Goal: Task Accomplishment & Management: Manage account settings

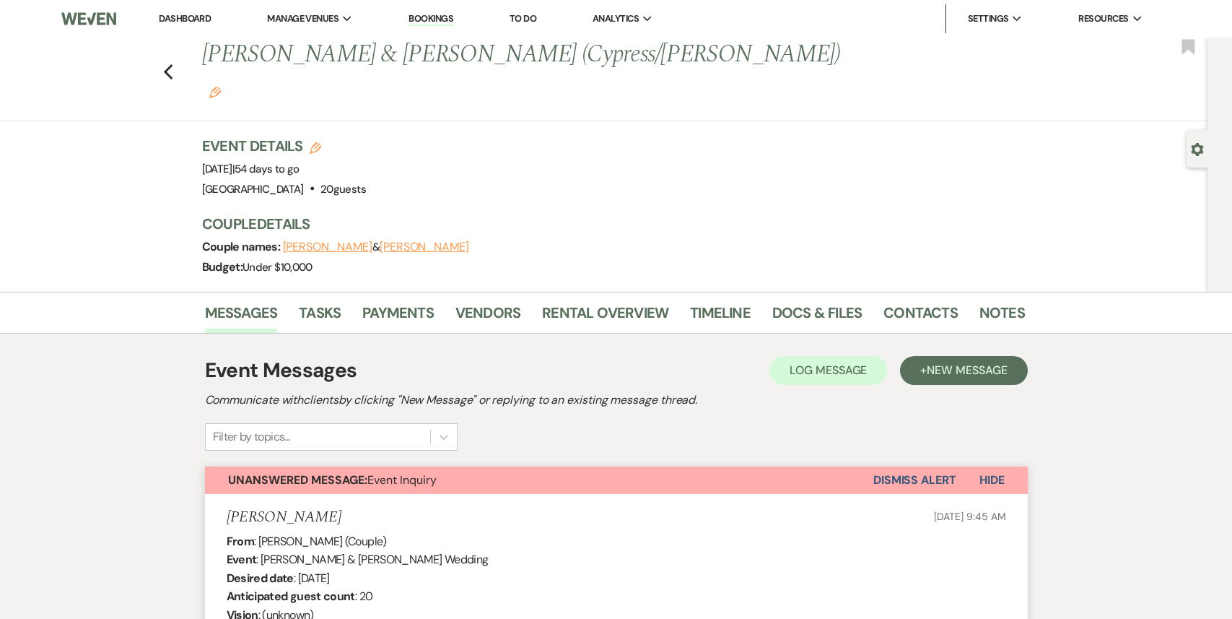
click at [178, 21] on link "Dashboard" at bounding box center [185, 18] width 52 height 12
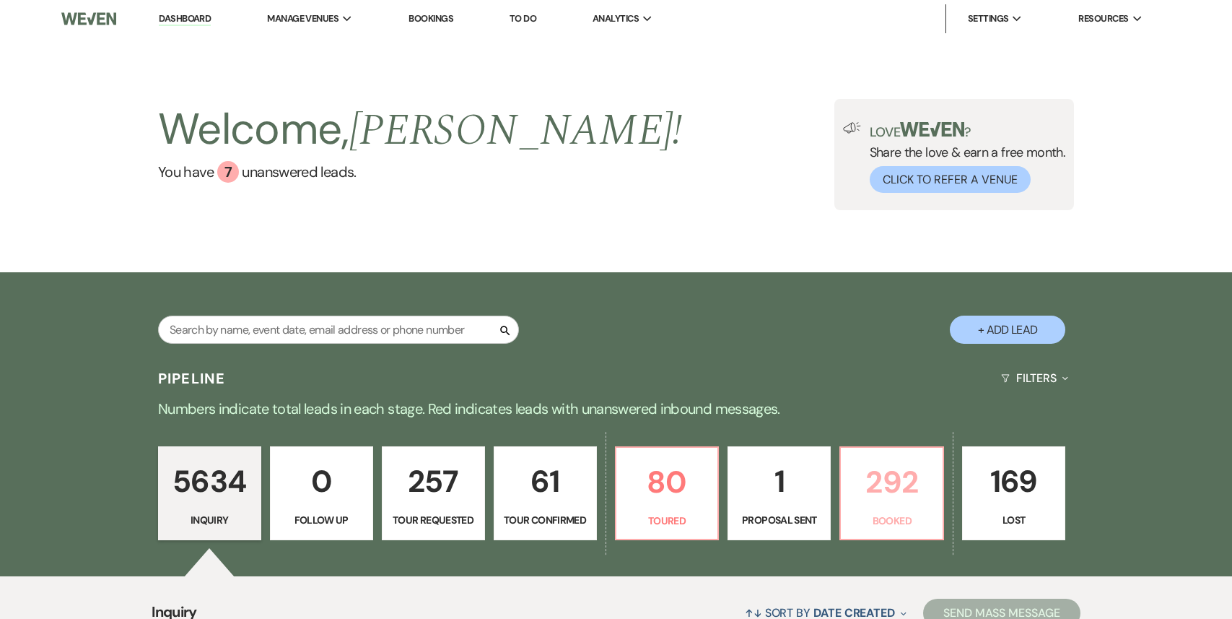
click at [865, 484] on p "292" at bounding box center [892, 482] width 84 height 48
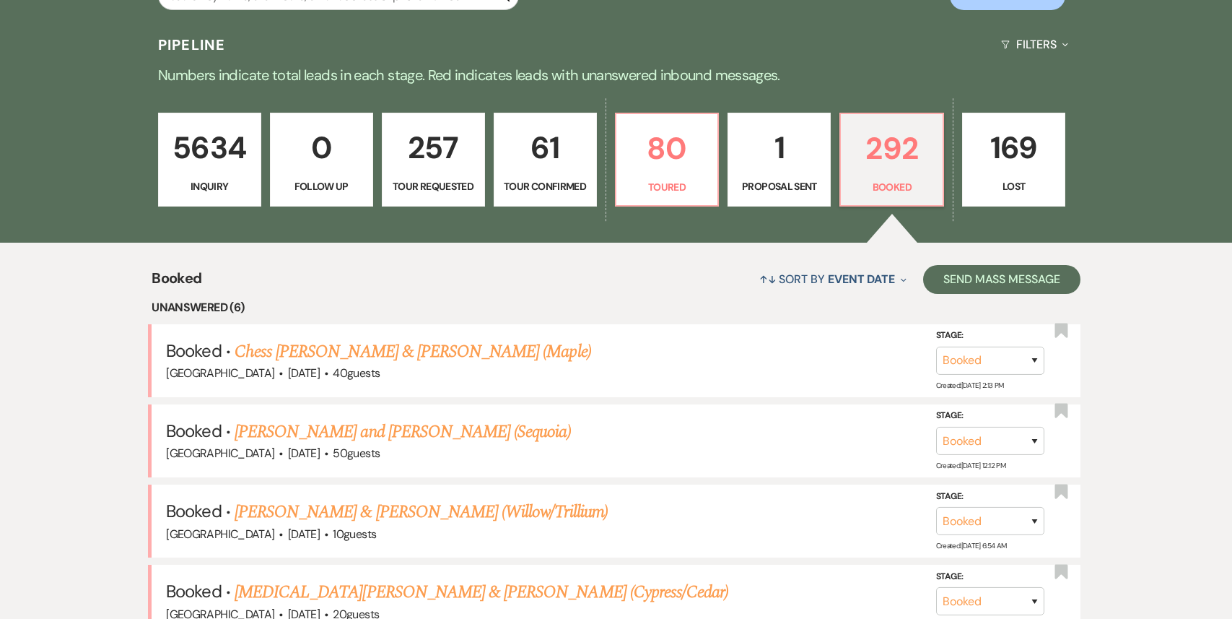
scroll to position [404, 0]
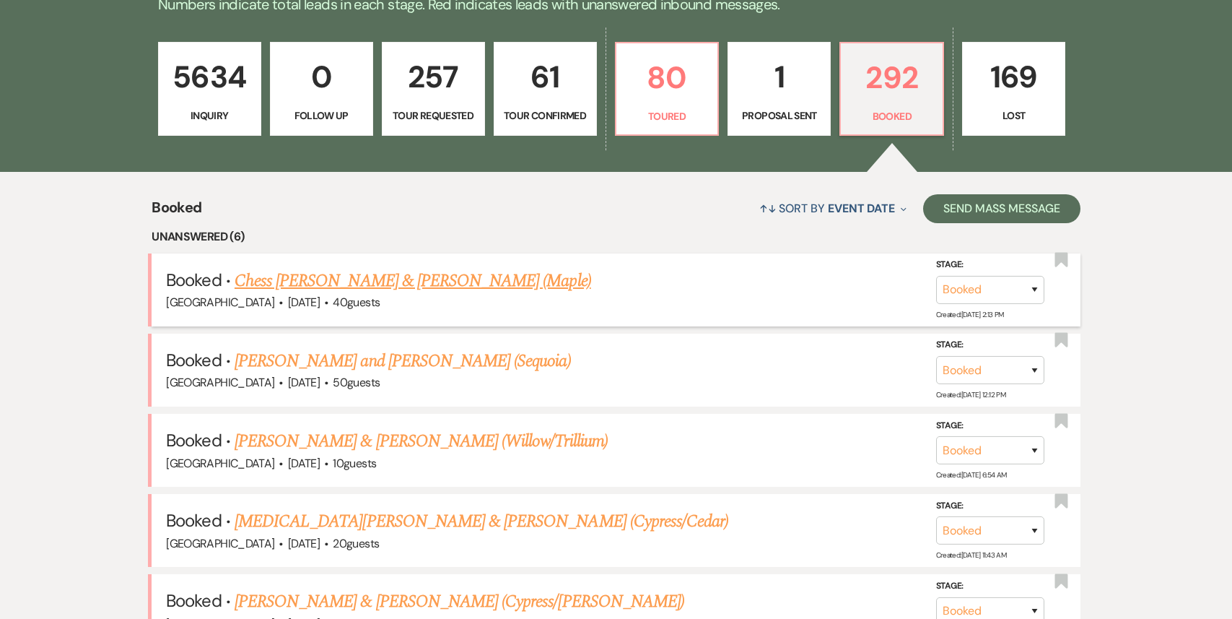
click at [515, 277] on link "Chess [PERSON_NAME] & [PERSON_NAME] (Maple)" at bounding box center [413, 281] width 357 height 26
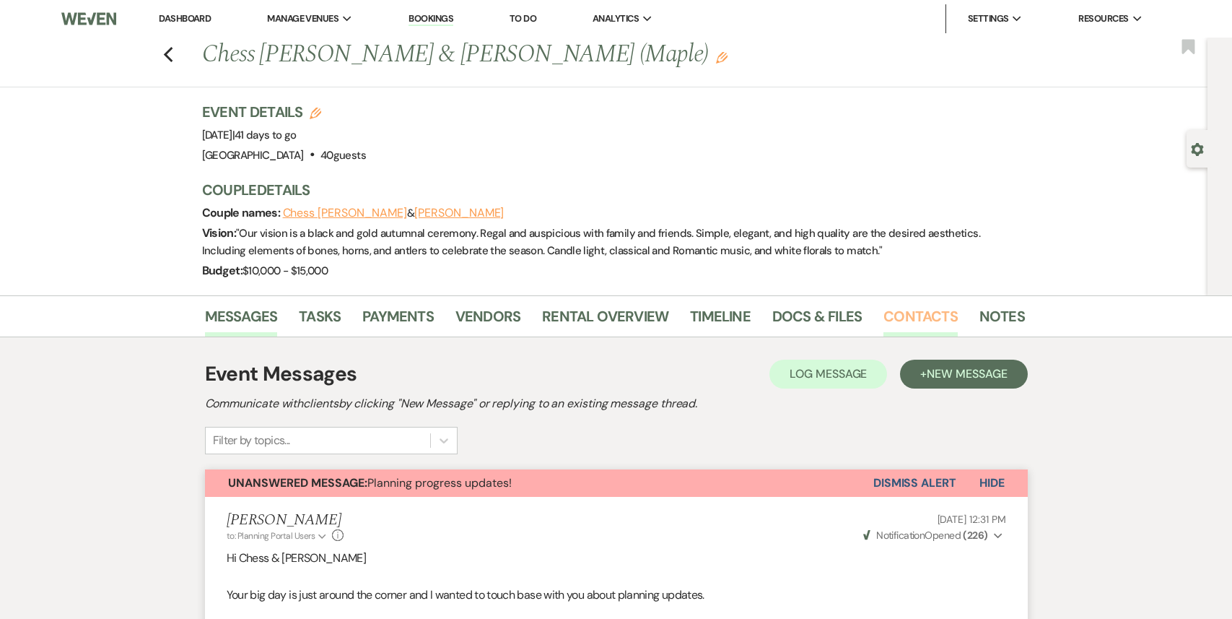
click at [920, 314] on link "Contacts" at bounding box center [921, 321] width 74 height 32
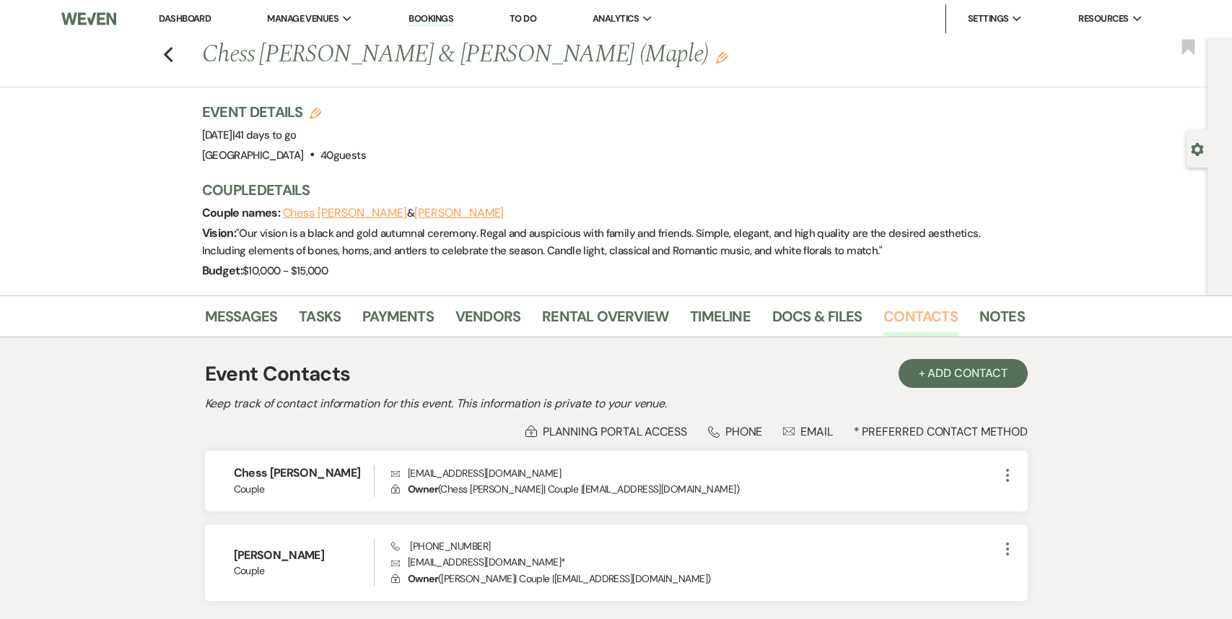
scroll to position [110, 0]
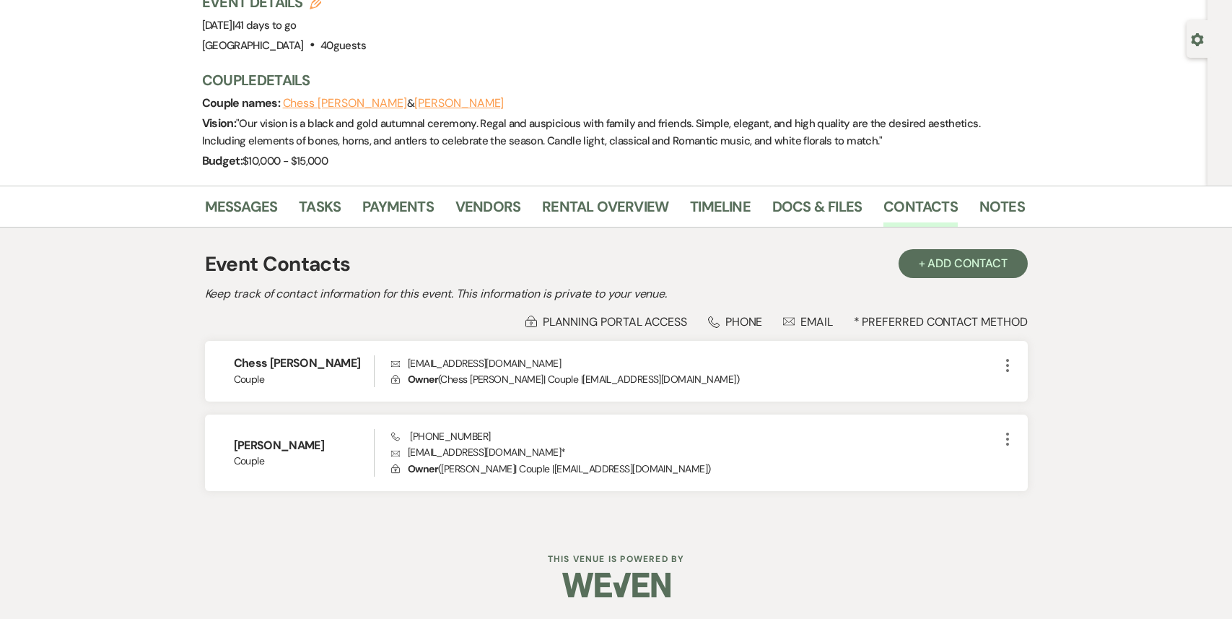
click at [951, 282] on div "Event Contacts + Add Contact Keep track of contact information for this event. …" at bounding box center [616, 377] width 823 height 270
click at [950, 266] on button "+ Add Contact" at bounding box center [963, 263] width 129 height 29
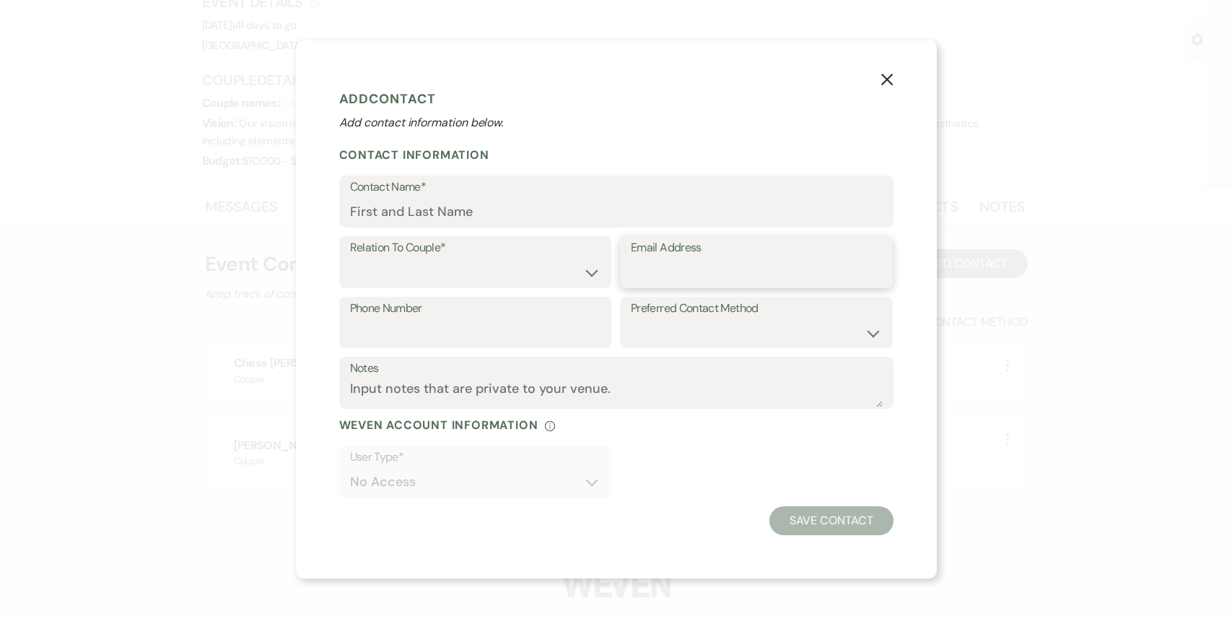
click at [657, 266] on input "Email Address" at bounding box center [756, 272] width 251 height 28
paste input "[EMAIL_ADDRESS][DOMAIN_NAME]"
type input "[EMAIL_ADDRESS][DOMAIN_NAME]"
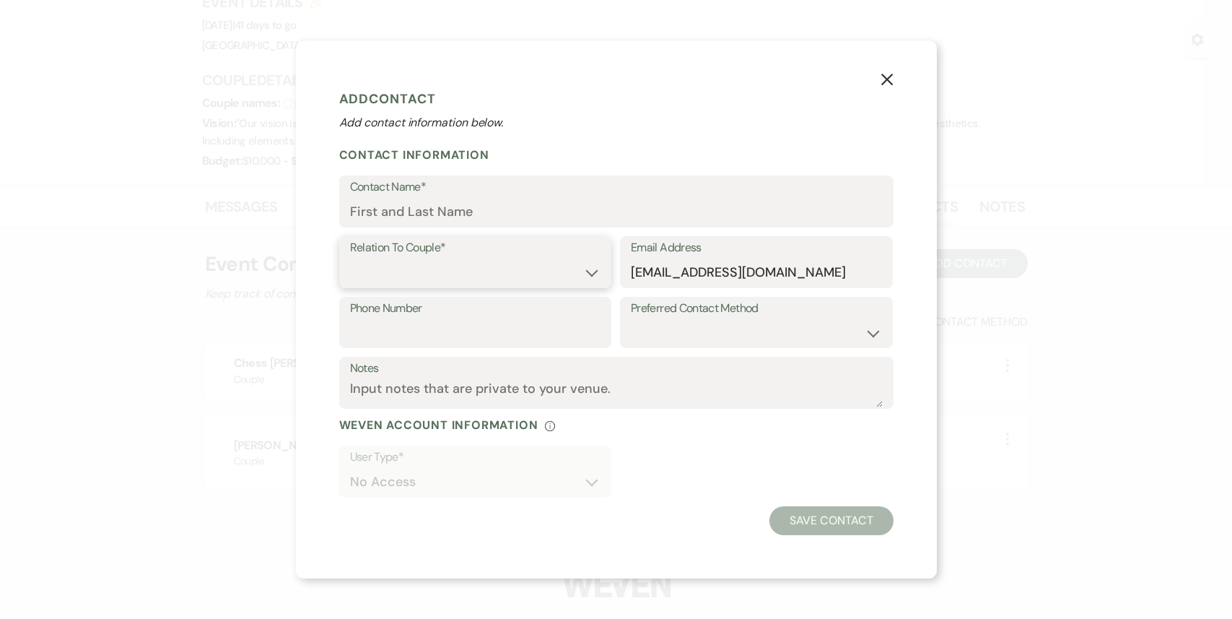
click at [431, 263] on select "Couple Planner Parent of Couple Family Member Friend Other" at bounding box center [475, 272] width 251 height 28
select select "2"
click at [350, 258] on select "Couple Planner Parent of Couple Family Member Friend Other" at bounding box center [475, 272] width 251 height 28
click at [407, 201] on input "Contact Name*" at bounding box center [616, 212] width 533 height 28
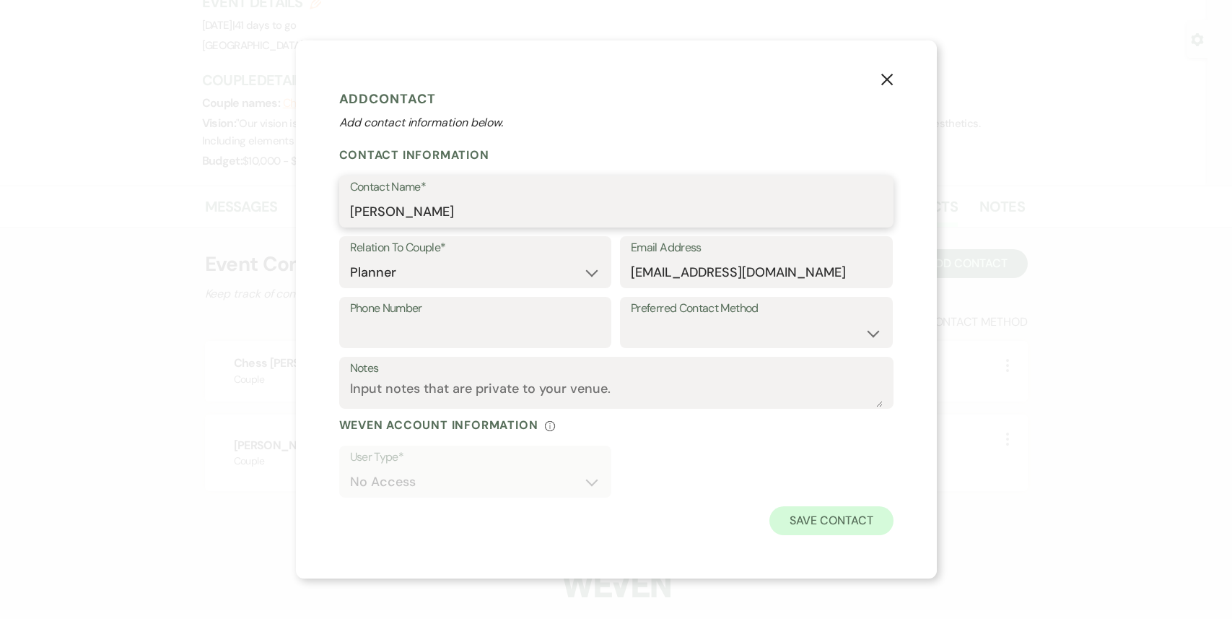
type input "[PERSON_NAME]"
click at [813, 521] on button "Save Contact" at bounding box center [831, 520] width 123 height 29
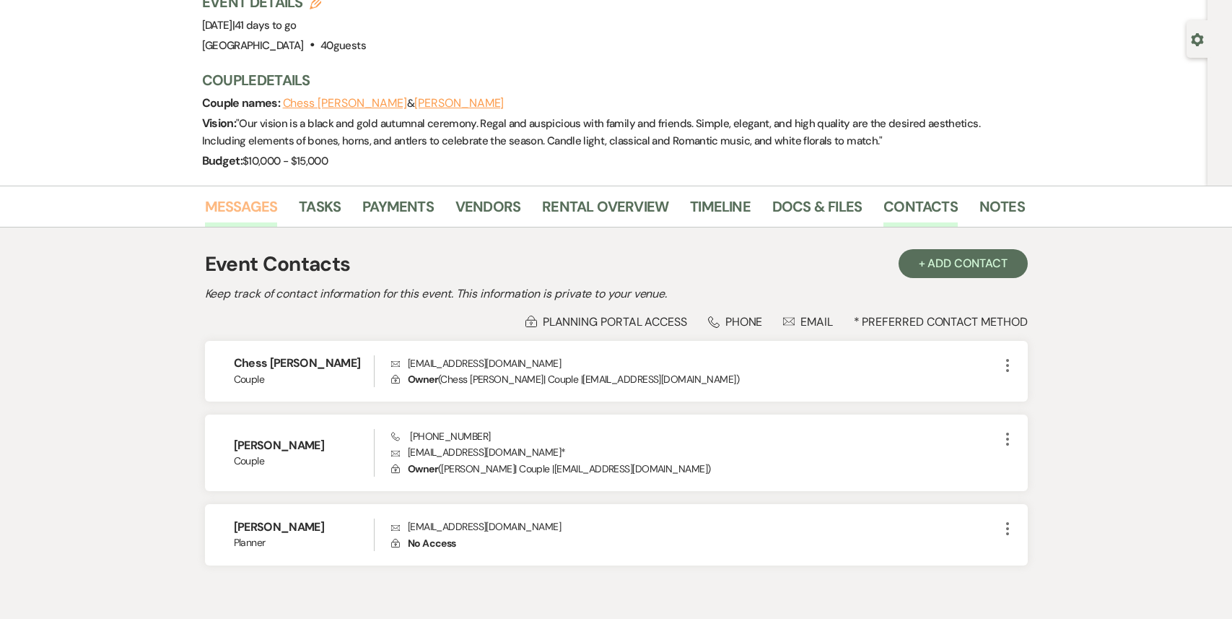
click at [237, 215] on link "Messages" at bounding box center [241, 211] width 73 height 32
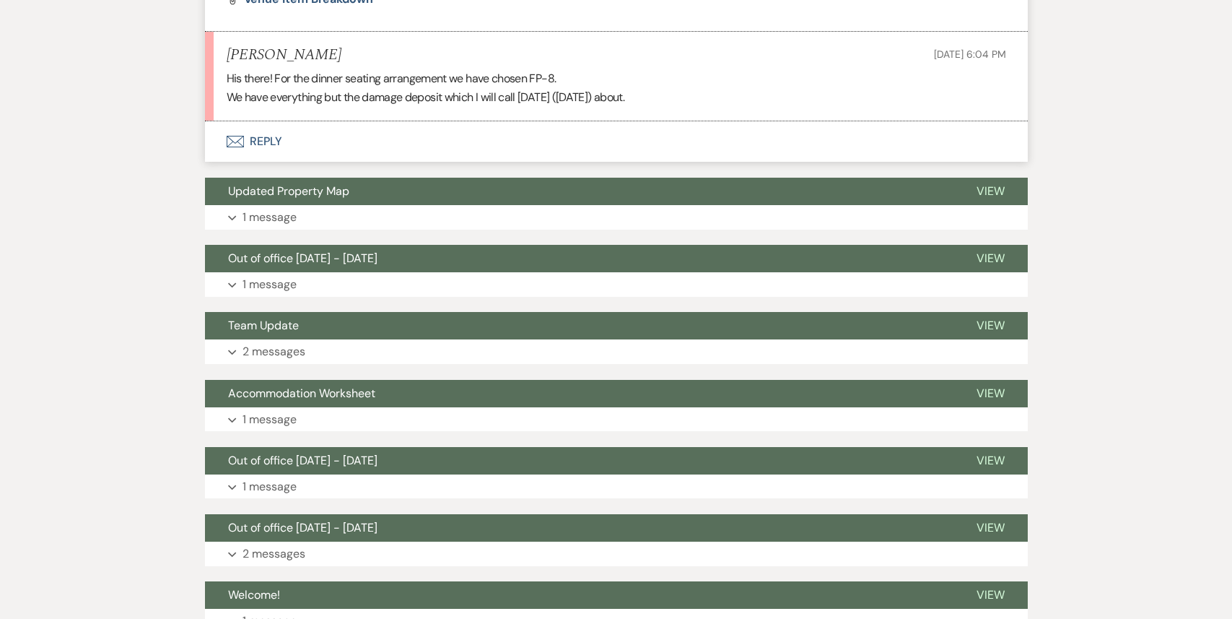
scroll to position [1226, 0]
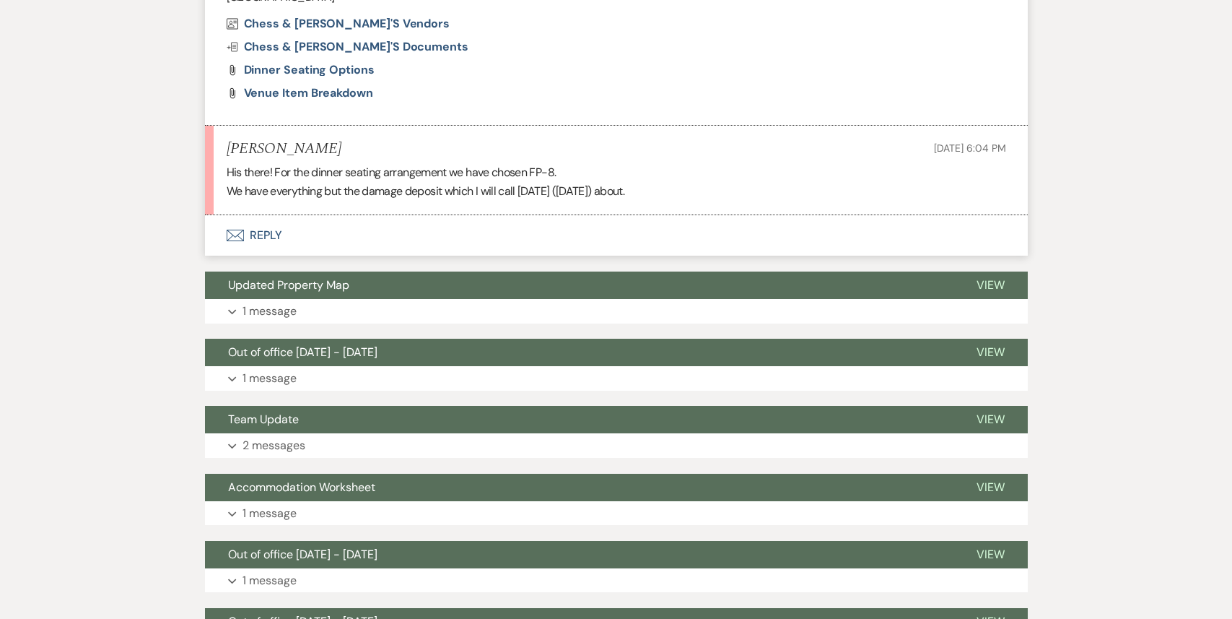
click at [380, 238] on button "Envelope Reply" at bounding box center [616, 235] width 823 height 40
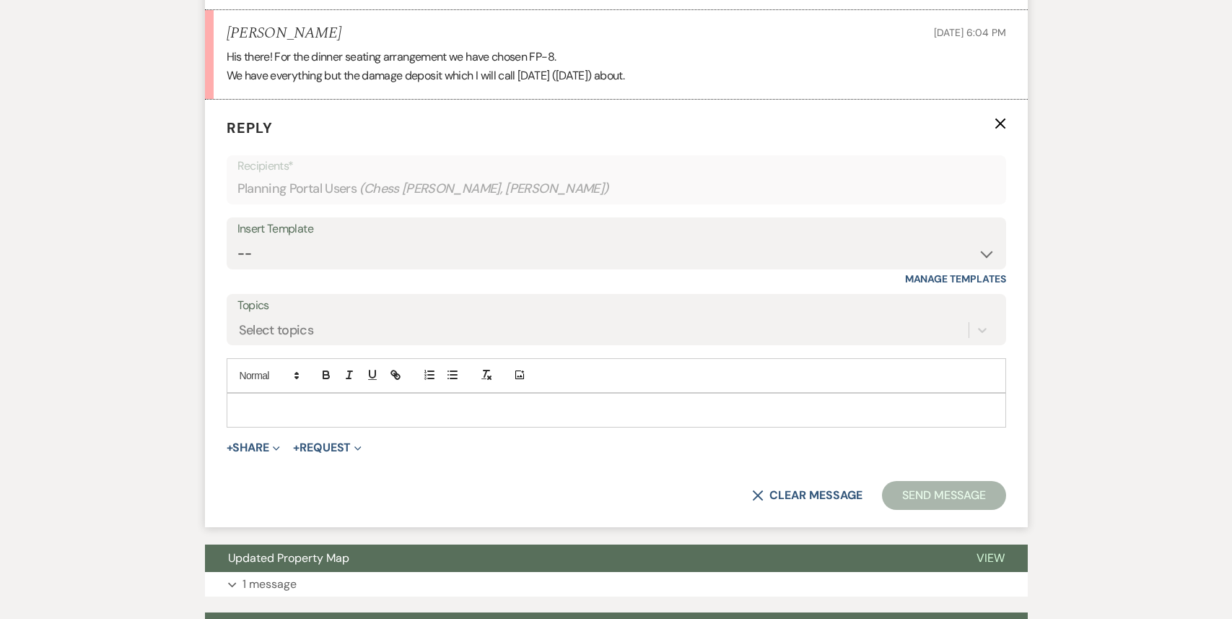
scroll to position [1346, 0]
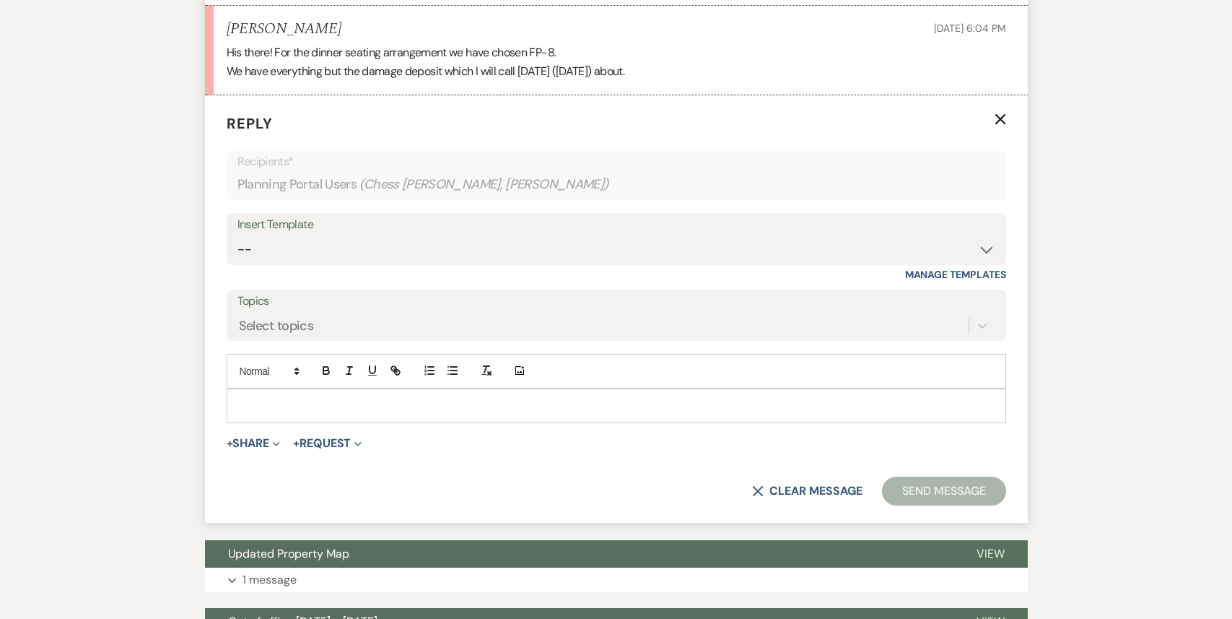
click at [346, 399] on p at bounding box center [616, 406] width 757 height 16
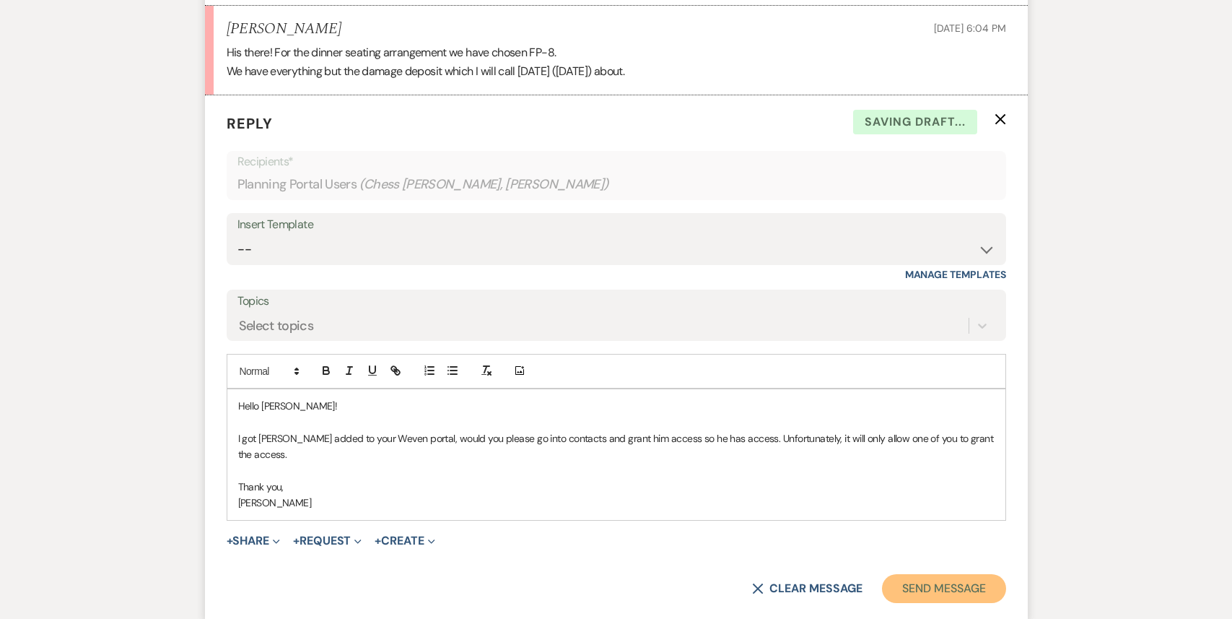
click at [976, 581] on button "Send Message" at bounding box center [943, 588] width 123 height 29
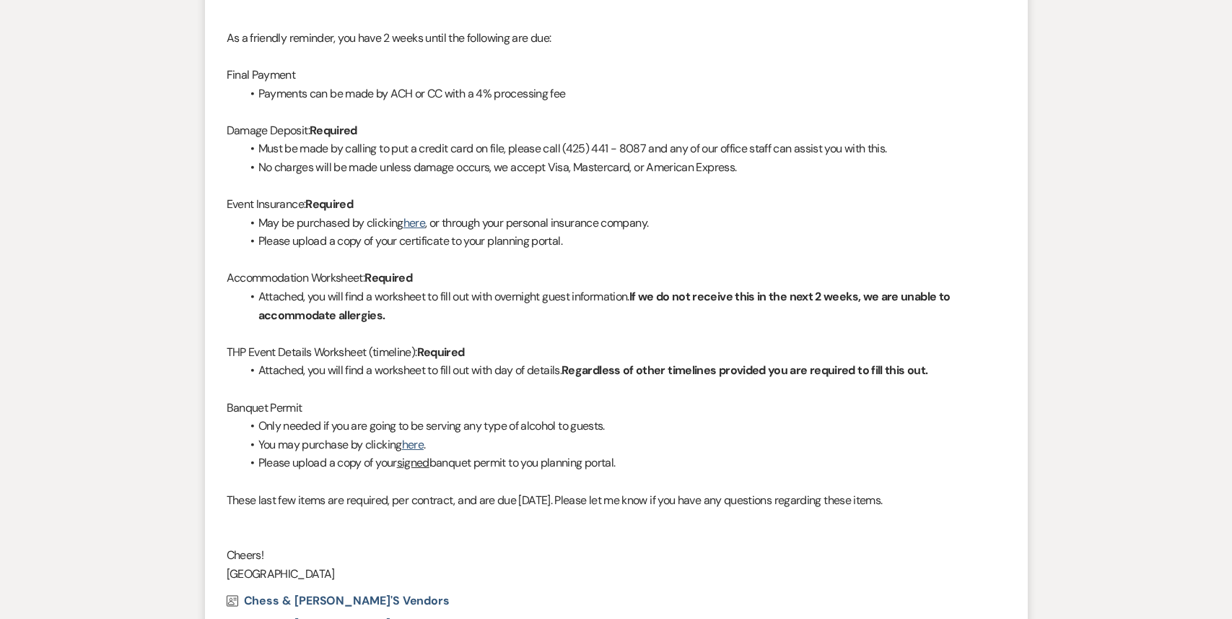
scroll to position [0, 0]
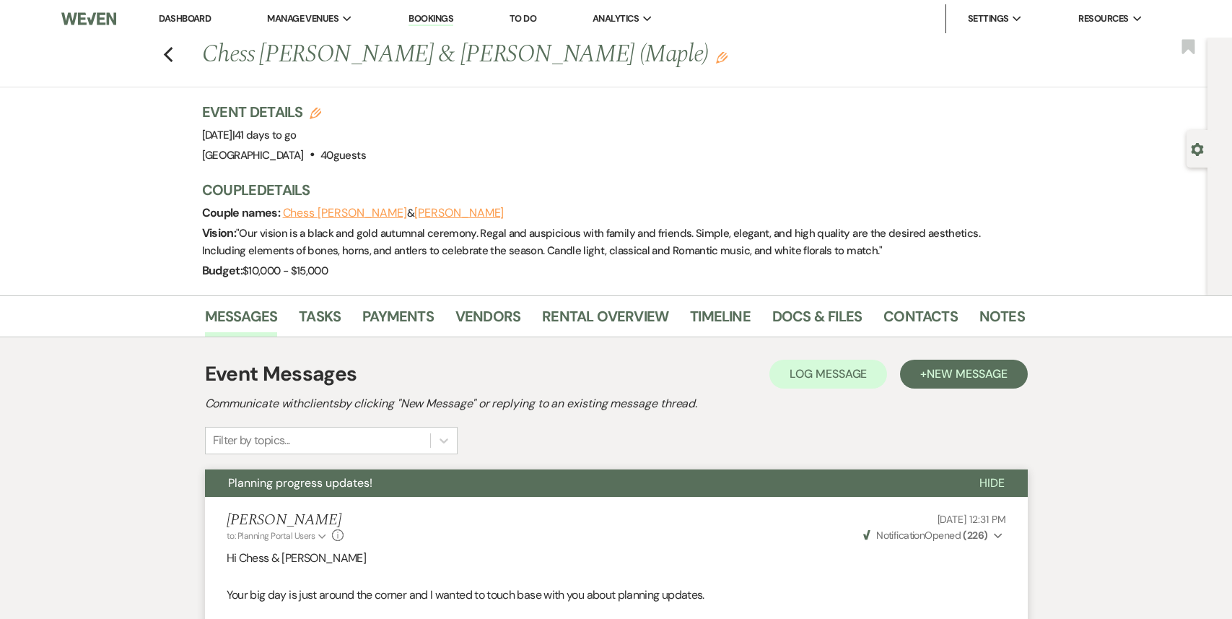
click at [199, 22] on link "Dashboard" at bounding box center [185, 18] width 52 height 12
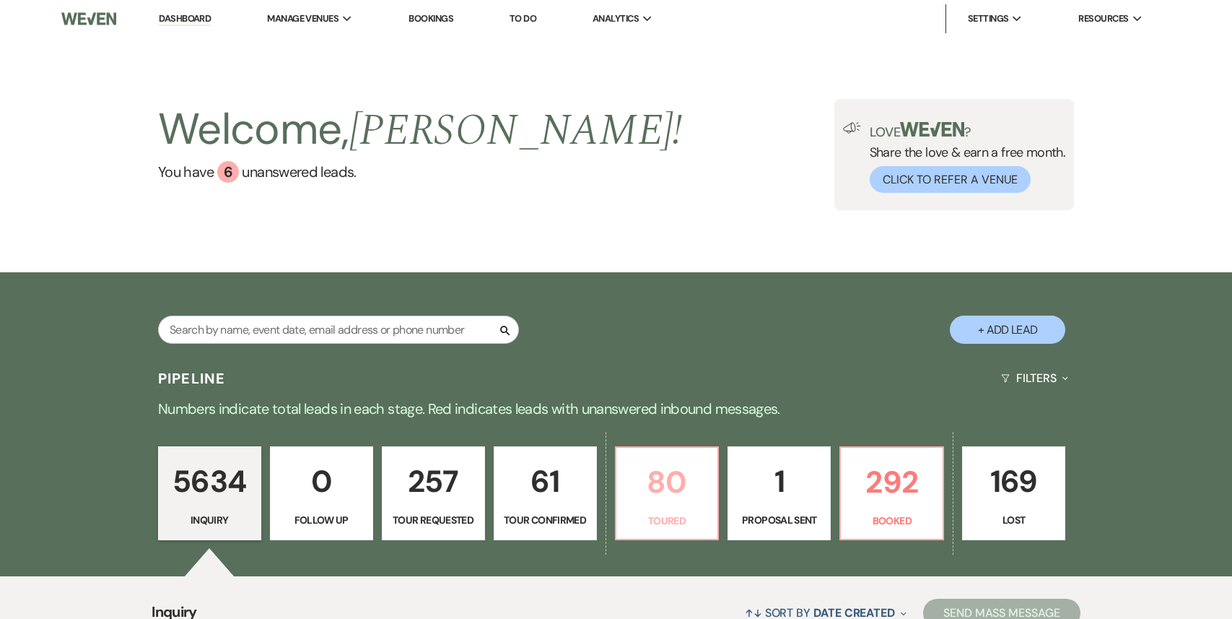
click at [681, 478] on p "80" at bounding box center [667, 482] width 84 height 48
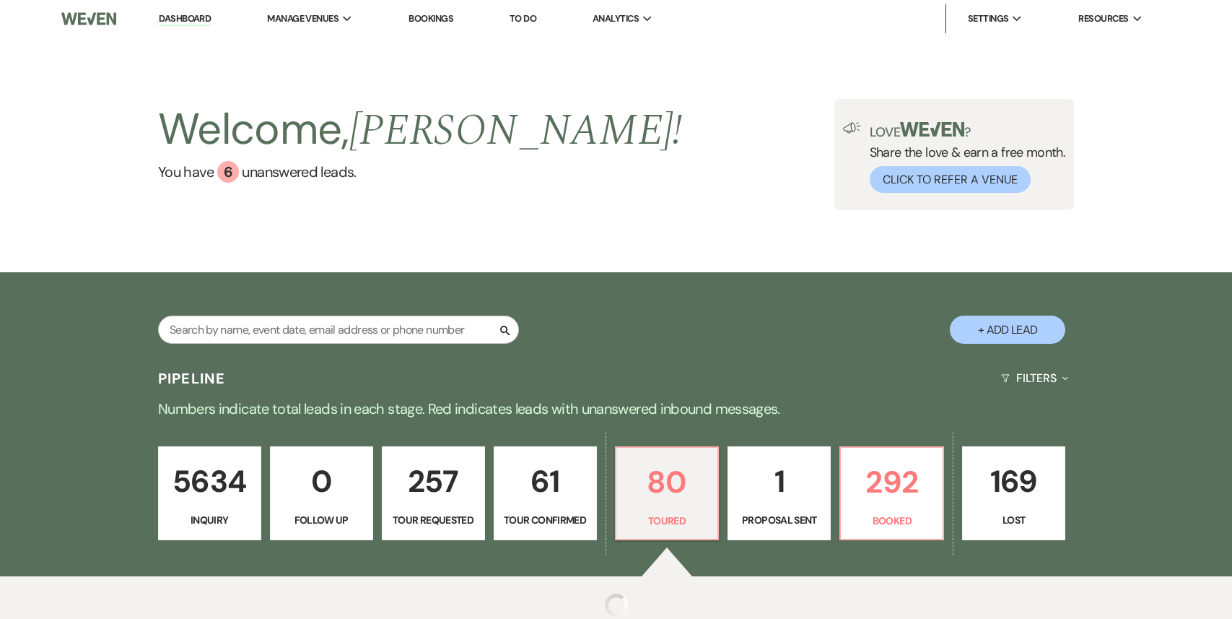
select select "5"
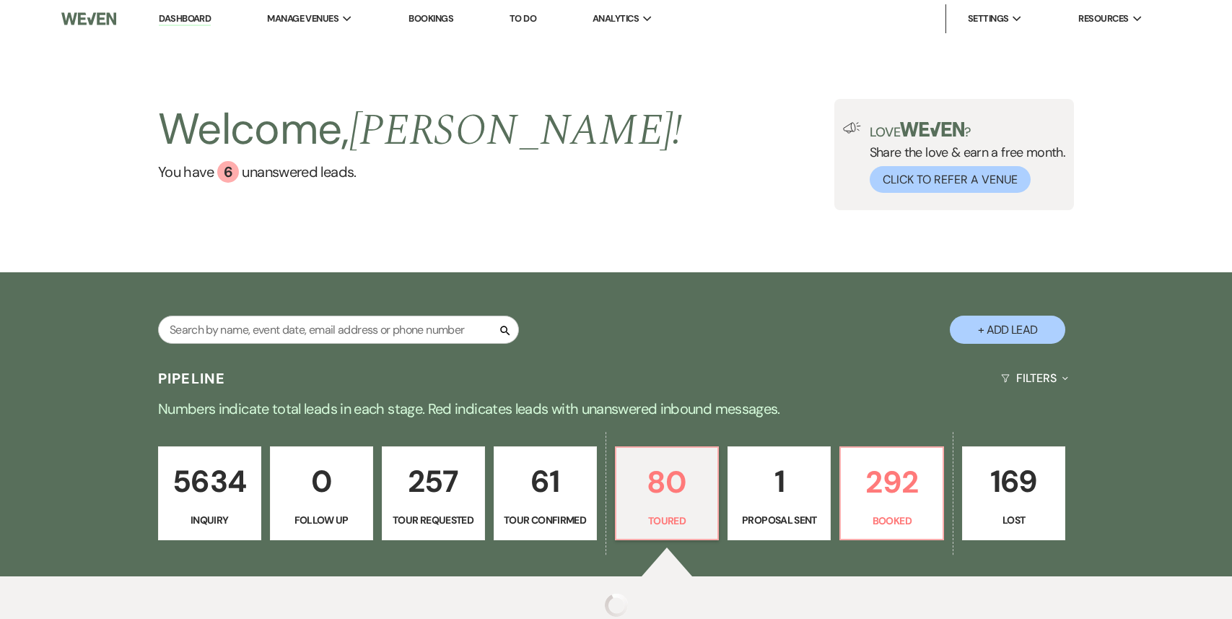
select select "5"
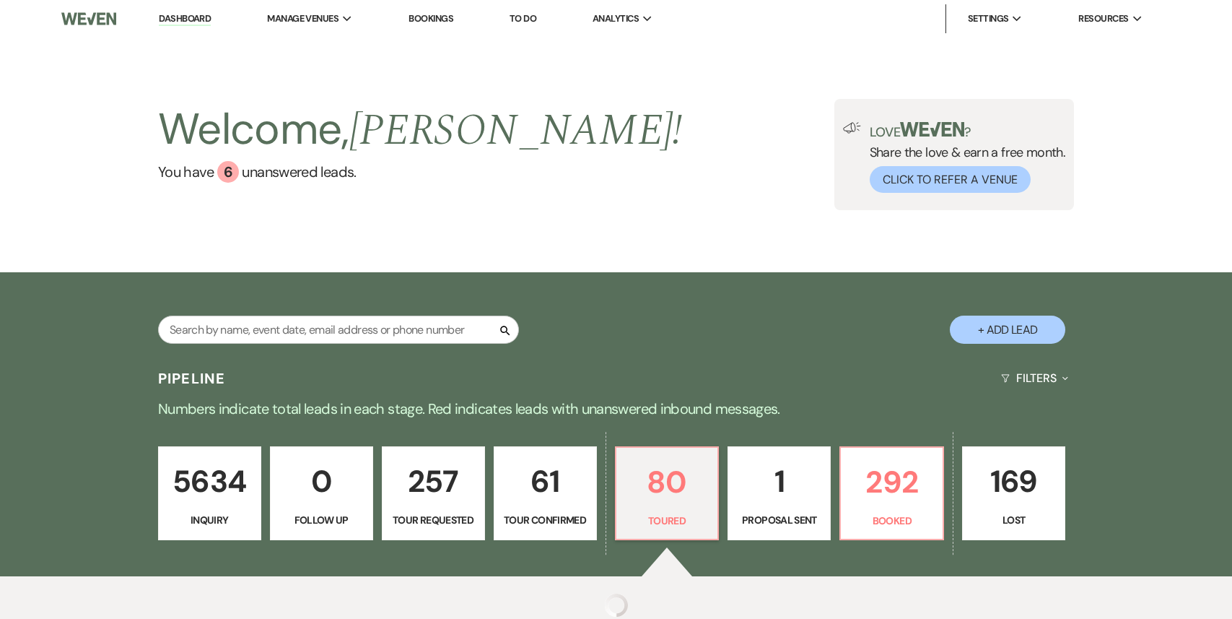
select select "5"
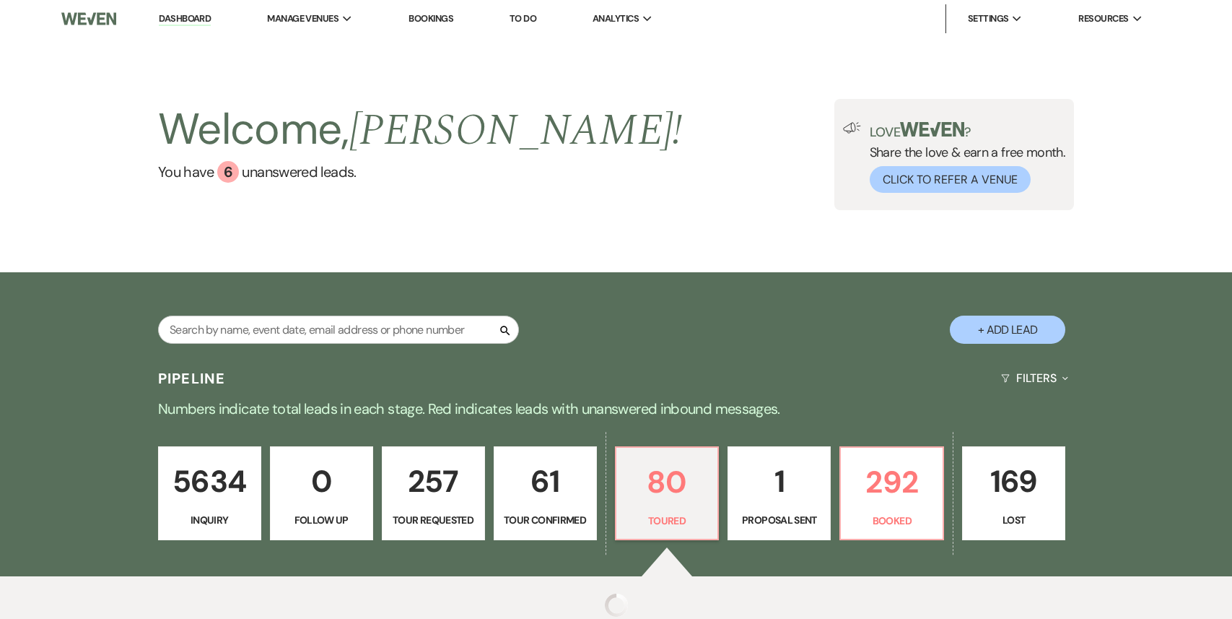
select select "5"
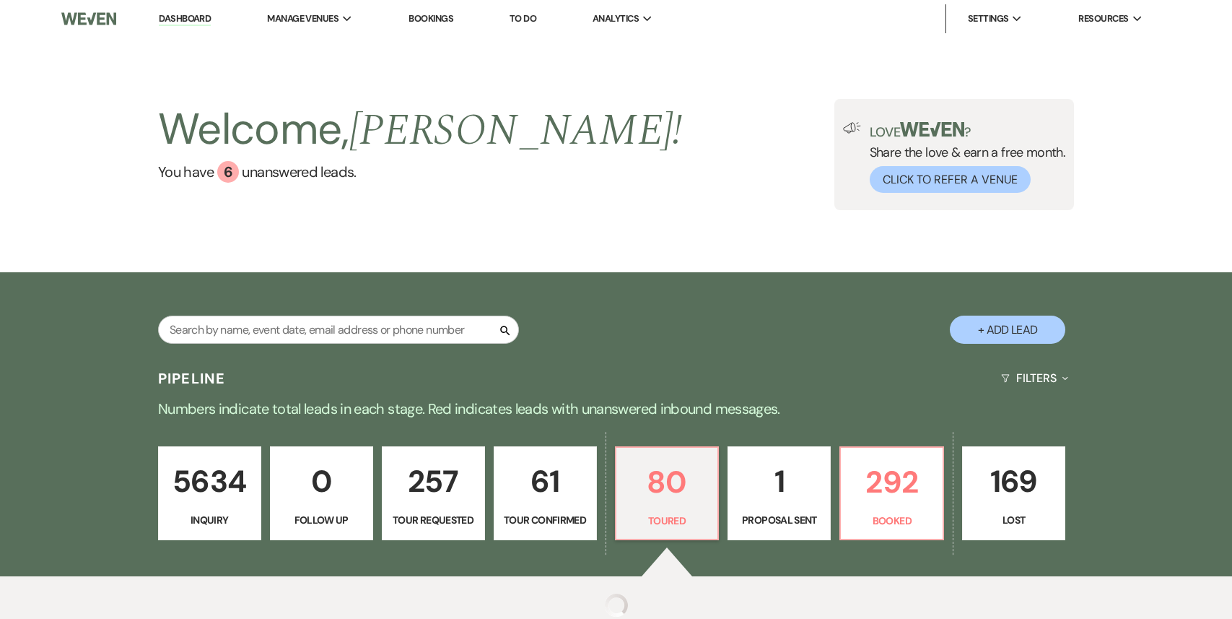
select select "5"
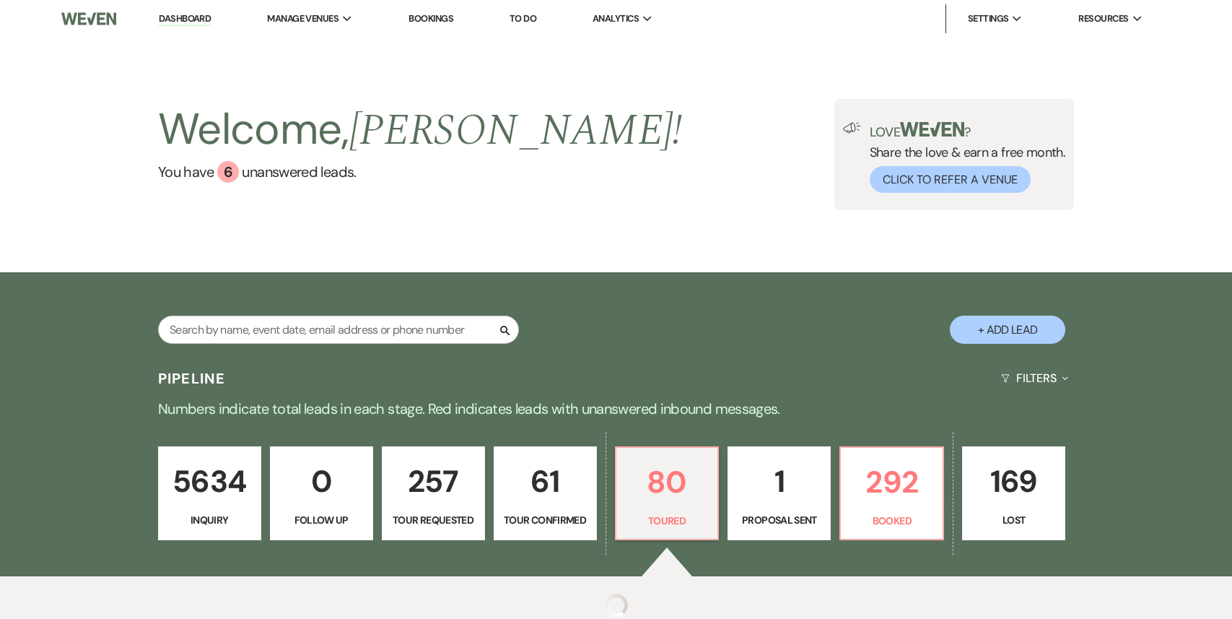
select select "5"
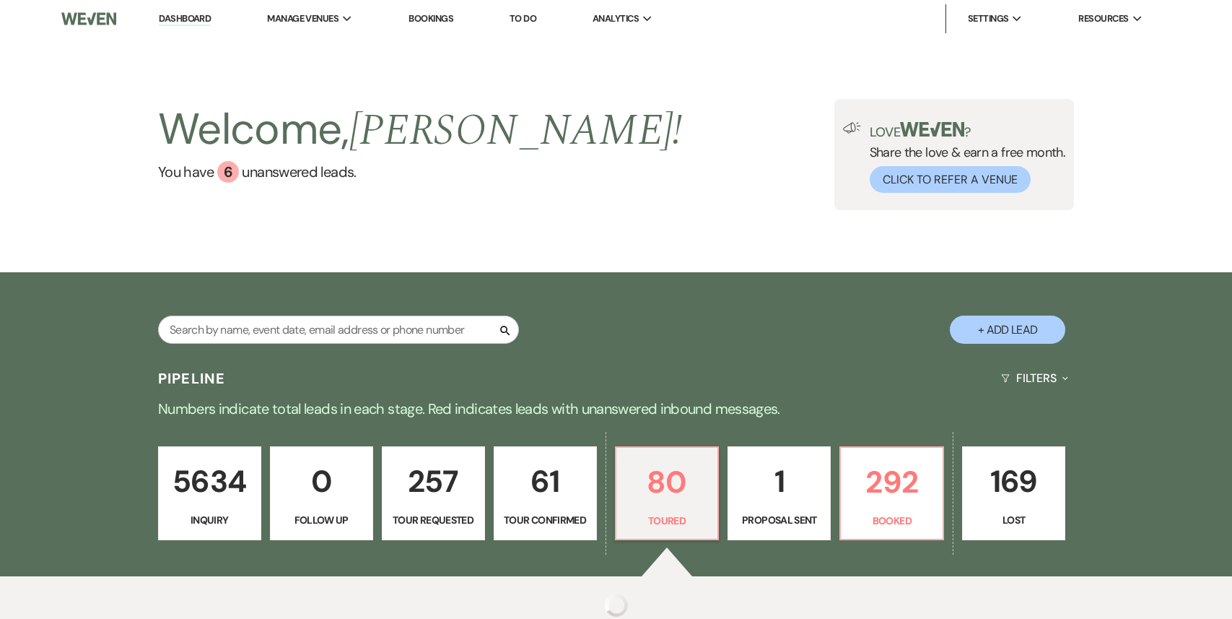
select select "5"
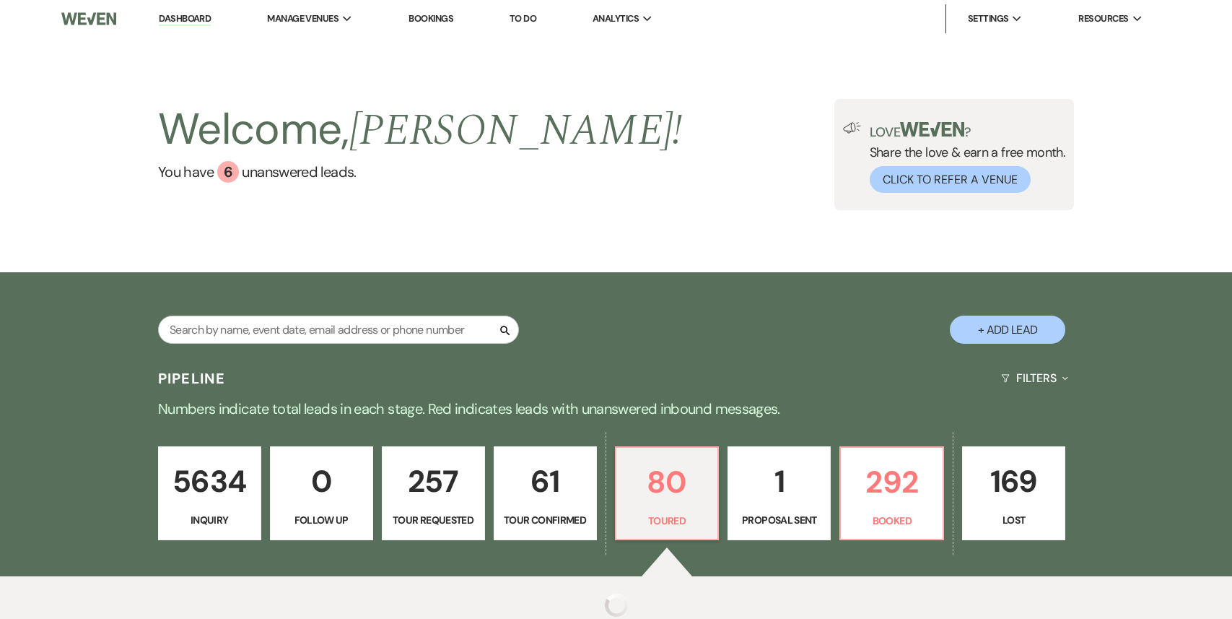
select select "5"
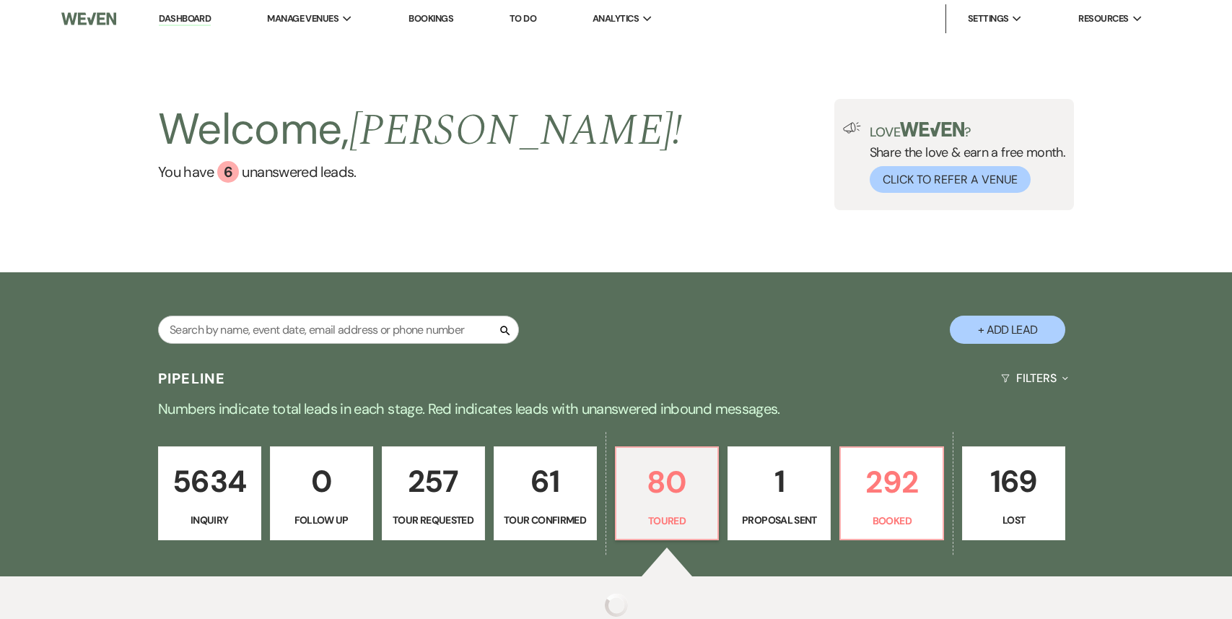
select select "5"
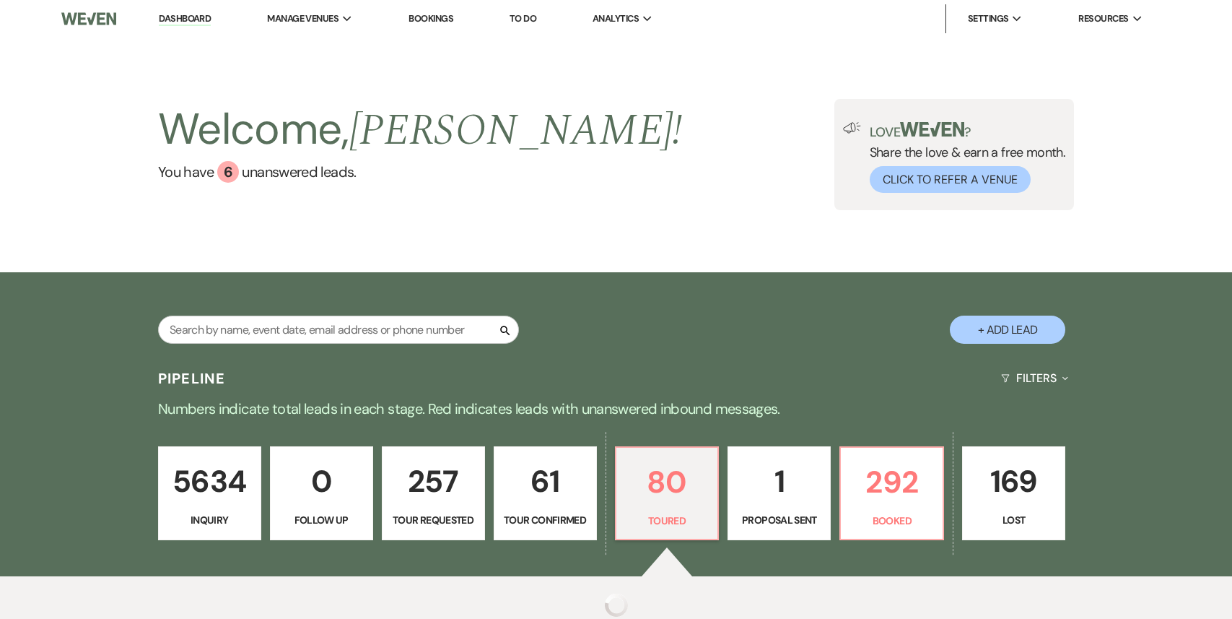
select select "5"
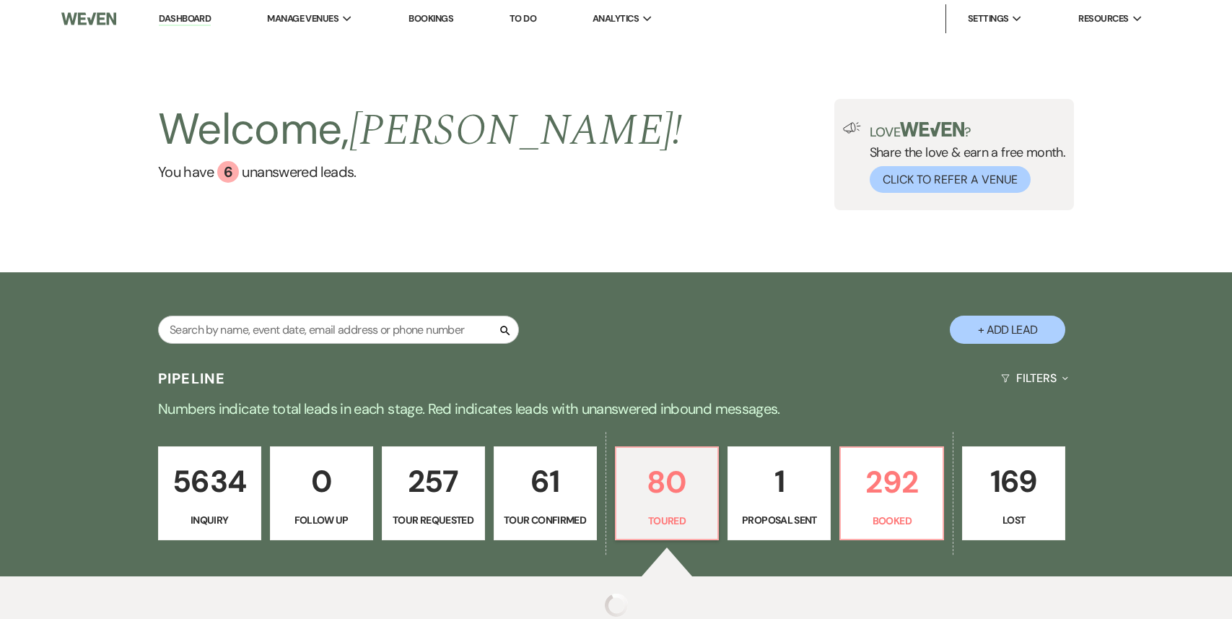
select select "5"
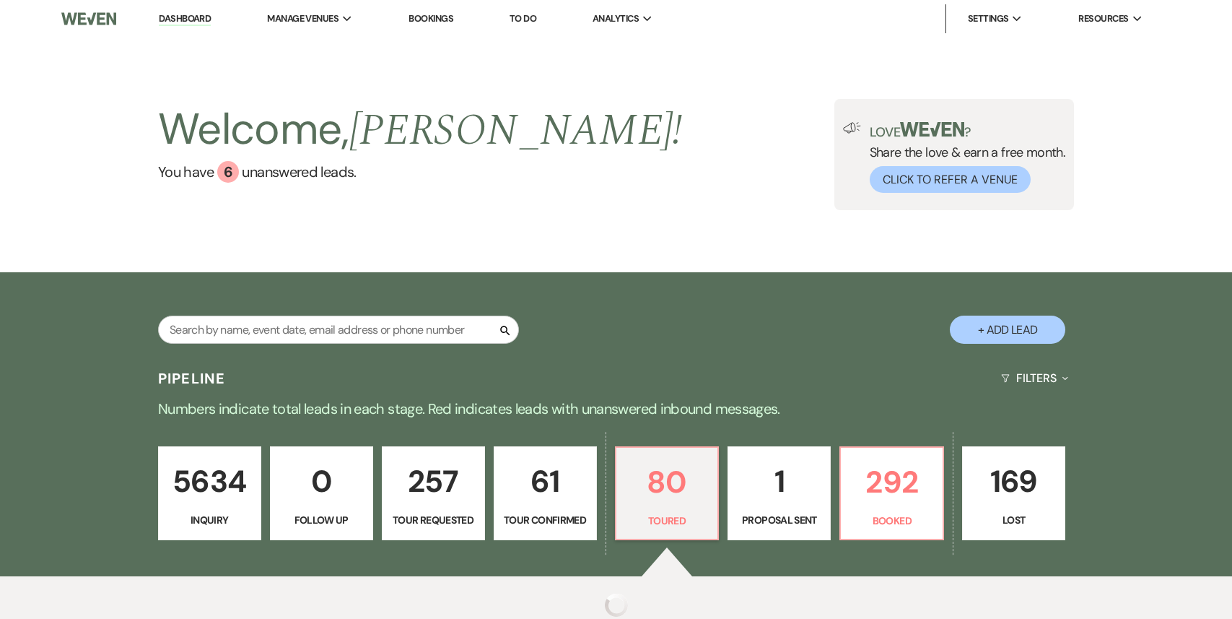
select select "5"
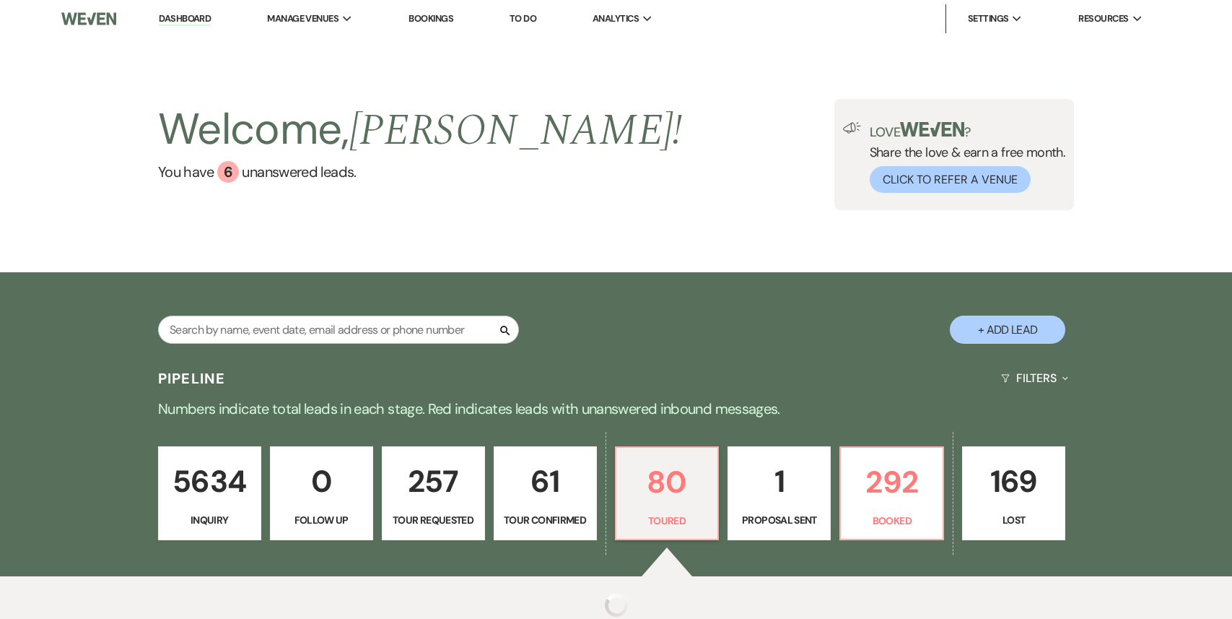
select select "5"
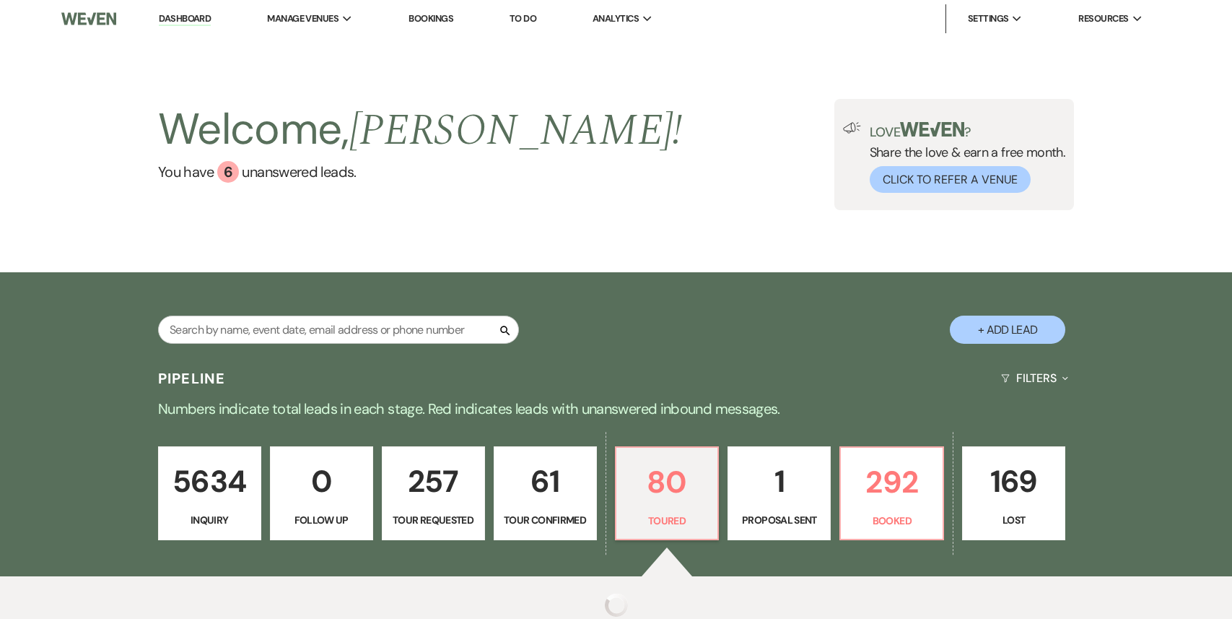
select select "5"
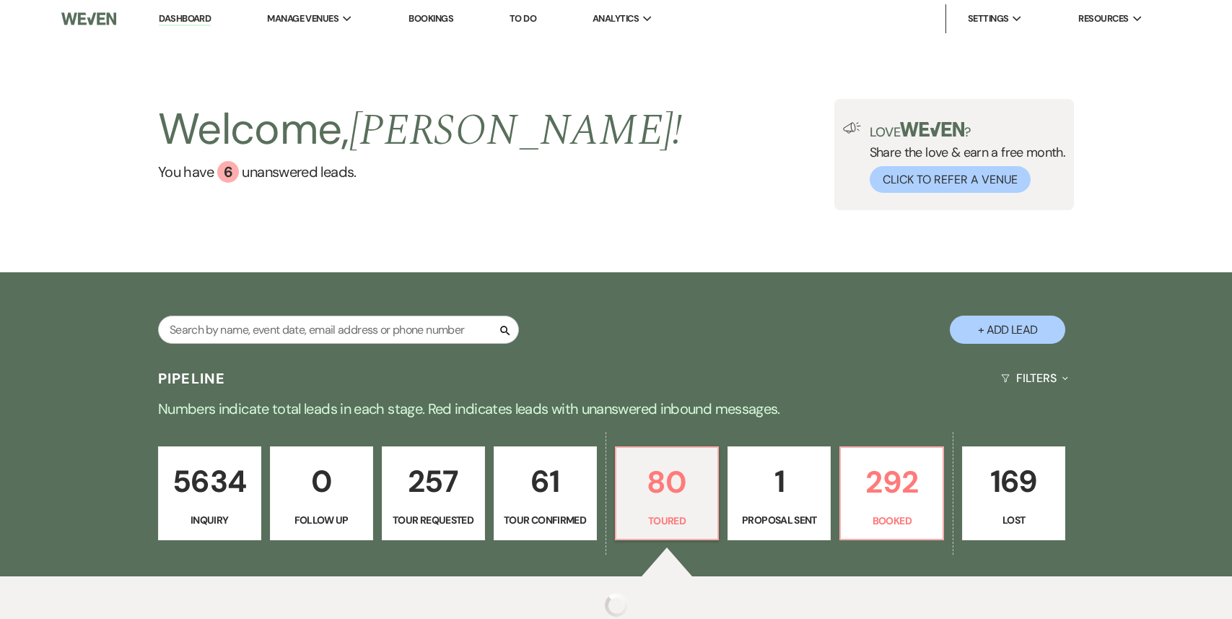
select select "5"
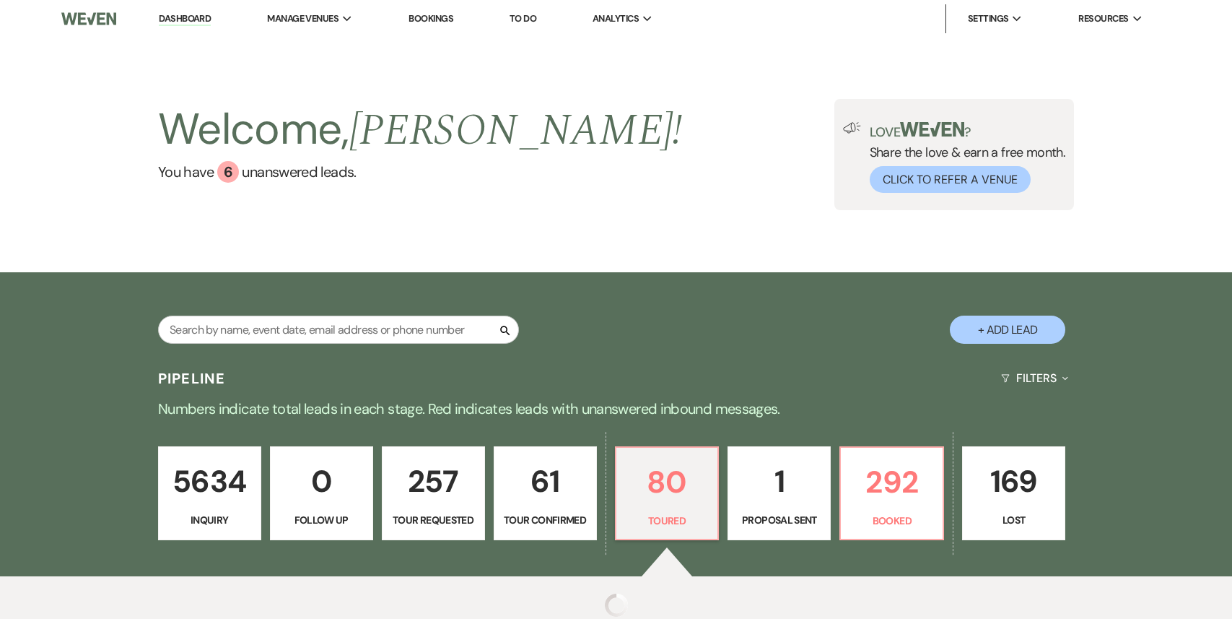
select select "5"
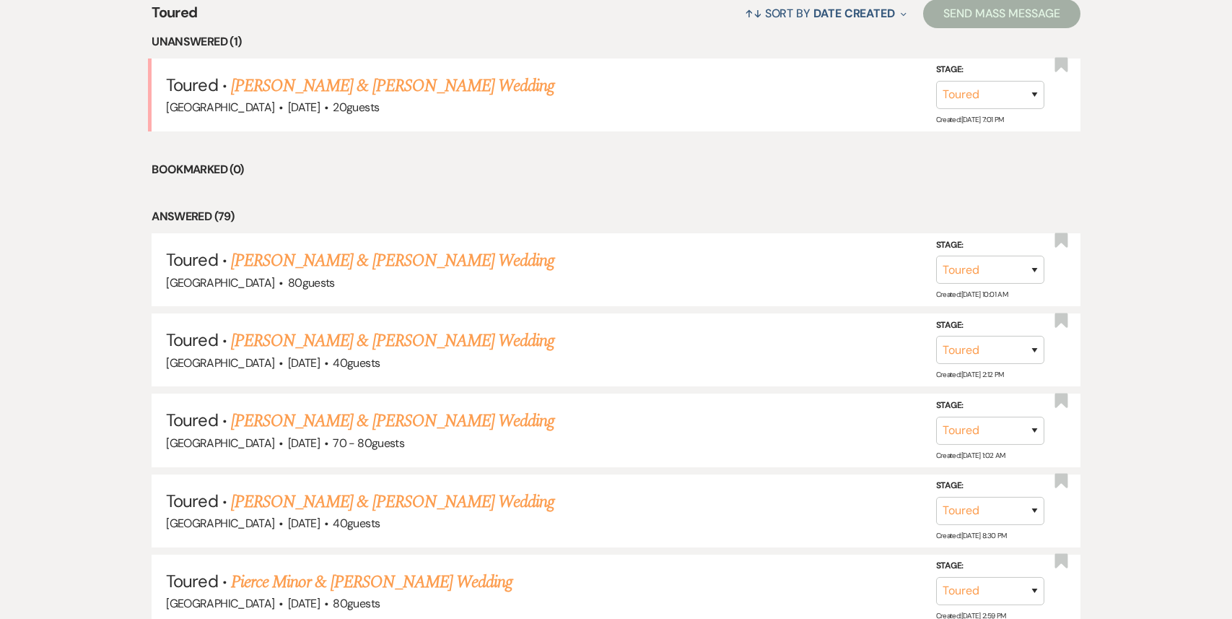
scroll to position [419, 0]
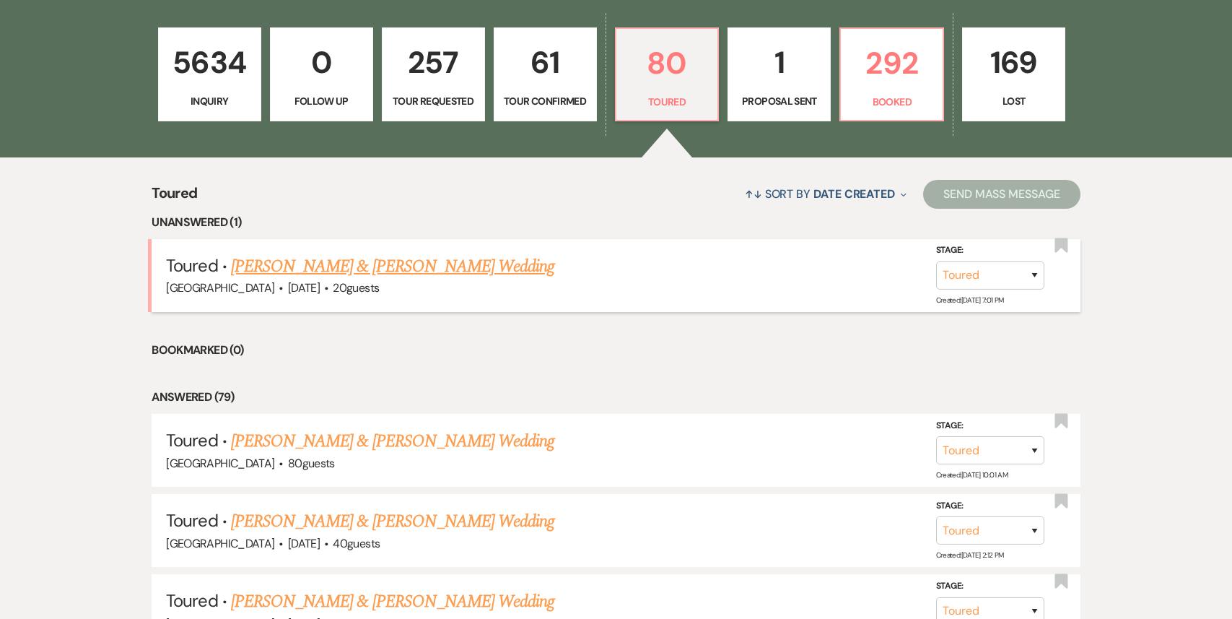
click at [382, 271] on link "[PERSON_NAME] & [PERSON_NAME] Wedding" at bounding box center [392, 266] width 323 height 26
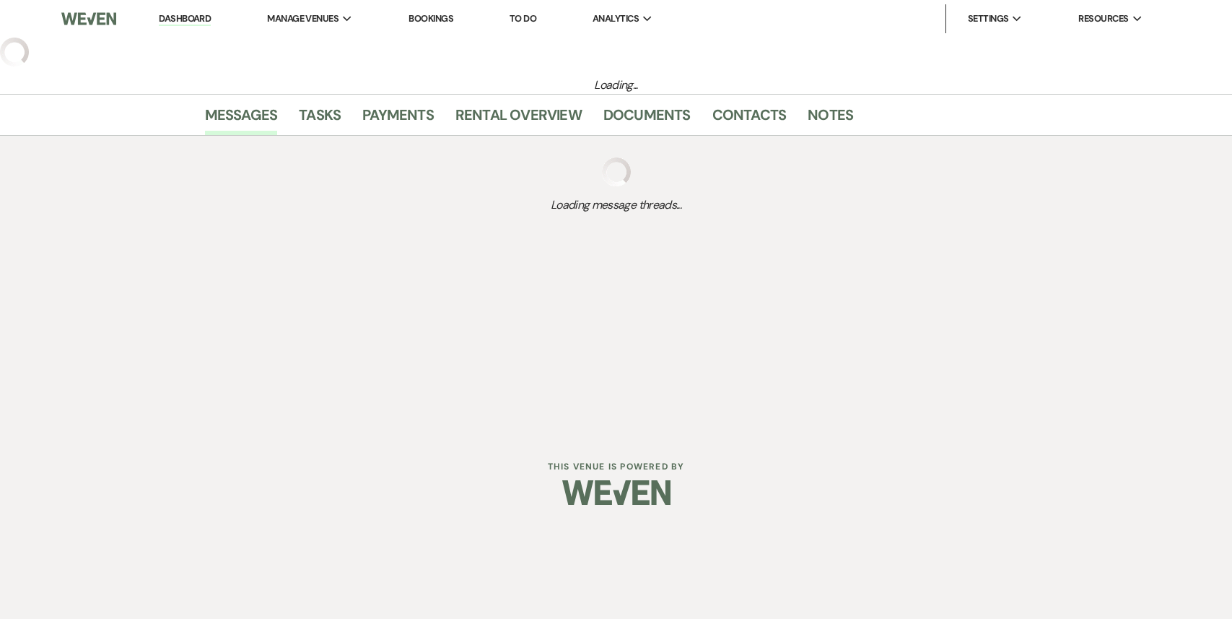
select select "5"
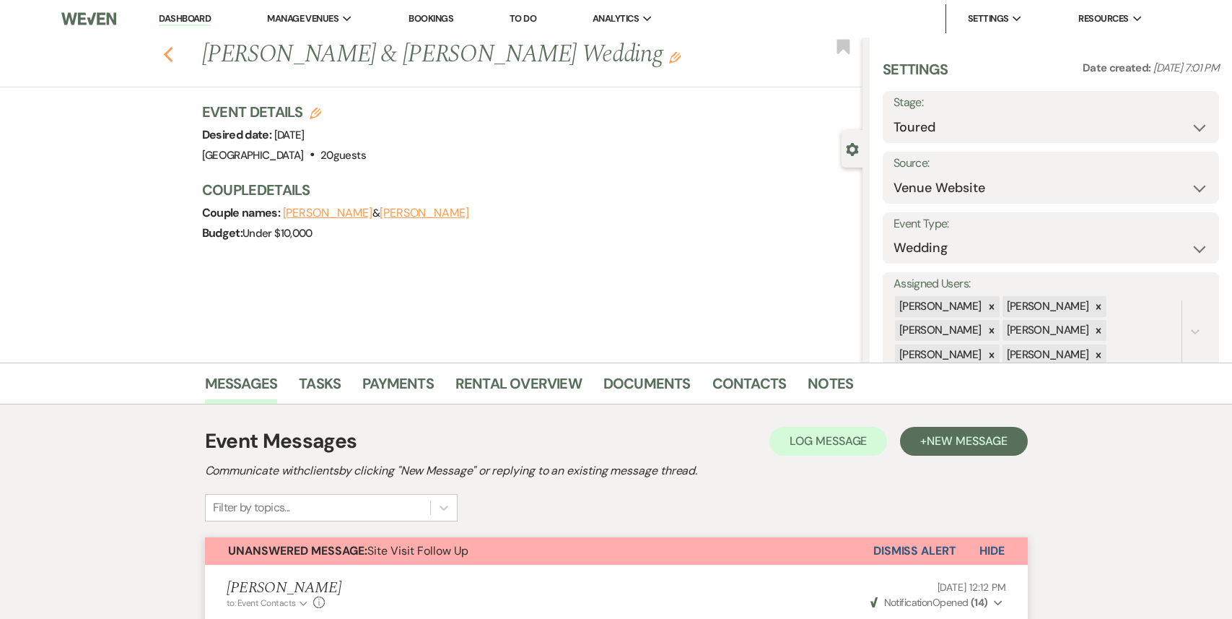
click at [172, 55] on icon "Previous" at bounding box center [168, 54] width 11 height 17
select select "5"
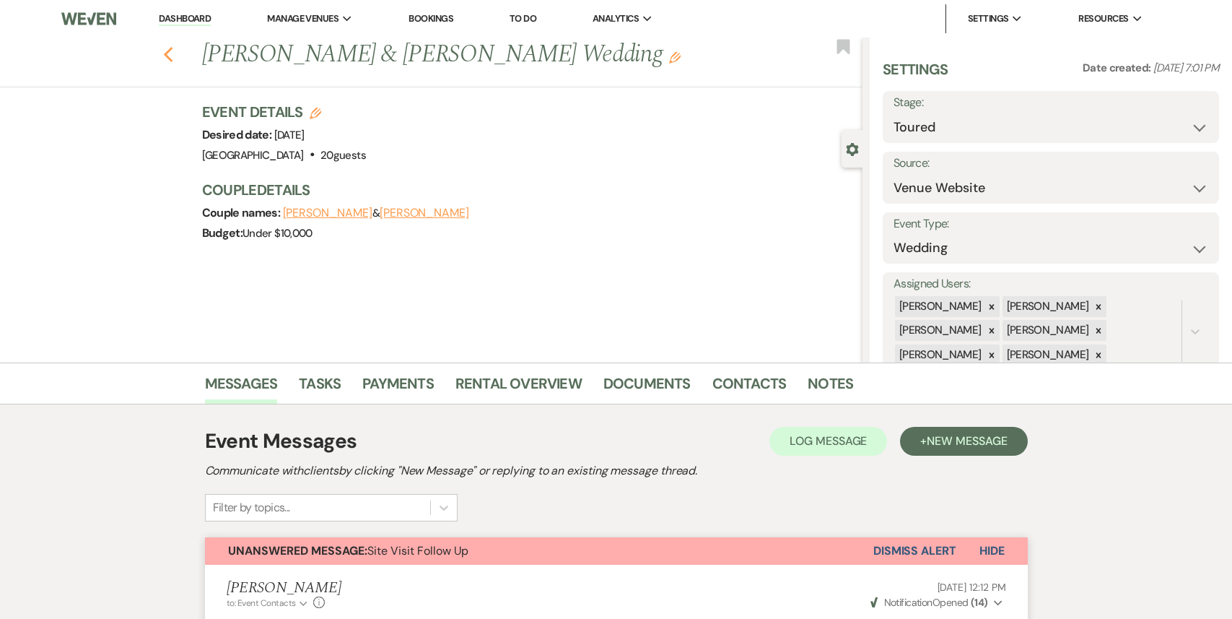
select select "5"
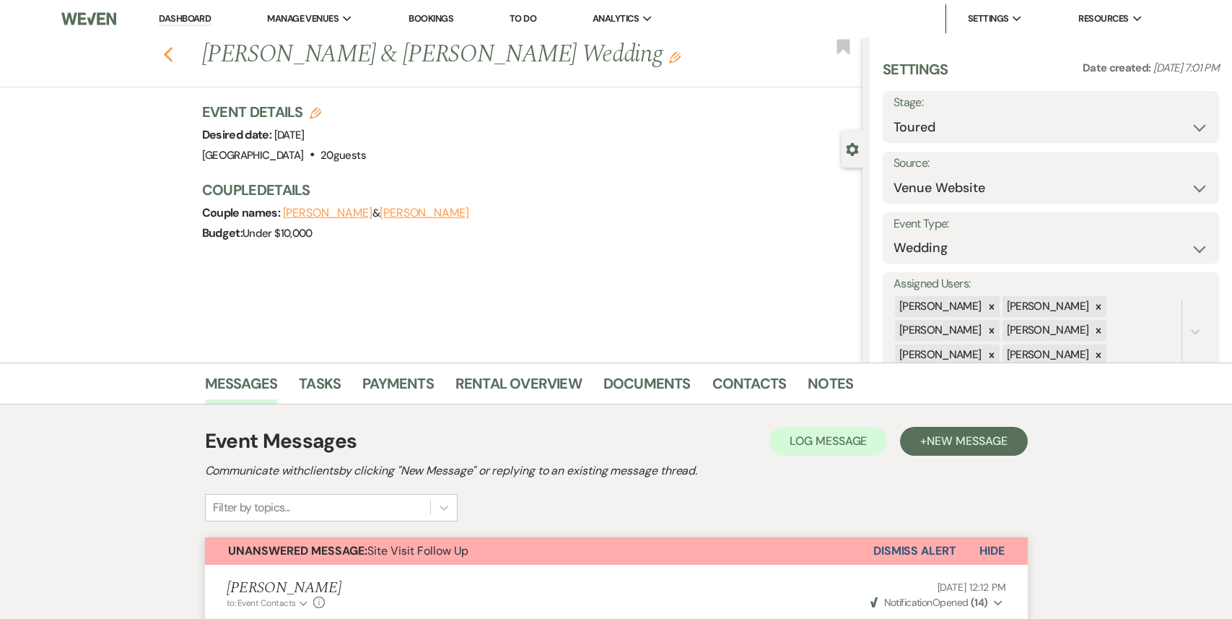
select select "5"
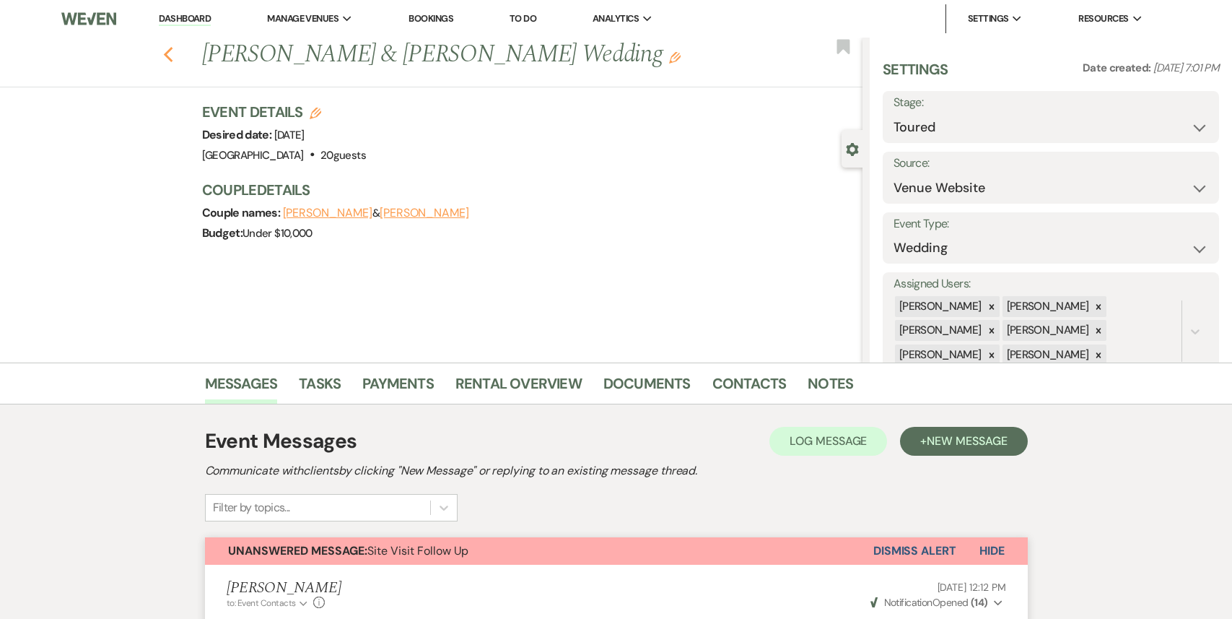
select select "5"
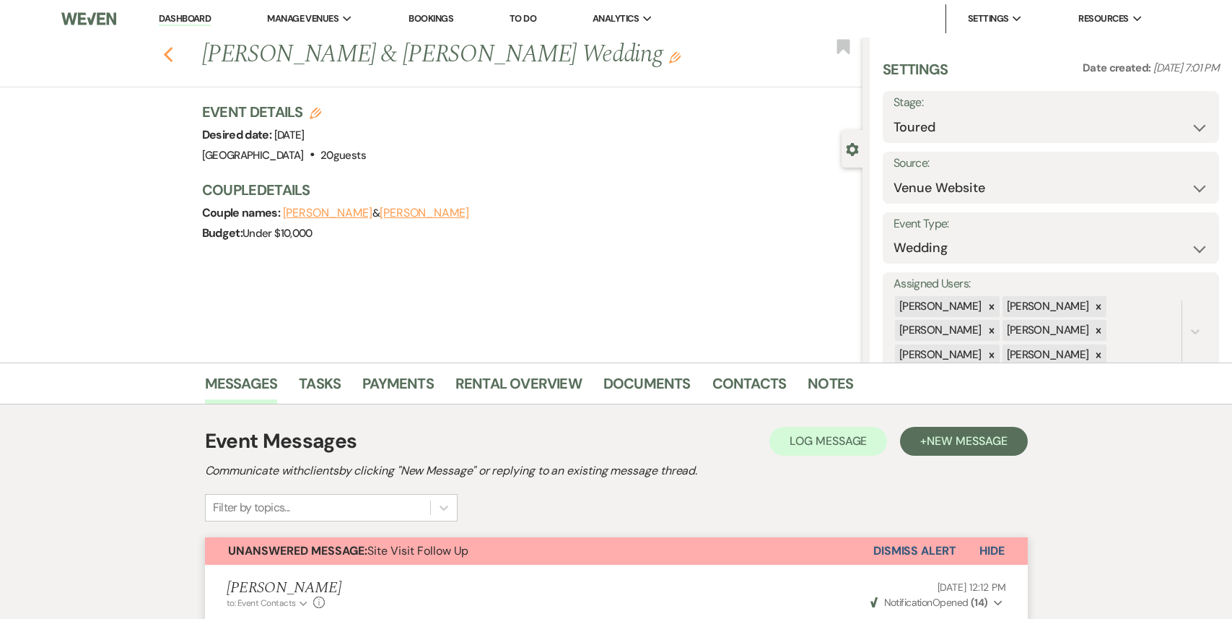
select select "5"
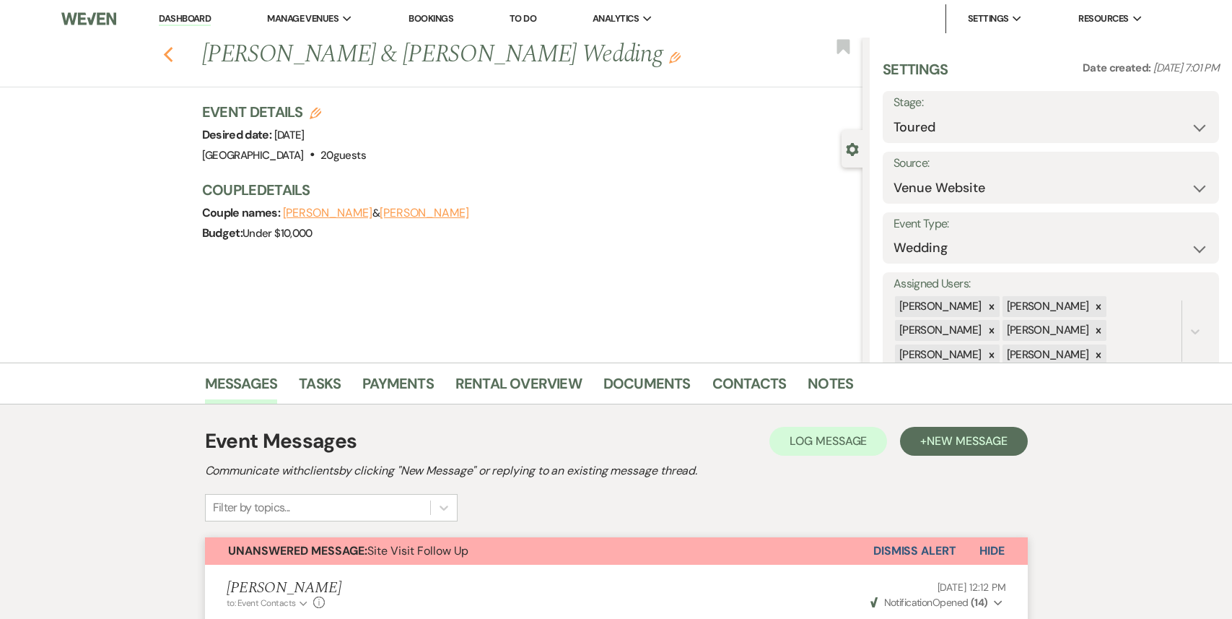
select select "5"
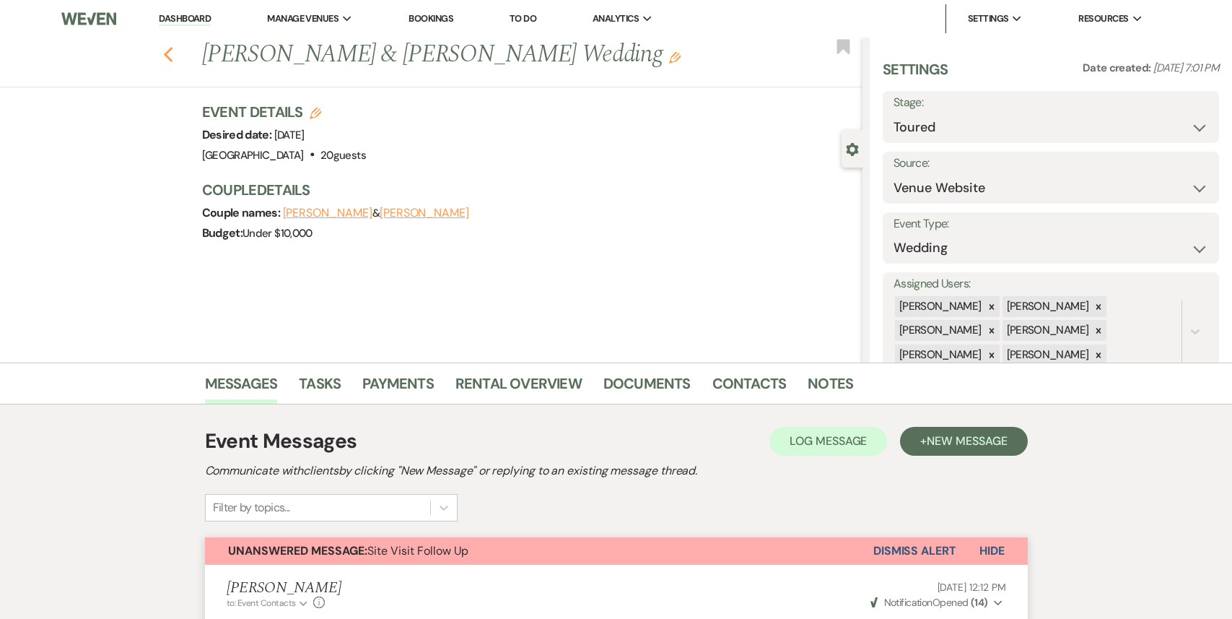
select select "5"
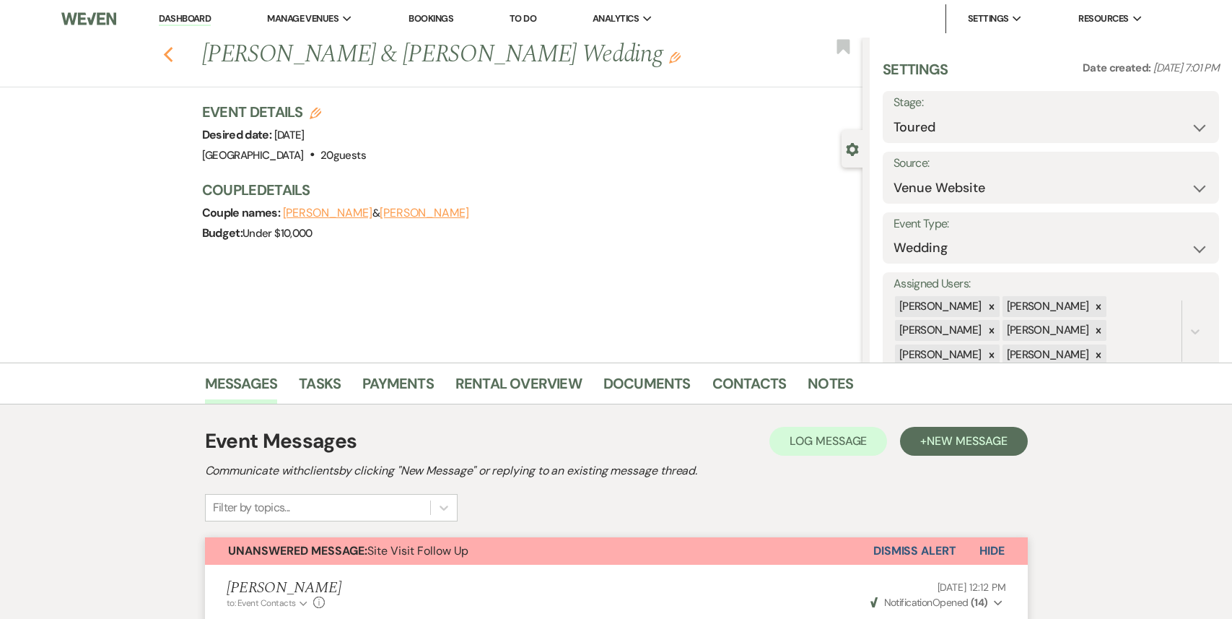
select select "5"
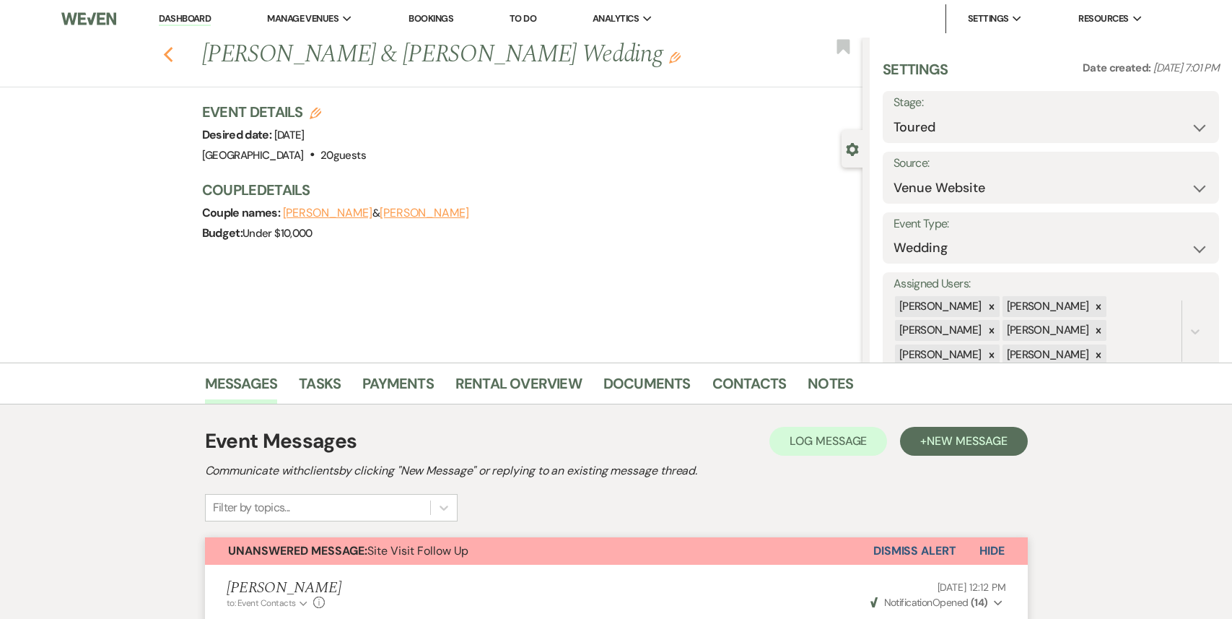
select select "5"
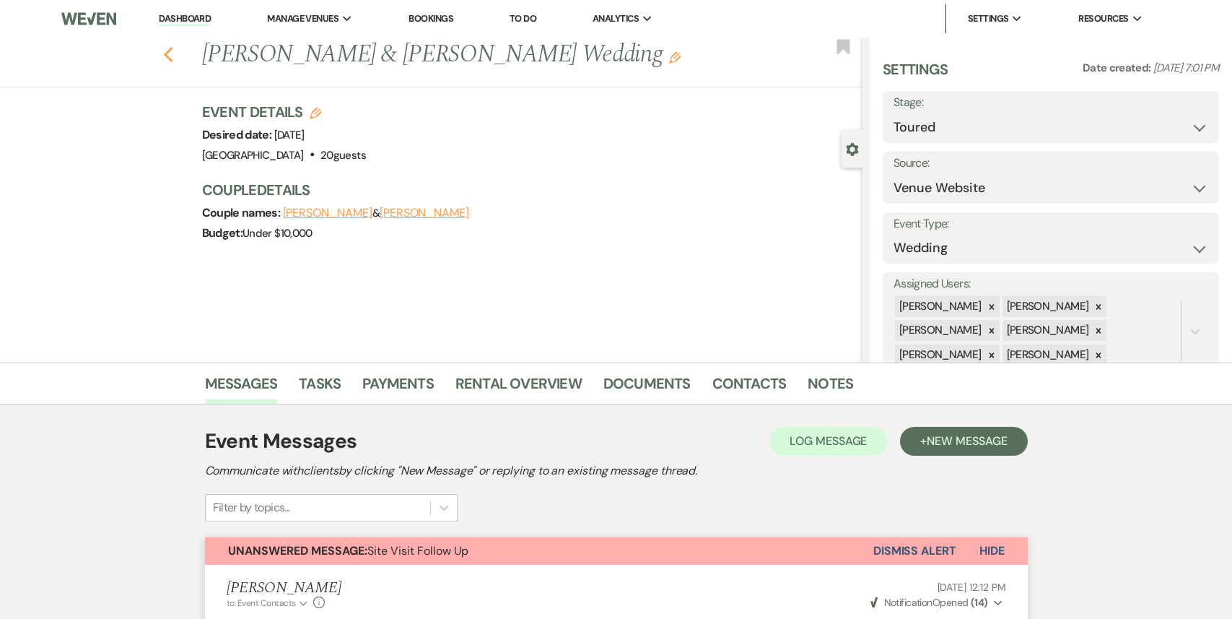
select select "5"
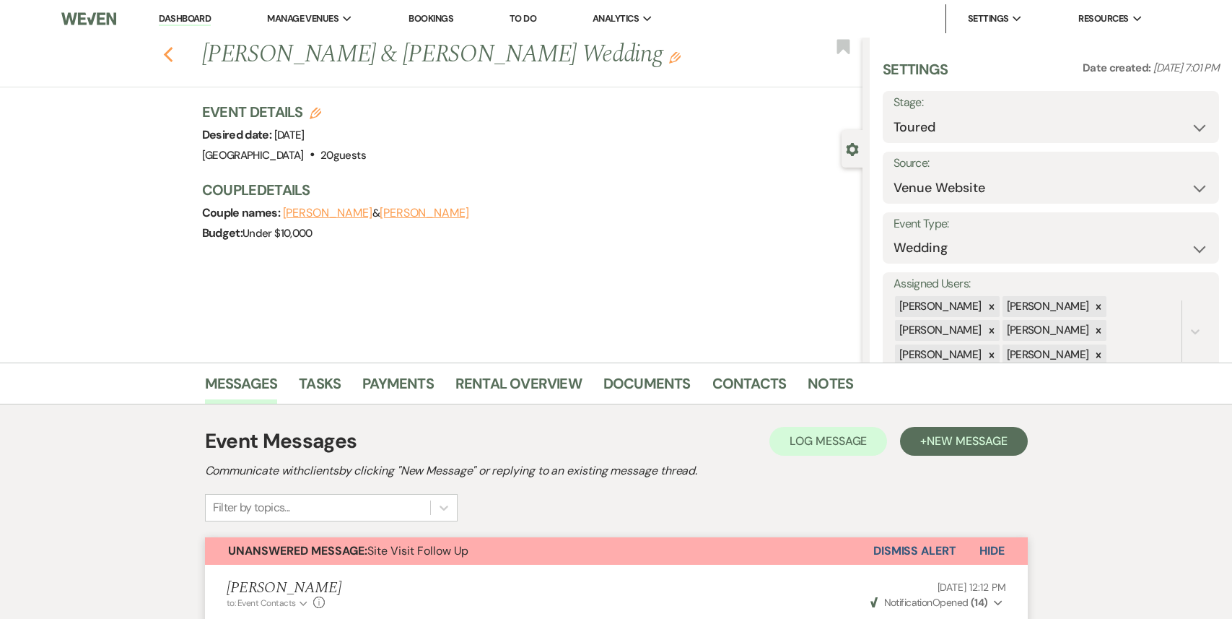
select select "5"
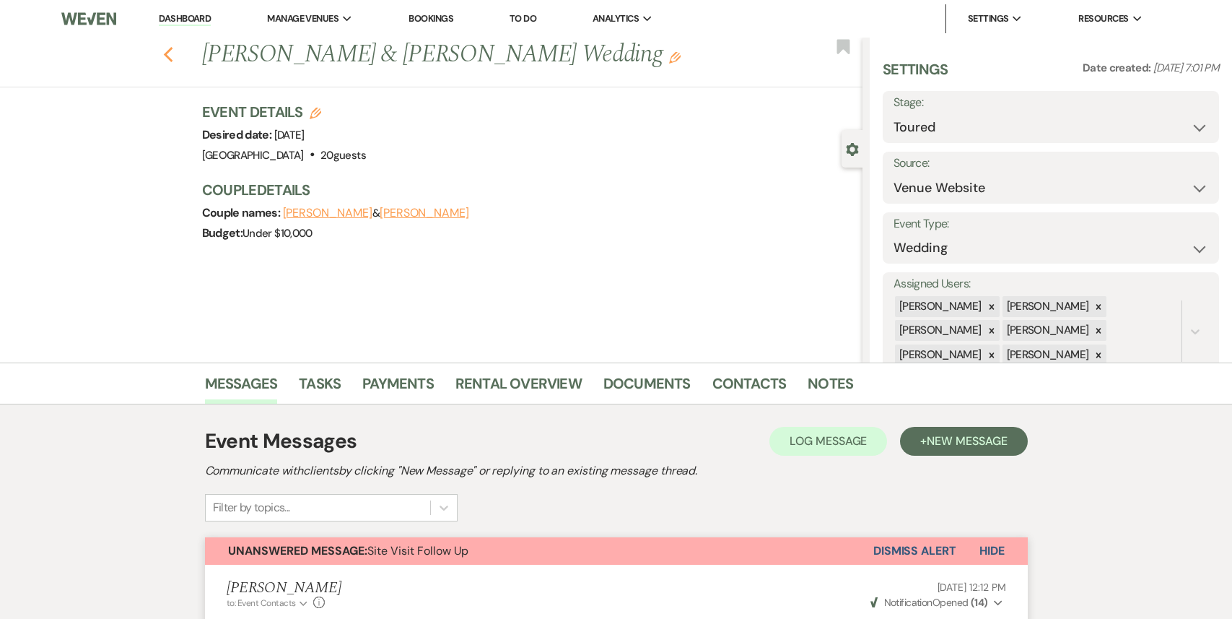
select select "5"
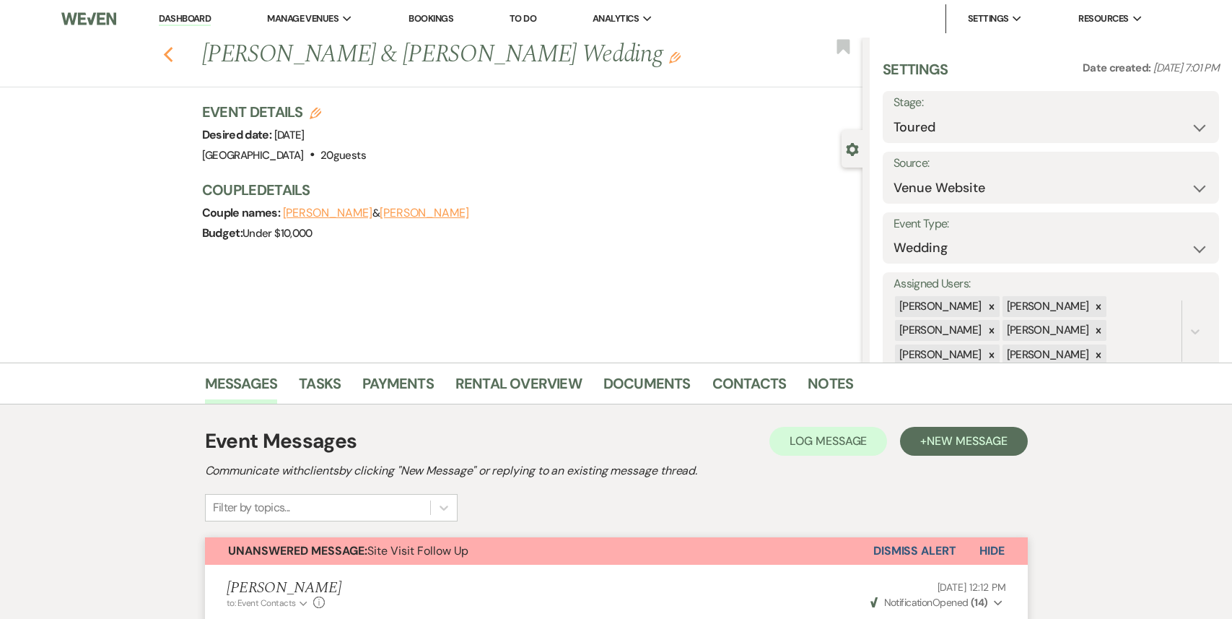
select select "5"
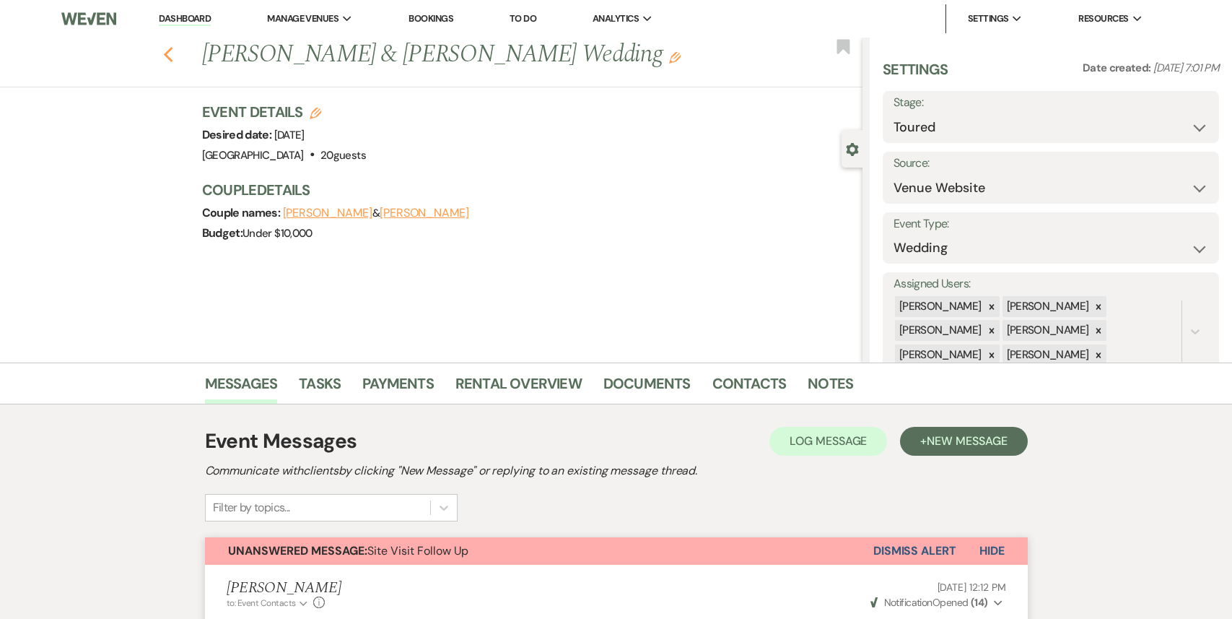
select select "5"
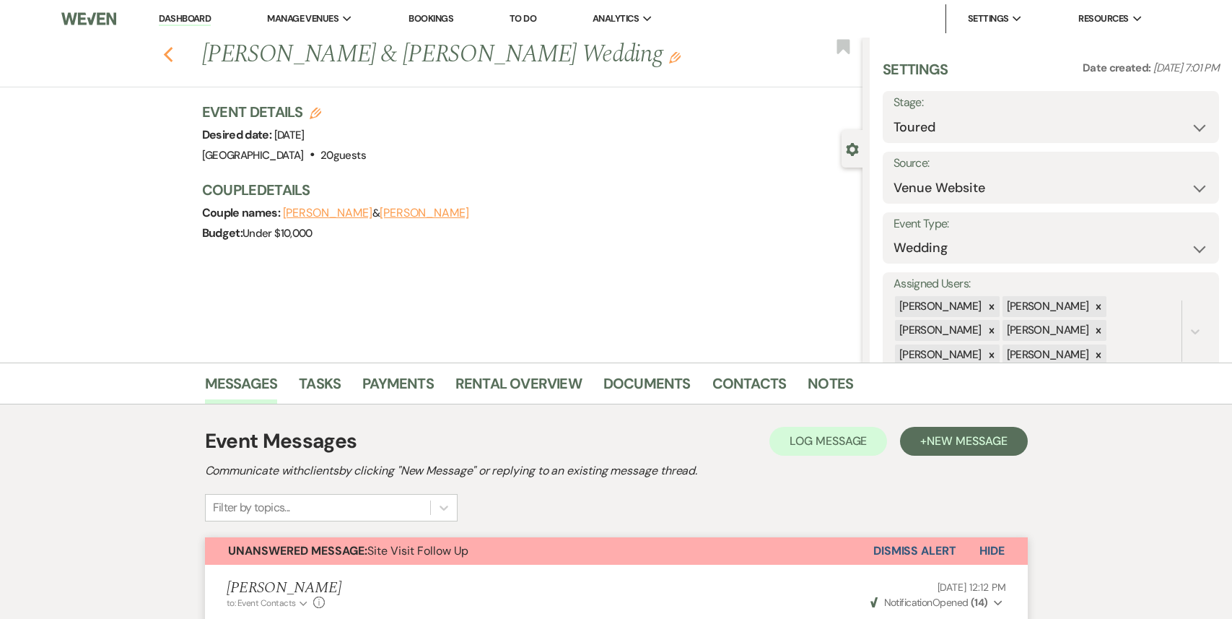
select select "5"
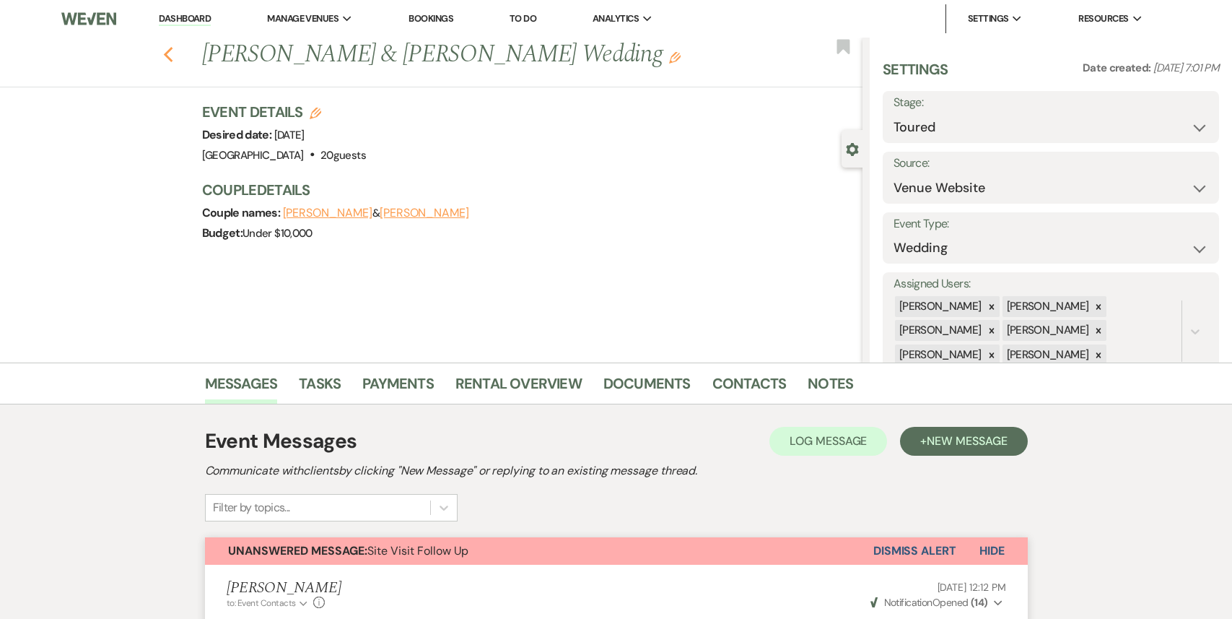
select select "5"
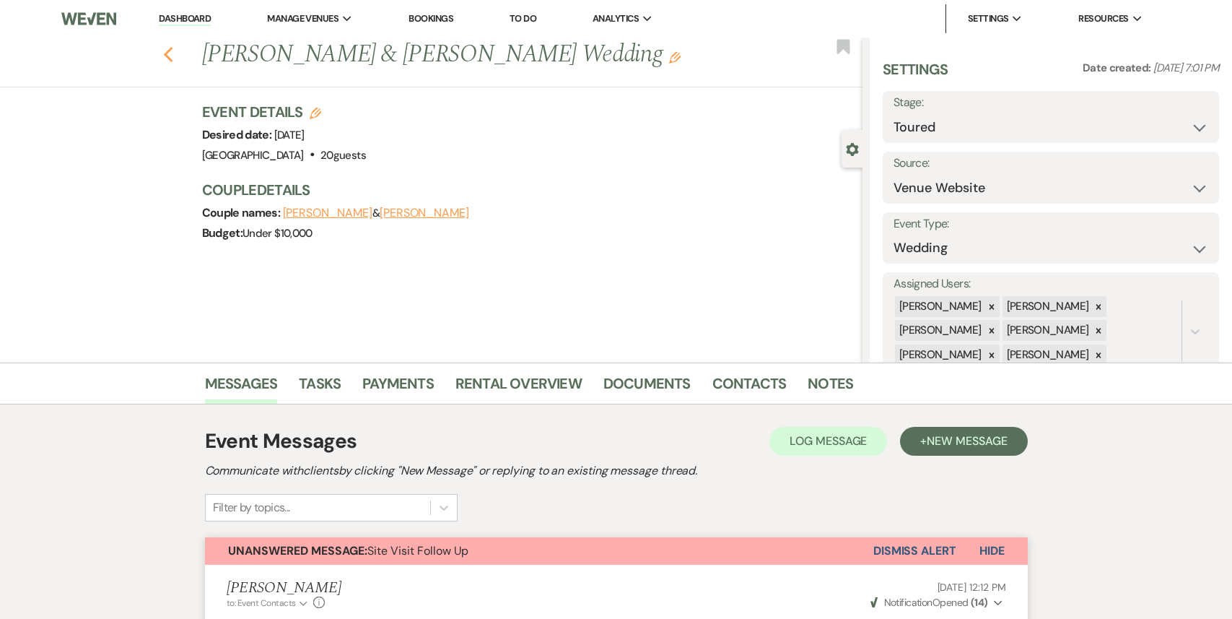
select select "5"
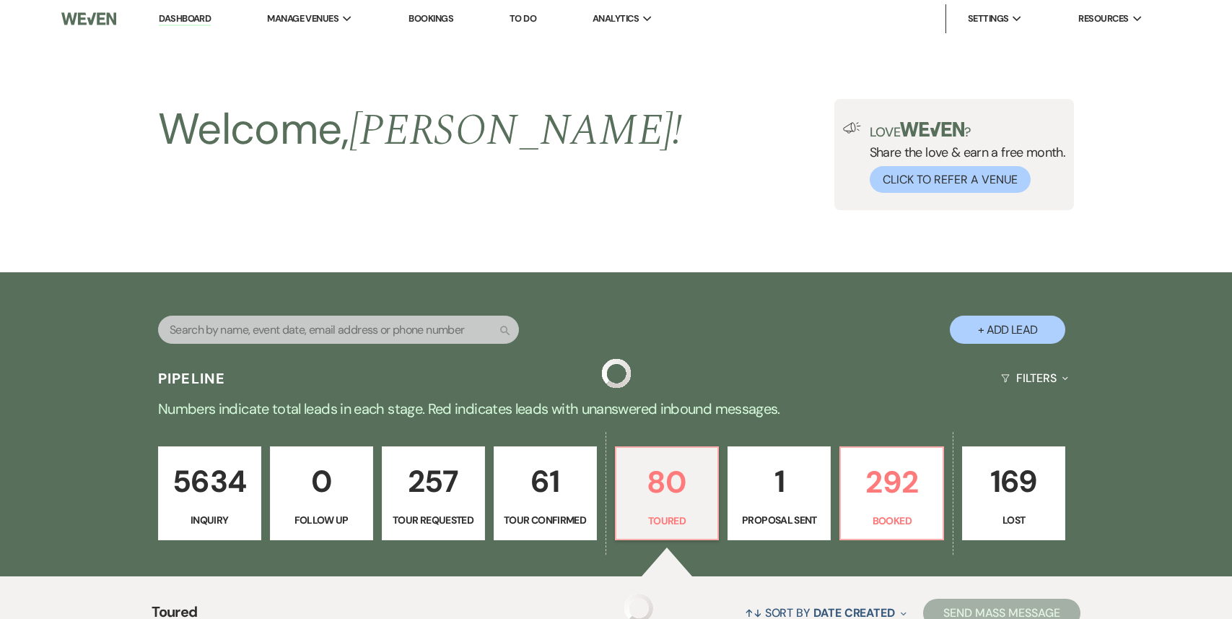
scroll to position [419, 0]
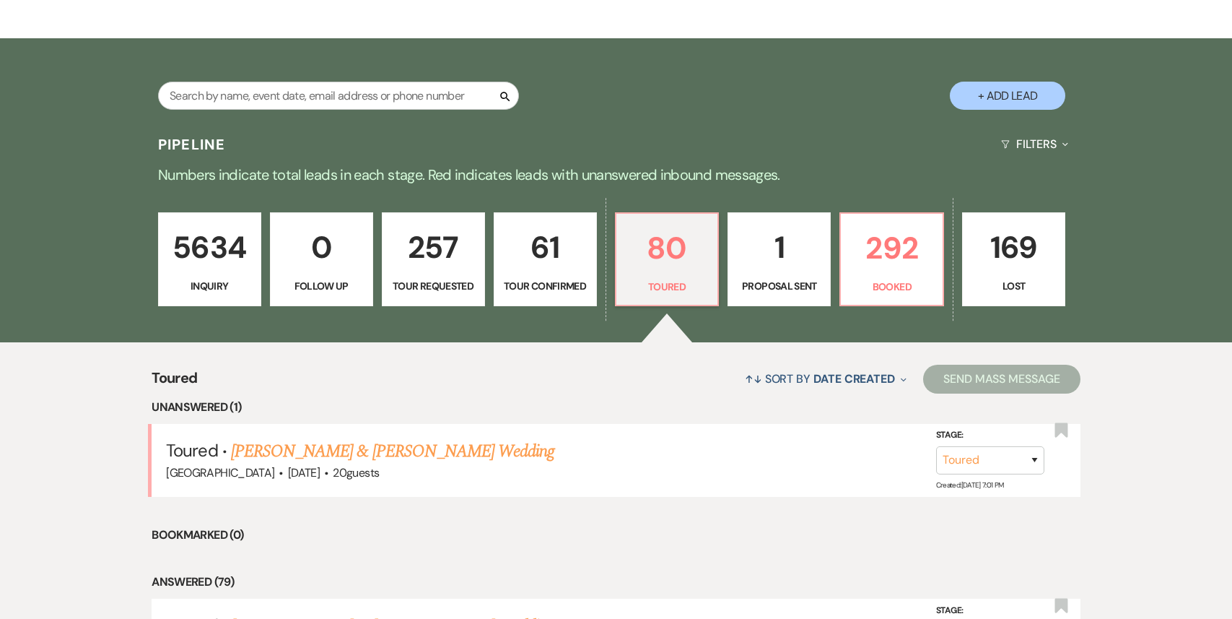
click at [761, 278] on p "Proposal Sent" at bounding box center [779, 286] width 84 height 16
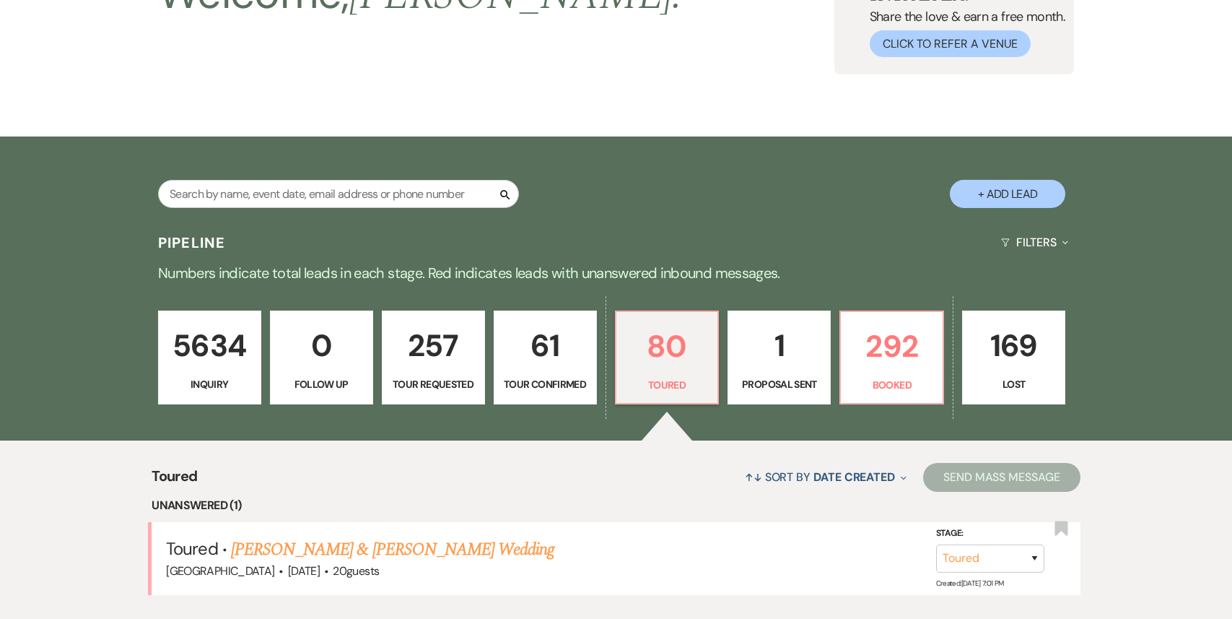
select select "6"
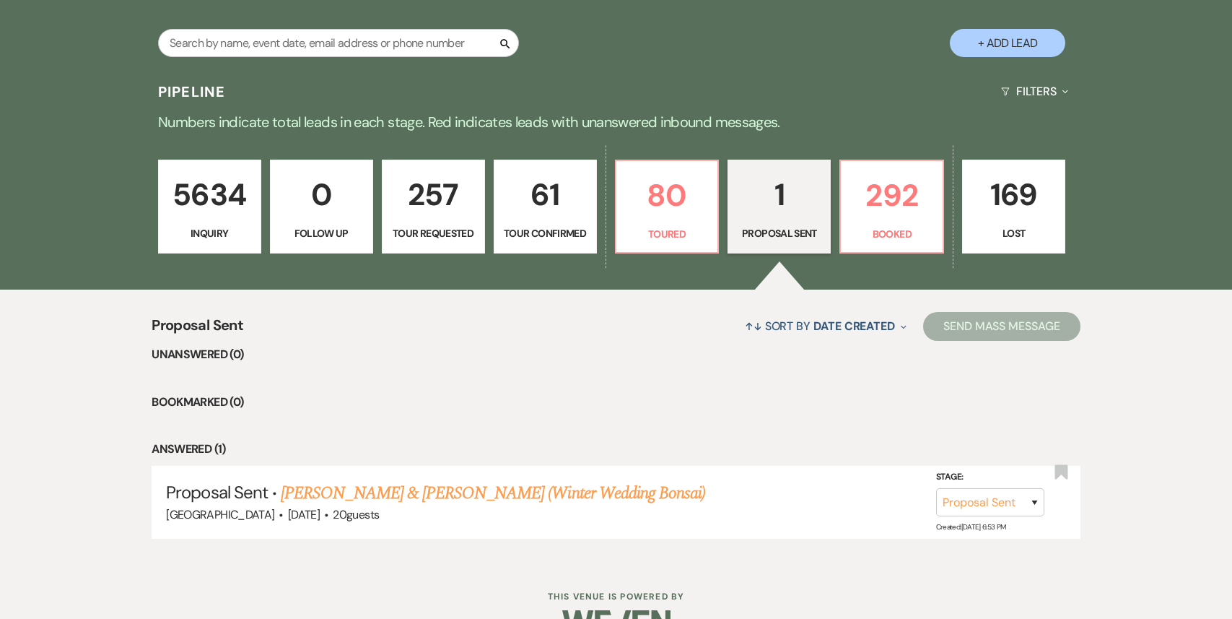
scroll to position [323, 0]
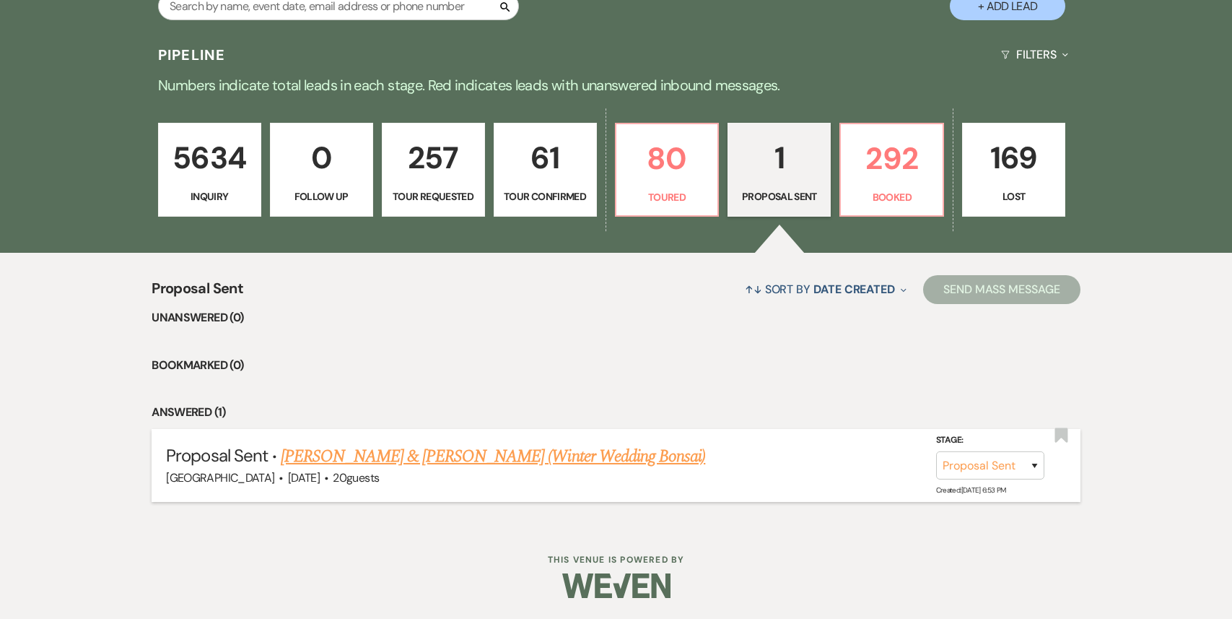
click at [500, 453] on link "[PERSON_NAME] & [PERSON_NAME] (Winter Wedding Bonsai)" at bounding box center [493, 456] width 425 height 26
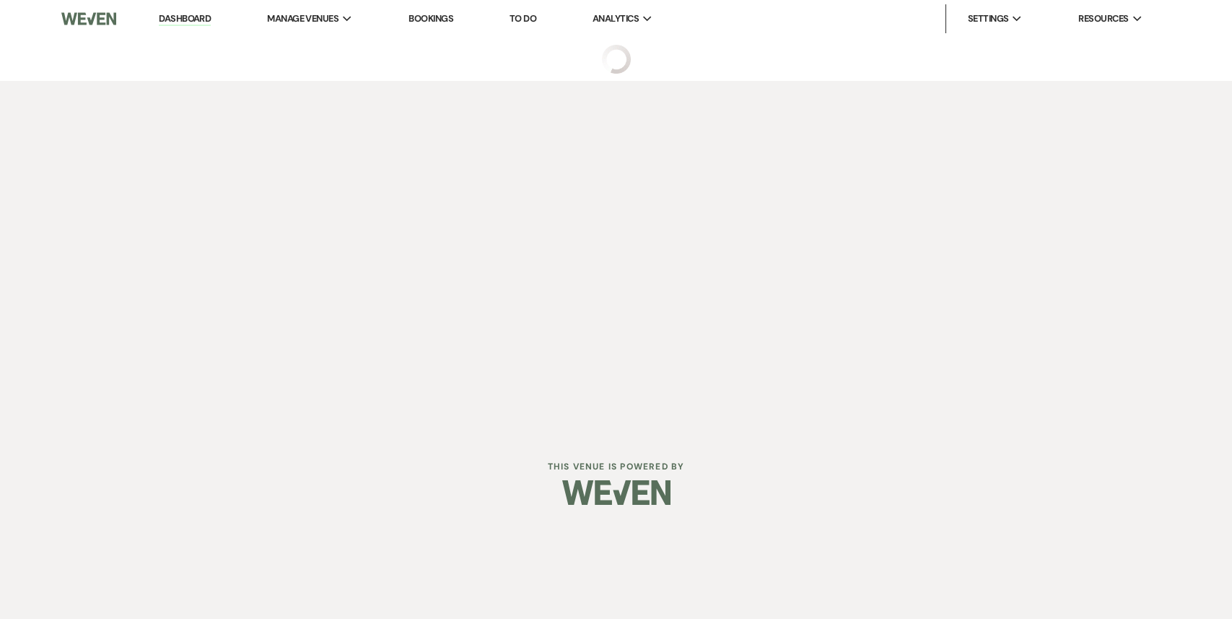
select select "6"
select select "5"
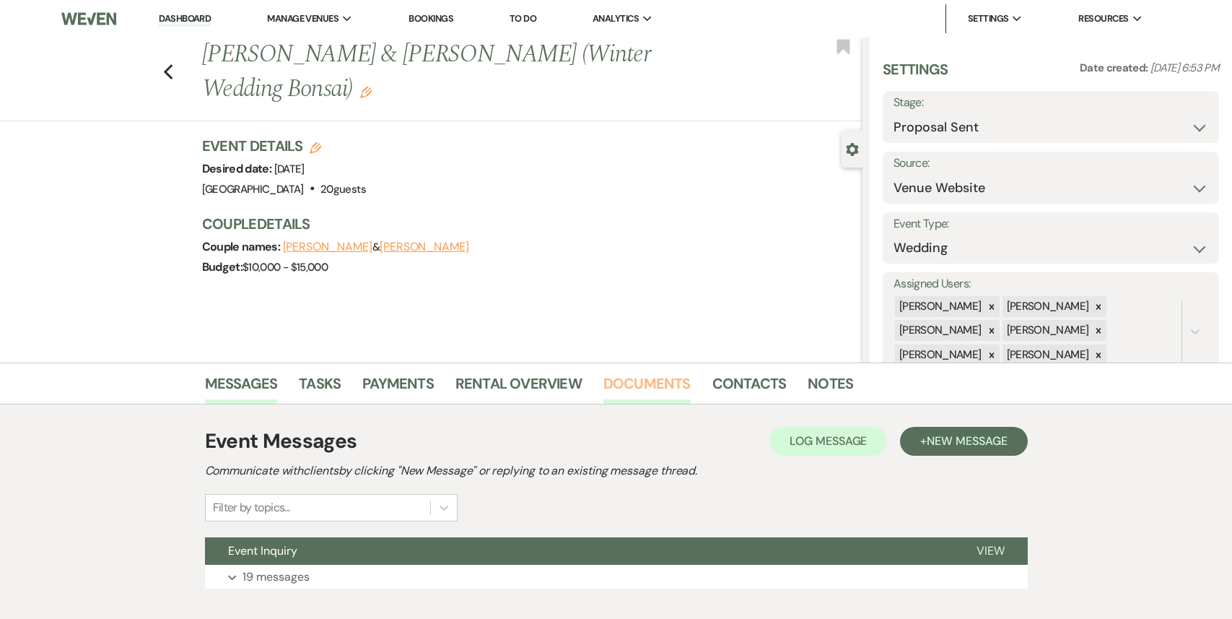
click at [647, 388] on link "Documents" at bounding box center [647, 388] width 87 height 32
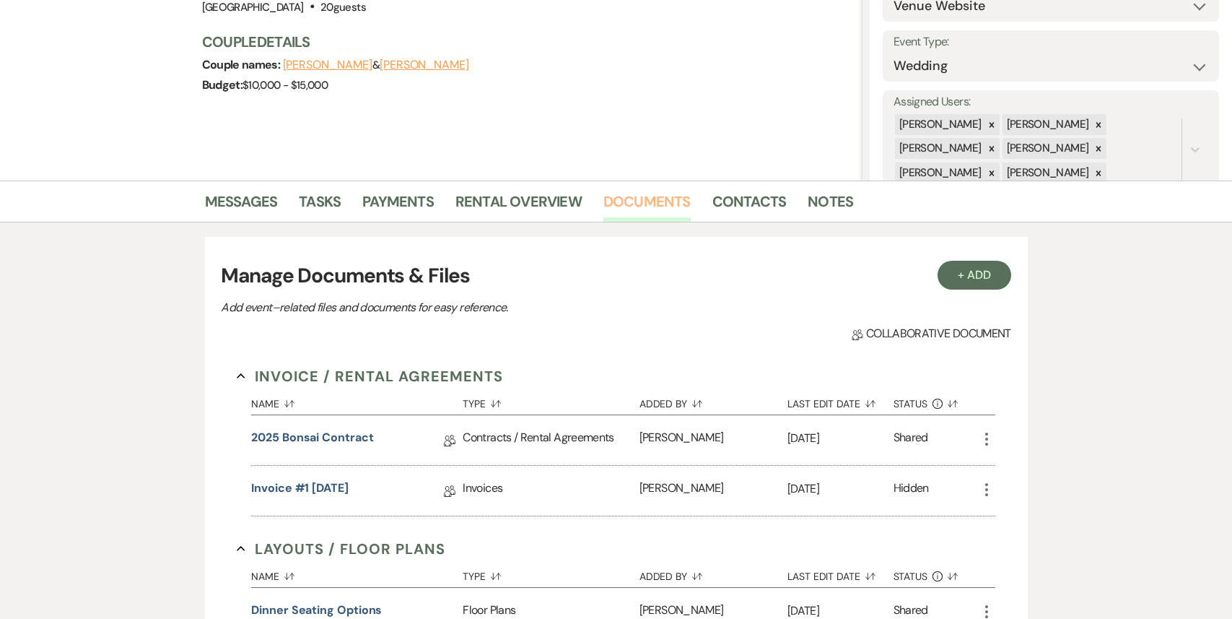
scroll to position [303, 0]
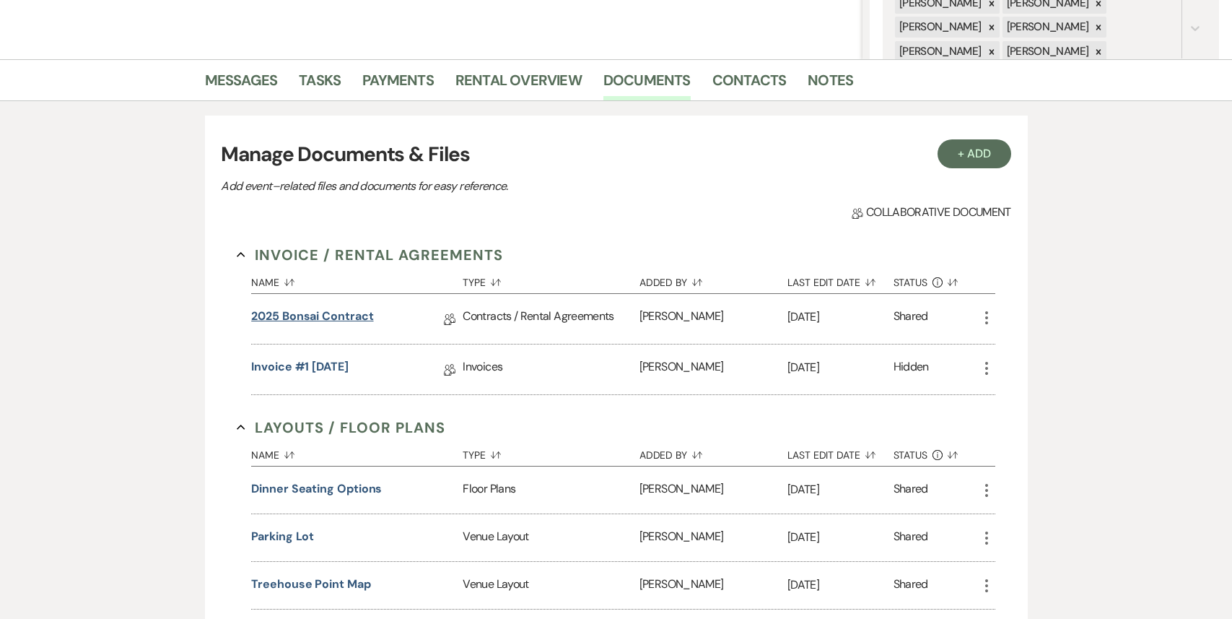
click at [287, 323] on link "2025 Bonsai Contract" at bounding box center [312, 319] width 122 height 22
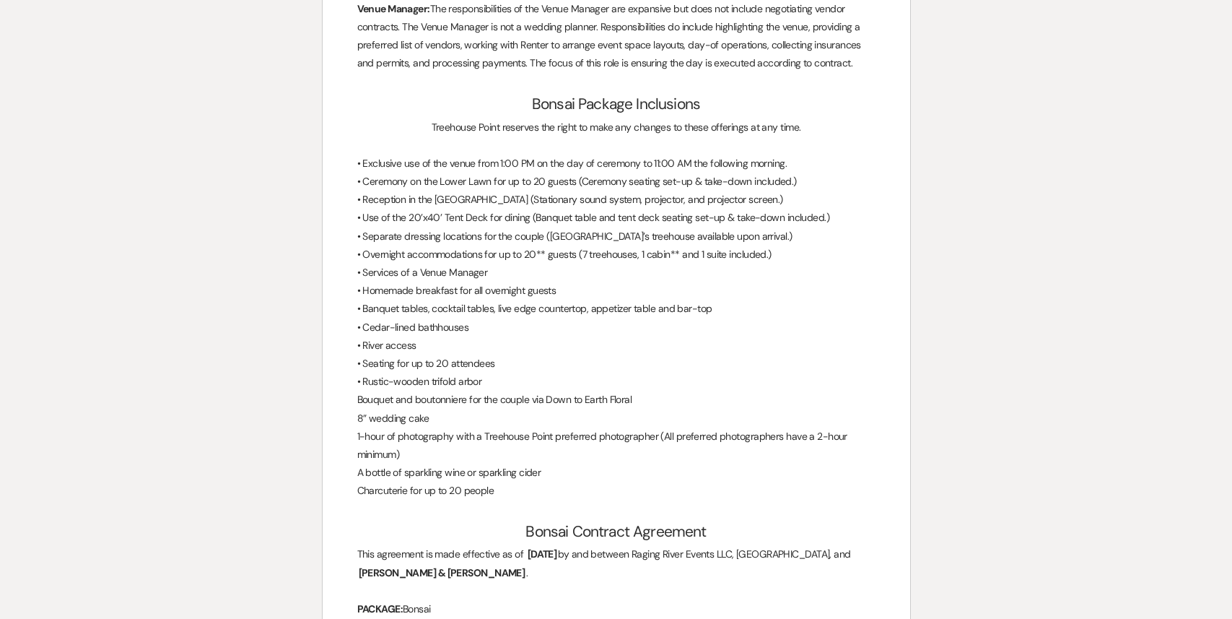
scroll to position [3513, 0]
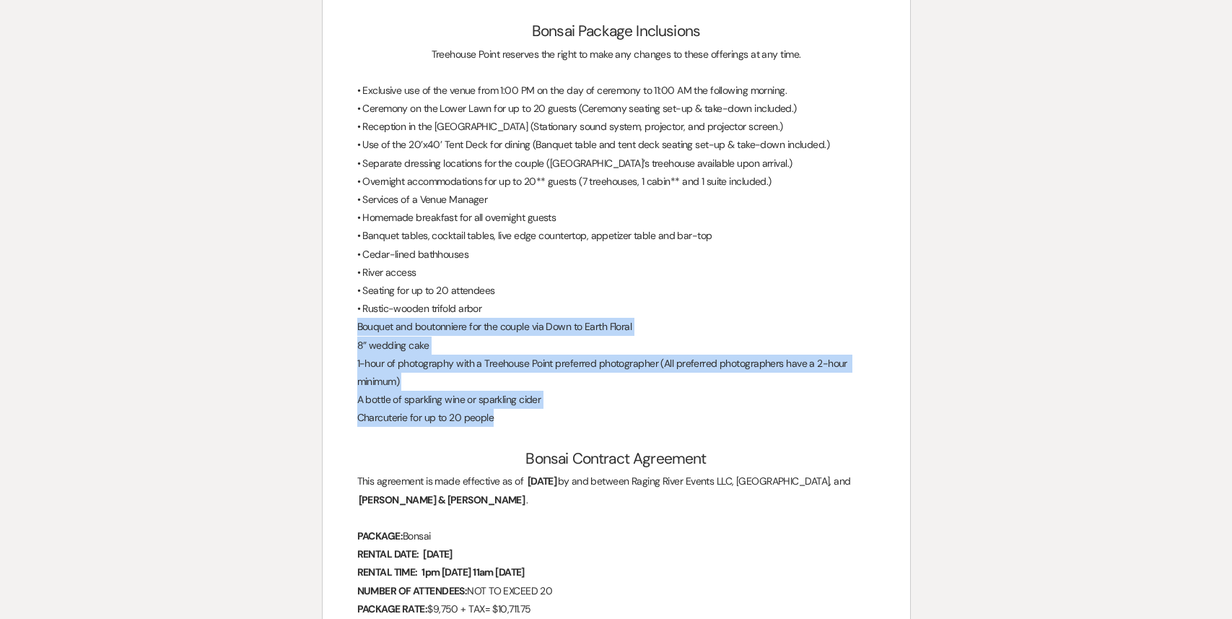
drag, startPoint x: 501, startPoint y: 420, endPoint x: 334, endPoint y: 329, distance: 191.0
copy div "Bouquet and [PERSON_NAME] for the couple via Down to Earth Floral 8” wedding ca…"
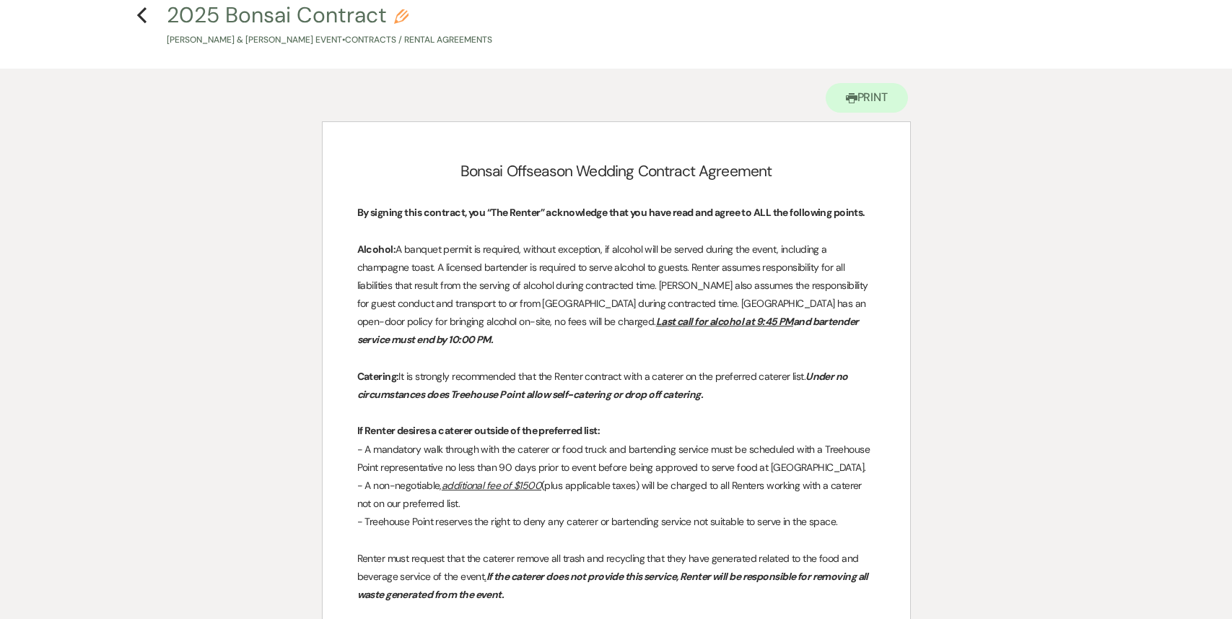
scroll to position [0, 0]
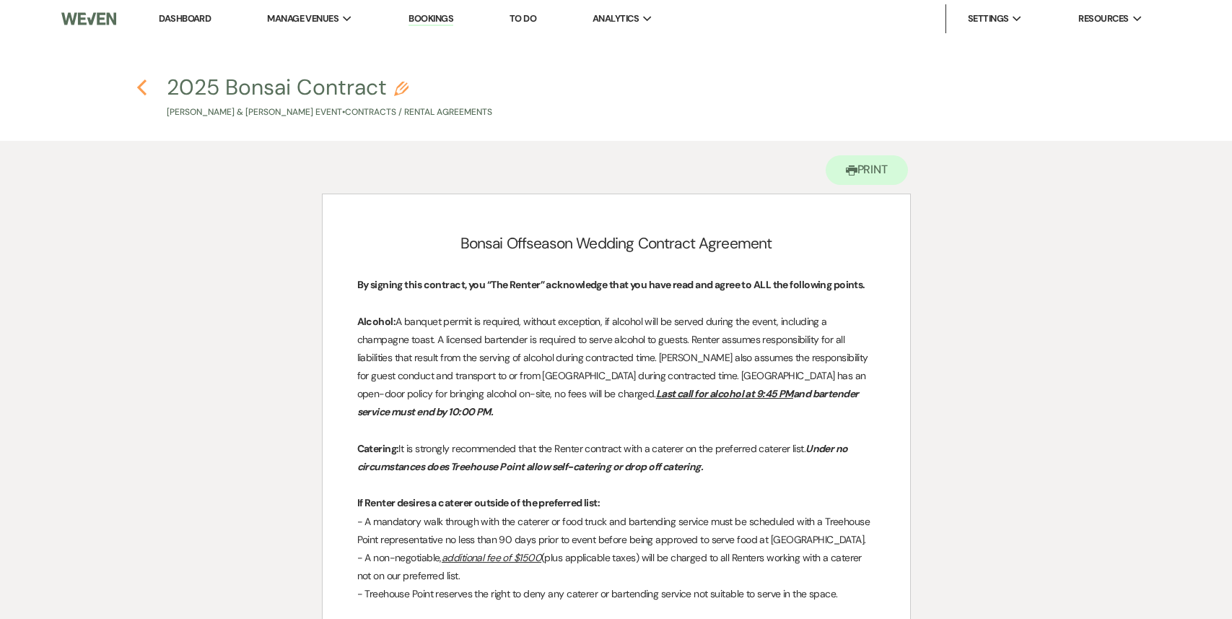
click at [140, 84] on use "button" at bounding box center [141, 87] width 9 height 16
select select "6"
select select "5"
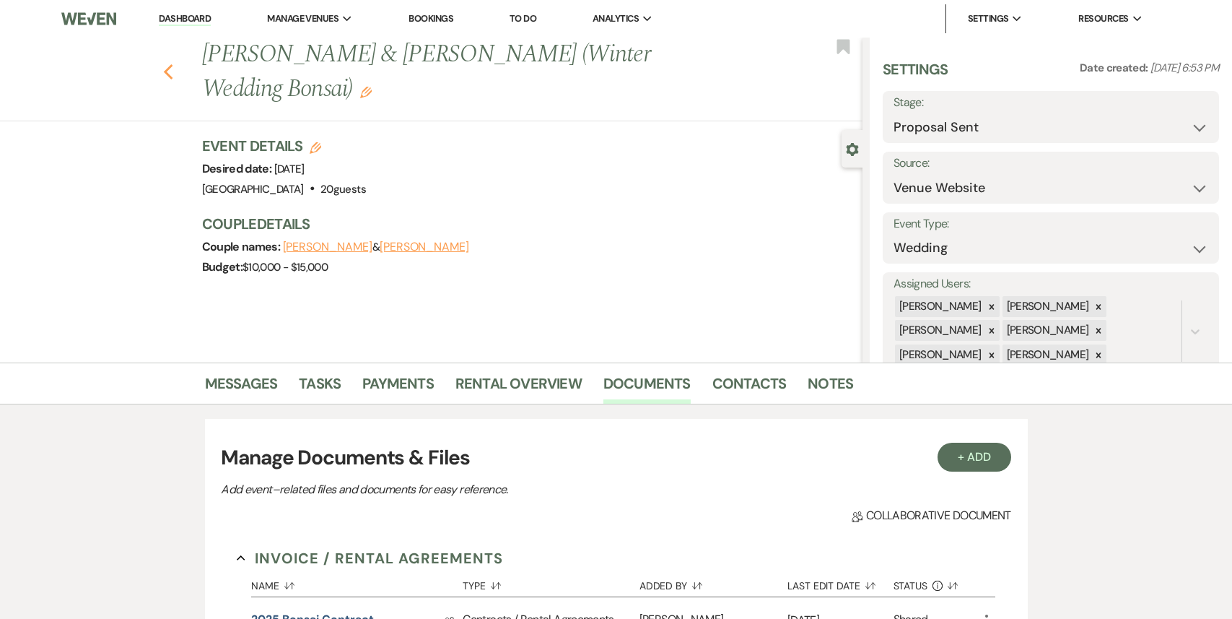
click at [167, 64] on use "button" at bounding box center [167, 72] width 9 height 16
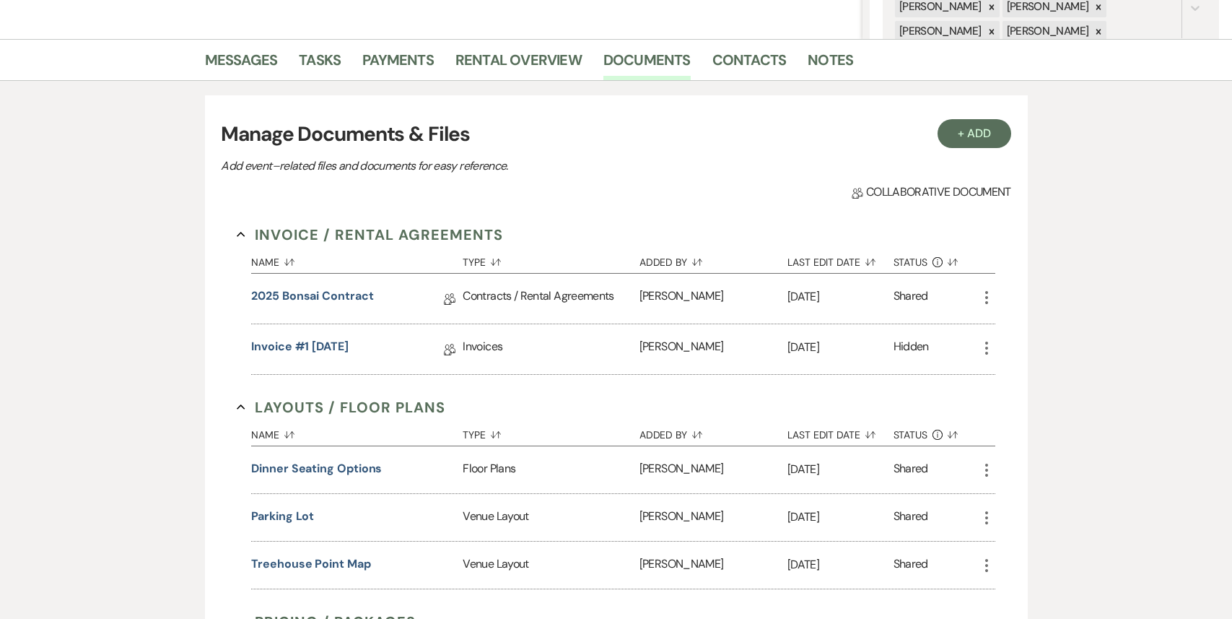
select select "6"
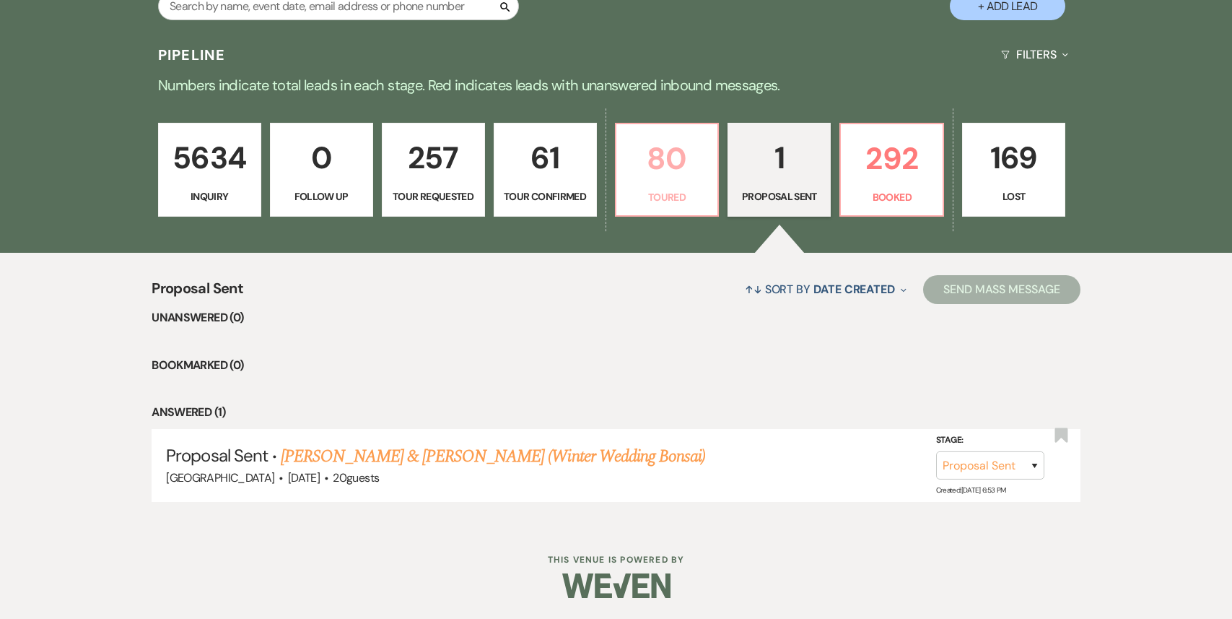
click at [650, 194] on p "Toured" at bounding box center [667, 197] width 84 height 16
select select "5"
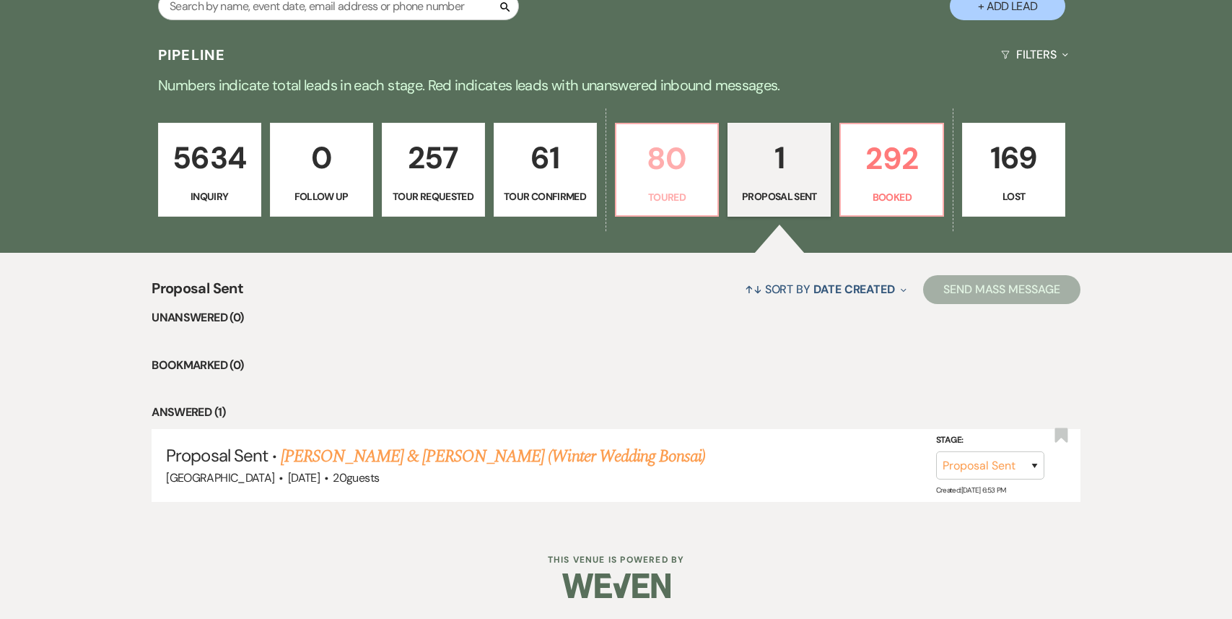
select select "5"
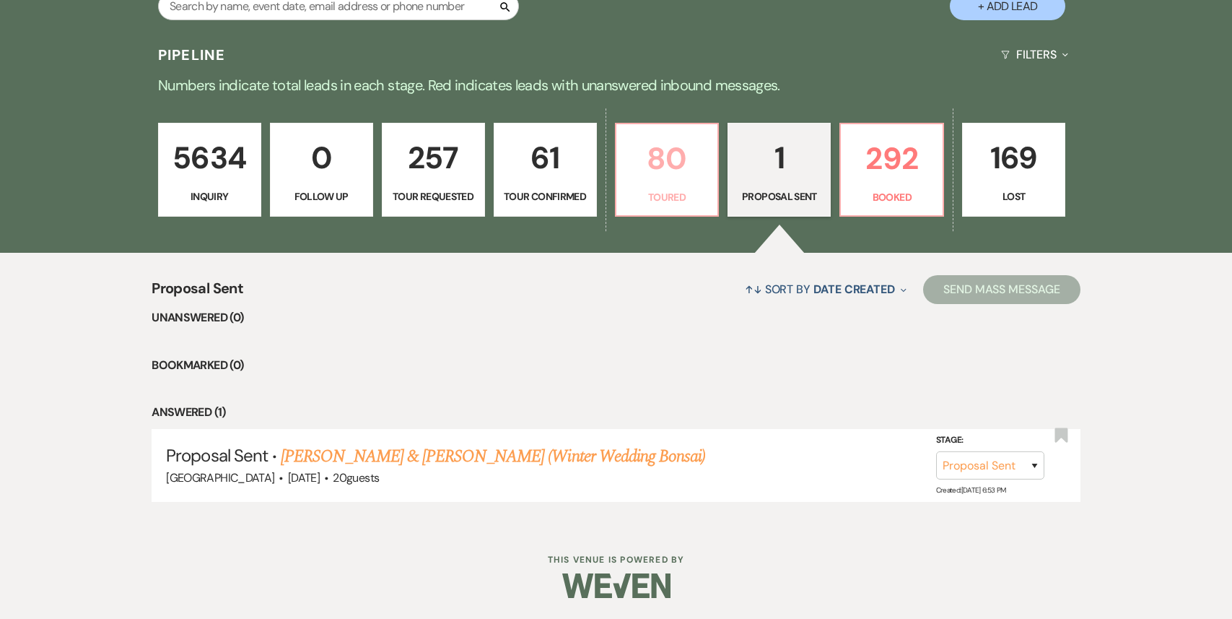
select select "5"
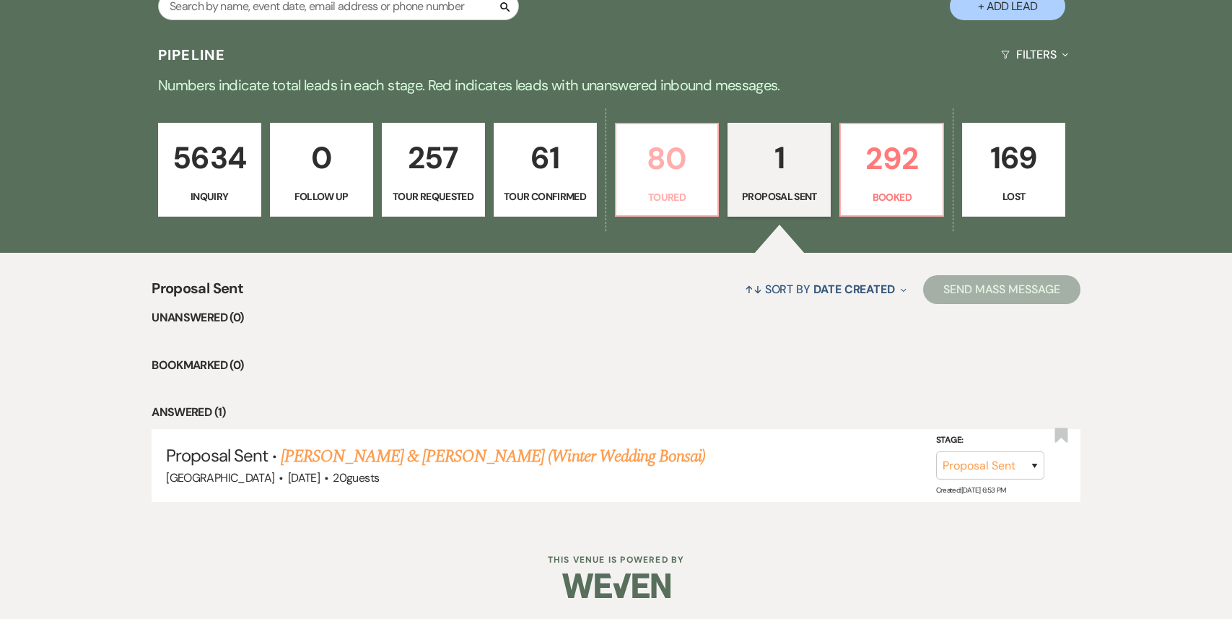
select select "5"
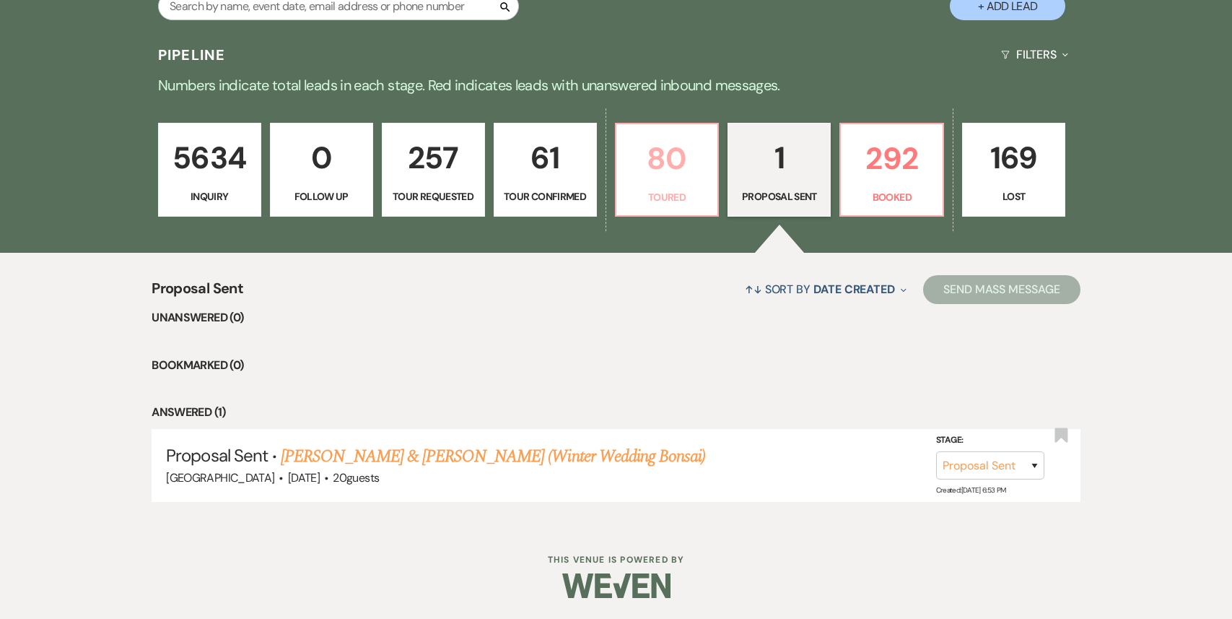
select select "5"
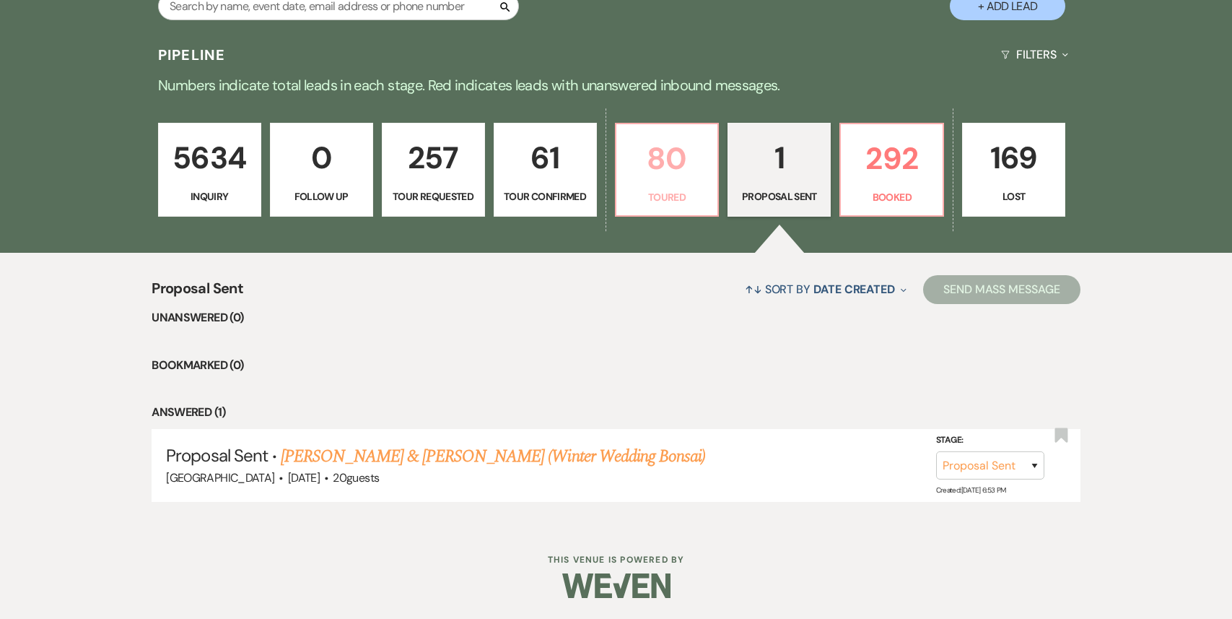
select select "5"
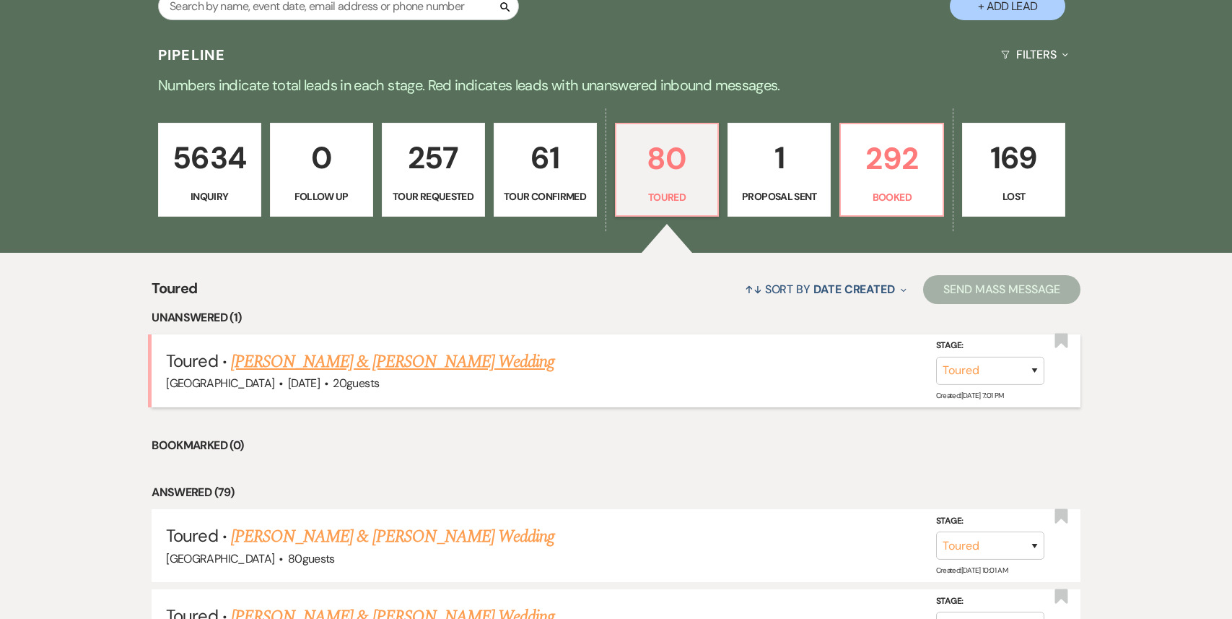
click at [406, 362] on link "[PERSON_NAME] & [PERSON_NAME] Wedding" at bounding box center [392, 362] width 323 height 26
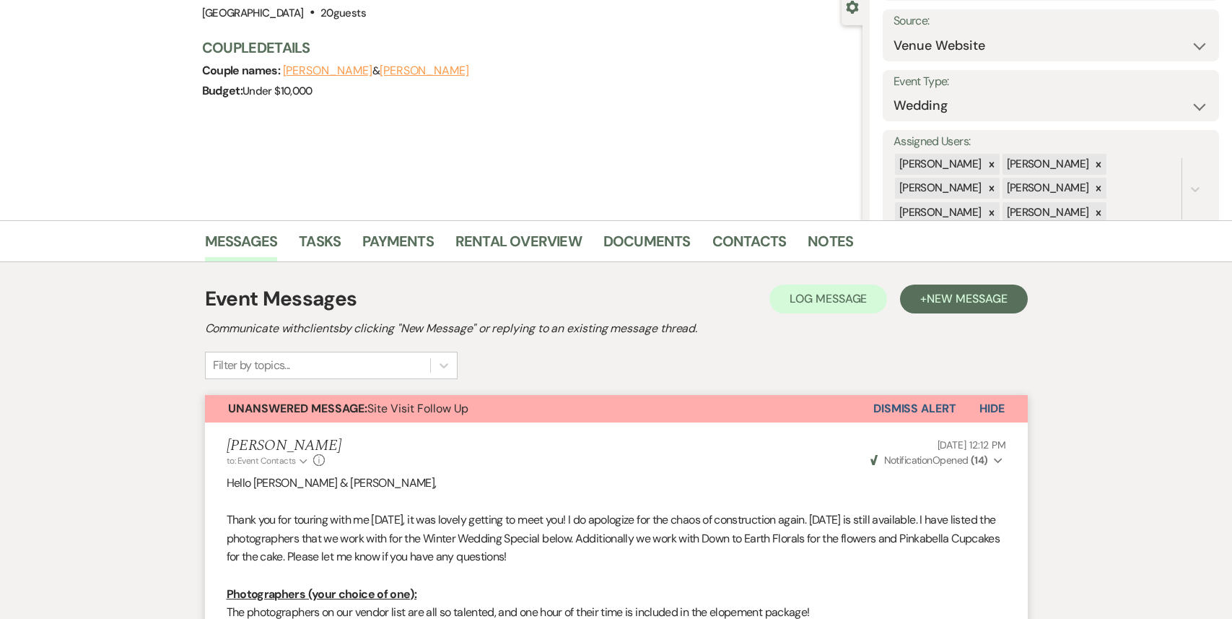
scroll to position [150, 0]
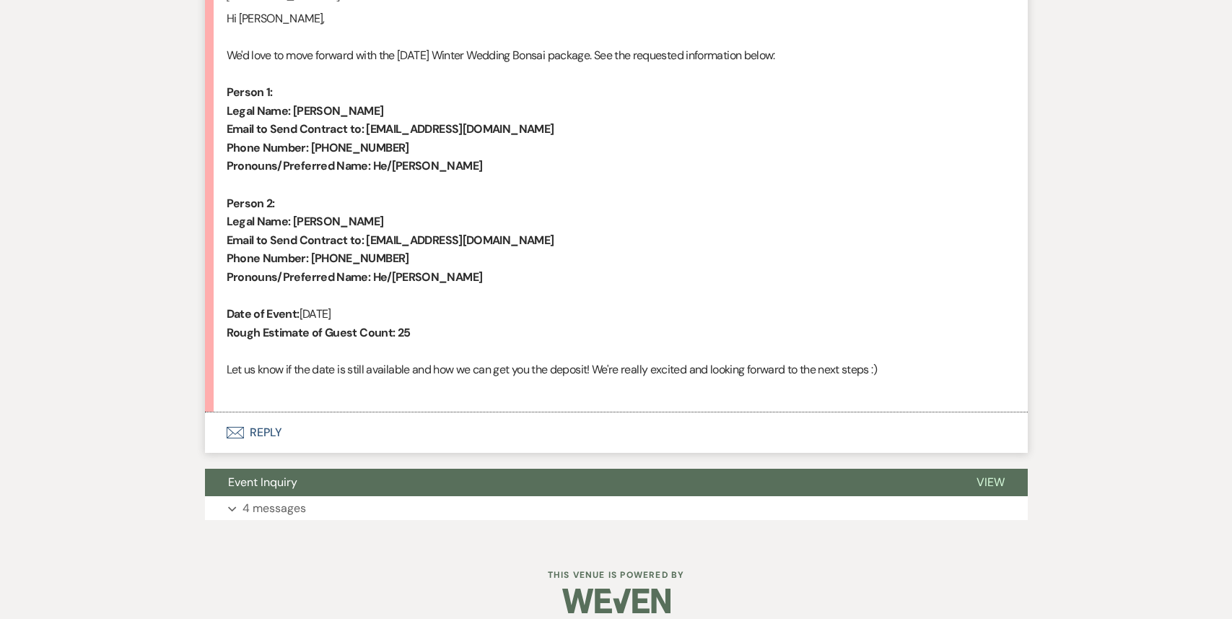
click at [391, 420] on button "Envelope Reply" at bounding box center [616, 432] width 823 height 40
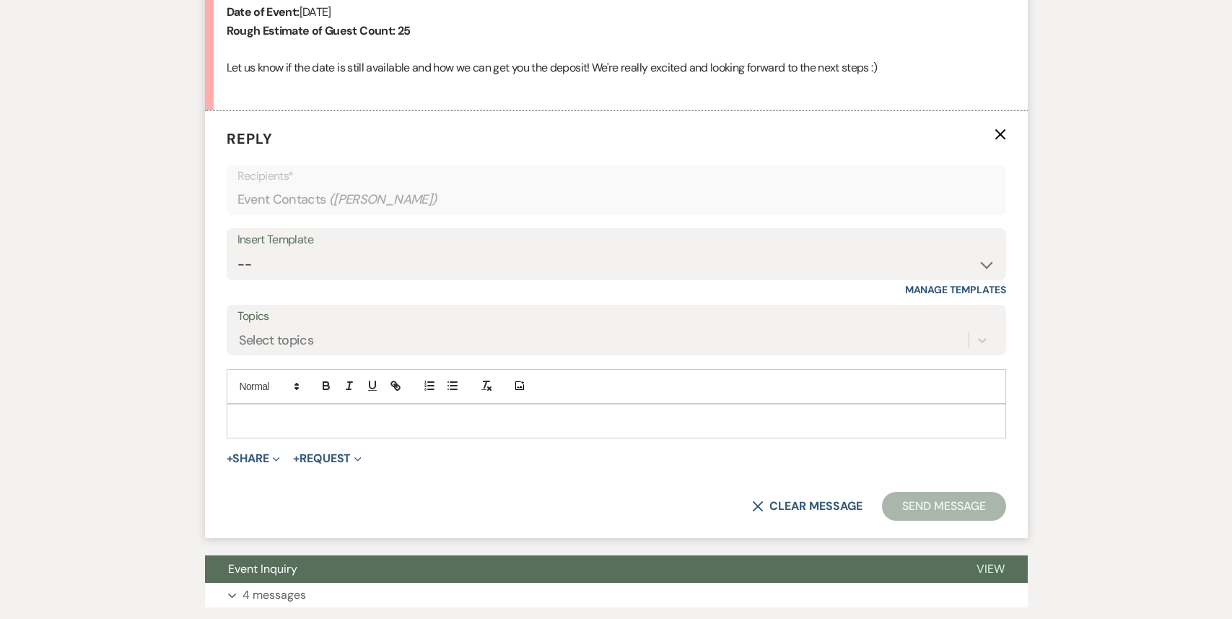
scroll to position [1903, 0]
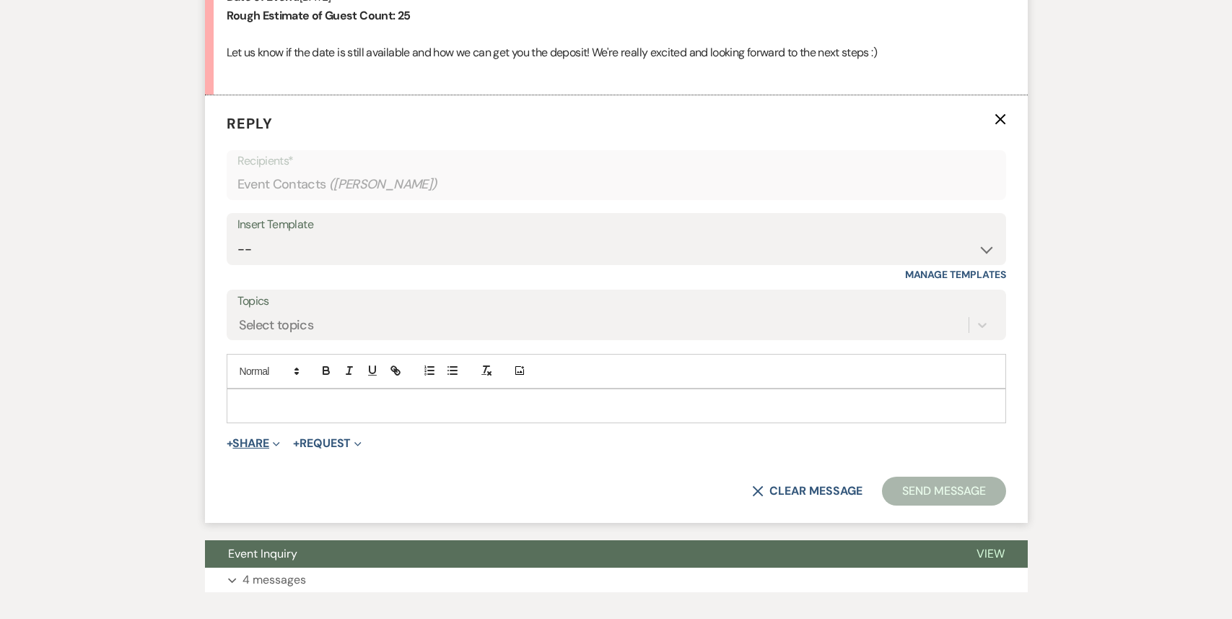
click at [274, 449] on span "Expand" at bounding box center [274, 442] width 11 height 15
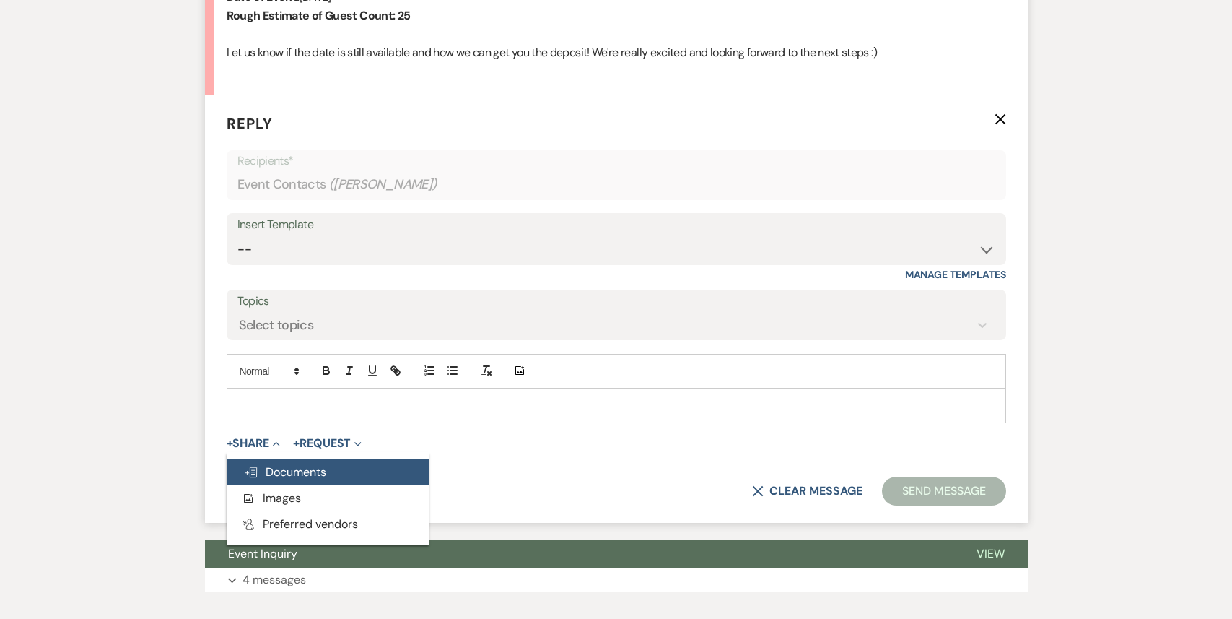
click at [279, 471] on span "Doc Upload Documents" at bounding box center [285, 471] width 82 height 15
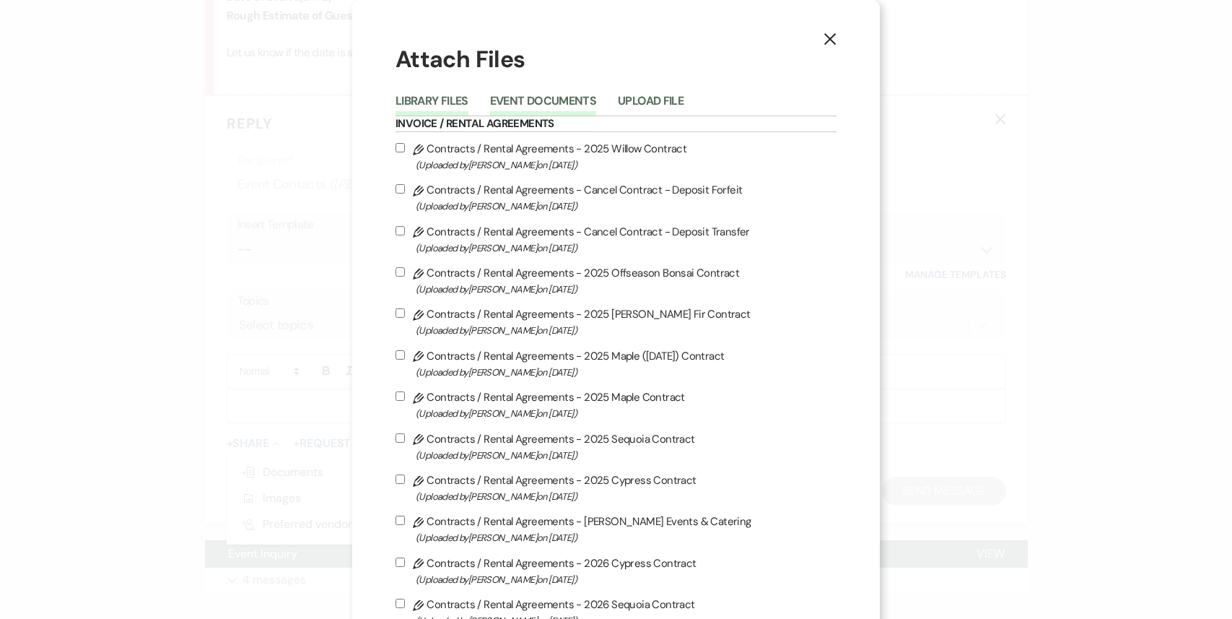
click at [571, 96] on button "Event Documents" at bounding box center [543, 105] width 106 height 20
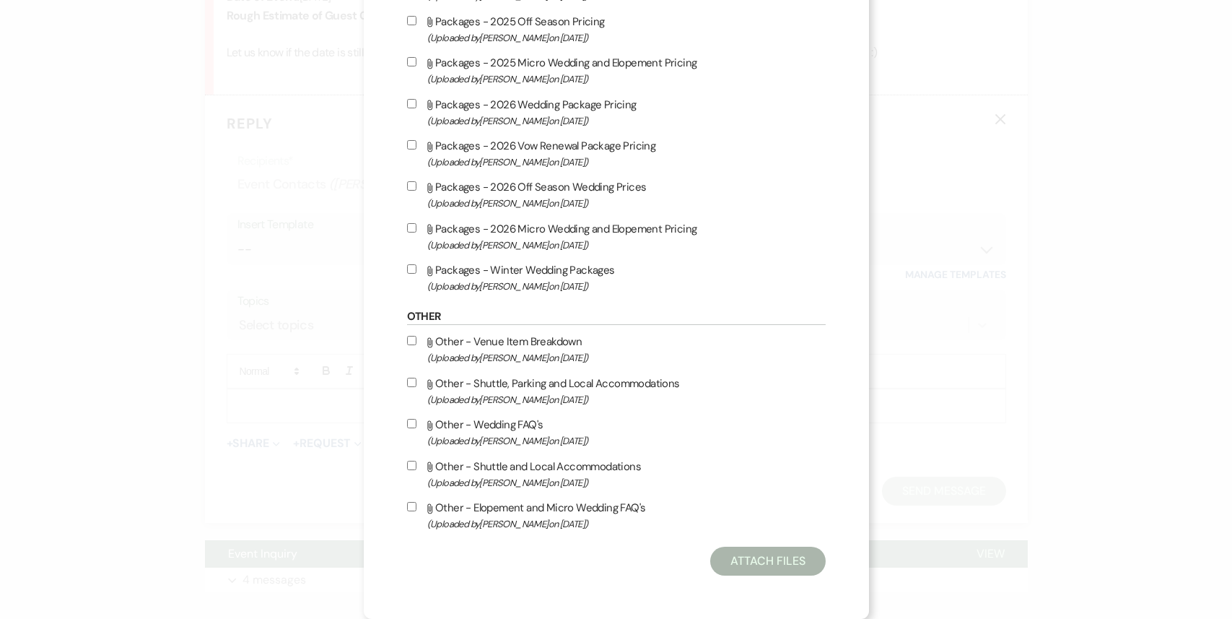
scroll to position [0, 0]
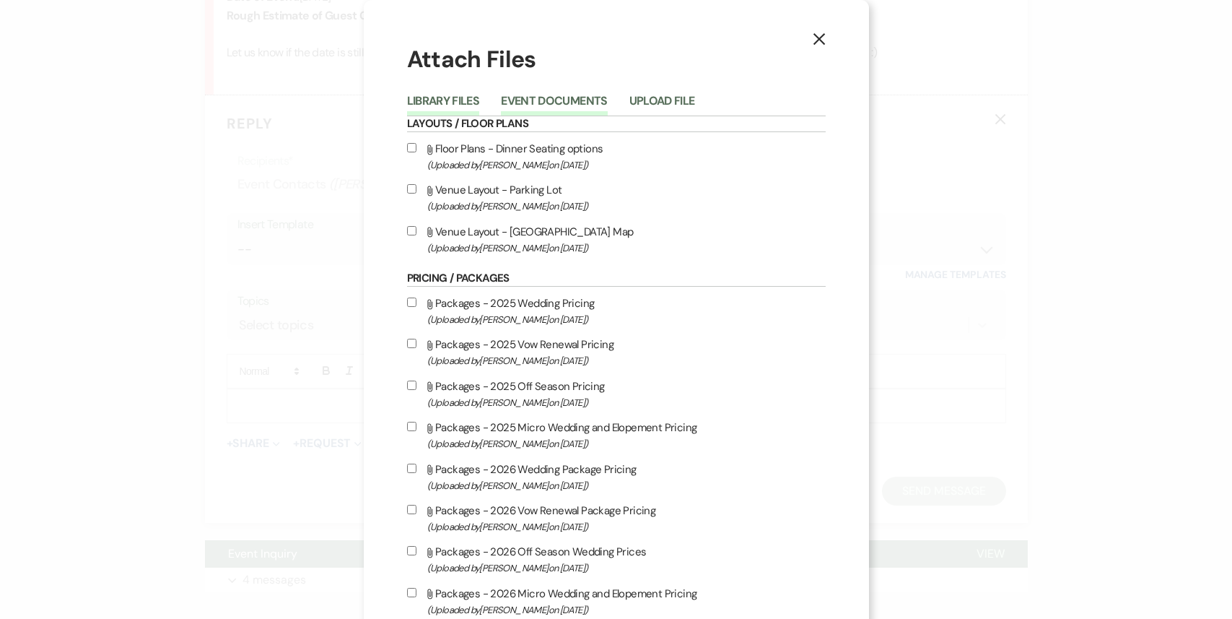
click at [435, 104] on button "Library Files" at bounding box center [443, 105] width 73 height 20
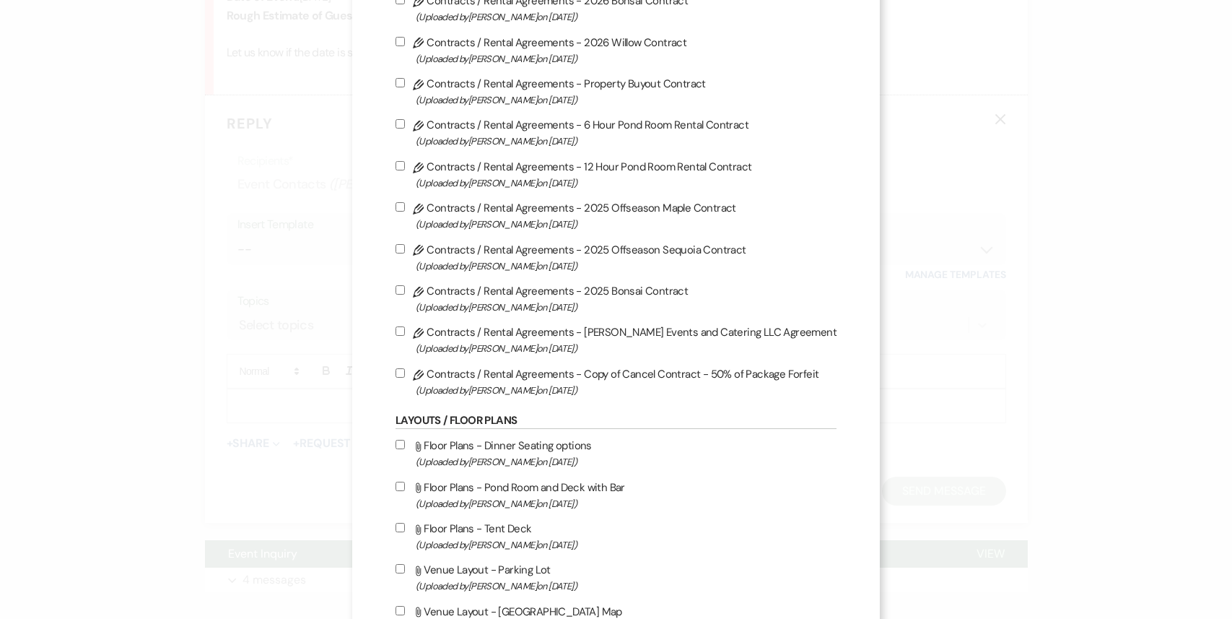
scroll to position [729, 0]
click at [409, 305] on label "Pencil Contracts / Rental Agreements - 2025 Bonsai Contract (Uploaded by [PERSO…" at bounding box center [616, 298] width 441 height 34
click at [405, 294] on input "Pencil Contracts / Rental Agreements - 2025 Bonsai Contract (Uploaded by [PERSO…" at bounding box center [400, 288] width 9 height 9
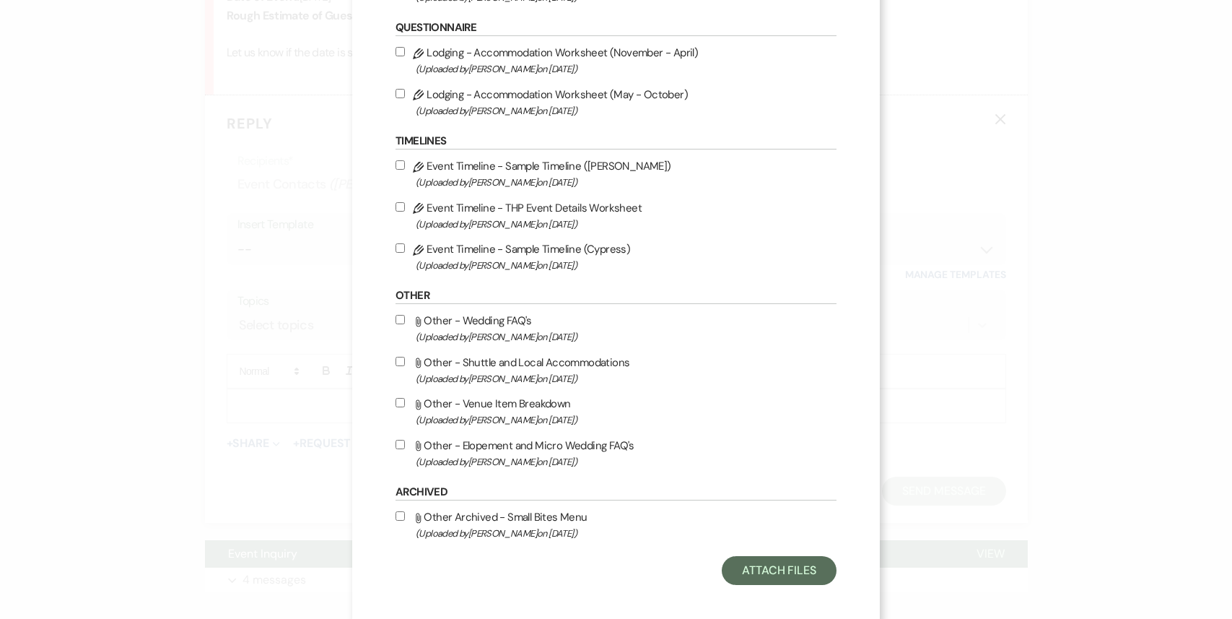
scroll to position [2110, 0]
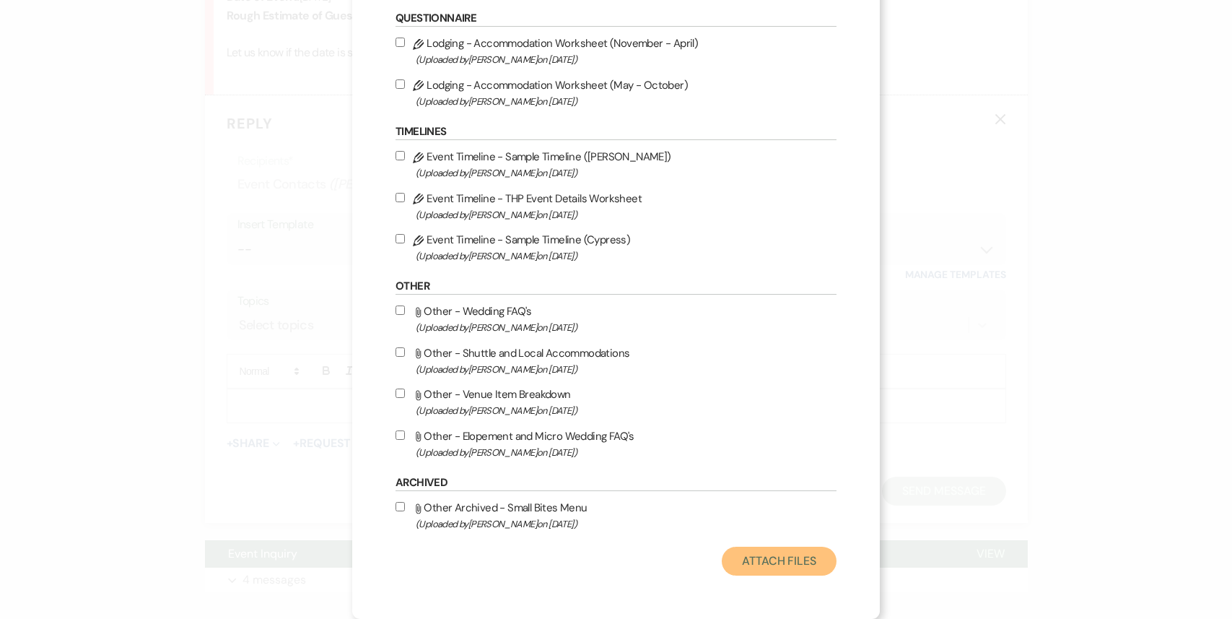
click at [766, 565] on button "Attach Files" at bounding box center [779, 561] width 115 height 29
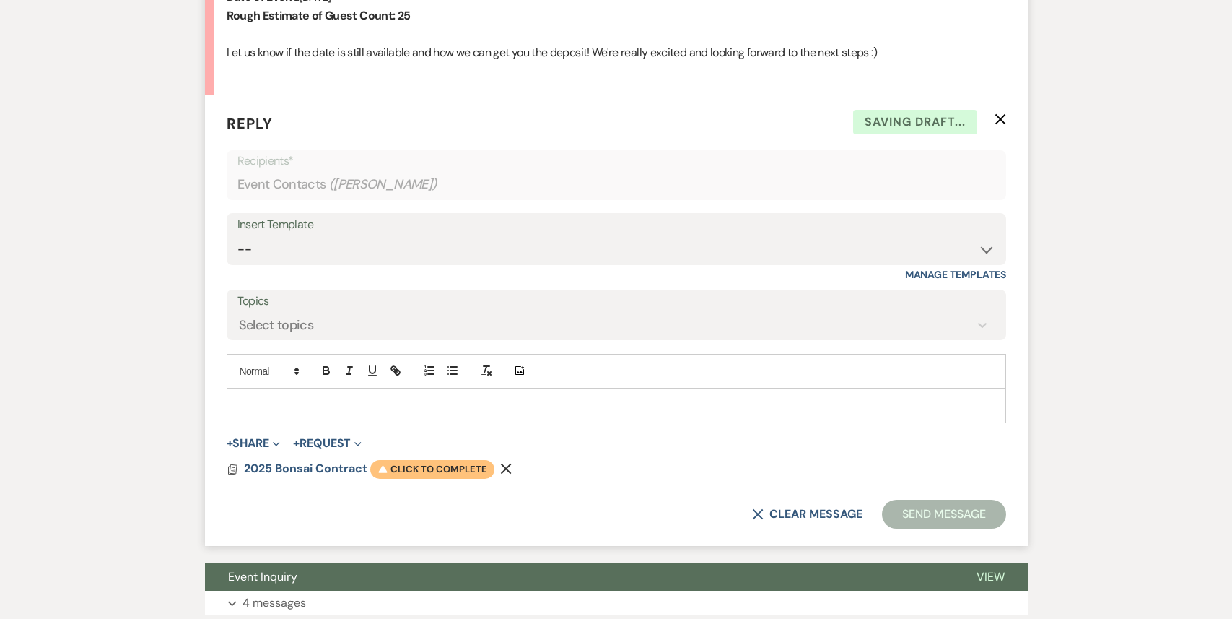
click at [449, 471] on span "Warning Click to complete" at bounding box center [432, 469] width 124 height 19
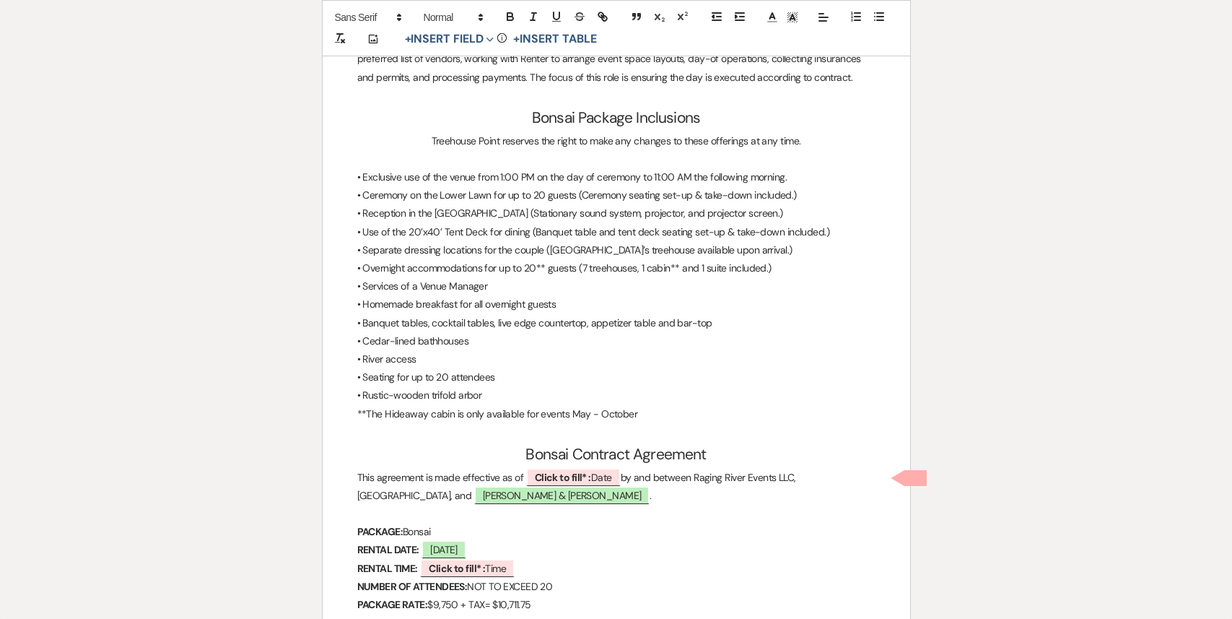
scroll to position [3460, 0]
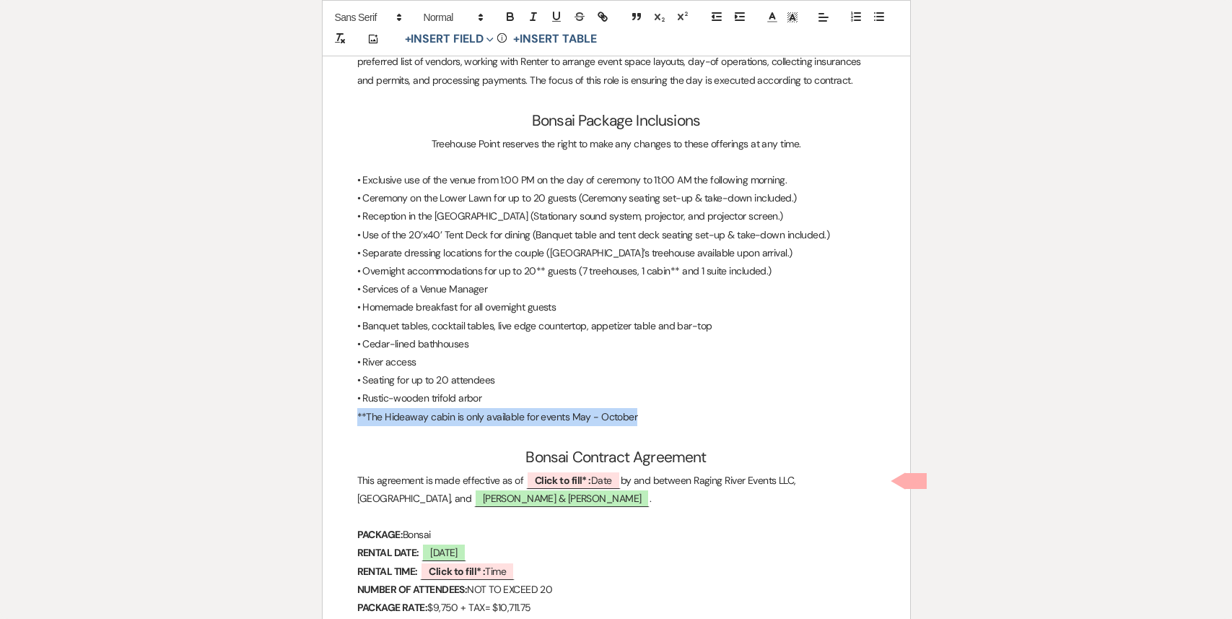
drag, startPoint x: 638, startPoint y: 414, endPoint x: 346, endPoint y: 410, distance: 291.7
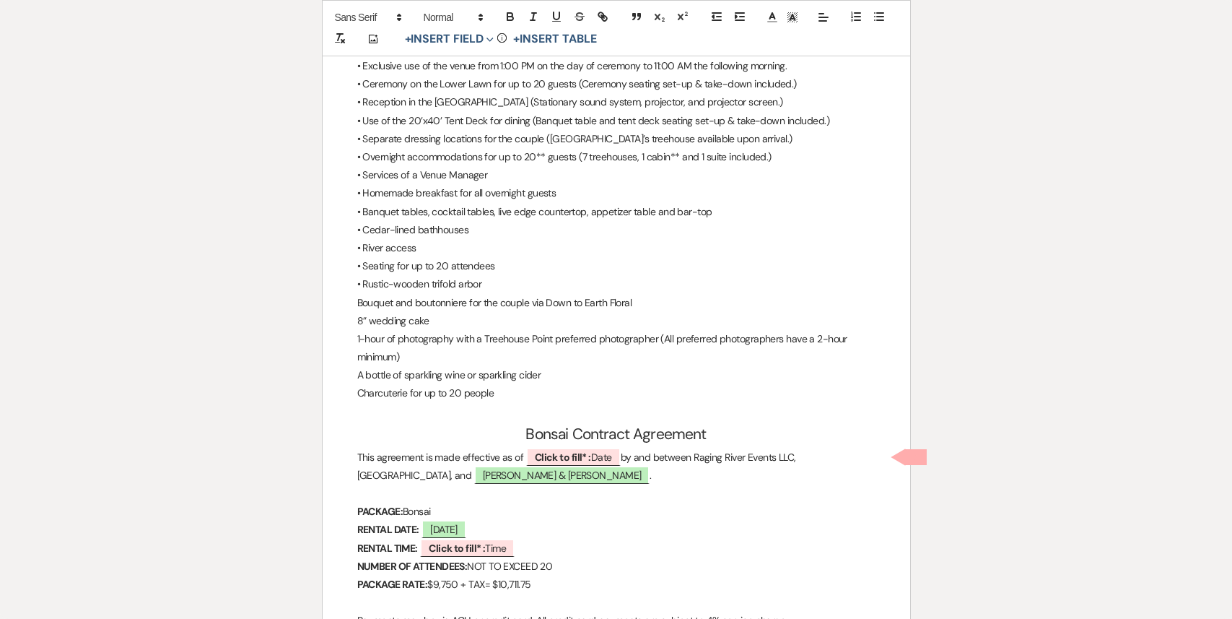
scroll to position [3669, 0]
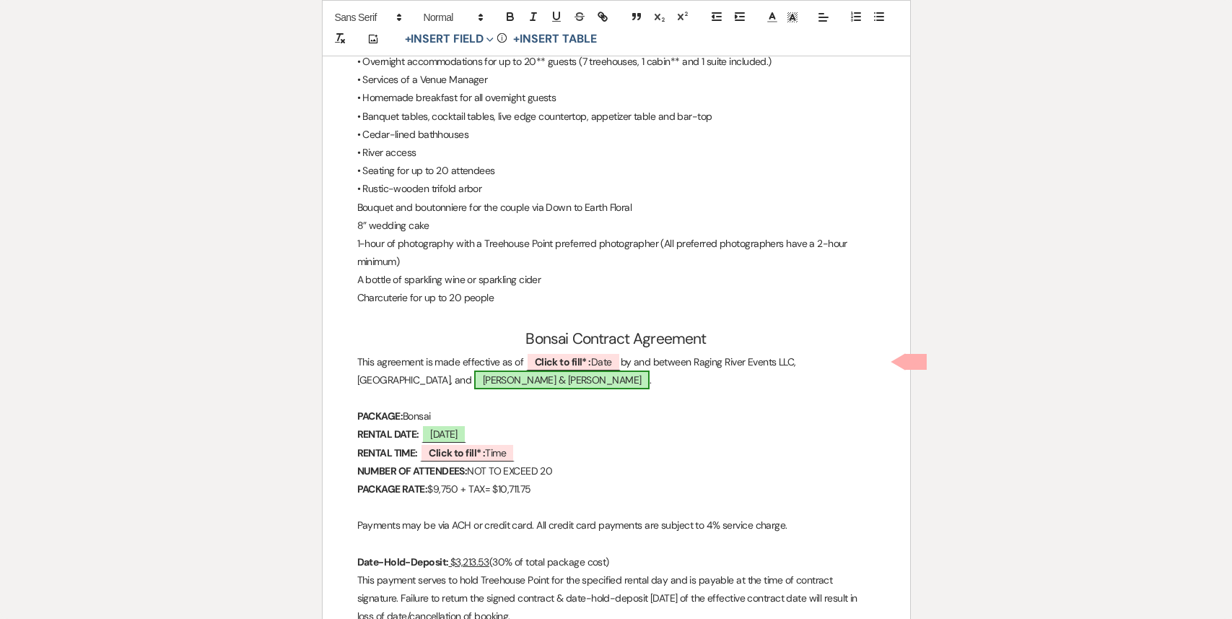
click at [474, 383] on span "[PERSON_NAME] & [PERSON_NAME]" at bounding box center [562, 379] width 176 height 19
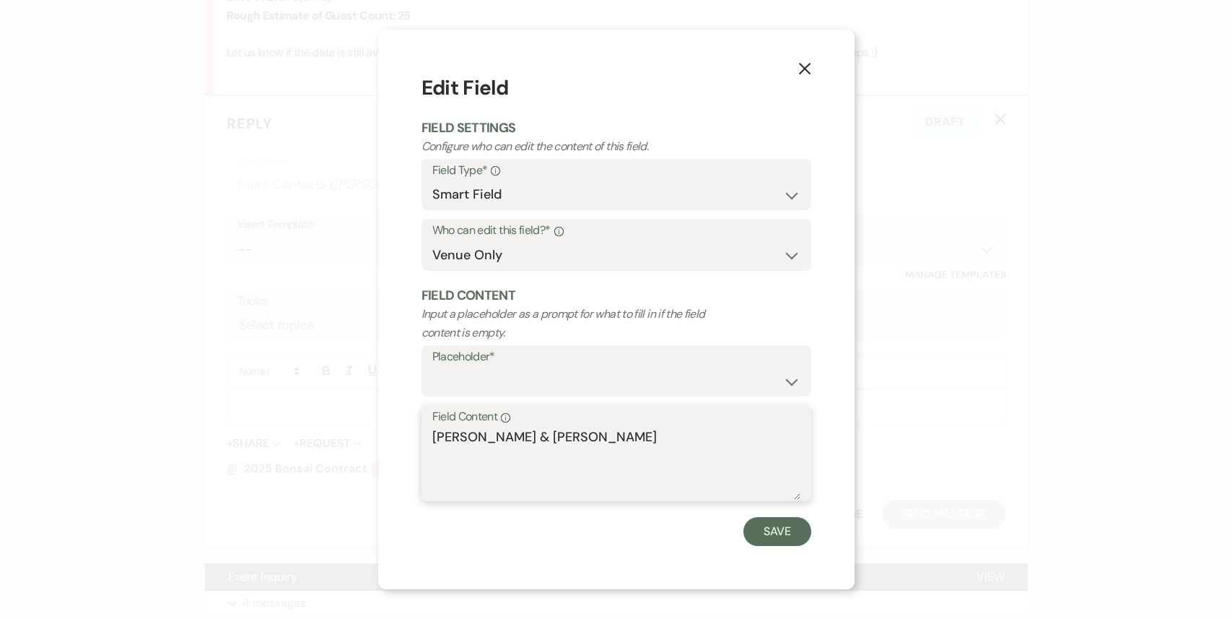
click at [460, 438] on textarea "[PERSON_NAME] & [PERSON_NAME]" at bounding box center [616, 463] width 368 height 72
click at [568, 438] on textarea "[PERSON_NAME] & [PERSON_NAME]" at bounding box center [616, 463] width 368 height 72
click at [777, 534] on button "Save" at bounding box center [778, 531] width 68 height 29
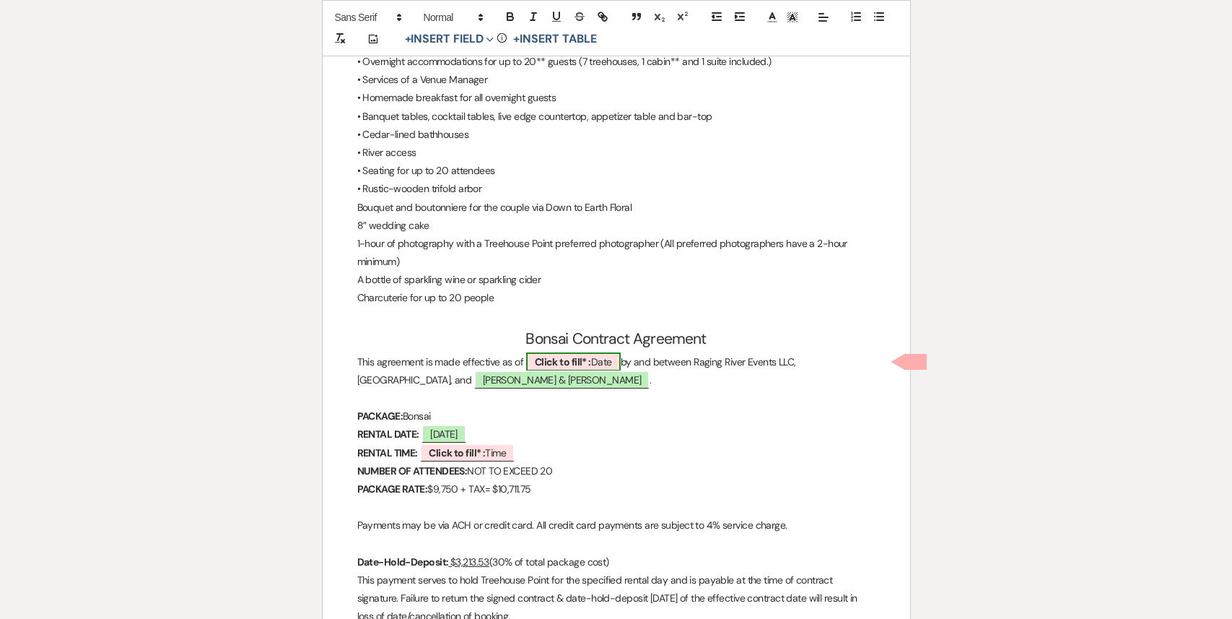
click at [580, 363] on b "Click to fill* :" at bounding box center [563, 361] width 56 height 13
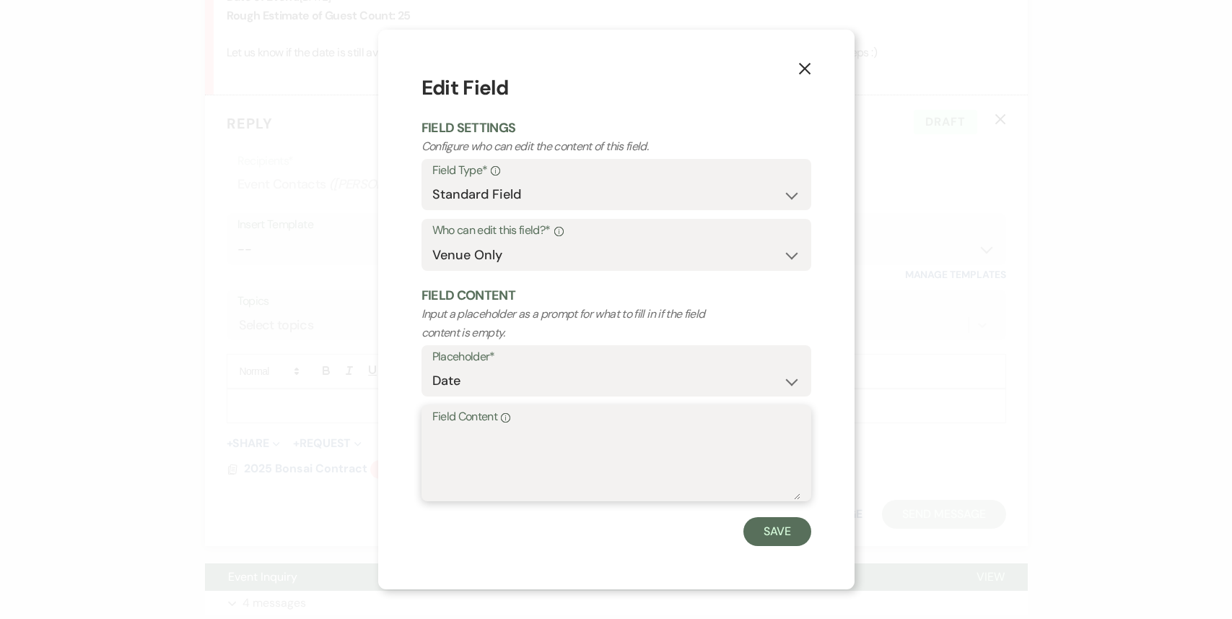
click at [503, 461] on textarea "Field Content Info" at bounding box center [616, 463] width 368 height 72
click at [778, 526] on button "Save" at bounding box center [778, 531] width 68 height 29
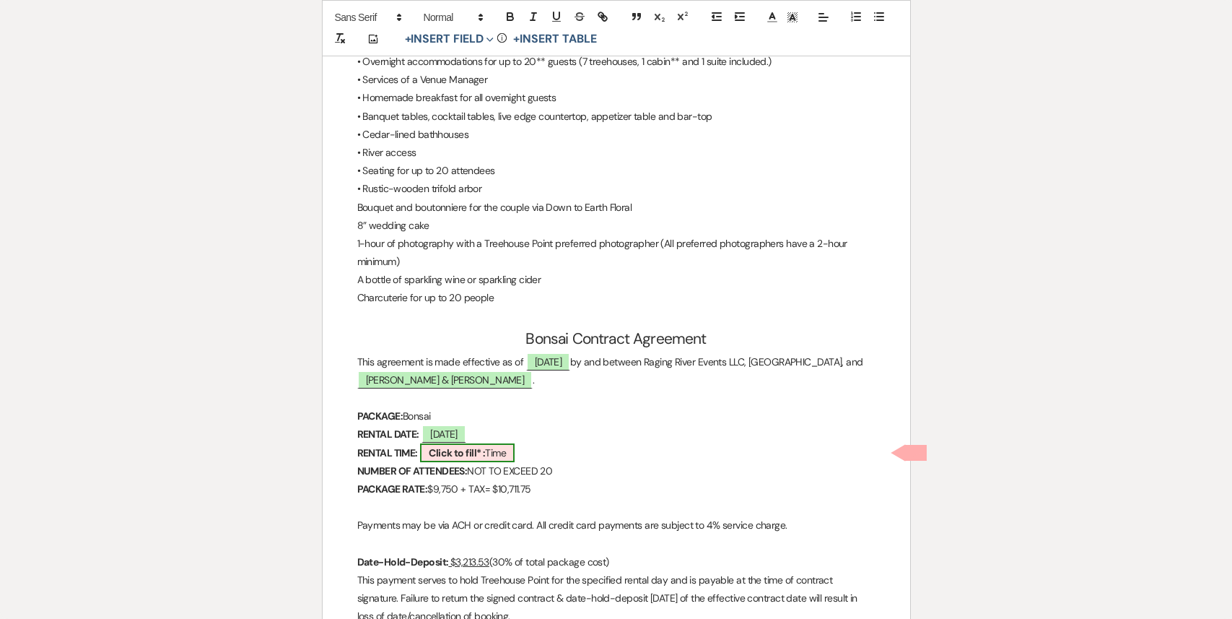
click at [469, 451] on b "Click to fill* :" at bounding box center [457, 452] width 56 height 13
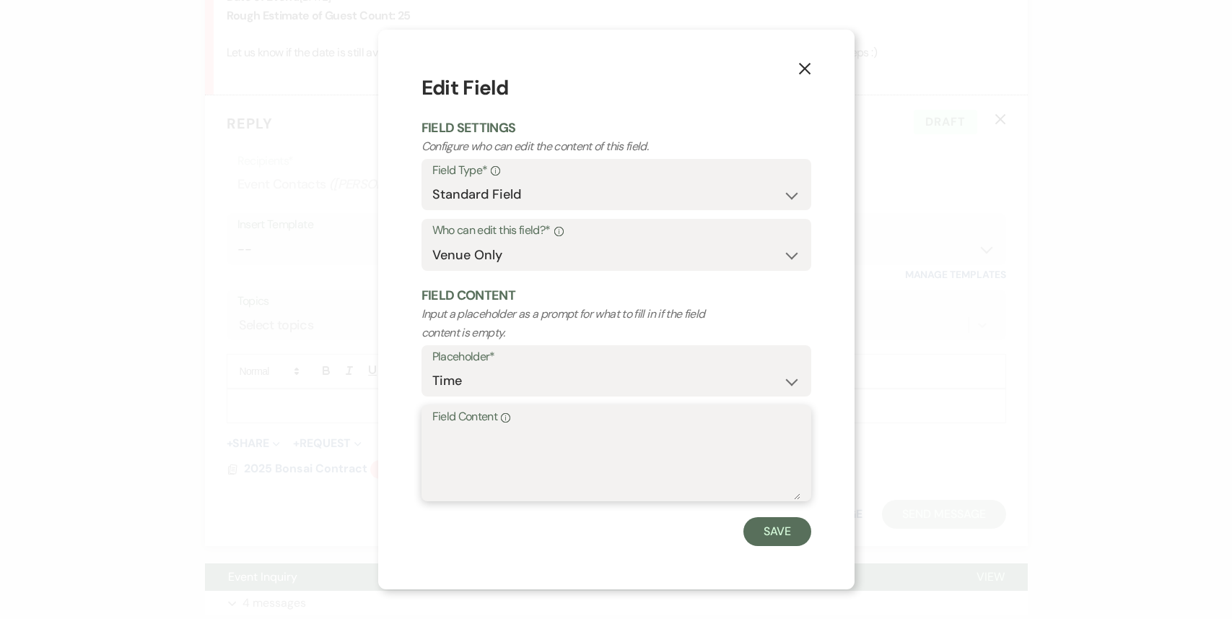
click at [442, 448] on textarea "Field Content Info" at bounding box center [616, 463] width 368 height 72
click at [773, 532] on button "Save" at bounding box center [778, 531] width 68 height 29
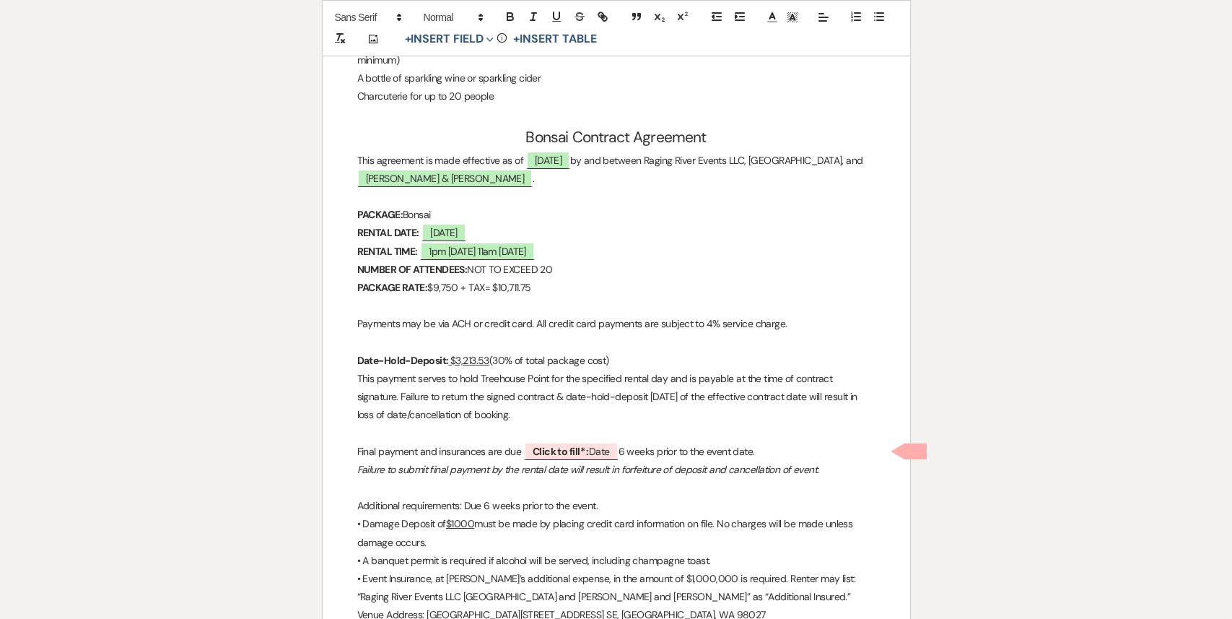
scroll to position [3874, 0]
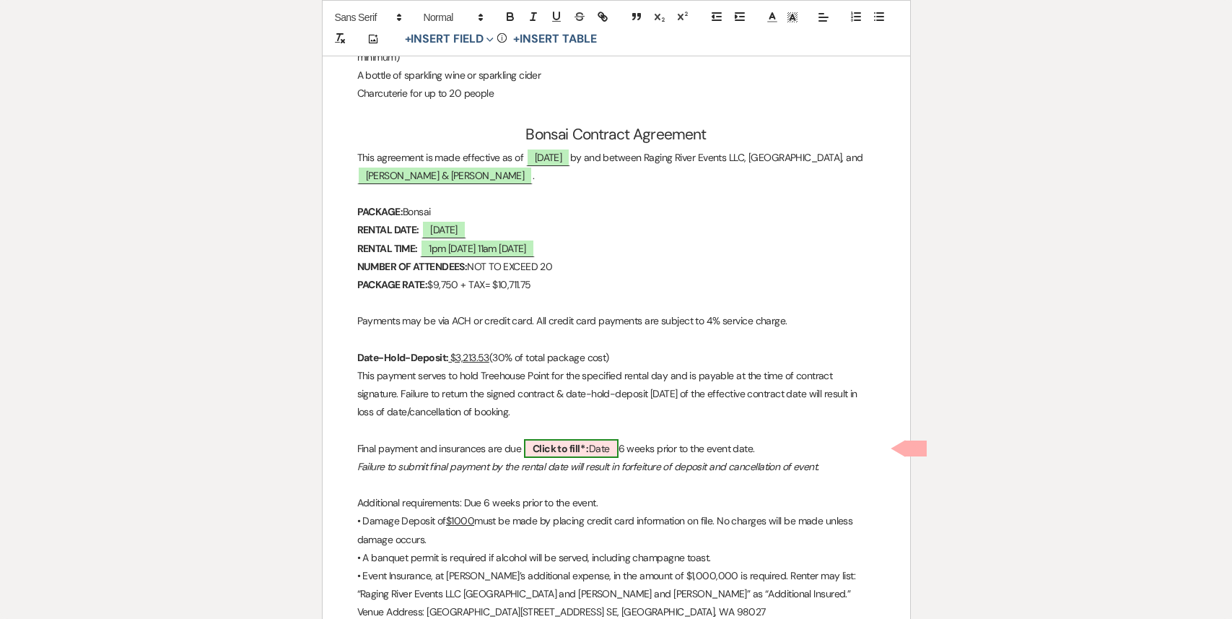
click at [570, 448] on b "Click to fill* :" at bounding box center [561, 448] width 56 height 13
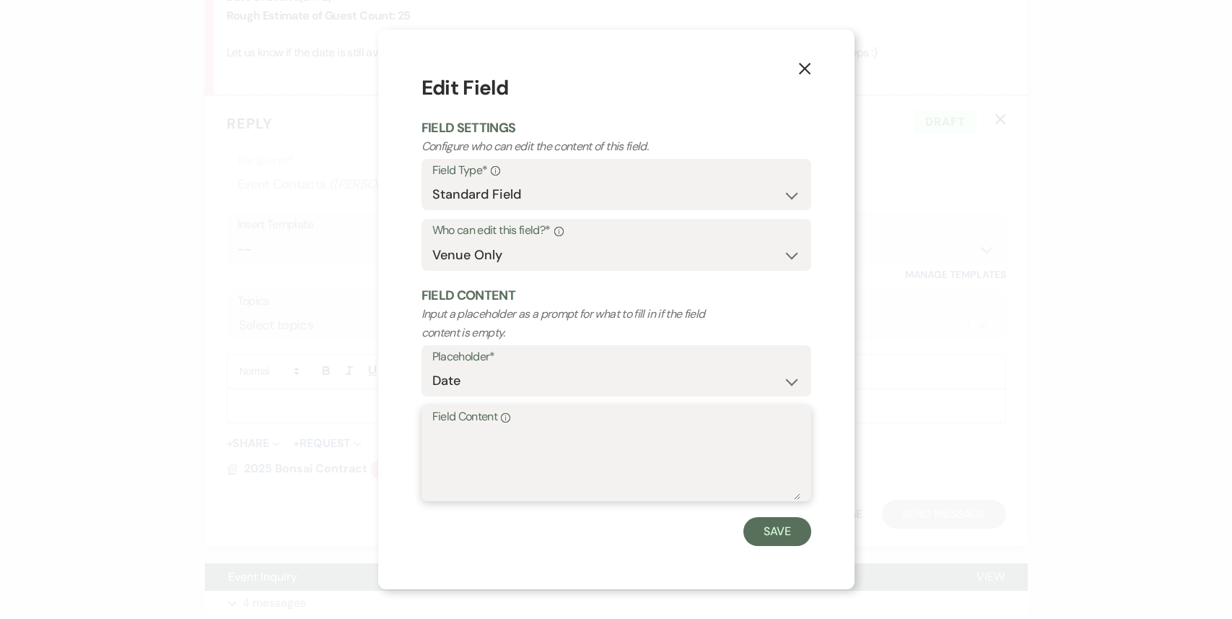
click at [503, 455] on textarea "Field Content Info" at bounding box center [616, 463] width 368 height 72
click at [769, 528] on button "Save" at bounding box center [778, 531] width 68 height 29
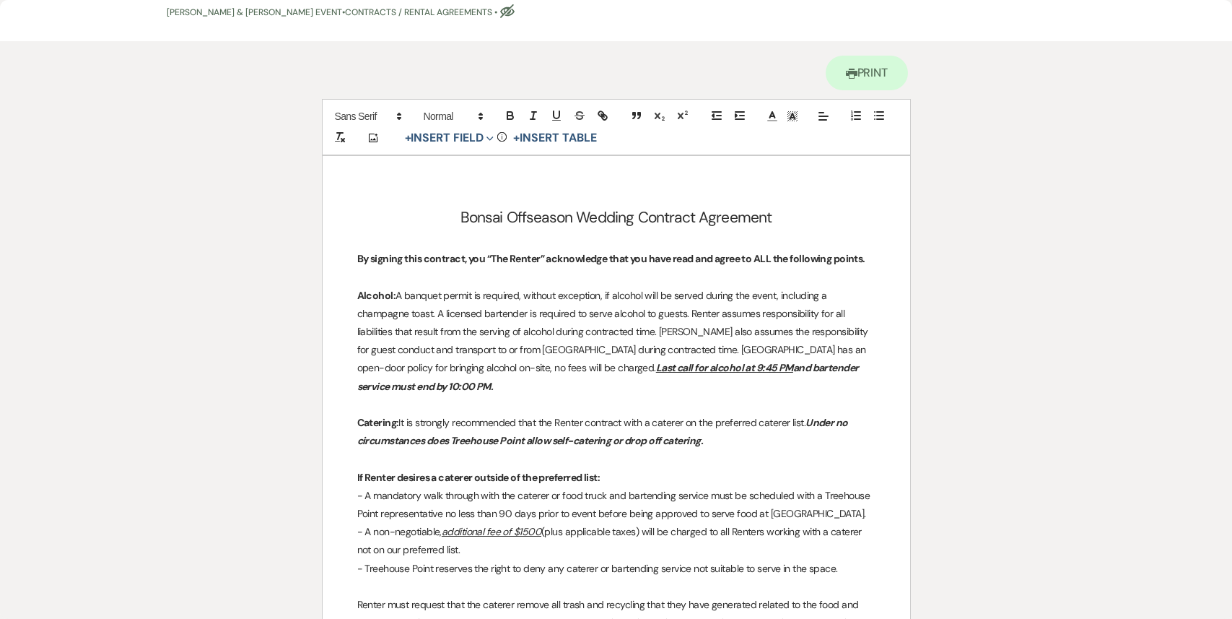
scroll to position [0, 0]
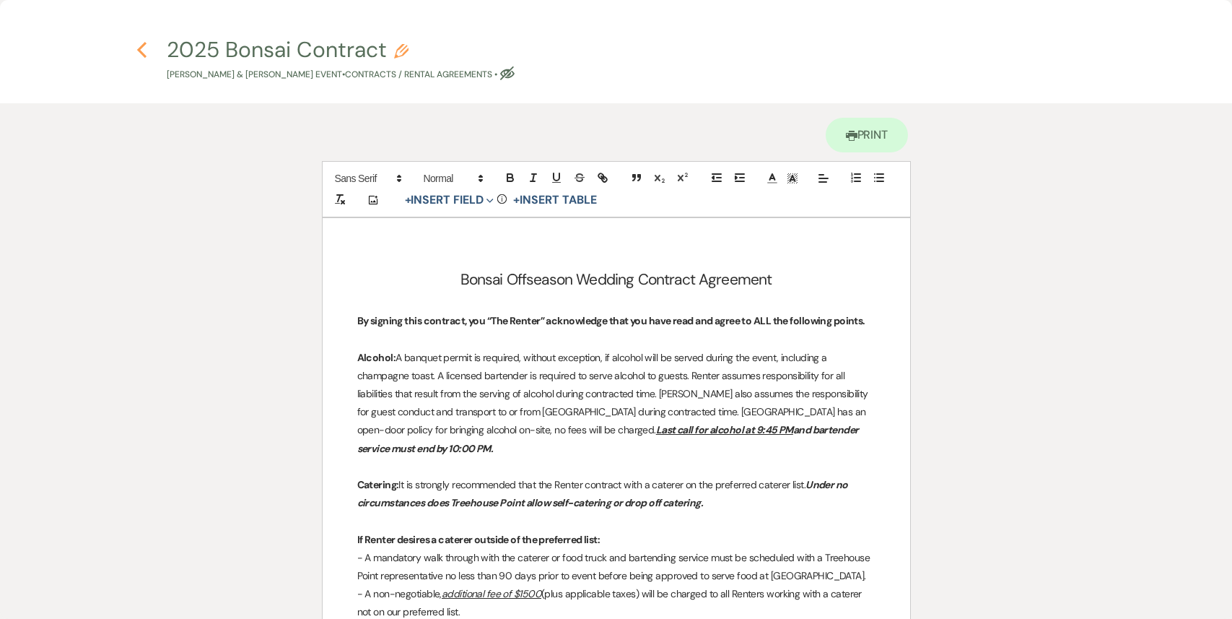
click at [145, 43] on use "button" at bounding box center [141, 50] width 9 height 16
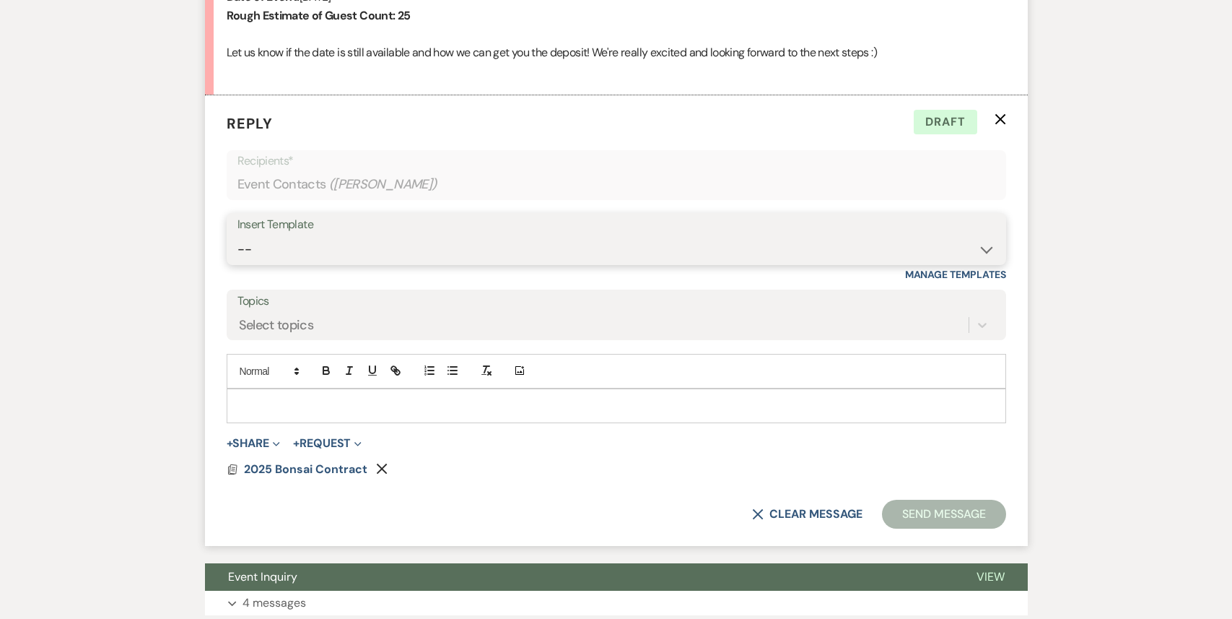
click at [357, 244] on select "-- Weven Planning Portal Introduction (Booked Events) 1st planning email ([PERS…" at bounding box center [617, 249] width 758 height 28
click at [238, 235] on select "-- Weven Planning Portal Introduction (Booked Events) 1st planning email ([PERS…" at bounding box center [617, 249] width 758 height 28
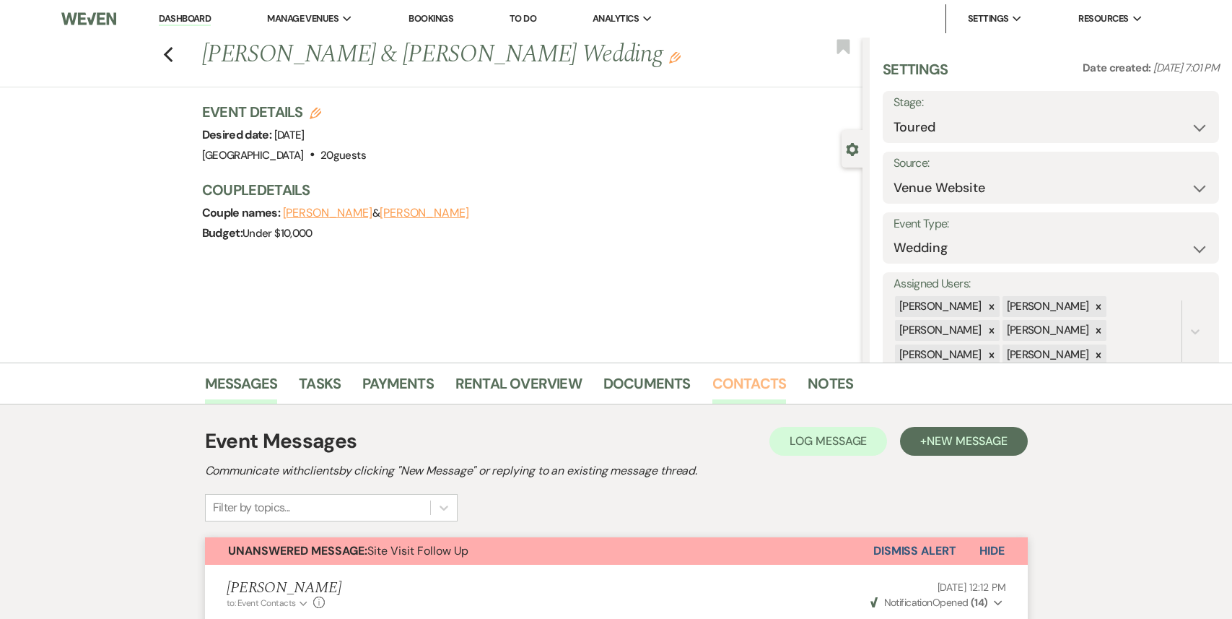
click at [765, 389] on link "Contacts" at bounding box center [750, 388] width 74 height 32
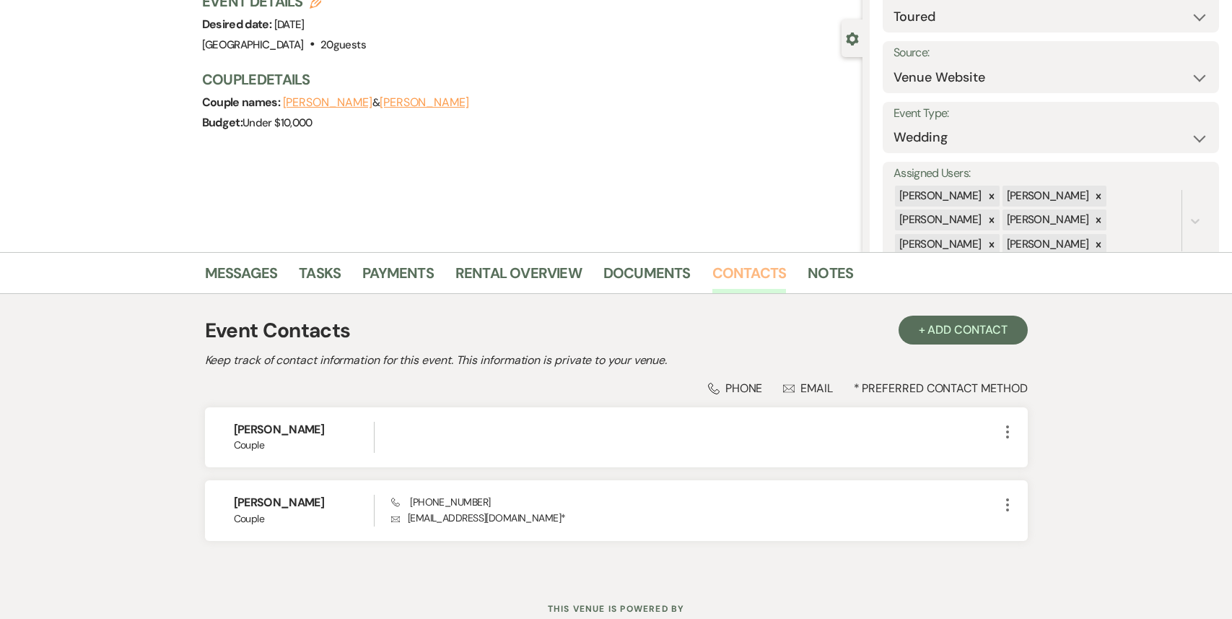
scroll to position [160, 0]
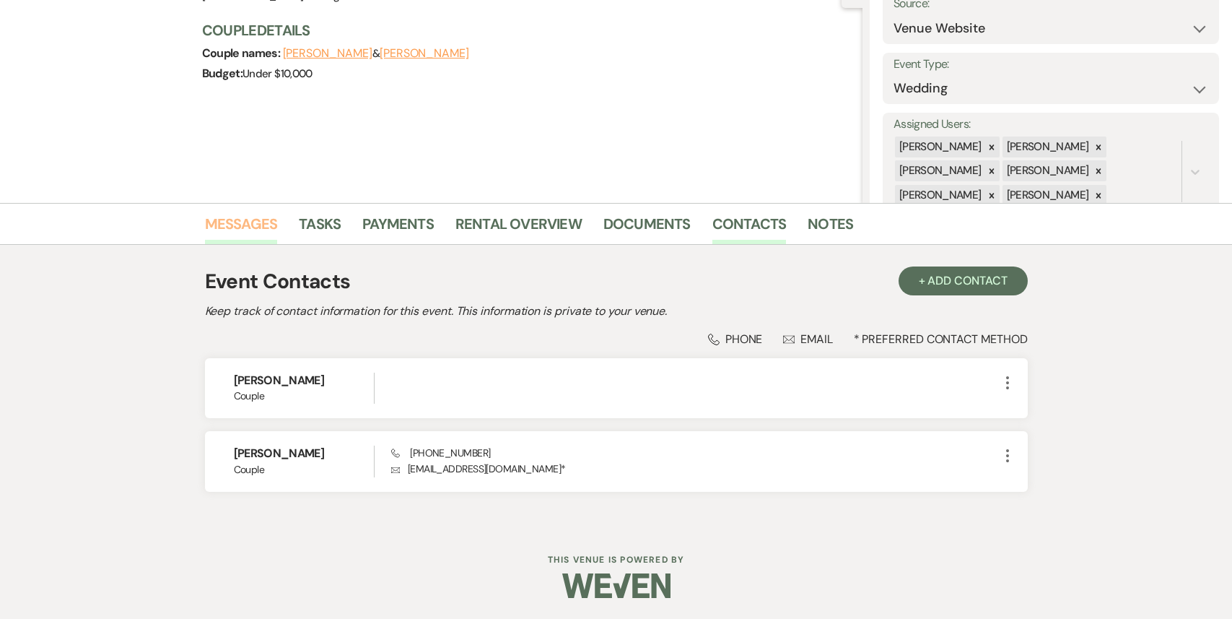
click at [264, 224] on link "Messages" at bounding box center [241, 228] width 73 height 32
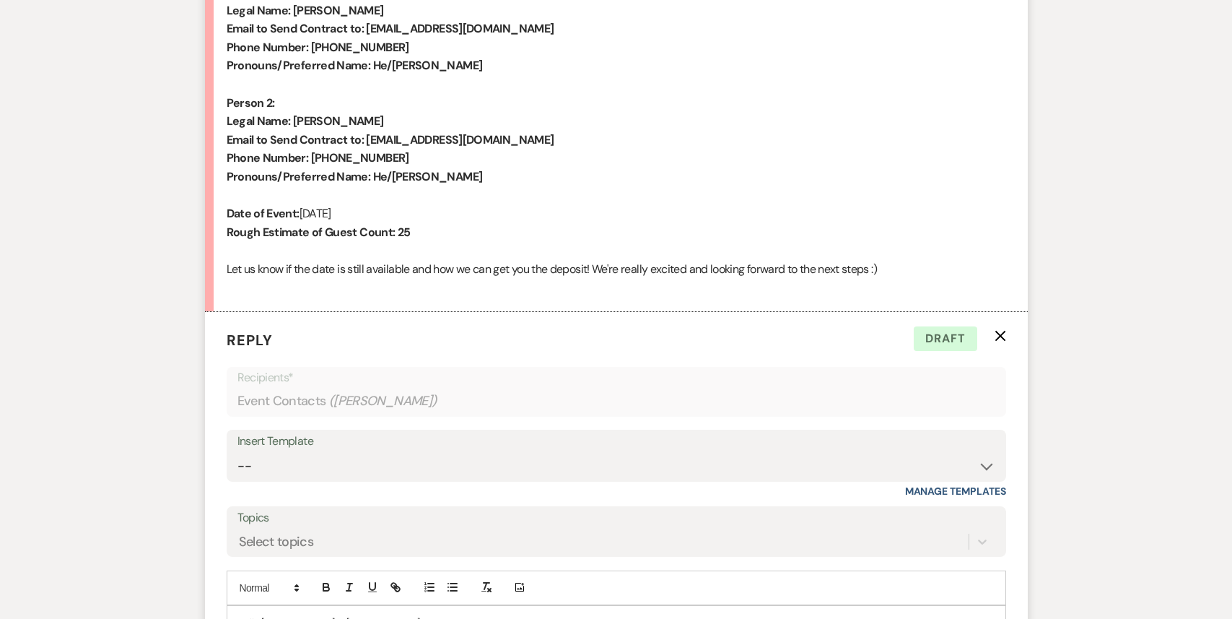
scroll to position [1369, 0]
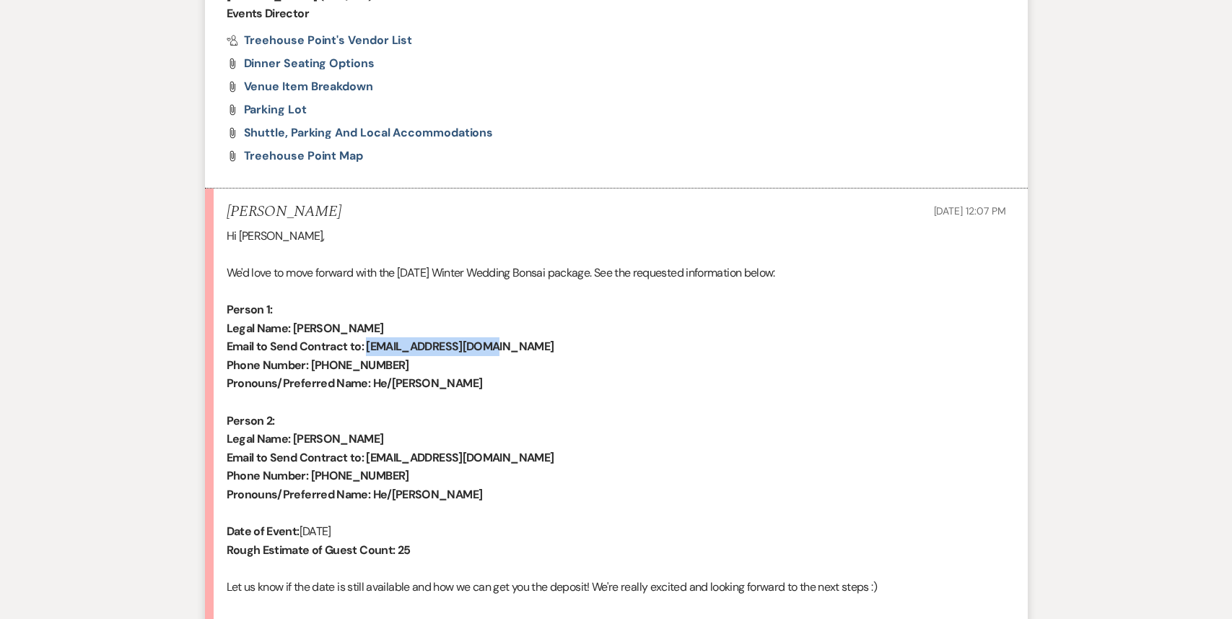
drag, startPoint x: 494, startPoint y: 352, endPoint x: 368, endPoint y: 349, distance: 125.7
click at [368, 349] on p "Email to Send Contract to: [EMAIL_ADDRESS][DOMAIN_NAME]" at bounding box center [617, 346] width 780 height 19
copy strong "[EMAIL_ADDRESS][DOMAIN_NAME]"
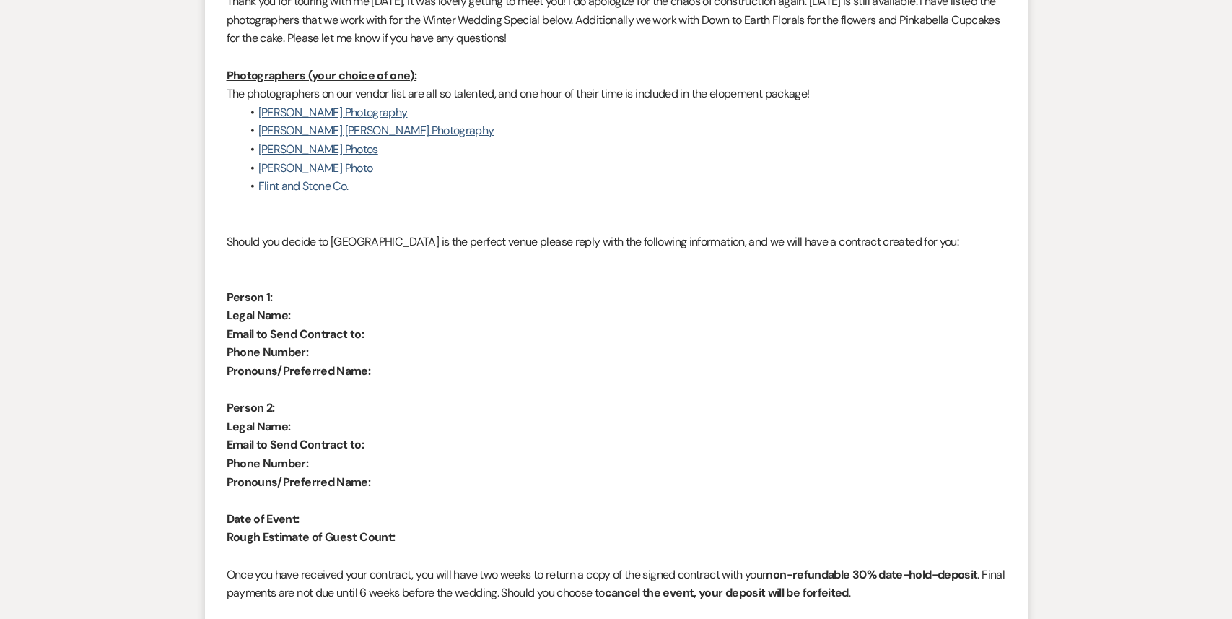
scroll to position [0, 0]
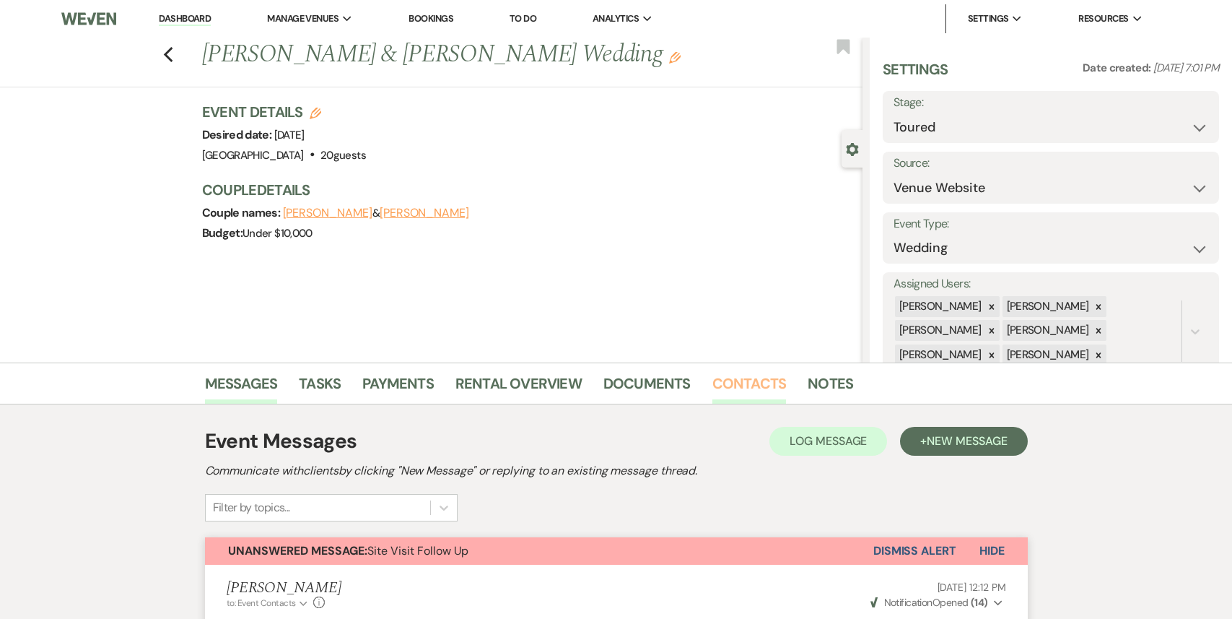
click at [757, 389] on link "Contacts" at bounding box center [750, 388] width 74 height 32
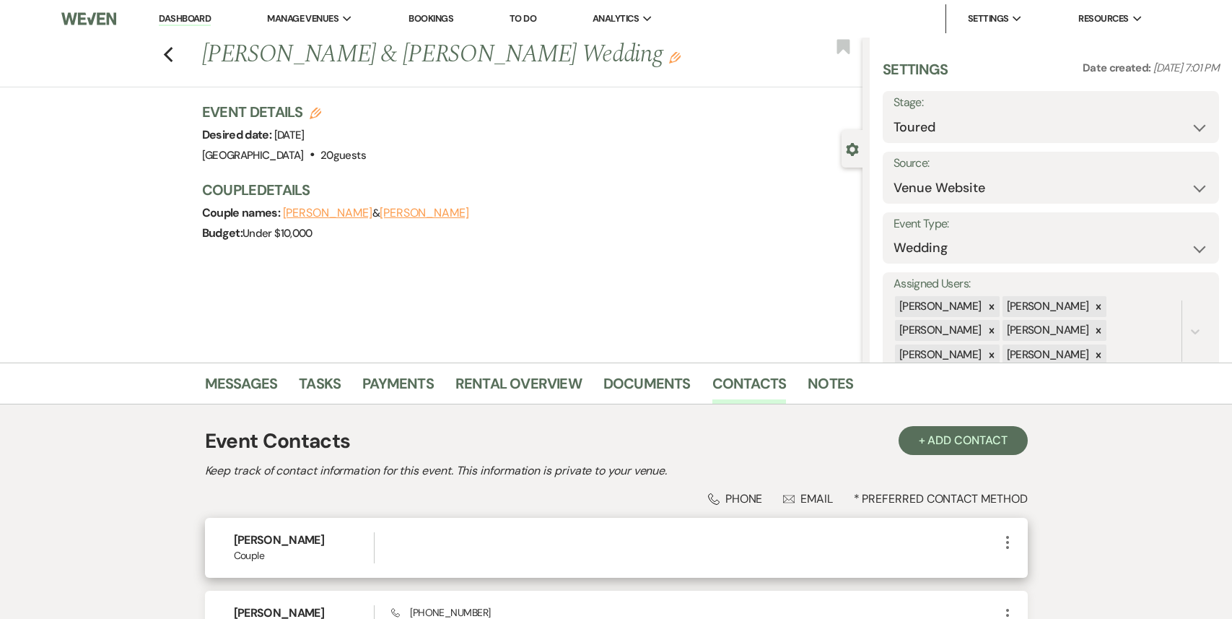
click at [1009, 542] on icon "More" at bounding box center [1007, 542] width 17 height 17
click at [1029, 566] on button "Pencil Edit" at bounding box center [1042, 570] width 86 height 25
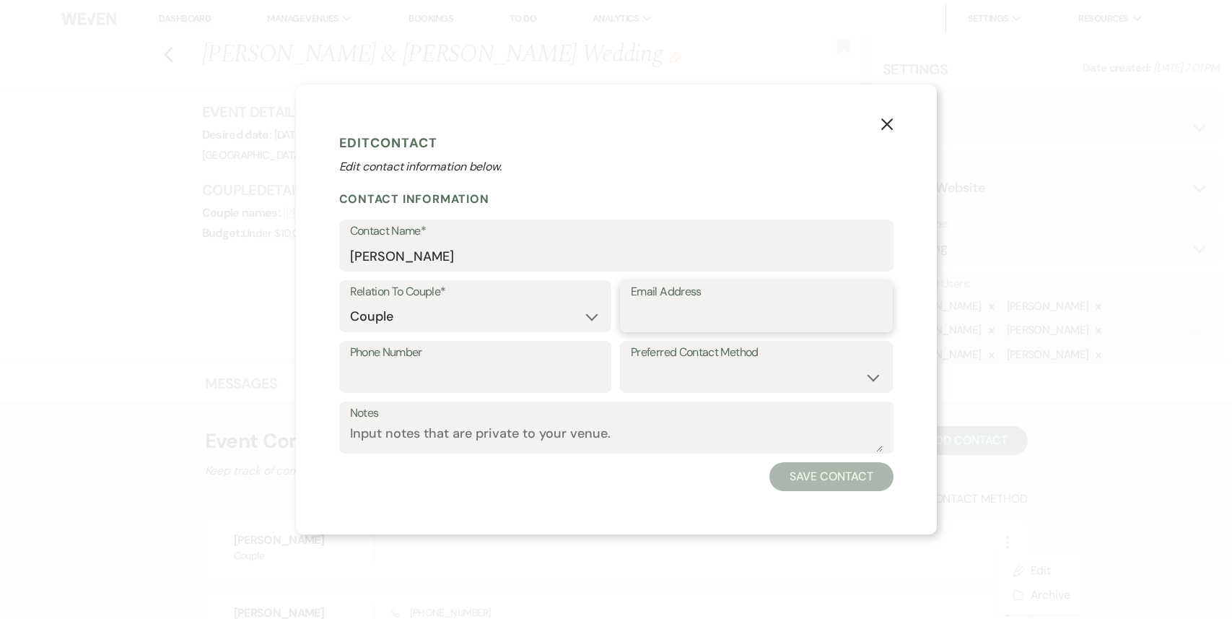
click at [661, 309] on input "Email Address" at bounding box center [756, 317] width 251 height 28
paste input "[EMAIL_ADDRESS][DOMAIN_NAME]"
click at [856, 473] on button "Save Contact" at bounding box center [831, 476] width 123 height 29
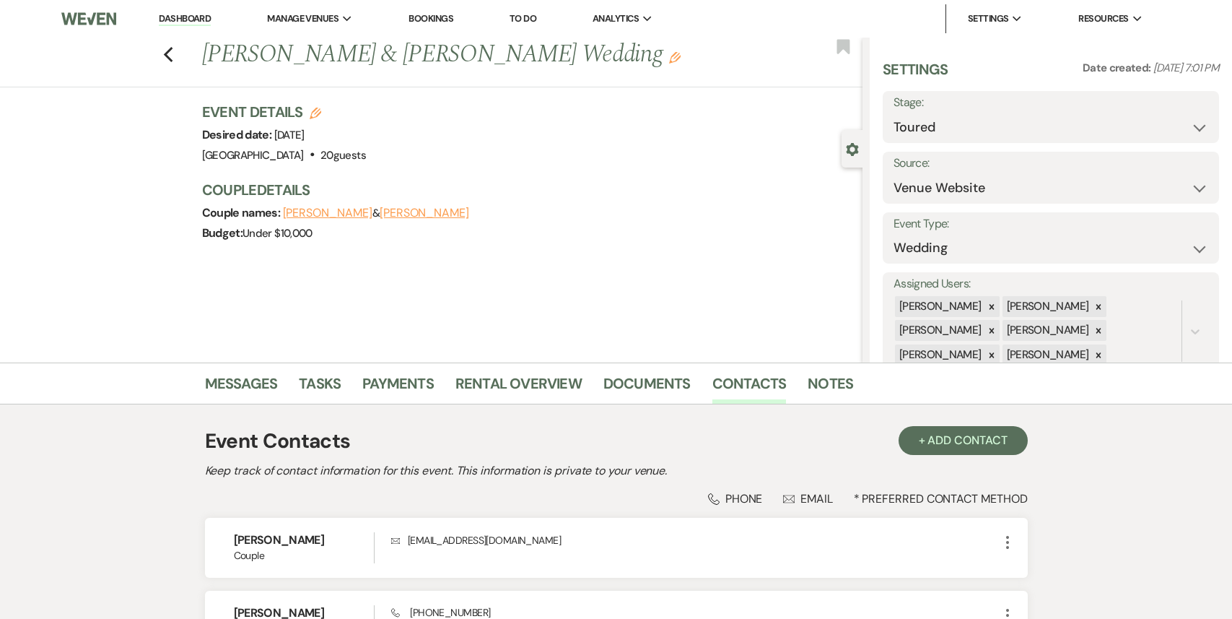
click at [669, 60] on icon "Edit" at bounding box center [675, 58] width 12 height 12
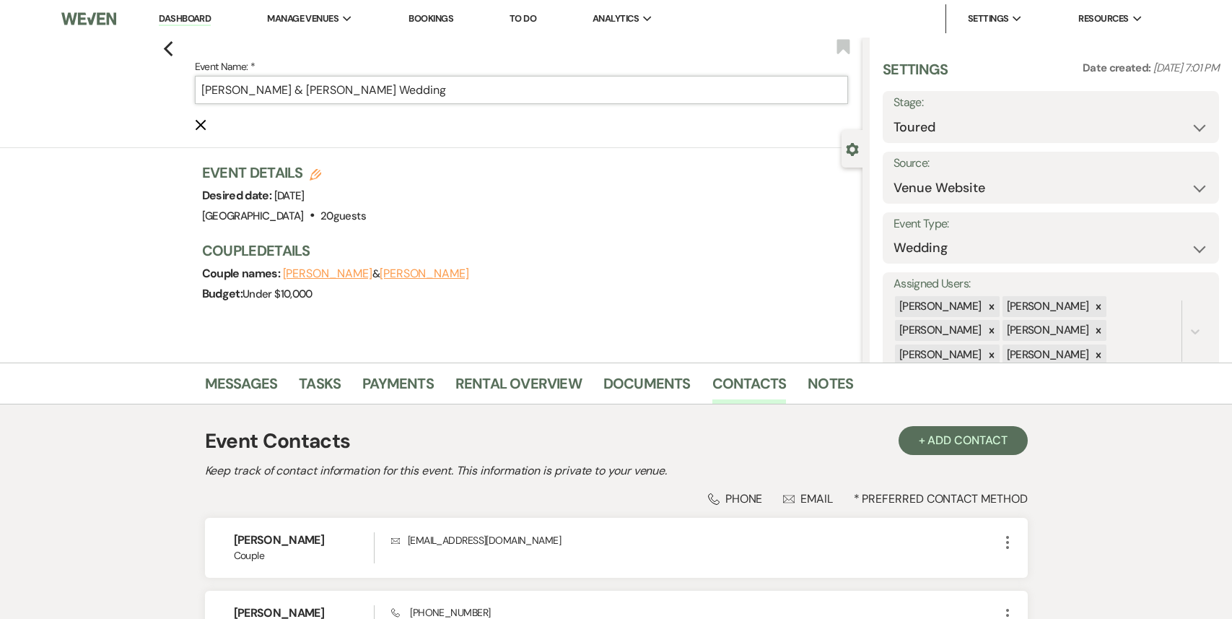
drag, startPoint x: 336, startPoint y: 89, endPoint x: 480, endPoint y: 87, distance: 143.7
click at [480, 87] on input "[PERSON_NAME] & [PERSON_NAME] Wedding" at bounding box center [521, 90] width 653 height 28
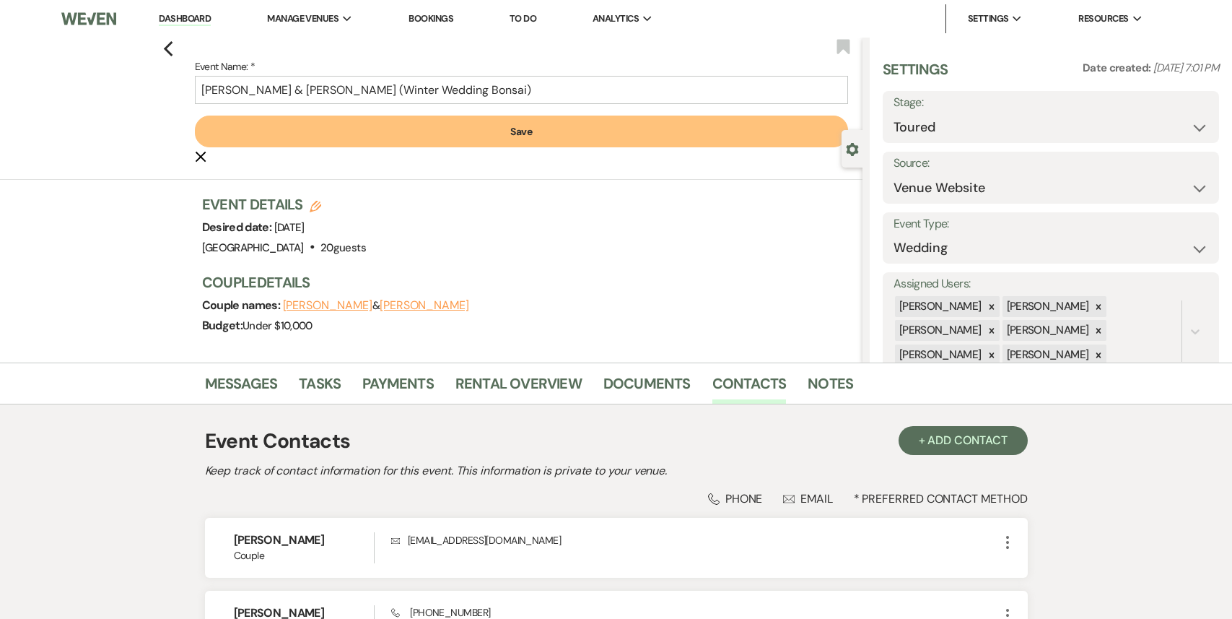
click at [643, 136] on button "Save" at bounding box center [521, 132] width 653 height 32
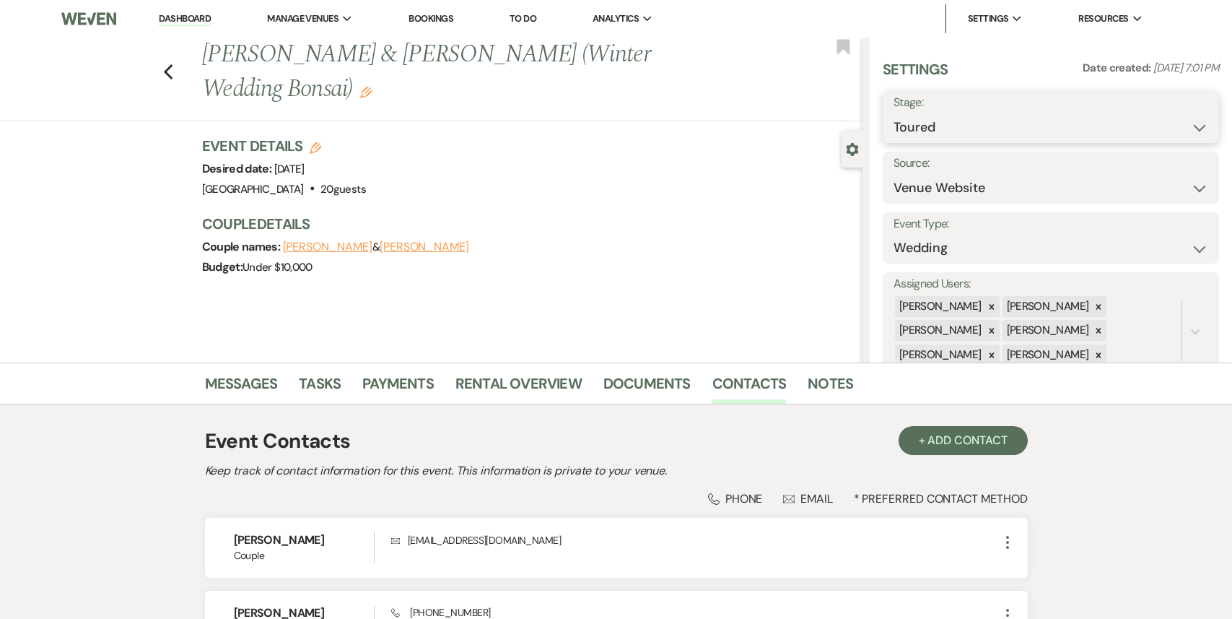
click at [1009, 129] on select "Inquiry Follow Up Tour Requested Tour Confirmed Toured Proposal Sent Booked Lost" at bounding box center [1051, 127] width 315 height 28
click at [894, 113] on select "Inquiry Follow Up Tour Requested Tour Confirmed Toured Proposal Sent Booked Lost" at bounding box center [1051, 127] width 315 height 28
click at [1190, 108] on button "Save" at bounding box center [1183, 117] width 71 height 29
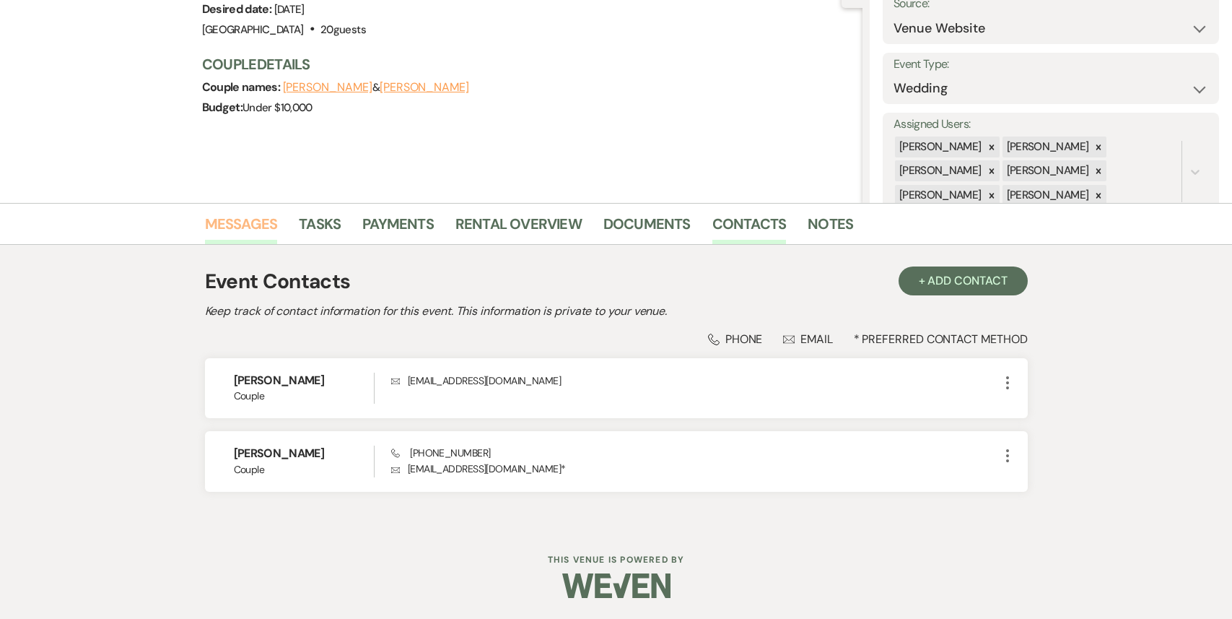
click at [261, 227] on link "Messages" at bounding box center [241, 228] width 73 height 32
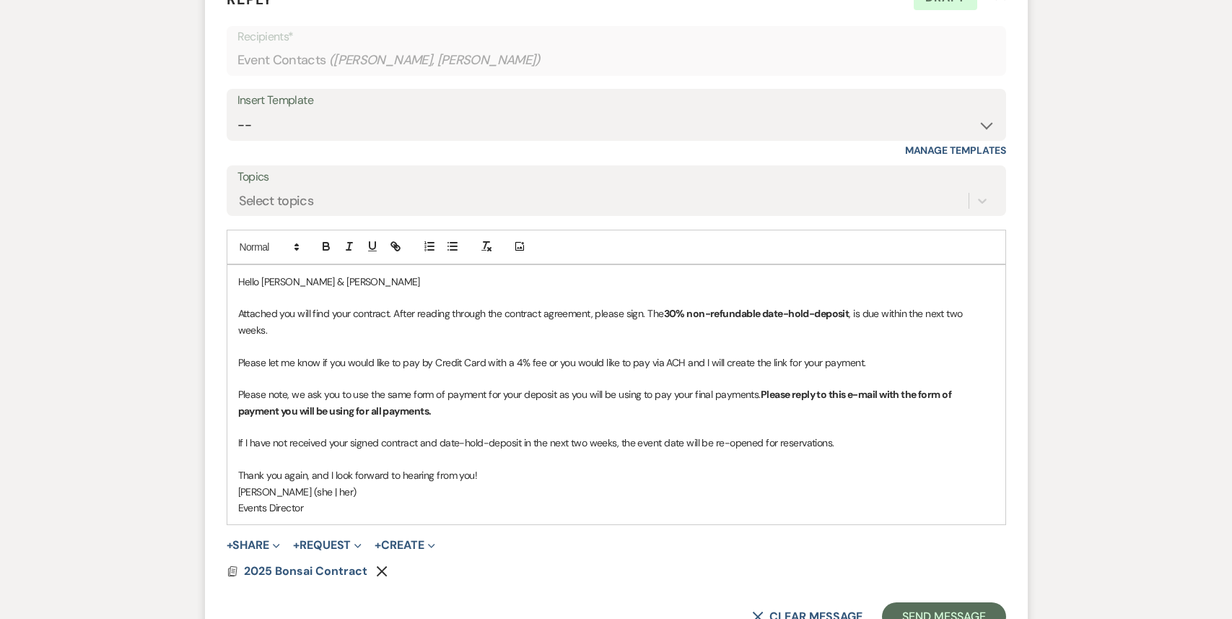
scroll to position [2240, 0]
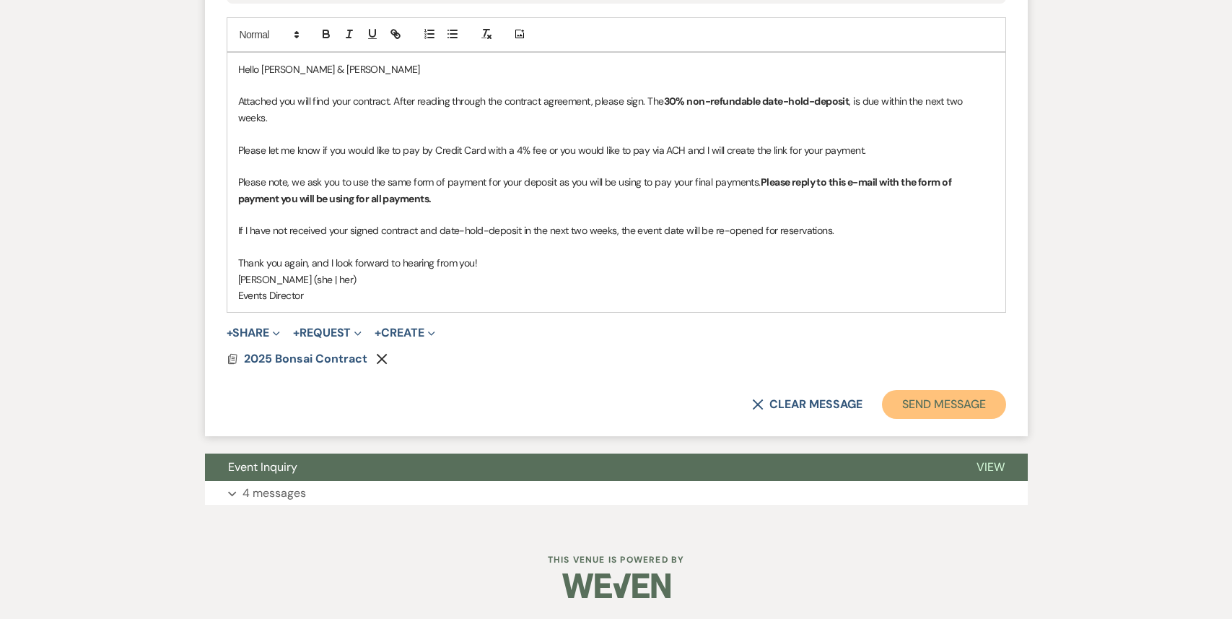
click at [952, 412] on button "Send Message" at bounding box center [943, 404] width 123 height 29
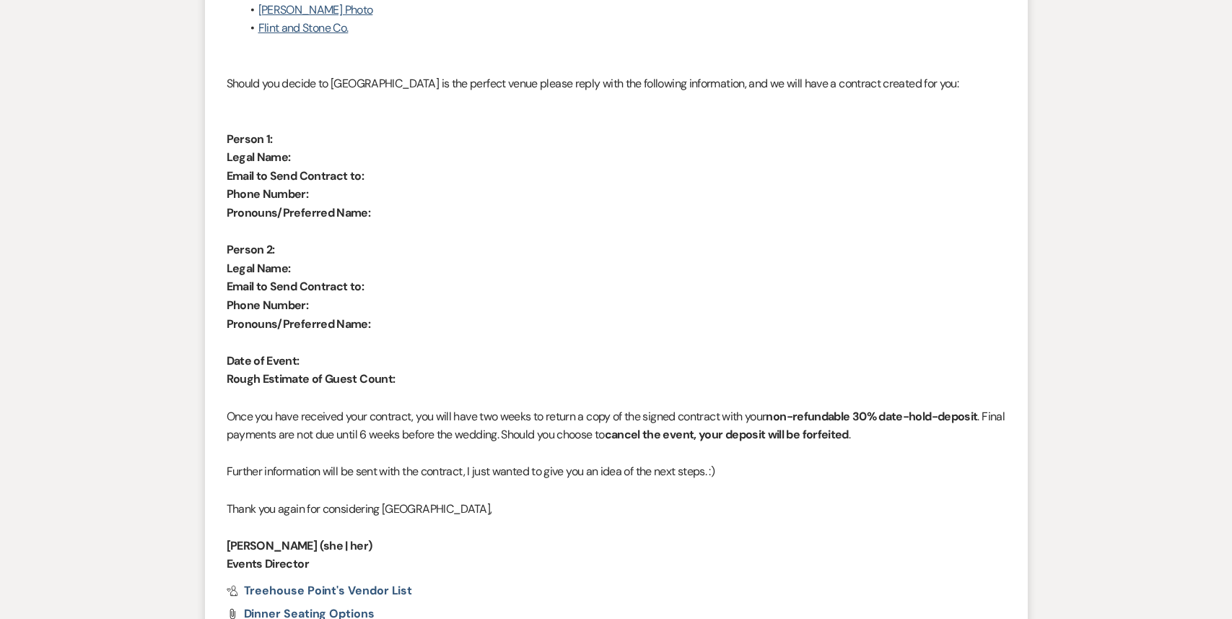
scroll to position [0, 0]
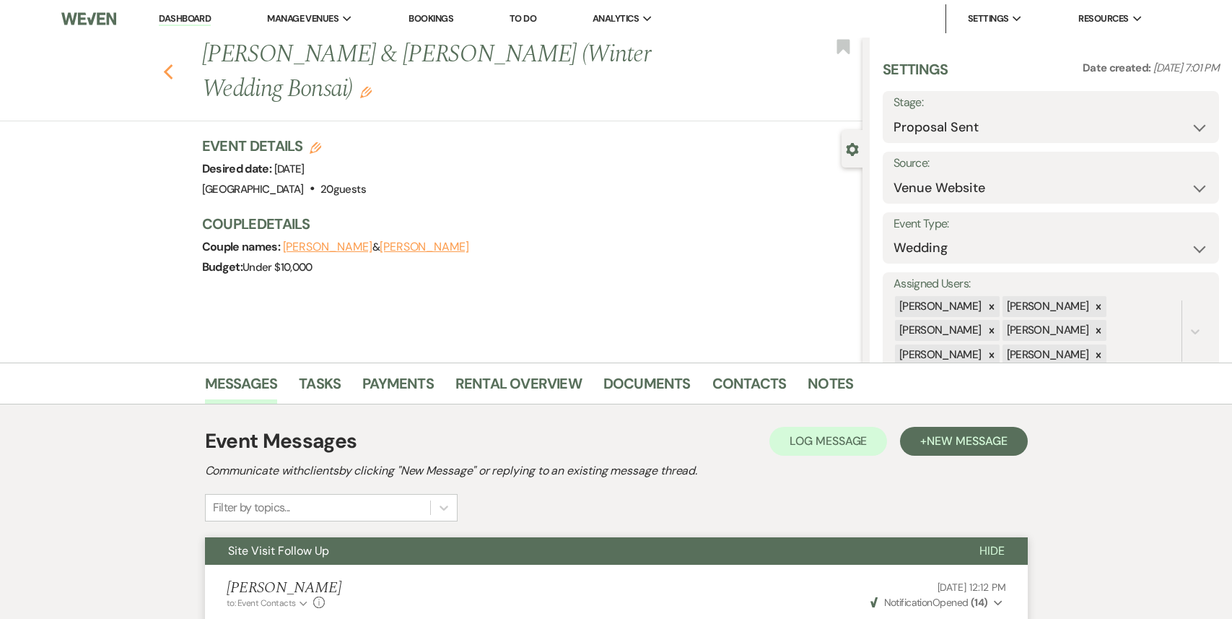
click at [166, 64] on use "button" at bounding box center [167, 72] width 9 height 16
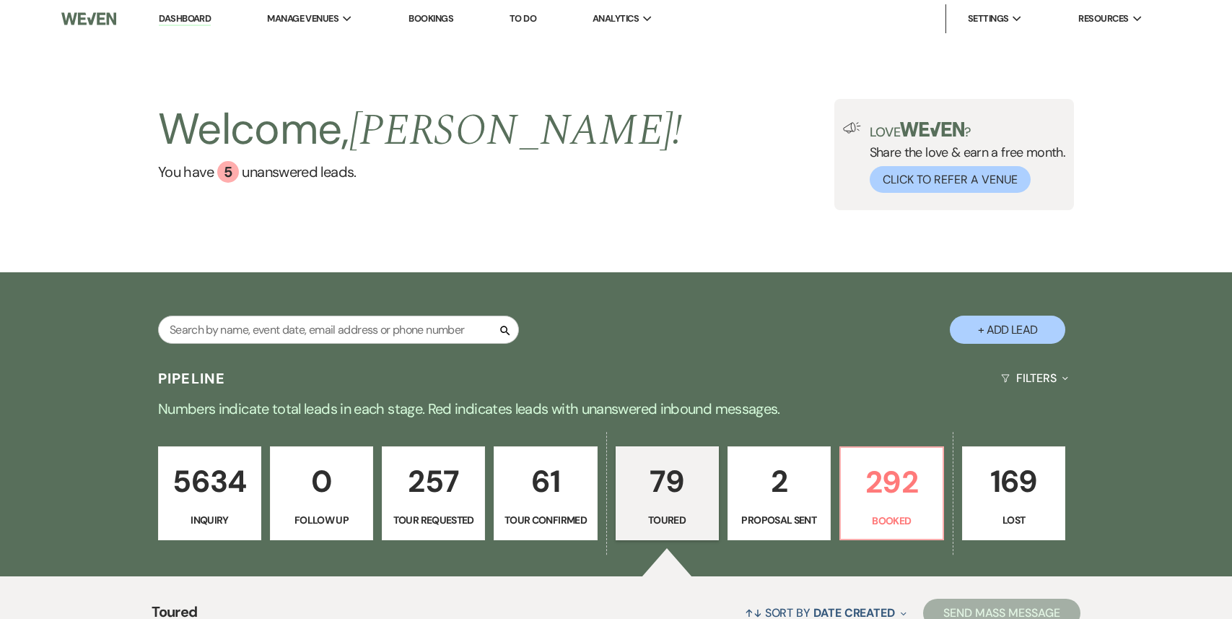
click at [771, 505] on p "2" at bounding box center [779, 481] width 84 height 48
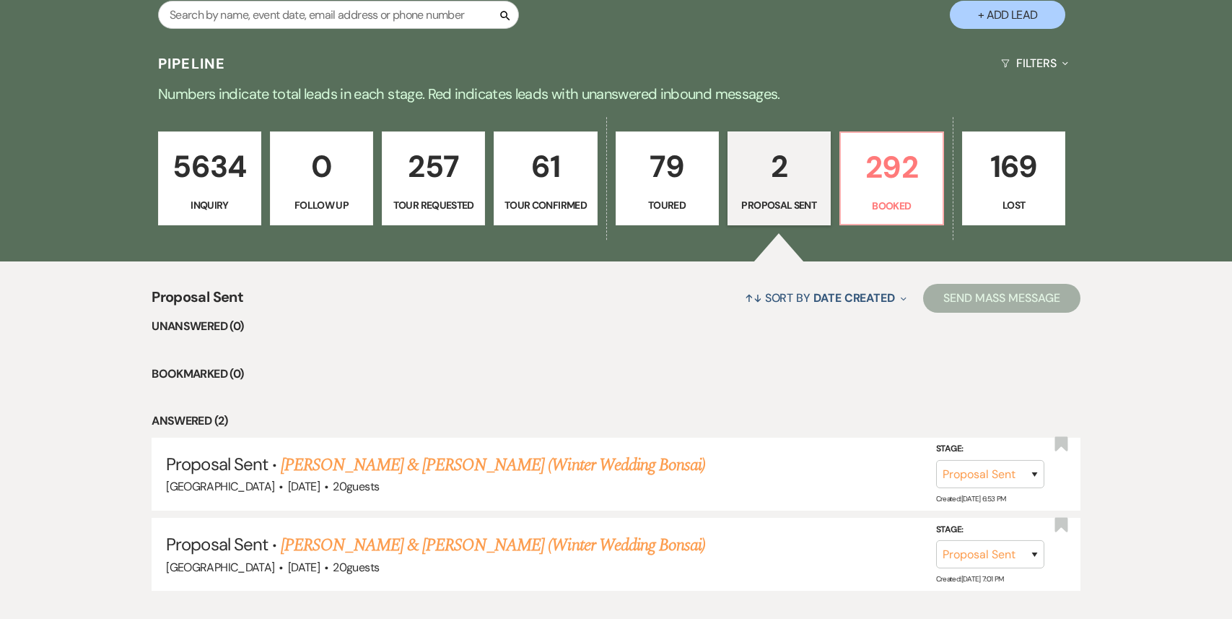
scroll to position [403, 0]
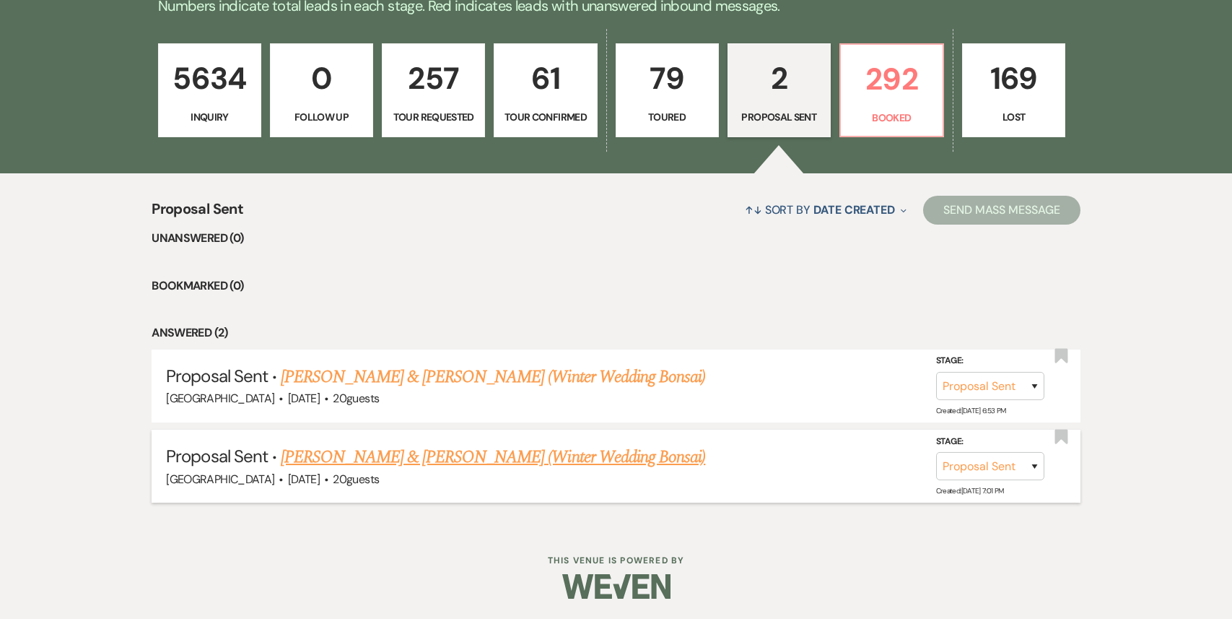
click at [414, 462] on link "[PERSON_NAME] & [PERSON_NAME] (Winter Wedding Bonsai)" at bounding box center [493, 457] width 425 height 26
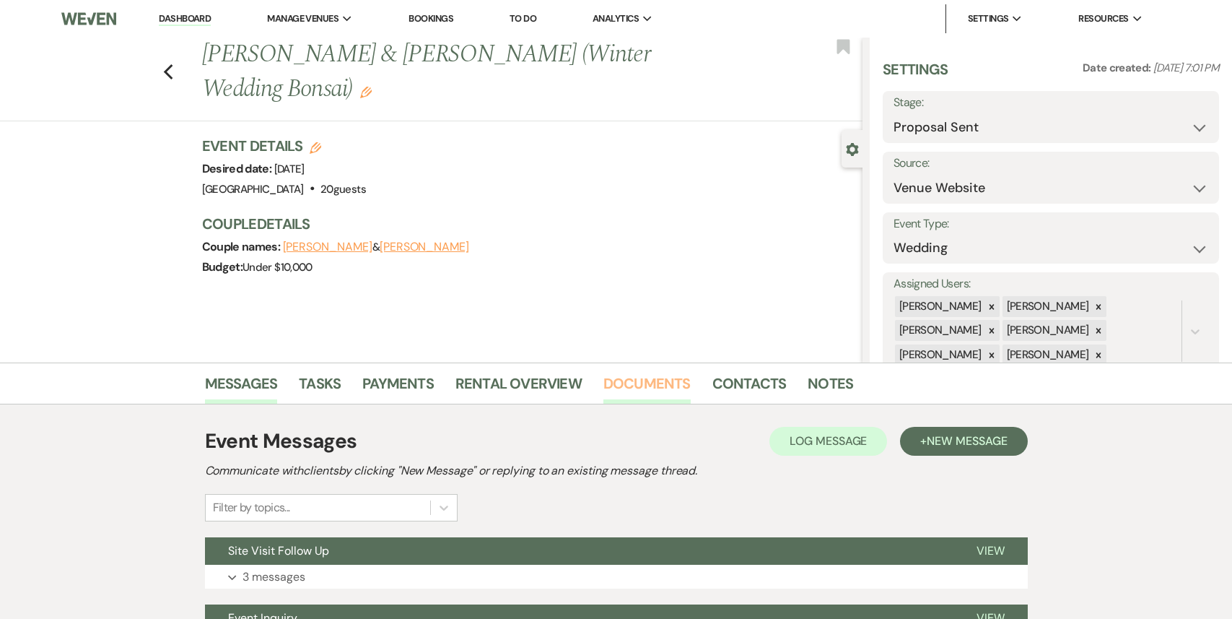
click at [663, 386] on link "Documents" at bounding box center [647, 388] width 87 height 32
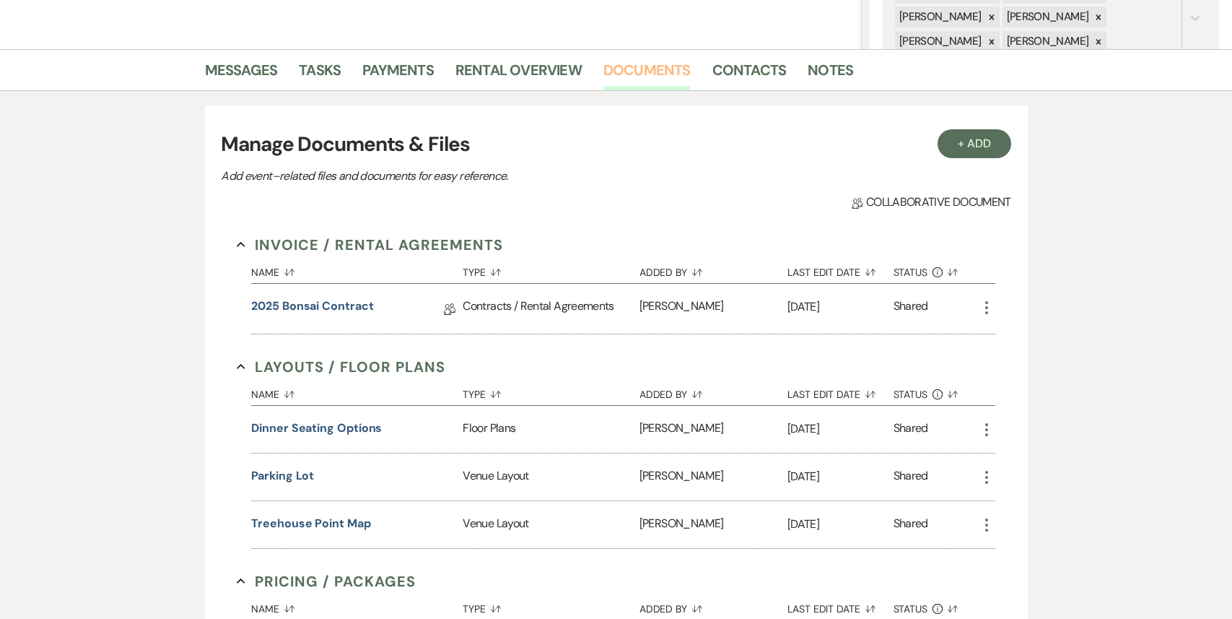
scroll to position [346, 0]
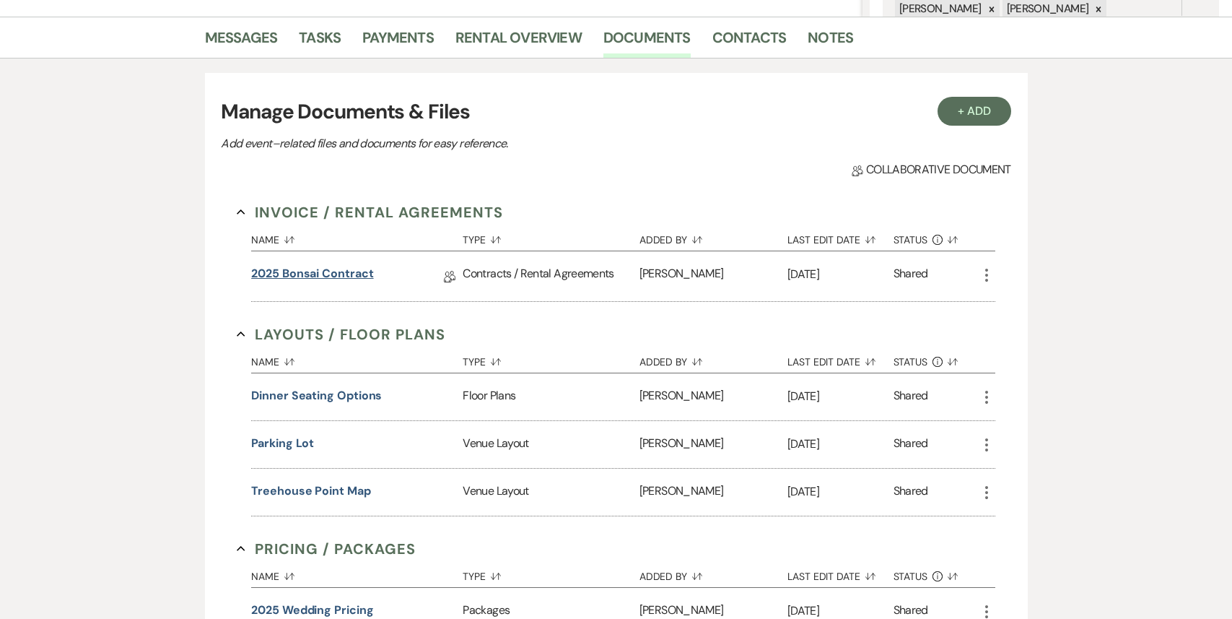
click at [334, 276] on link "2025 Bonsai Contract" at bounding box center [312, 276] width 122 height 22
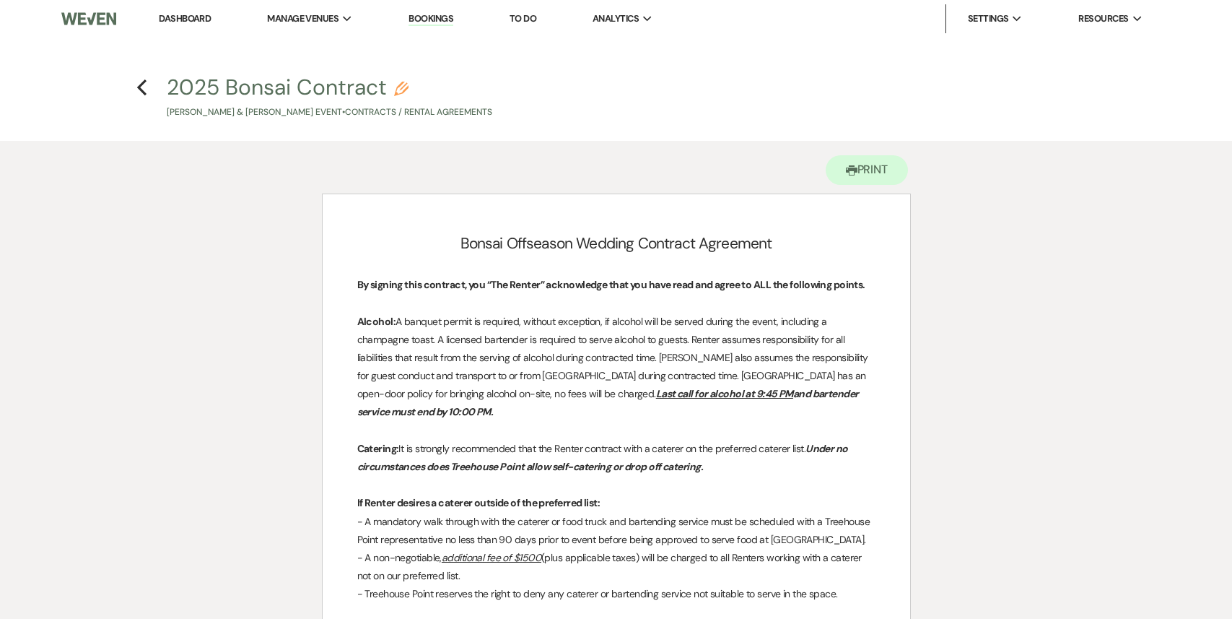
click at [196, 18] on link "Dashboard" at bounding box center [185, 18] width 52 height 12
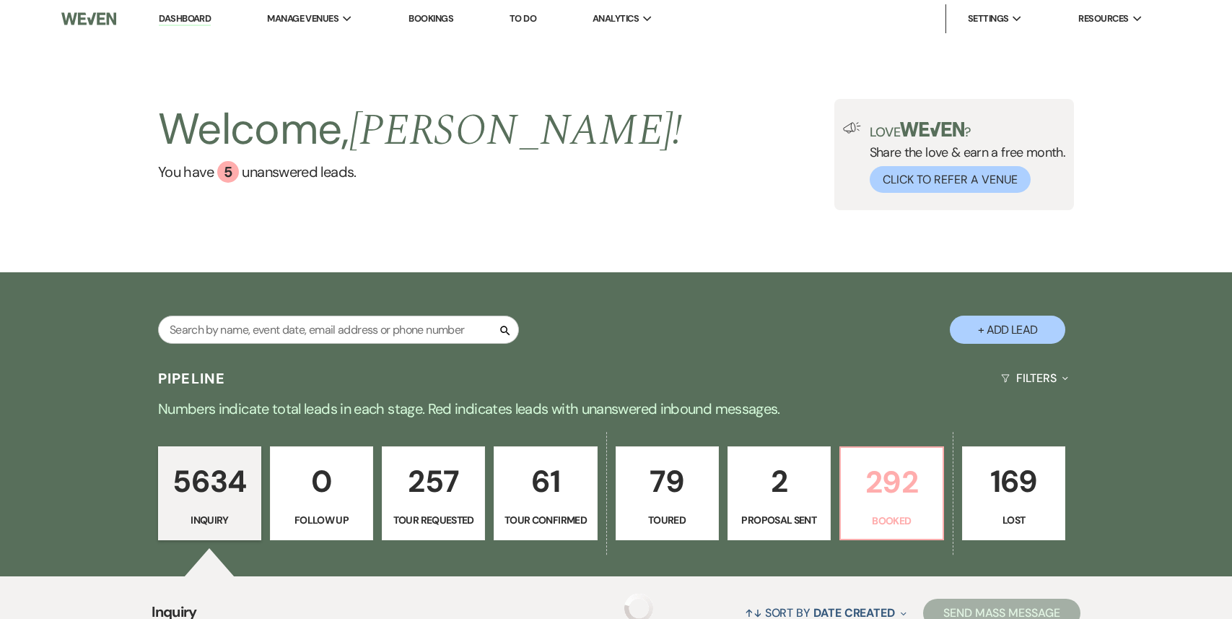
click at [905, 502] on p "292" at bounding box center [892, 482] width 84 height 48
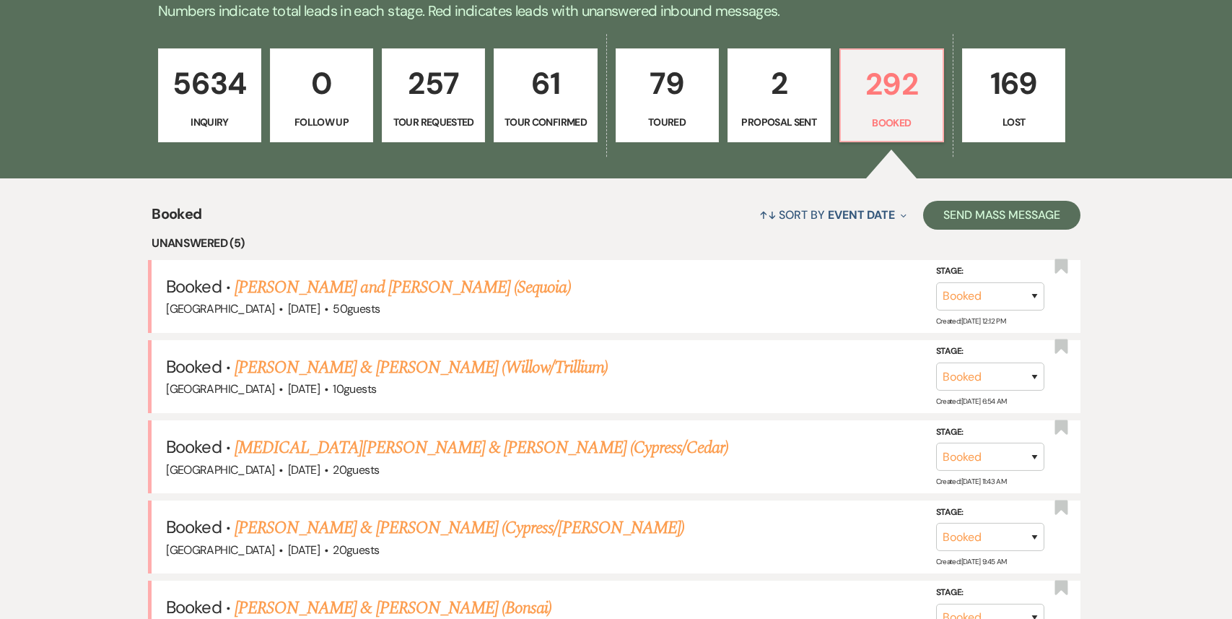
scroll to position [405, 0]
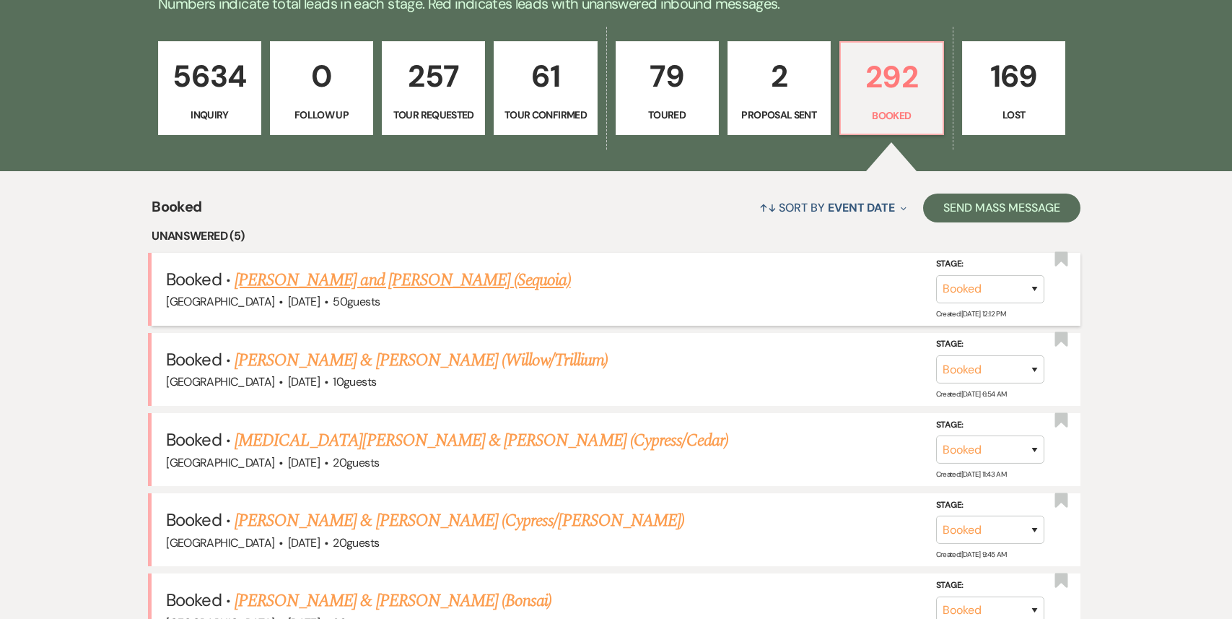
click at [389, 281] on link "[PERSON_NAME] and [PERSON_NAME] (Sequoia)" at bounding box center [403, 280] width 336 height 26
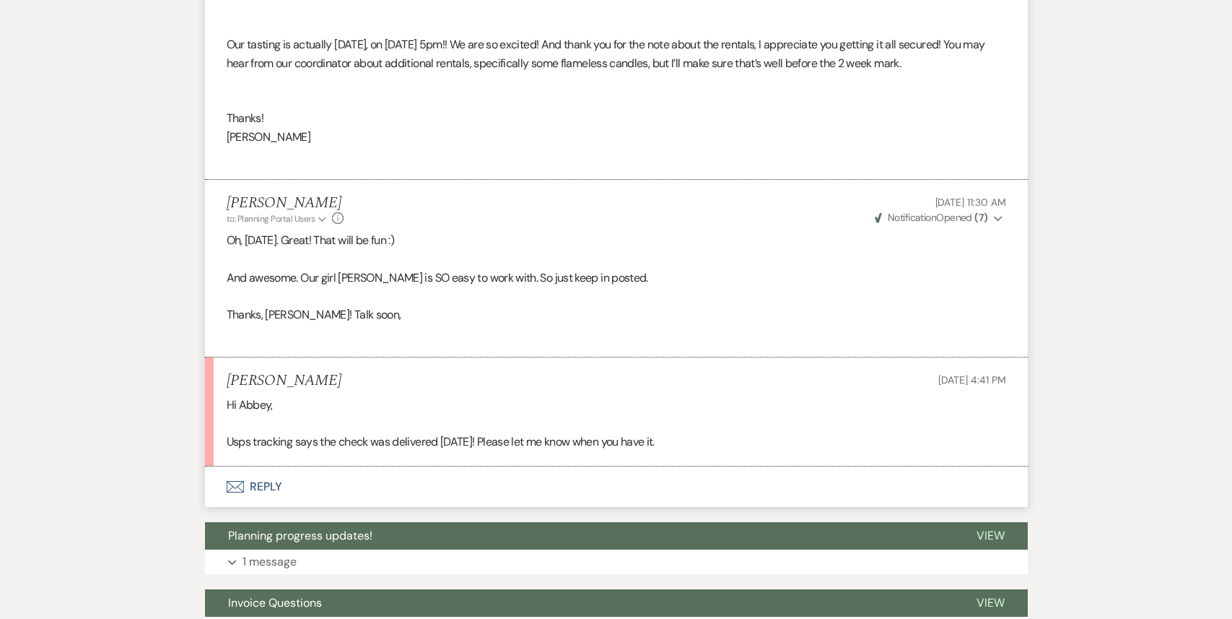
scroll to position [1586, 0]
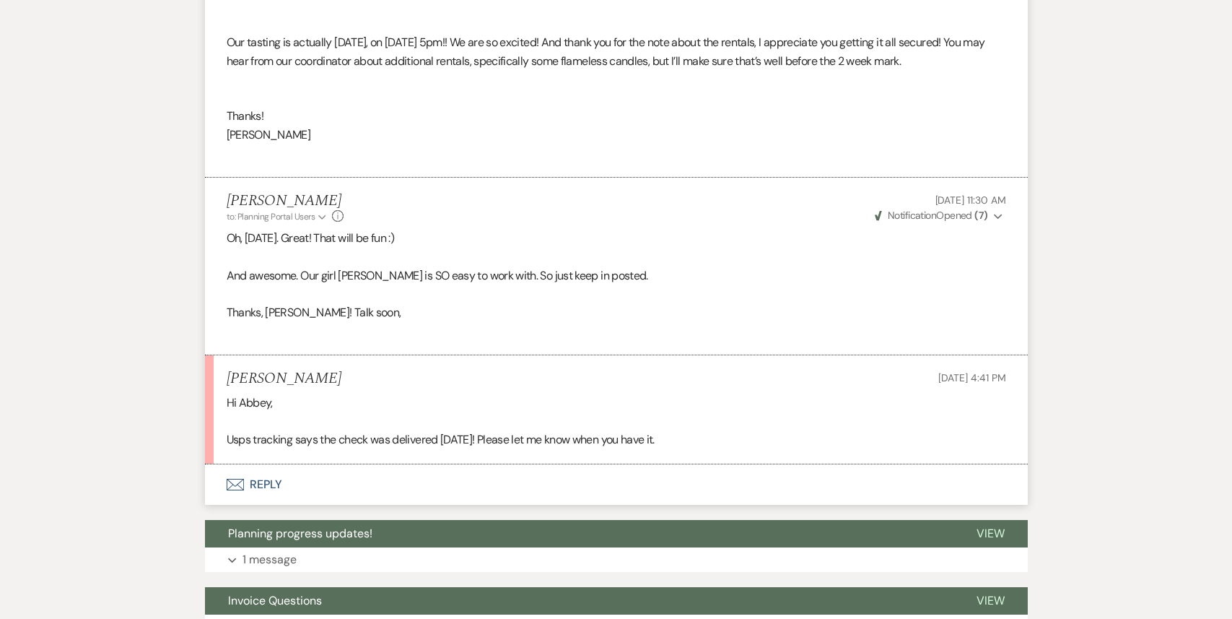
click at [370, 497] on button "Envelope Reply" at bounding box center [616, 484] width 823 height 40
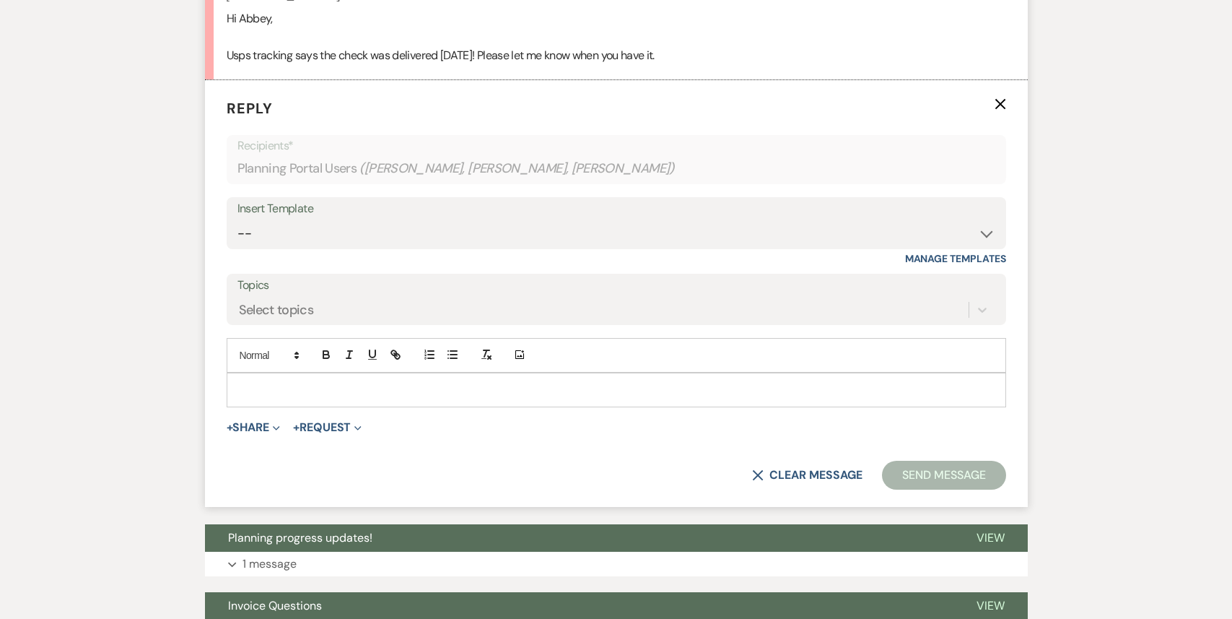
scroll to position [1973, 0]
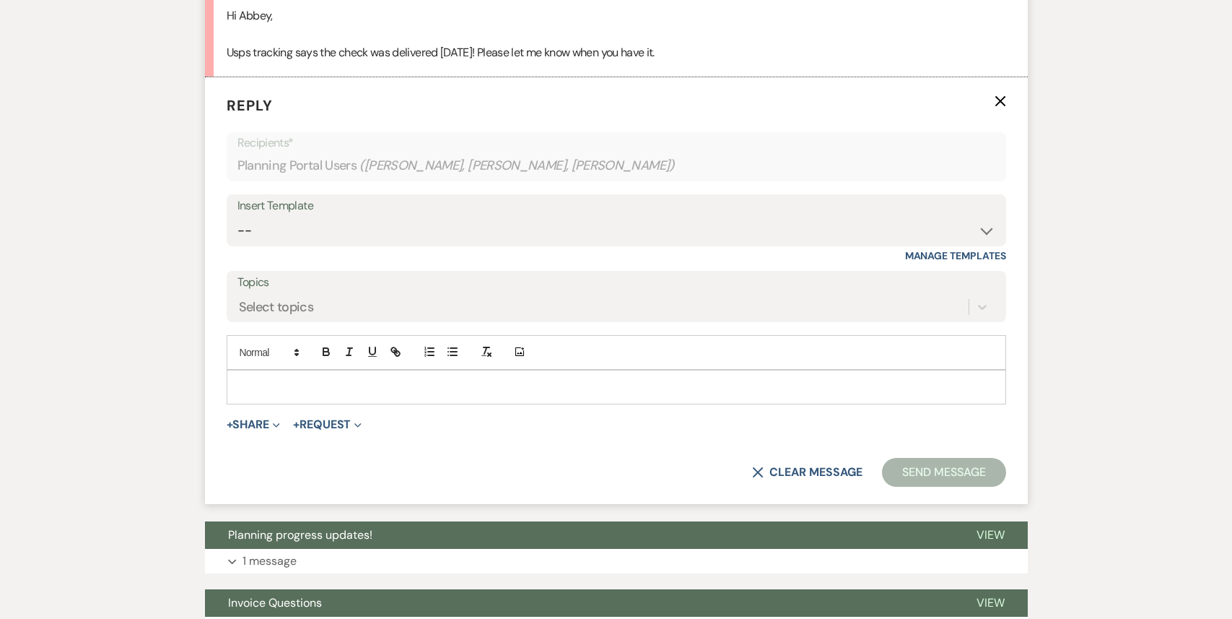
click at [303, 395] on p at bounding box center [616, 387] width 757 height 16
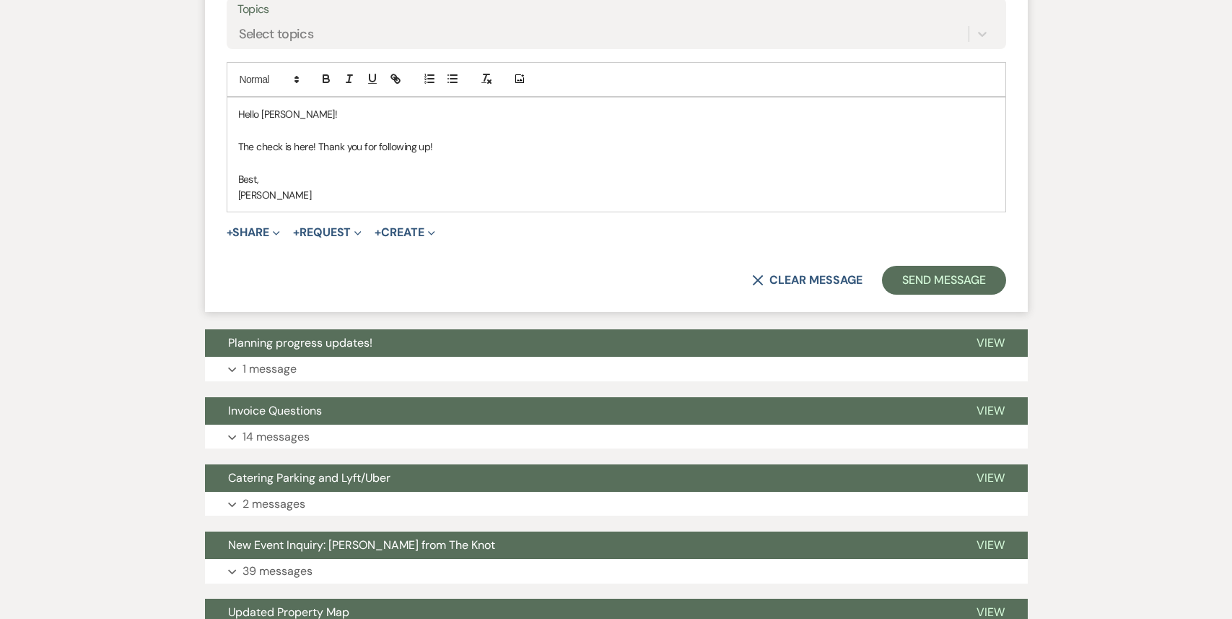
scroll to position [2274, 0]
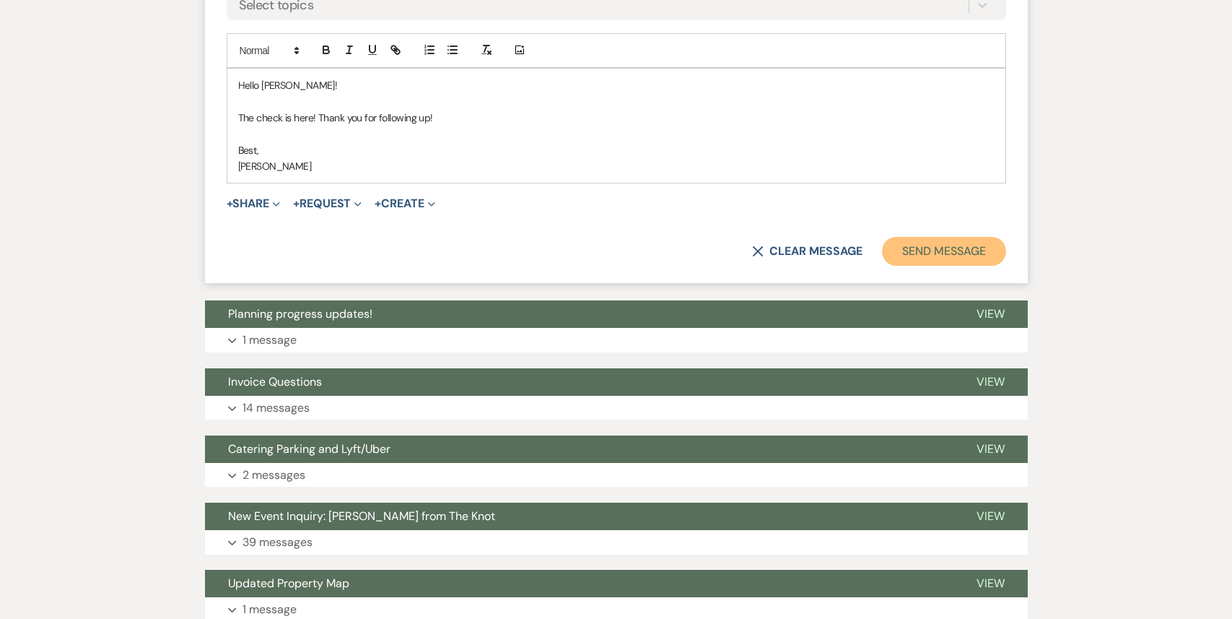
click at [963, 266] on button "Send Message" at bounding box center [943, 251] width 123 height 29
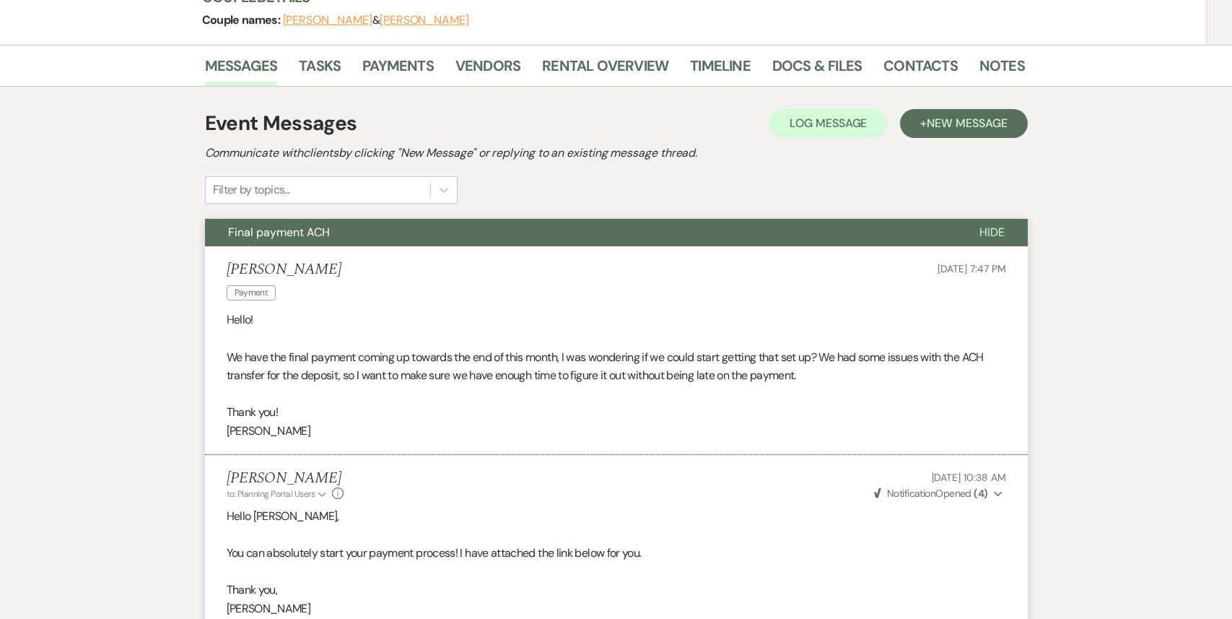
scroll to position [0, 0]
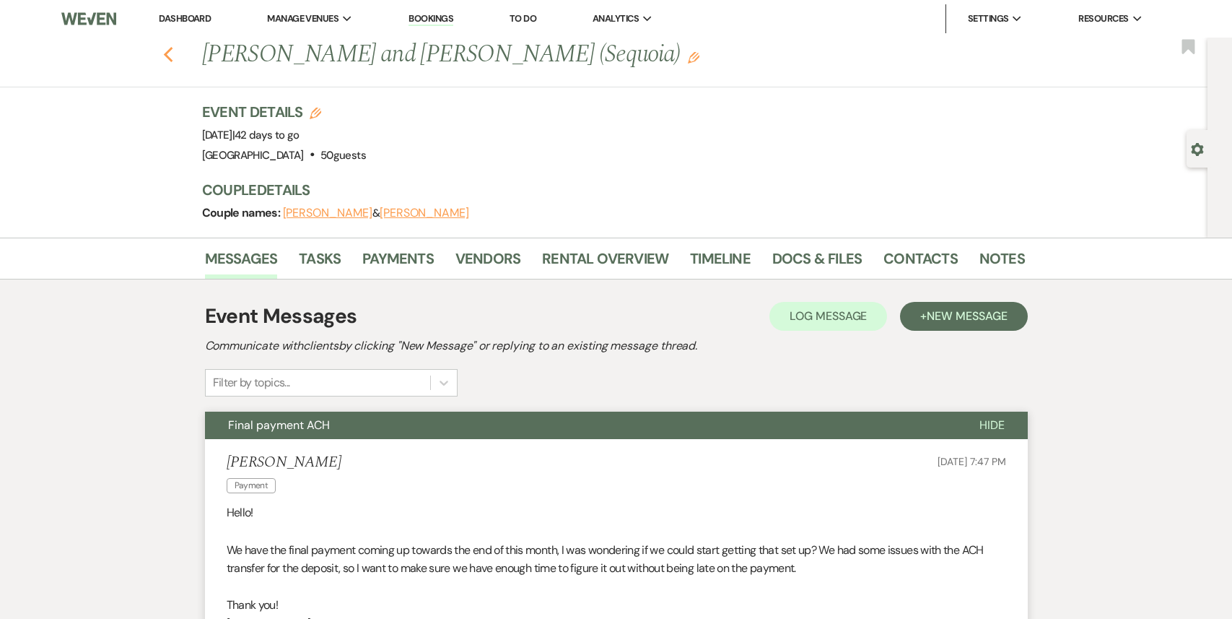
click at [173, 53] on icon "Previous" at bounding box center [168, 54] width 11 height 17
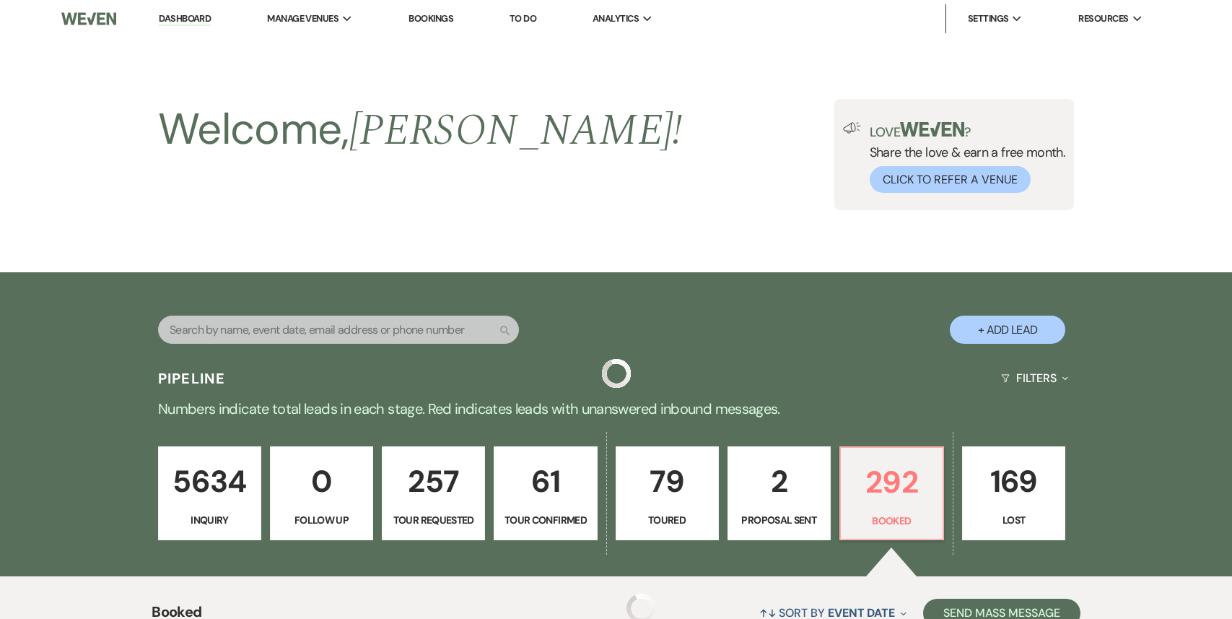
scroll to position [405, 0]
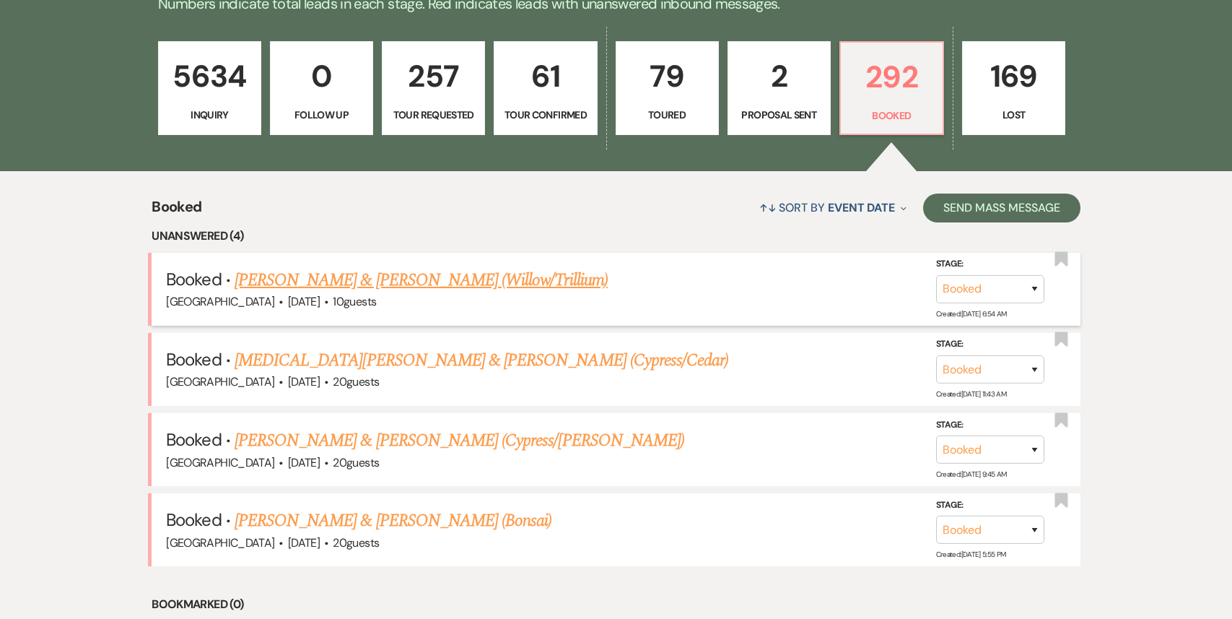
click at [394, 279] on link "[PERSON_NAME] & [PERSON_NAME] (Willow/Trillium)" at bounding box center [421, 280] width 373 height 26
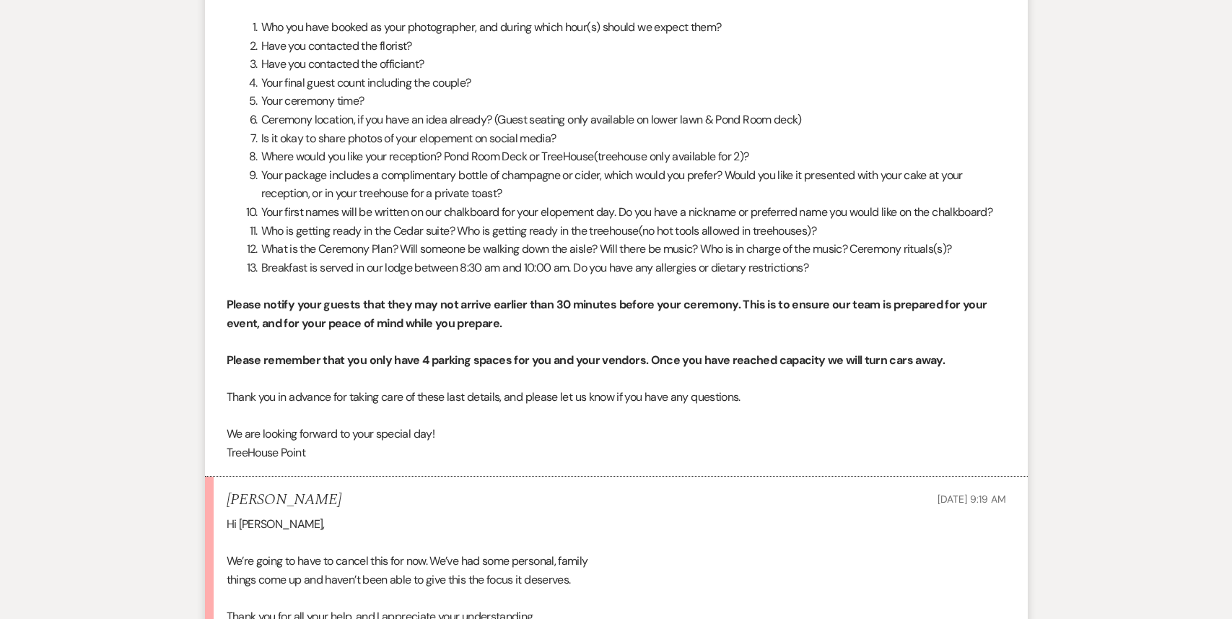
scroll to position [1332, 0]
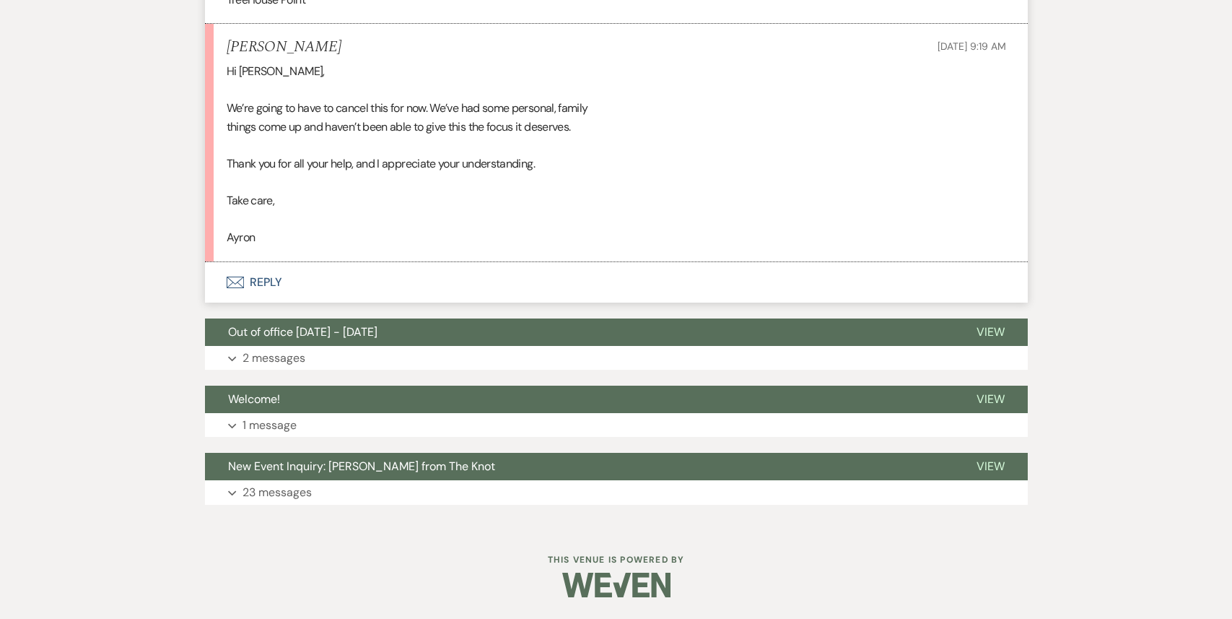
click at [280, 278] on button "Envelope Reply" at bounding box center [616, 282] width 823 height 40
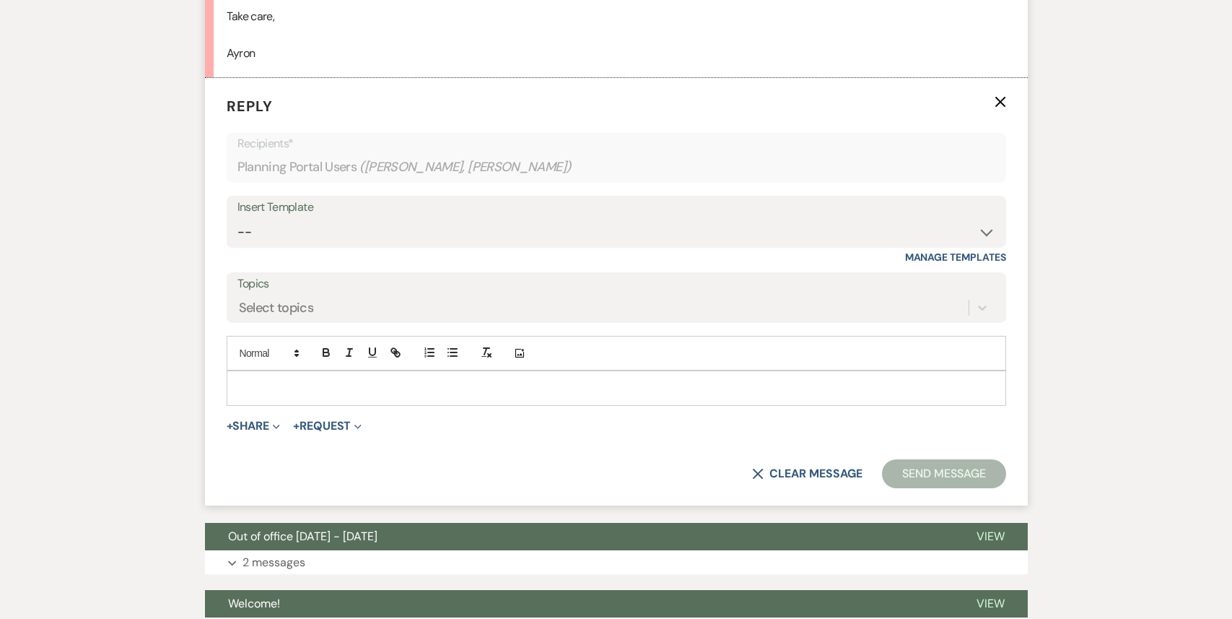
scroll to position [1498, 0]
click at [310, 244] on select "-- Weven Planning Portal Introduction (Booked Events) 1st planning email ([PERS…" at bounding box center [617, 231] width 758 height 28
click at [250, 431] on button "+ Share Expand" at bounding box center [254, 425] width 54 height 12
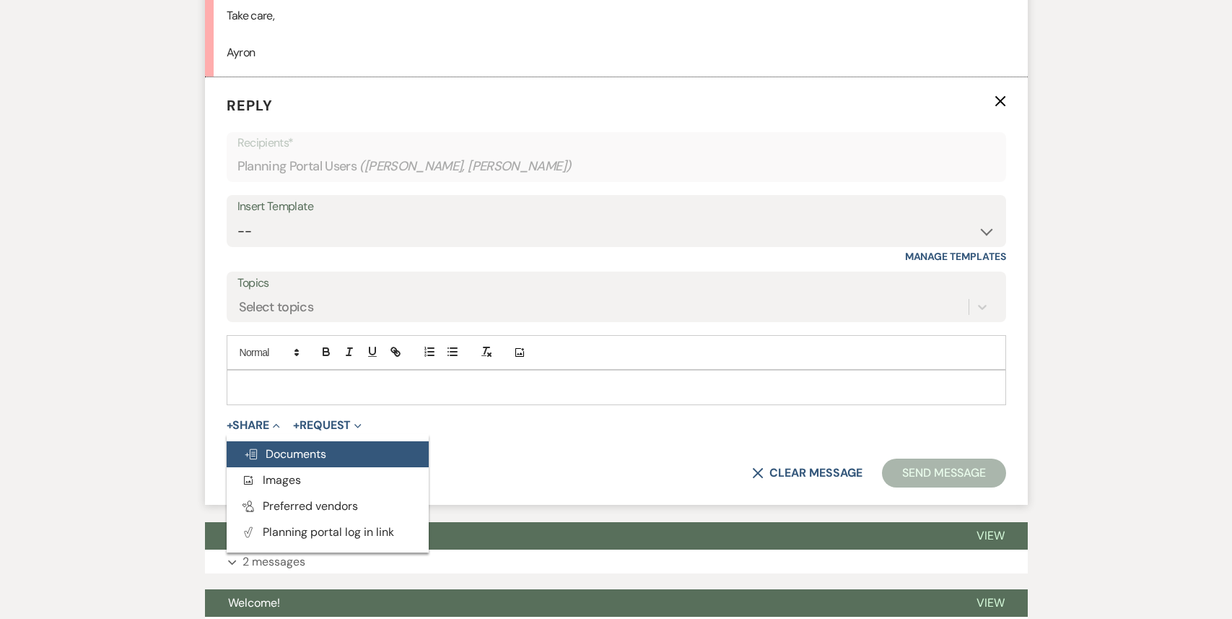
click at [259, 461] on span "Doc Upload Documents" at bounding box center [285, 453] width 82 height 15
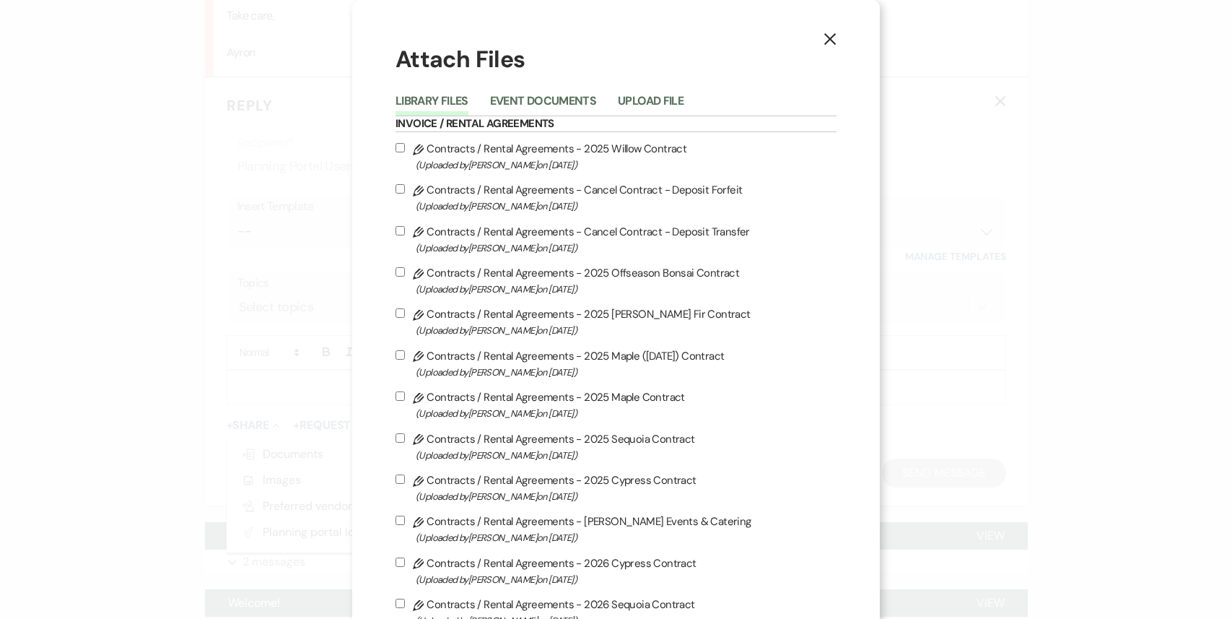
click at [405, 190] on input "Pencil Contracts / Rental Agreements - Cancel Contract - Deposit Forfeit (Uploa…" at bounding box center [400, 188] width 9 height 9
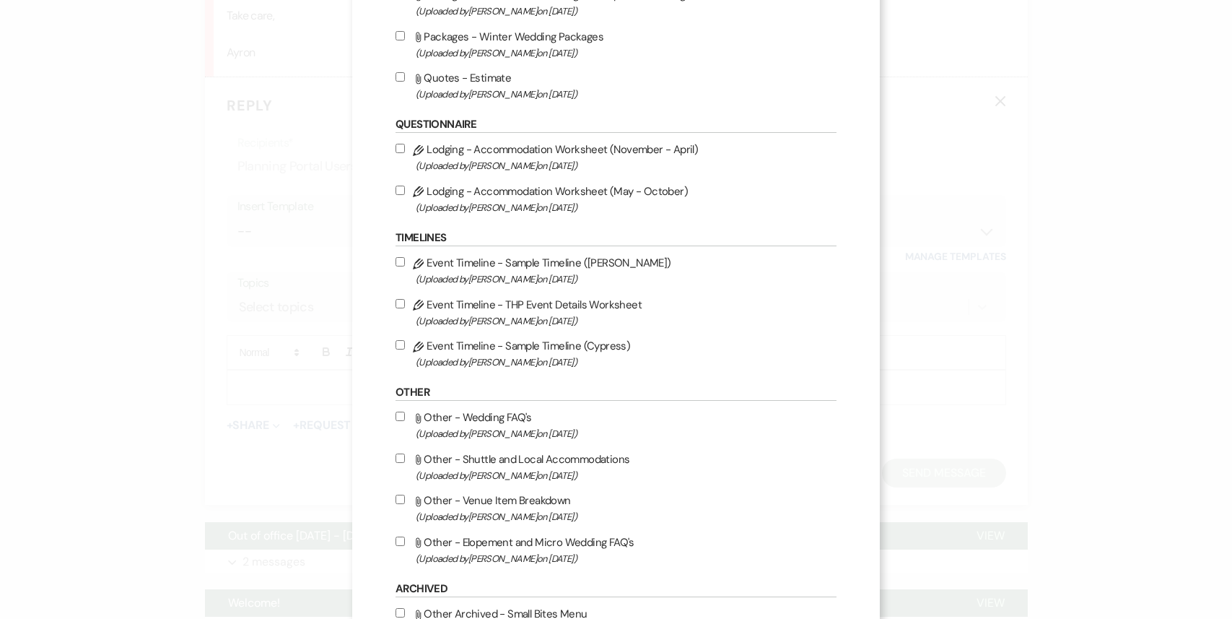
scroll to position [2110, 0]
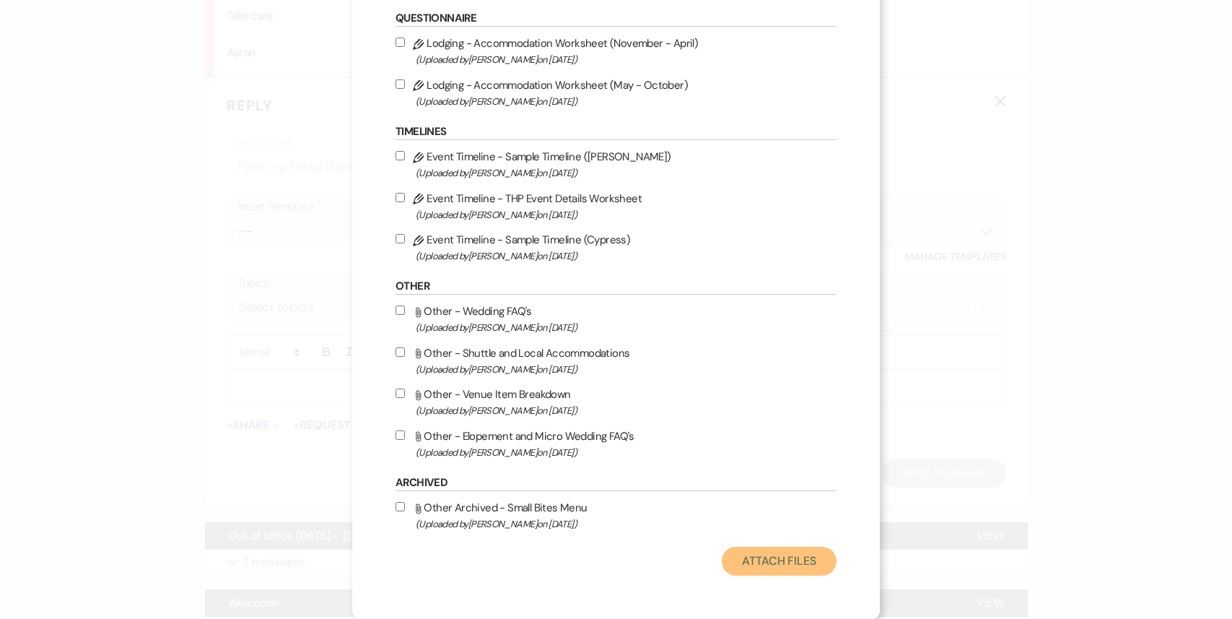
click at [772, 566] on button "Attach Files" at bounding box center [779, 561] width 115 height 29
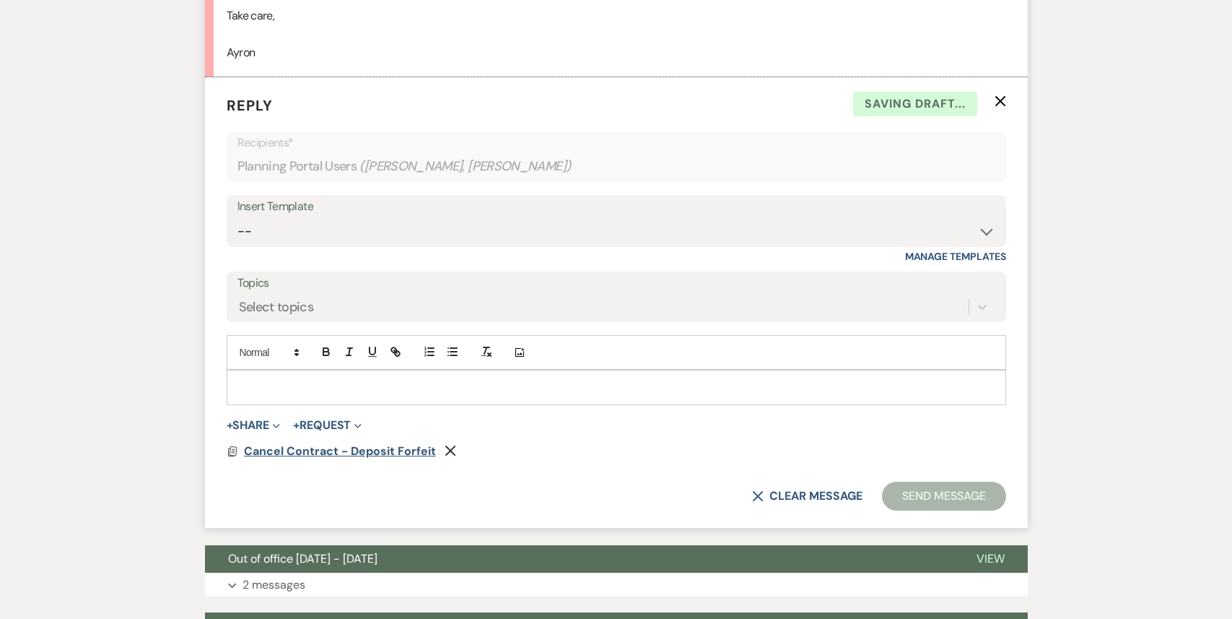
click at [365, 460] on span "Cancel Contract - Deposit Forfeit" at bounding box center [340, 451] width 192 height 17
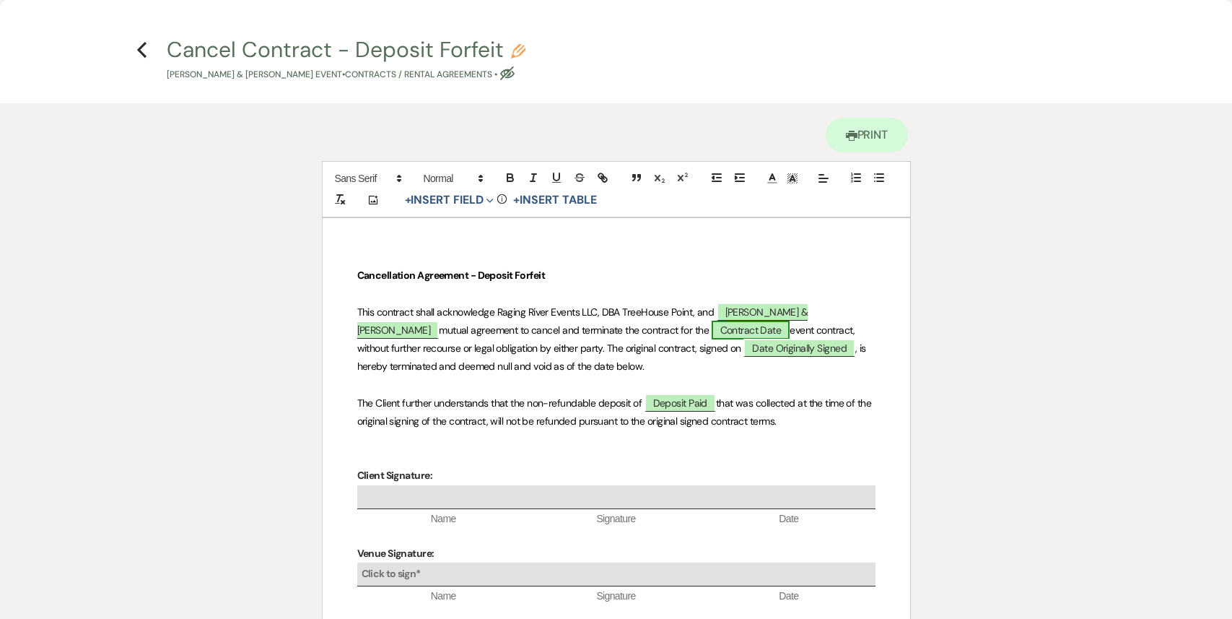
click at [712, 325] on span "Contract Date" at bounding box center [751, 330] width 79 height 19
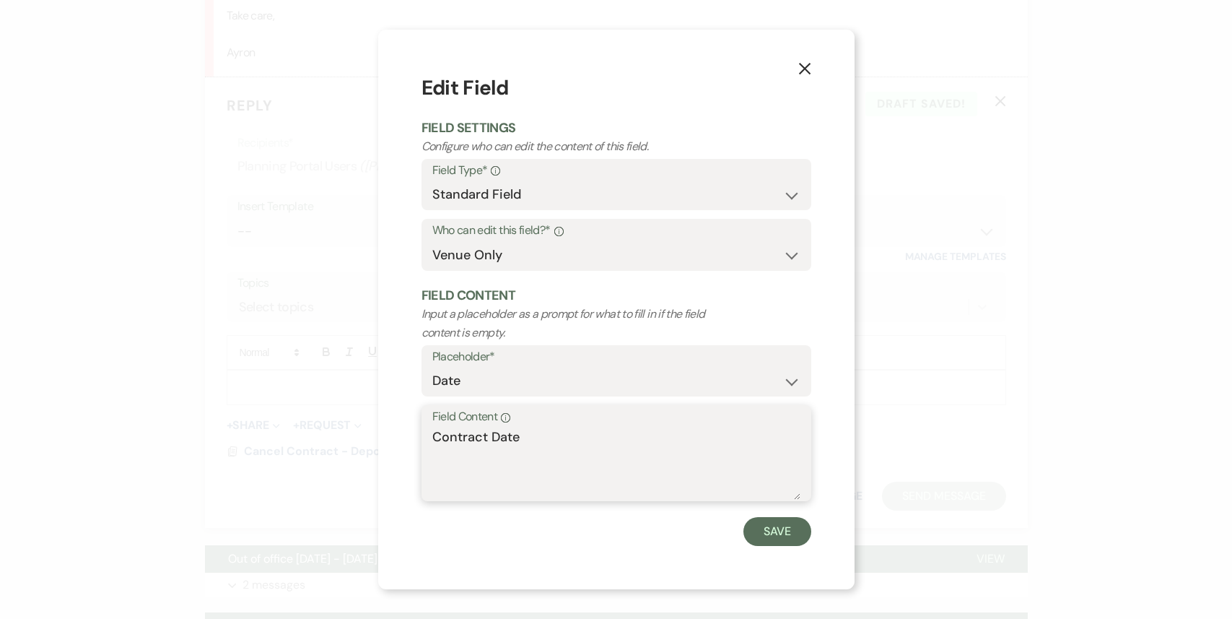
click at [536, 475] on textarea "Contract Date" at bounding box center [616, 463] width 368 height 72
drag, startPoint x: 521, startPoint y: 443, endPoint x: 372, endPoint y: 434, distance: 149.8
click at [372, 434] on div "X Edit Field Field Settings Configure who can edit the content of this field. F…" at bounding box center [616, 309] width 1232 height 619
click at [762, 532] on button "Save" at bounding box center [778, 531] width 68 height 29
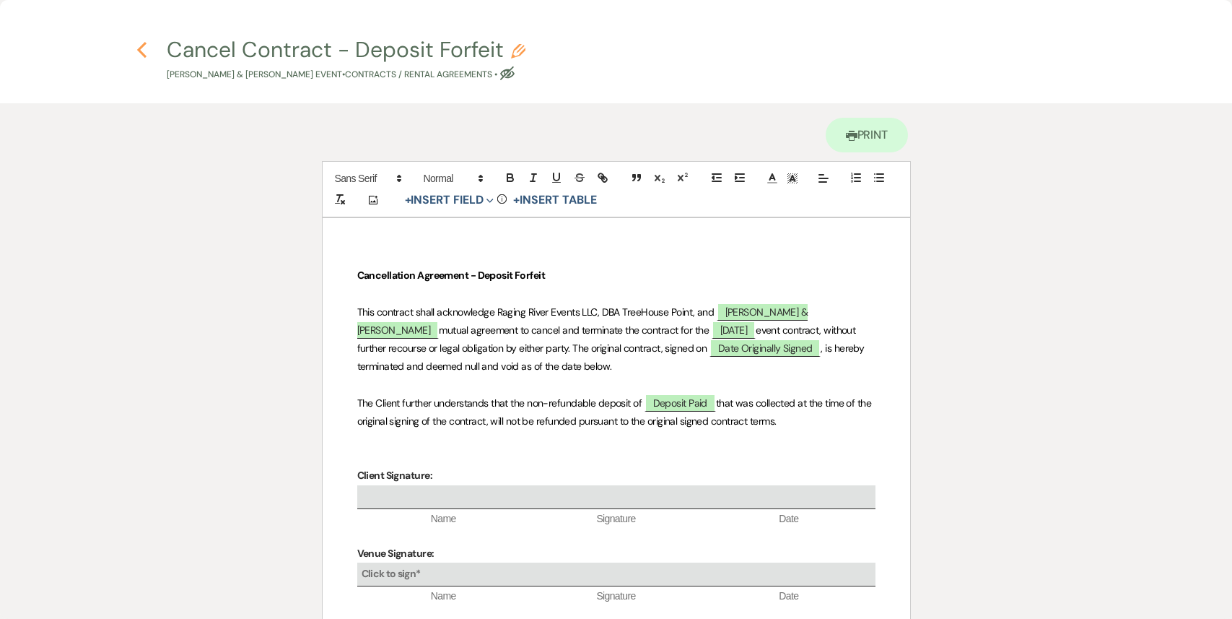
click at [137, 48] on icon "Previous" at bounding box center [141, 49] width 11 height 17
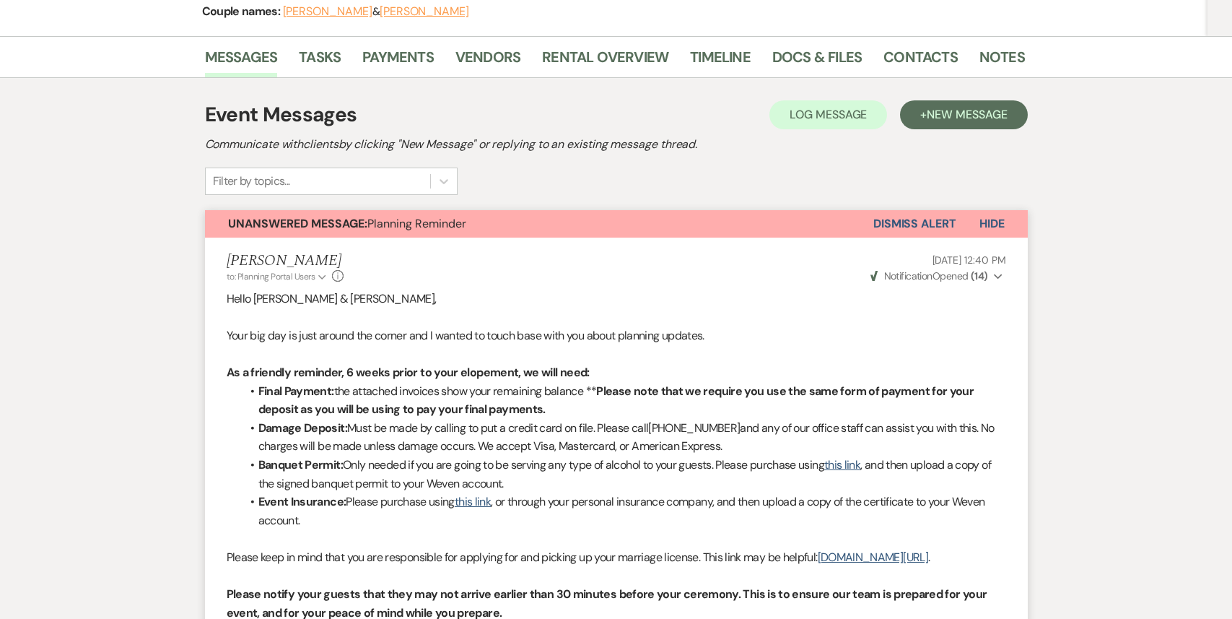
scroll to position [0, 0]
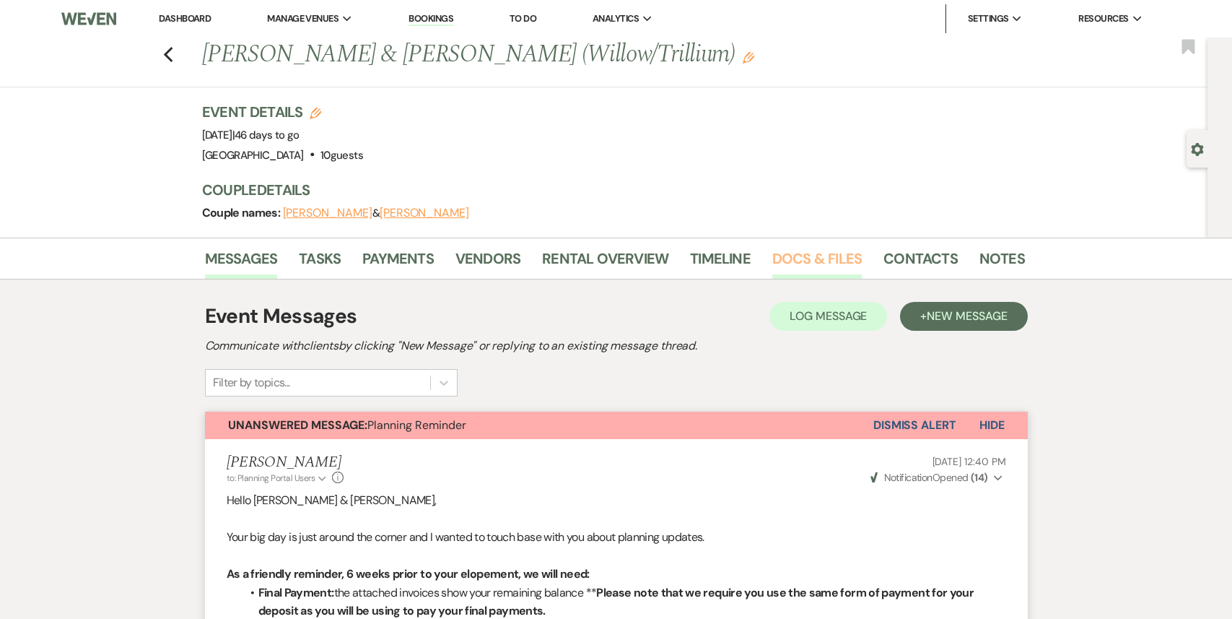
click at [812, 255] on link "Docs & Files" at bounding box center [818, 263] width 90 height 32
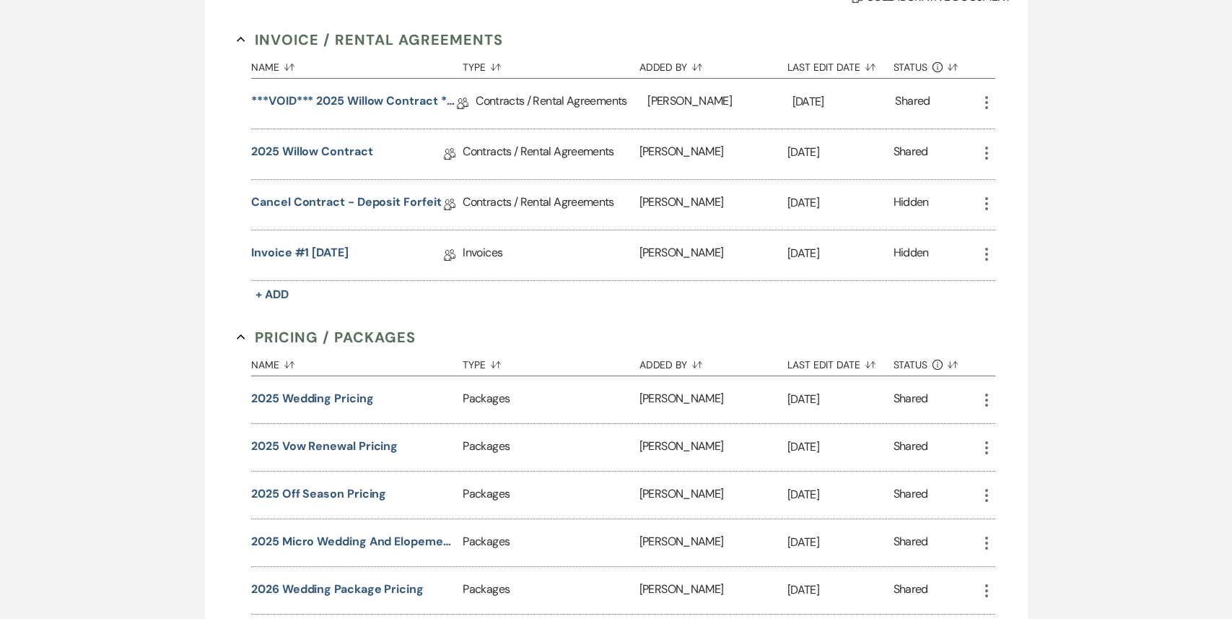
scroll to position [466, 0]
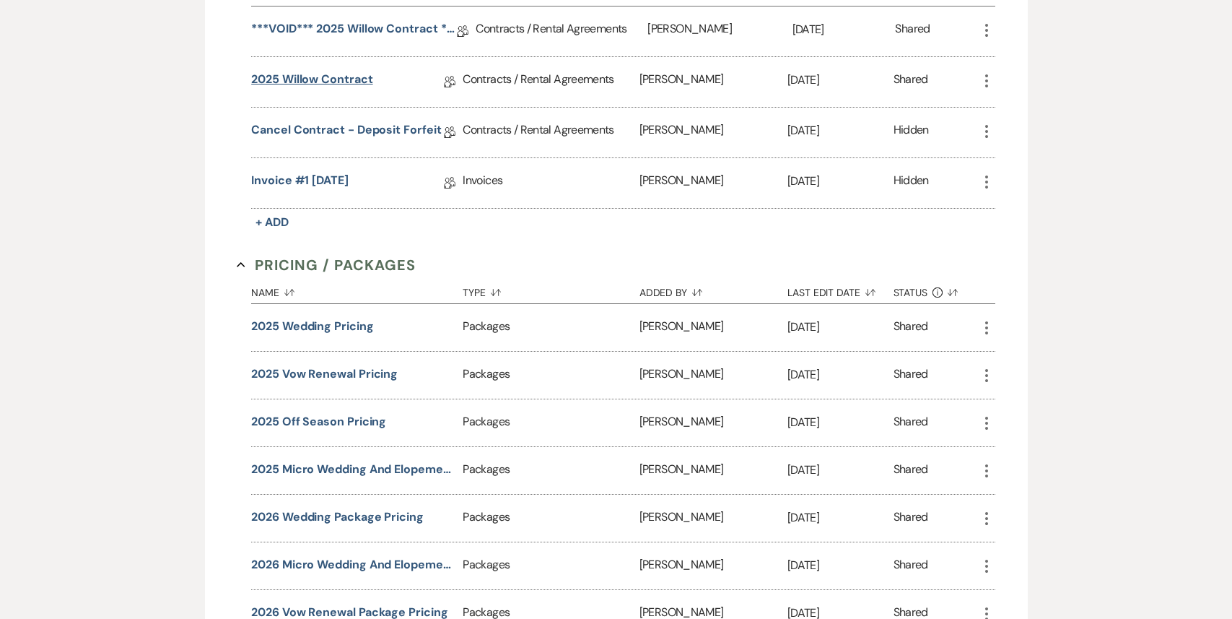
click at [343, 78] on link "2025 Willow Contract" at bounding box center [311, 82] width 121 height 22
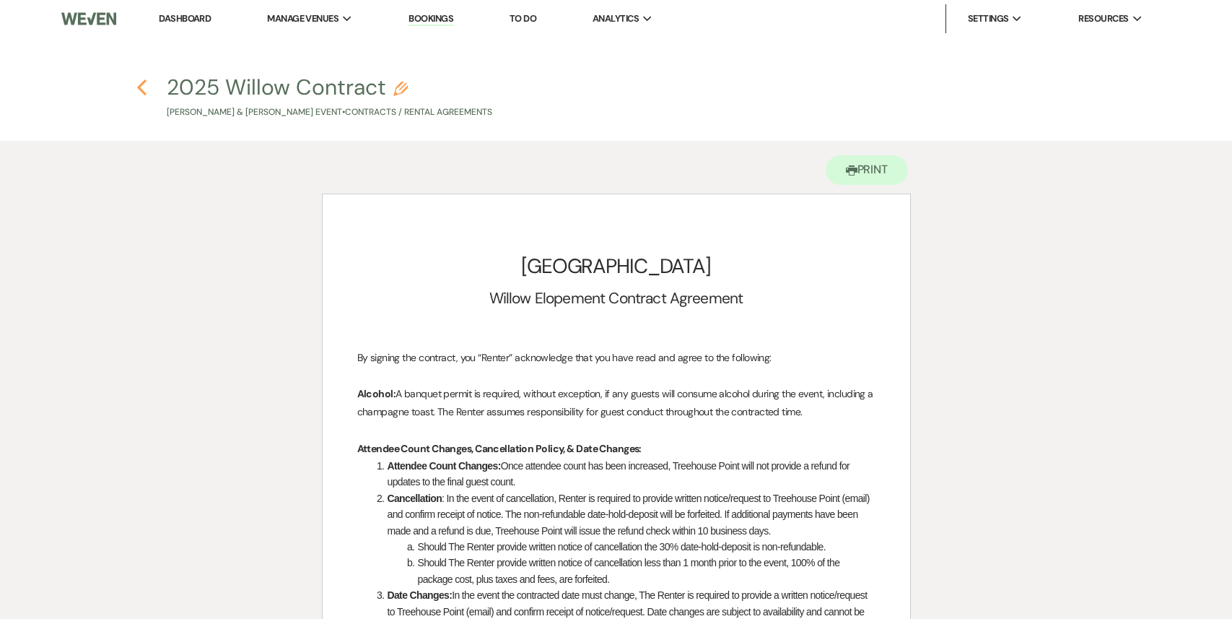
click at [136, 82] on icon "Previous" at bounding box center [141, 87] width 11 height 17
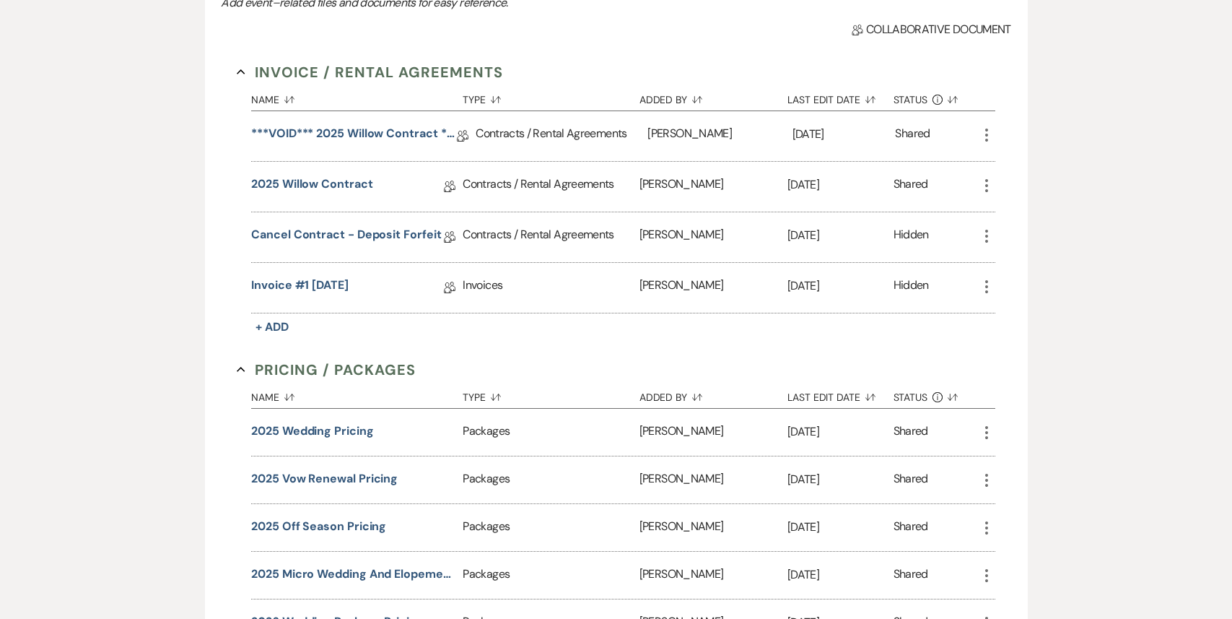
scroll to position [336, 0]
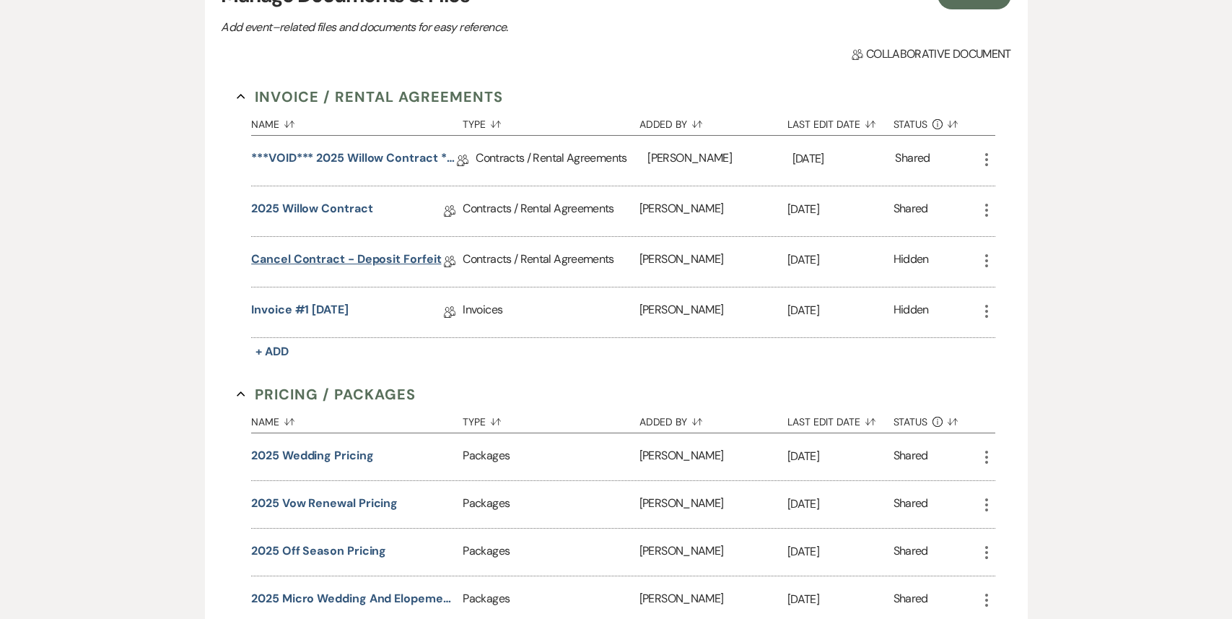
click at [355, 266] on link "Cancel Contract - Deposit Forfeit" at bounding box center [346, 262] width 190 height 22
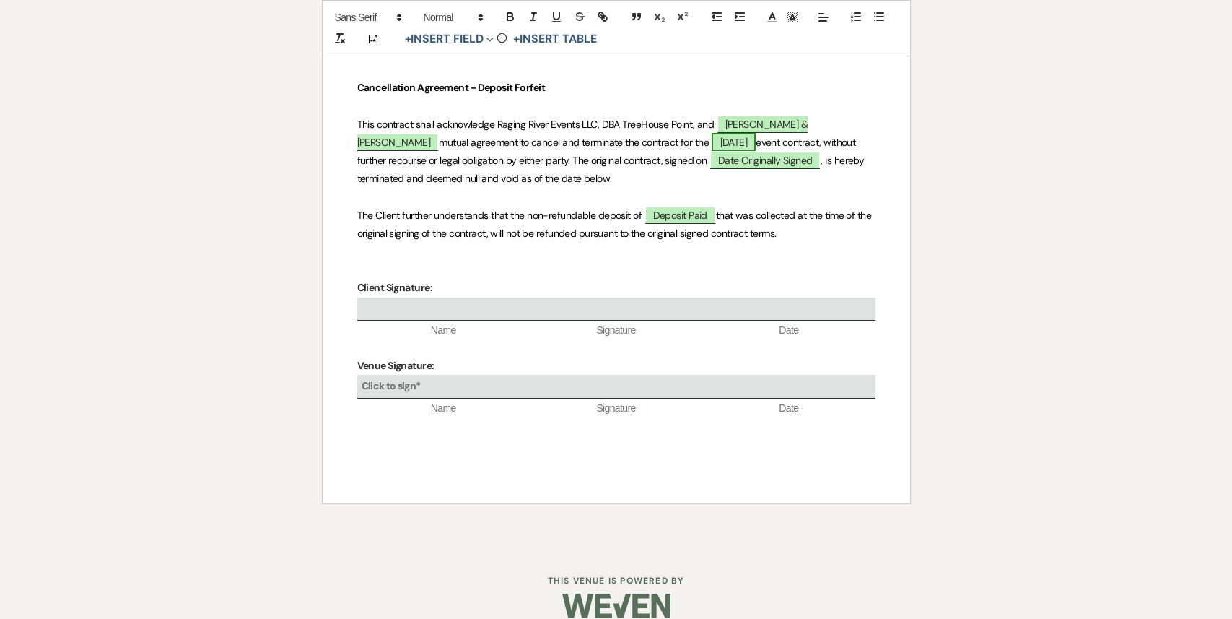
scroll to position [215, 0]
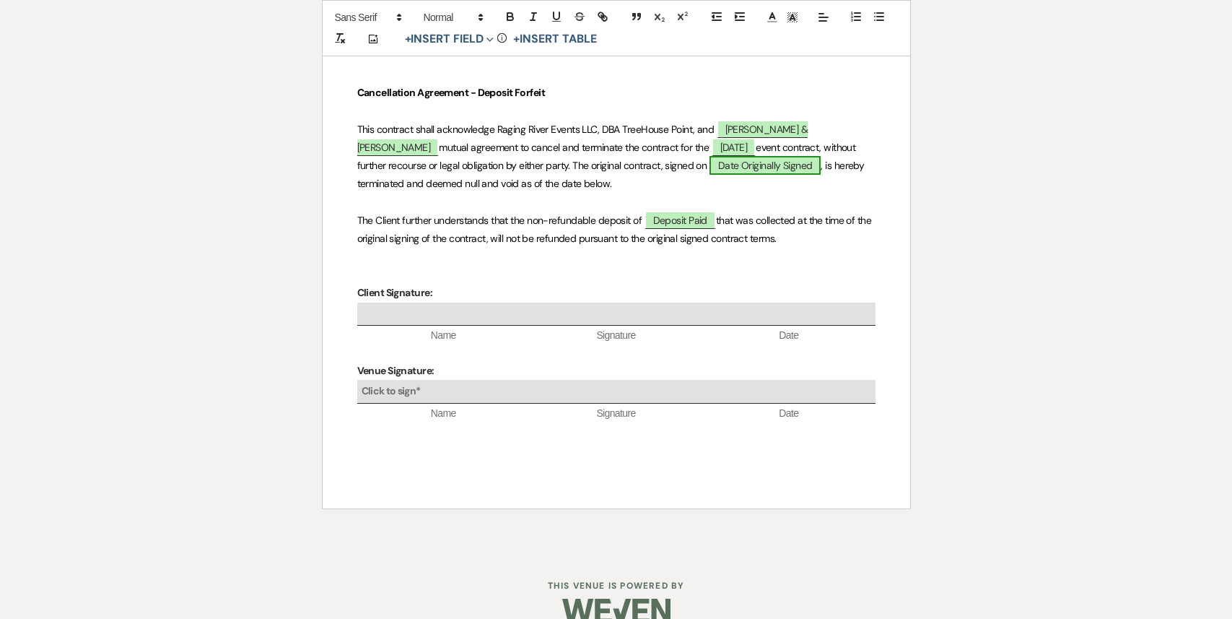
click at [710, 162] on span "Date Originally Signed" at bounding box center [766, 165] width 112 height 19
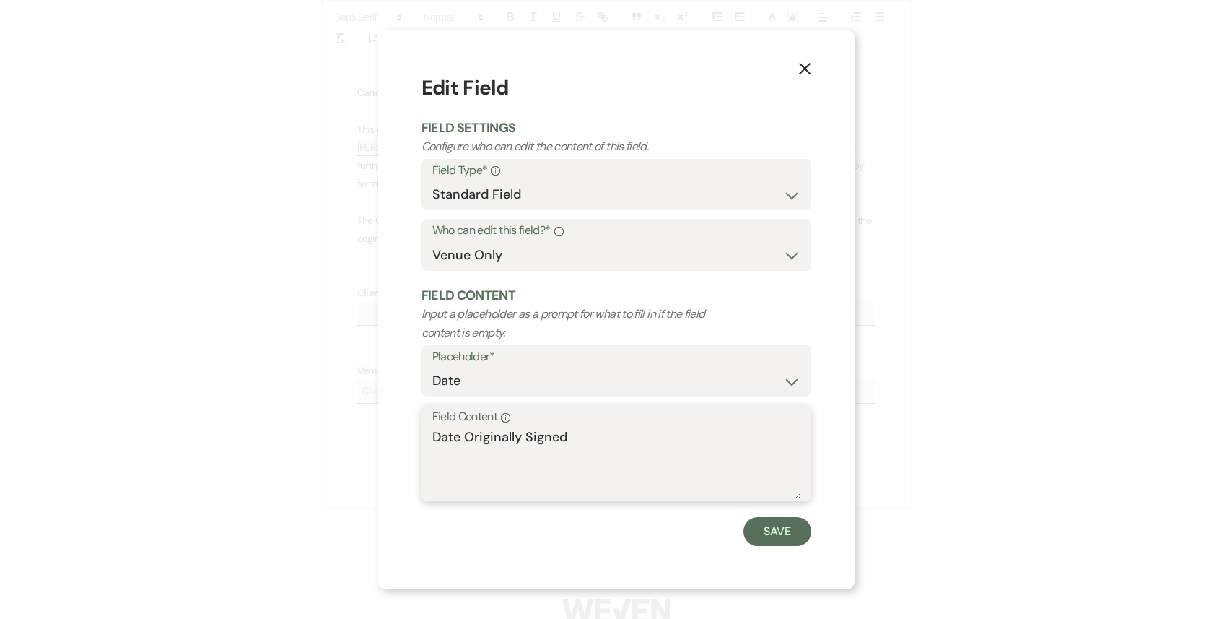
drag, startPoint x: 570, startPoint y: 439, endPoint x: 392, endPoint y: 424, distance: 178.3
click at [392, 424] on div "X Edit Field Field Settings Configure who can edit the content of this field. F…" at bounding box center [616, 310] width 477 height 560
click at [778, 532] on button "Save" at bounding box center [778, 531] width 68 height 29
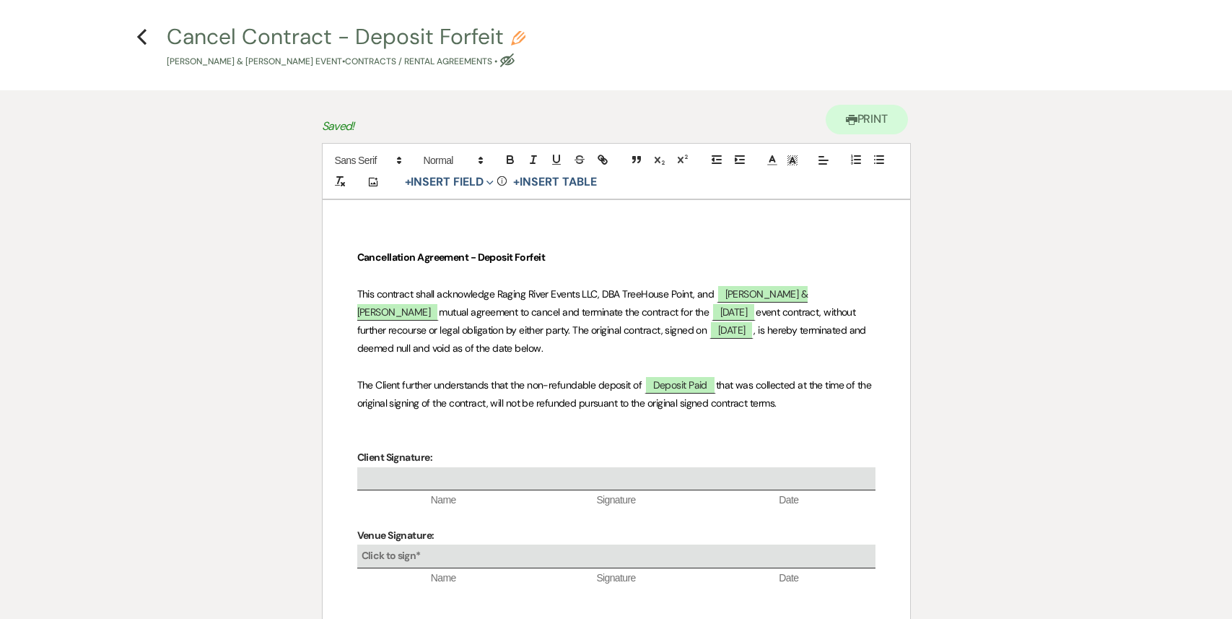
scroll to position [0, 0]
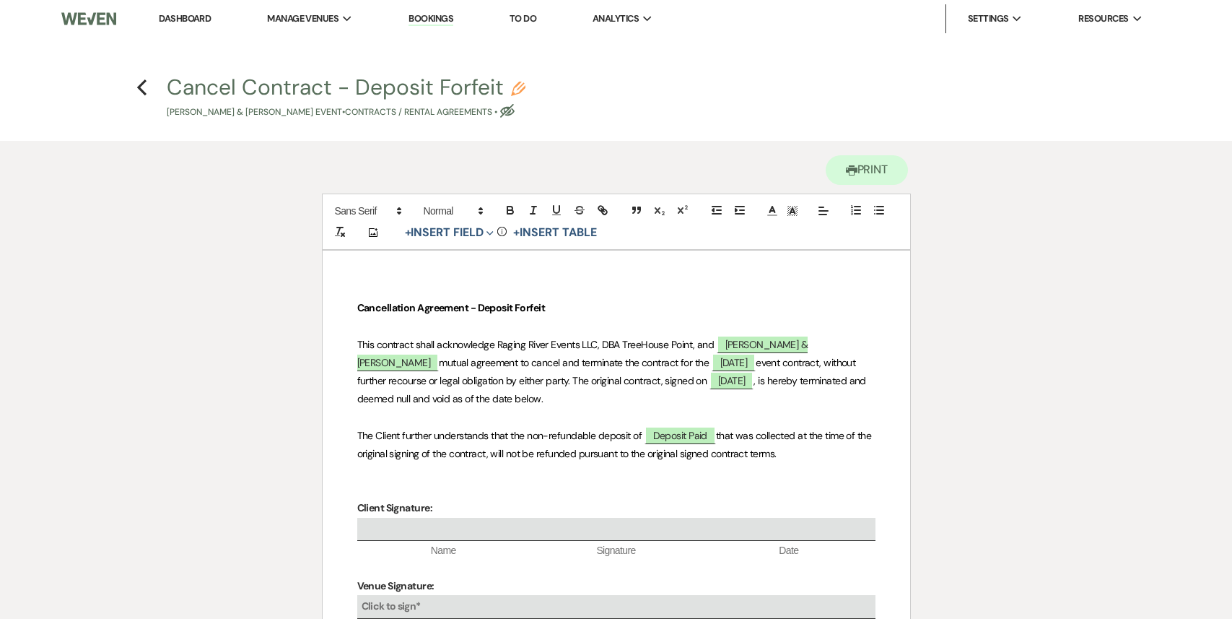
click at [151, 84] on h4 "Previous Cancel Contract - Deposit Forfeit Pencil [PERSON_NAME] & [PERSON_NAME]…" at bounding box center [617, 95] width 1040 height 47
click at [139, 82] on icon "Previous" at bounding box center [141, 87] width 11 height 17
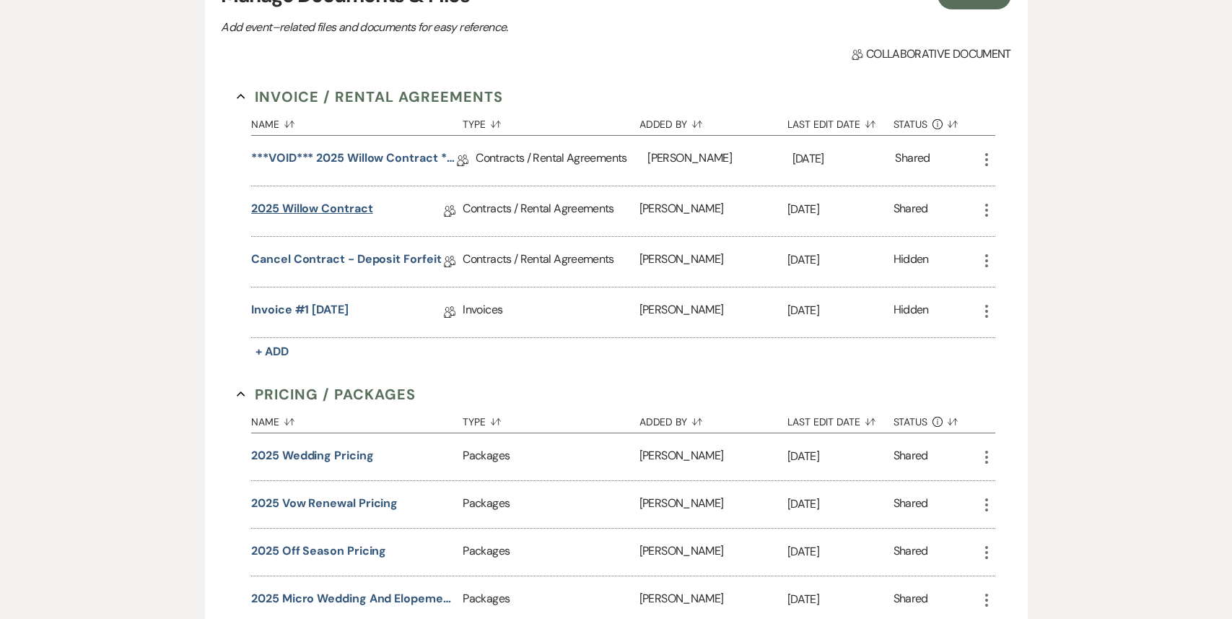
click at [351, 212] on link "2025 Willow Contract" at bounding box center [311, 211] width 121 height 22
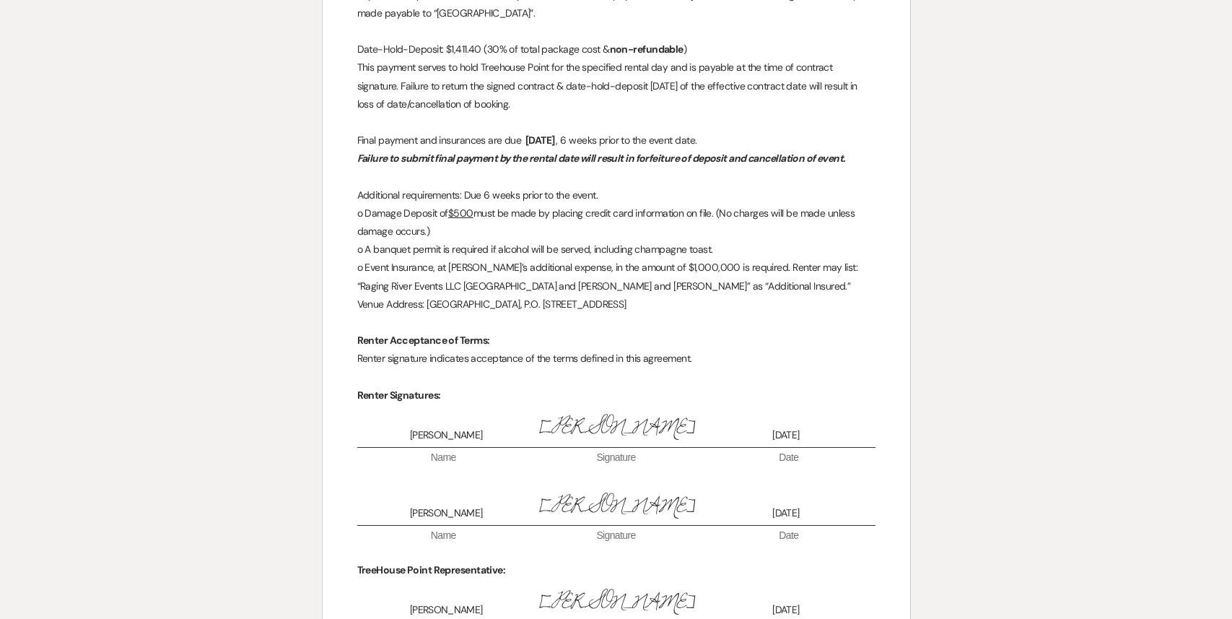
scroll to position [2859, 0]
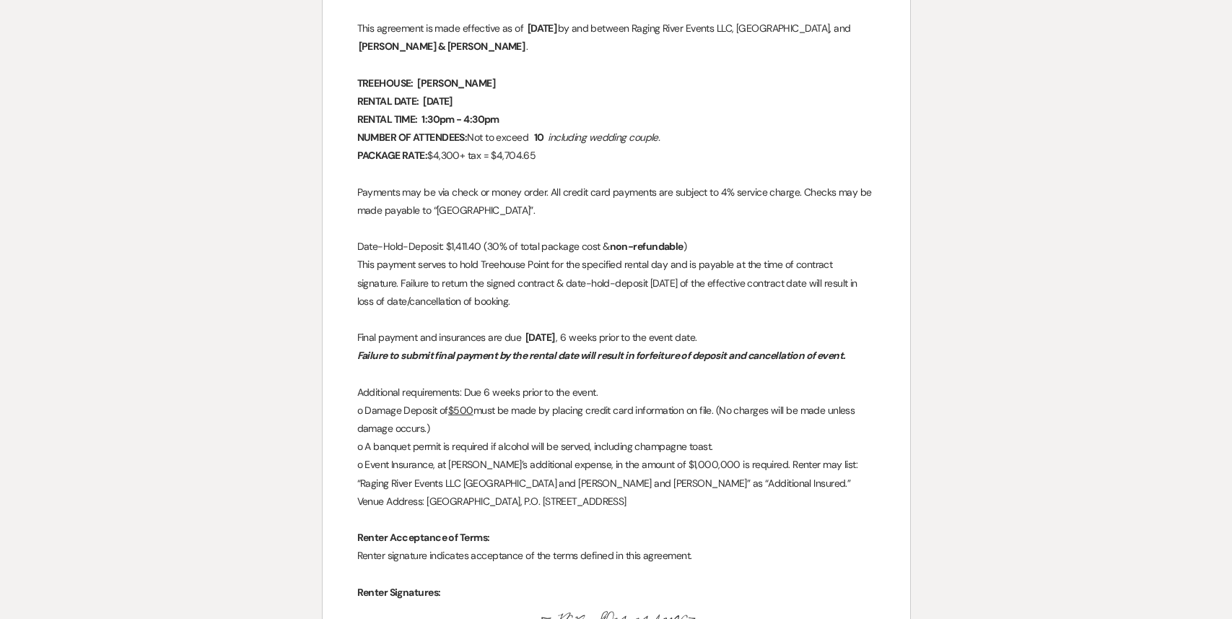
click at [477, 248] on p "Date-Hold-Deposit: $1,411.40 (30% of total package cost & non-refundable )" at bounding box center [616, 247] width 518 height 18
drag, startPoint x: 477, startPoint y: 248, endPoint x: 445, endPoint y: 245, distance: 31.8
click at [444, 245] on p "Date-Hold-Deposit: $1,411.40 (30% of total package cost & non-refundable )" at bounding box center [616, 247] width 518 height 18
copy p "$1,411.40"
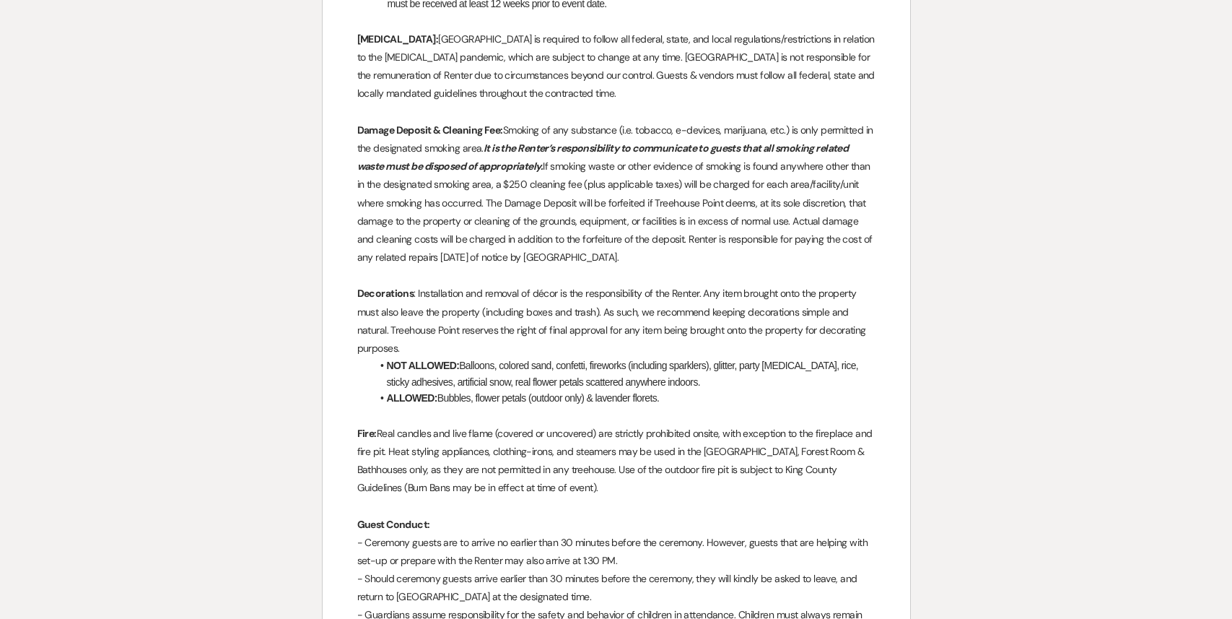
scroll to position [0, 0]
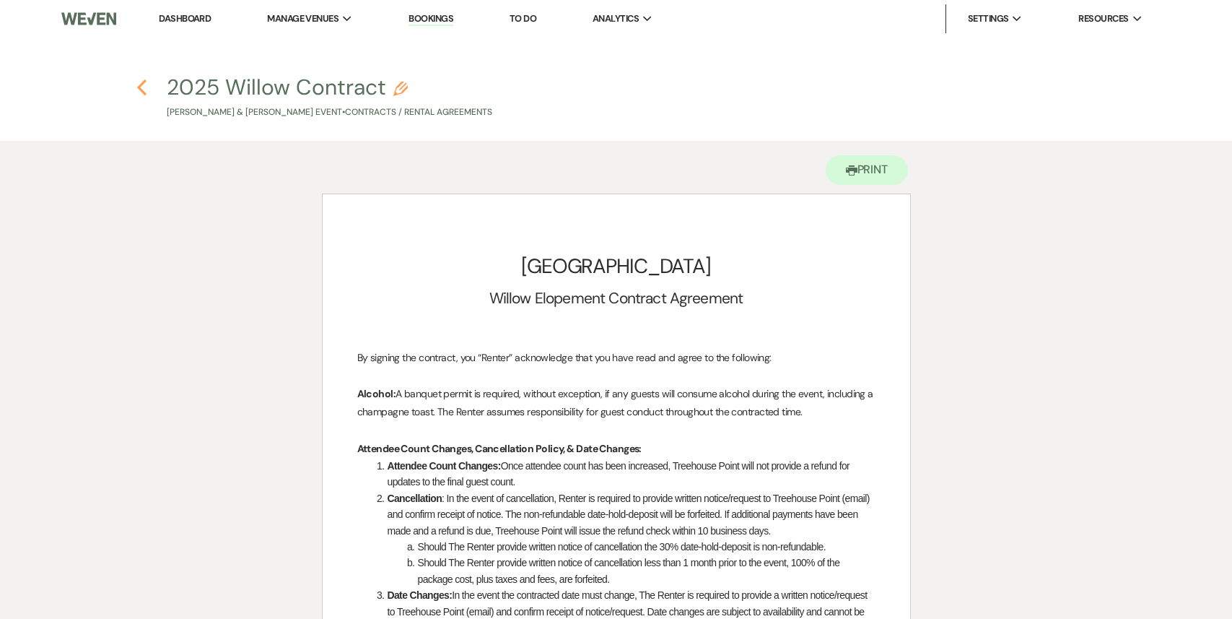
click at [142, 84] on use "button" at bounding box center [141, 87] width 9 height 16
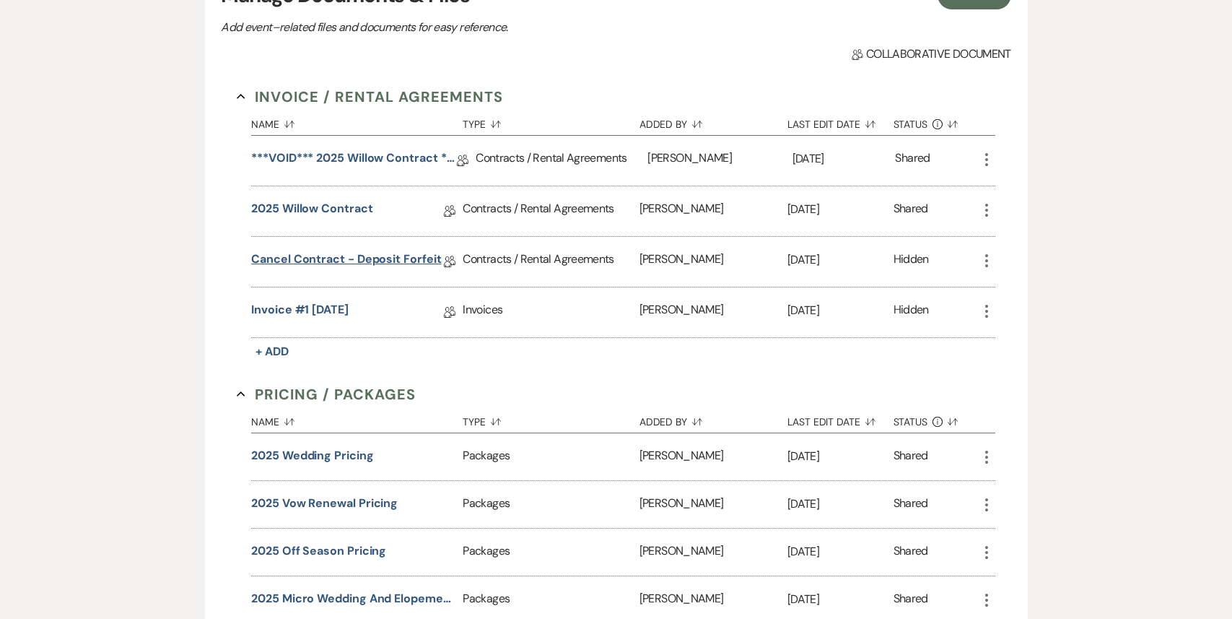
click at [338, 258] on link "Cancel Contract - Deposit Forfeit" at bounding box center [346, 262] width 190 height 22
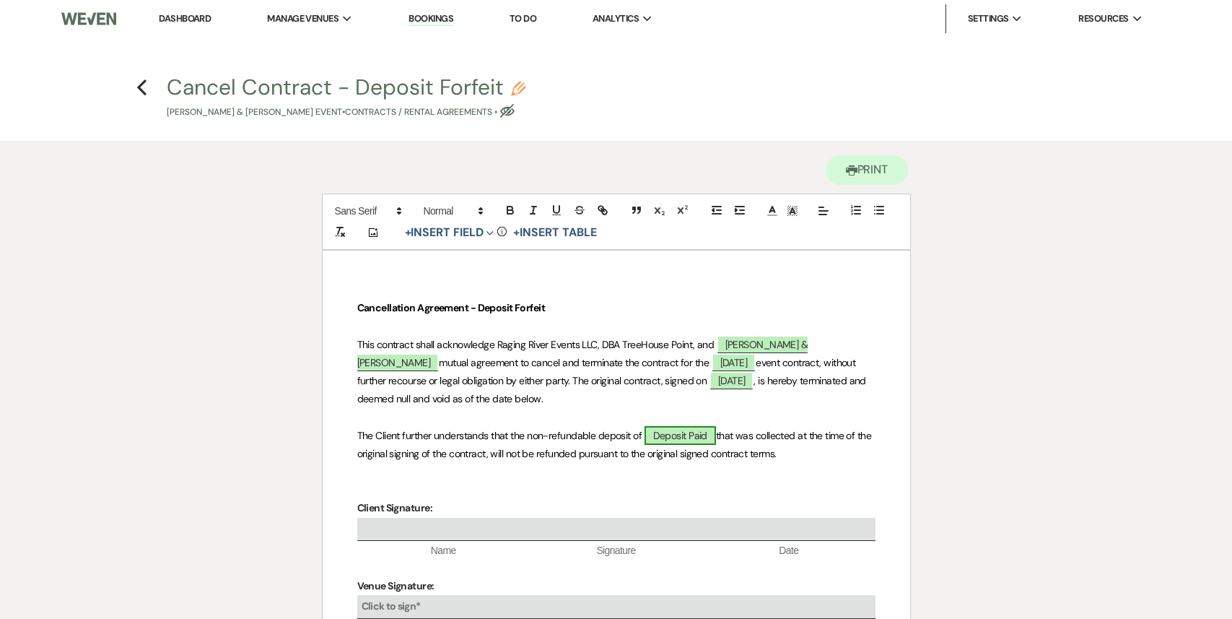
click at [684, 430] on span "Deposit Paid" at bounding box center [680, 435] width 71 height 19
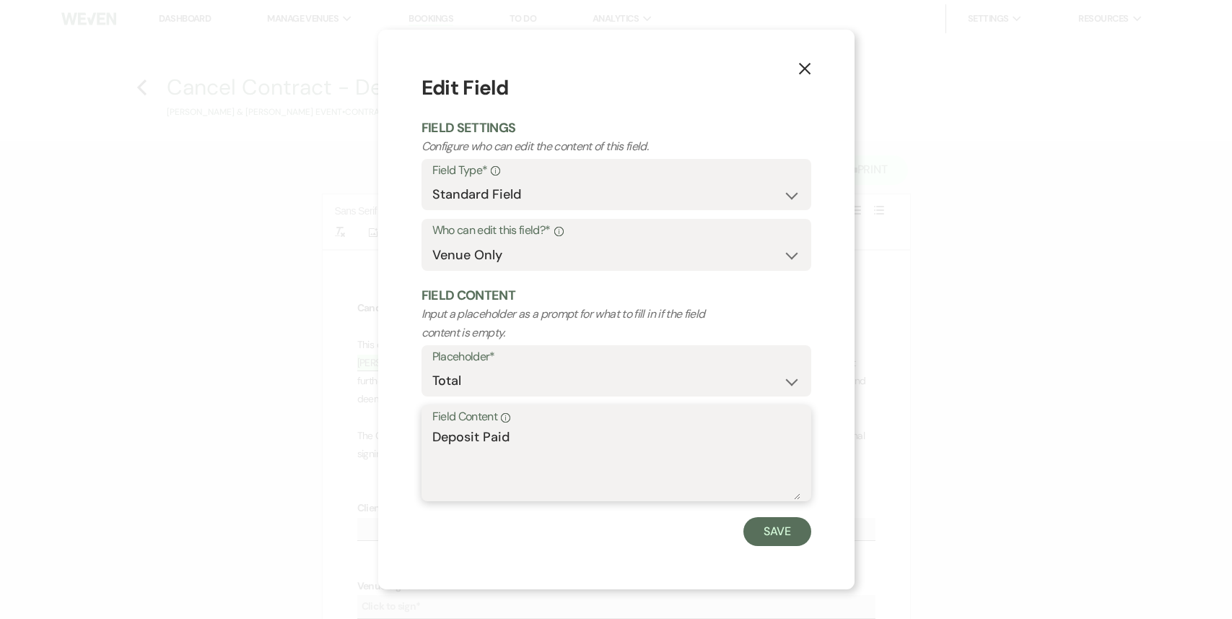
drag, startPoint x: 547, startPoint y: 441, endPoint x: 308, endPoint y: 423, distance: 239.7
click at [308, 423] on div "X Edit Field Field Settings Configure who can edit the content of this field. F…" at bounding box center [616, 309] width 1232 height 619
paste textarea "$1,411.40"
click at [784, 548] on div "X Edit Field Field Settings Configure who can edit the content of this field. F…" at bounding box center [616, 310] width 477 height 560
click at [777, 536] on button "Save" at bounding box center [778, 531] width 68 height 29
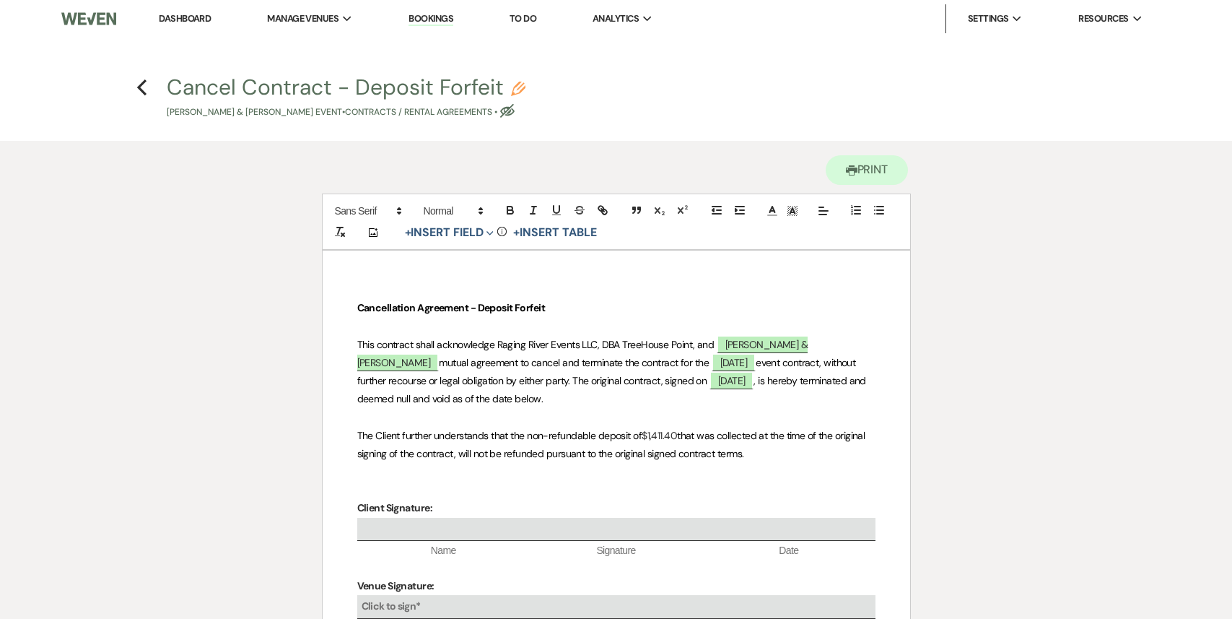
click at [141, 75] on div "Previous" at bounding box center [141, 85] width 11 height 23
click at [139, 87] on use "button" at bounding box center [141, 87] width 9 height 16
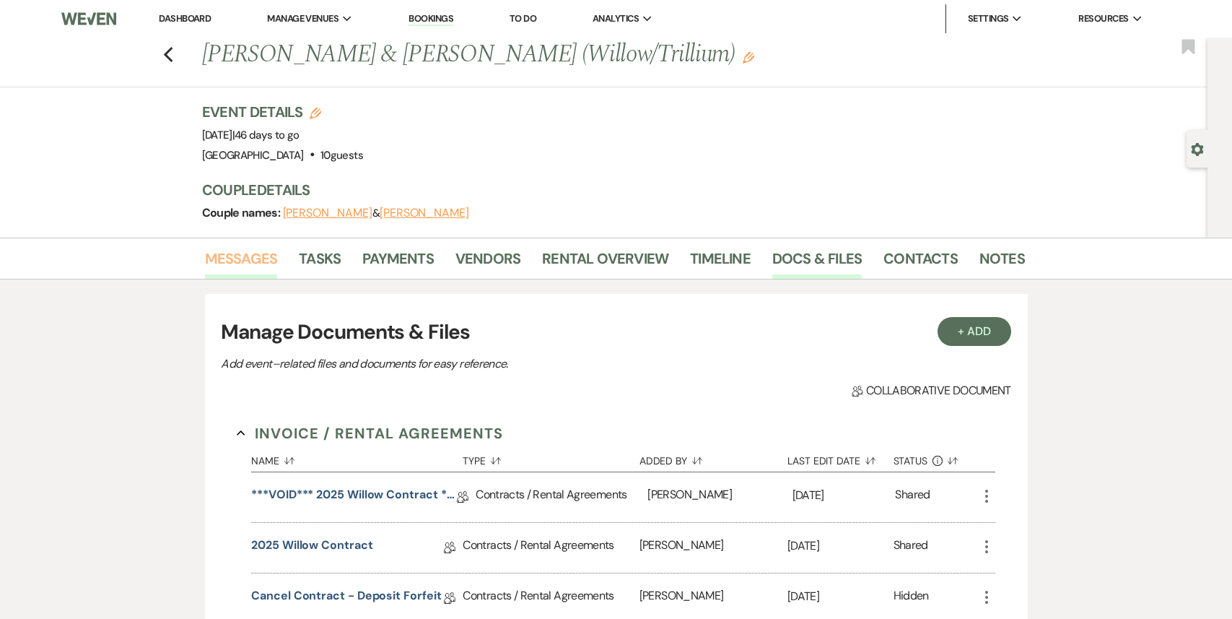
click at [251, 266] on link "Messages" at bounding box center [241, 263] width 73 height 32
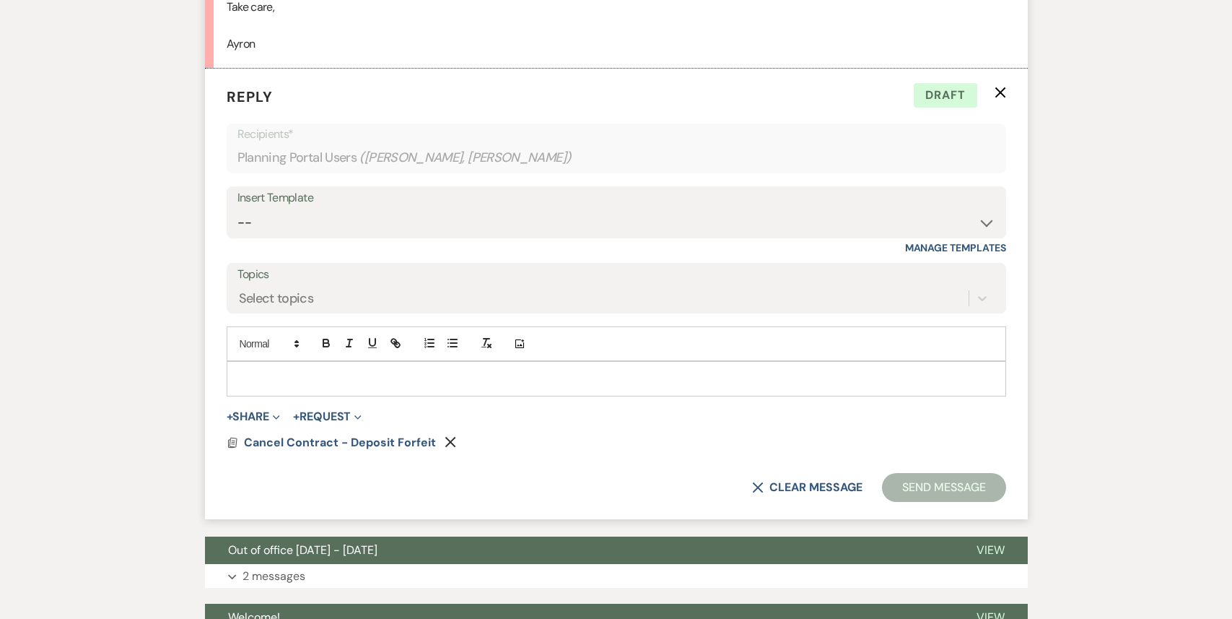
scroll to position [1509, 0]
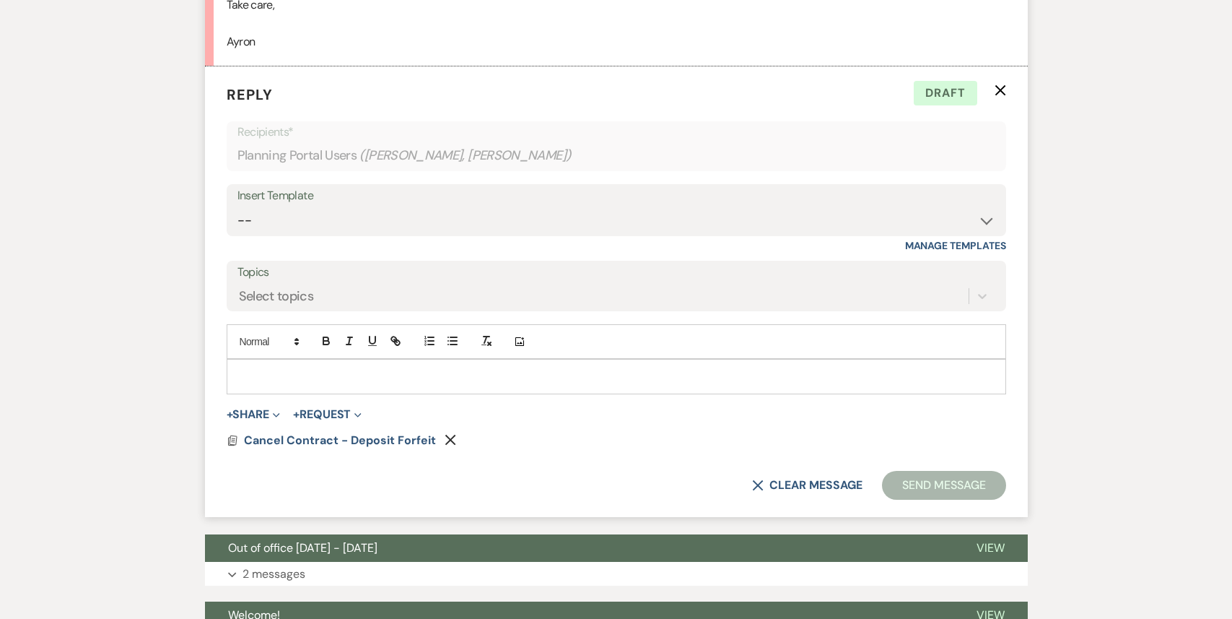
click at [305, 384] on p at bounding box center [616, 376] width 757 height 16
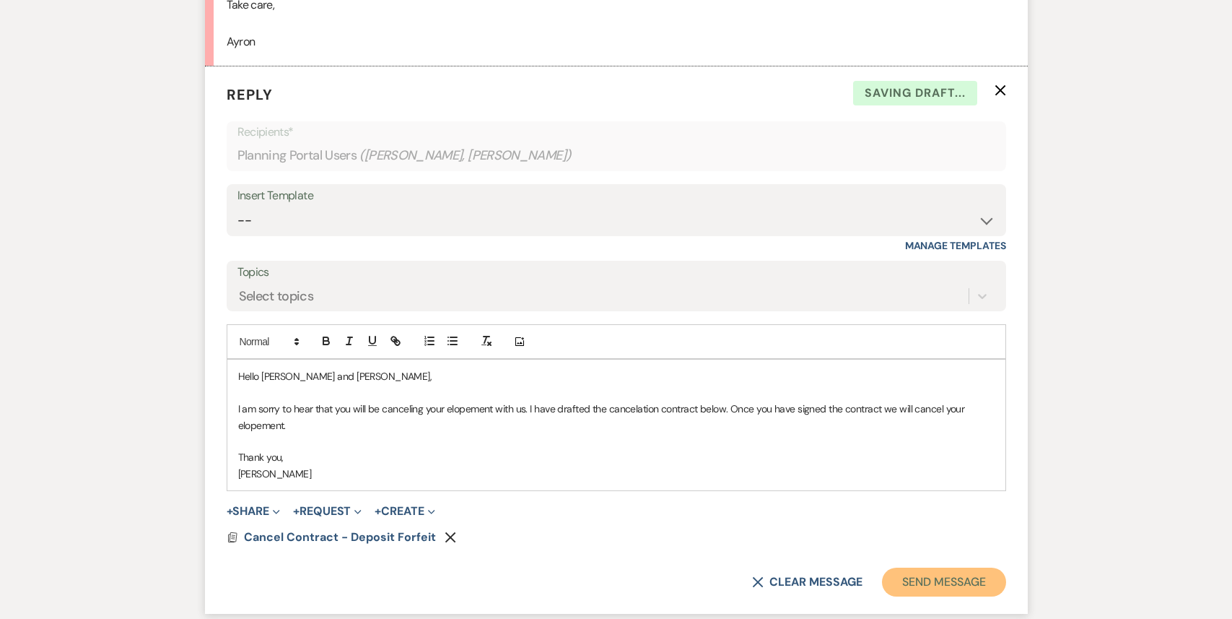
click at [968, 596] on button "Send Message" at bounding box center [943, 582] width 123 height 29
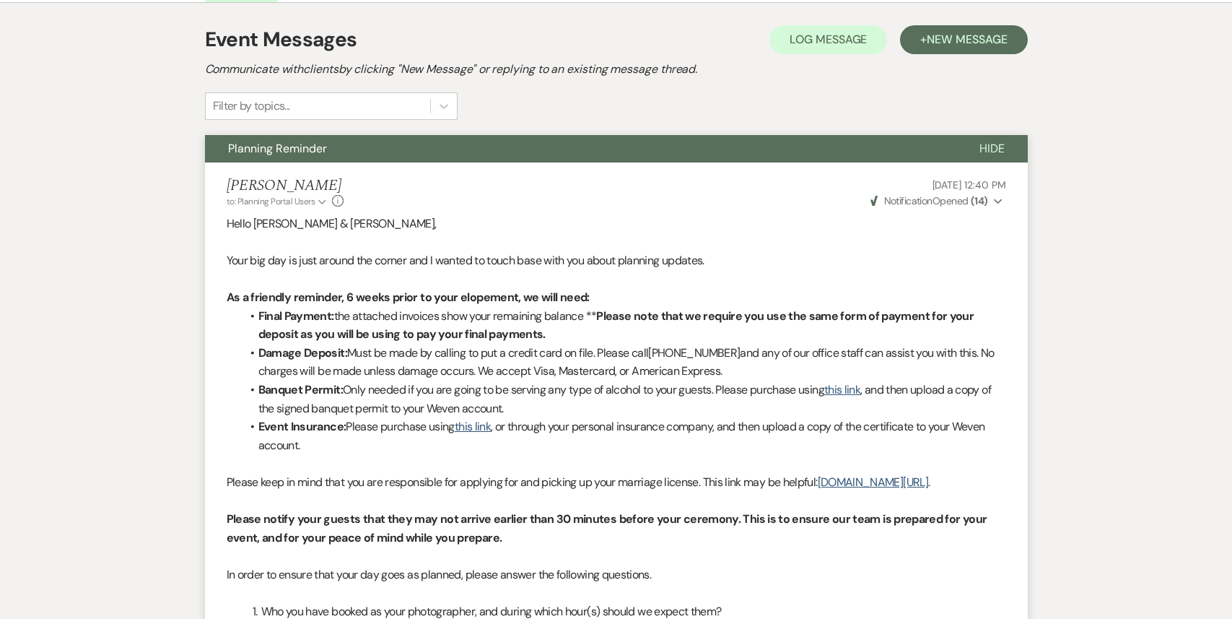
scroll to position [0, 0]
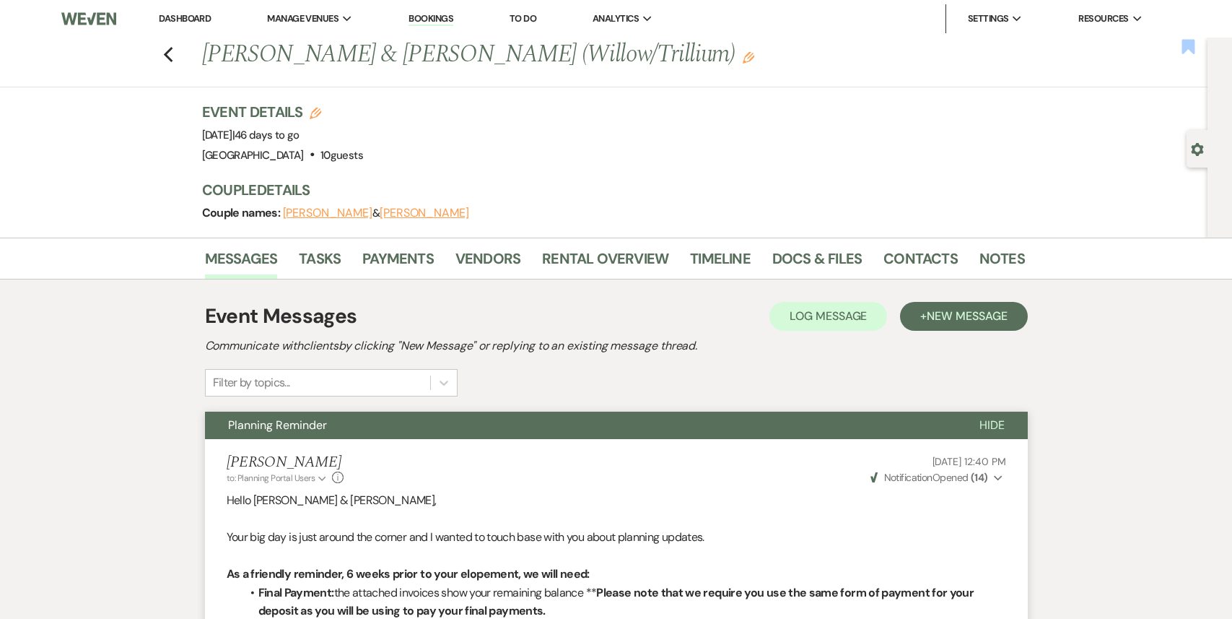
click at [1188, 48] on use "button" at bounding box center [1189, 46] width 13 height 14
click at [375, 257] on link "Payments" at bounding box center [397, 263] width 71 height 32
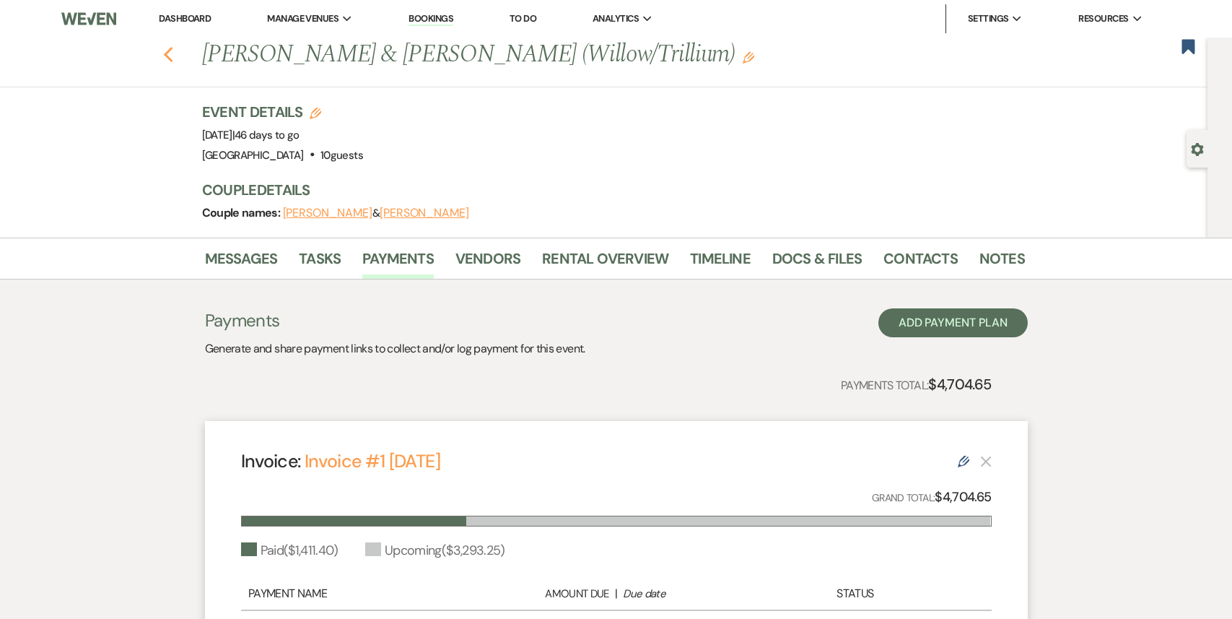
click at [165, 56] on use "button" at bounding box center [167, 55] width 9 height 16
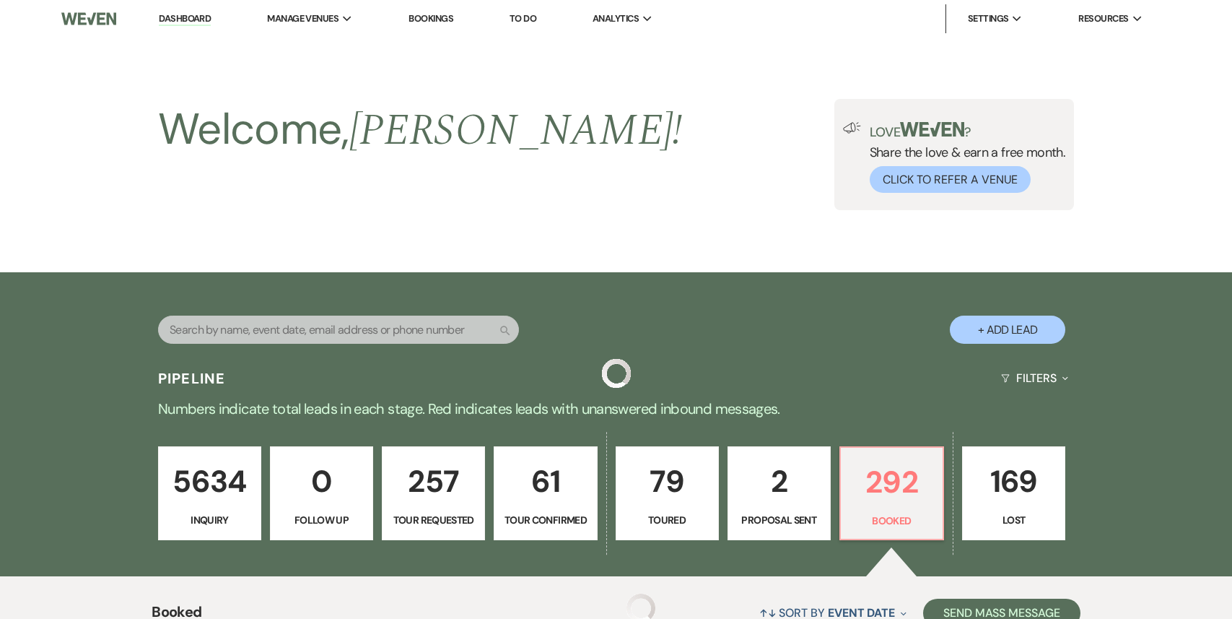
scroll to position [405, 0]
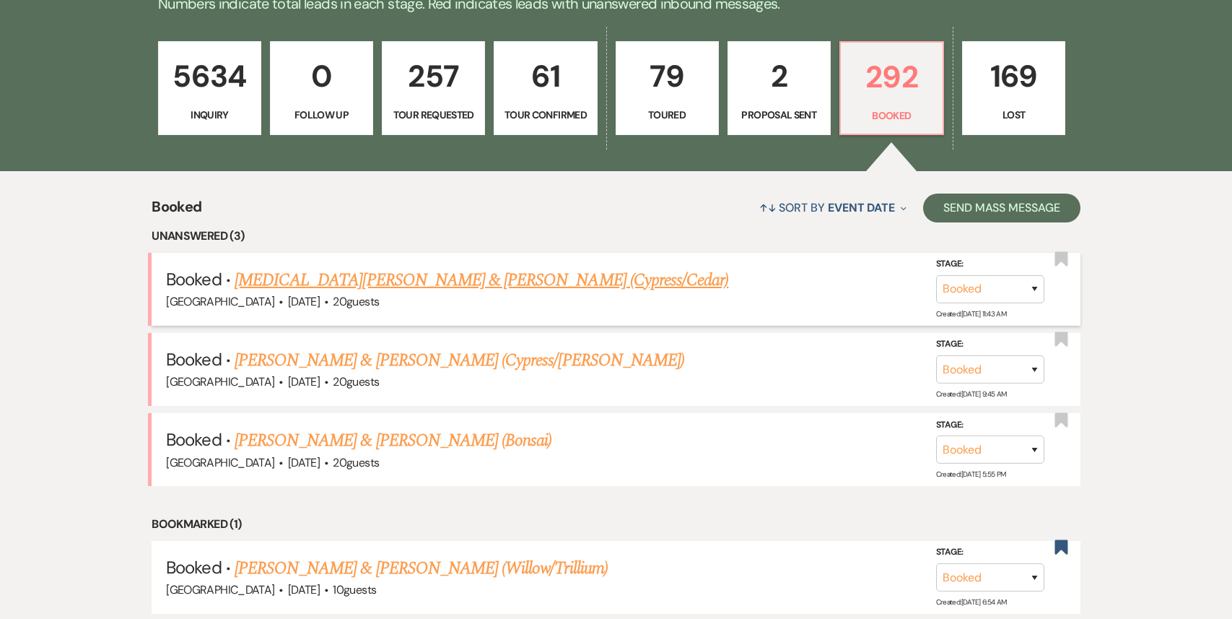
click at [429, 288] on link "[MEDICAL_DATA][PERSON_NAME] & [PERSON_NAME] (Cypress/Cedar)" at bounding box center [482, 280] width 494 height 26
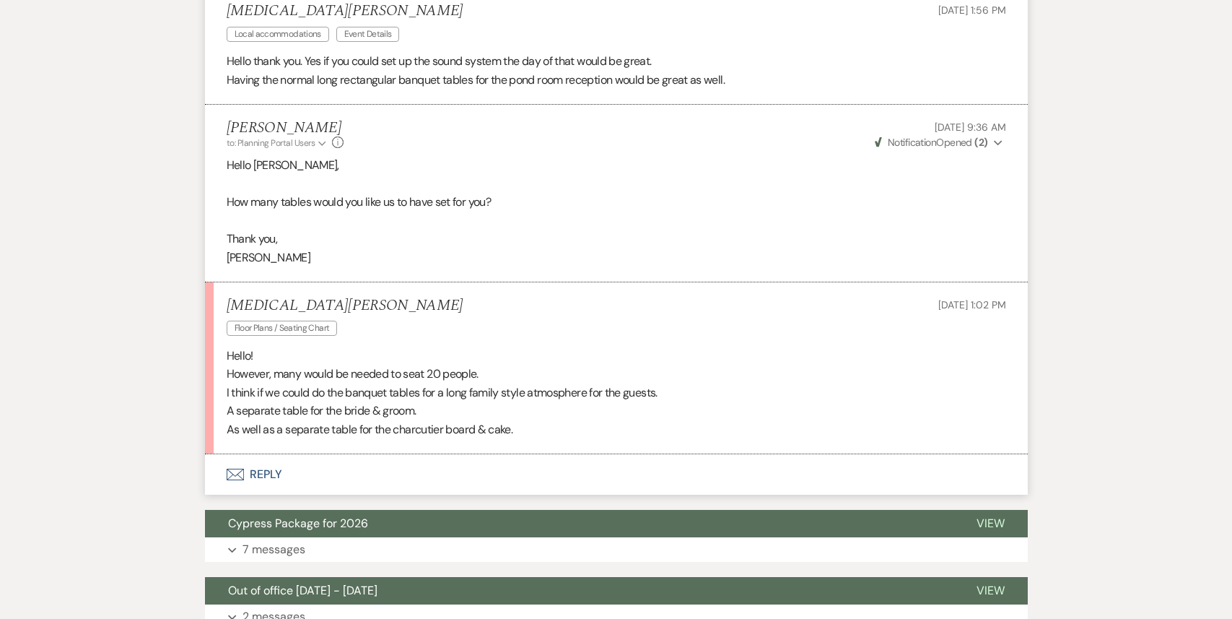
scroll to position [3679, 0]
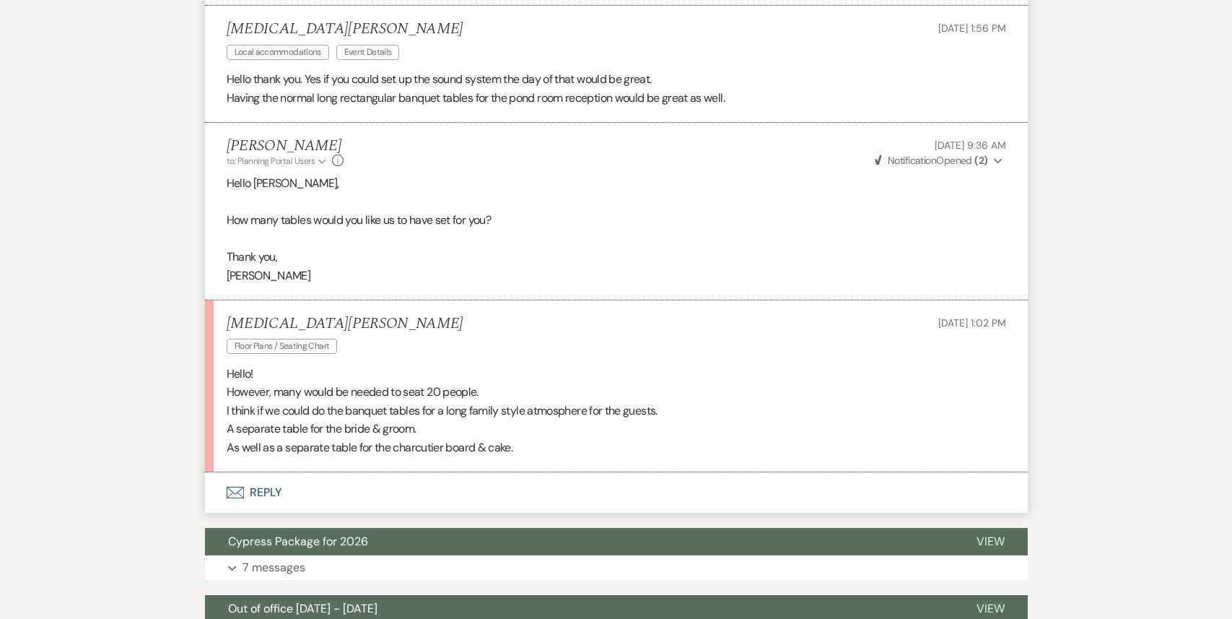
click at [279, 480] on button "Envelope Reply" at bounding box center [616, 492] width 823 height 40
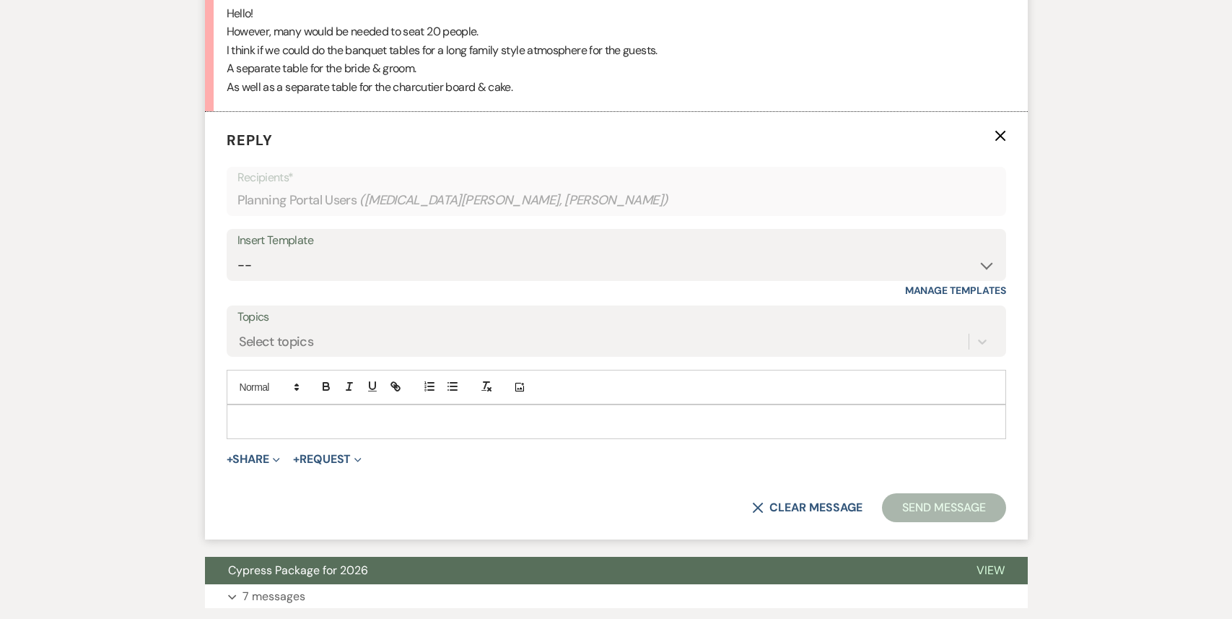
scroll to position [4039, 0]
click at [278, 414] on p at bounding box center [616, 422] width 757 height 16
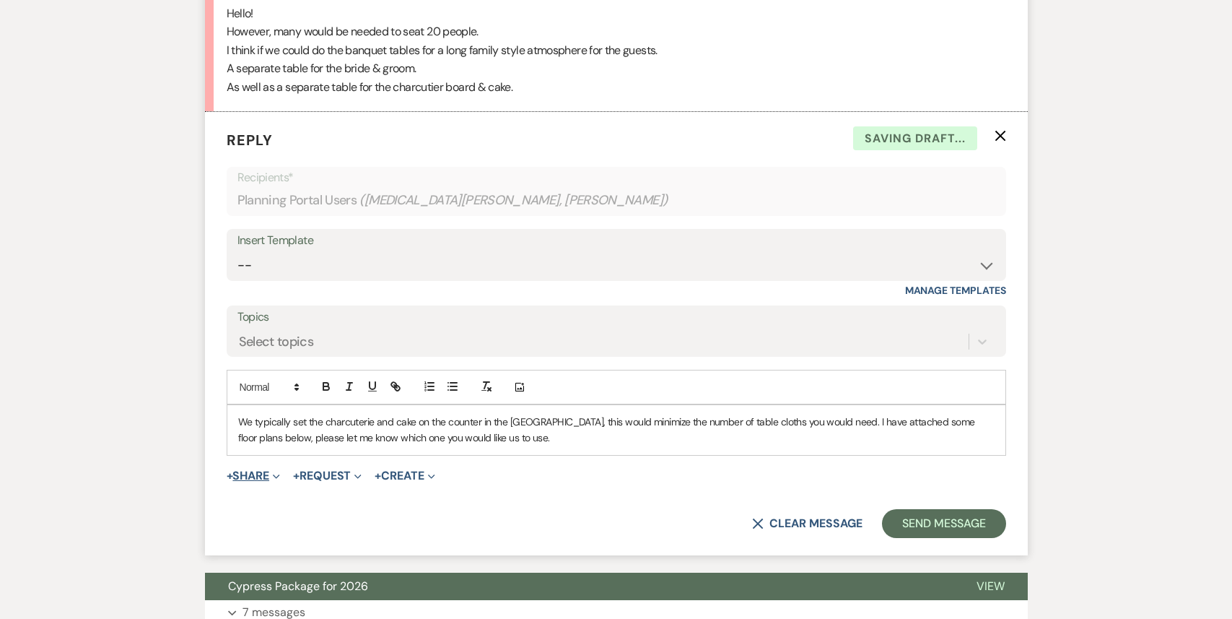
click at [271, 470] on button "+ Share Expand" at bounding box center [254, 476] width 54 height 12
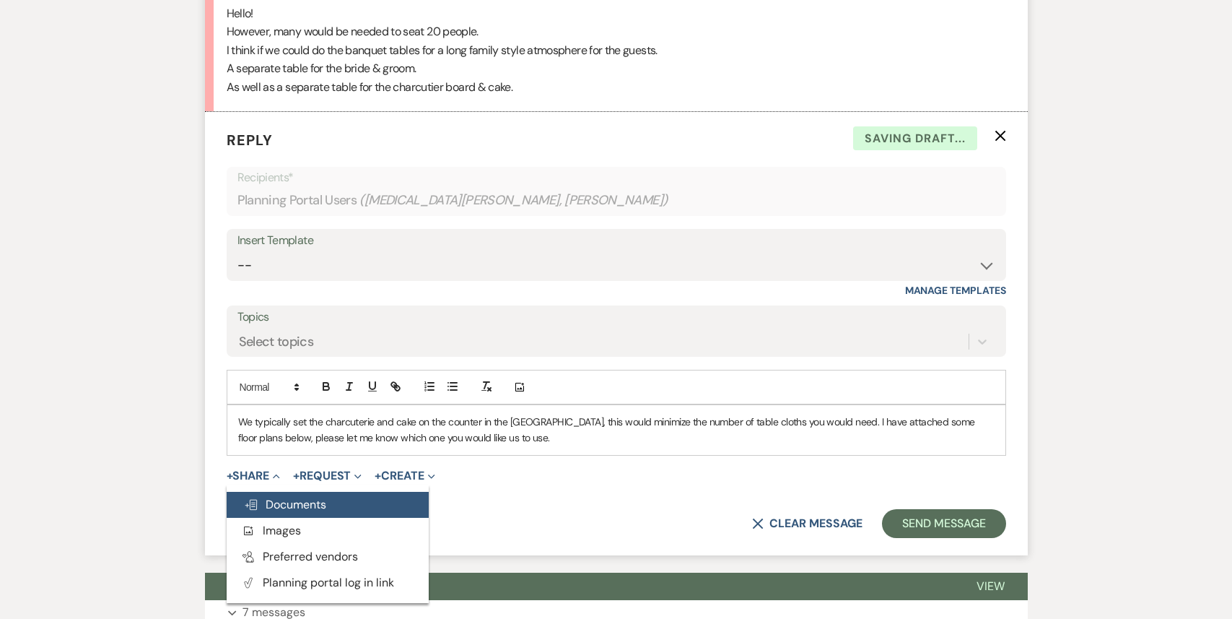
click at [281, 497] on span "Doc Upload Documents" at bounding box center [285, 504] width 82 height 15
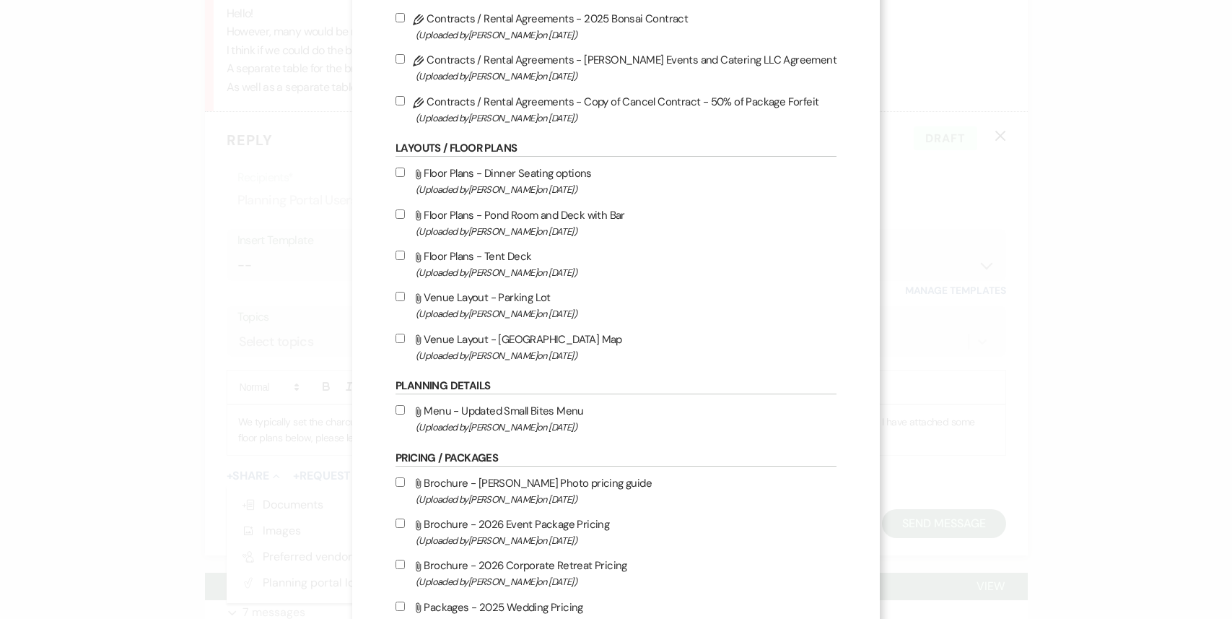
scroll to position [988, 0]
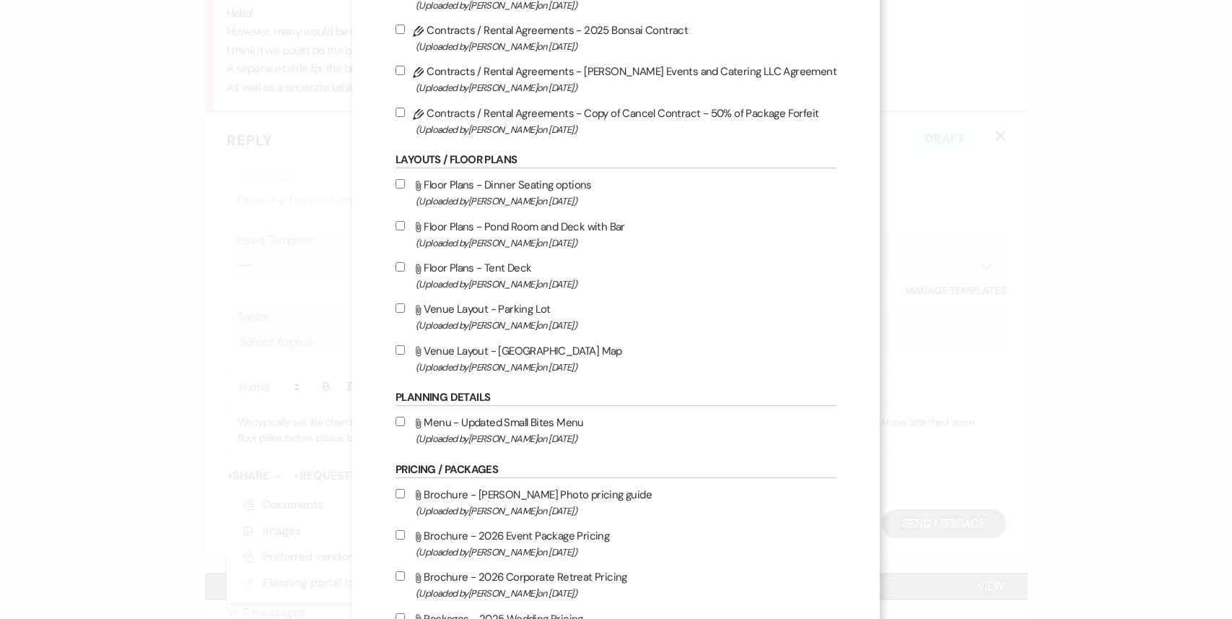
click at [405, 188] on input "Attach File Floor Plans - Dinner Seating options (Uploaded by [PERSON_NAME] on …" at bounding box center [400, 183] width 9 height 9
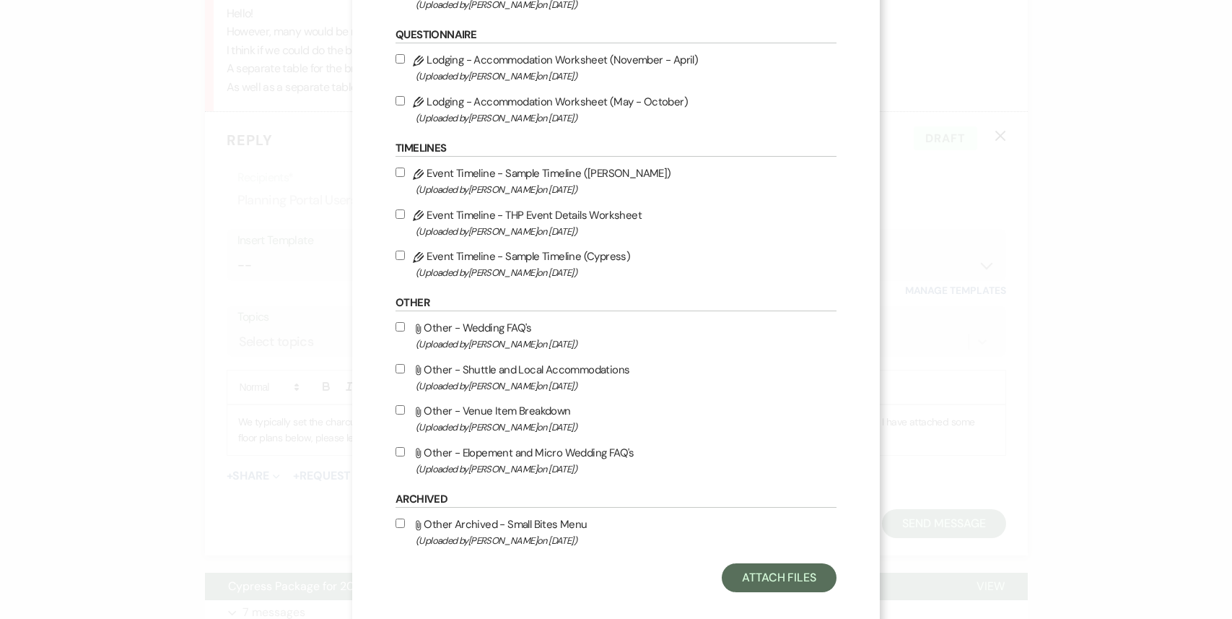
scroll to position [2110, 0]
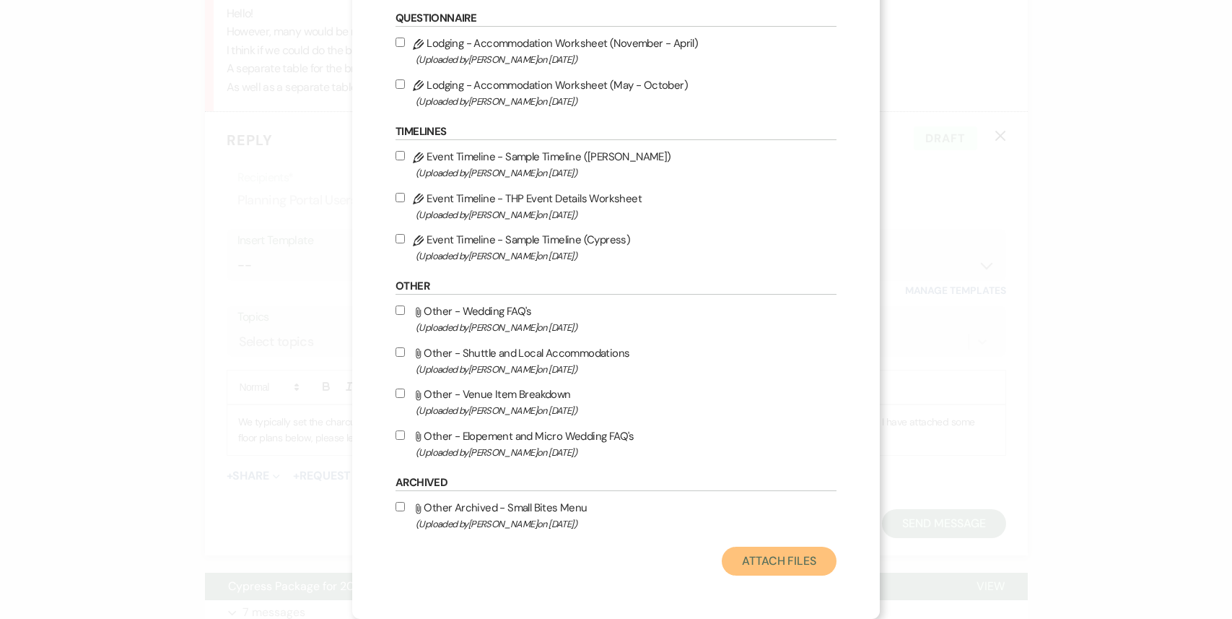
click at [757, 572] on button "Attach Files" at bounding box center [779, 561] width 115 height 29
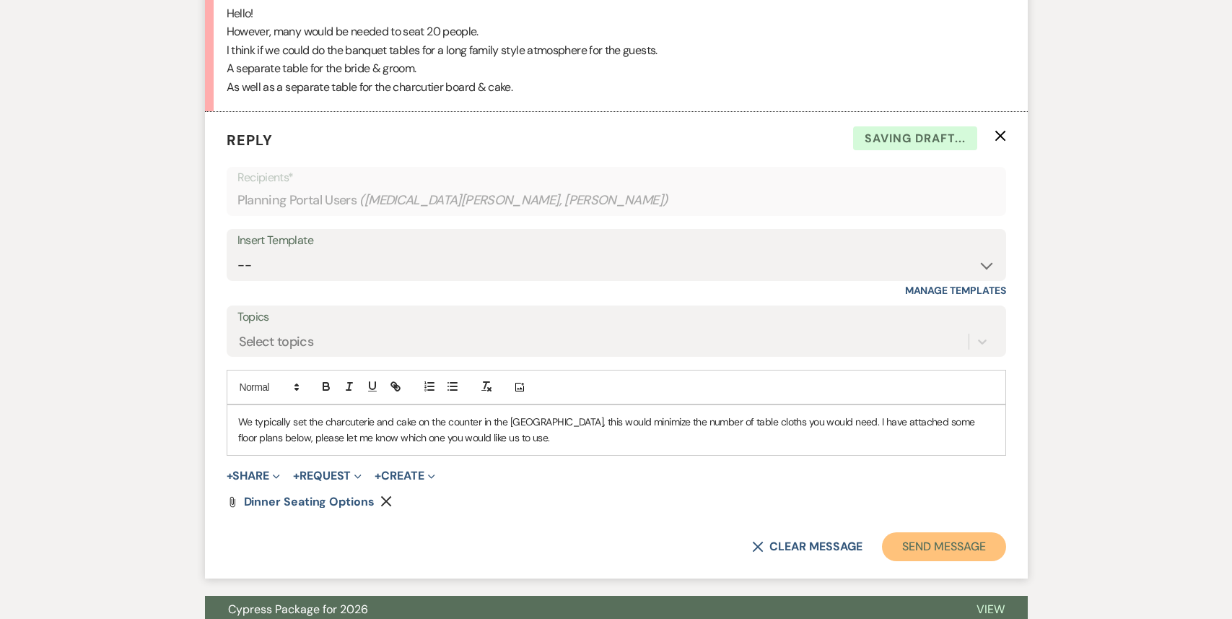
click at [942, 532] on button "Send Message" at bounding box center [943, 546] width 123 height 29
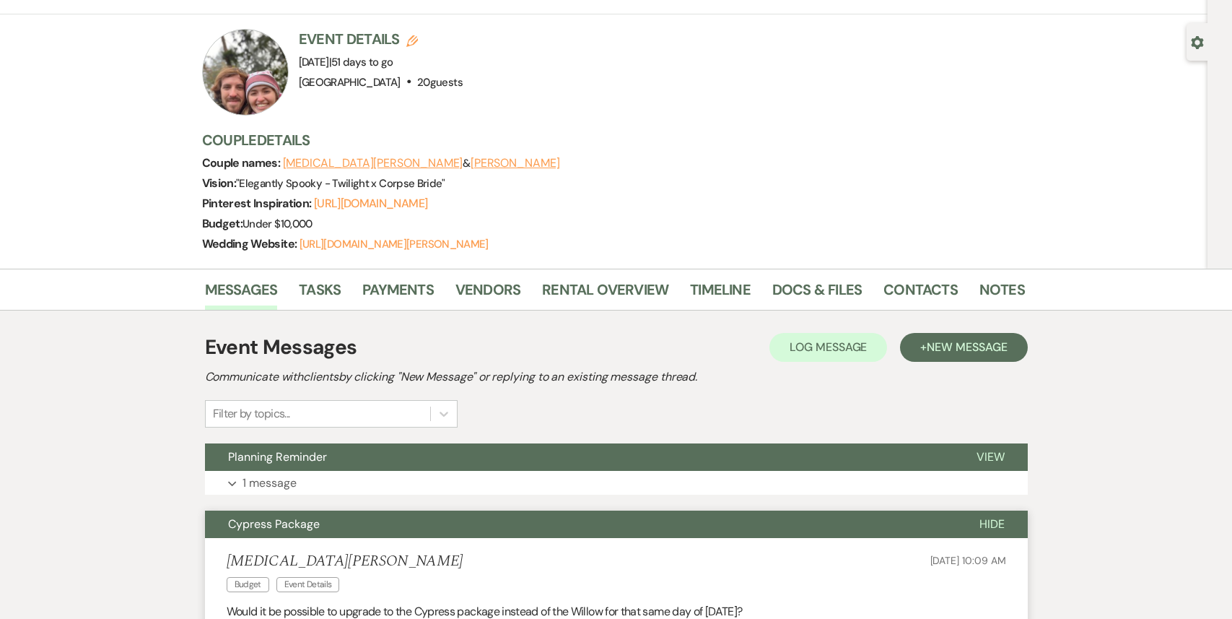
scroll to position [0, 0]
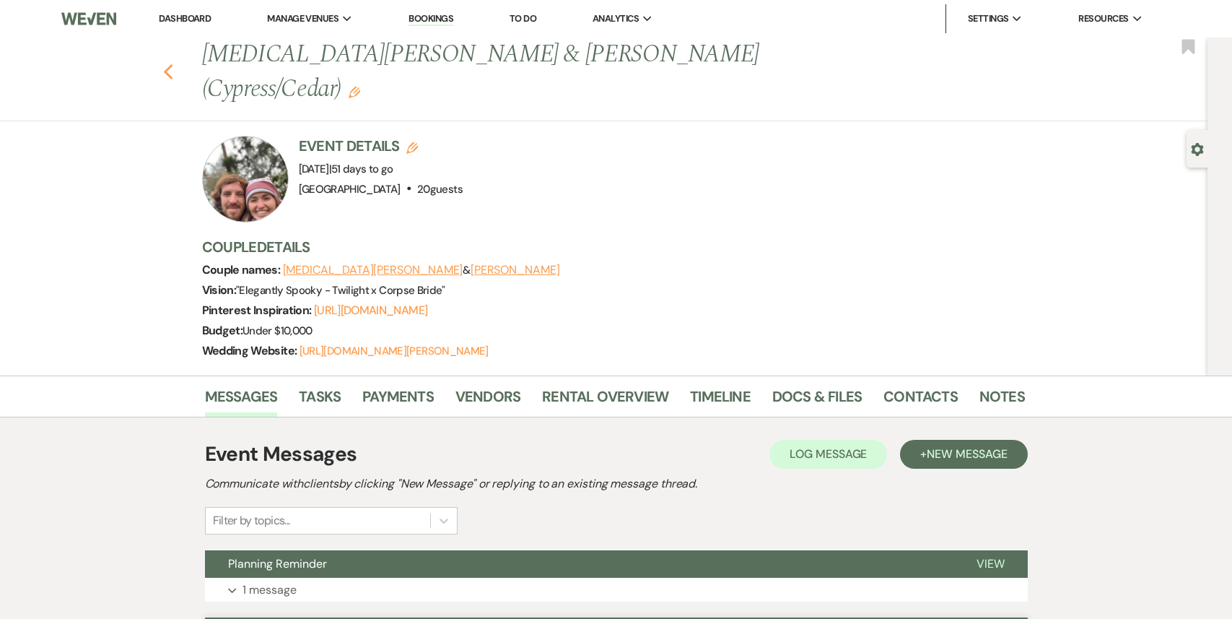
click at [163, 64] on icon "Previous" at bounding box center [168, 72] width 11 height 17
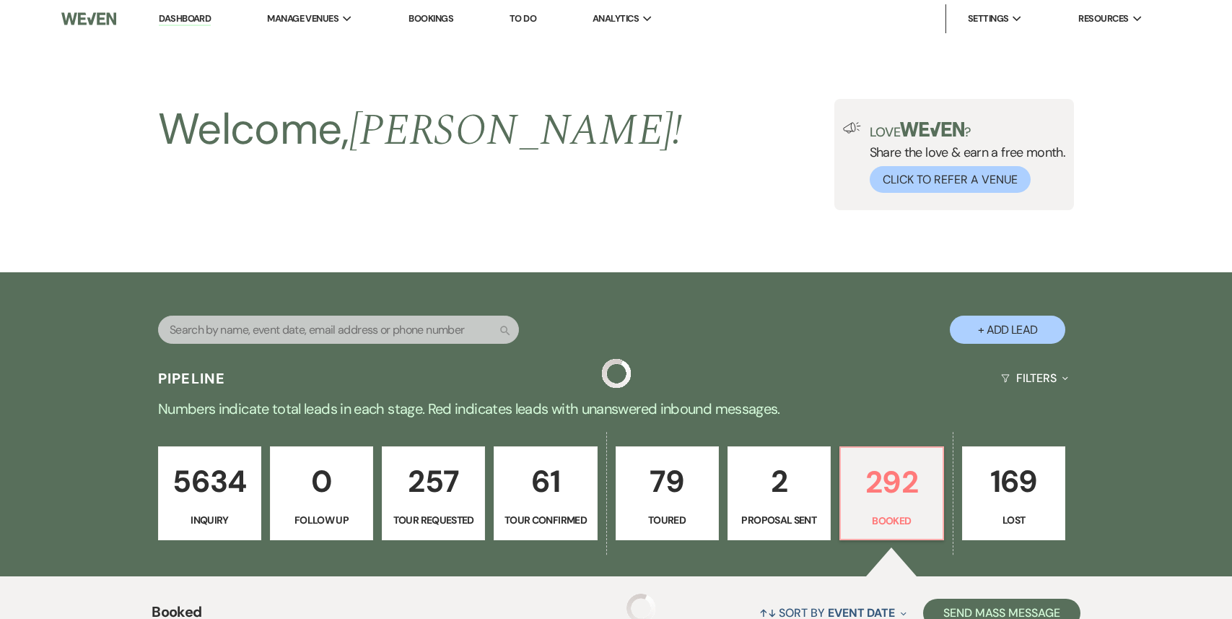
scroll to position [405, 0]
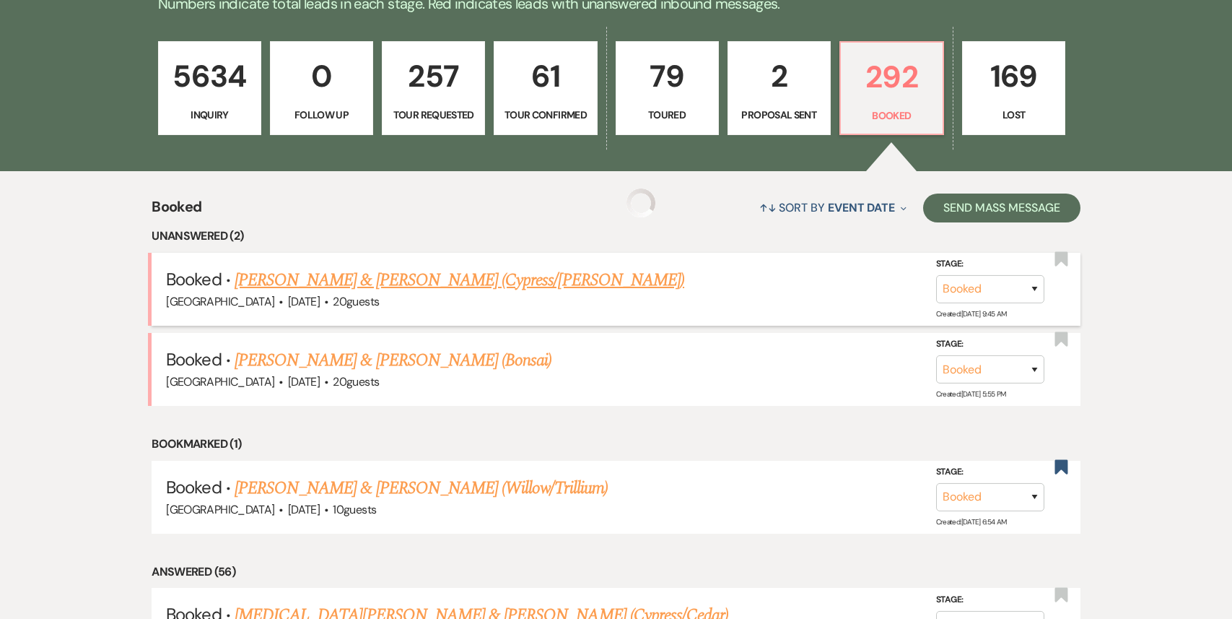
click at [423, 287] on link "[PERSON_NAME] & [PERSON_NAME] (Cypress/[PERSON_NAME])" at bounding box center [460, 280] width 450 height 26
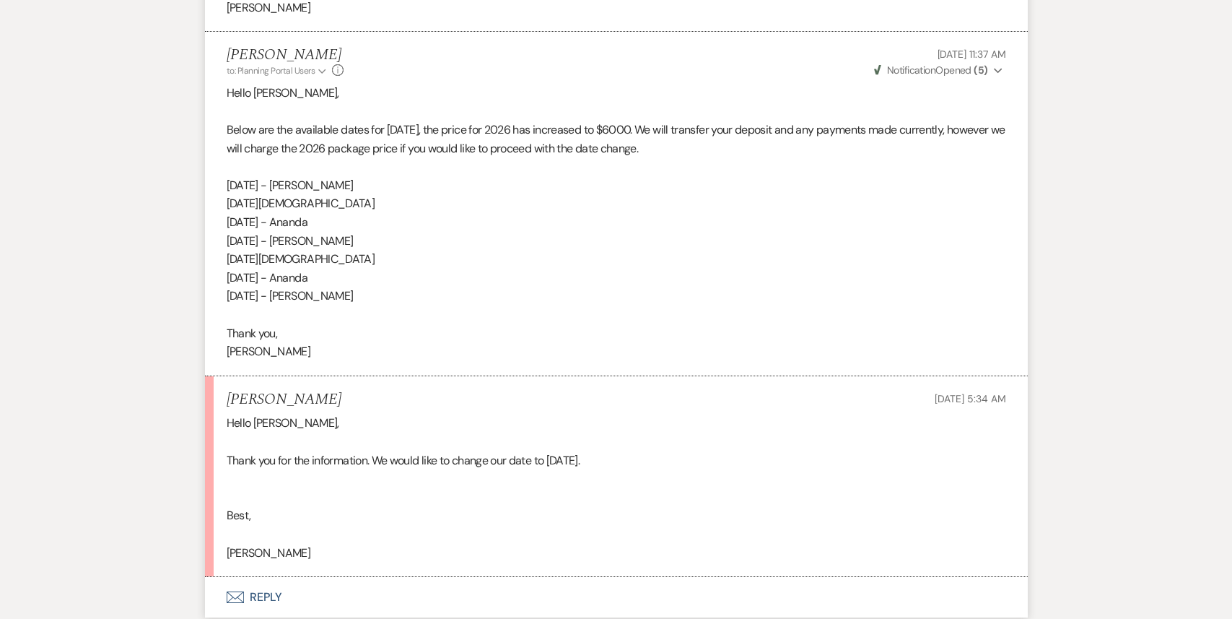
scroll to position [4565, 0]
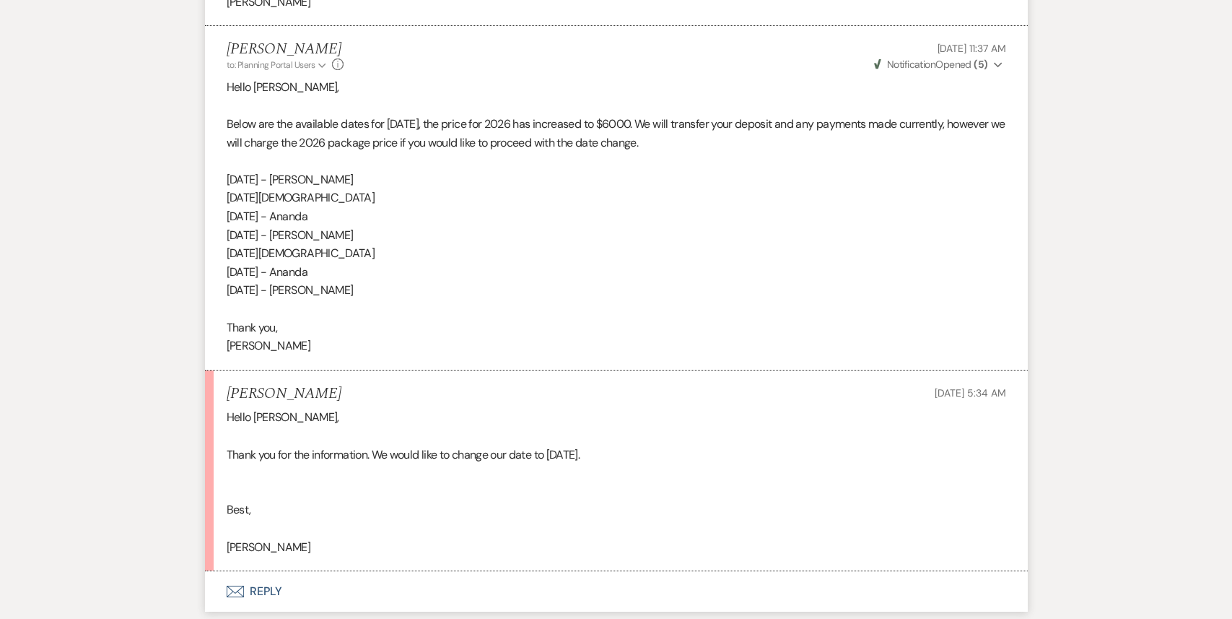
click at [328, 571] on button "Envelope Reply" at bounding box center [616, 591] width 823 height 40
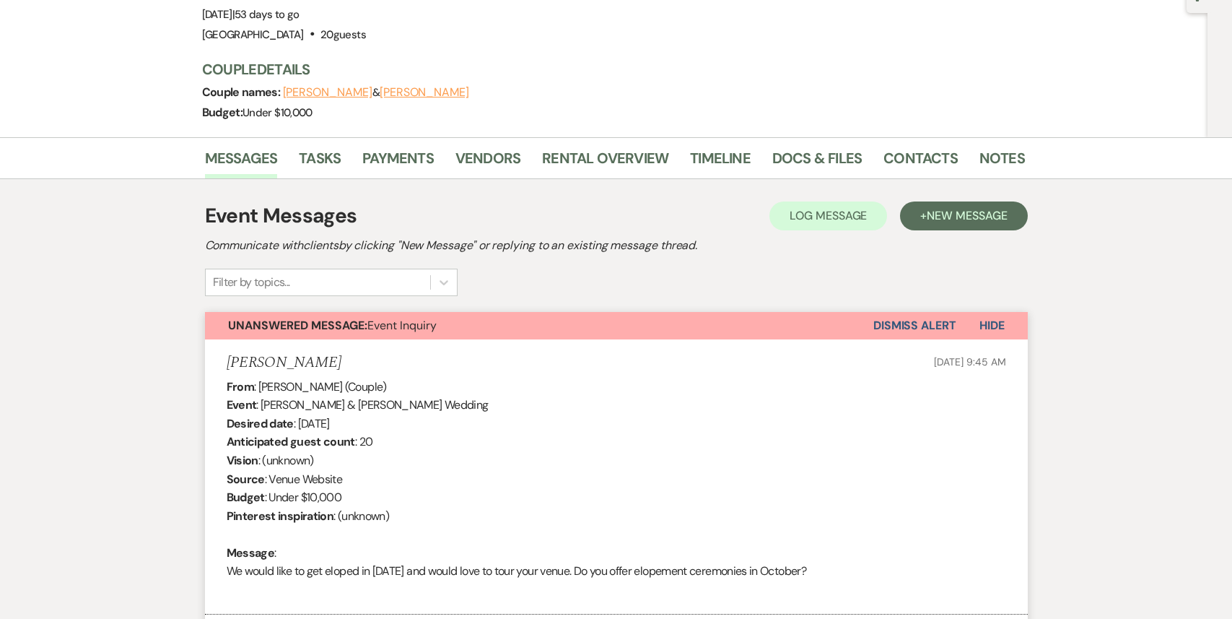
scroll to position [0, 0]
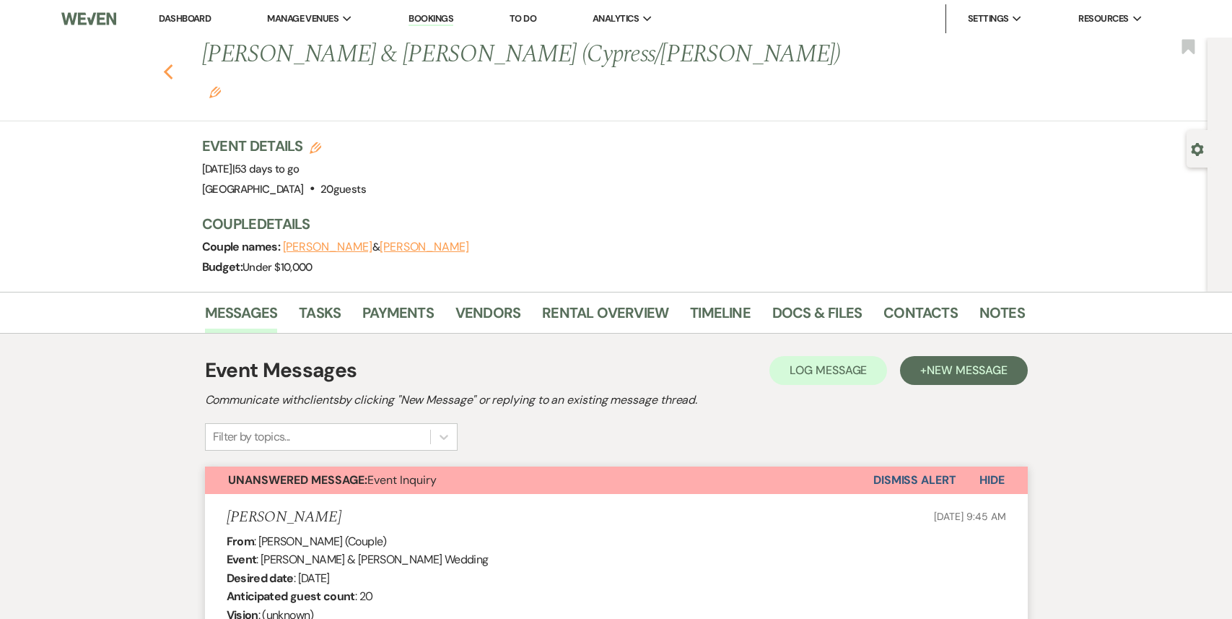
click at [171, 64] on icon "Previous" at bounding box center [168, 72] width 11 height 17
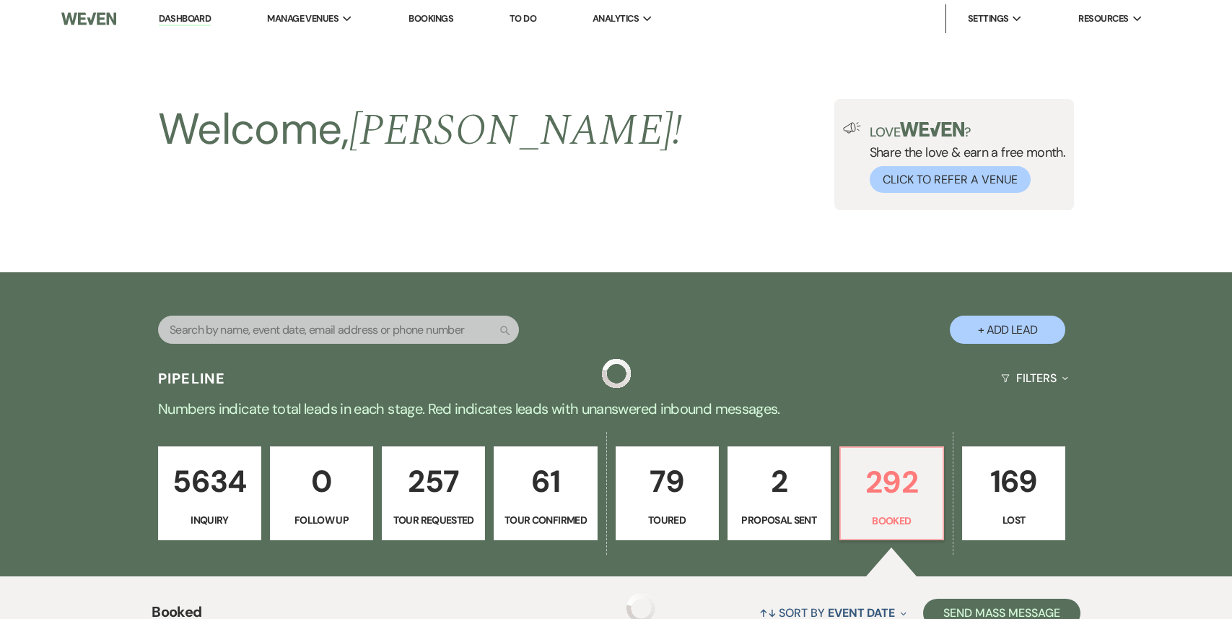
scroll to position [405, 0]
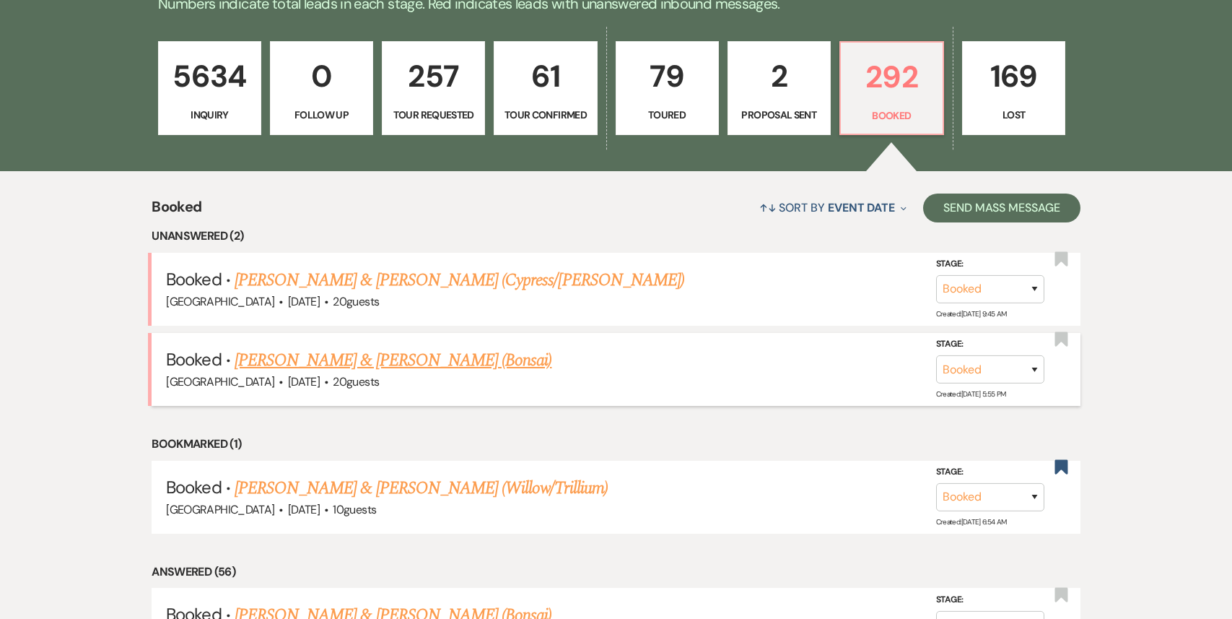
click at [383, 365] on link "[PERSON_NAME] & [PERSON_NAME] (Bonsai)" at bounding box center [394, 360] width 318 height 26
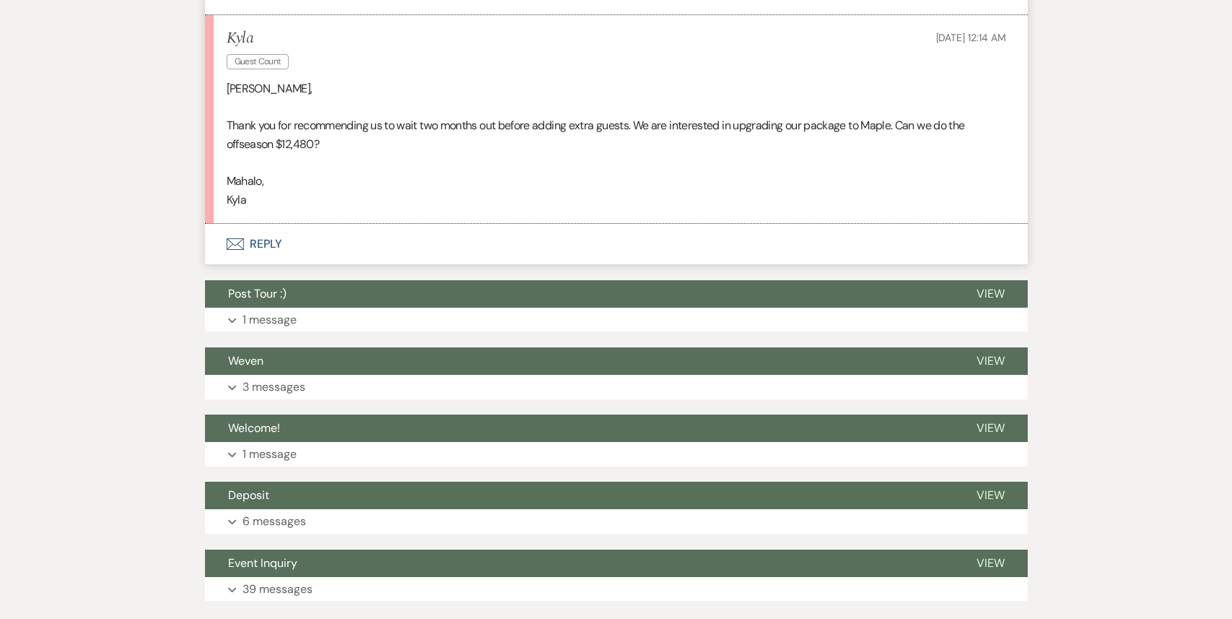
scroll to position [3240, 0]
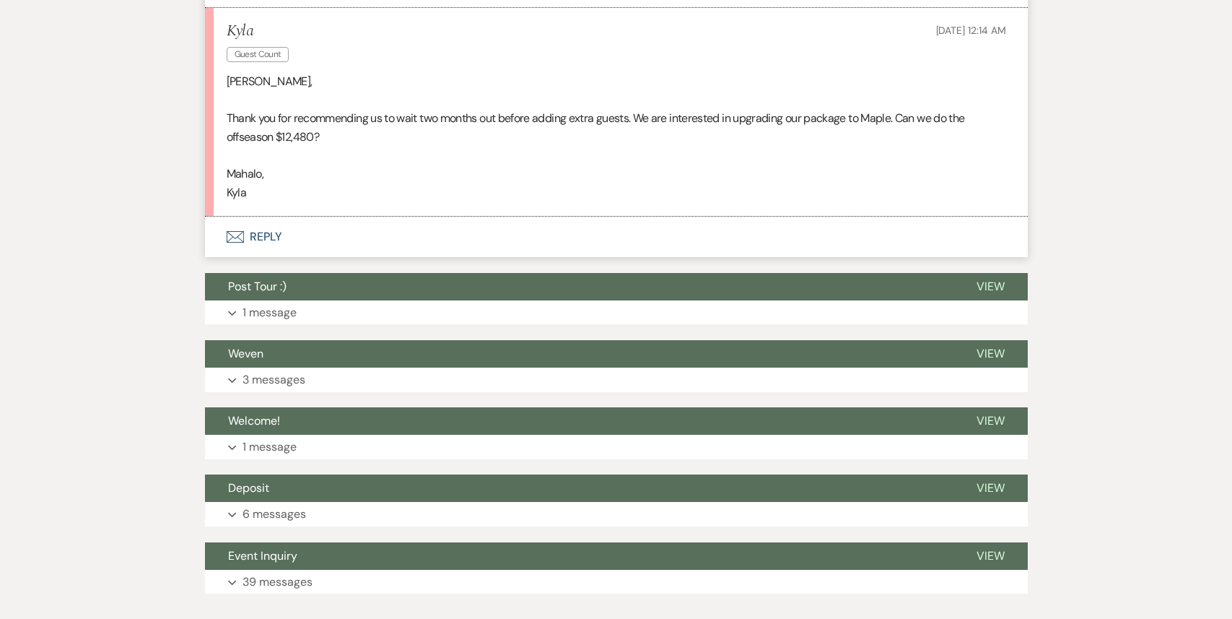
click at [517, 230] on button "Envelope Reply" at bounding box center [616, 237] width 823 height 40
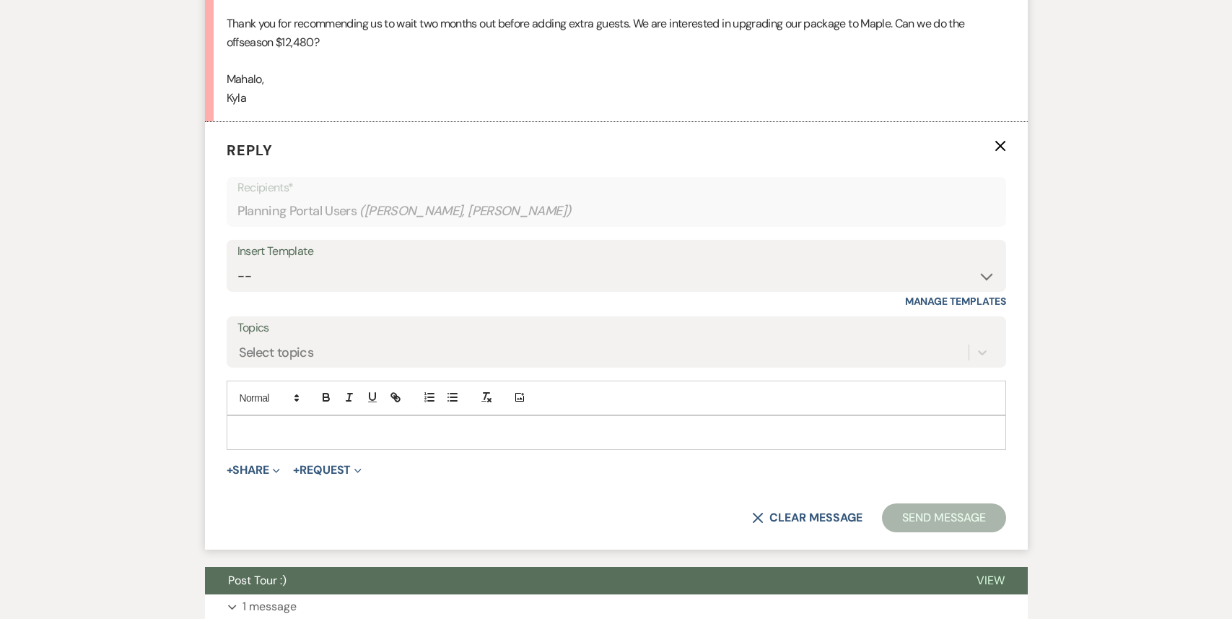
scroll to position [3343, 0]
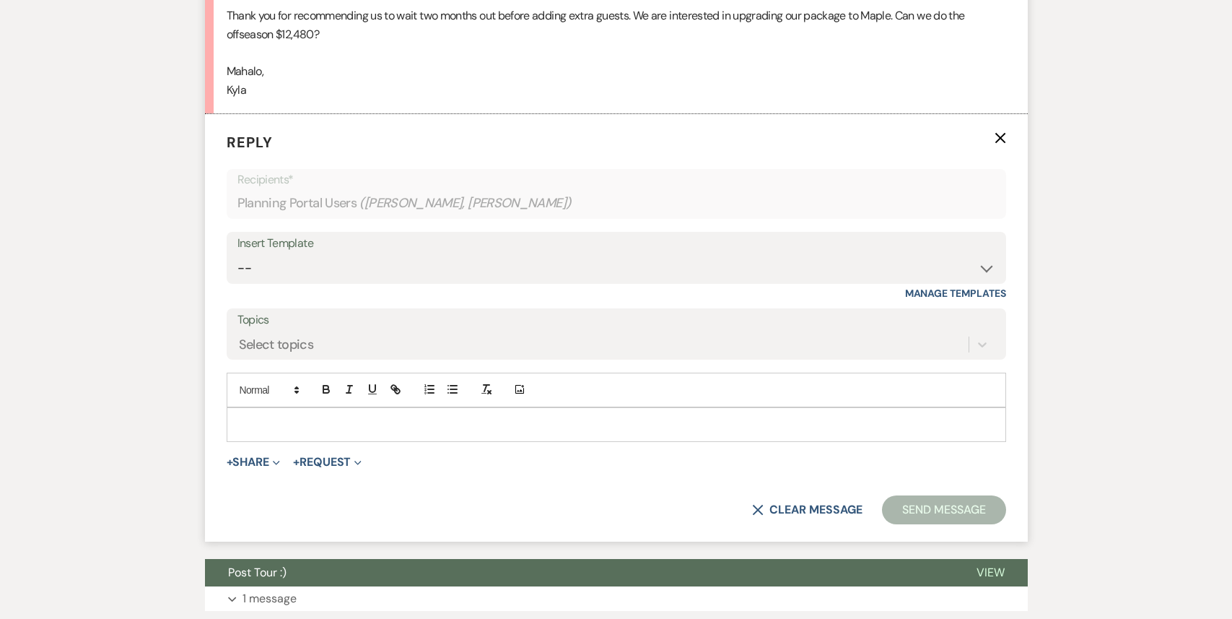
click at [361, 417] on p at bounding box center [616, 425] width 757 height 16
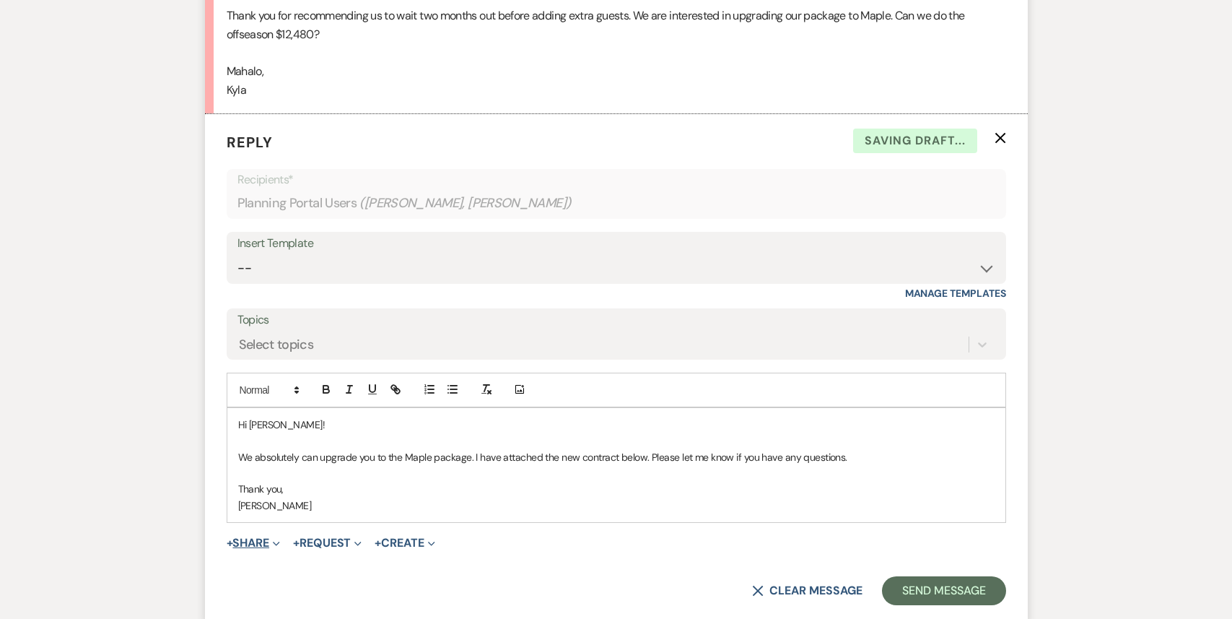
click at [256, 537] on button "+ Share Expand" at bounding box center [254, 543] width 54 height 12
click at [278, 564] on span "Doc Upload Documents" at bounding box center [285, 571] width 82 height 15
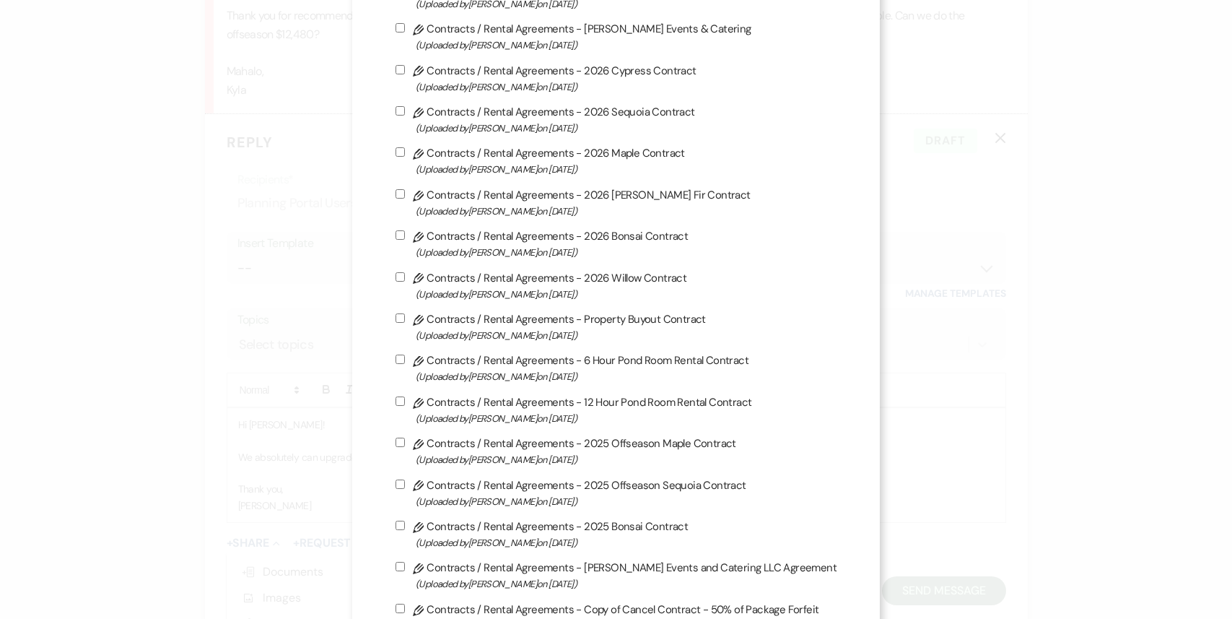
scroll to position [497, 0]
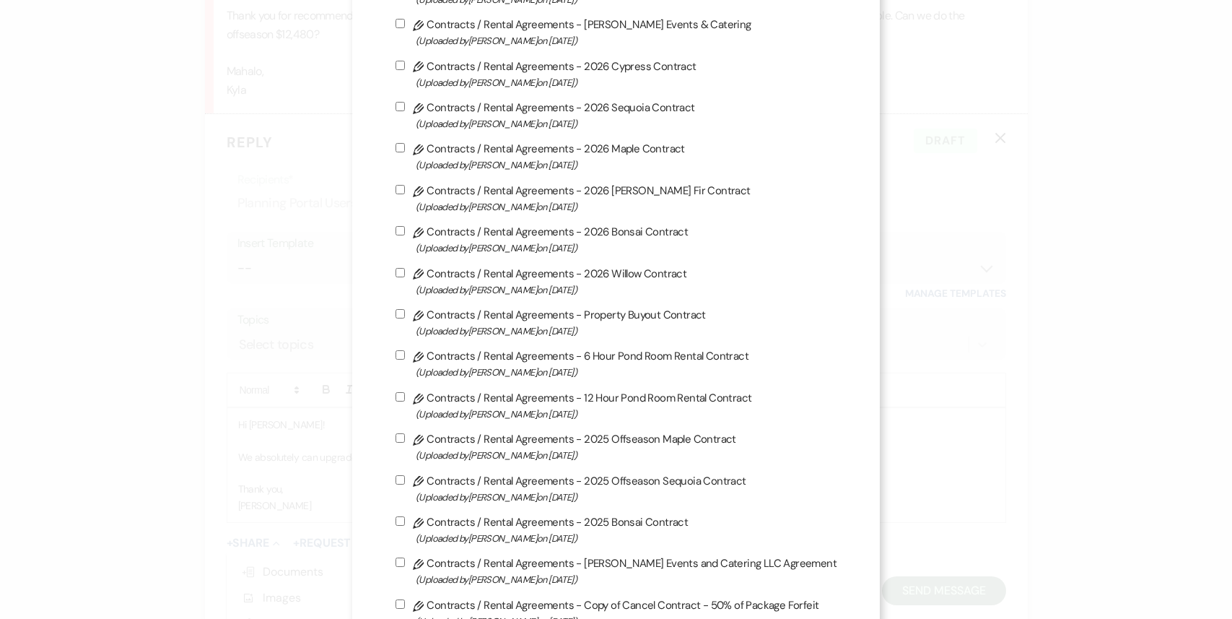
click at [405, 443] on input "Pencil Contracts / Rental Agreements - 2025 Offseason Maple Contract (Uploaded …" at bounding box center [400, 437] width 9 height 9
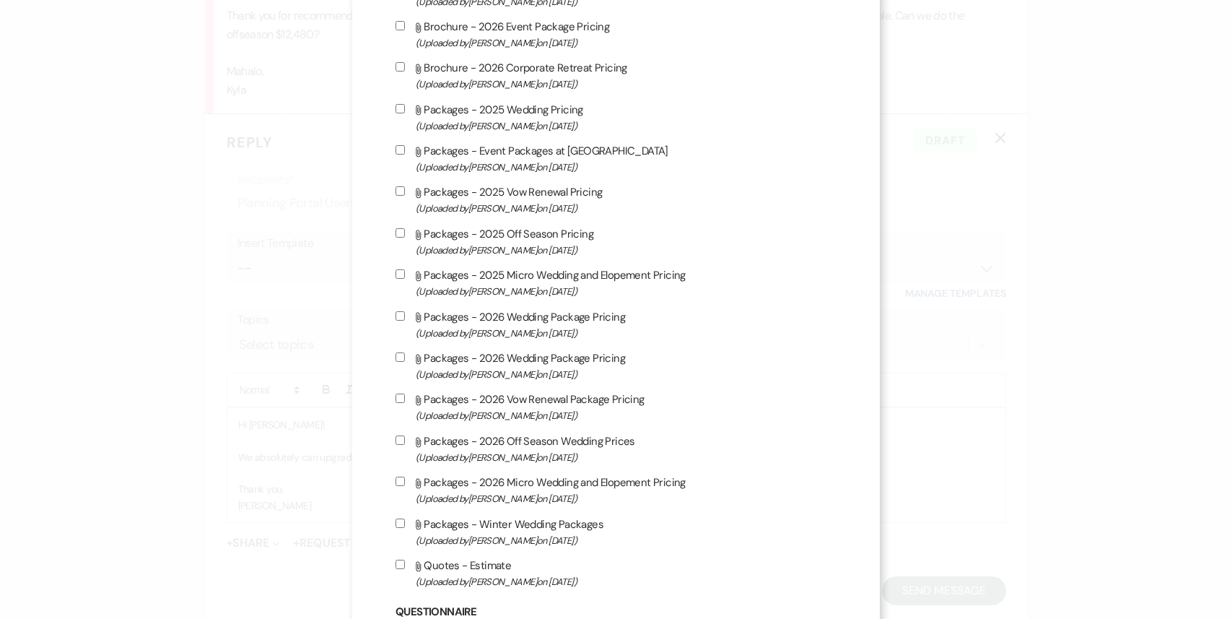
scroll to position [2110, 0]
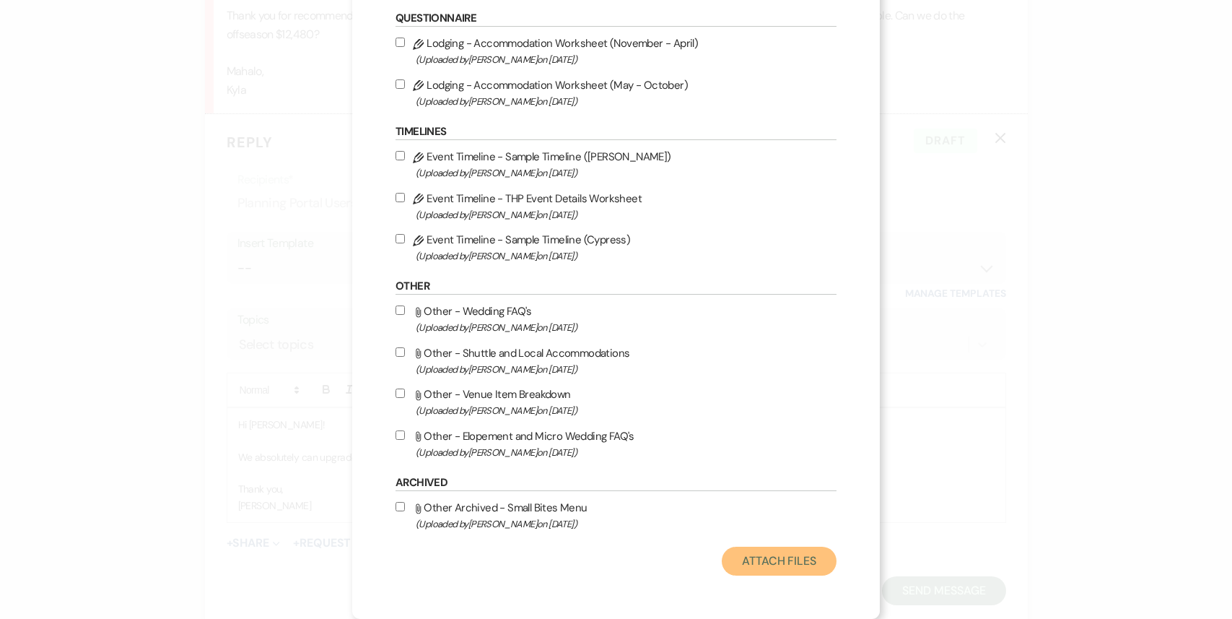
click at [769, 564] on button "Attach Files" at bounding box center [779, 561] width 115 height 29
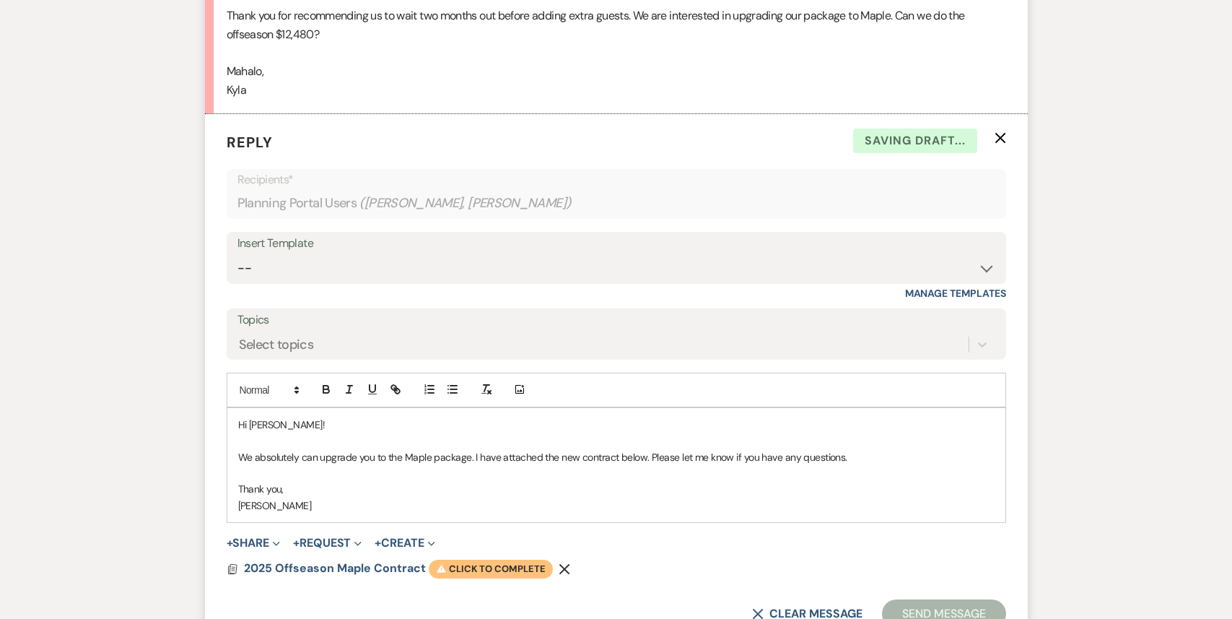
click at [474, 560] on span "Warning Click to complete" at bounding box center [491, 569] width 124 height 19
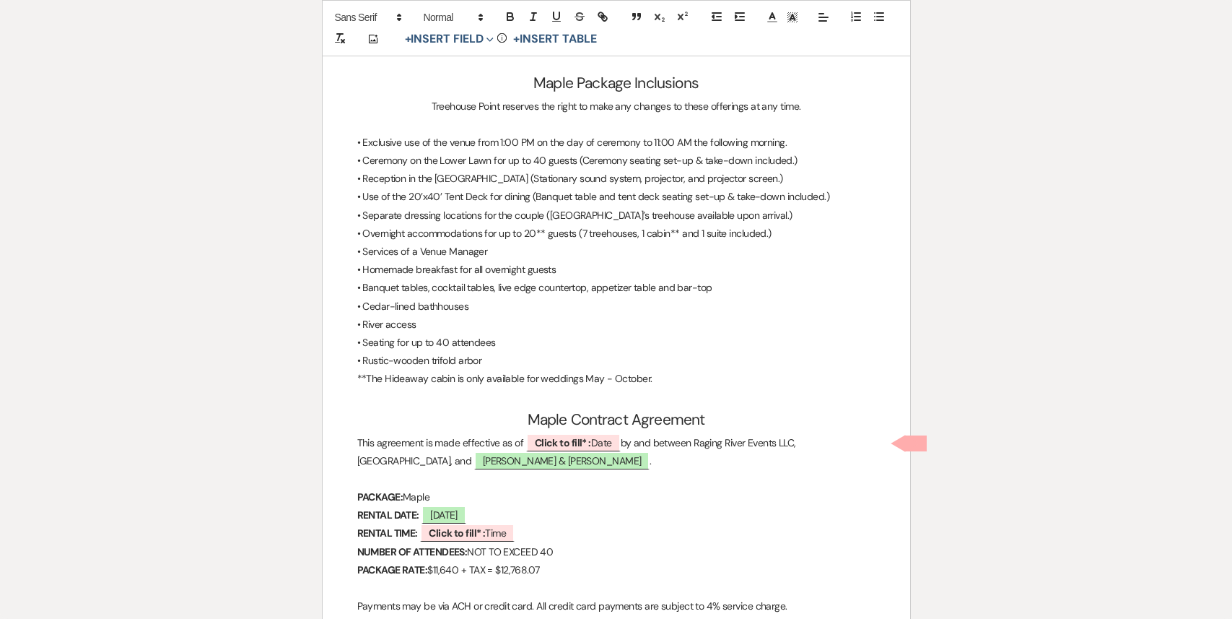
scroll to position [3490, 0]
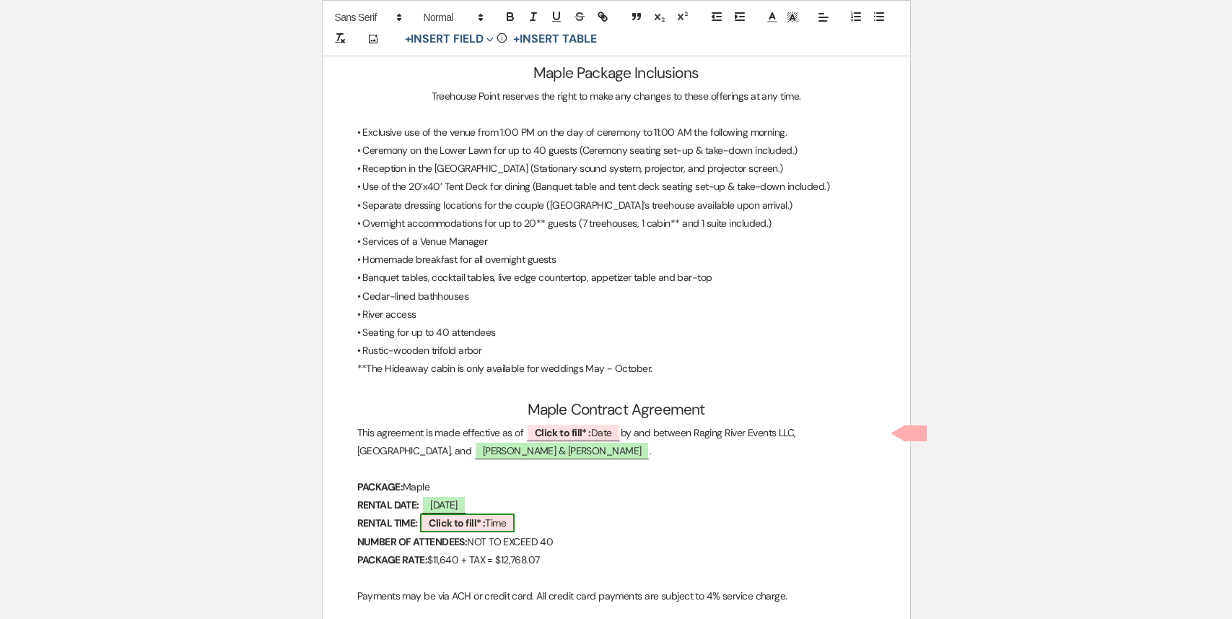
click at [476, 527] on b "Click to fill* :" at bounding box center [457, 522] width 56 height 13
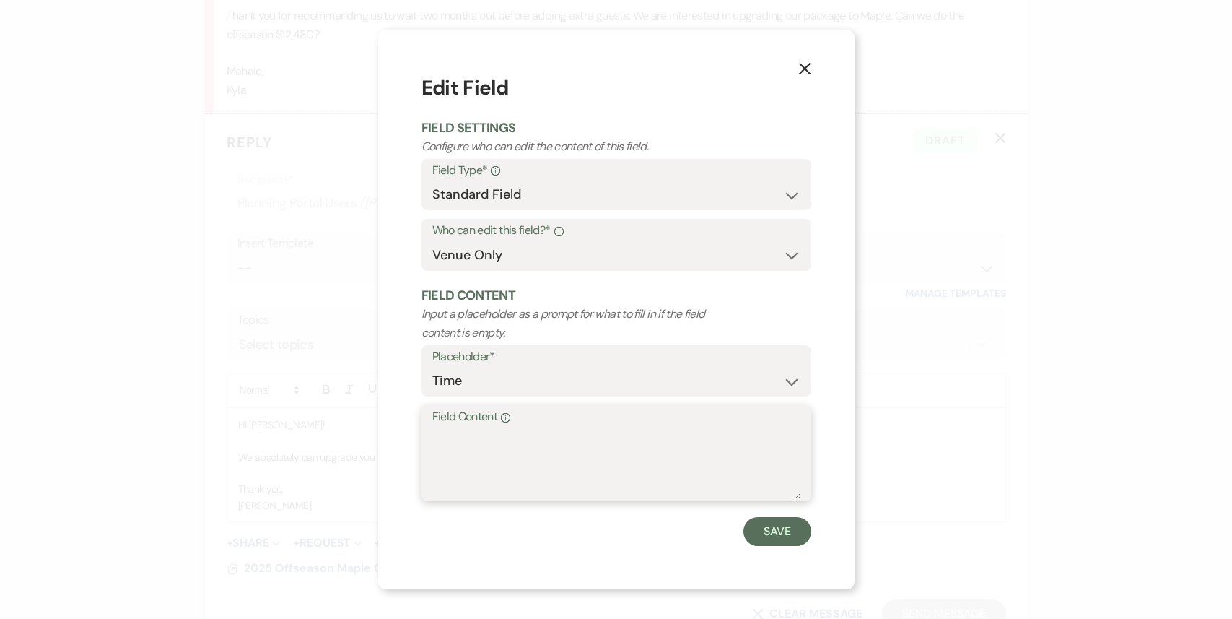
click at [502, 435] on textarea "Field Content Info" at bounding box center [616, 463] width 368 height 72
click at [782, 525] on button "Save" at bounding box center [778, 531] width 68 height 29
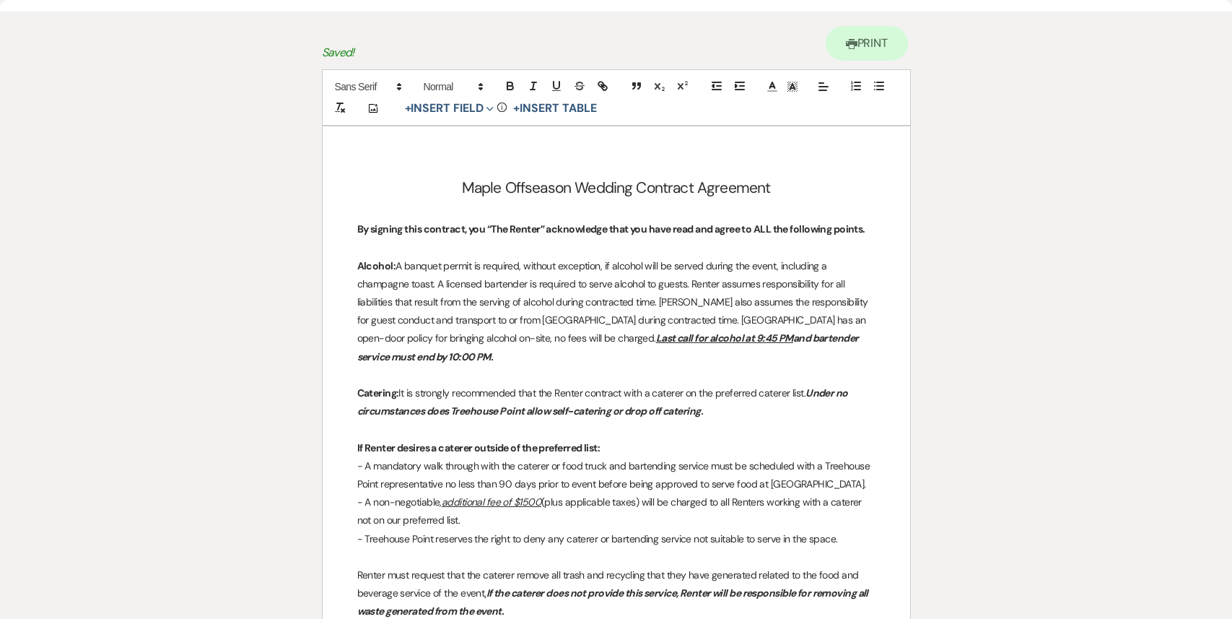
scroll to position [0, 0]
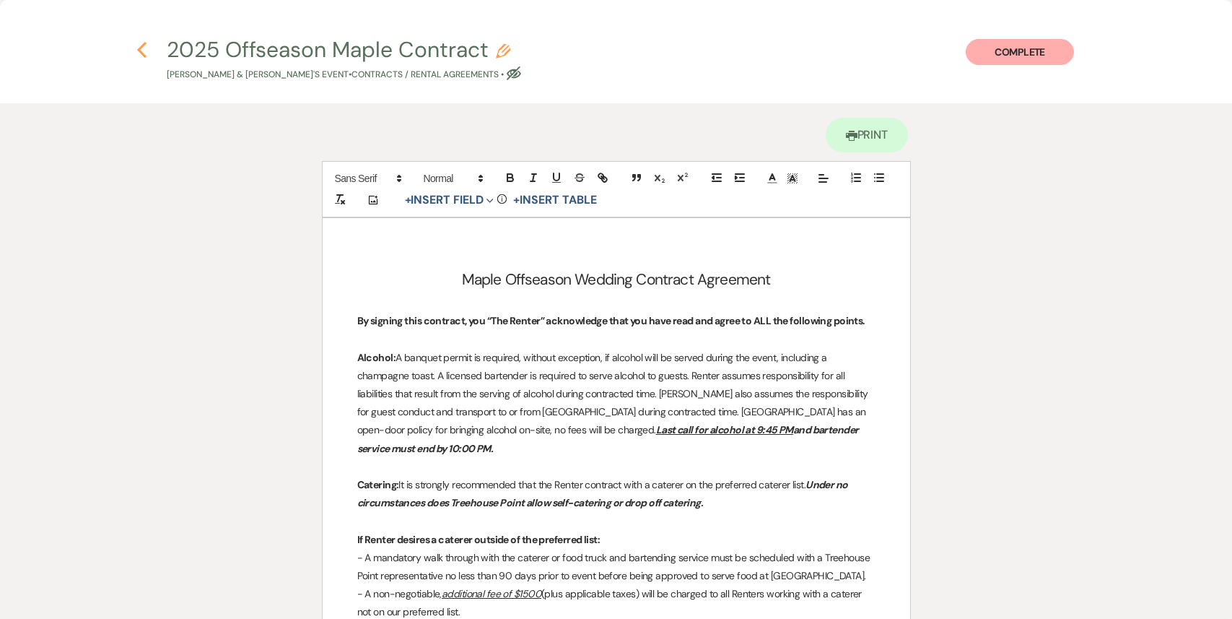
click at [145, 51] on icon "Previous" at bounding box center [141, 49] width 11 height 17
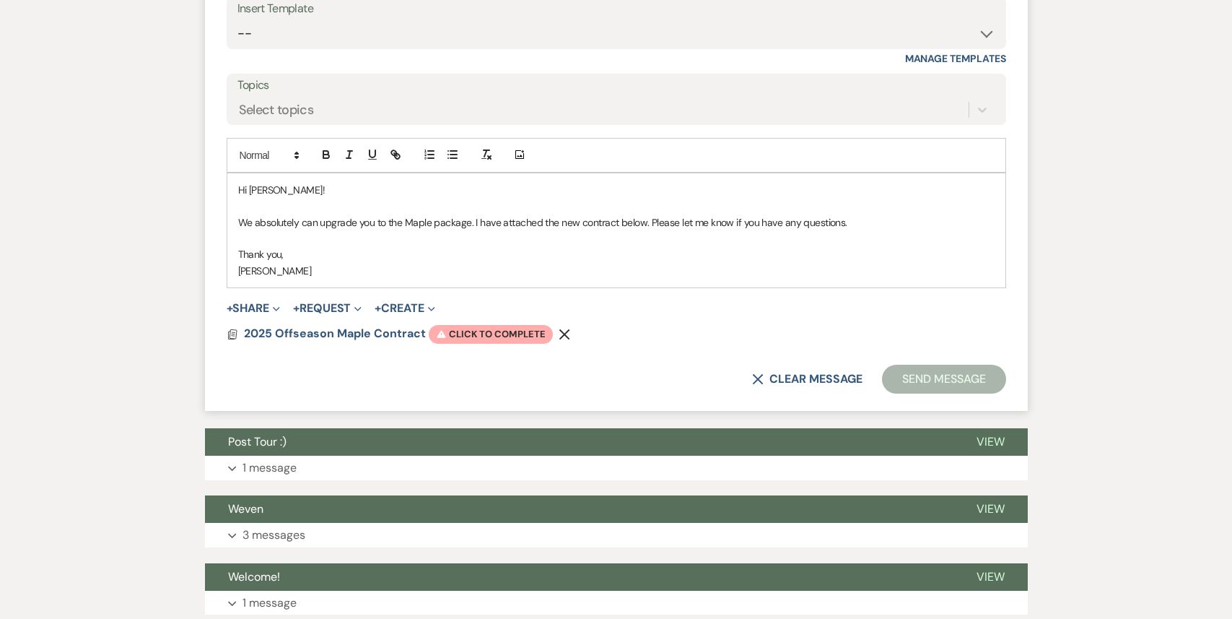
scroll to position [3542, 0]
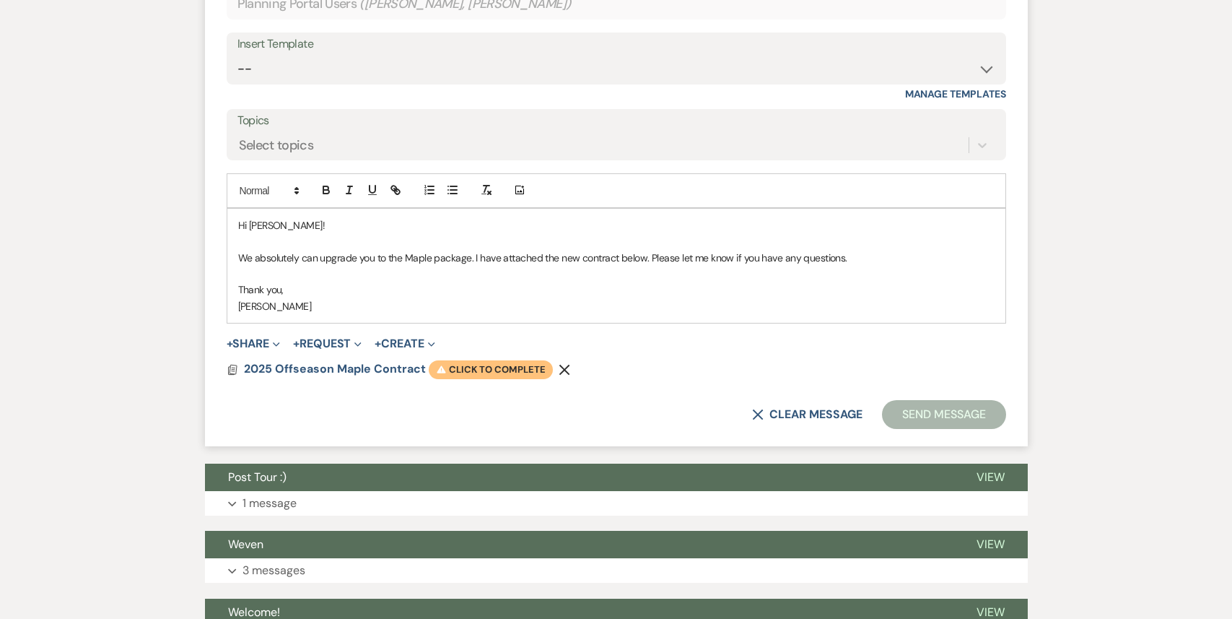
click at [492, 360] on span "Warning Click to complete" at bounding box center [491, 369] width 124 height 19
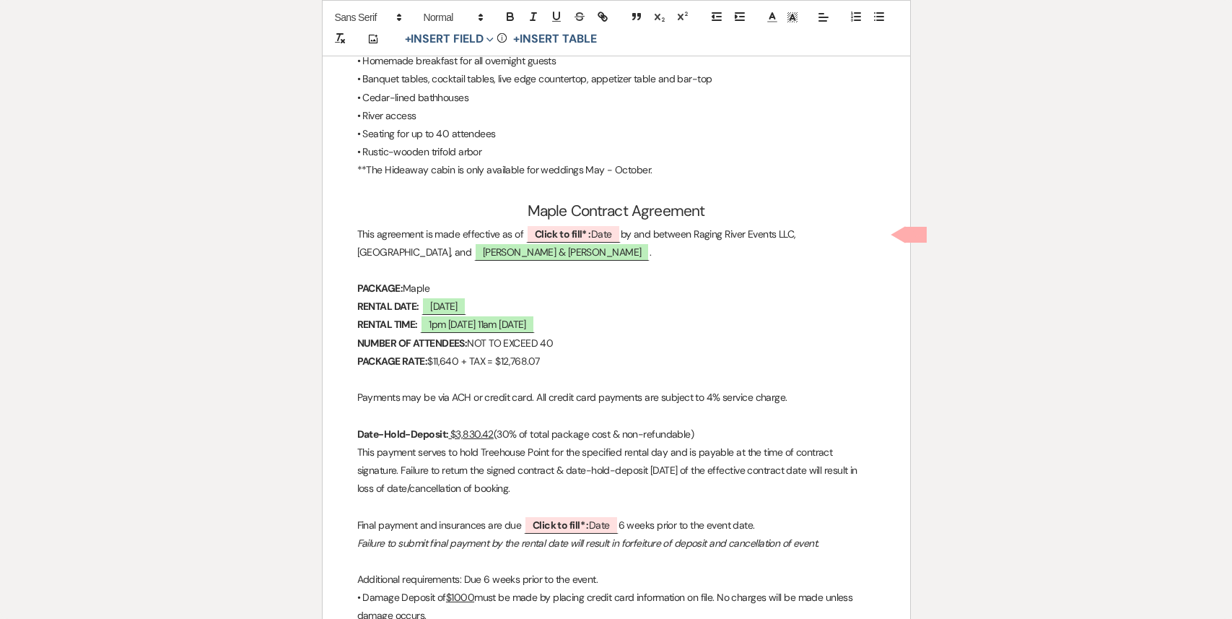
scroll to position [3680, 0]
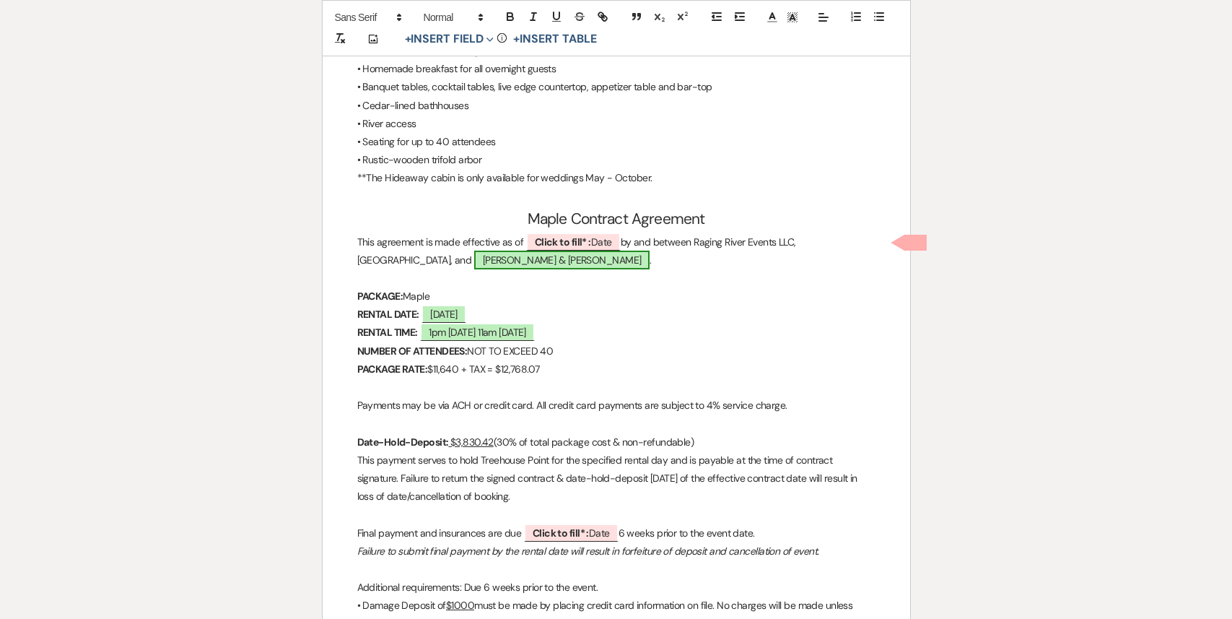
click at [500, 258] on span "[PERSON_NAME] & [PERSON_NAME]" at bounding box center [562, 260] width 176 height 19
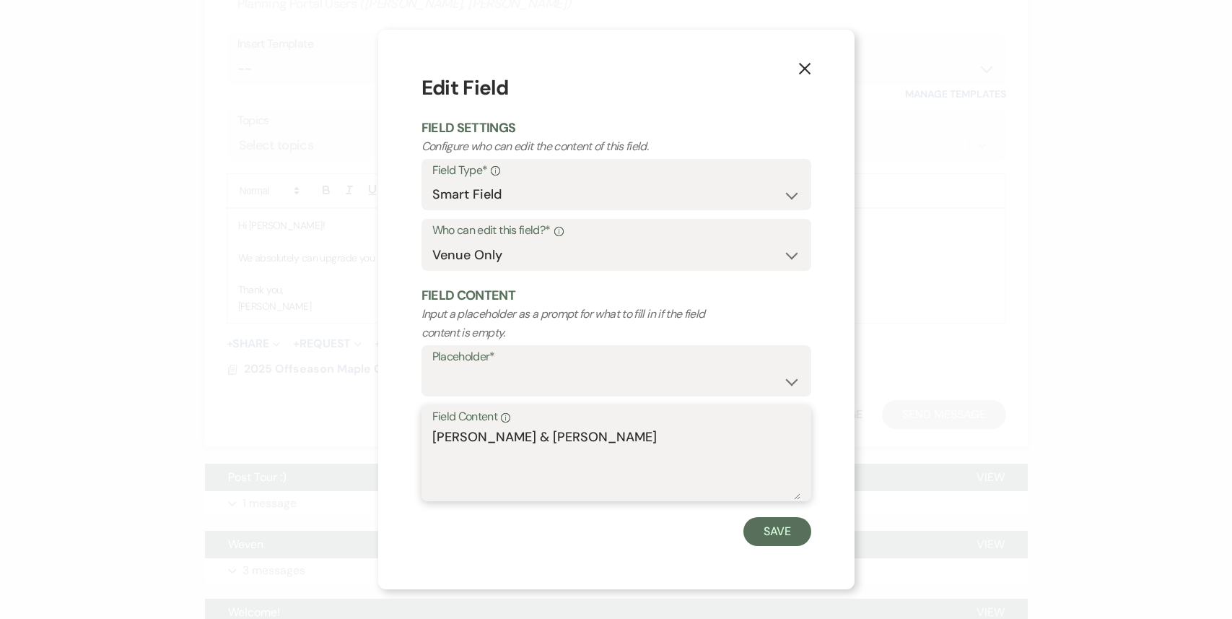
click at [593, 431] on textarea "[PERSON_NAME] & [PERSON_NAME]" at bounding box center [616, 463] width 368 height 72
click at [773, 540] on button "Save" at bounding box center [778, 531] width 68 height 29
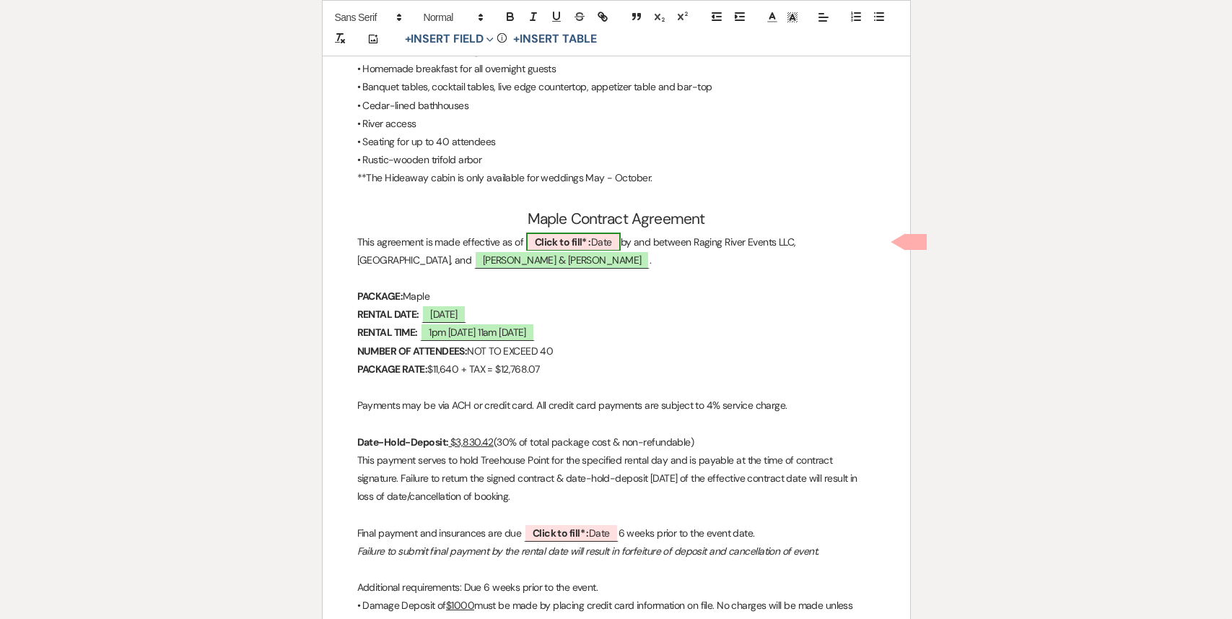
click at [568, 245] on b "Click to fill* :" at bounding box center [563, 241] width 56 height 13
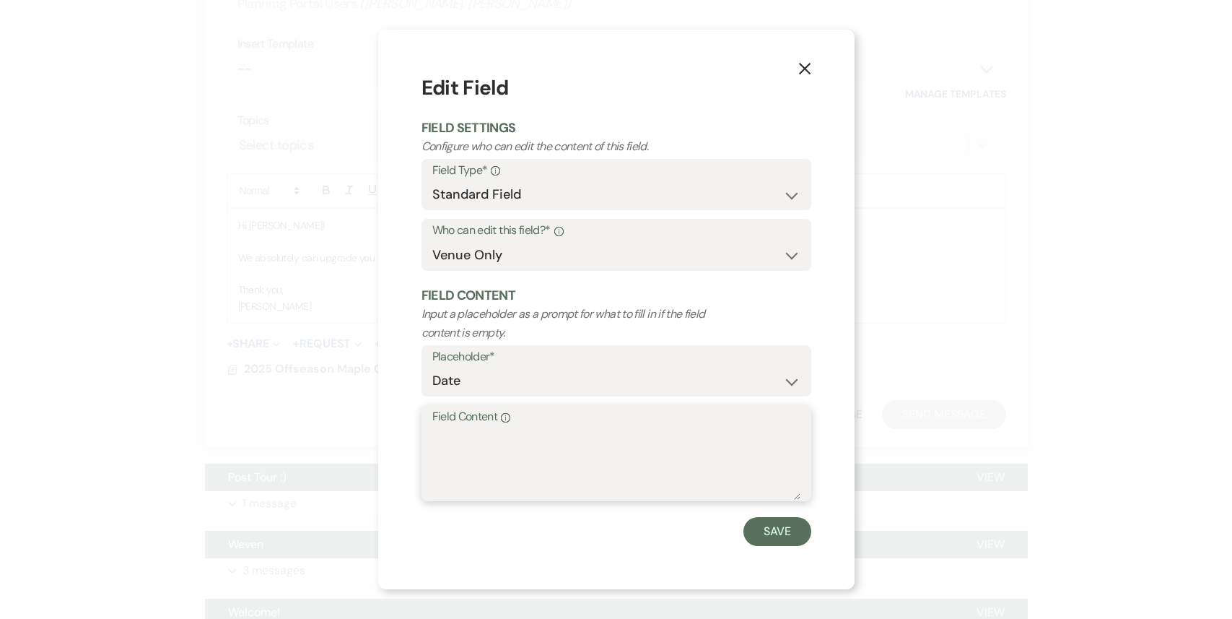
click at [571, 453] on textarea "Field Content Info" at bounding box center [616, 463] width 368 height 72
click at [782, 537] on button "Save" at bounding box center [778, 531] width 68 height 29
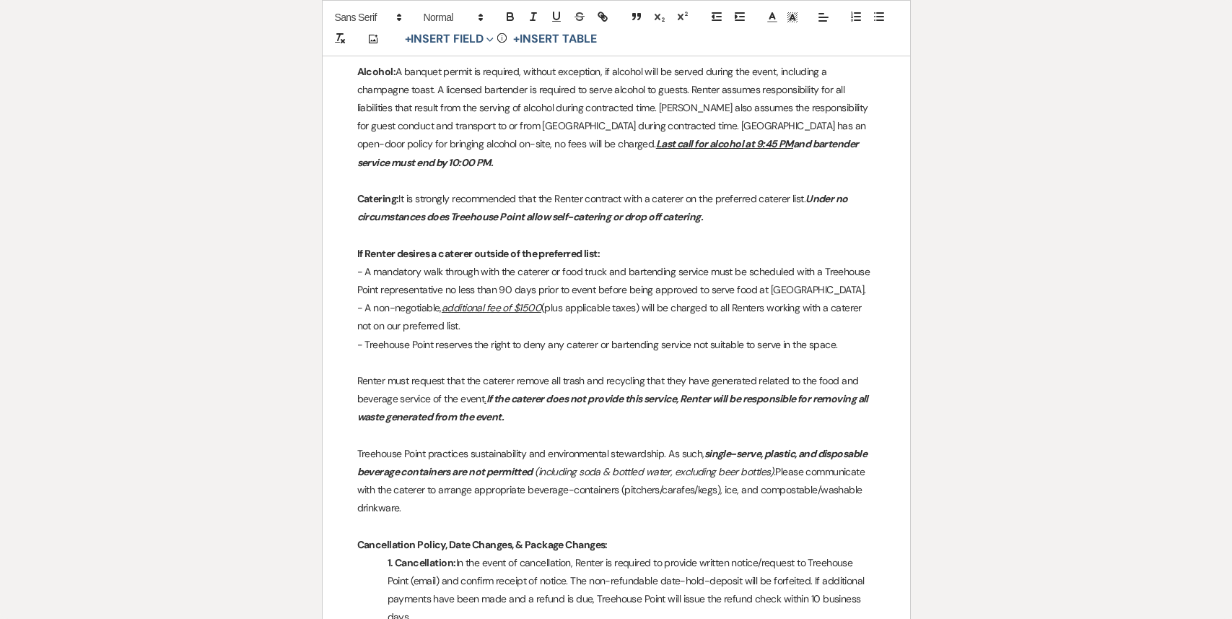
scroll to position [0, 0]
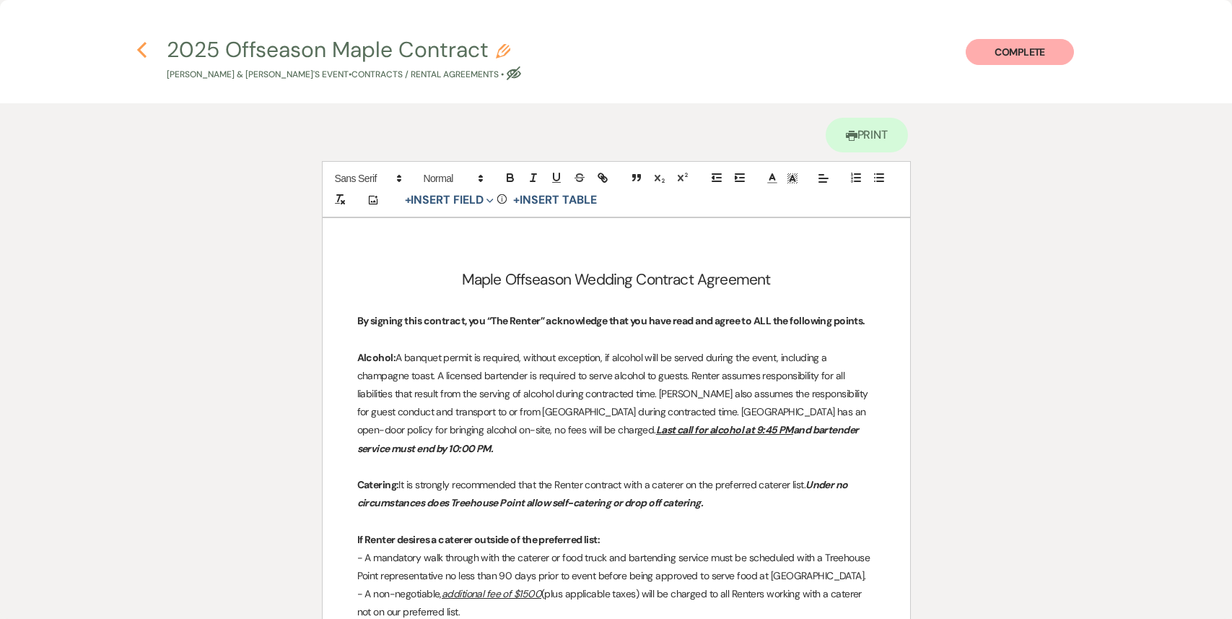
click at [144, 54] on use "button" at bounding box center [141, 50] width 9 height 16
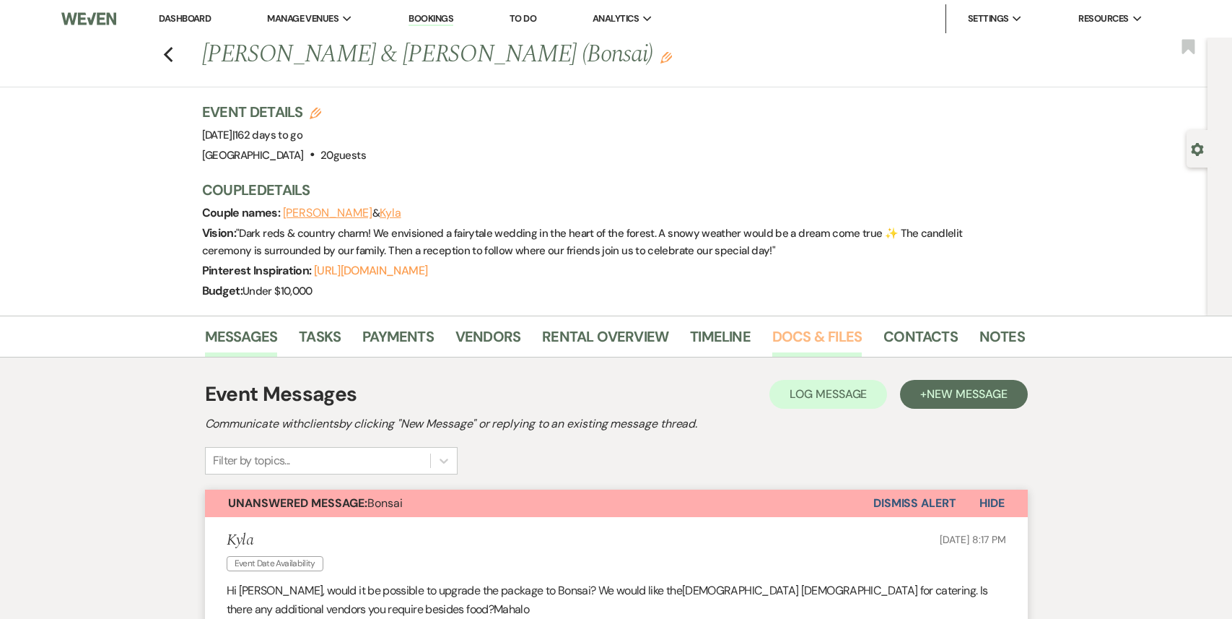
click at [799, 338] on link "Docs & Files" at bounding box center [818, 341] width 90 height 32
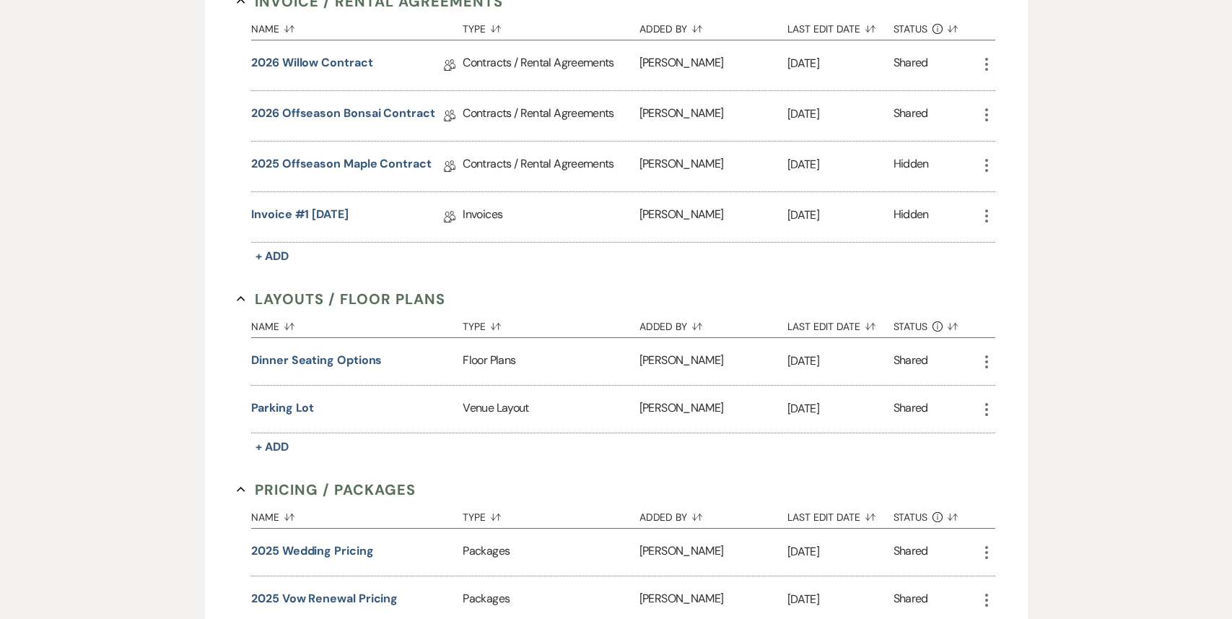
scroll to position [423, 0]
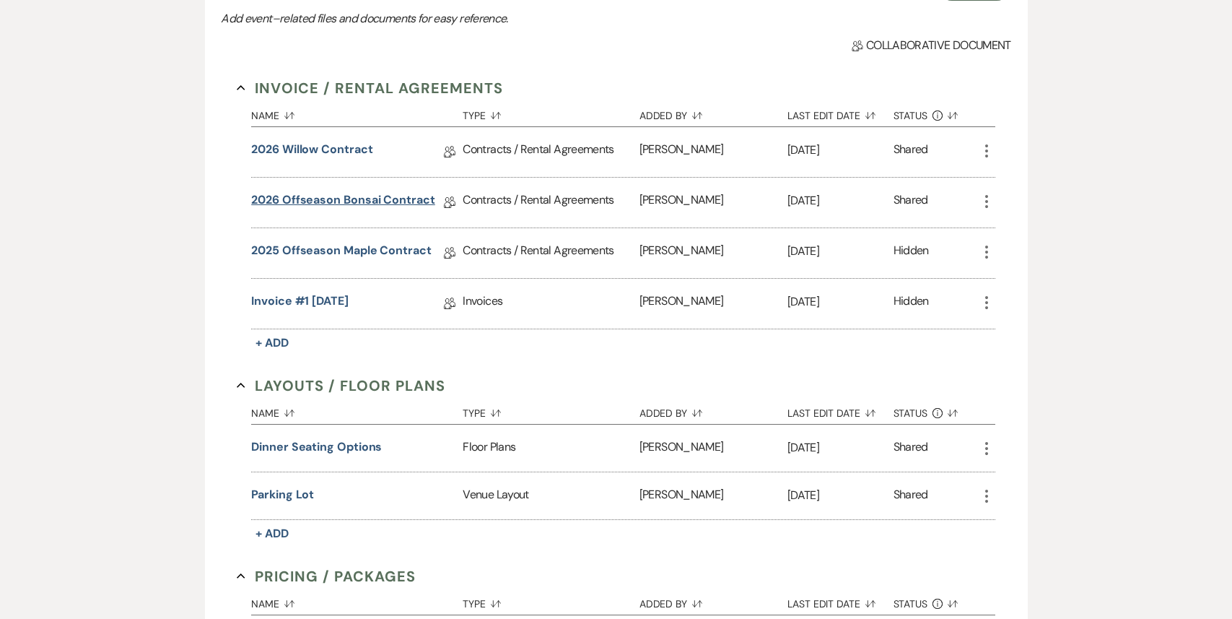
click at [331, 194] on link "2026 Offseason Bonsai Contract" at bounding box center [343, 202] width 184 height 22
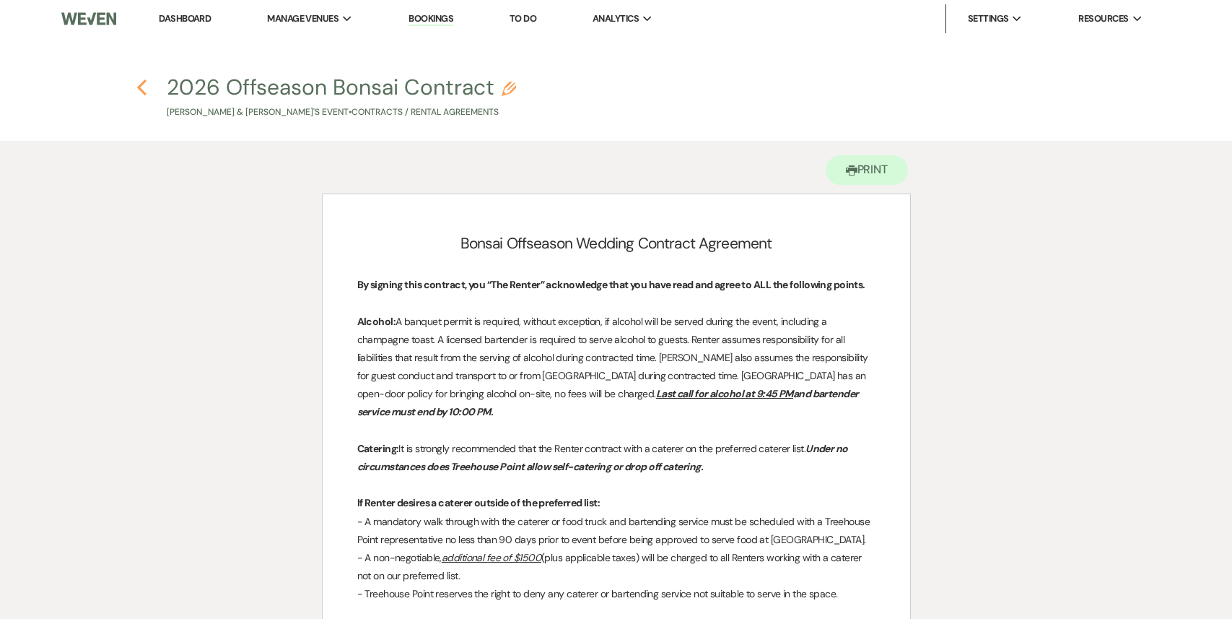
click at [142, 89] on icon "Previous" at bounding box center [141, 87] width 11 height 17
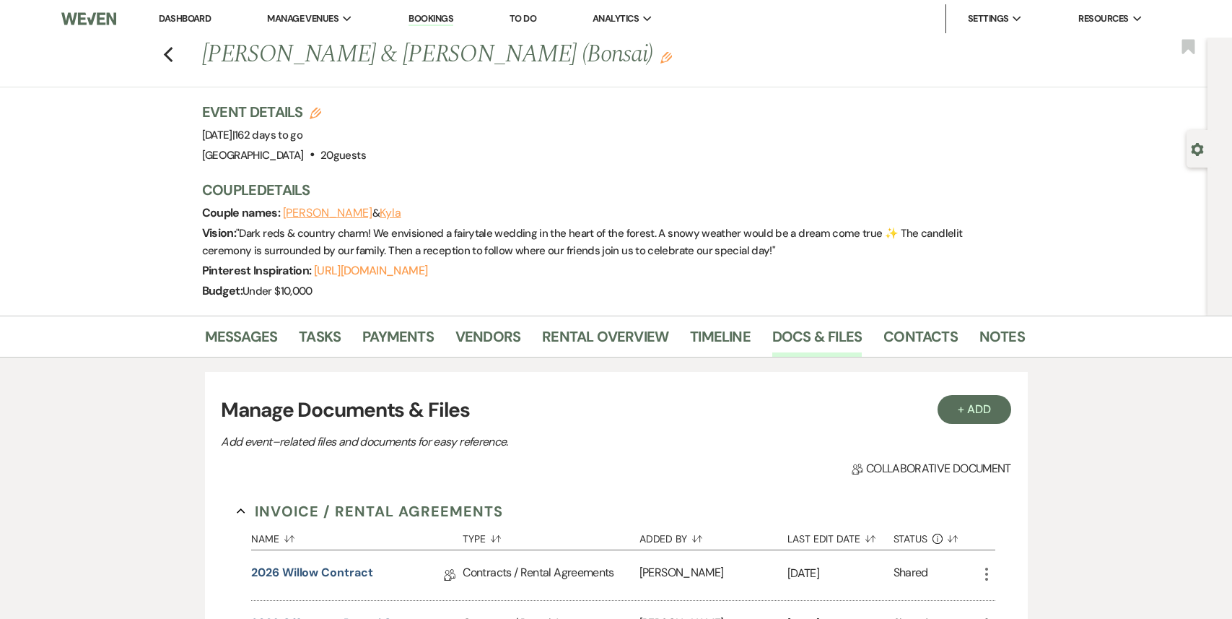
scroll to position [423, 0]
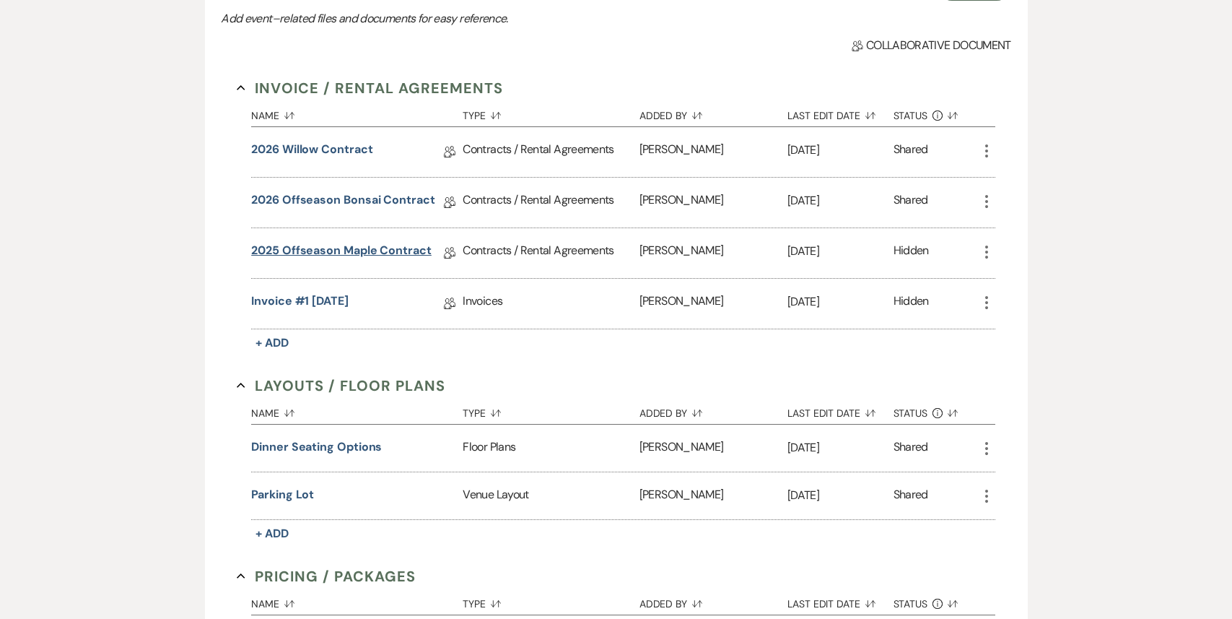
click at [365, 253] on link "2025 Offseason Maple Contract" at bounding box center [341, 253] width 181 height 22
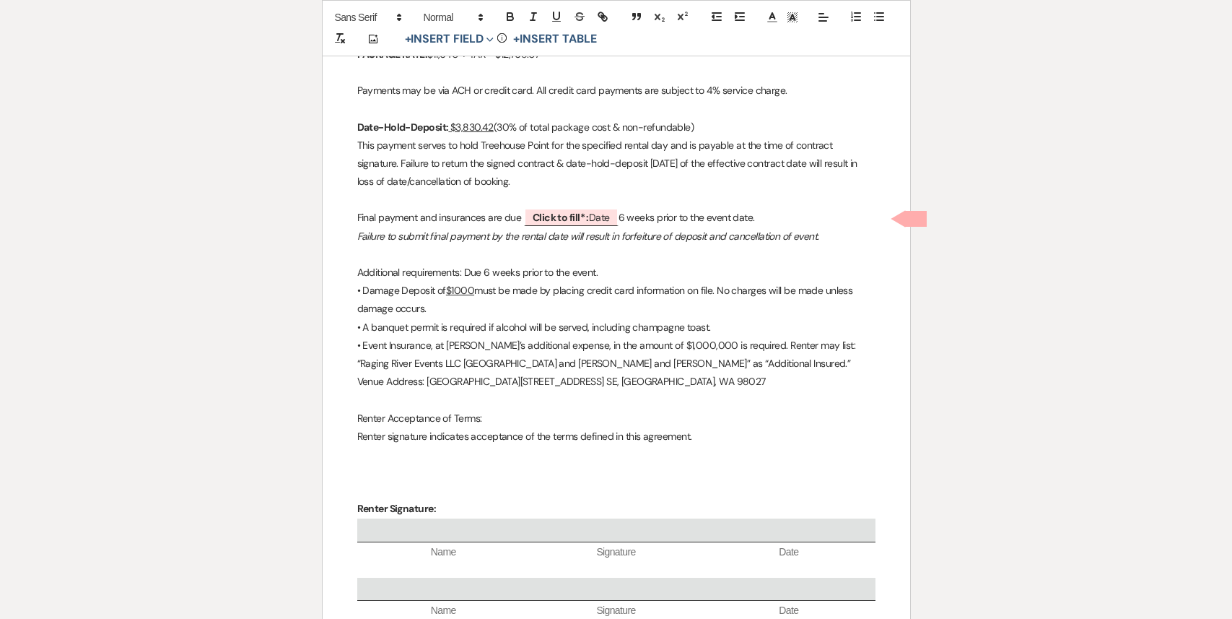
scroll to position [3999, 0]
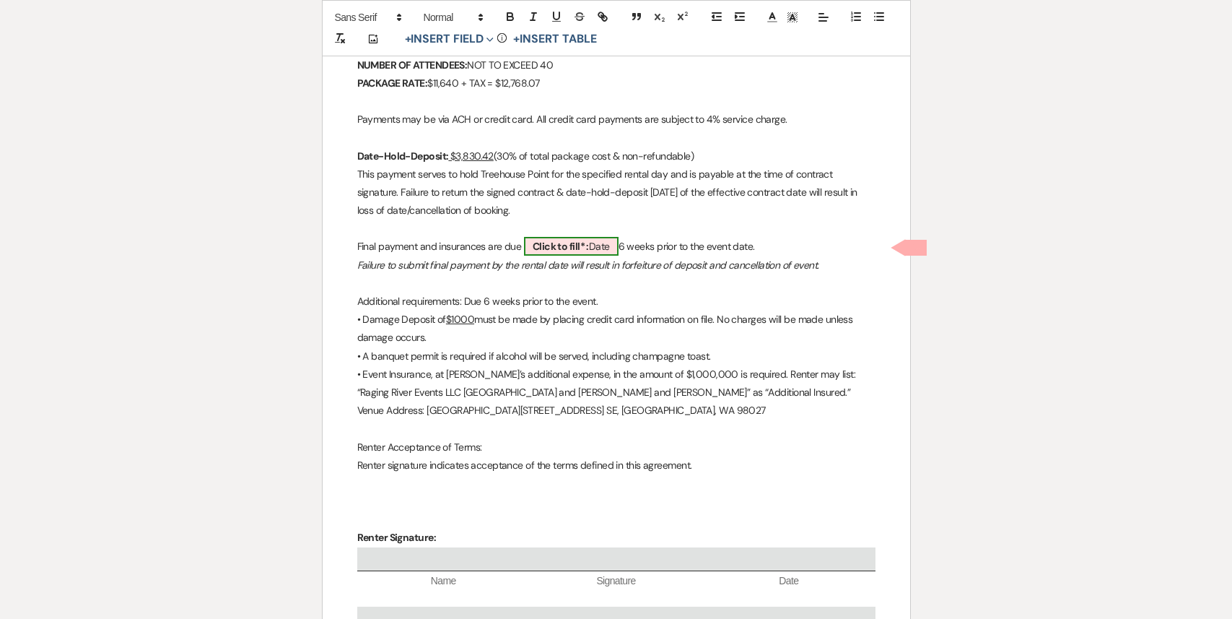
click at [552, 248] on b "Click to fill* :" at bounding box center [561, 246] width 56 height 13
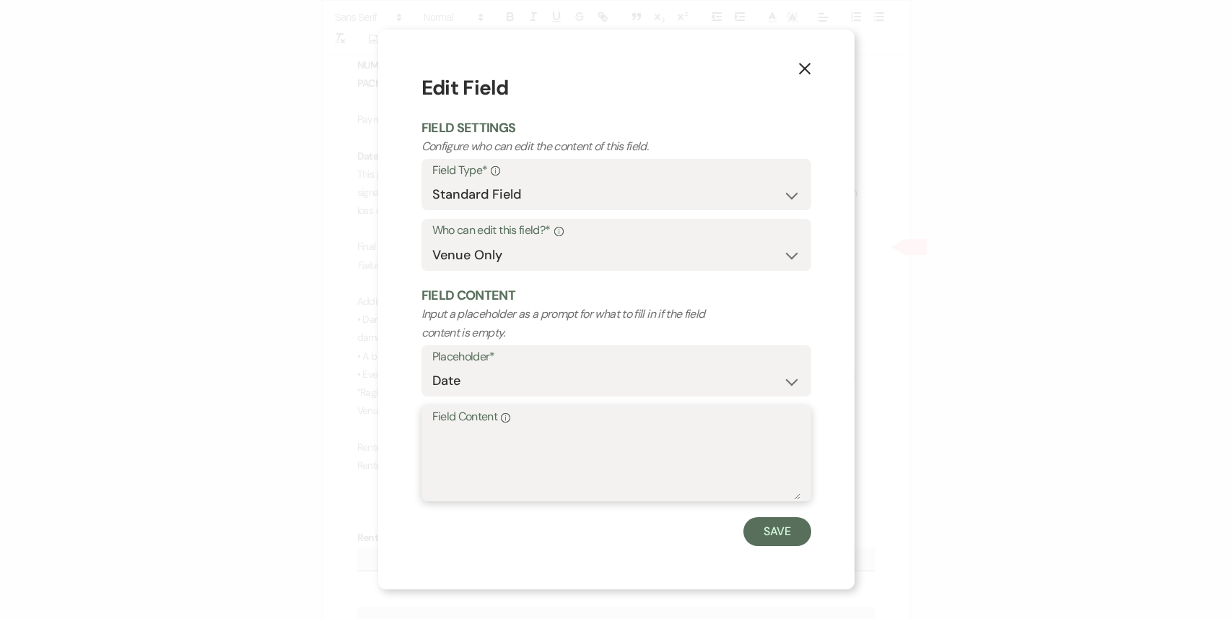
click at [497, 466] on textarea "Field Content Info" at bounding box center [616, 463] width 368 height 72
click at [781, 536] on button "Save" at bounding box center [778, 531] width 68 height 29
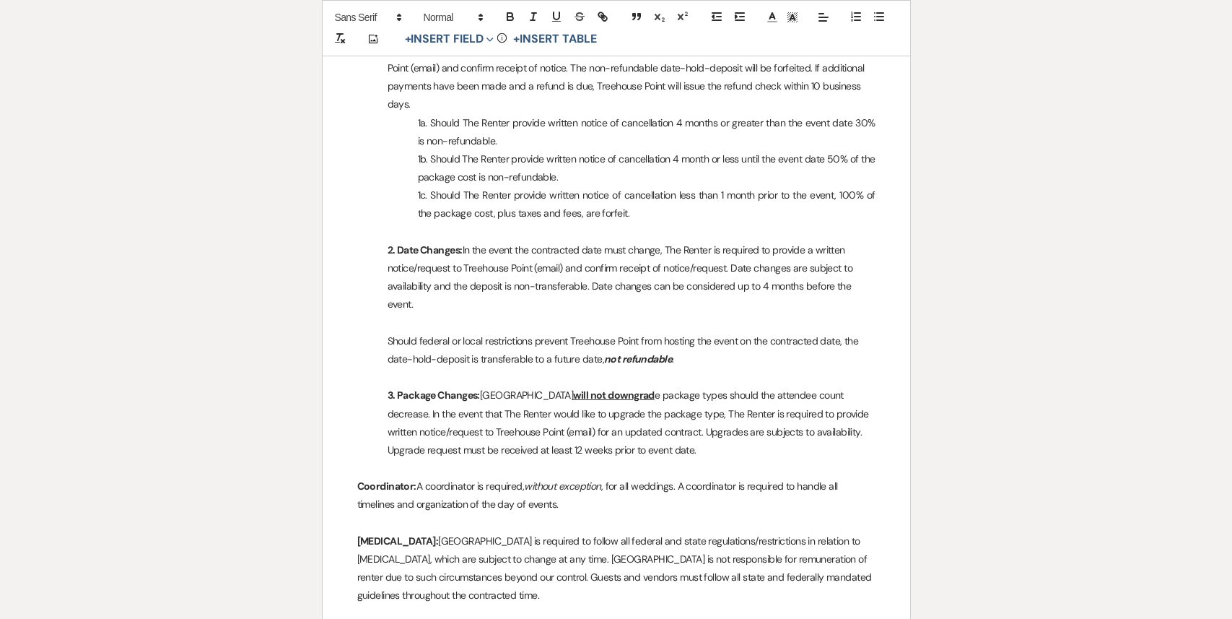
scroll to position [0, 0]
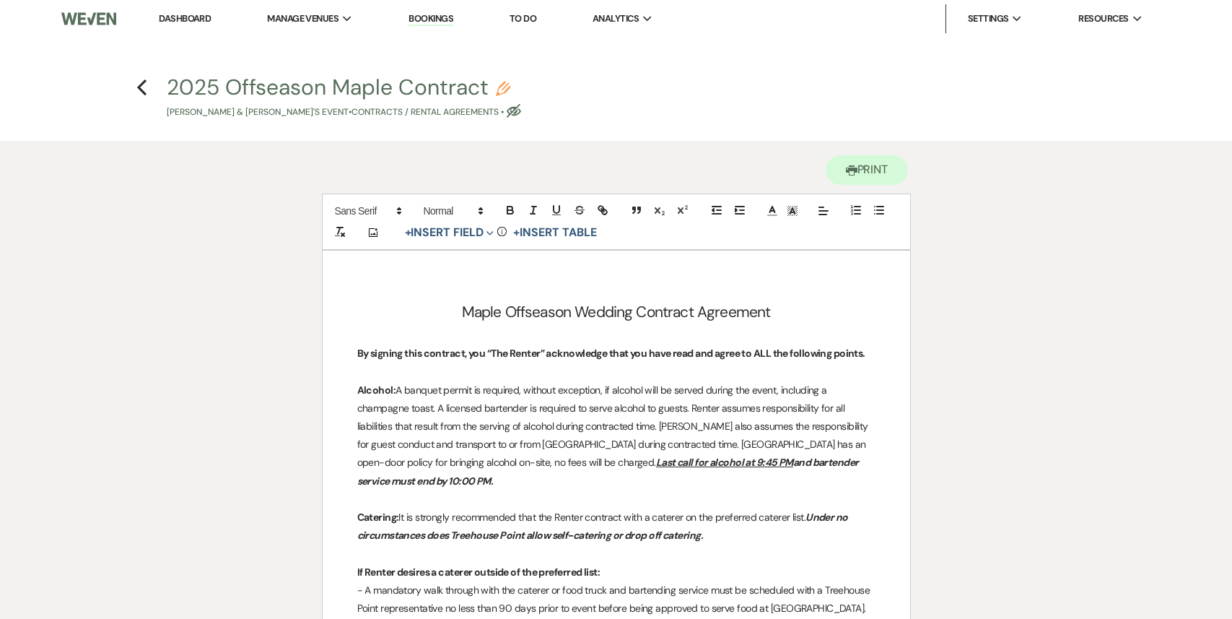
click at [140, 96] on h4 "Previous 2025 Offseason Maple Contract Pencil [PERSON_NAME] & [PERSON_NAME]'s E…" at bounding box center [617, 95] width 1040 height 47
click at [140, 92] on icon "Previous" at bounding box center [141, 87] width 11 height 17
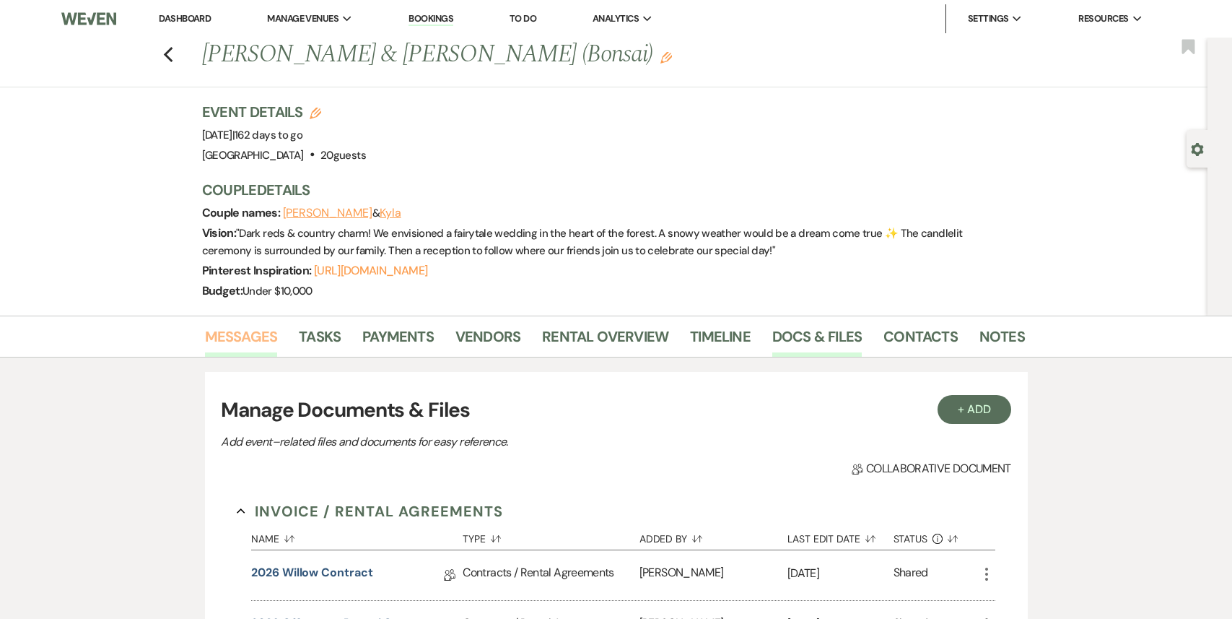
click at [252, 329] on link "Messages" at bounding box center [241, 341] width 73 height 32
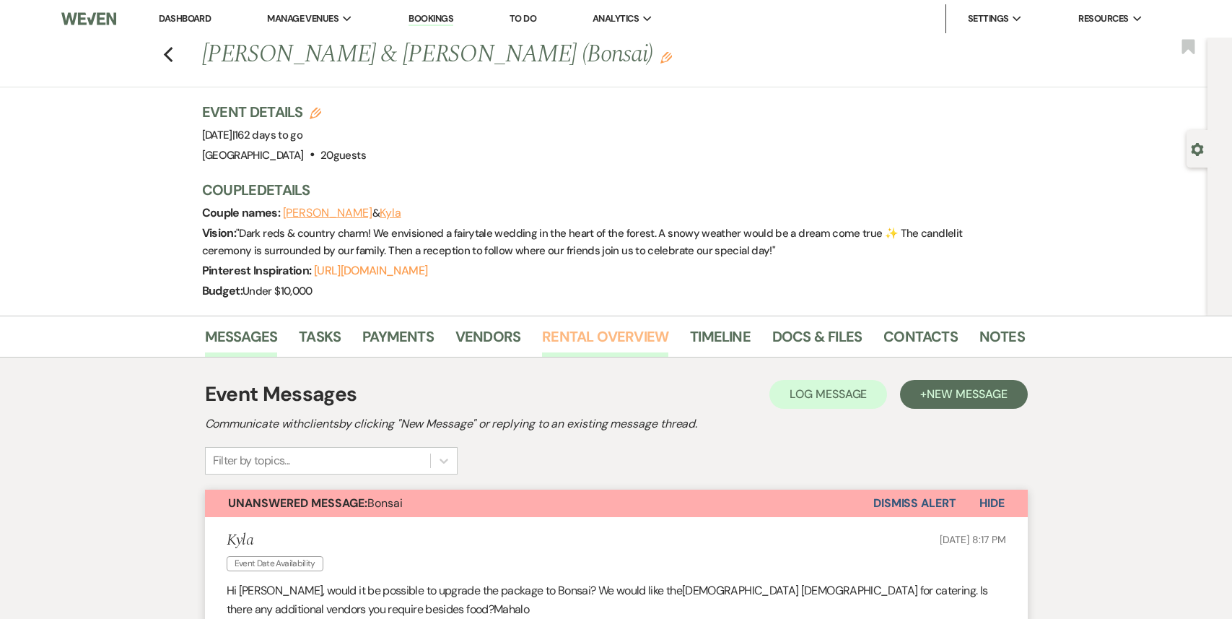
click at [604, 343] on link "Rental Overview" at bounding box center [605, 341] width 126 height 32
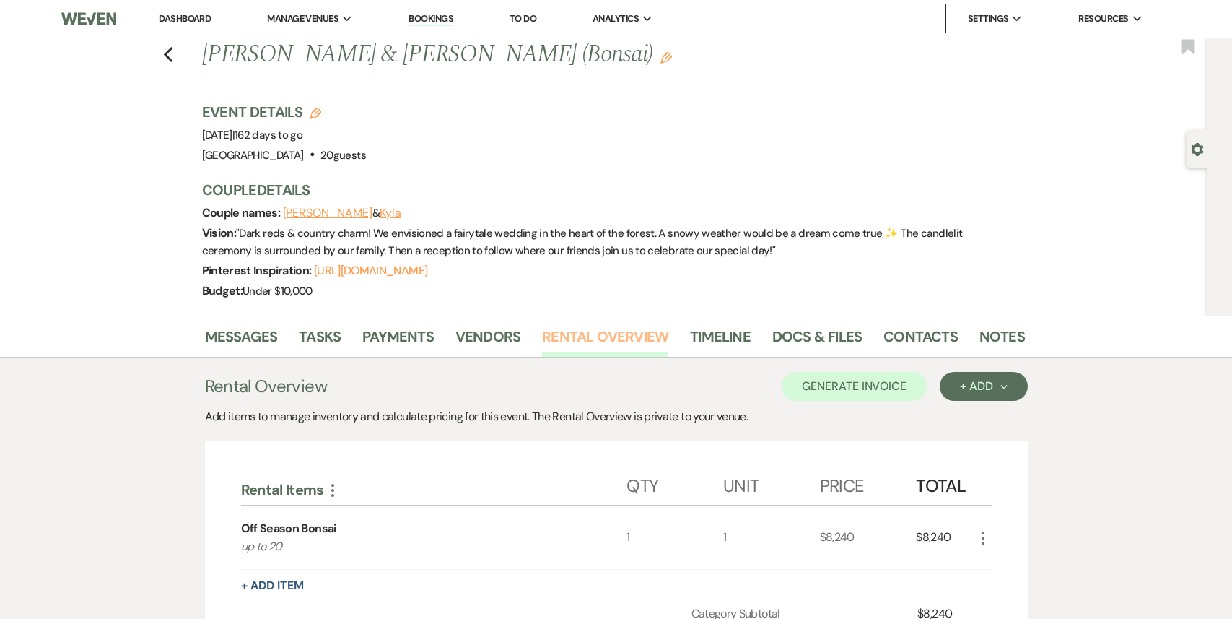
scroll to position [311, 0]
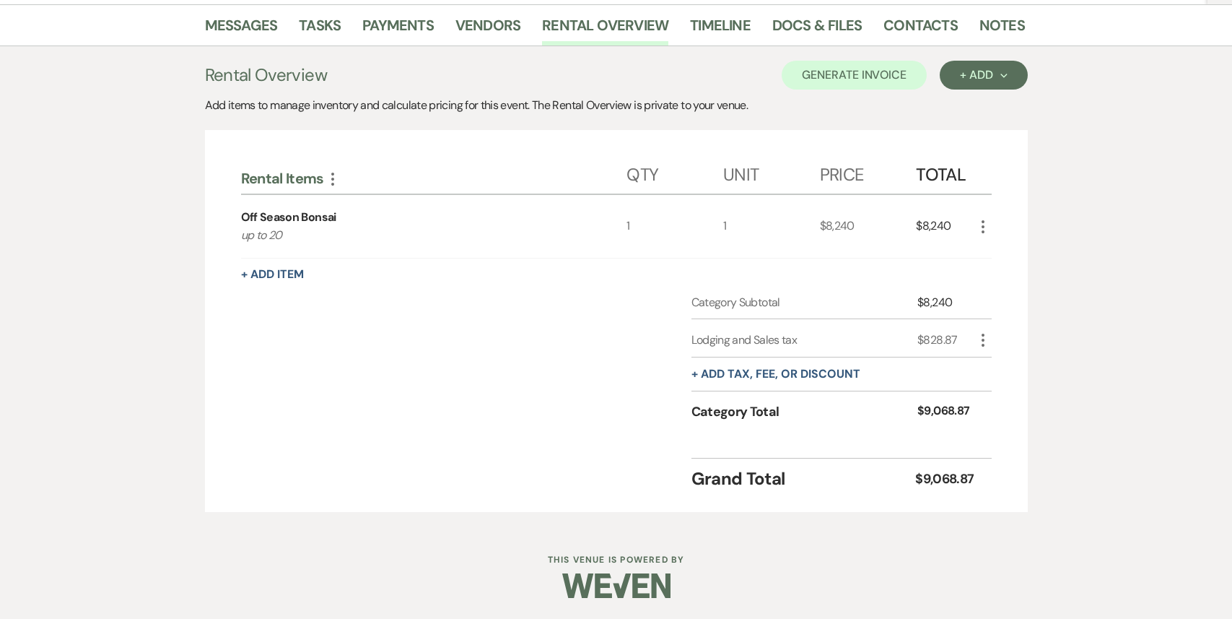
click at [982, 225] on icon "More" at bounding box center [983, 226] width 17 height 17
click at [1001, 255] on button "Pencil Edit" at bounding box center [1012, 254] width 75 height 23
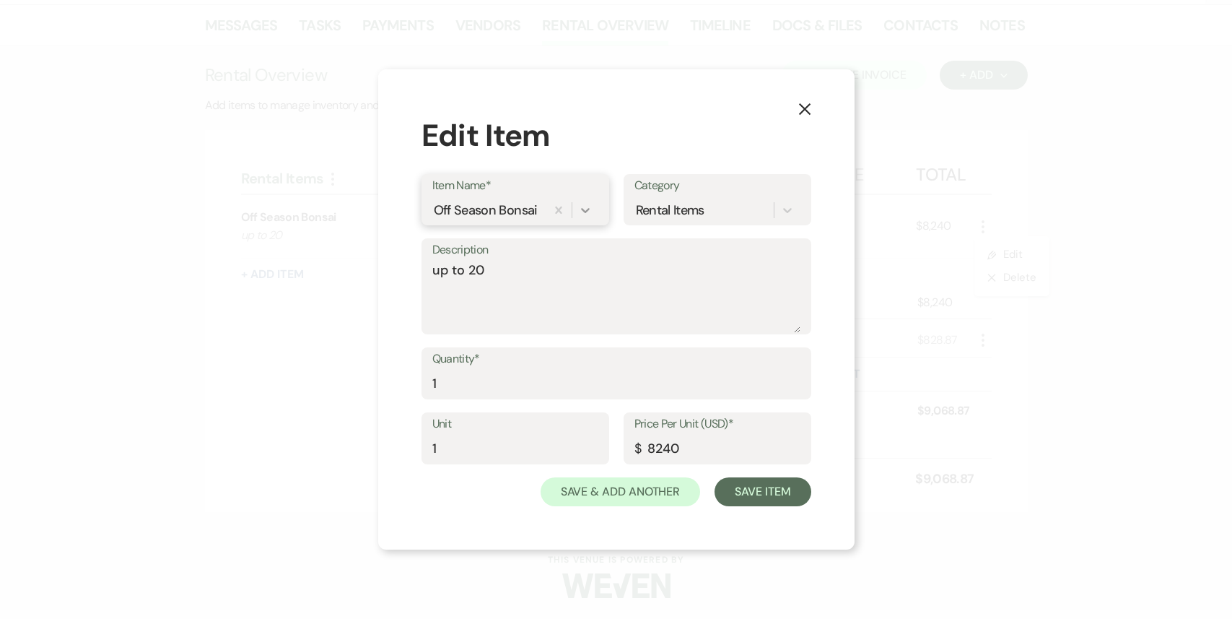
click at [585, 206] on icon at bounding box center [585, 210] width 14 height 14
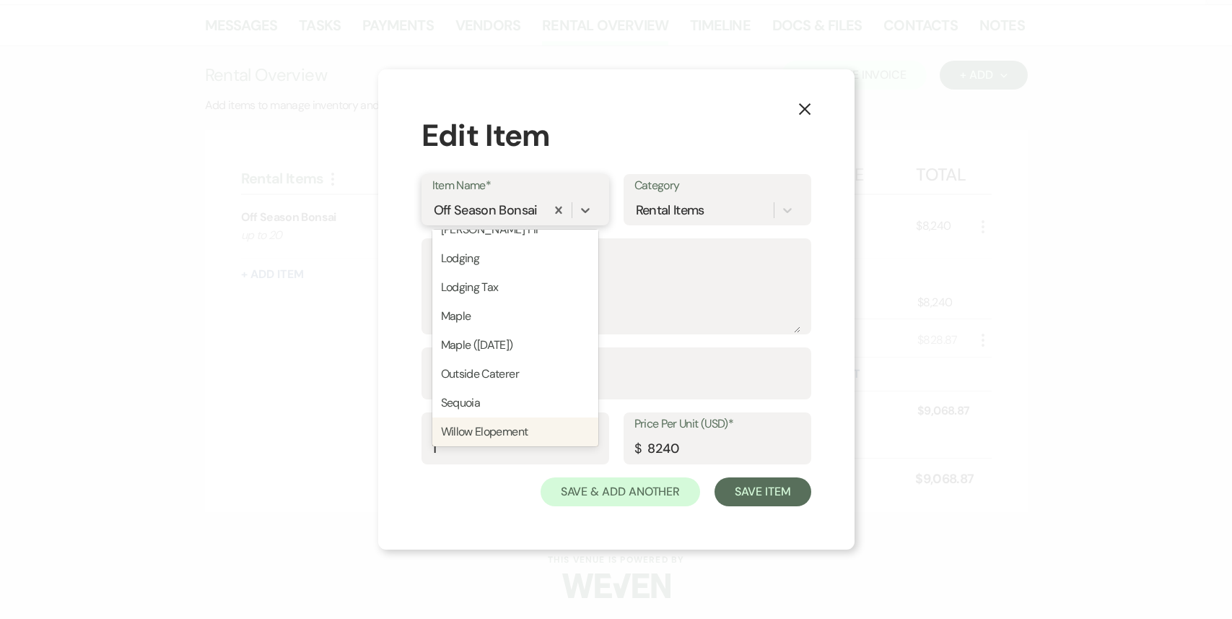
scroll to position [511, 0]
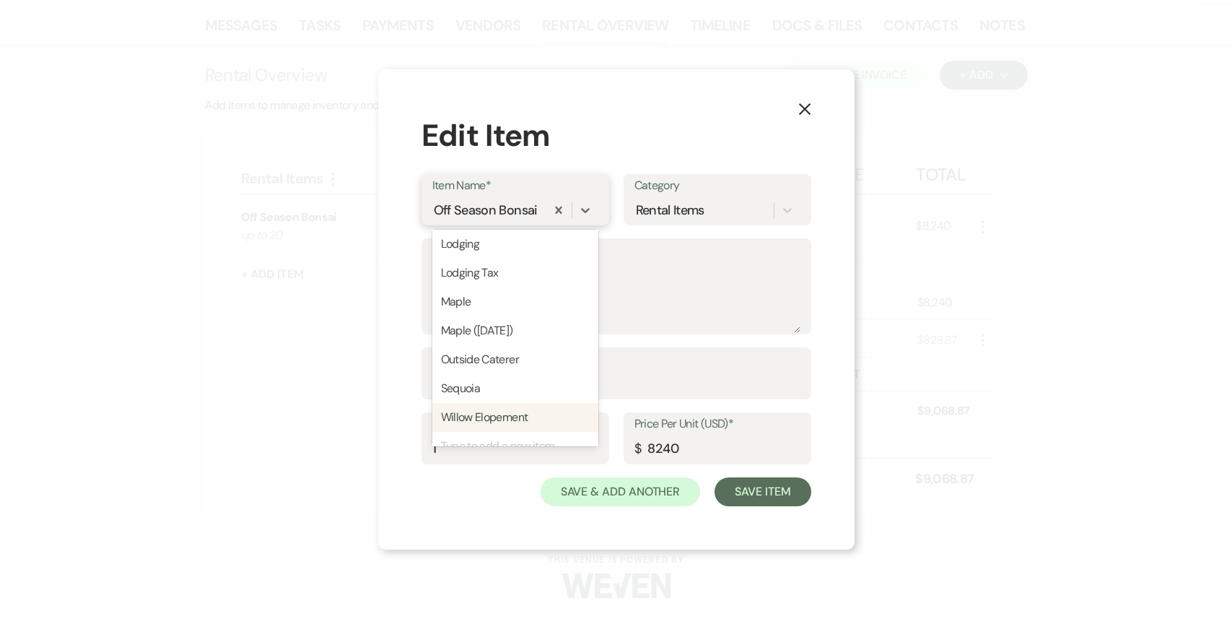
click at [490, 435] on div "Type to add a new item" at bounding box center [515, 446] width 166 height 29
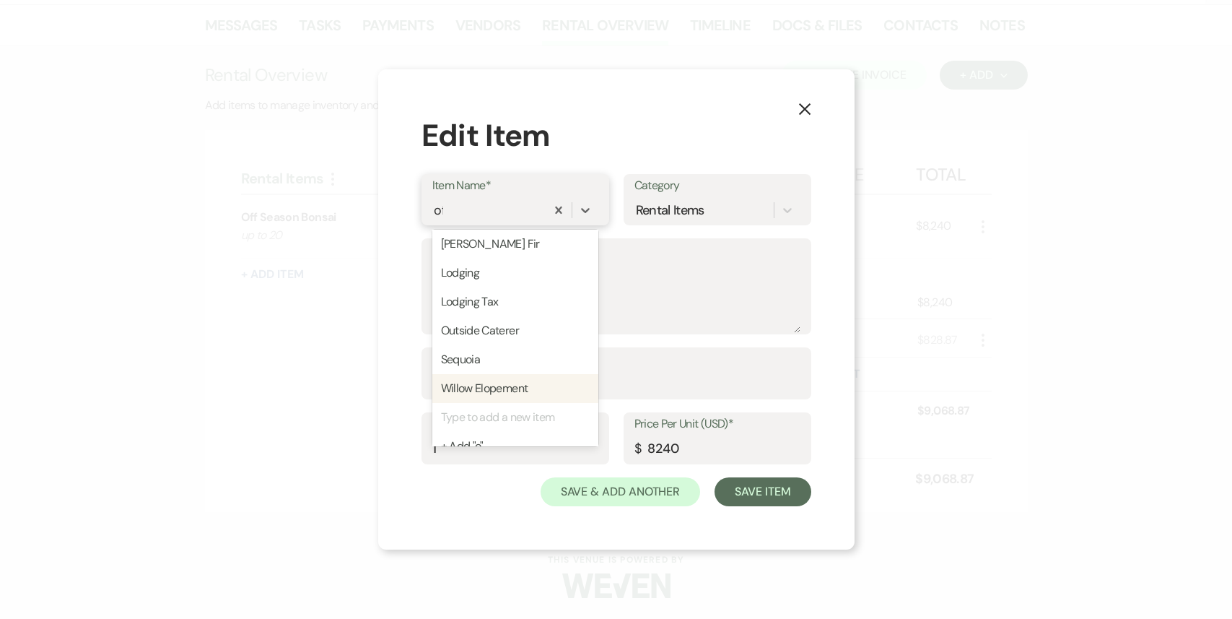
scroll to position [0, 0]
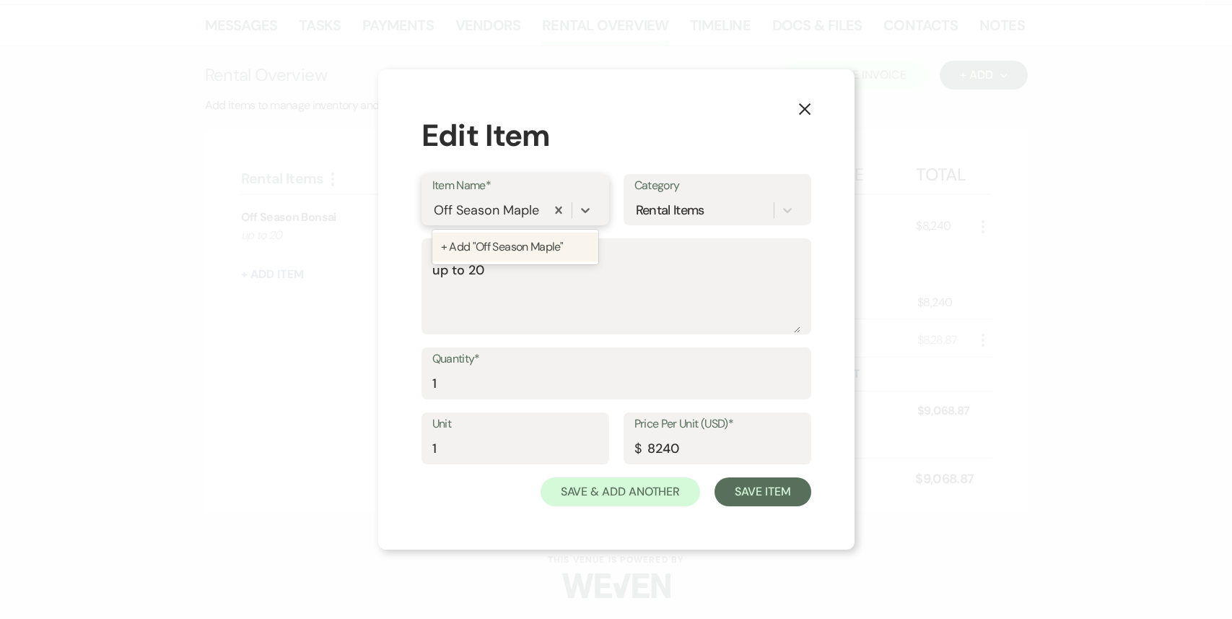
click at [536, 256] on div "+ Add "Off Season Maple"" at bounding box center [515, 246] width 166 height 29
click at [471, 271] on textarea "up to 20" at bounding box center [616, 297] width 368 height 72
drag, startPoint x: 689, startPoint y: 451, endPoint x: 612, endPoint y: 443, distance: 77.7
click at [611, 443] on div "Unit 1 Price Per Unit (USD)* $ 8240" at bounding box center [617, 444] width 390 height 65
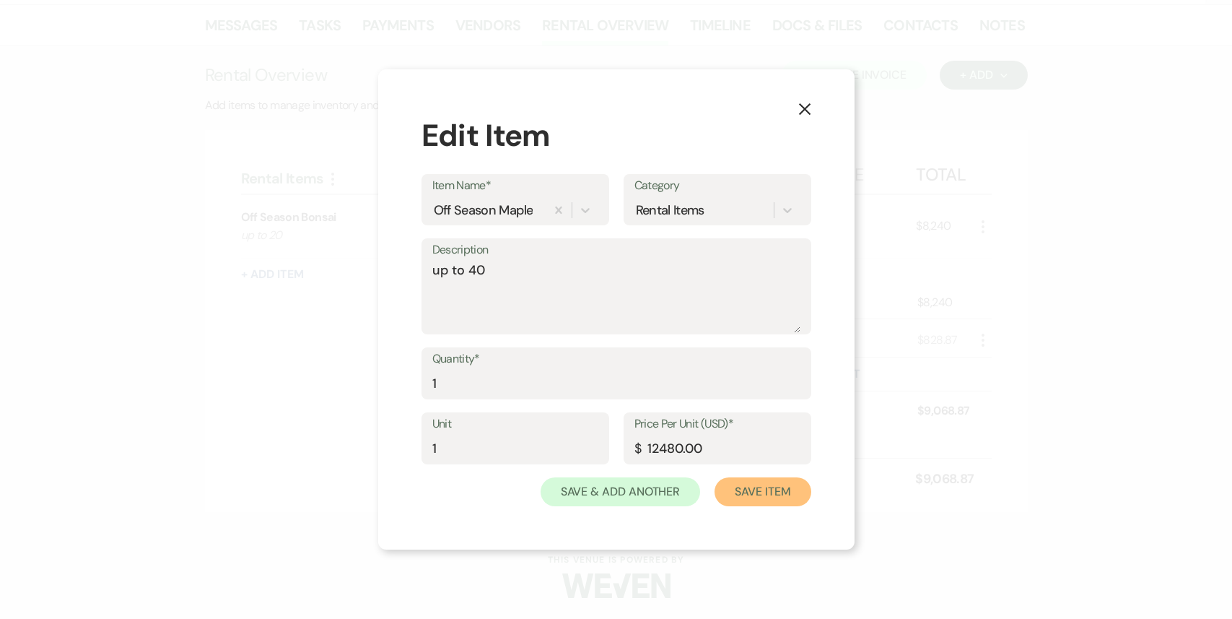
click at [768, 498] on button "Save Item" at bounding box center [763, 491] width 96 height 29
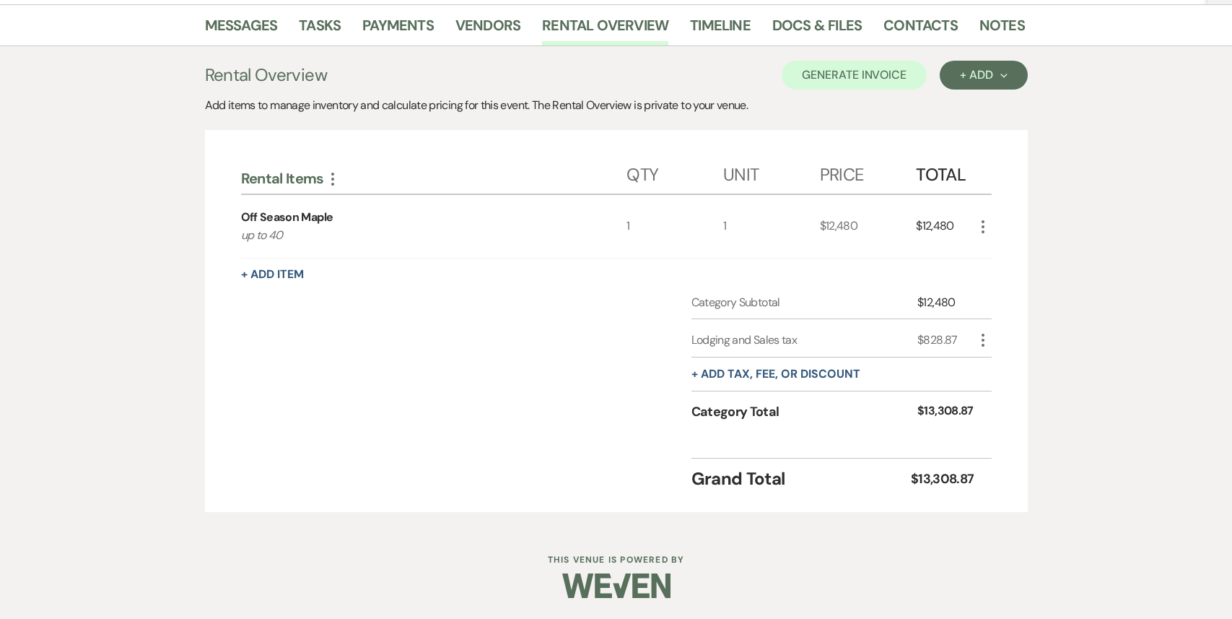
click at [988, 339] on icon "More" at bounding box center [983, 339] width 17 height 17
click at [998, 369] on icon "Pencil" at bounding box center [995, 368] width 9 height 11
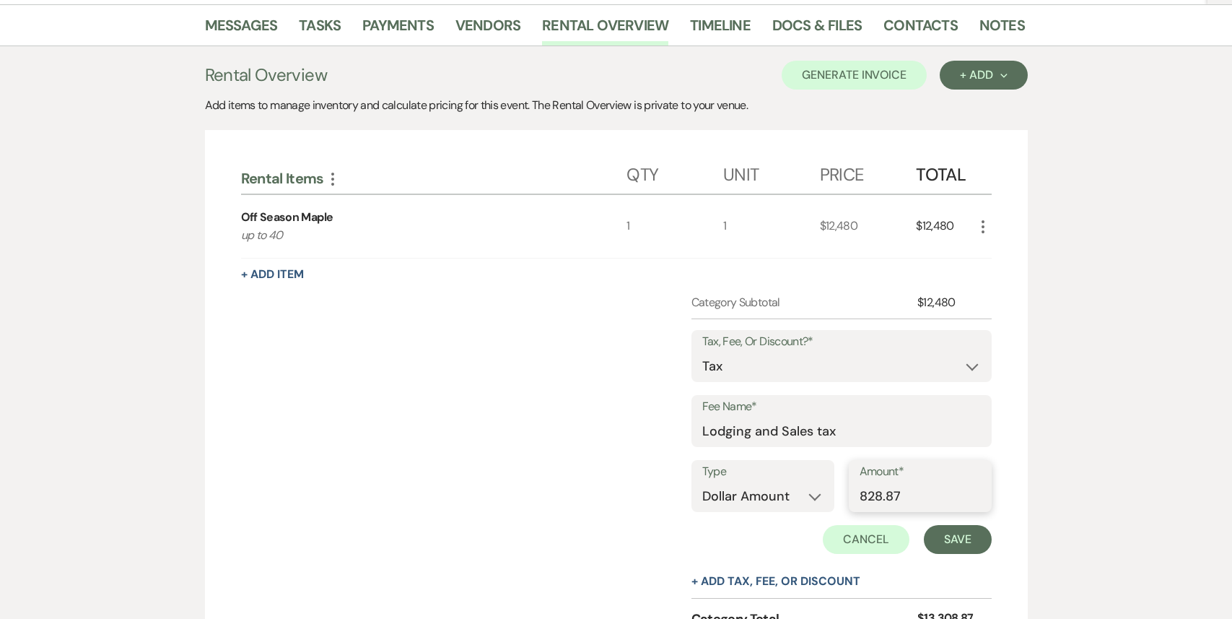
drag, startPoint x: 911, startPoint y: 496, endPoint x: 783, endPoint y: 494, distance: 128.5
click at [783, 494] on div "Type Dollar Amount Percentage Amount* 828.87" at bounding box center [842, 492] width 300 height 65
click at [953, 535] on button "Save" at bounding box center [958, 539] width 68 height 29
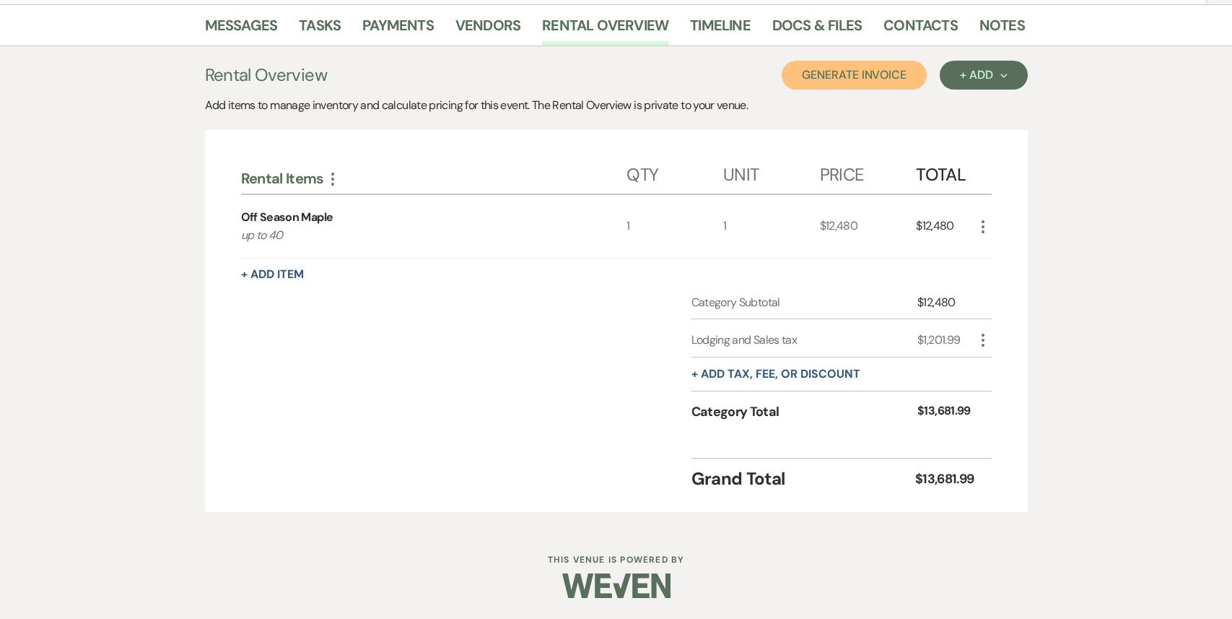
click at [838, 74] on button "Generate Invoice" at bounding box center [854, 75] width 145 height 29
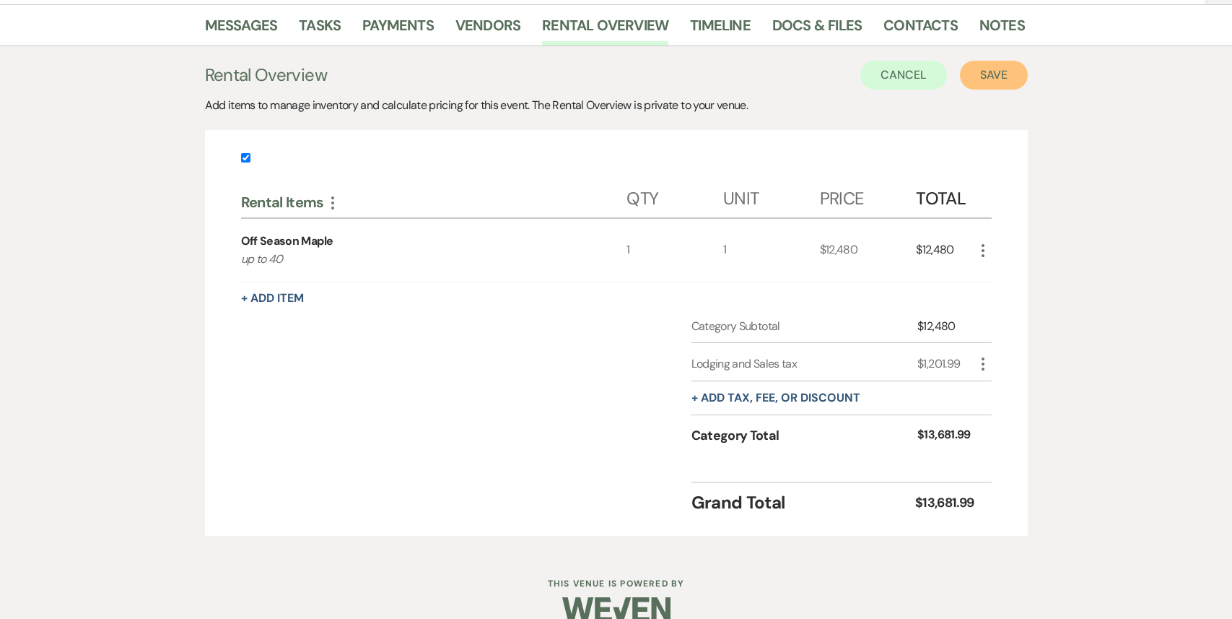
click at [996, 84] on button "Save" at bounding box center [994, 75] width 68 height 29
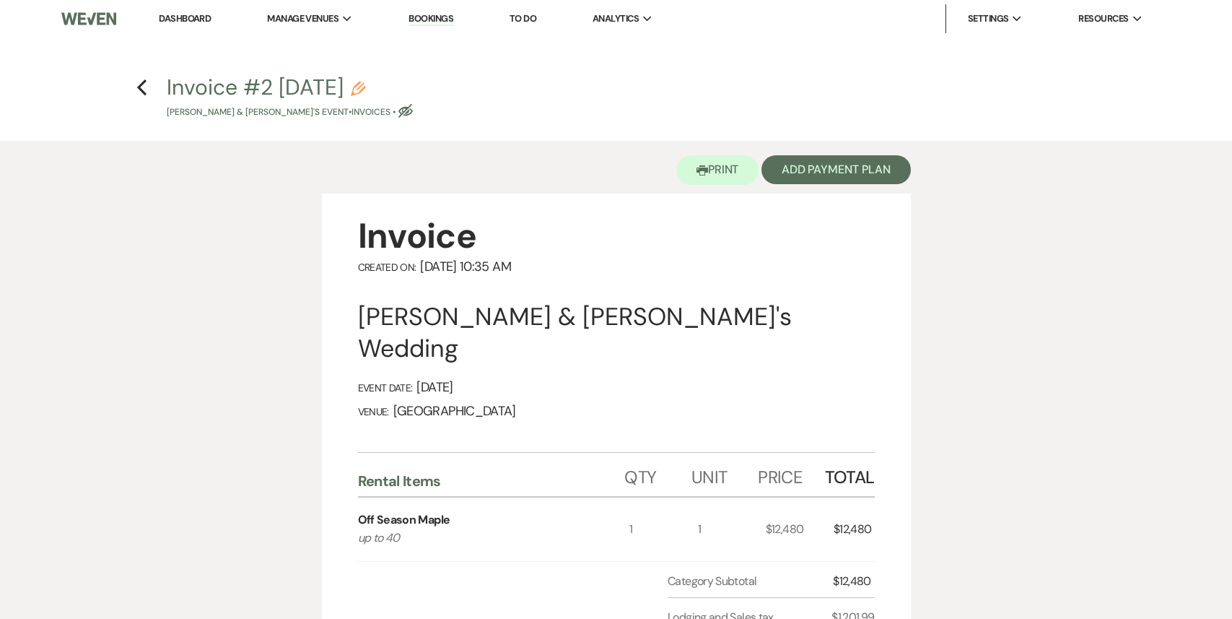
click at [129, 87] on h4 "Previous Invoice #2 [DATE] Pencil [PERSON_NAME] & [PERSON_NAME]'s Event • Invoi…" at bounding box center [617, 95] width 1040 height 47
click at [136, 85] on icon "Previous" at bounding box center [141, 87] width 11 height 17
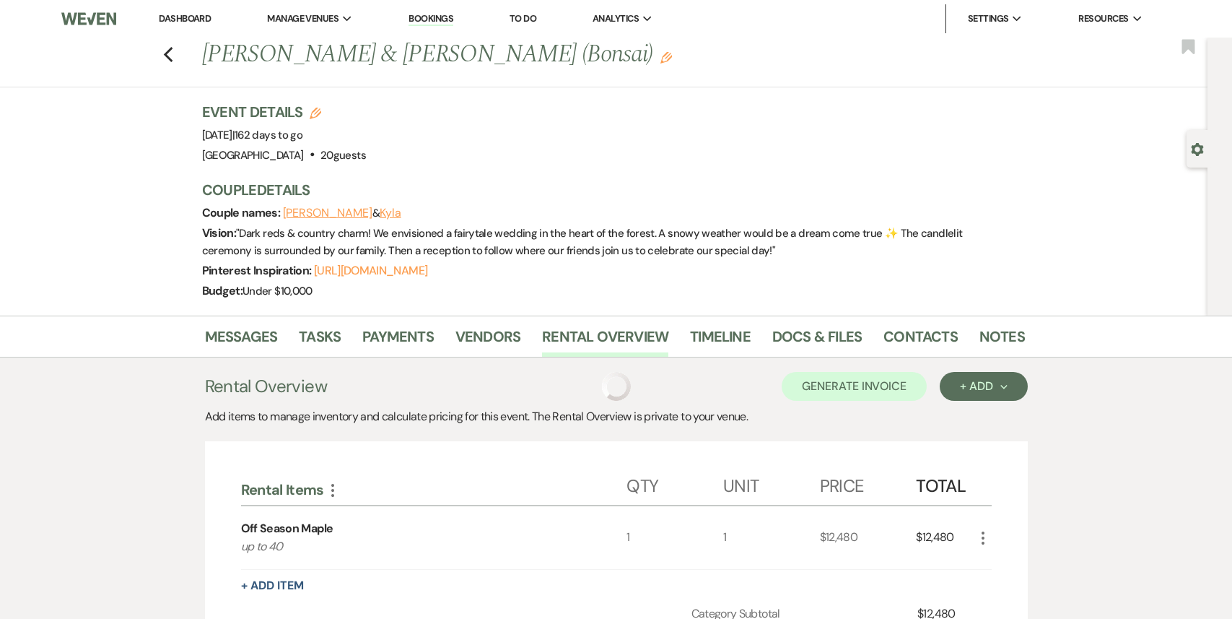
scroll to position [311, 0]
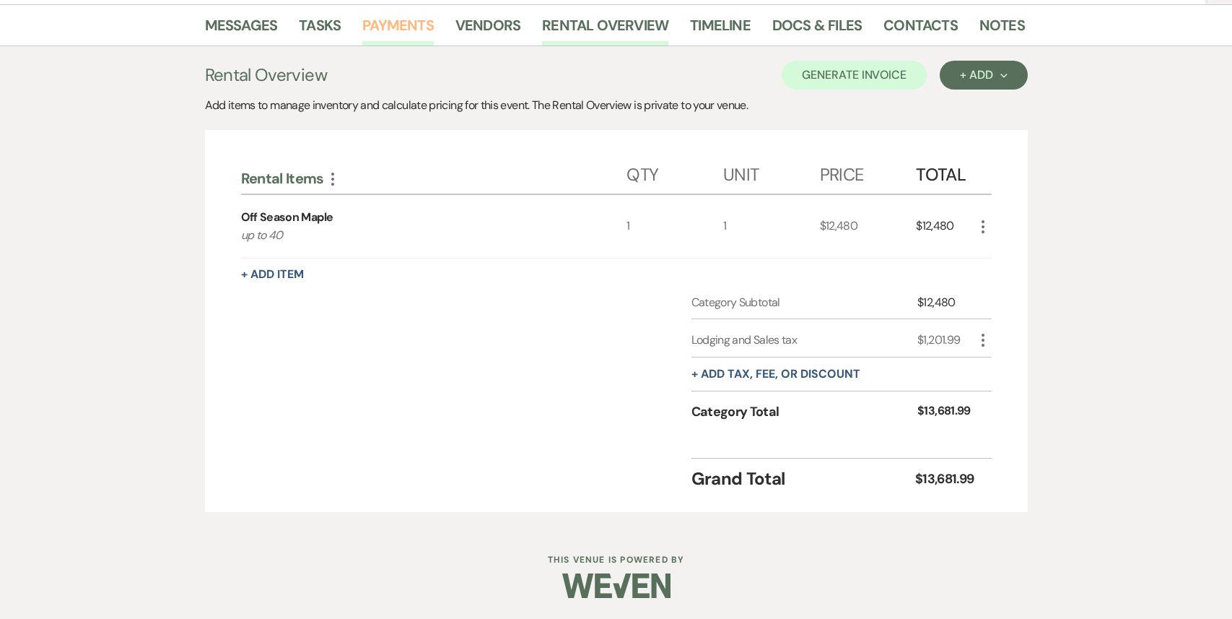
click at [387, 25] on link "Payments" at bounding box center [397, 30] width 71 height 32
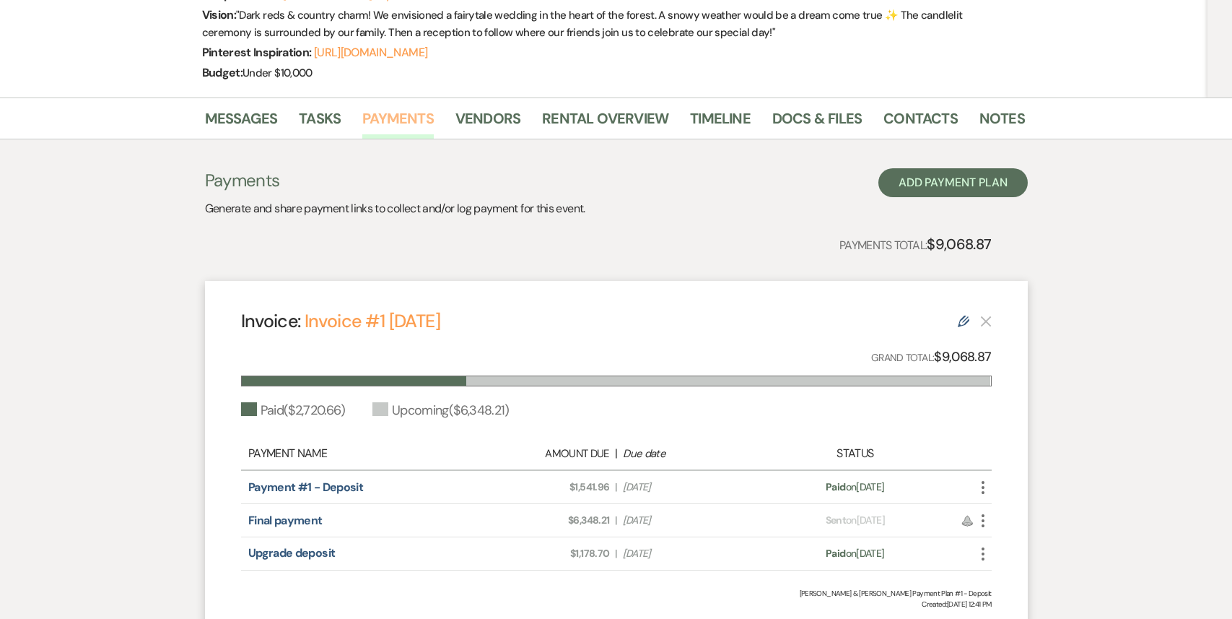
scroll to position [343, 0]
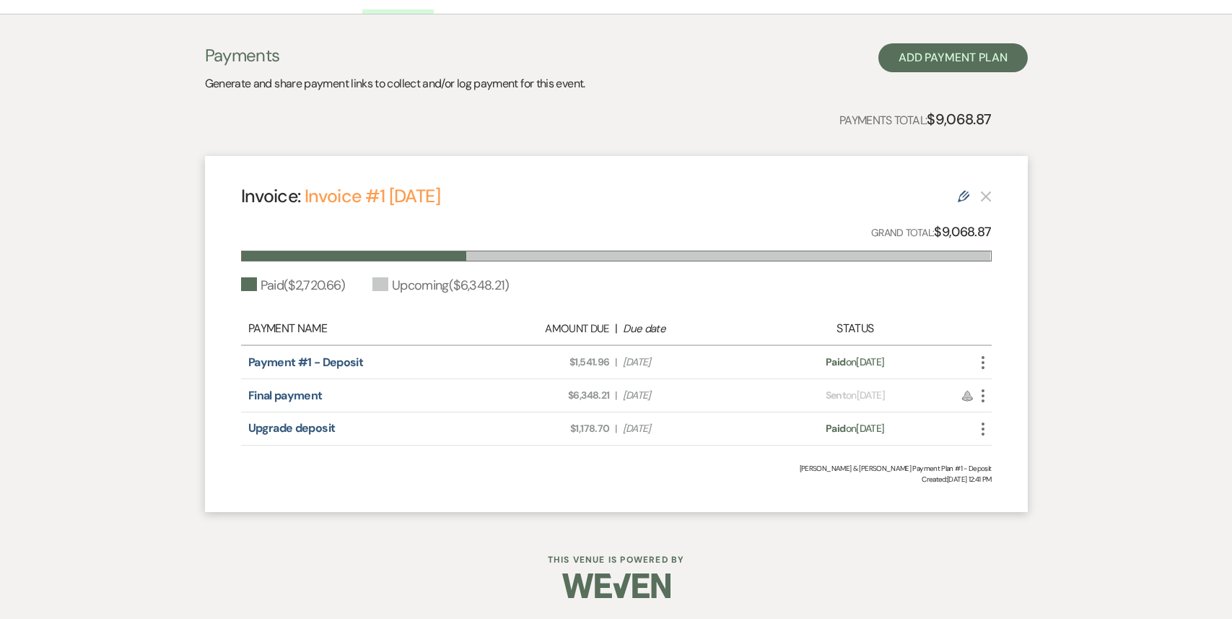
click at [967, 187] on div "Edit" at bounding box center [975, 195] width 34 height 17
click at [967, 192] on icon "Edit" at bounding box center [964, 197] width 12 height 12
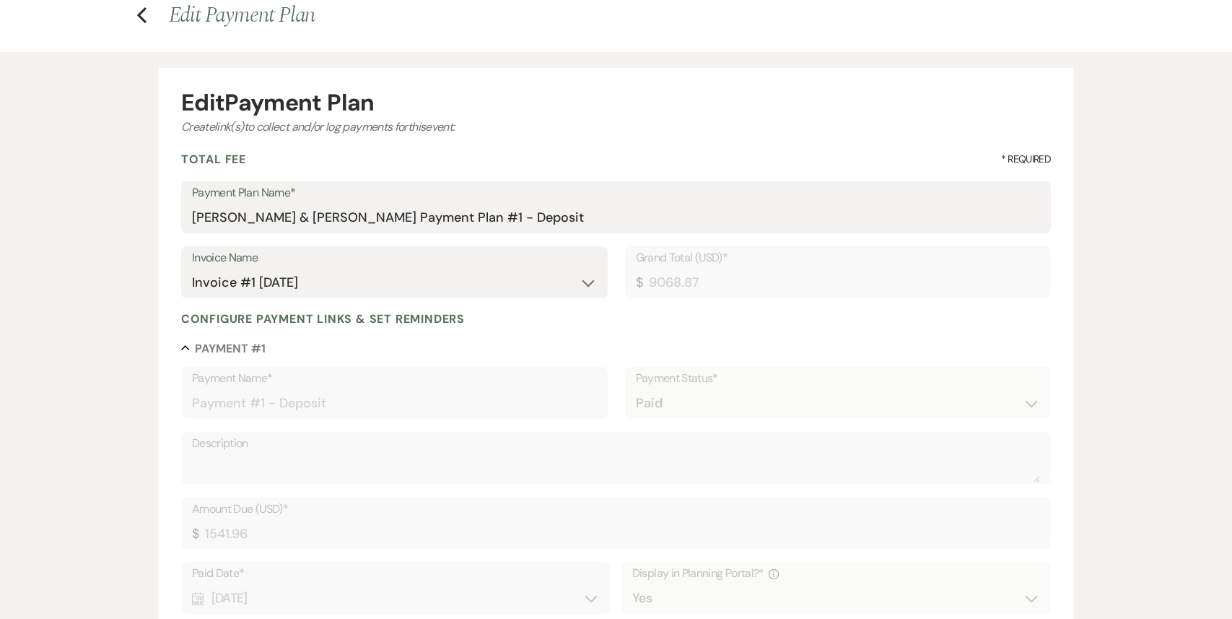
scroll to position [73, 0]
click at [574, 279] on select "N/A Invoice #1 [DATE] Invoice #2 [DATE]" at bounding box center [394, 282] width 405 height 28
click at [192, 268] on select "N/A Invoice #1 [DATE] Invoice #2 [DATE]" at bounding box center [394, 282] width 405 height 28
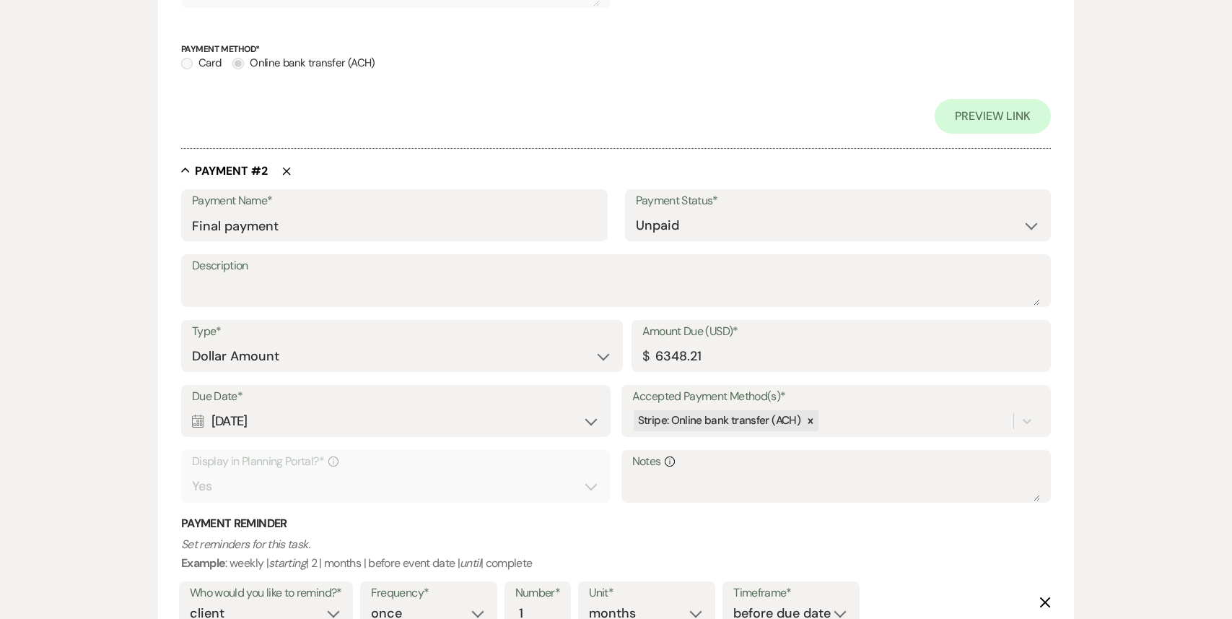
scroll to position [661, 0]
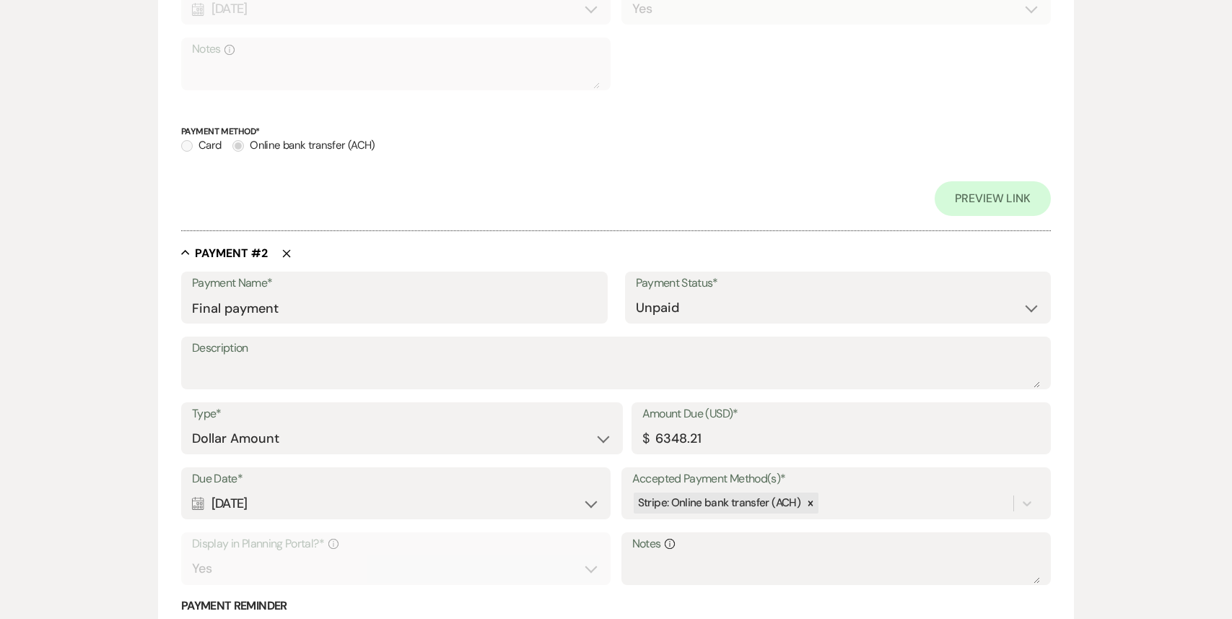
click at [292, 251] on div "Collapse Payment # 2 Delete" at bounding box center [616, 252] width 870 height 14
click at [282, 251] on icon "Delete" at bounding box center [286, 253] width 9 height 9
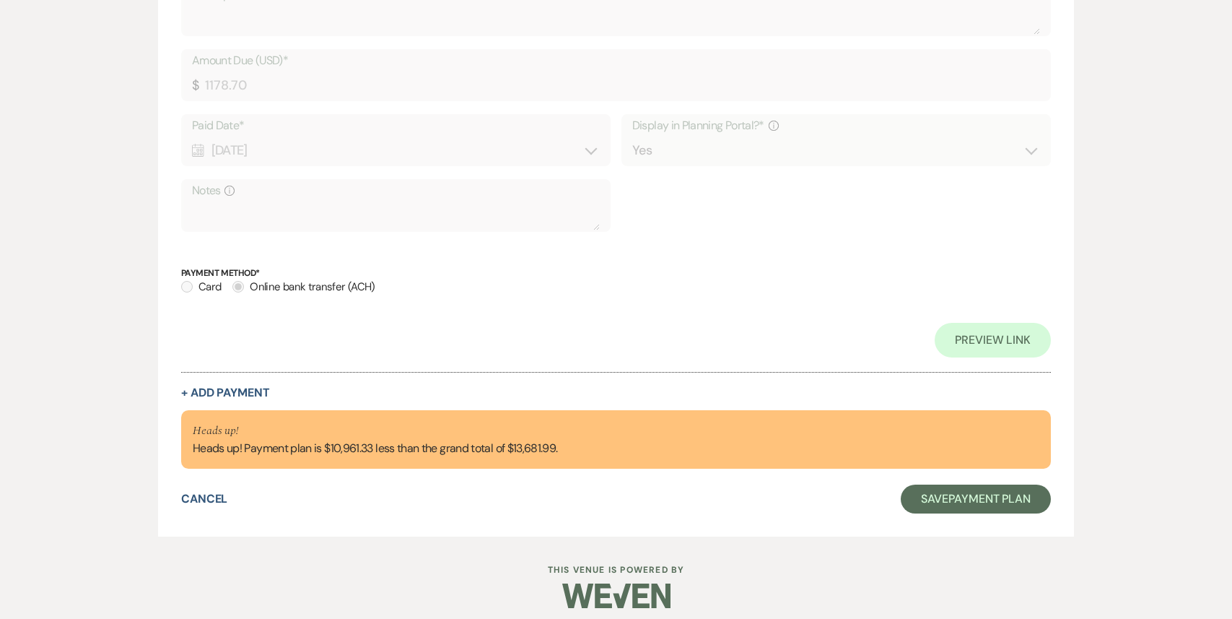
scroll to position [1025, 0]
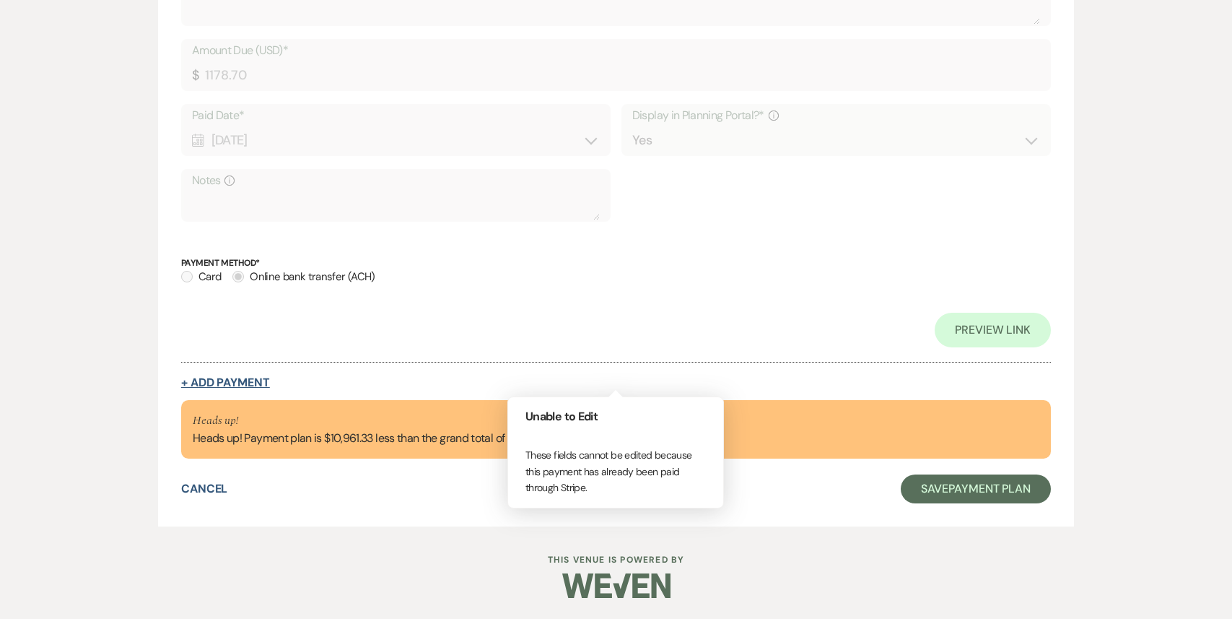
click at [206, 382] on button "+ Add Payment" at bounding box center [225, 383] width 89 height 12
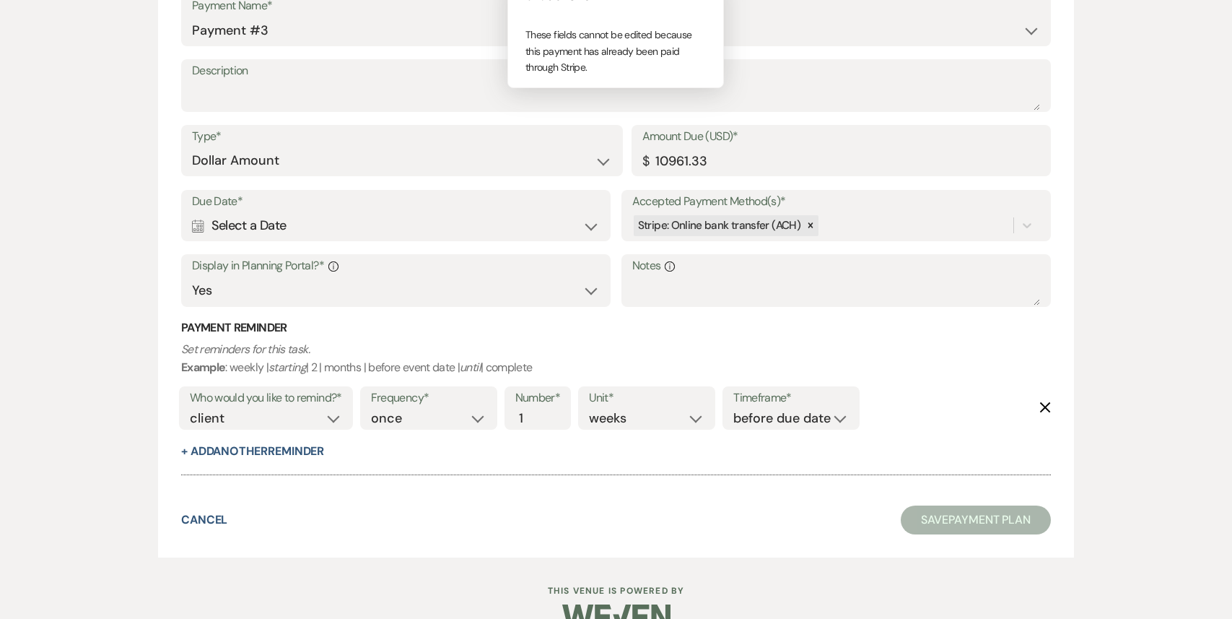
scroll to position [1361, 0]
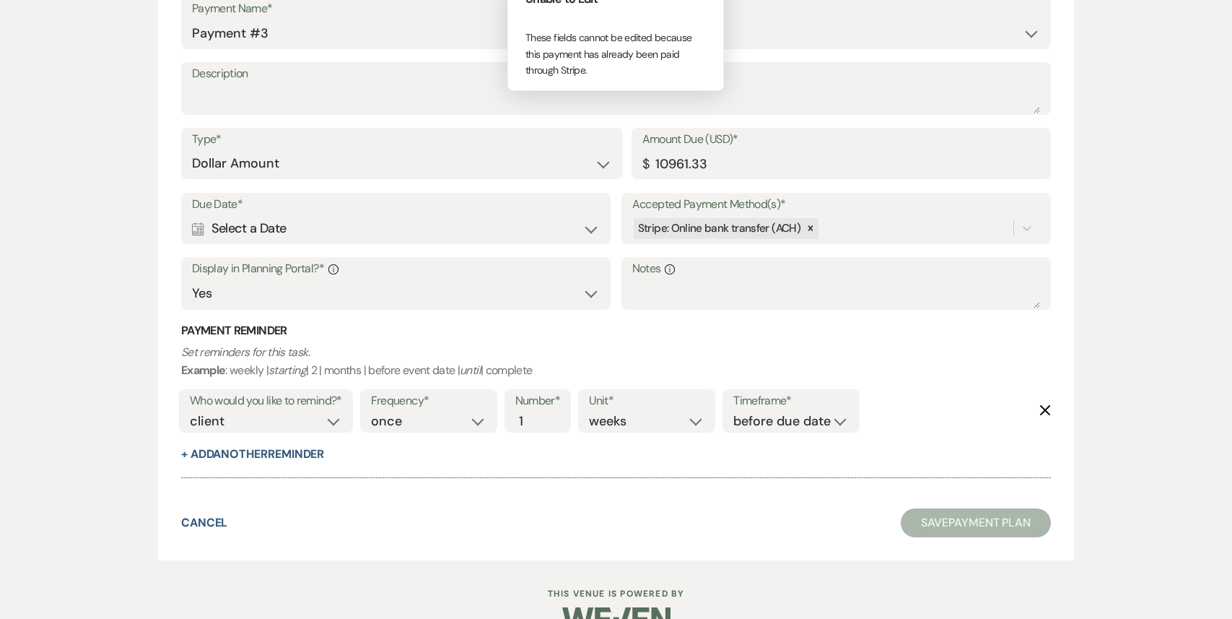
click at [330, 223] on div "Calendar Select a Date Expand" at bounding box center [396, 228] width 408 height 28
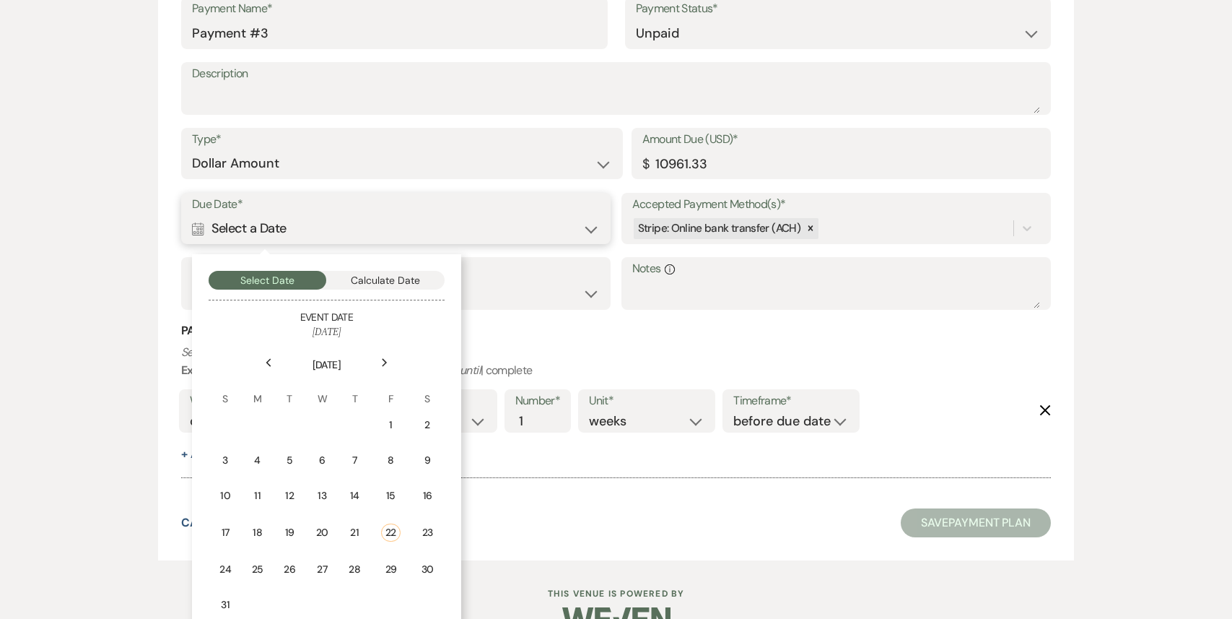
click at [368, 282] on button "Calculate Date" at bounding box center [385, 280] width 118 height 19
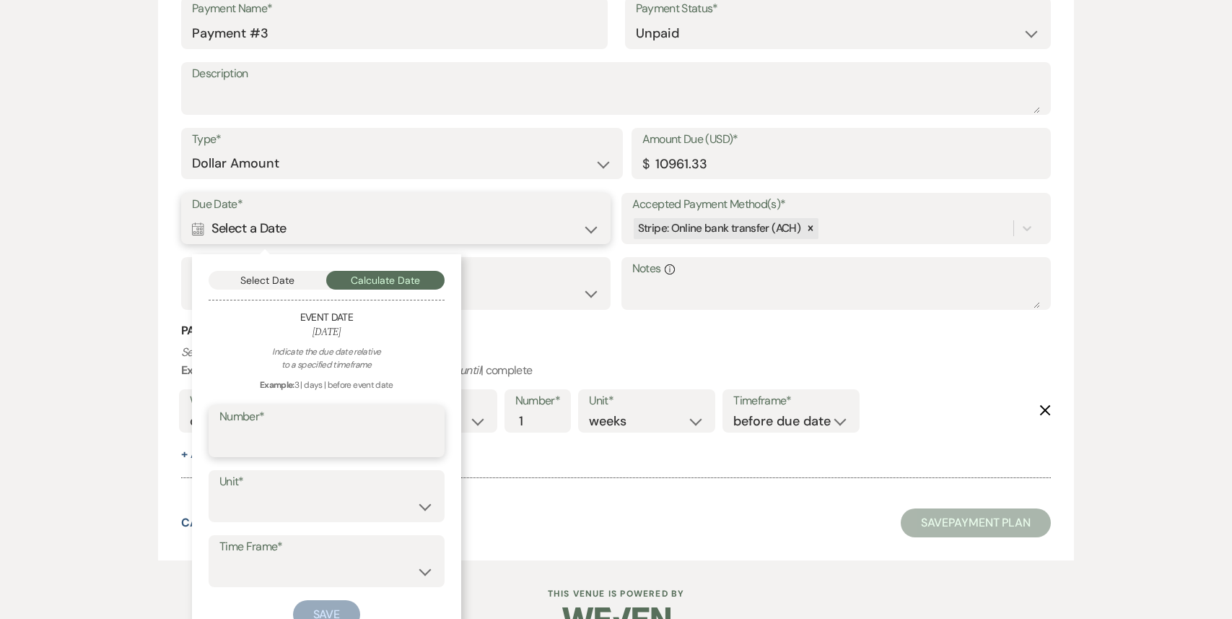
click at [293, 452] on input "Number*" at bounding box center [326, 441] width 214 height 28
click at [297, 505] on select "days weeks months" at bounding box center [326, 506] width 214 height 28
click at [219, 492] on select "days weeks months" at bounding box center [326, 506] width 214 height 28
click at [297, 573] on select "before event date after event date after event is booked after [DATE] date" at bounding box center [326, 571] width 214 height 28
click at [219, 557] on select "before event date after event date after event is booked after [DATE] date" at bounding box center [326, 571] width 214 height 28
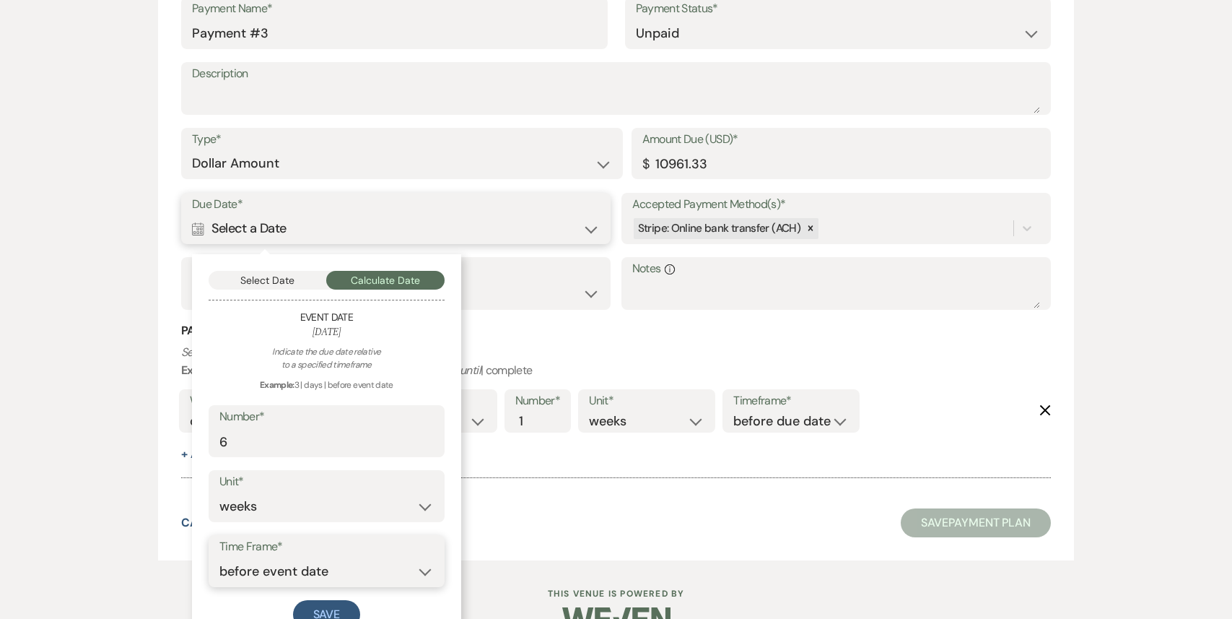
scroll to position [1394, 0]
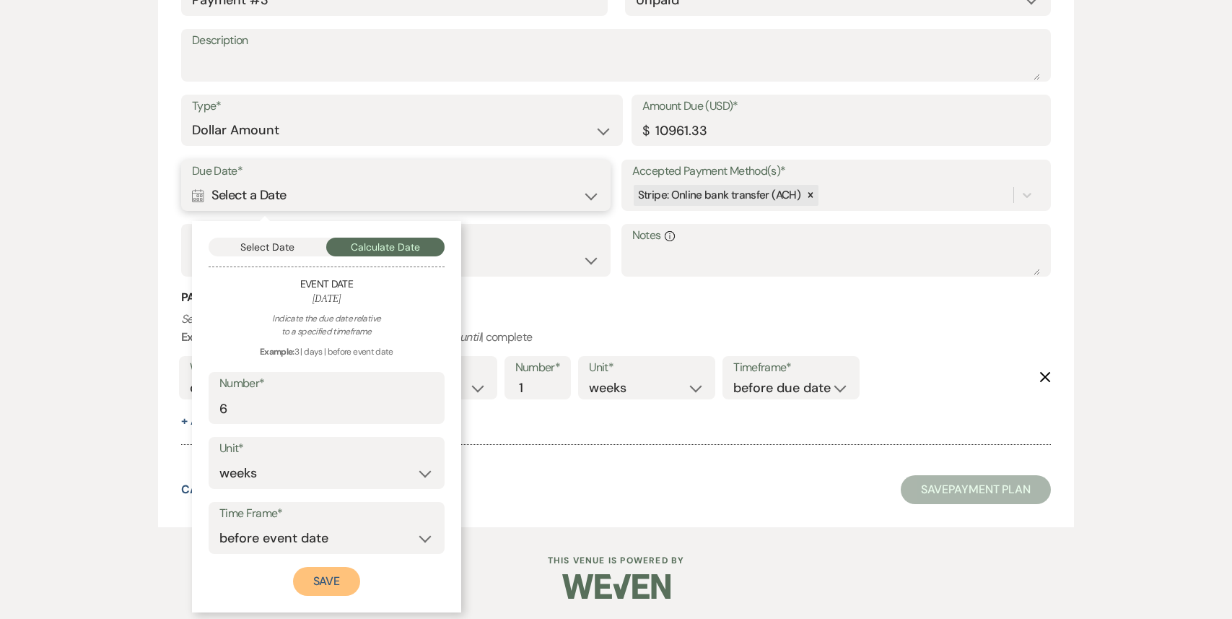
click at [326, 584] on button "Save" at bounding box center [327, 581] width 68 height 29
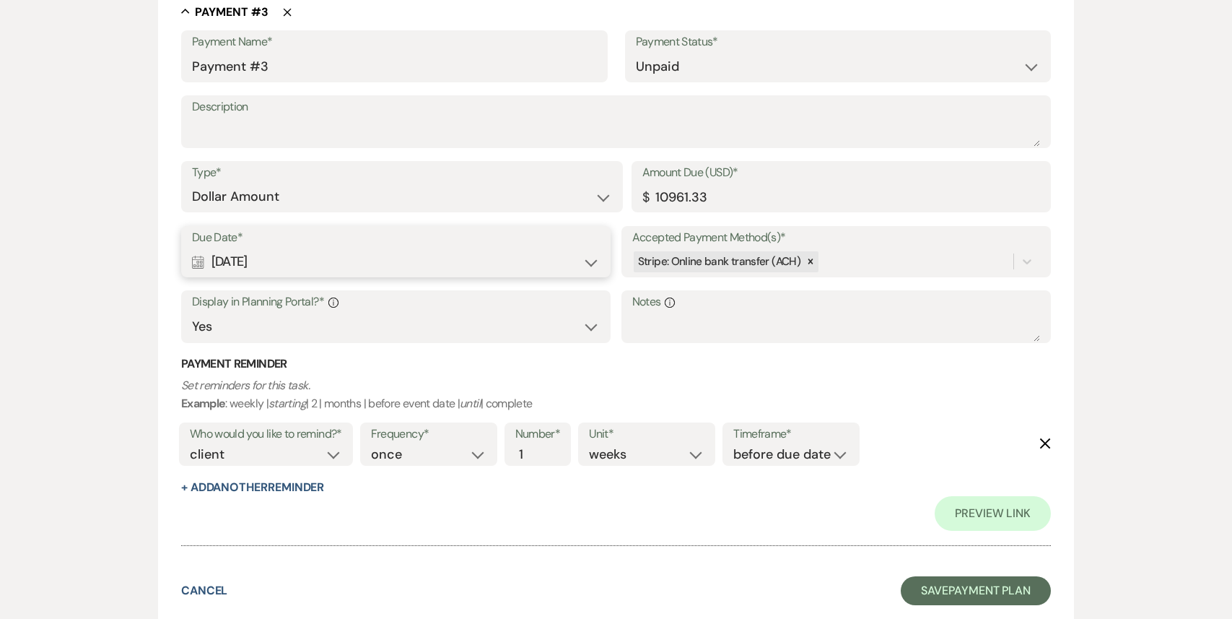
scroll to position [1498, 0]
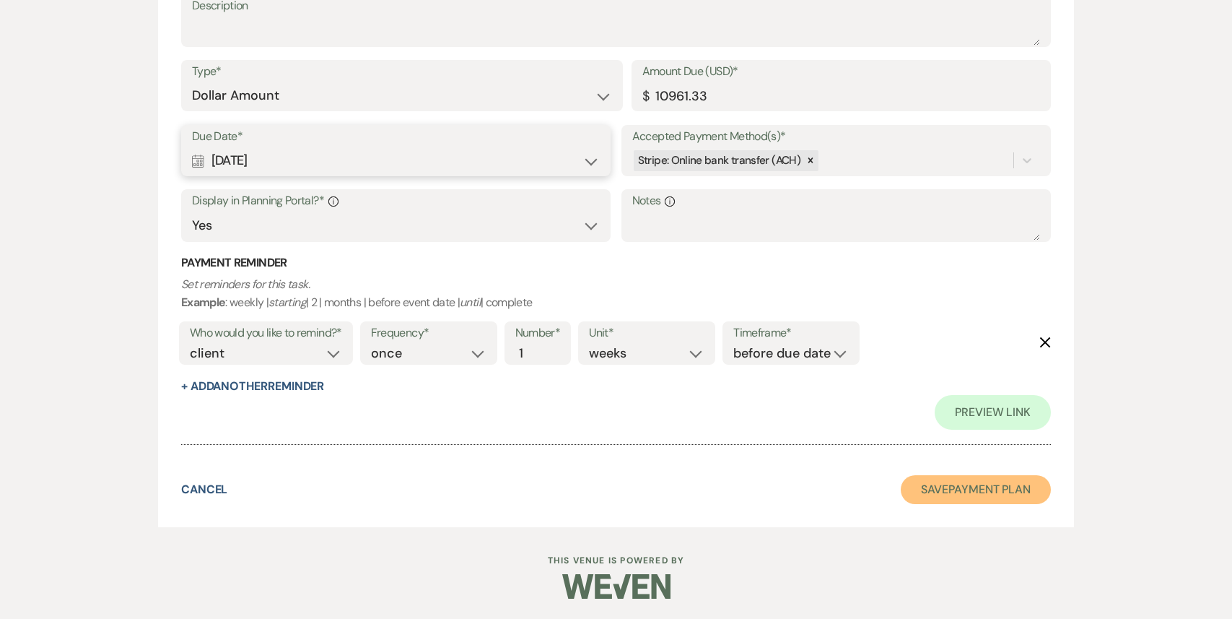
click at [936, 481] on button "Save Payment Plan" at bounding box center [976, 489] width 150 height 29
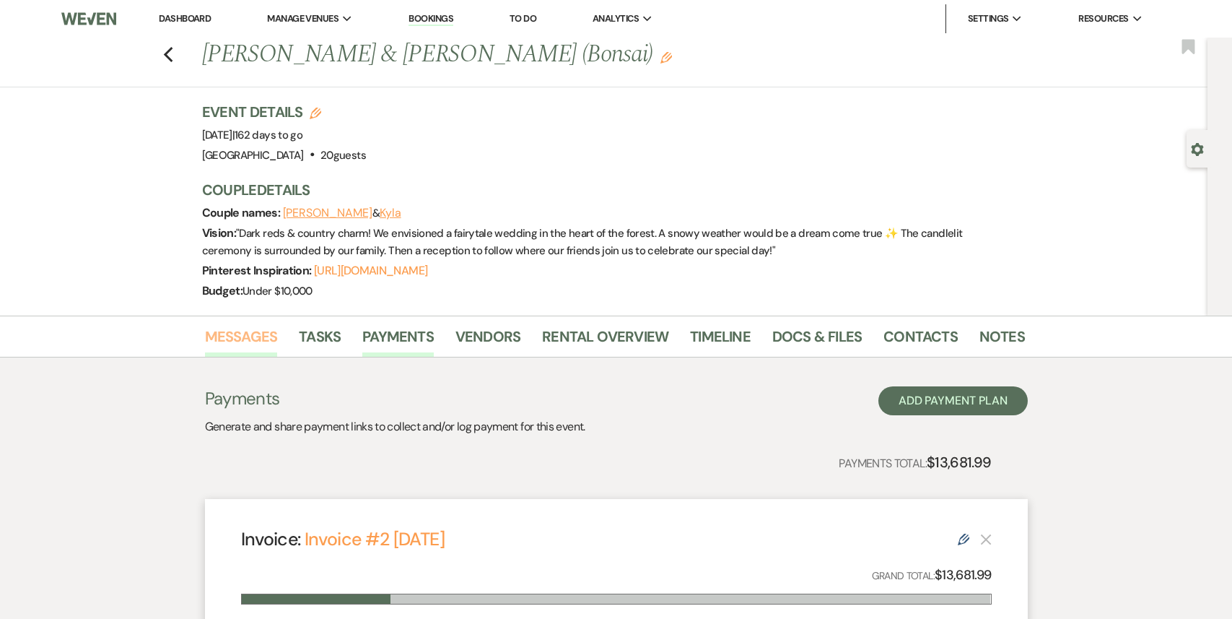
click at [245, 334] on link "Messages" at bounding box center [241, 341] width 73 height 32
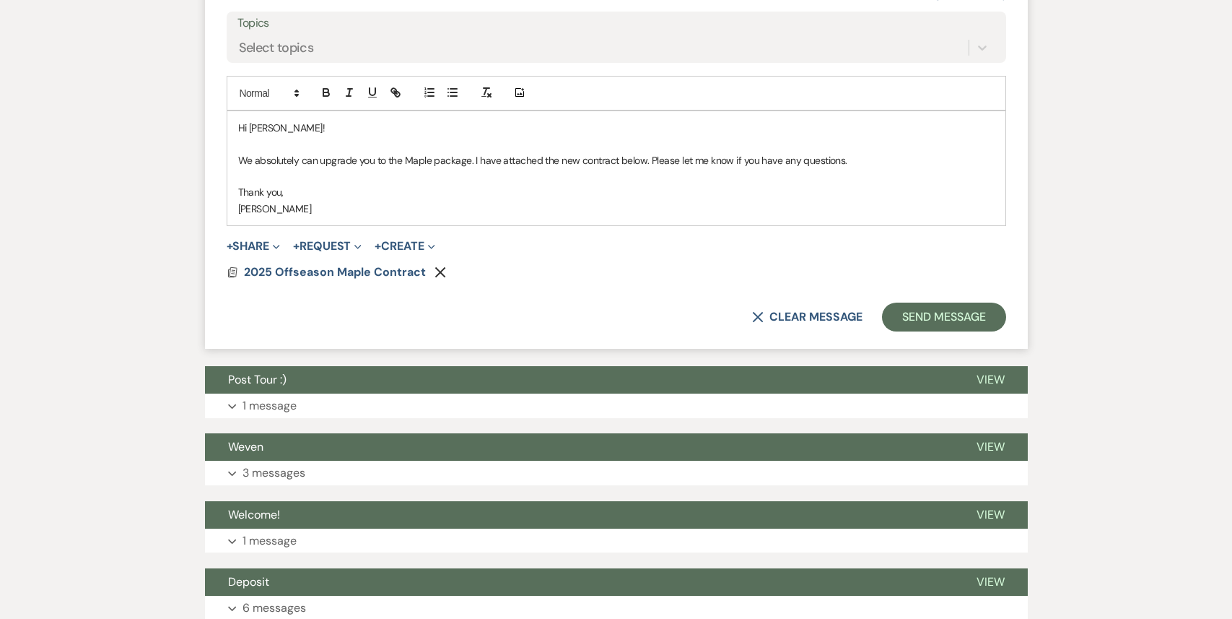
scroll to position [3802, 0]
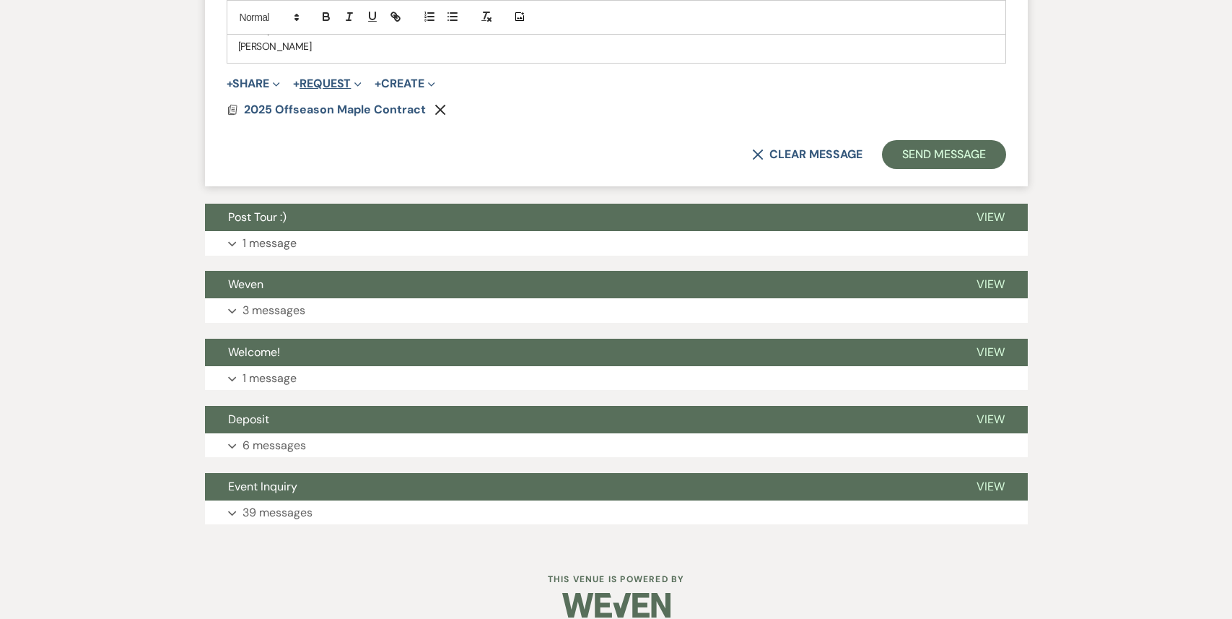
click at [332, 78] on button "+ Request Expand" at bounding box center [327, 84] width 69 height 12
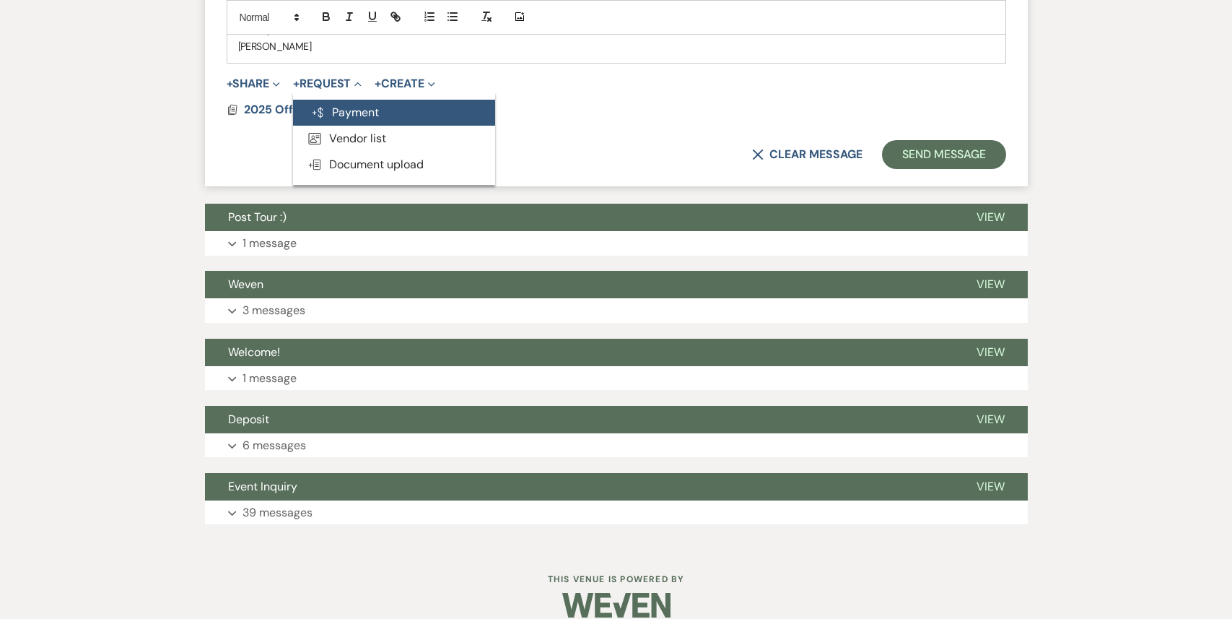
click at [348, 100] on button "Generate Payment Payment" at bounding box center [394, 113] width 202 height 26
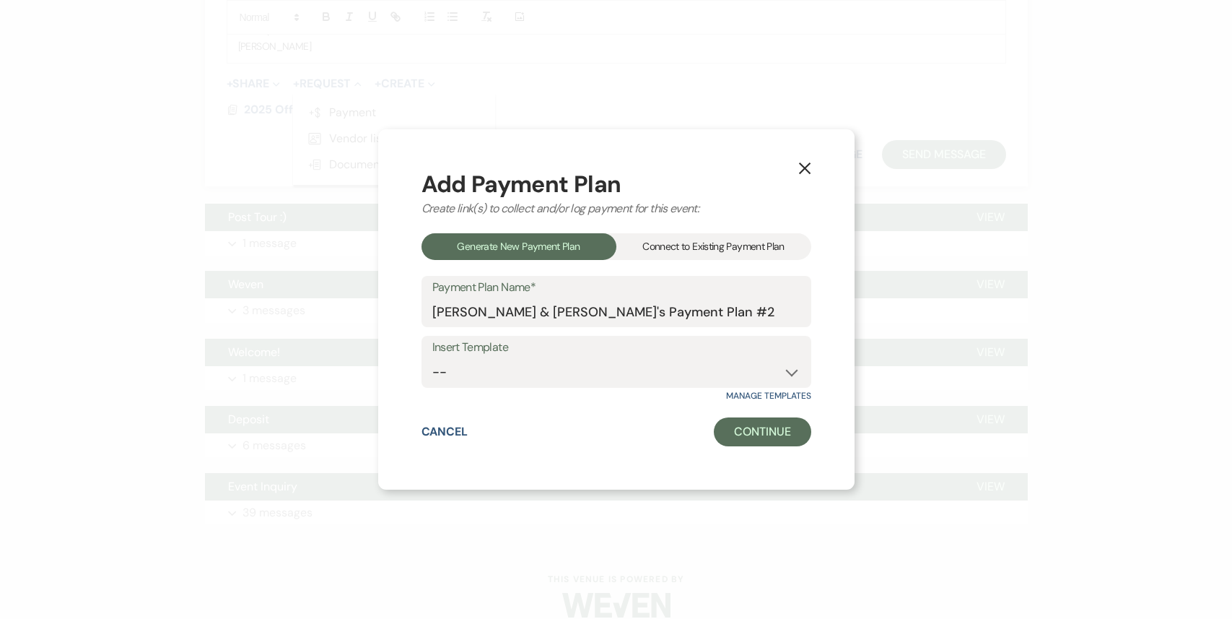
click at [699, 256] on div "Connect to Existing Payment Plan" at bounding box center [714, 246] width 195 height 27
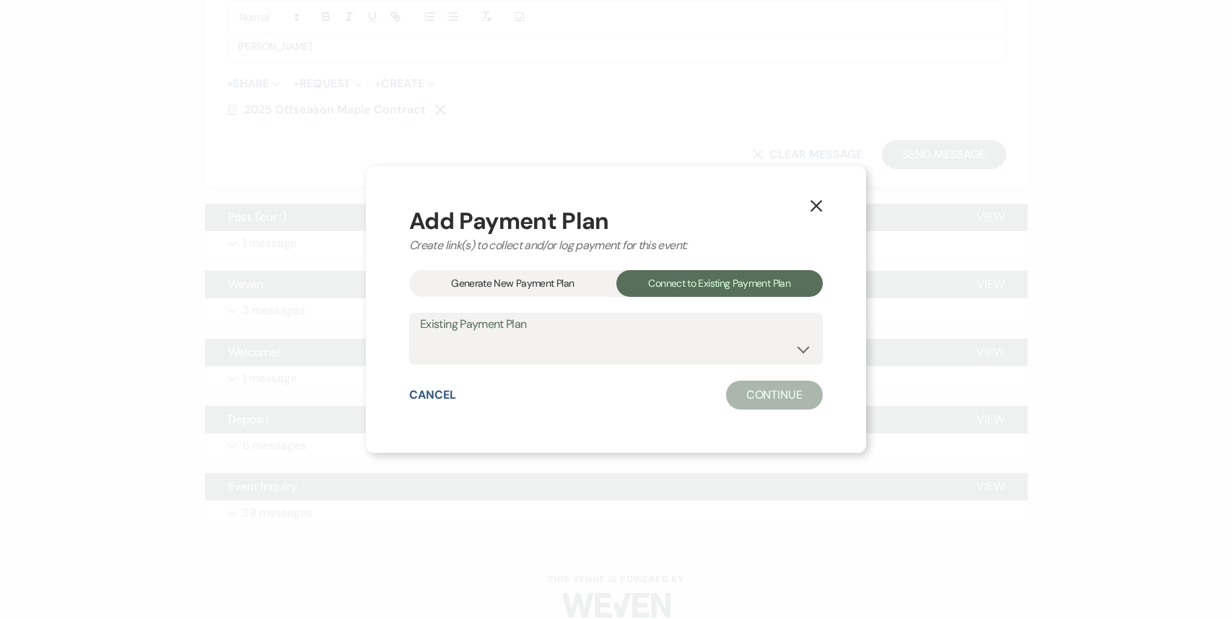
click at [645, 369] on div "Add Payment Plan Create link(s) to collect and/or log payment for this event: G…" at bounding box center [616, 309] width 414 height 200
click at [645, 361] on select "[PERSON_NAME] & [PERSON_NAME] Payment Plan #1 - Deposit" at bounding box center [616, 349] width 392 height 28
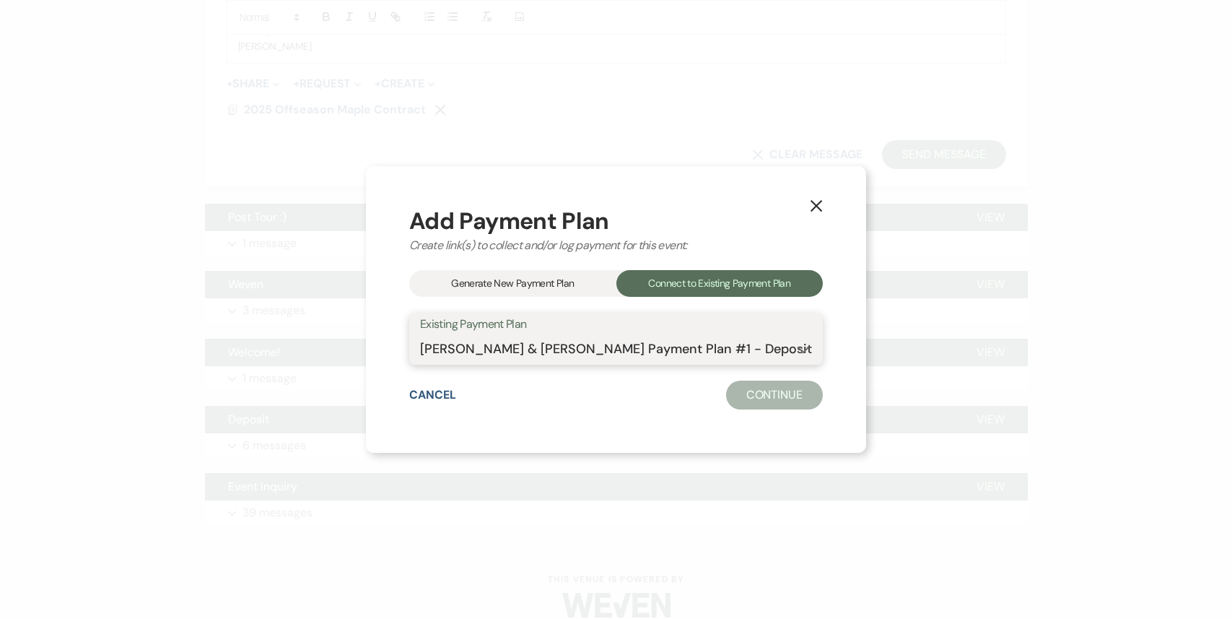
click at [432, 335] on select "[PERSON_NAME] & [PERSON_NAME] Payment Plan #1 - Deposit" at bounding box center [616, 349] width 392 height 28
click at [755, 396] on button "Continue" at bounding box center [774, 395] width 97 height 29
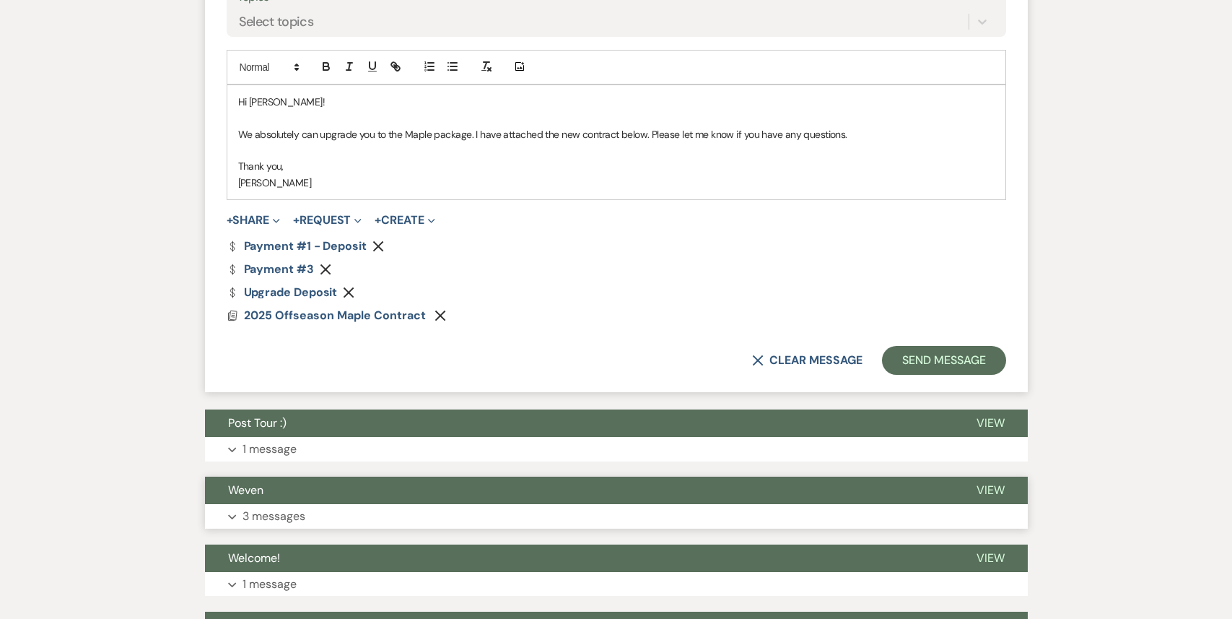
scroll to position [3664, 0]
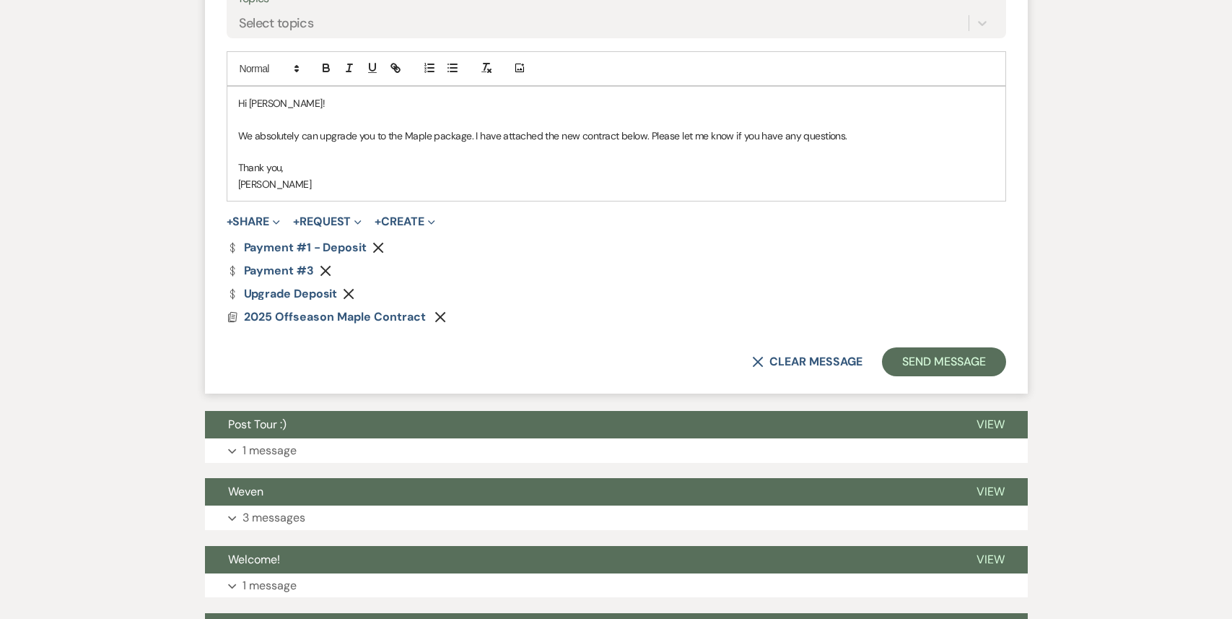
click at [375, 242] on icon "Remove" at bounding box center [379, 248] width 12 height 12
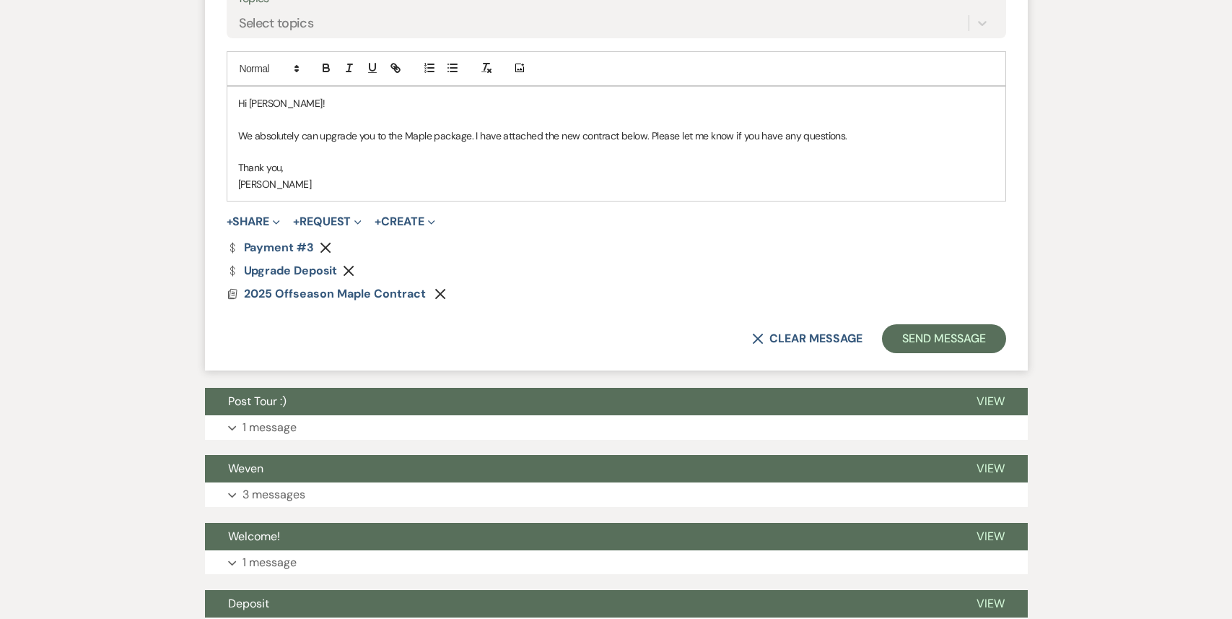
click at [350, 265] on icon "Remove" at bounding box center [349, 271] width 12 height 12
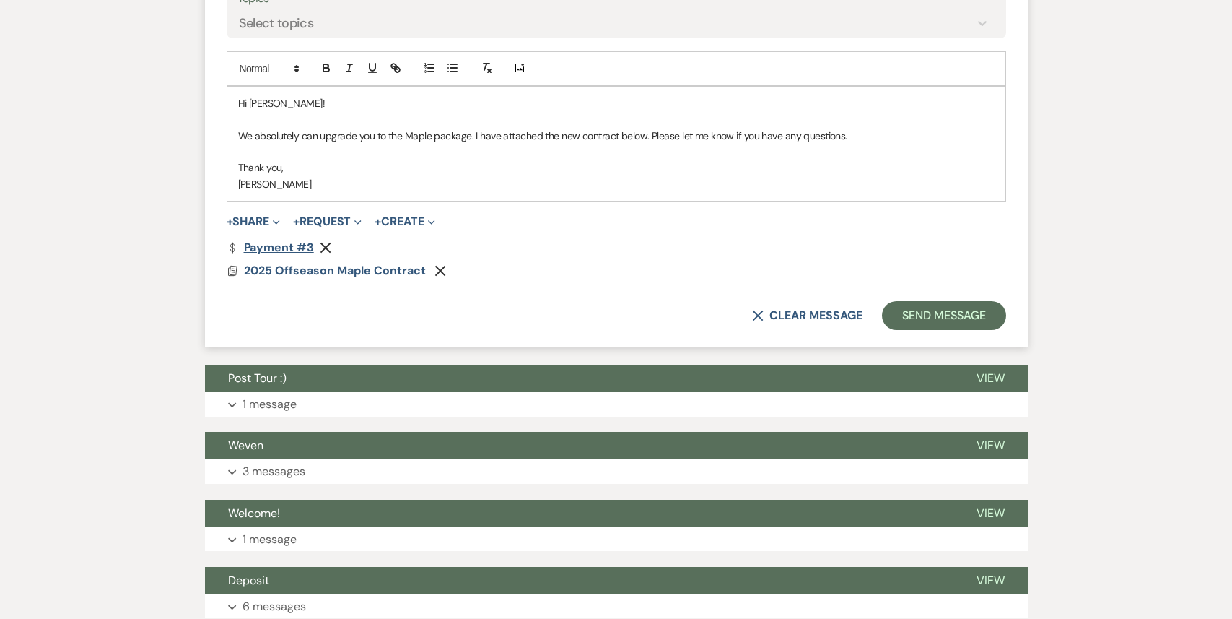
click at [273, 242] on link "Dollar Payment Payment #3" at bounding box center [270, 248] width 87 height 12
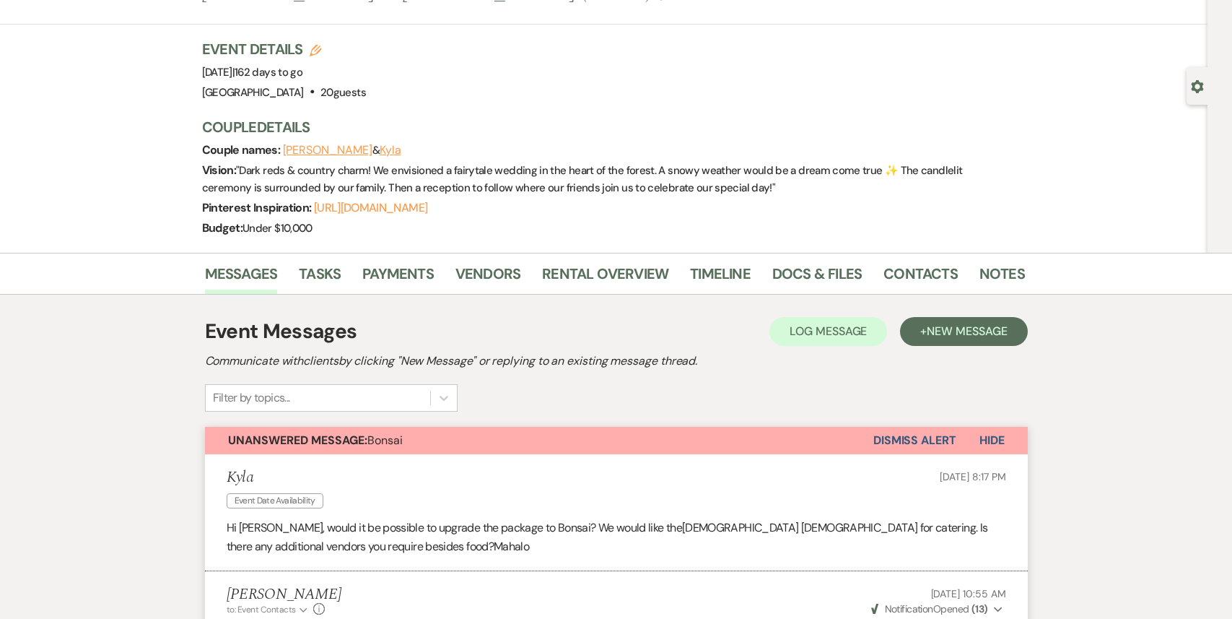
scroll to position [0, 0]
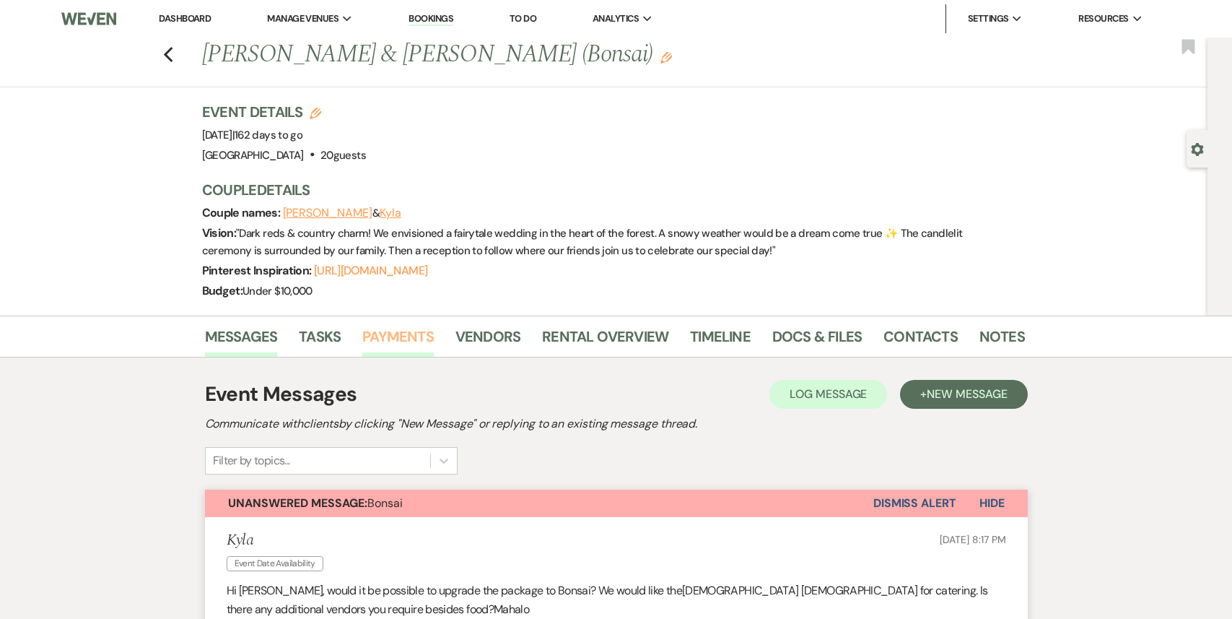
click at [430, 335] on link "Payments" at bounding box center [397, 341] width 71 height 32
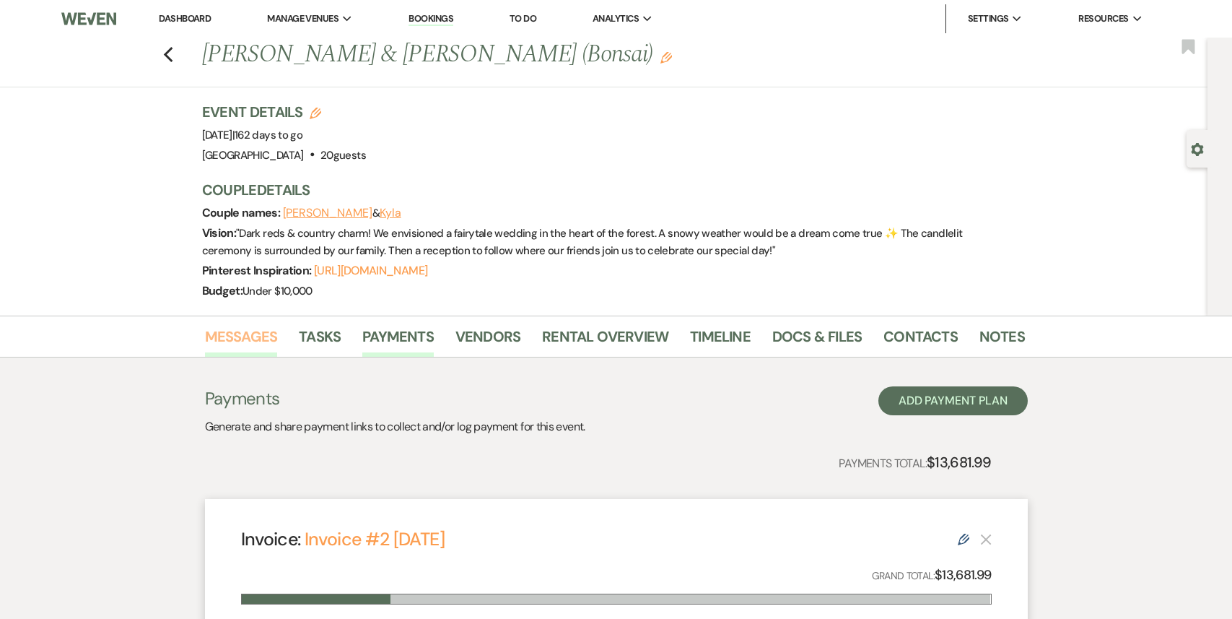
click at [238, 336] on link "Messages" at bounding box center [241, 341] width 73 height 32
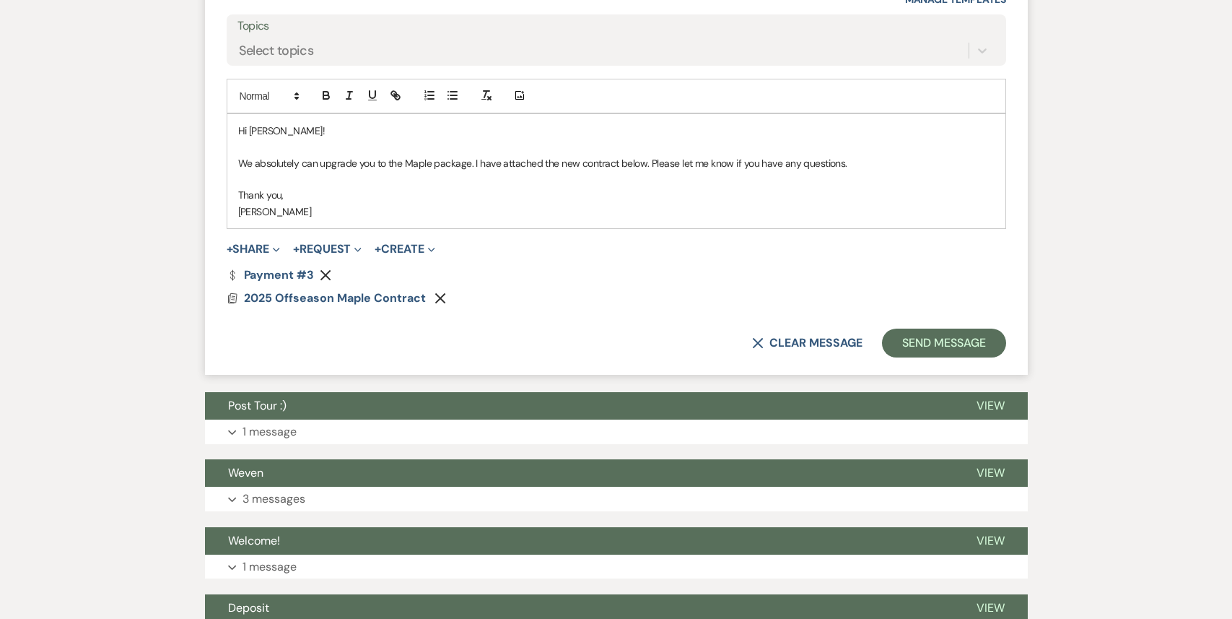
scroll to position [3678, 0]
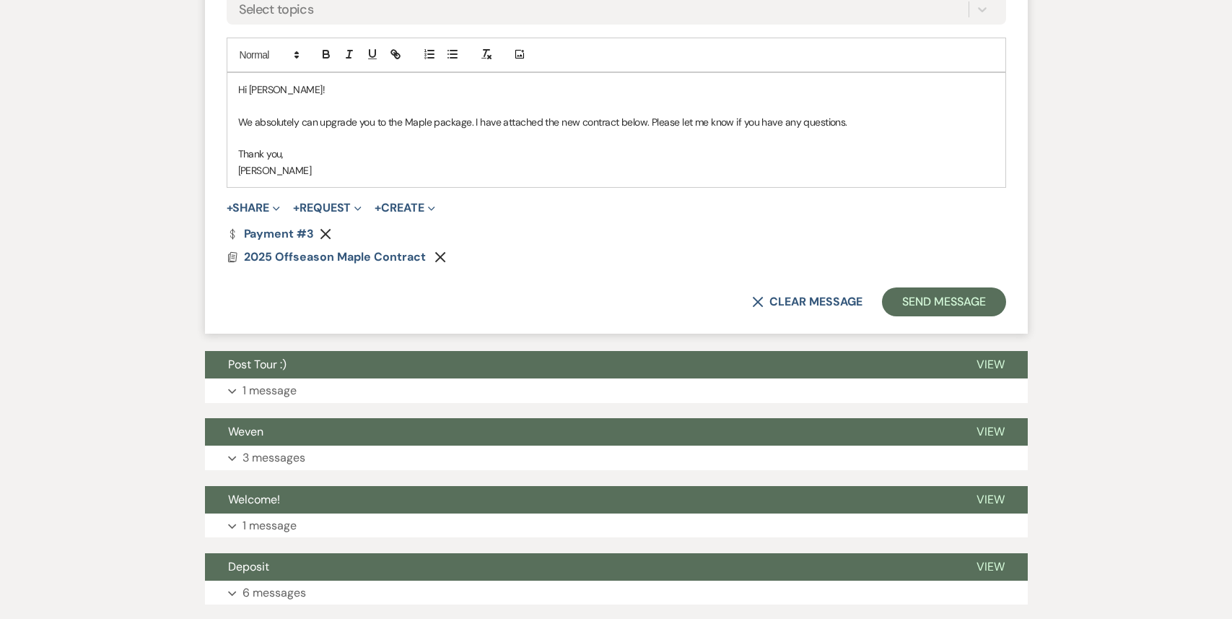
click at [644, 114] on p "We absolutely can upgrade you to the Maple package. I have attached the new con…" at bounding box center [616, 122] width 757 height 16
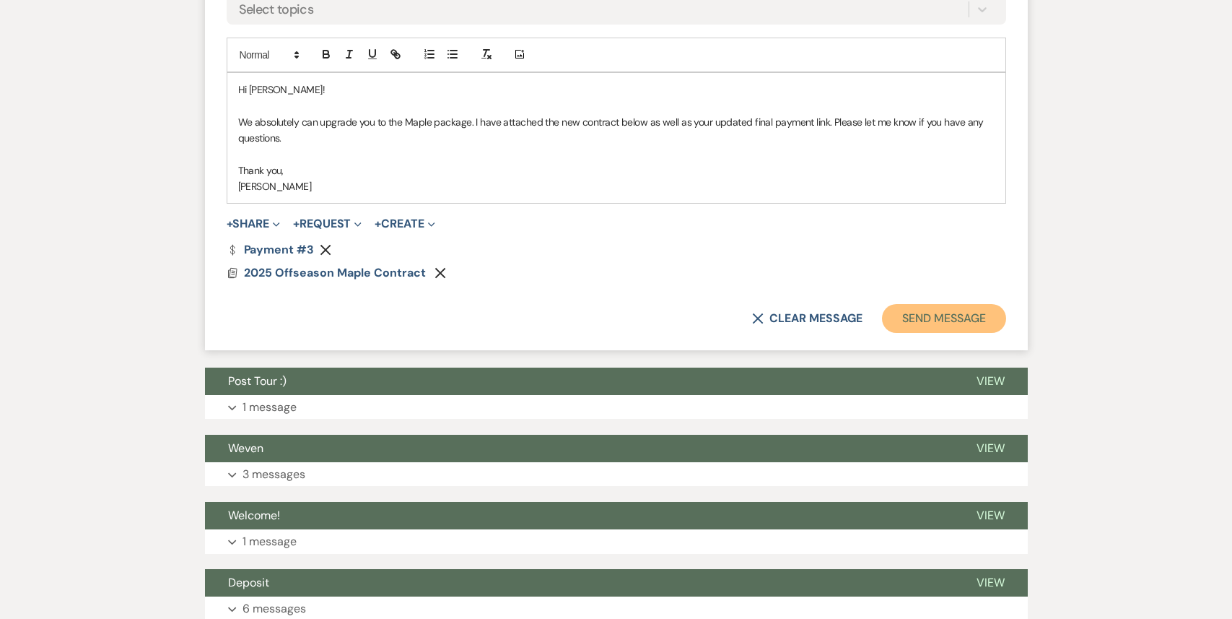
click at [921, 304] on button "Send Message" at bounding box center [943, 318] width 123 height 29
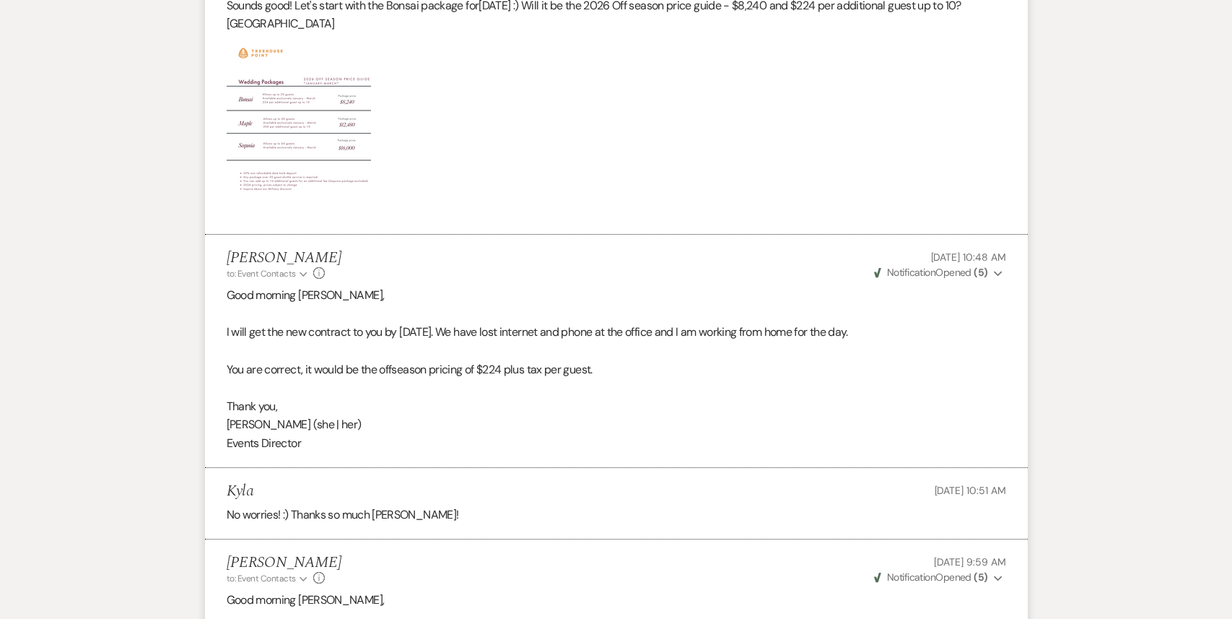
scroll to position [0, 0]
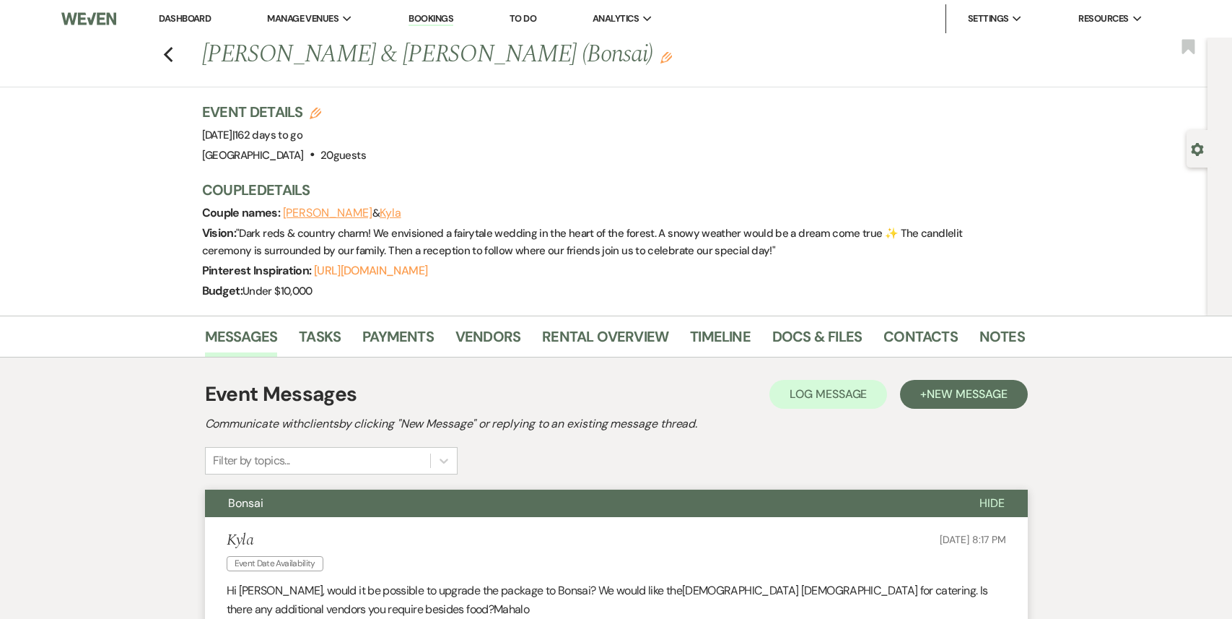
click at [661, 61] on icon "Edit" at bounding box center [667, 58] width 12 height 12
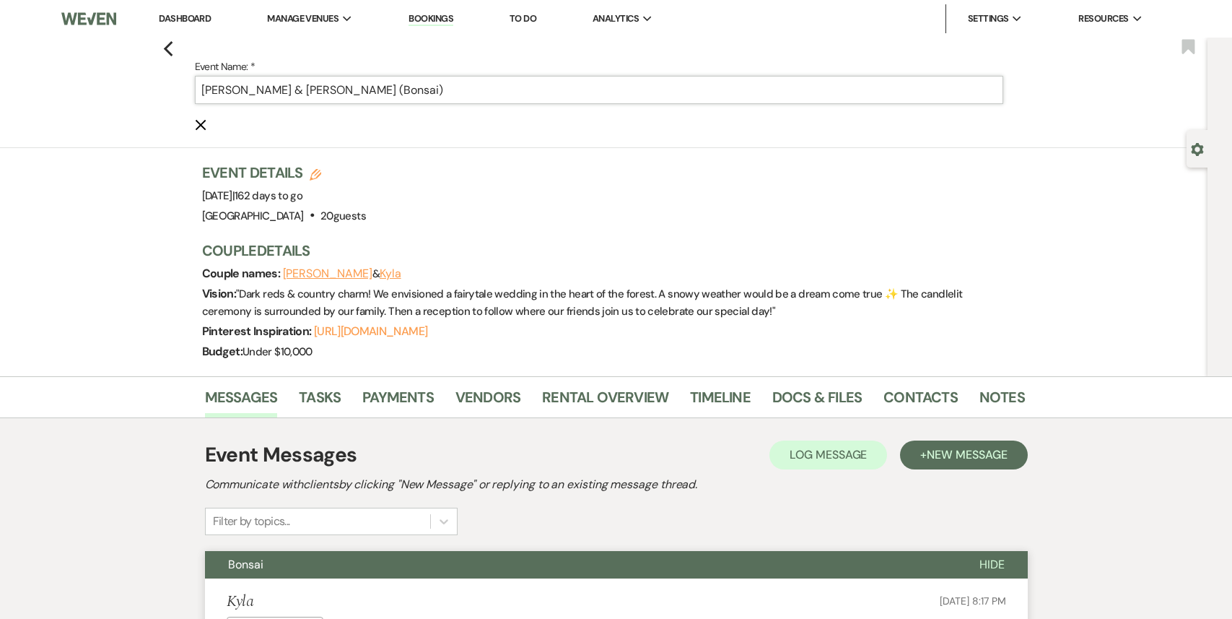
drag, startPoint x: 383, startPoint y: 90, endPoint x: 346, endPoint y: 84, distance: 37.9
click at [346, 84] on input "[PERSON_NAME] & [PERSON_NAME] (Bonsai)" at bounding box center [599, 90] width 809 height 28
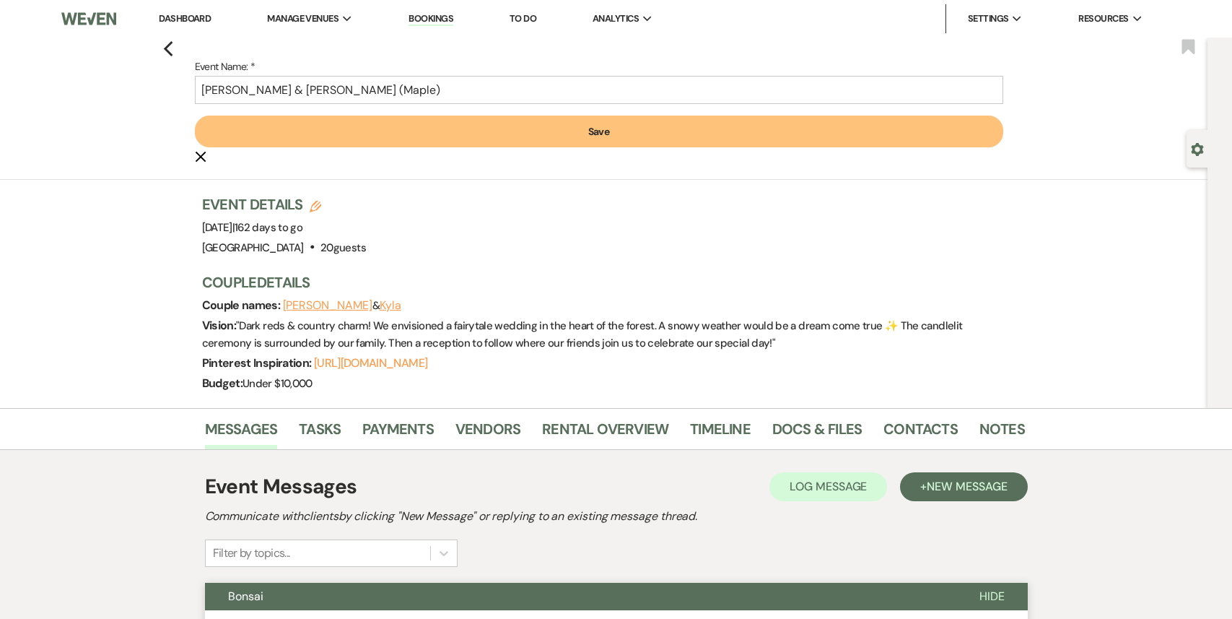
click at [617, 138] on button "Save" at bounding box center [599, 132] width 809 height 32
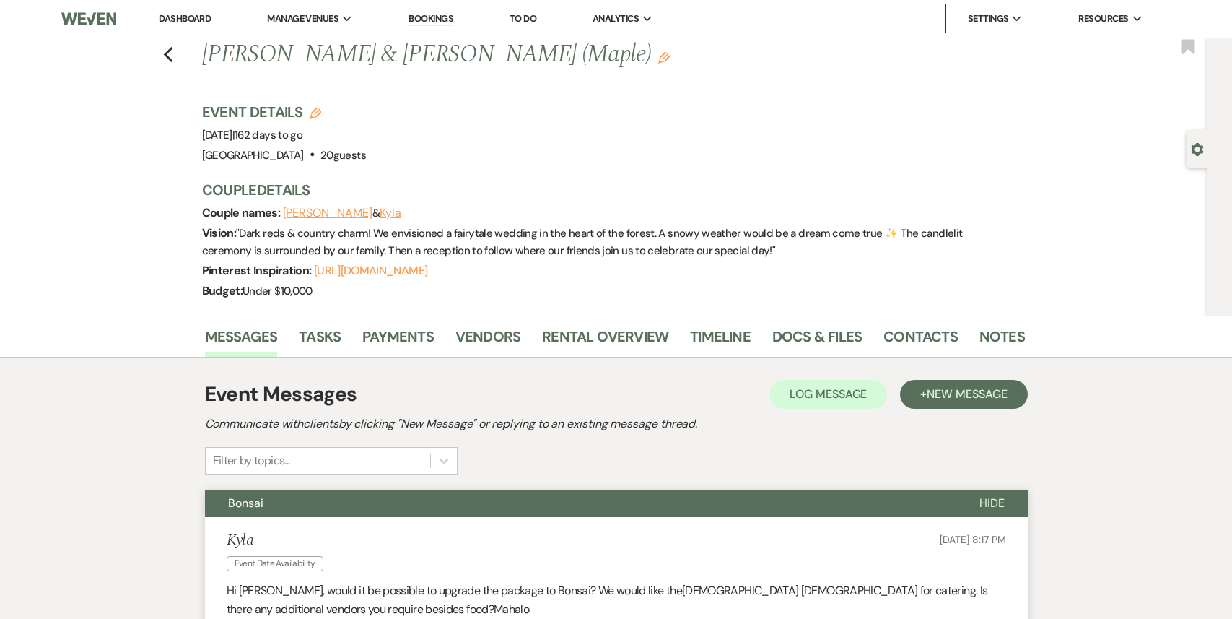
scroll to position [1, 0]
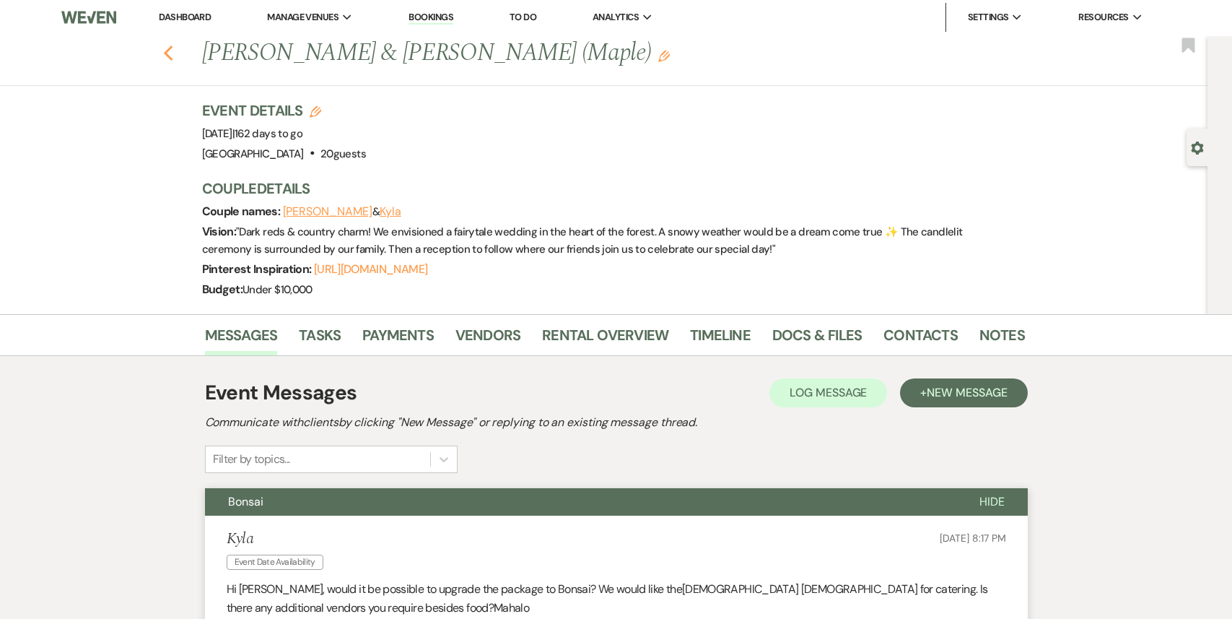
click at [168, 51] on use "button" at bounding box center [167, 53] width 9 height 16
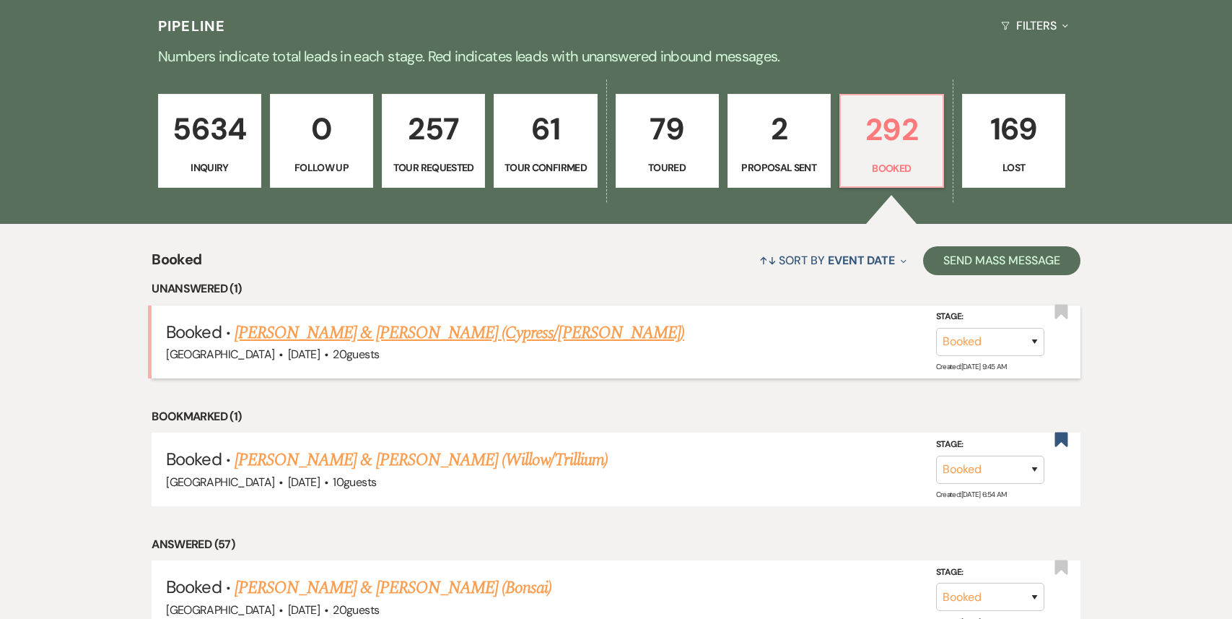
scroll to position [351, 0]
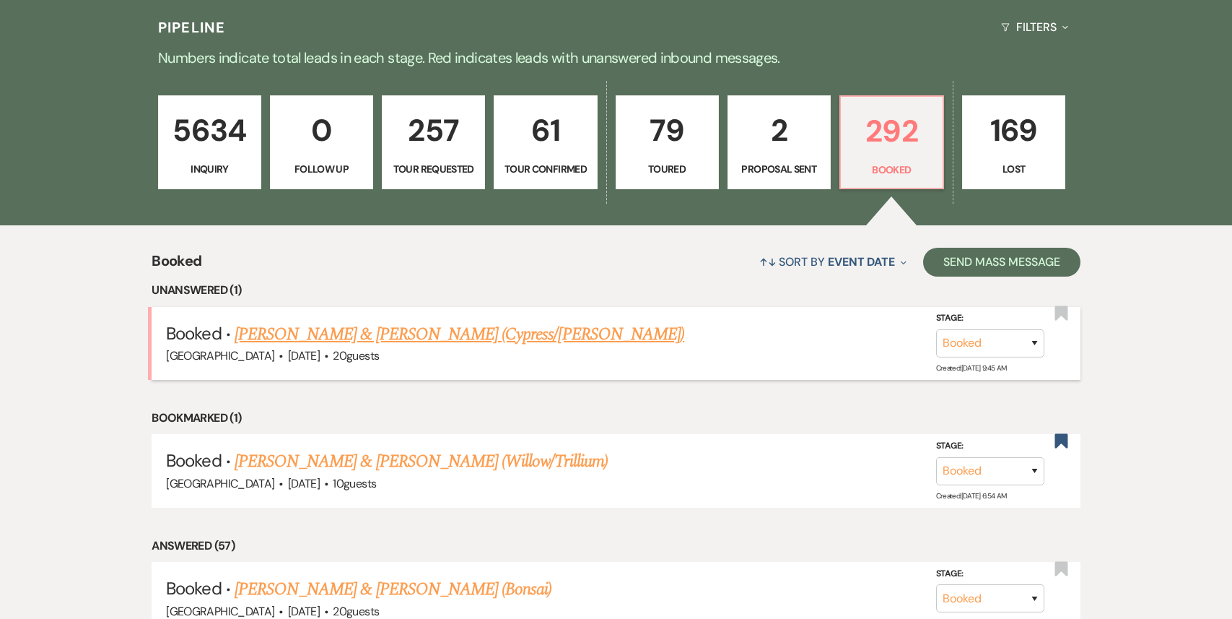
click at [416, 335] on link "[PERSON_NAME] & [PERSON_NAME] (Cypress/[PERSON_NAME])" at bounding box center [460, 334] width 450 height 26
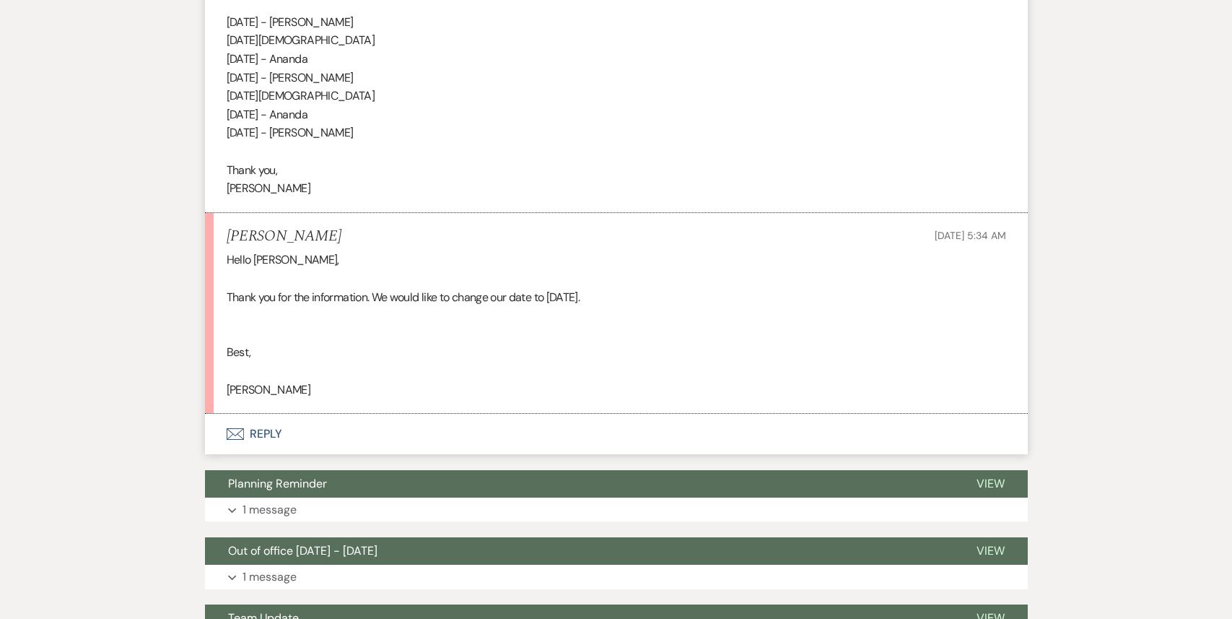
scroll to position [4873, 0]
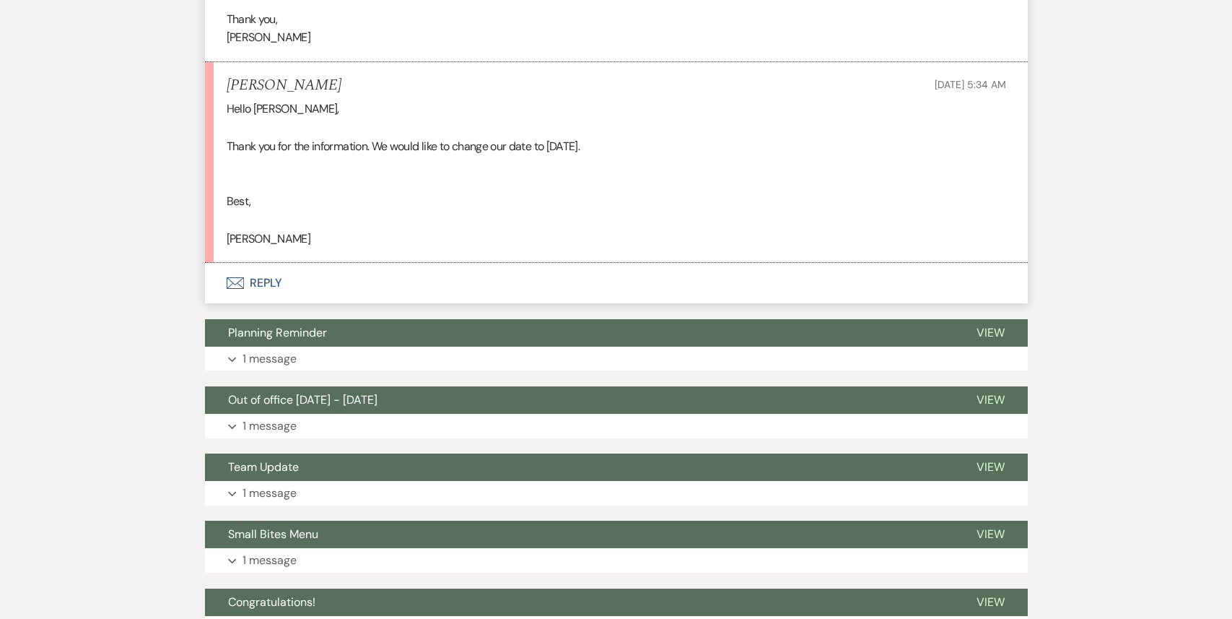
click at [388, 263] on button "Envelope Reply" at bounding box center [616, 283] width 823 height 40
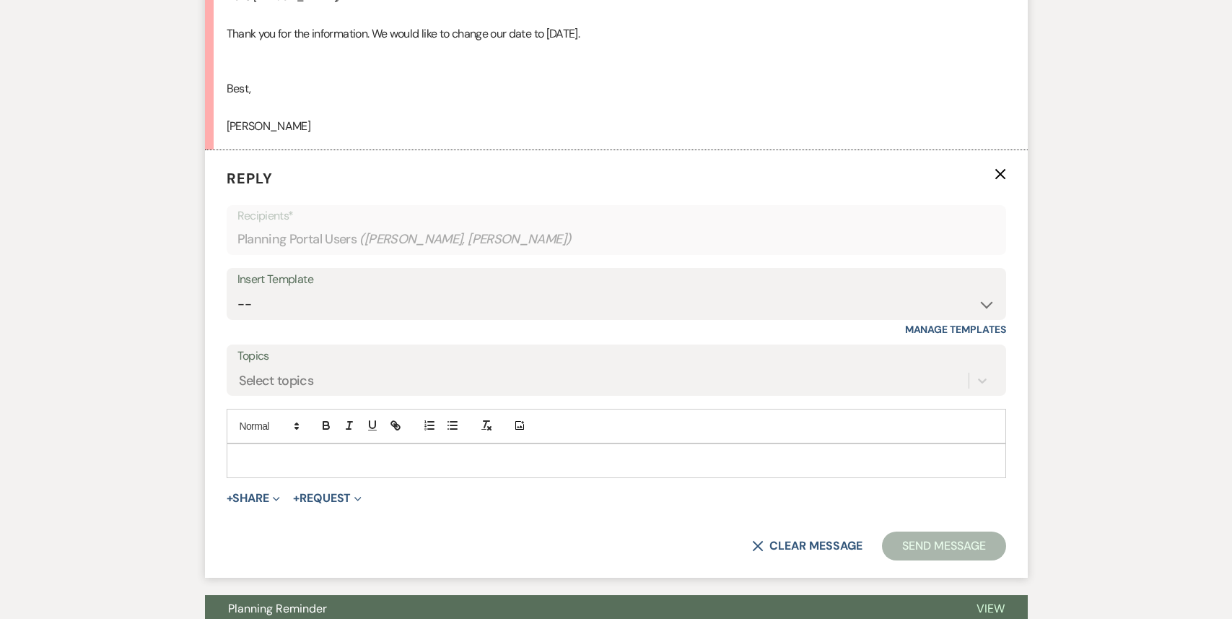
scroll to position [4987, 0]
click at [368, 289] on select "-- Weven Planning Portal Introduction (Booked Events) 1st planning email ([PERS…" at bounding box center [617, 303] width 758 height 28
click at [255, 488] on span "+ Share Expand Doc Upload Documents Add Photo Images Pref Vendors Preferred ven…" at bounding box center [254, 496] width 54 height 17
click at [255, 491] on button "+ Share Expand" at bounding box center [254, 497] width 54 height 12
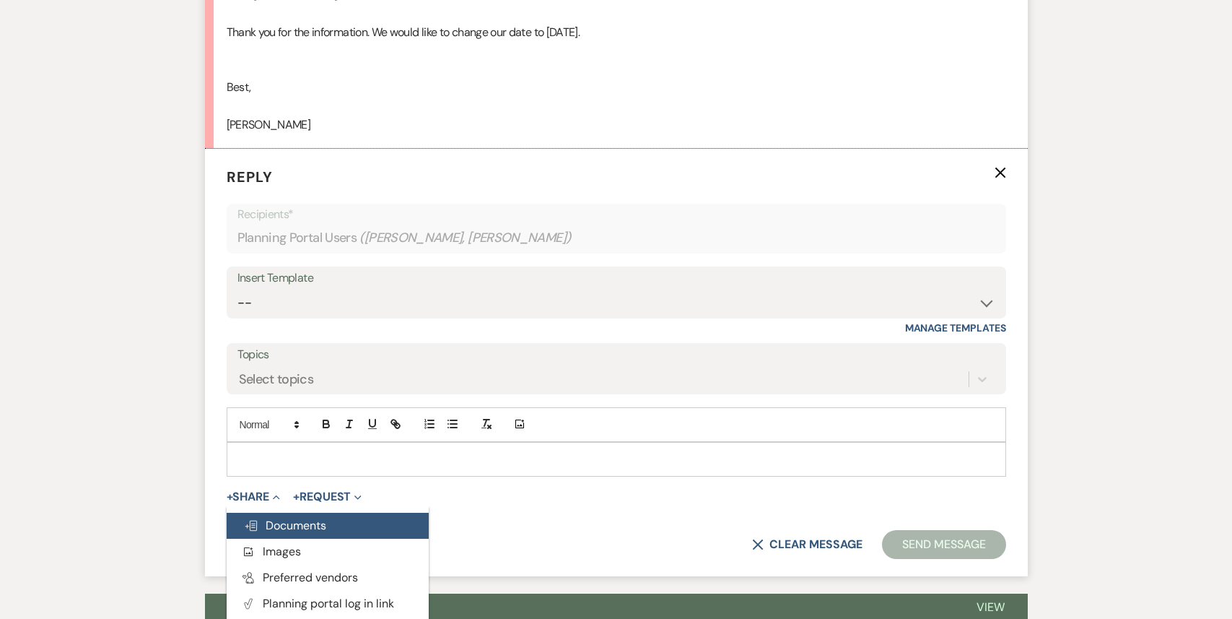
click at [300, 518] on span "Doc Upload Documents" at bounding box center [285, 525] width 82 height 15
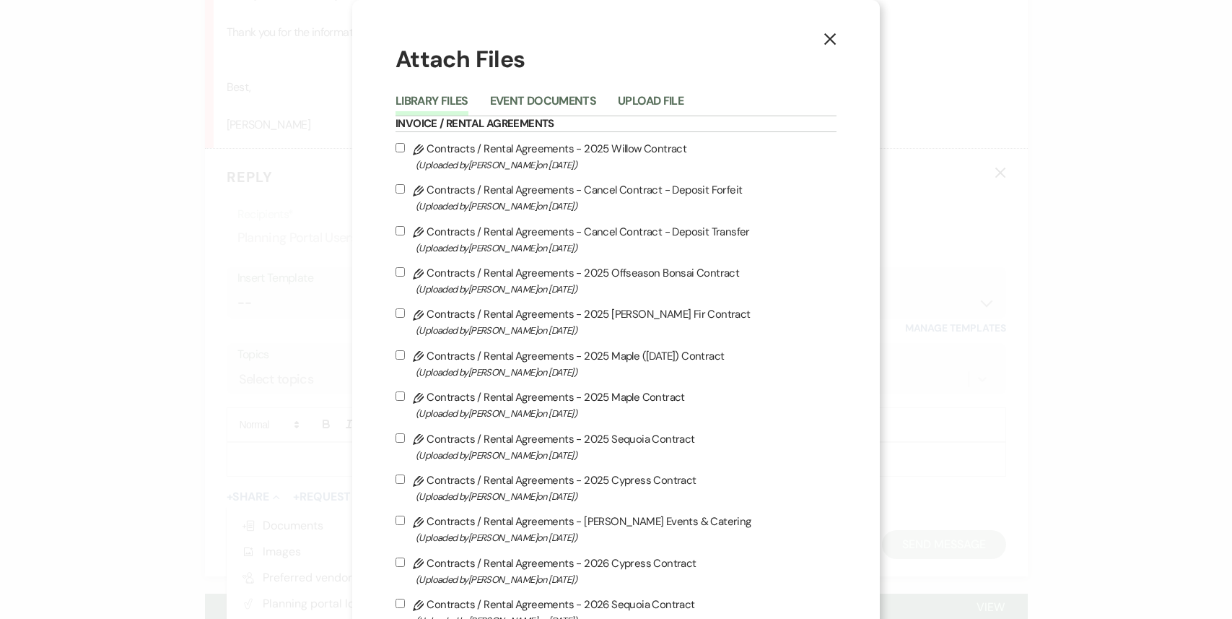
click at [405, 232] on input "Pencil Contracts / Rental Agreements - Cancel Contract - Deposit Transfer (Uplo…" at bounding box center [400, 230] width 9 height 9
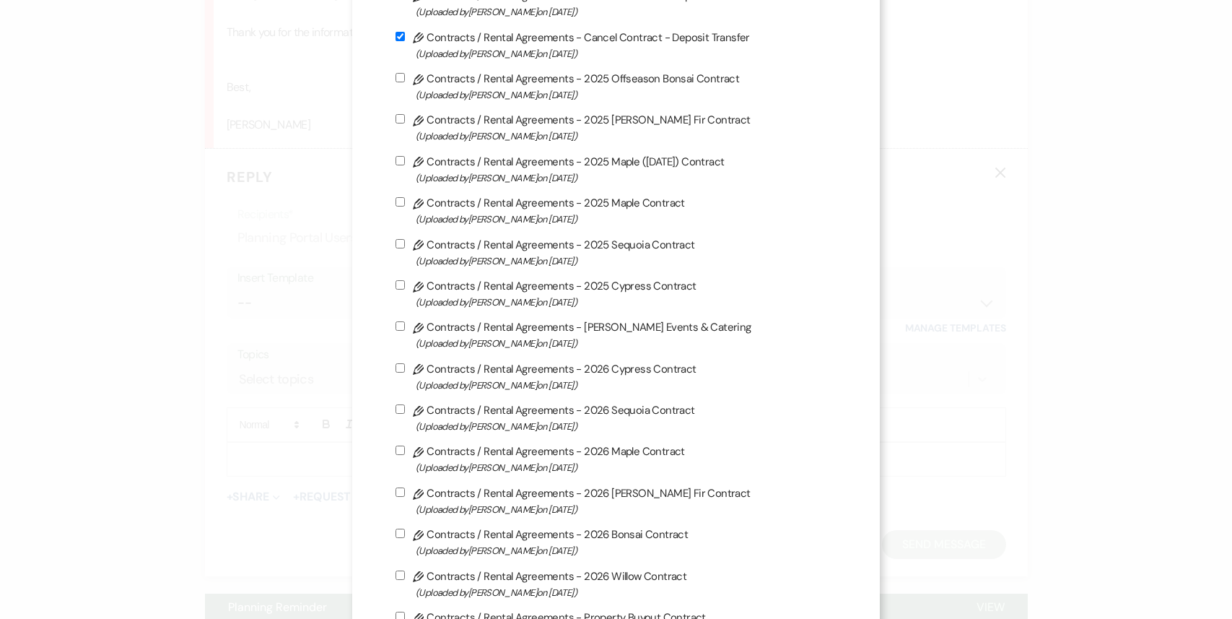
scroll to position [196, 0]
click at [405, 368] on input "Pencil Contracts / Rental Agreements - 2026 Cypress Contract (Uploaded by [PERS…" at bounding box center [400, 366] width 9 height 9
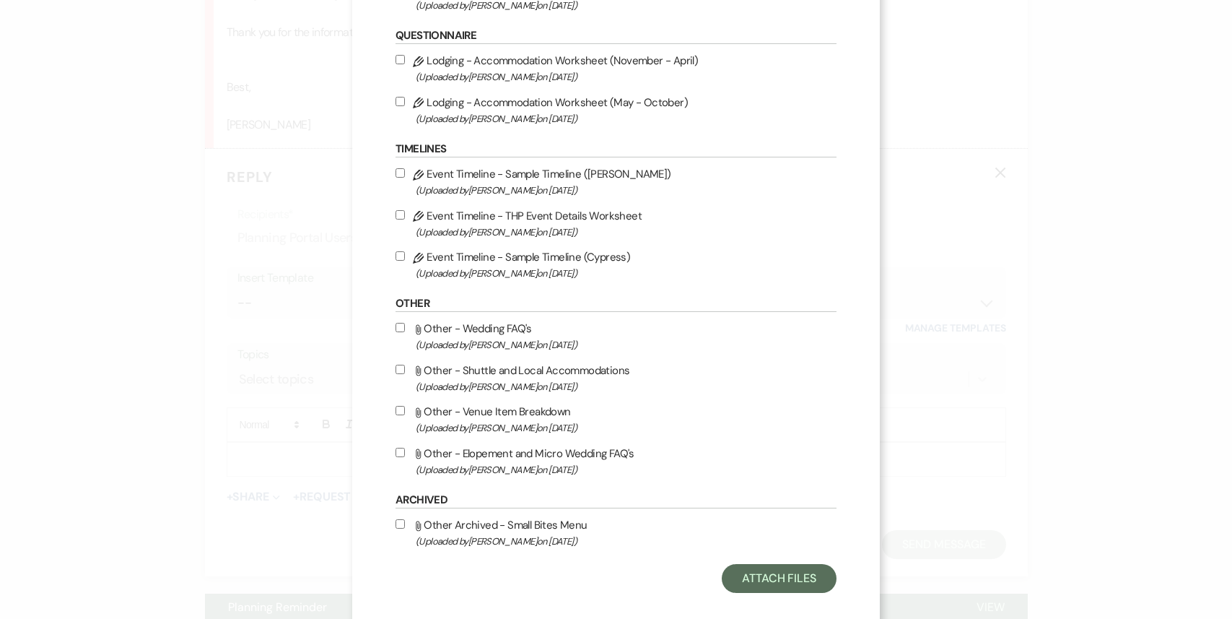
scroll to position [2110, 0]
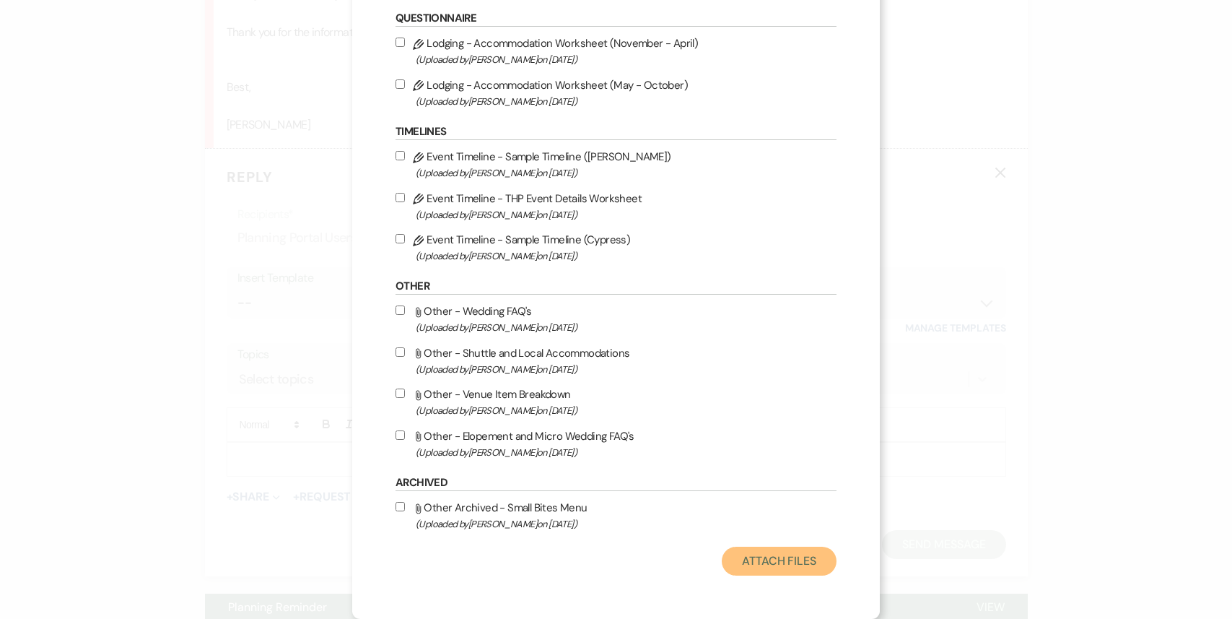
click at [736, 563] on button "Attach Files" at bounding box center [779, 561] width 115 height 29
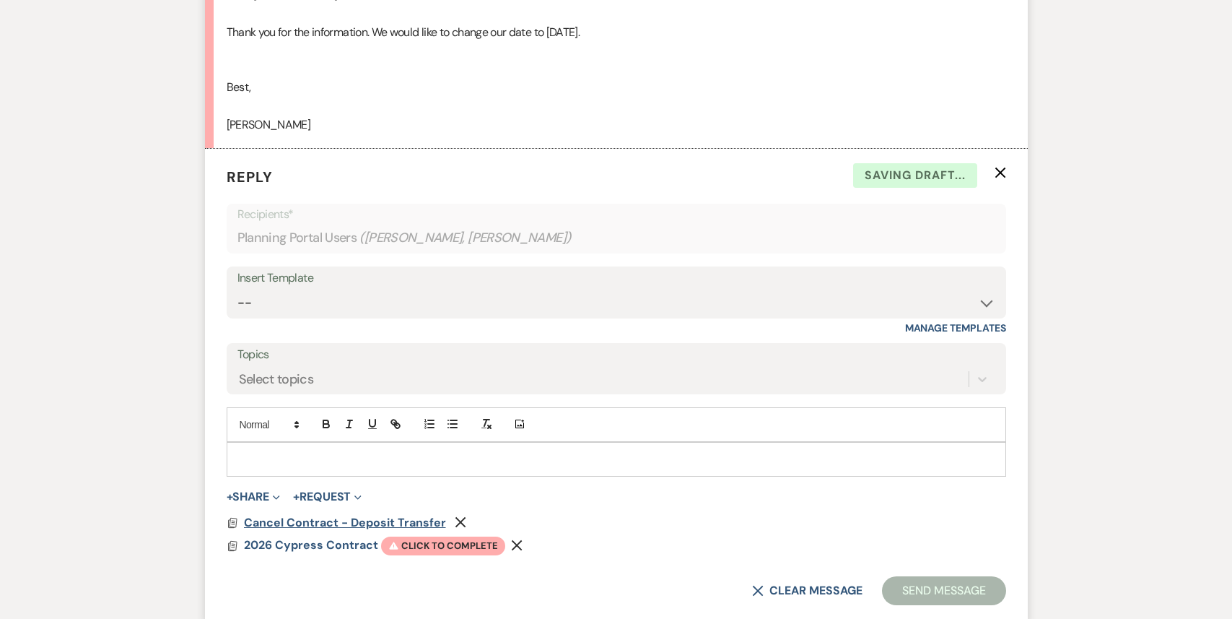
click at [410, 515] on span "Cancel Contract - Deposit Transfer" at bounding box center [345, 522] width 202 height 15
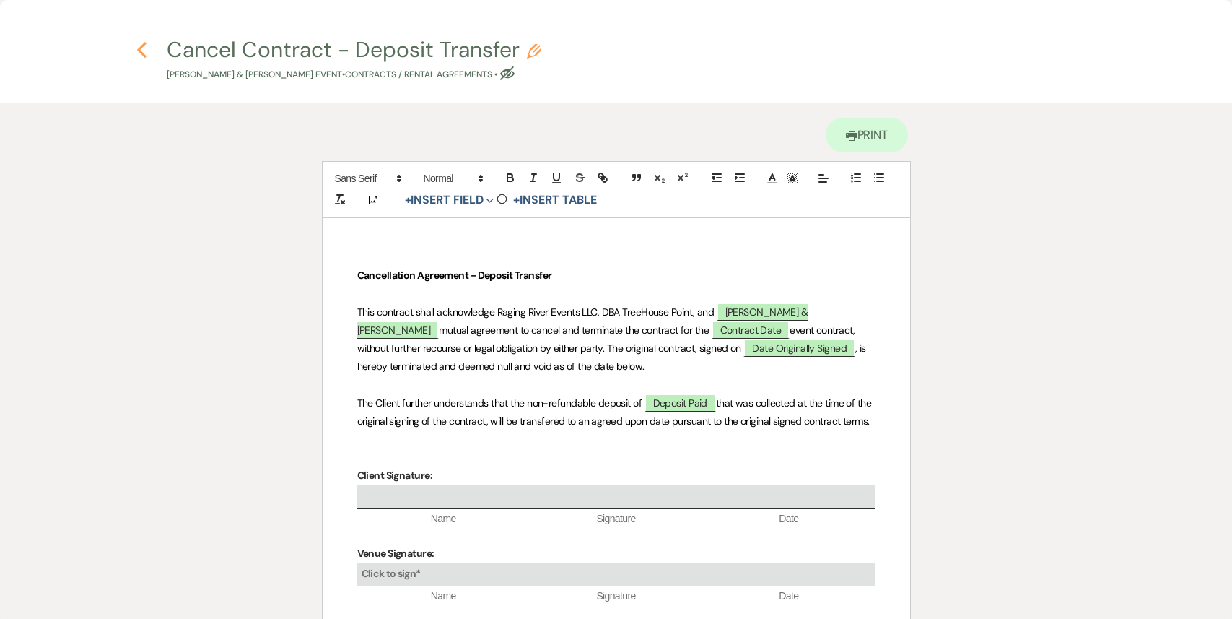
click at [141, 42] on icon "Previous" at bounding box center [141, 49] width 11 height 17
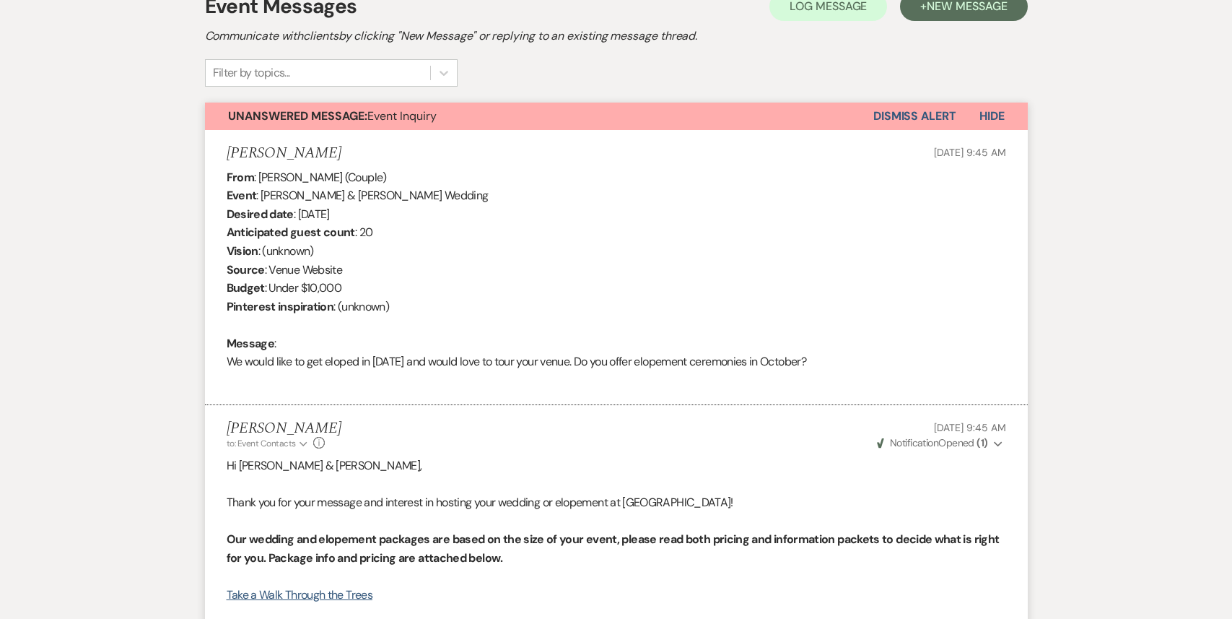
scroll to position [0, 0]
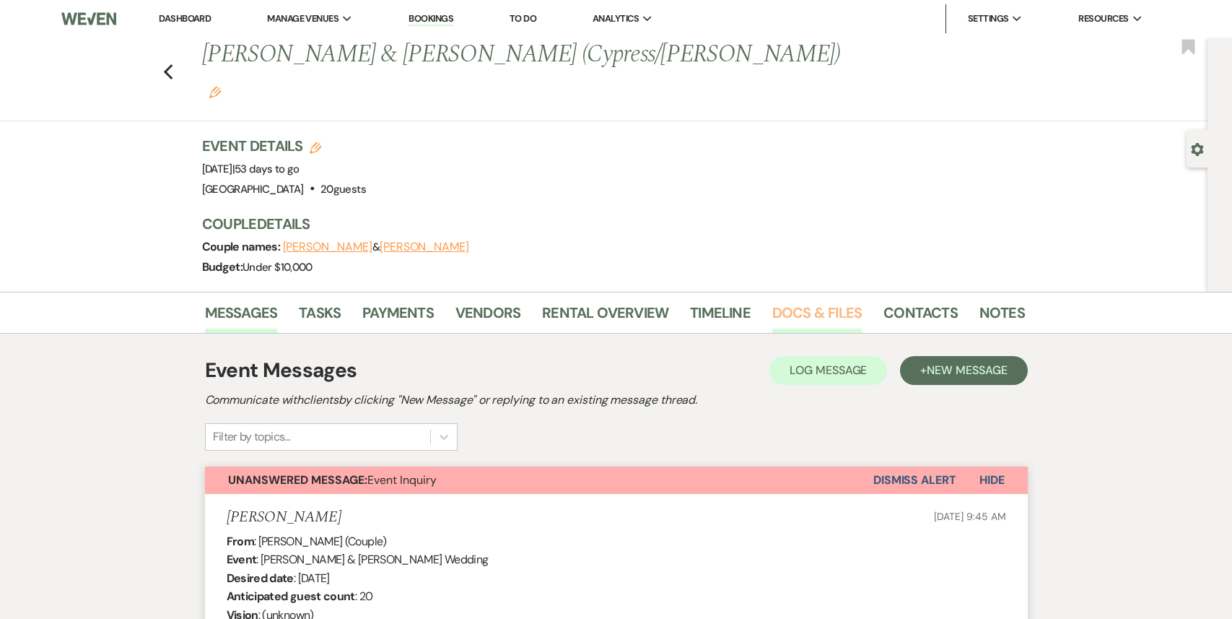
click at [796, 301] on link "Docs & Files" at bounding box center [818, 317] width 90 height 32
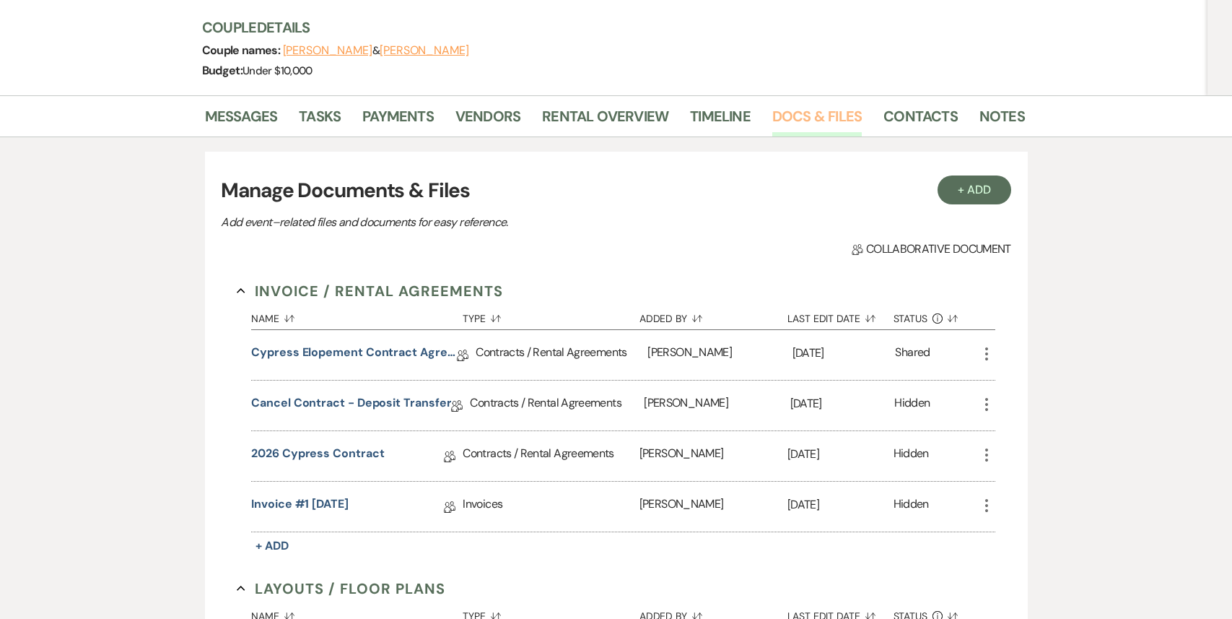
scroll to position [201, 0]
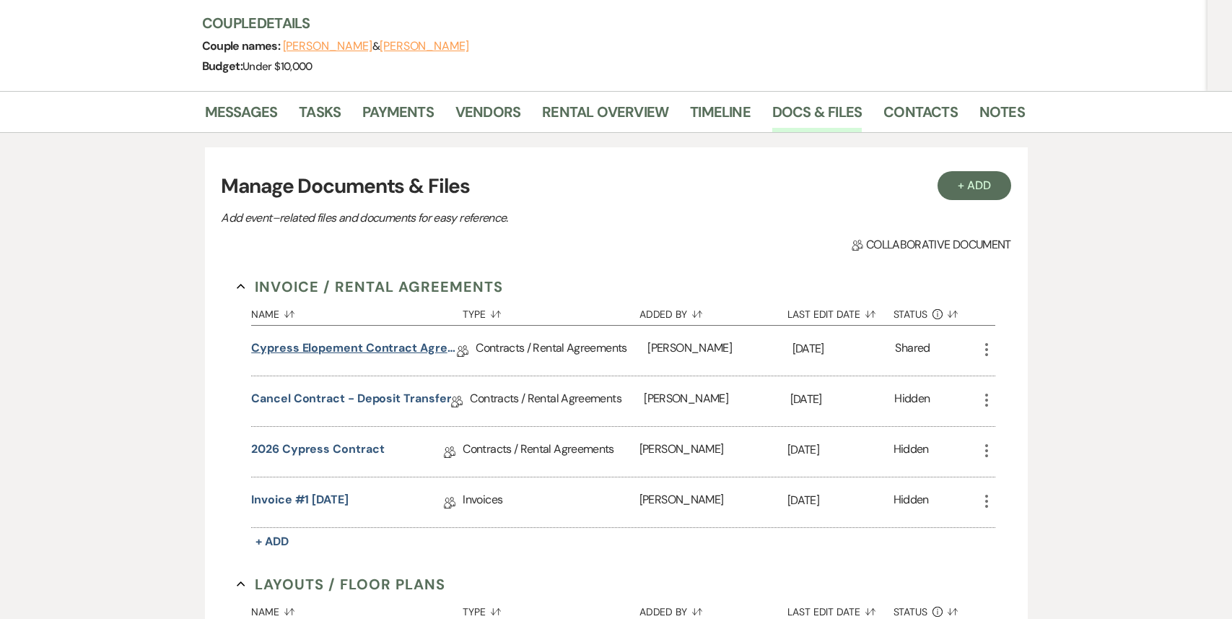
click at [308, 339] on link "Cypress Elopement Contract Agreement" at bounding box center [354, 350] width 206 height 22
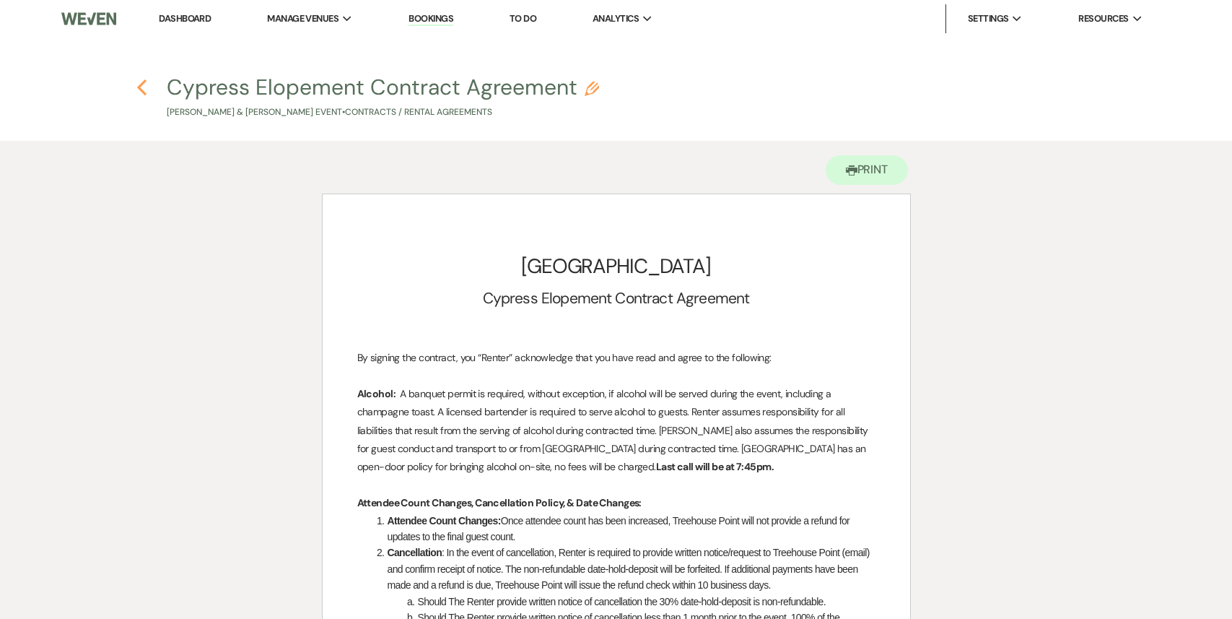
click at [142, 84] on use "button" at bounding box center [141, 87] width 9 height 16
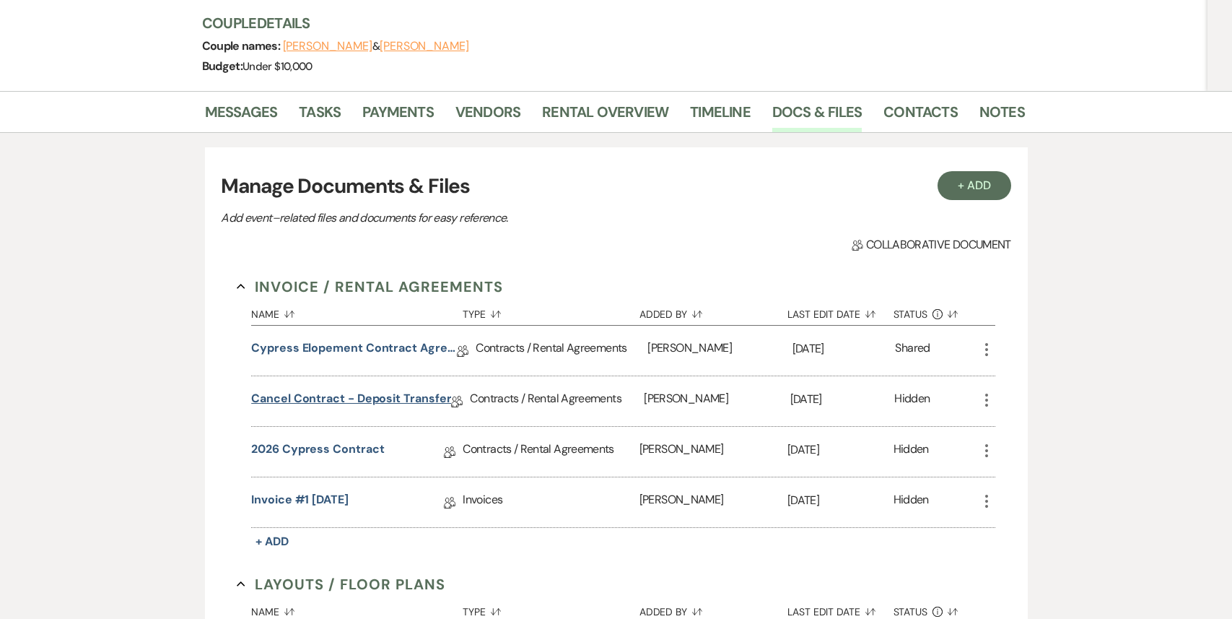
click at [361, 390] on link "Cancel Contract - Deposit Transfer" at bounding box center [351, 401] width 200 height 22
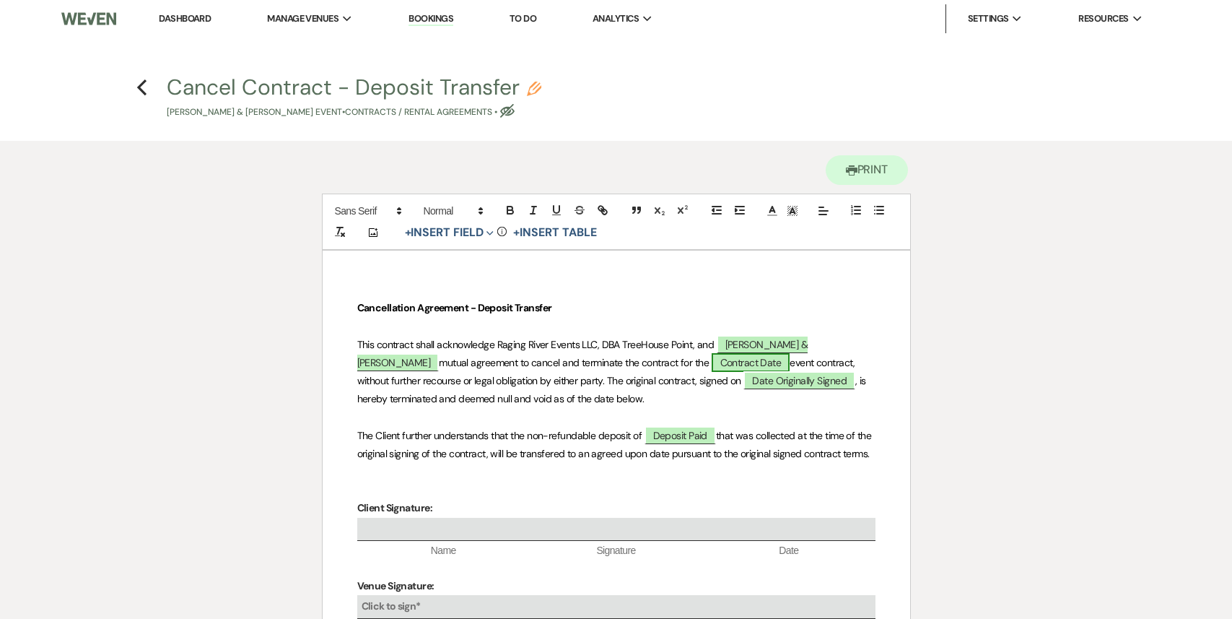
click at [712, 360] on span "Contract Date" at bounding box center [751, 362] width 79 height 19
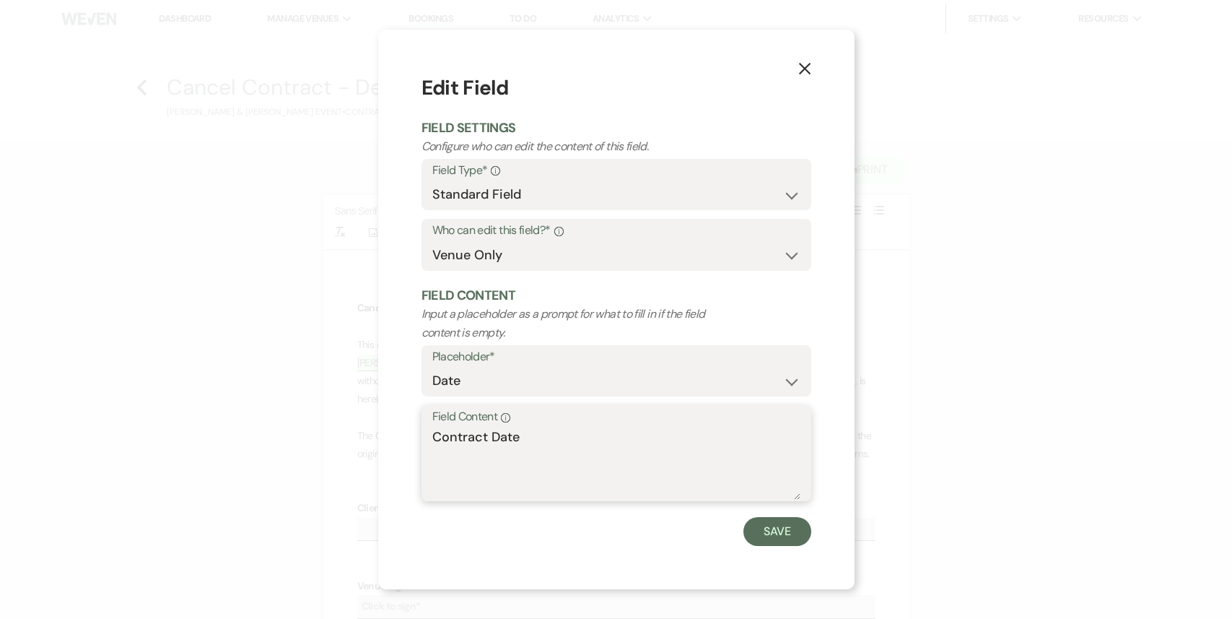
drag, startPoint x: 533, startPoint y: 447, endPoint x: 391, endPoint y: 421, distance: 144.6
click at [391, 421] on div "X Edit Field Field Settings Configure who can edit the content of this field. F…" at bounding box center [616, 310] width 477 height 560
click at [791, 530] on button "Save" at bounding box center [778, 531] width 68 height 29
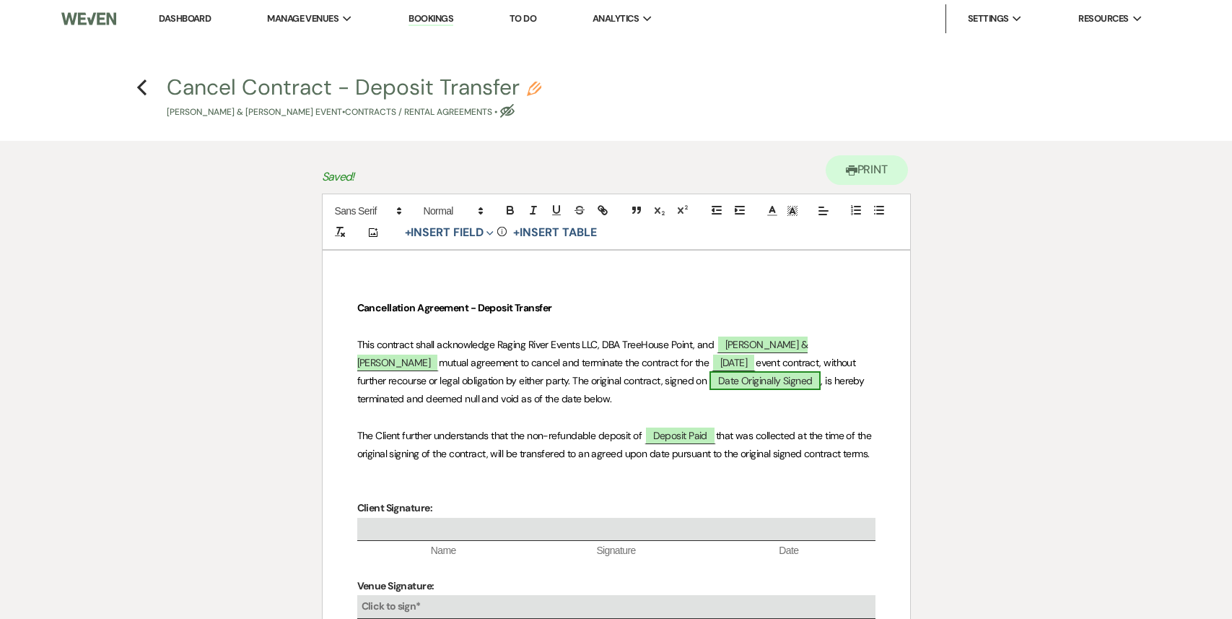
click at [710, 381] on span "Date Originally Signed" at bounding box center [766, 380] width 112 height 19
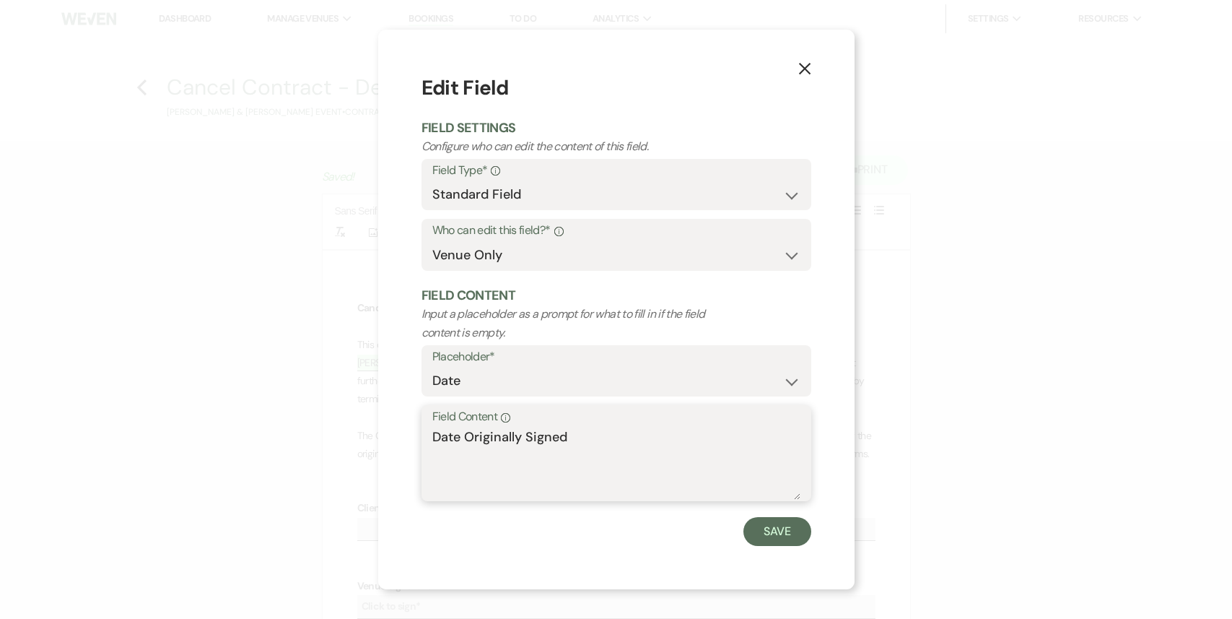
drag, startPoint x: 573, startPoint y: 431, endPoint x: 384, endPoint y: 447, distance: 189.8
click at [384, 447] on div "X Edit Field Field Settings Configure who can edit the content of this field. F…" at bounding box center [616, 310] width 477 height 560
click at [784, 535] on button "Save" at bounding box center [778, 531] width 68 height 29
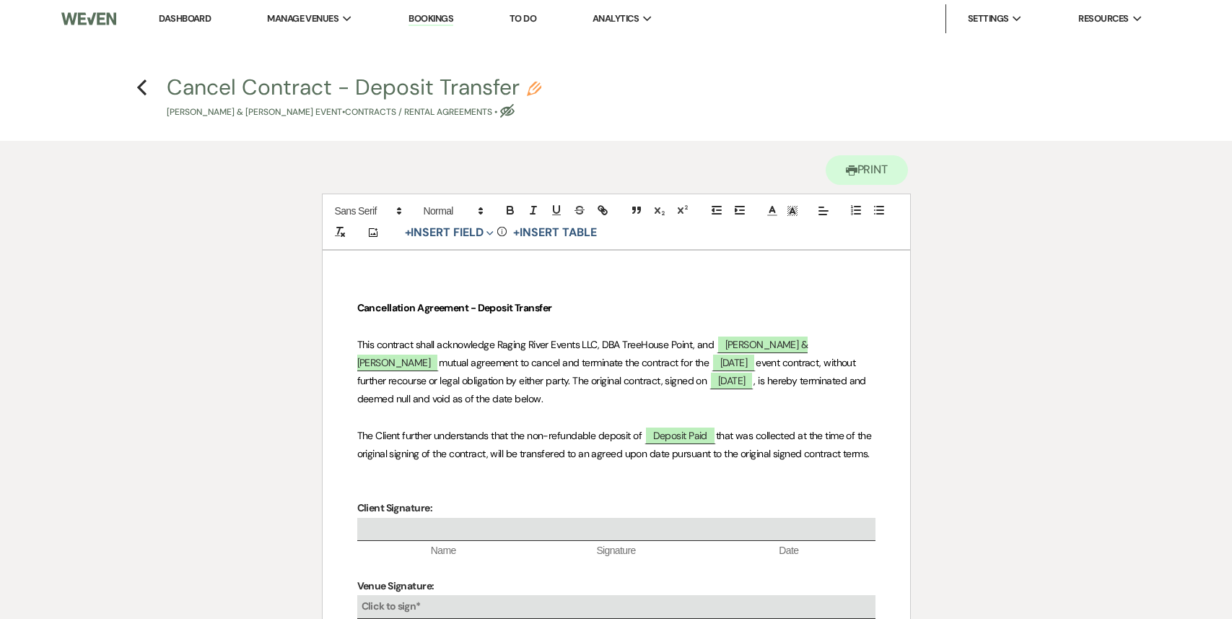
click at [574, 454] on span "that was collected at the time of the original signing of the contract, will be…" at bounding box center [615, 444] width 517 height 31
click at [684, 434] on span "Deposit Paid" at bounding box center [680, 435] width 71 height 19
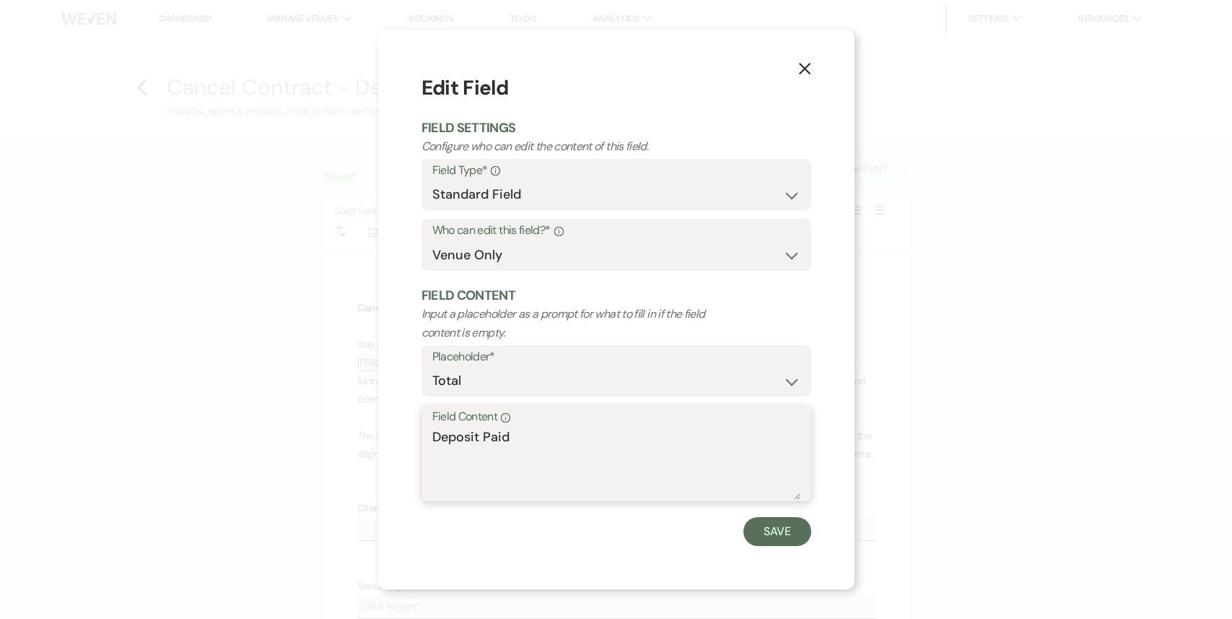
drag, startPoint x: 543, startPoint y: 438, endPoint x: 392, endPoint y: 444, distance: 151.0
click at [392, 444] on div "X Edit Field Field Settings Configure who can edit the content of this field. F…" at bounding box center [616, 310] width 477 height 560
click at [802, 518] on button "Save" at bounding box center [778, 531] width 68 height 29
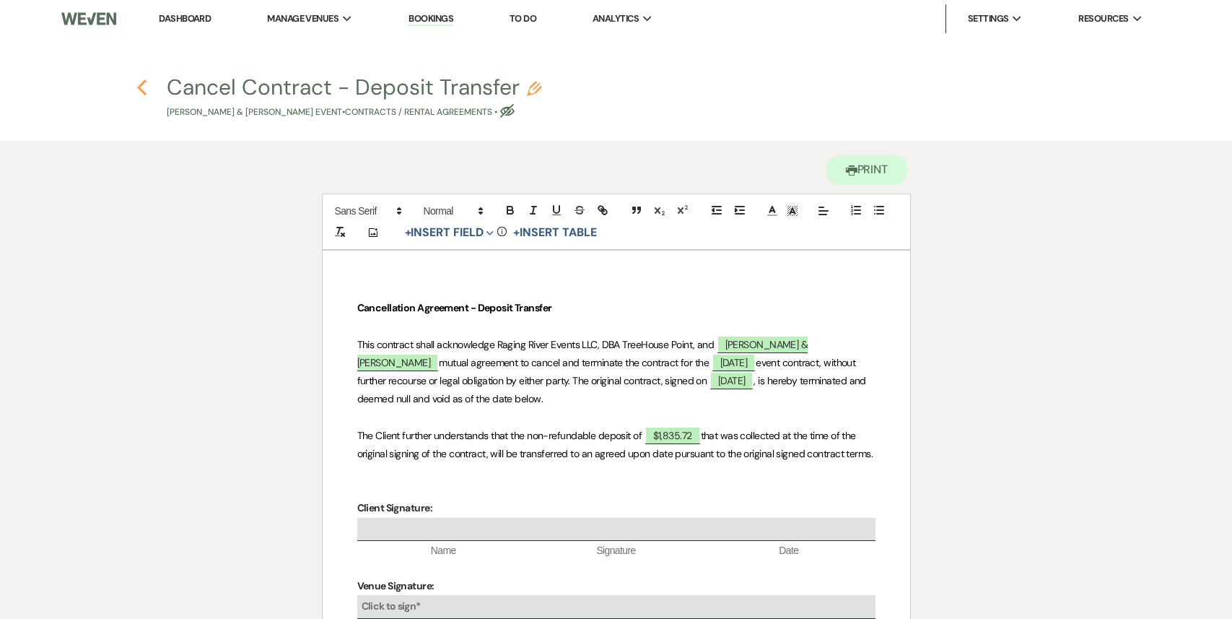
click at [142, 87] on icon "Previous" at bounding box center [141, 87] width 11 height 17
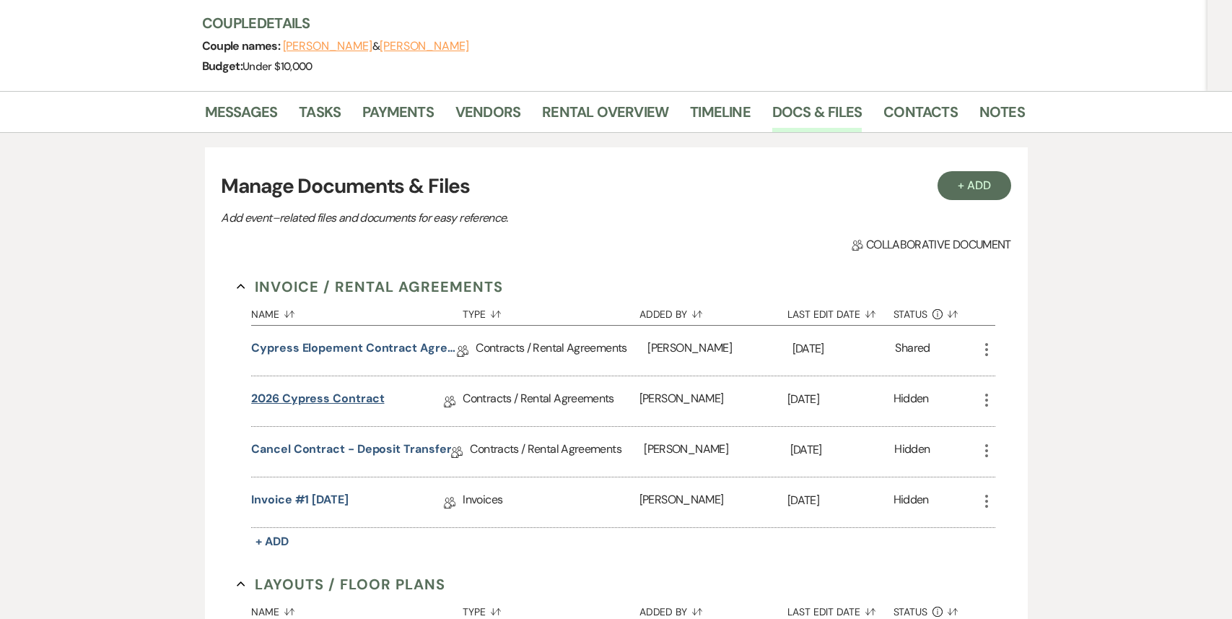
click at [340, 390] on link "2026 Cypress Contract" at bounding box center [317, 401] width 133 height 22
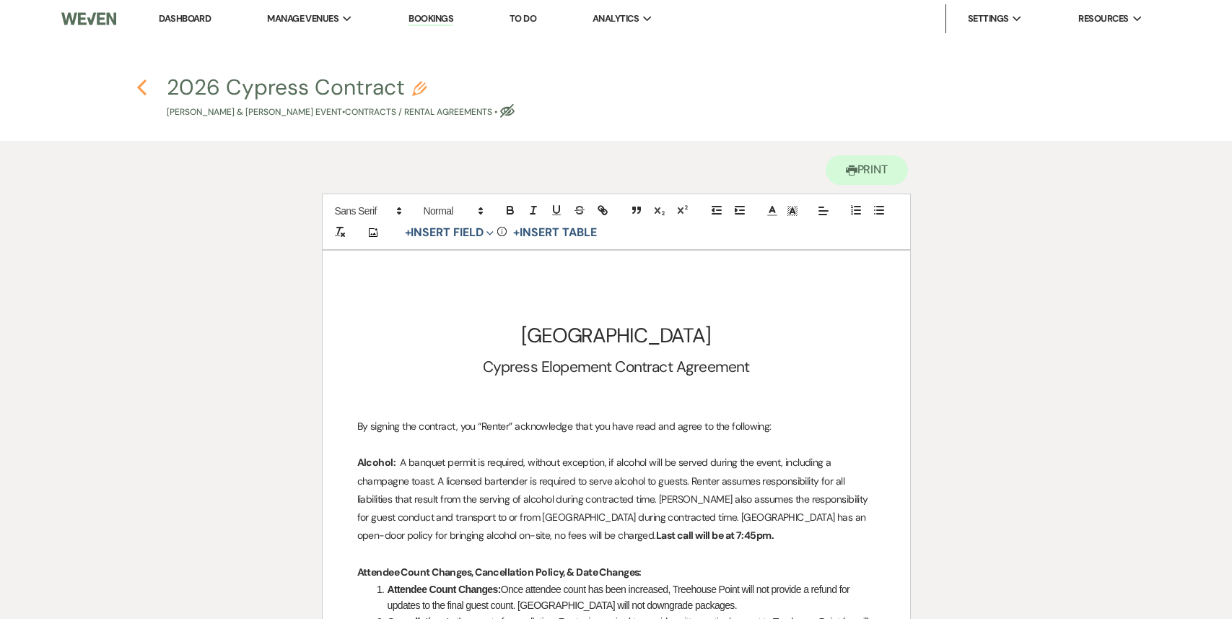
click at [139, 85] on use "button" at bounding box center [141, 87] width 9 height 16
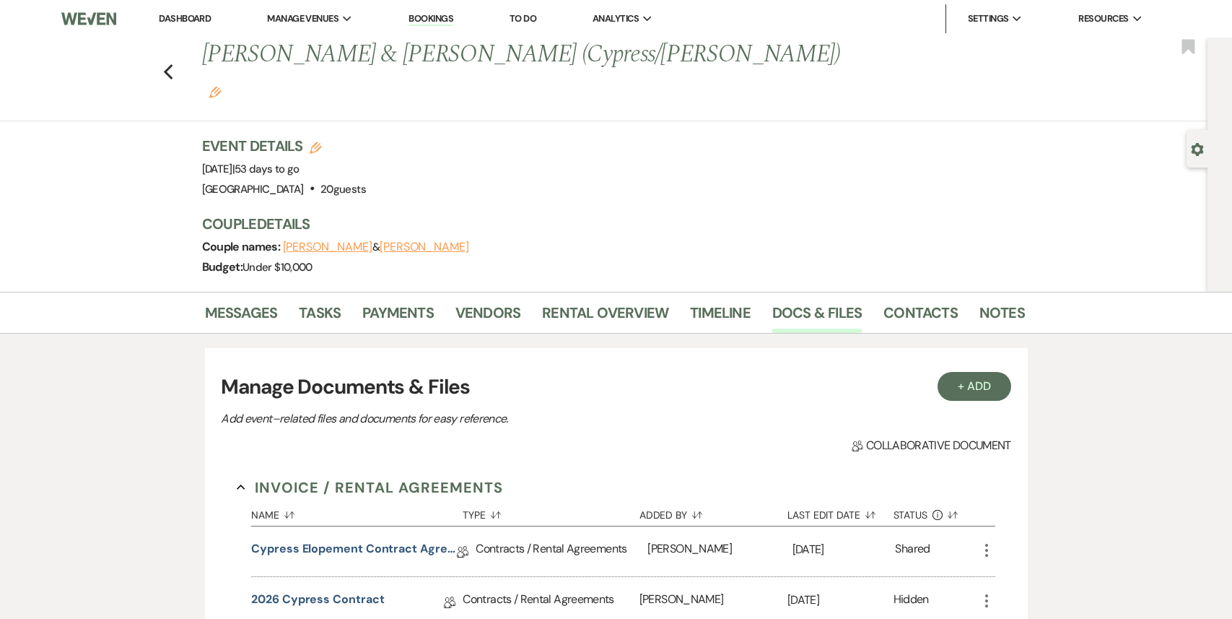
scroll to position [201, 0]
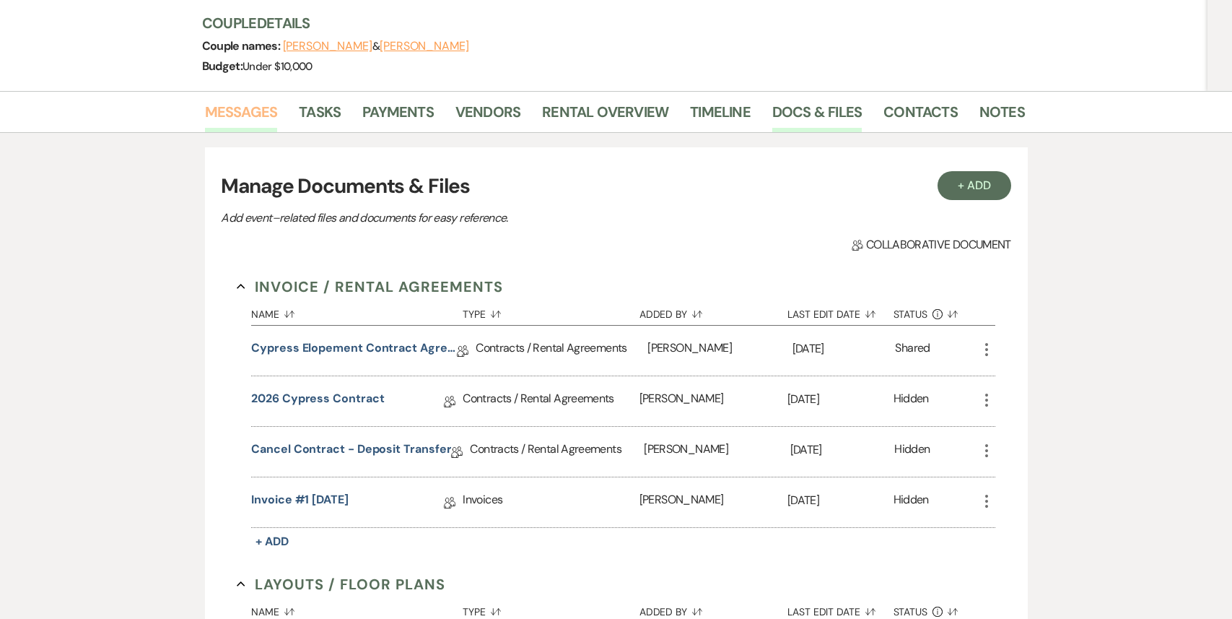
click at [248, 100] on link "Messages" at bounding box center [241, 116] width 73 height 32
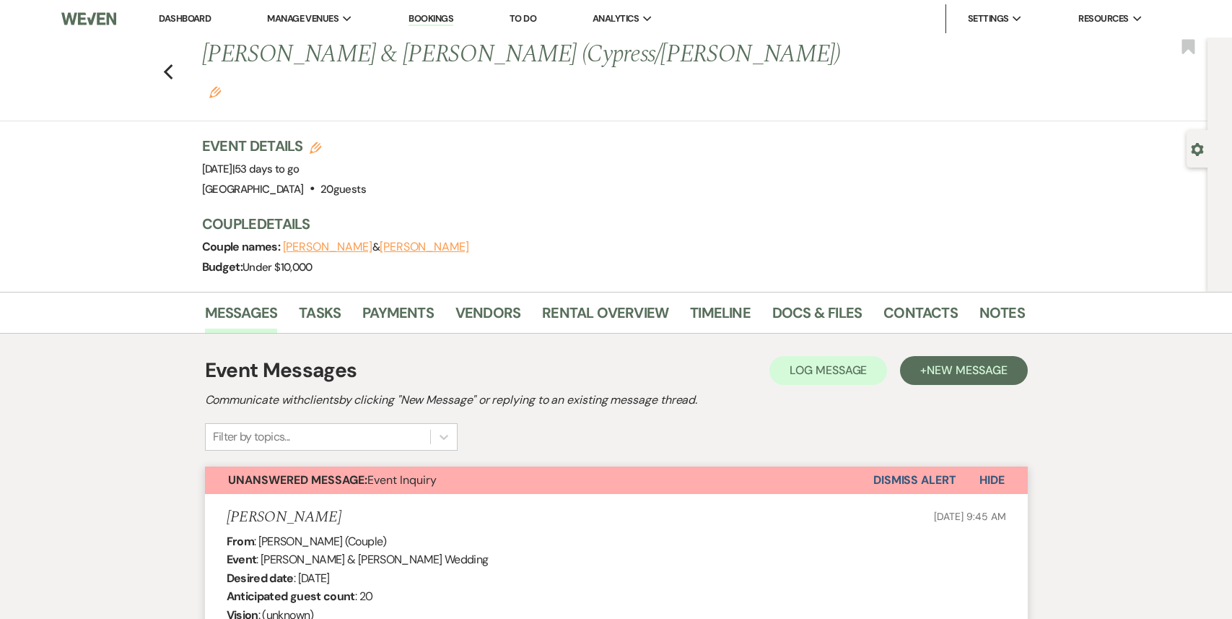
click at [316, 142] on icon "Edit" at bounding box center [316, 148] width 12 height 12
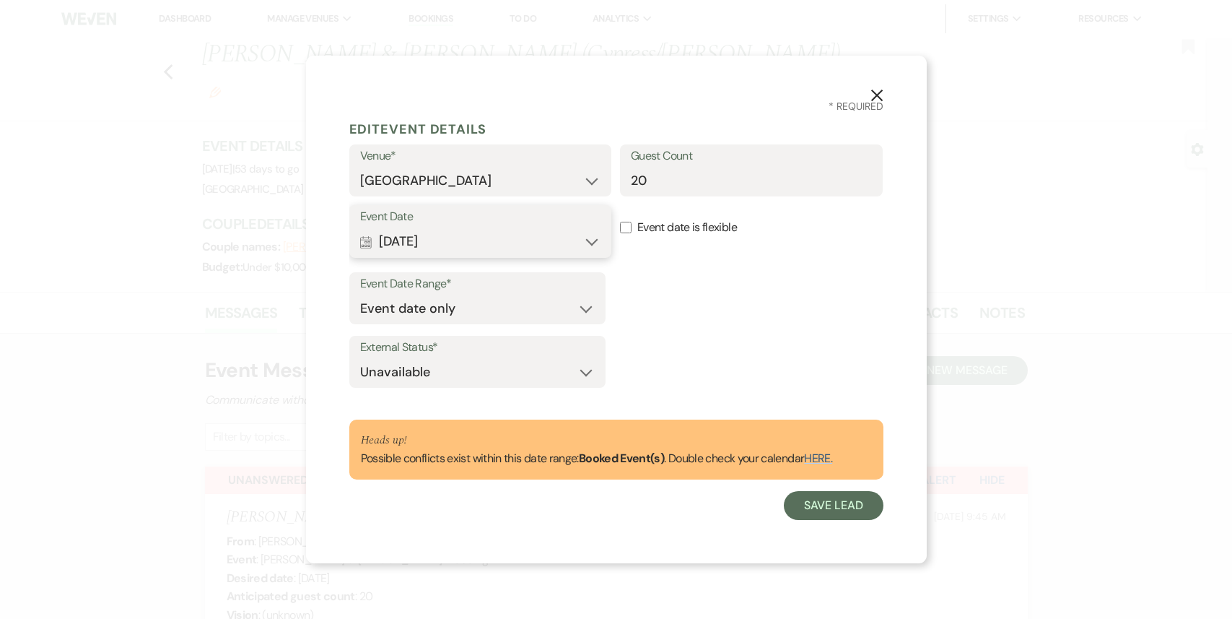
click at [427, 244] on button "Calendar [DATE] Expand" at bounding box center [480, 241] width 241 height 29
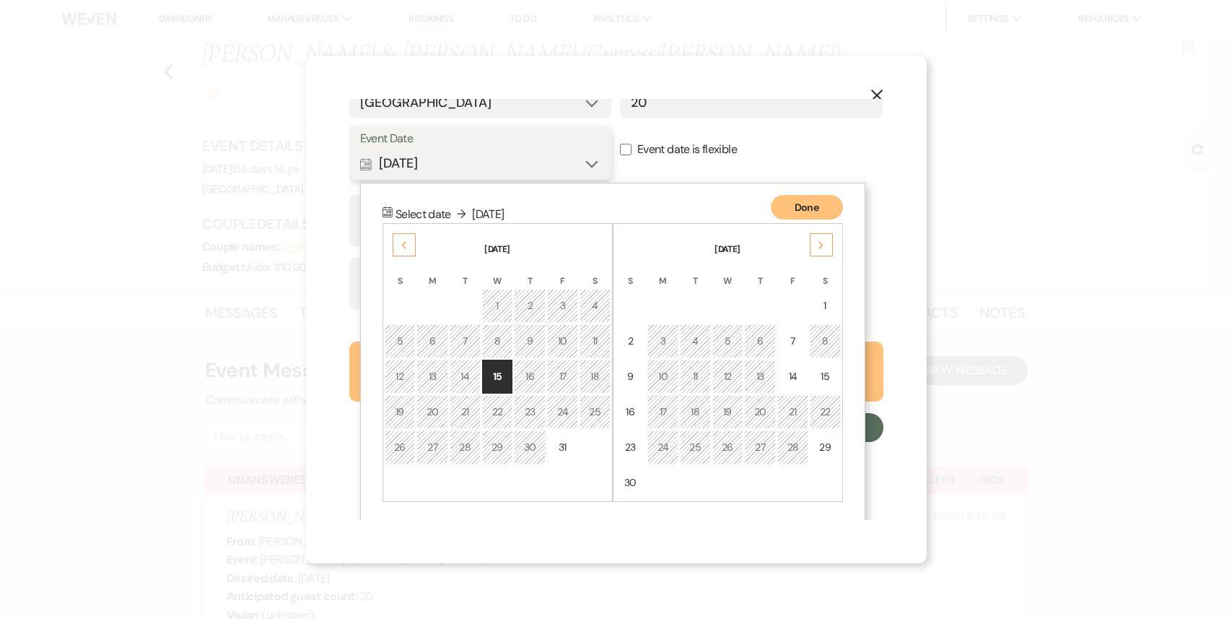
scroll to position [82, 0]
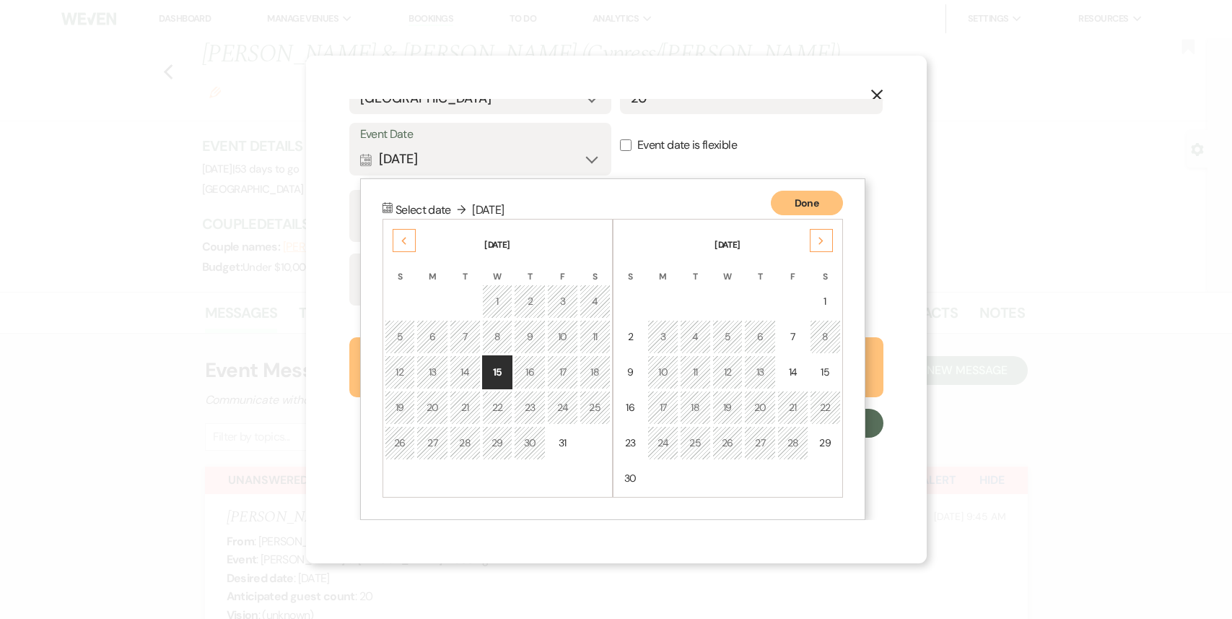
click at [823, 241] on icon "Next" at bounding box center [821, 241] width 7 height 9
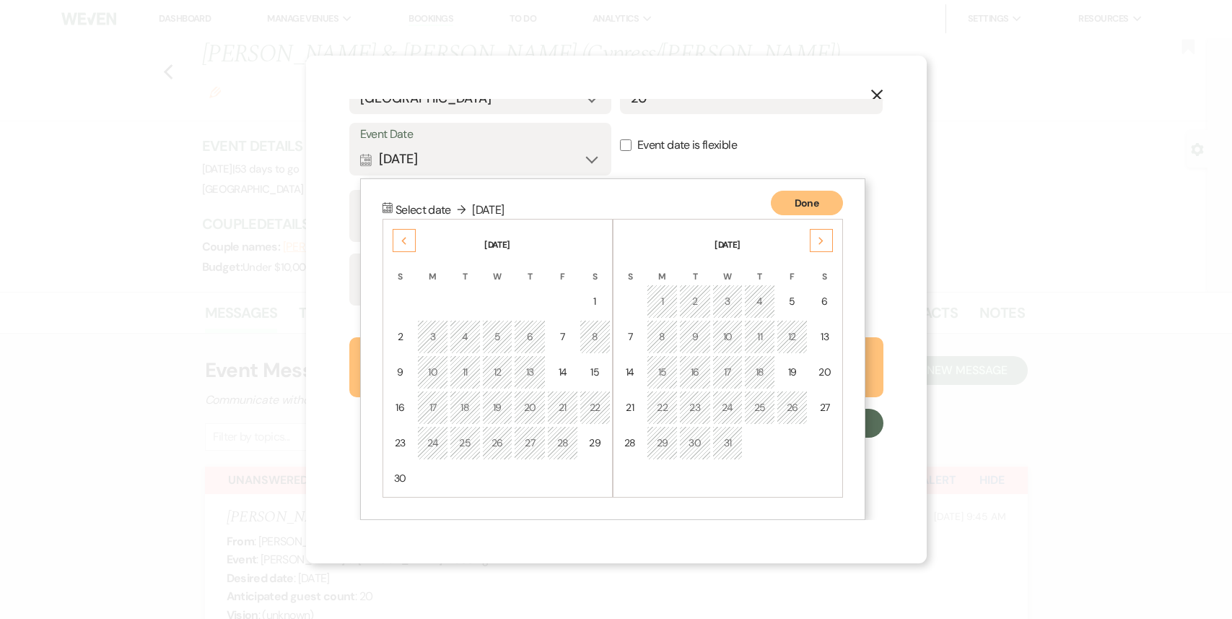
click at [823, 241] on icon "Next" at bounding box center [821, 241] width 7 height 9
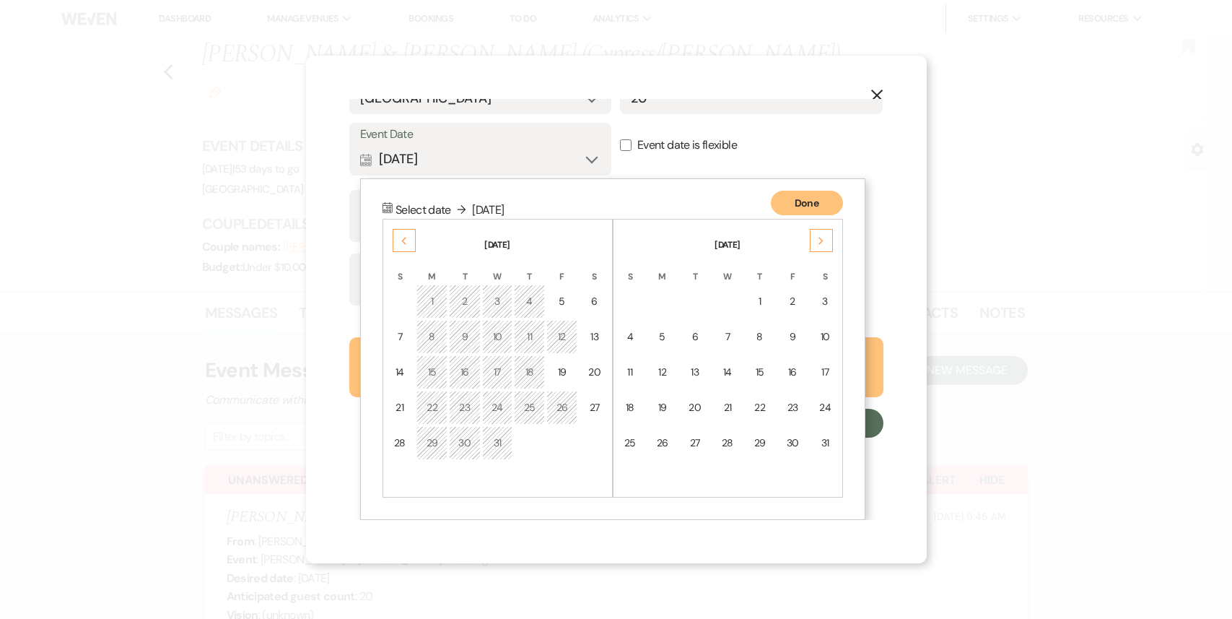
click at [823, 241] on icon "Next" at bounding box center [821, 241] width 7 height 9
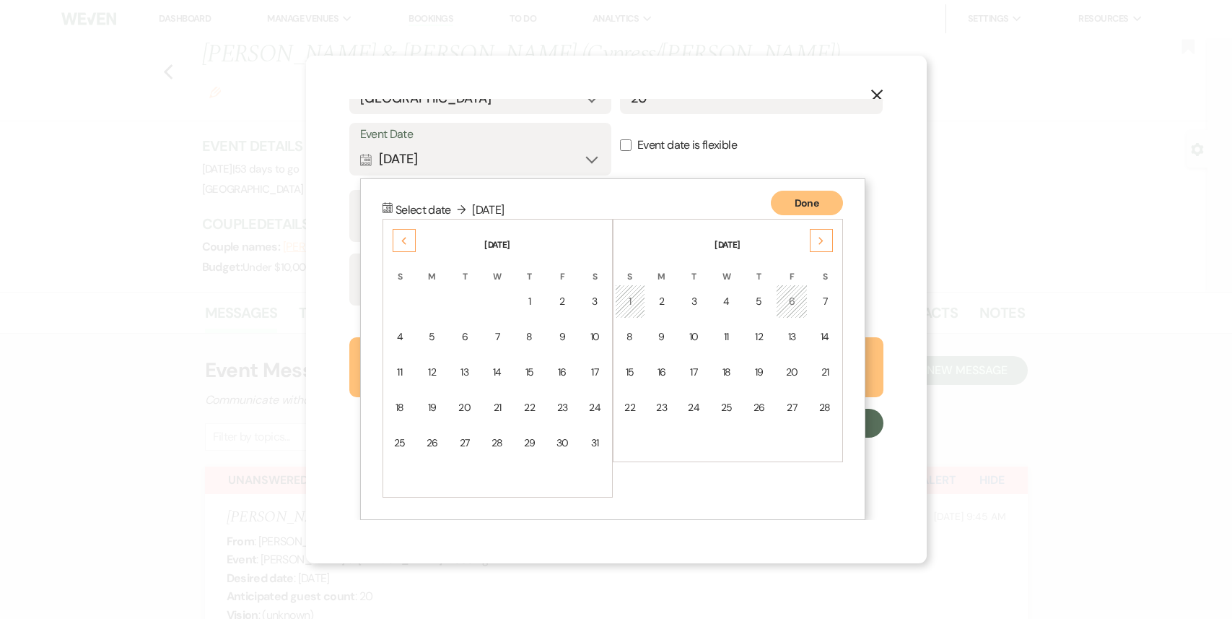
click at [823, 242] on icon "Next" at bounding box center [821, 241] width 7 height 9
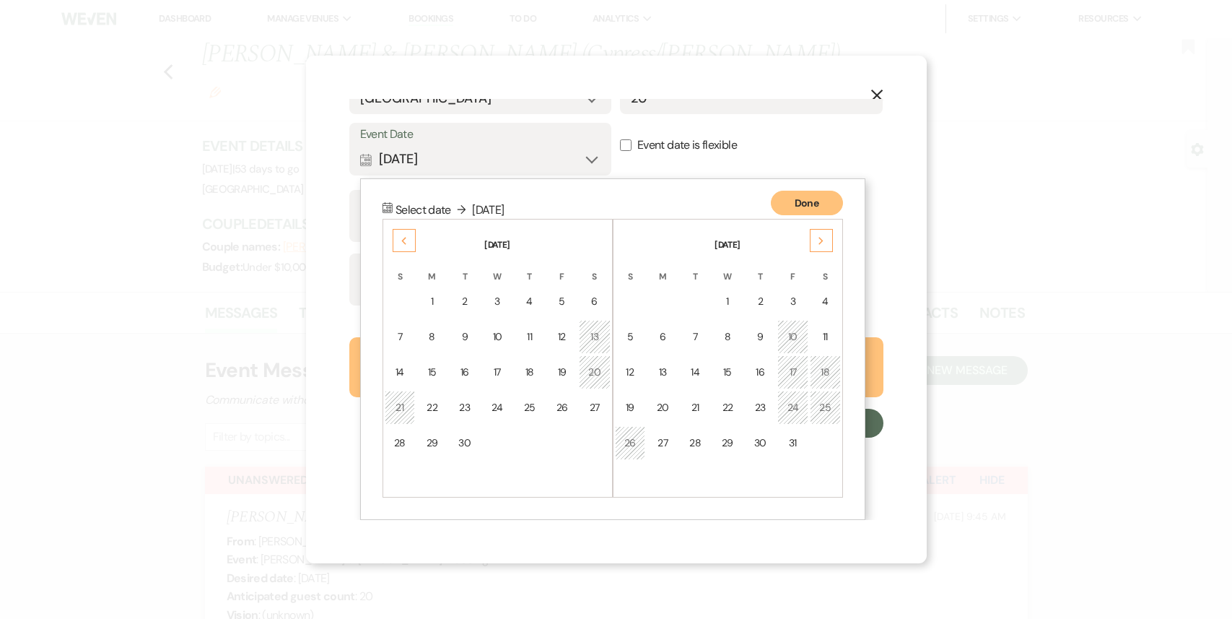
click at [823, 242] on icon "Next" at bounding box center [821, 241] width 7 height 9
click at [671, 376] on td "12" at bounding box center [662, 372] width 31 height 34
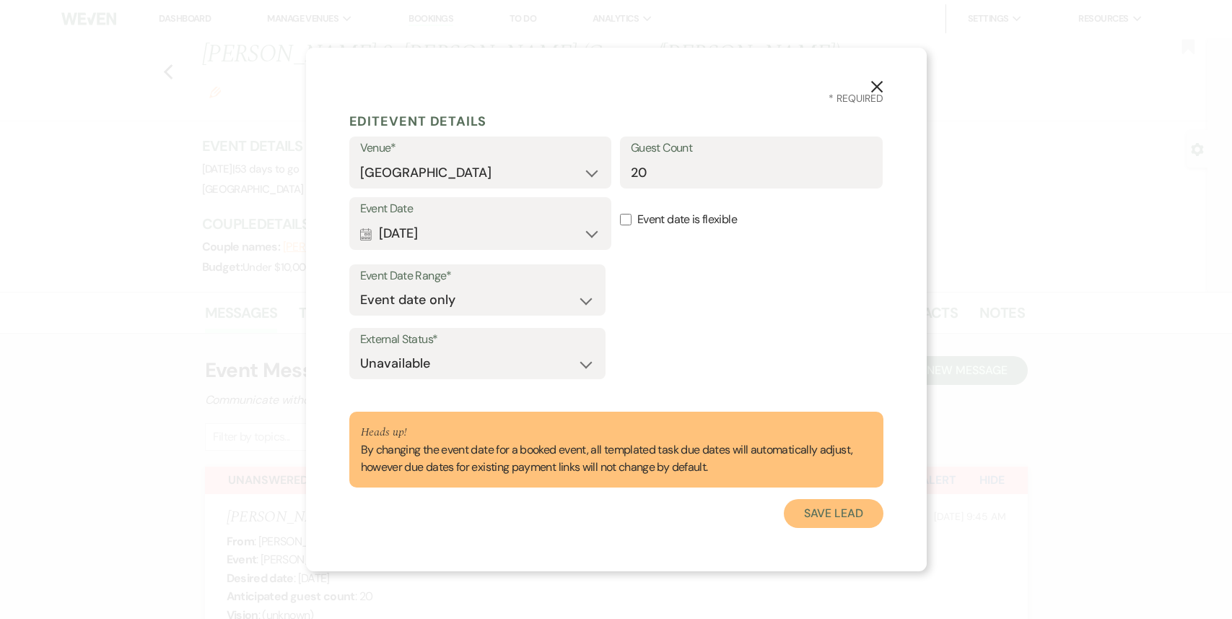
click at [845, 514] on button "Save Lead" at bounding box center [833, 513] width 99 height 29
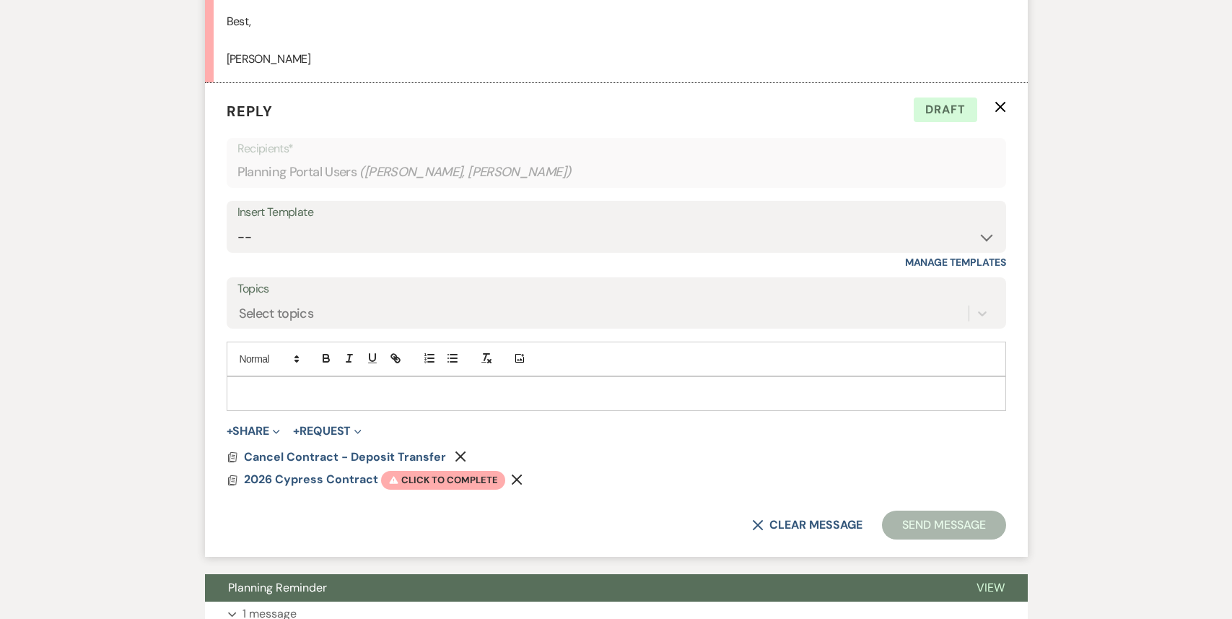
scroll to position [5037, 0]
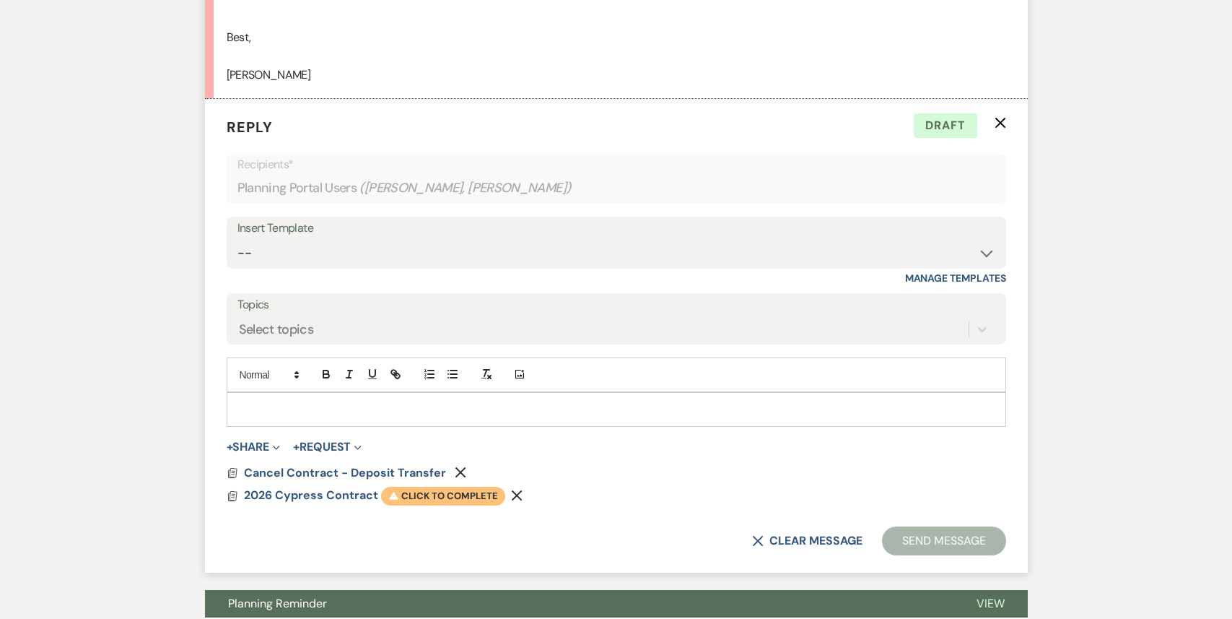
click at [472, 487] on span "Warning Click to complete" at bounding box center [443, 496] width 124 height 19
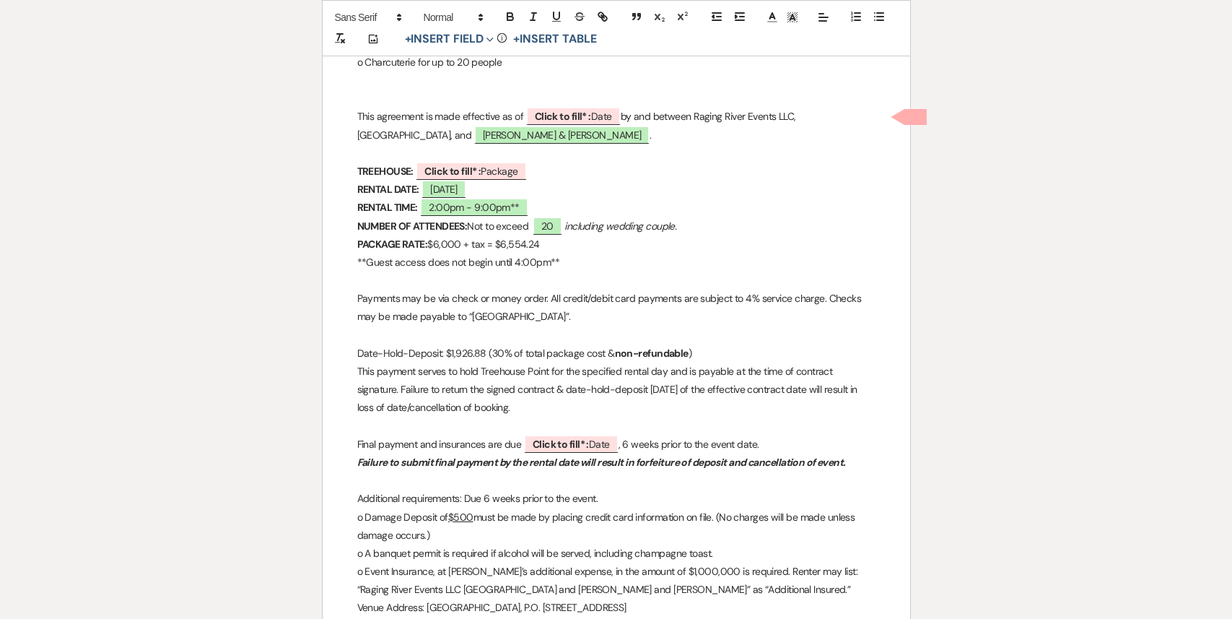
scroll to position [2643, 0]
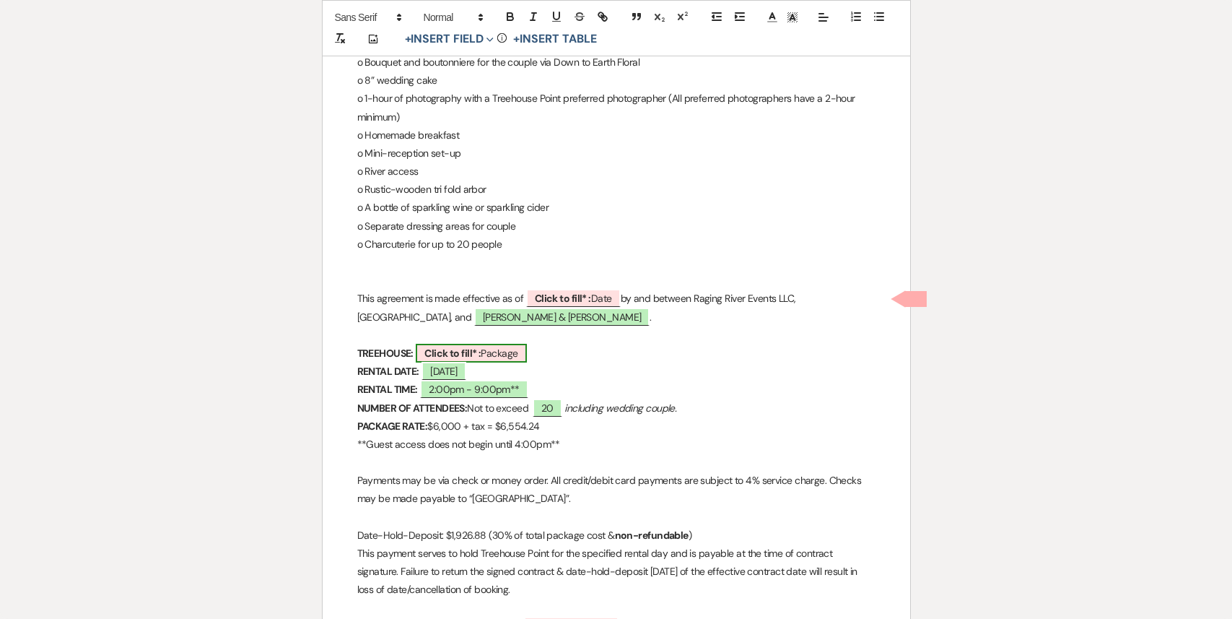
click at [494, 355] on span "Click to fill* : Package" at bounding box center [471, 353] width 110 height 19
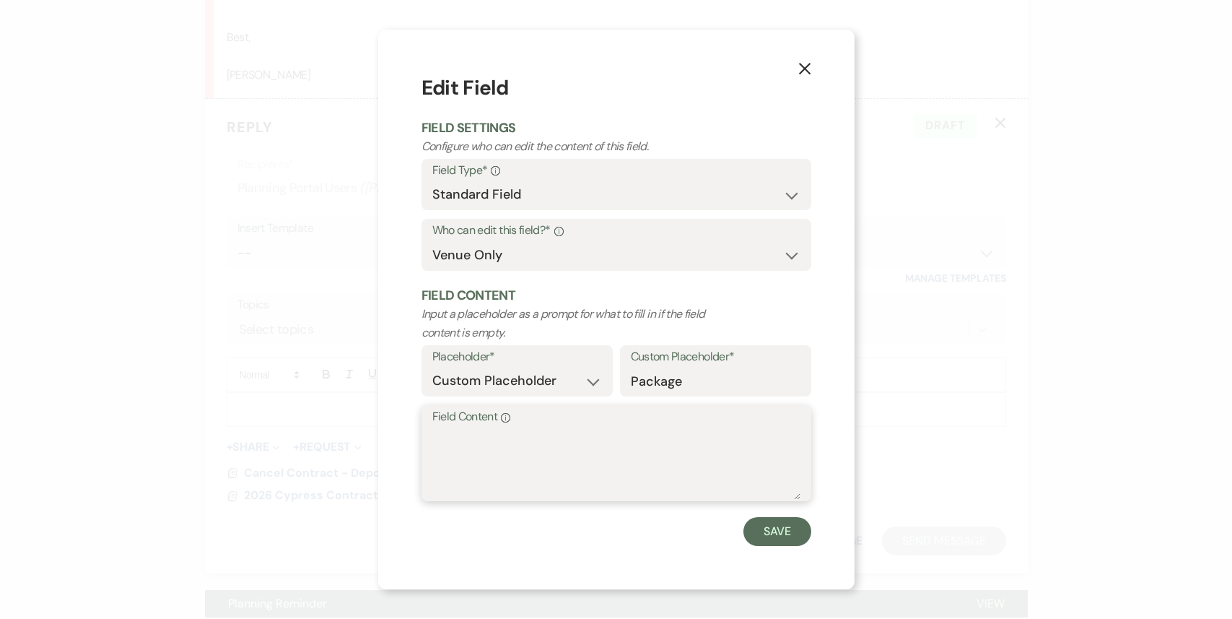
click at [523, 445] on textarea "Field Content Info" at bounding box center [616, 463] width 368 height 72
click at [794, 531] on button "Save" at bounding box center [778, 531] width 68 height 29
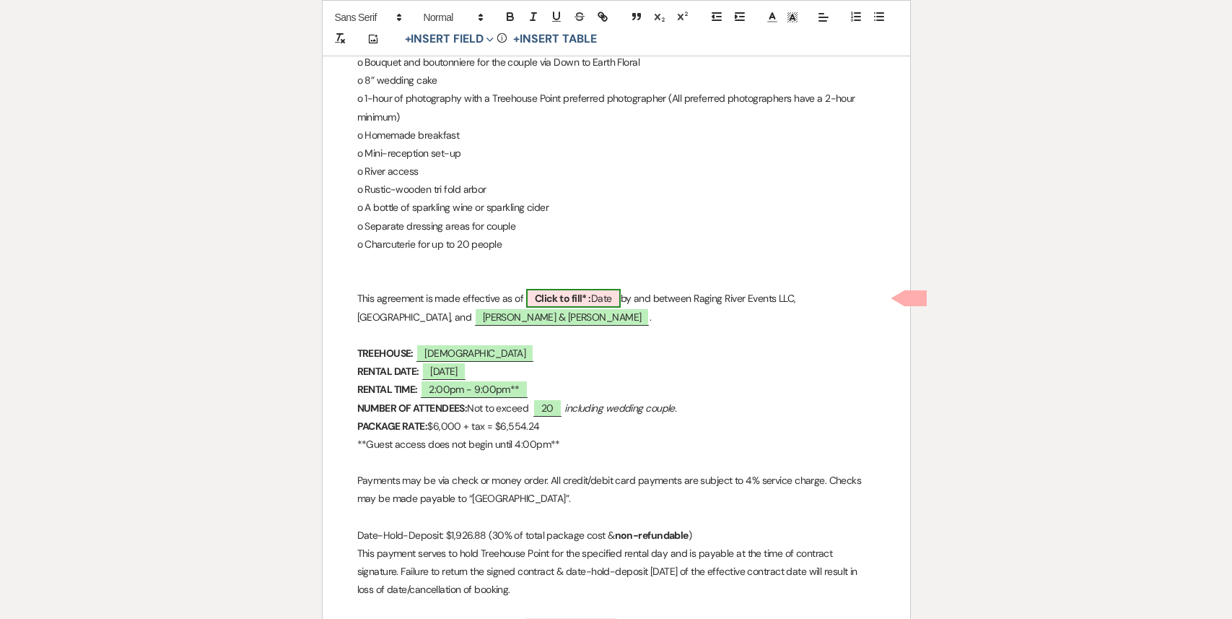
click at [585, 301] on b "Click to fill* :" at bounding box center [563, 298] width 56 height 13
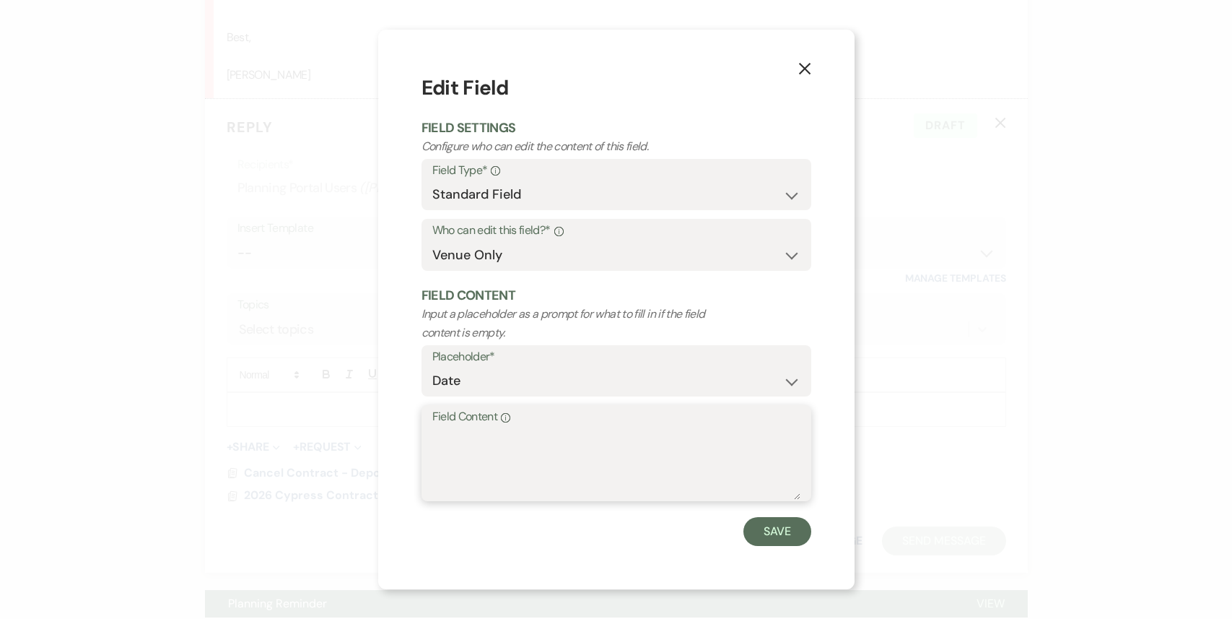
click at [551, 451] on textarea "Field Content Info" at bounding box center [616, 463] width 368 height 72
click at [781, 535] on button "Save" at bounding box center [778, 531] width 68 height 29
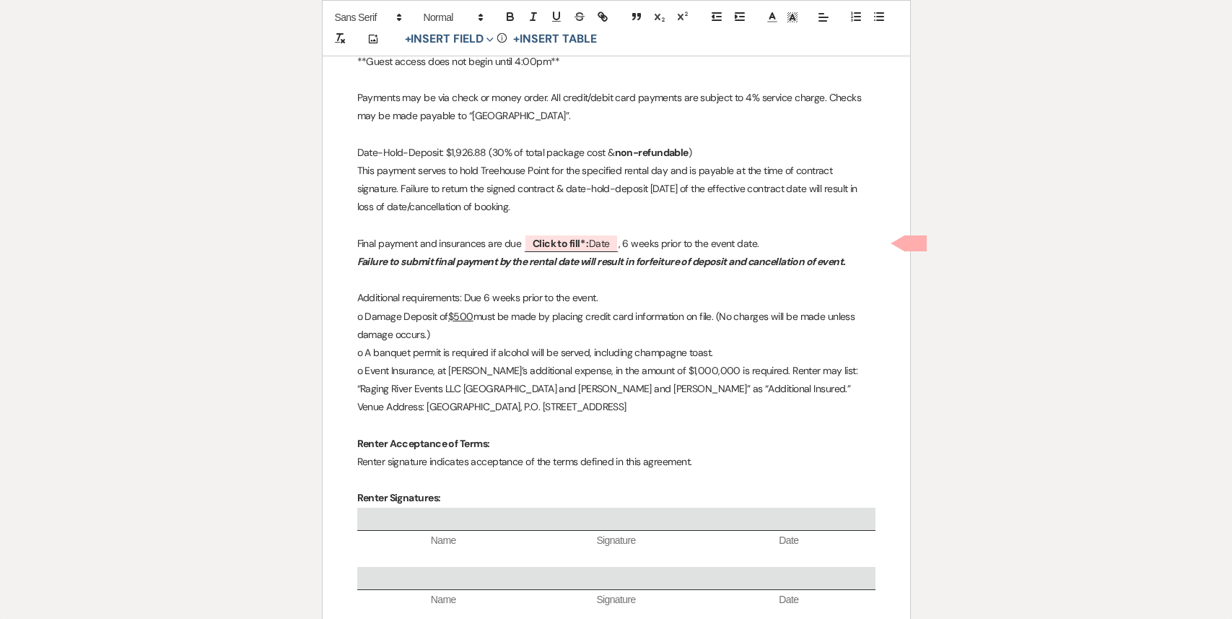
scroll to position [3023, 0]
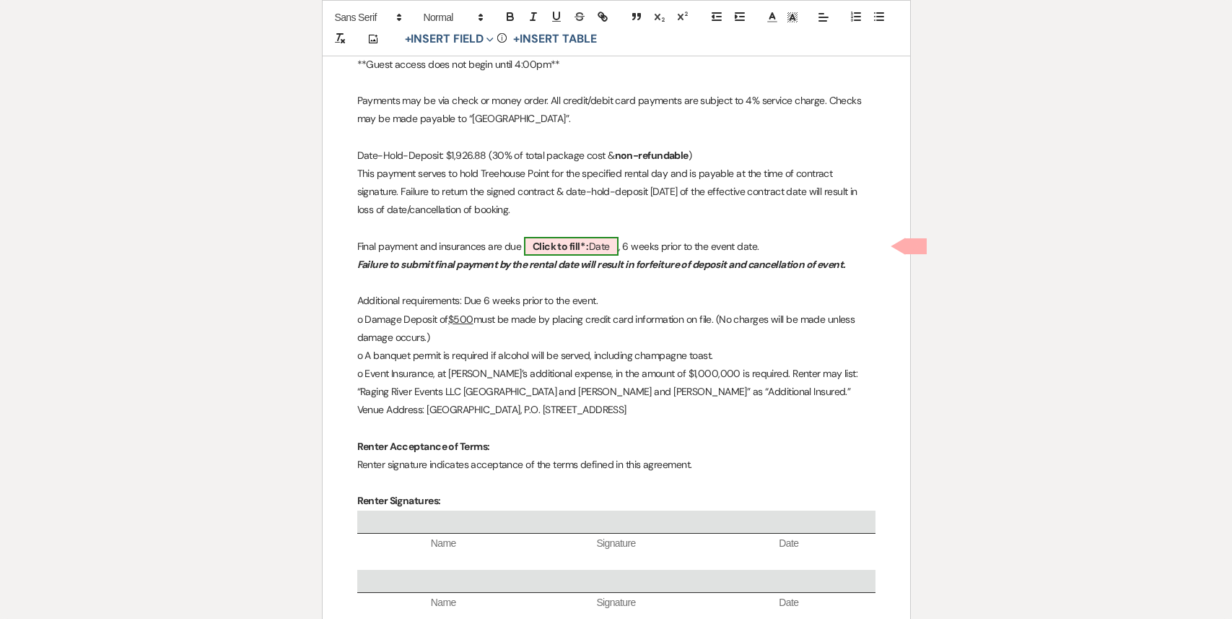
click at [549, 248] on b "Click to fill* :" at bounding box center [561, 246] width 56 height 13
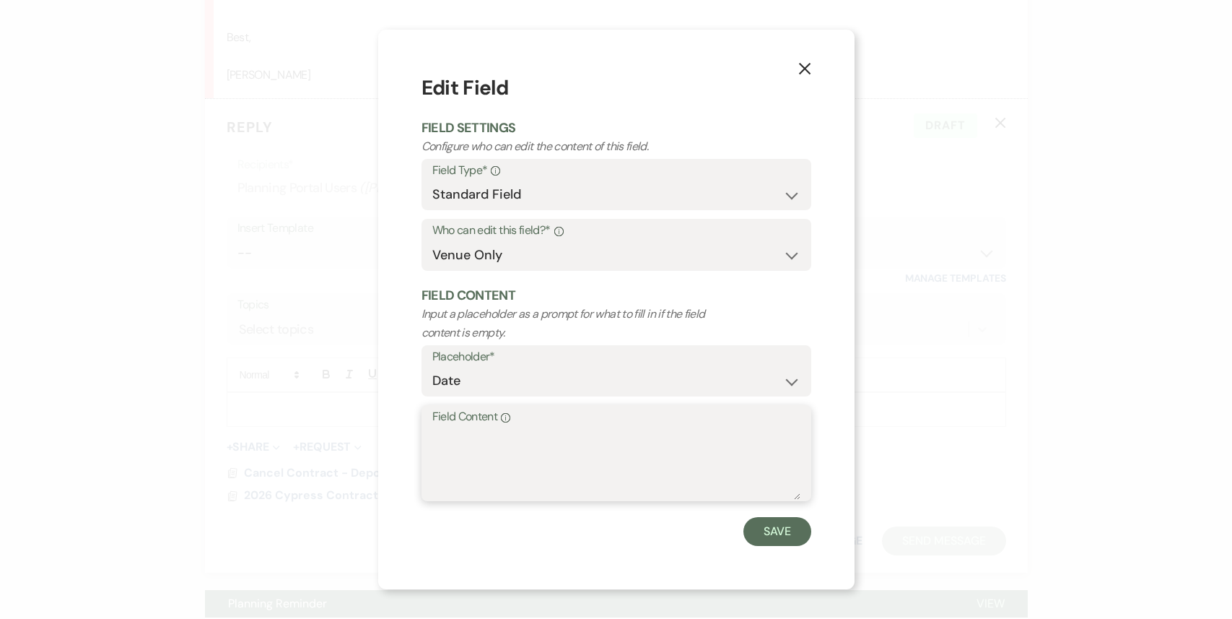
click at [560, 438] on textarea "Field Content Info" at bounding box center [616, 463] width 368 height 72
click at [784, 540] on button "Save" at bounding box center [778, 531] width 68 height 29
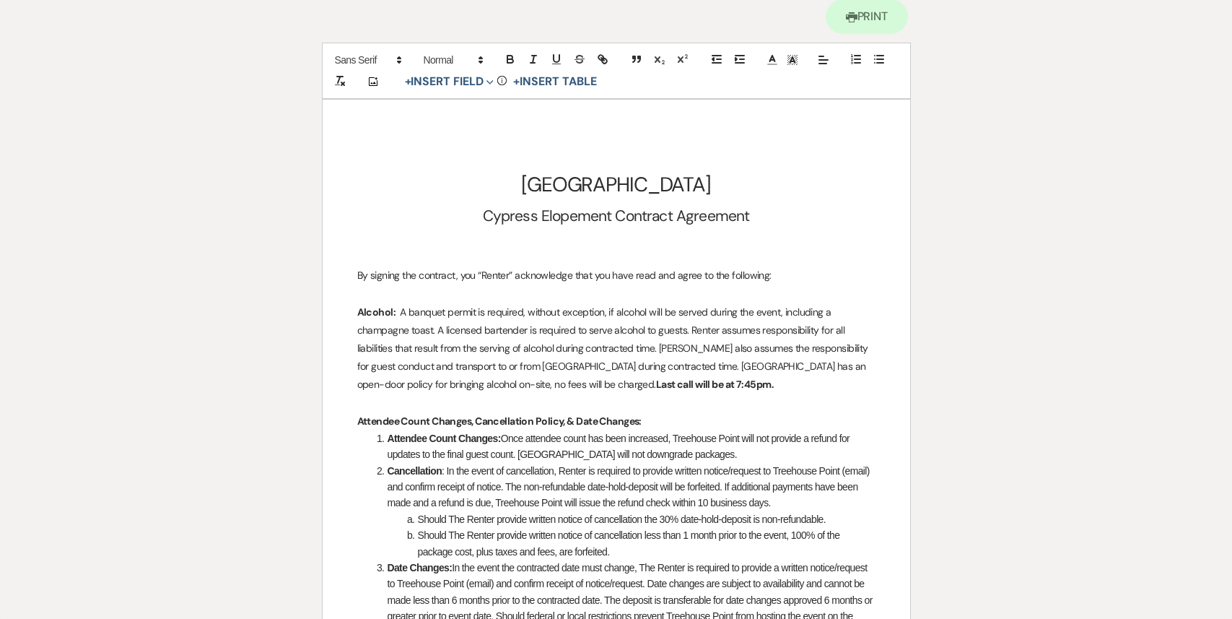
scroll to position [0, 0]
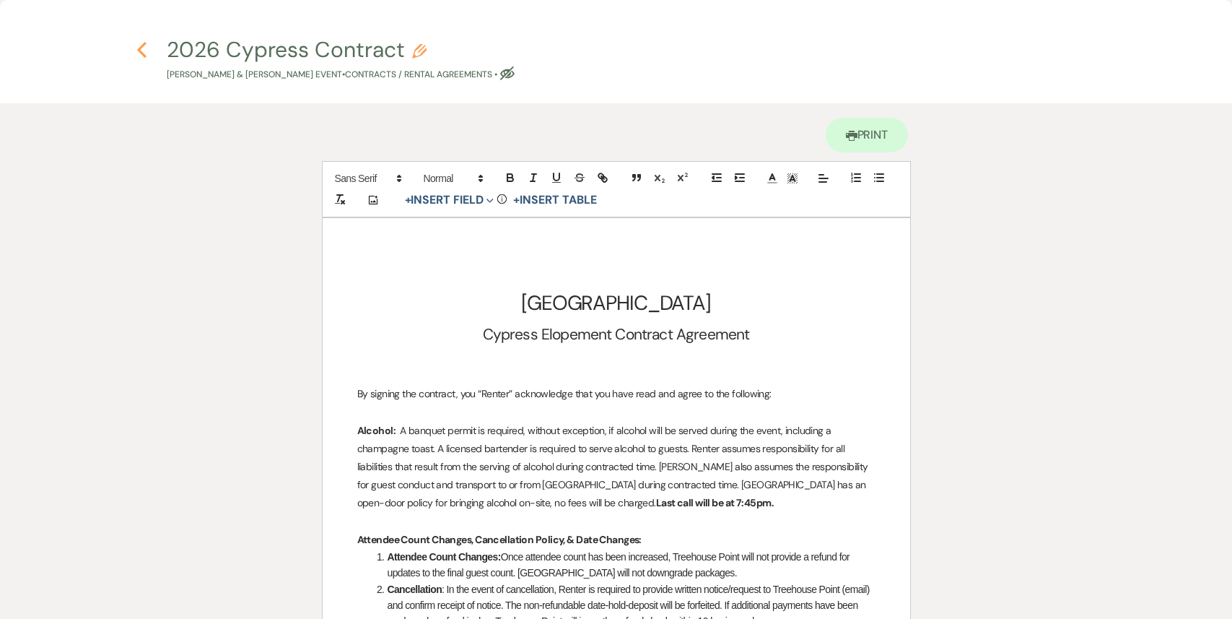
click at [142, 54] on use "button" at bounding box center [141, 50] width 9 height 16
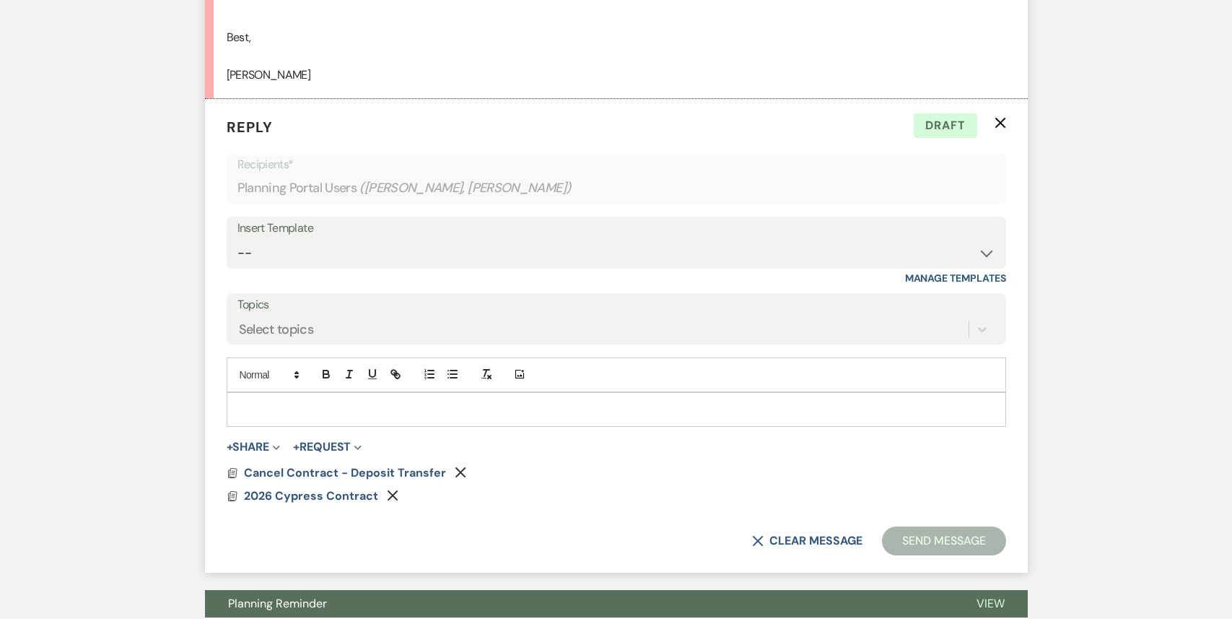
click at [409, 392] on div at bounding box center [617, 409] width 780 height 35
click at [403, 401] on p at bounding box center [616, 409] width 757 height 16
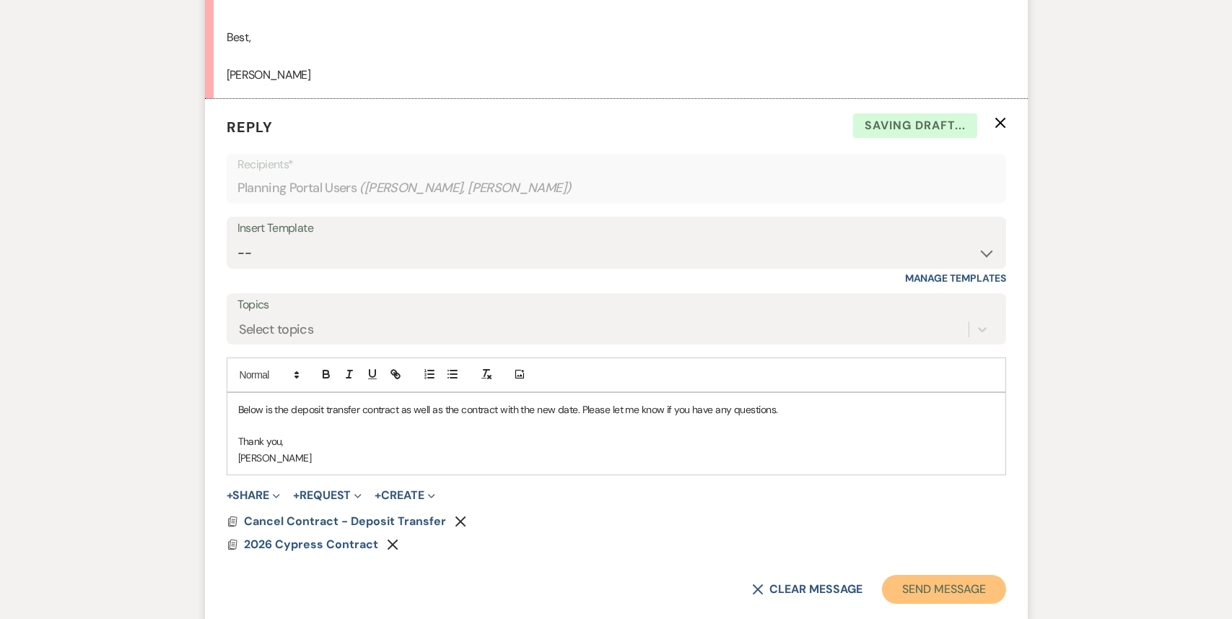
click at [950, 575] on button "Send Message" at bounding box center [943, 589] width 123 height 29
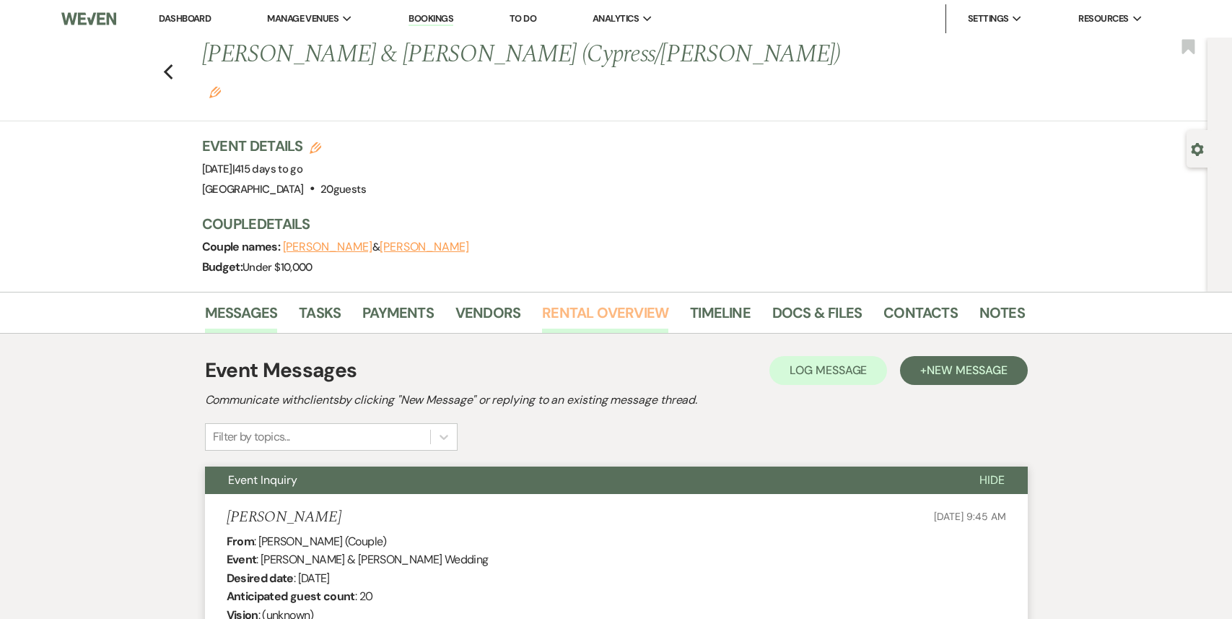
click at [586, 301] on link "Rental Overview" at bounding box center [605, 317] width 126 height 32
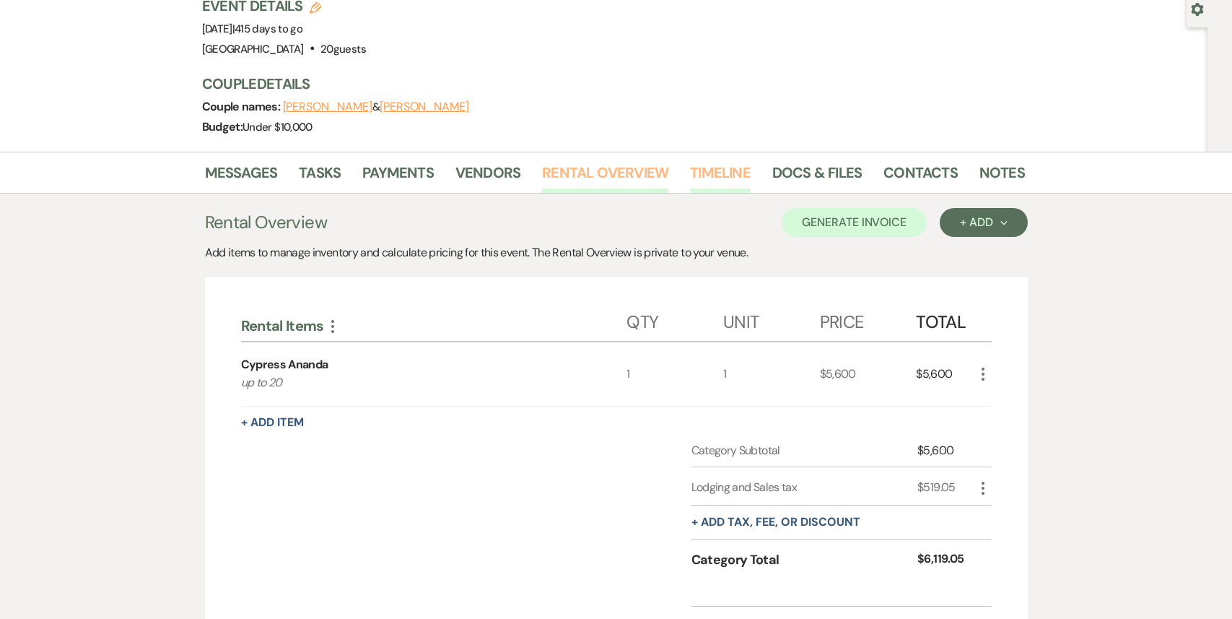
scroll to position [253, 0]
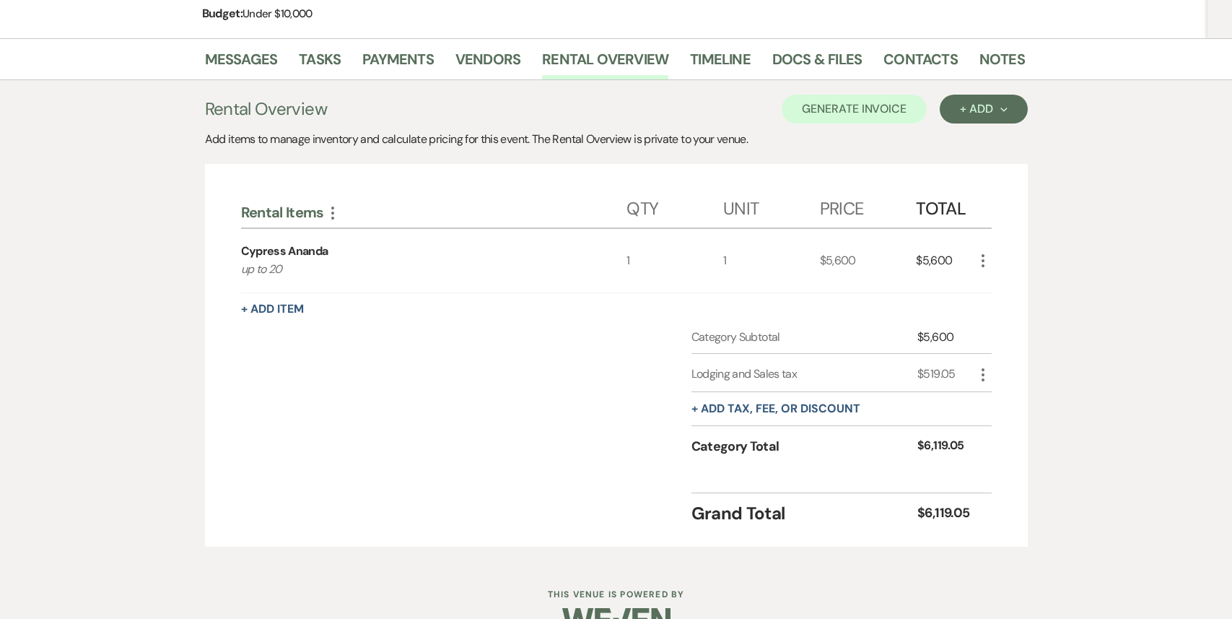
click at [978, 252] on icon "More" at bounding box center [983, 260] width 17 height 17
click at [998, 284] on icon "Pencil" at bounding box center [995, 289] width 9 height 11
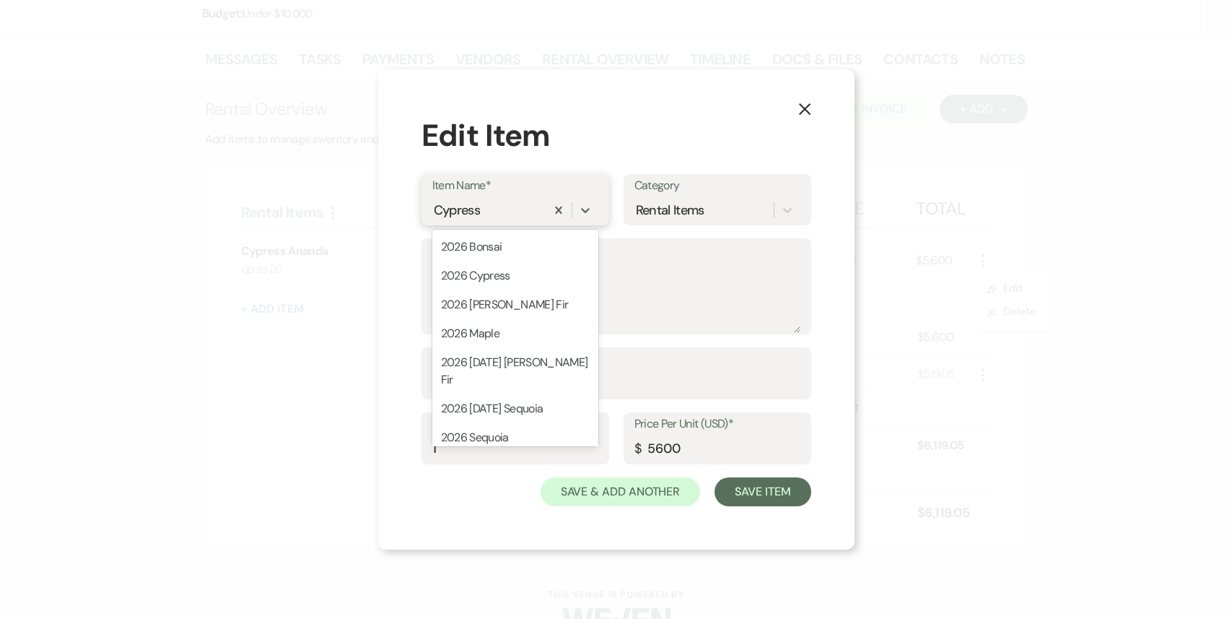
scroll to position [258, 0]
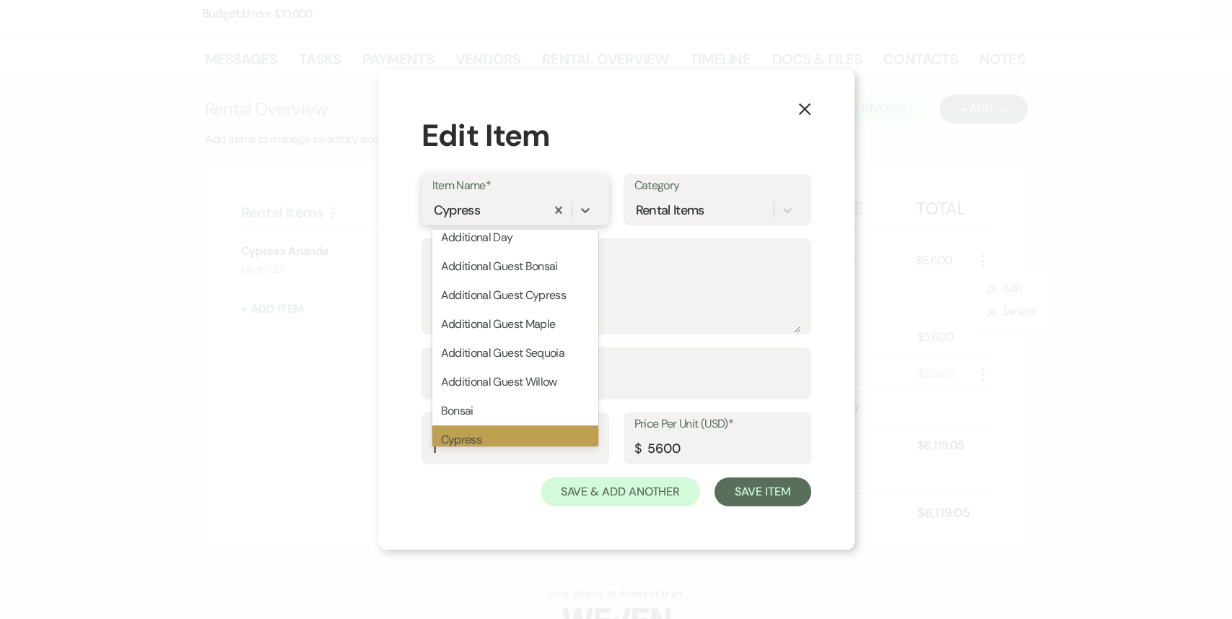
click at [485, 214] on div "Cypress" at bounding box center [488, 210] width 113 height 25
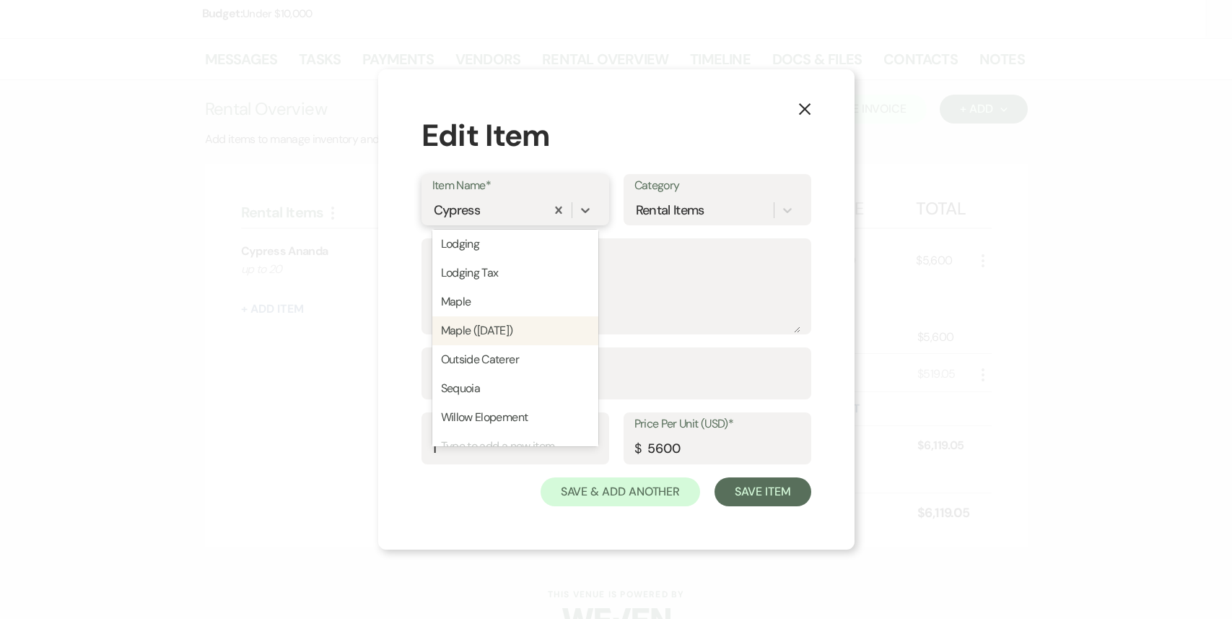
scroll to position [0, 0]
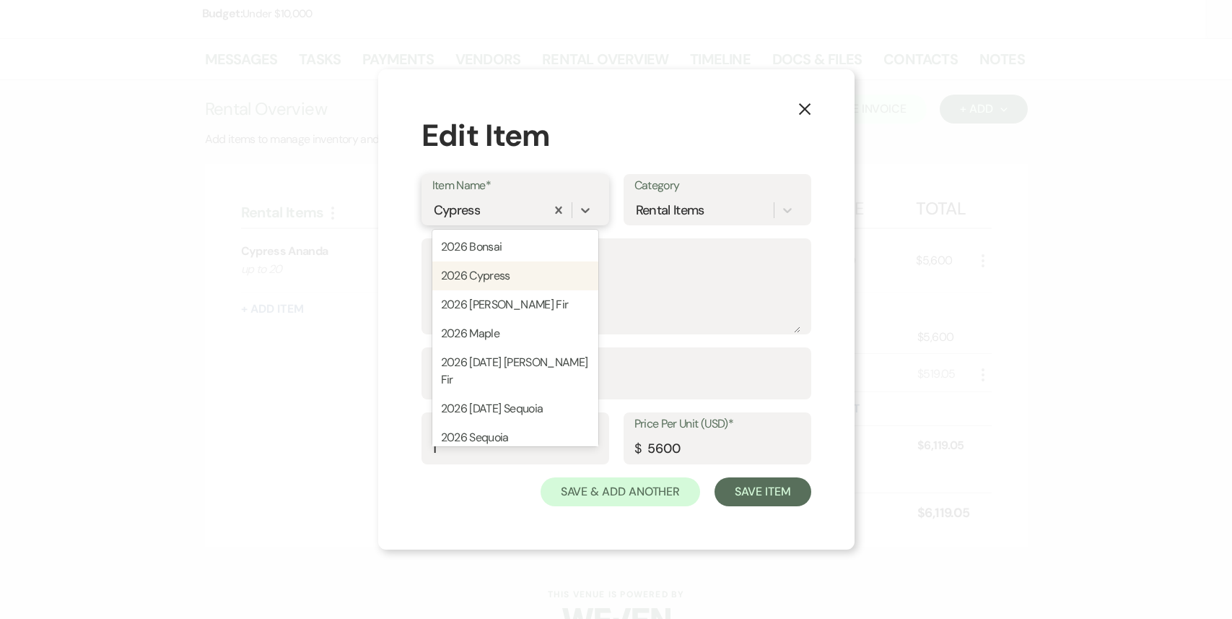
click at [482, 275] on div "2026 Cypress" at bounding box center [515, 275] width 166 height 29
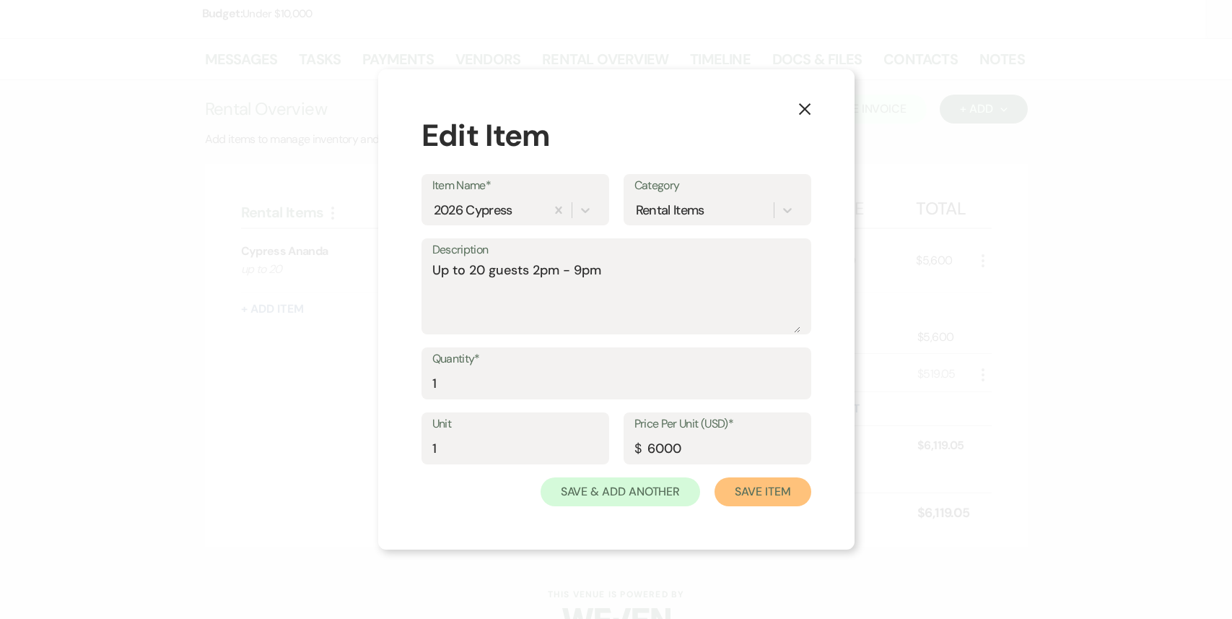
click at [755, 499] on button "Save Item" at bounding box center [763, 491] width 96 height 29
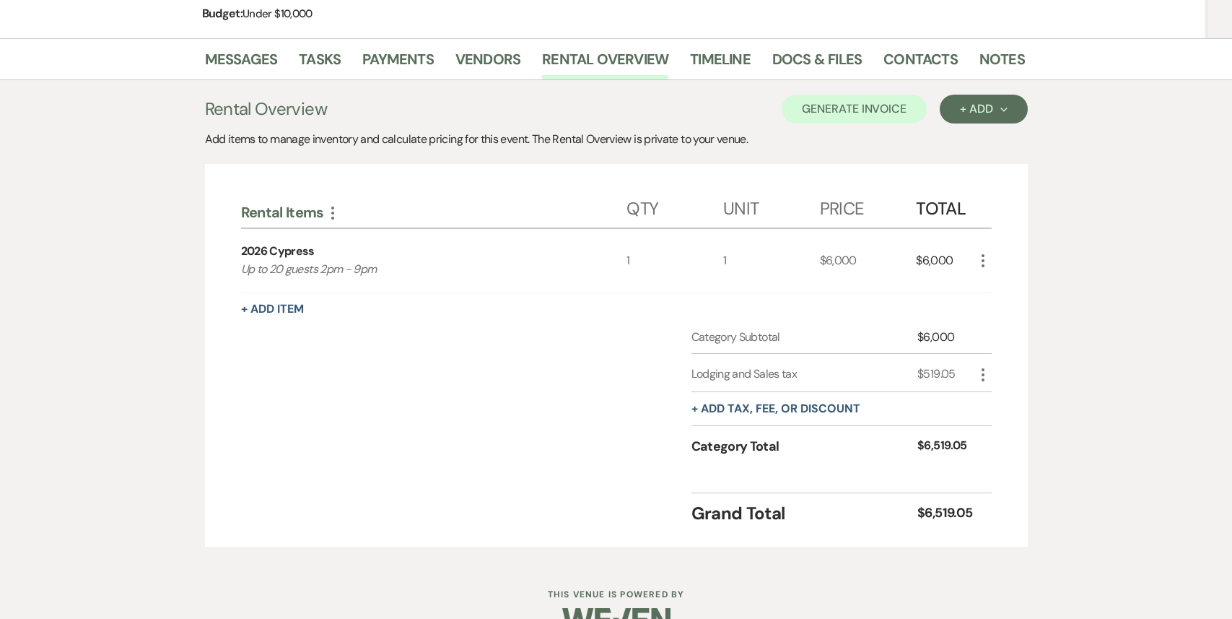
click at [983, 366] on icon "More" at bounding box center [983, 374] width 17 height 17
click at [999, 398] on icon "Pencil" at bounding box center [995, 403] width 9 height 11
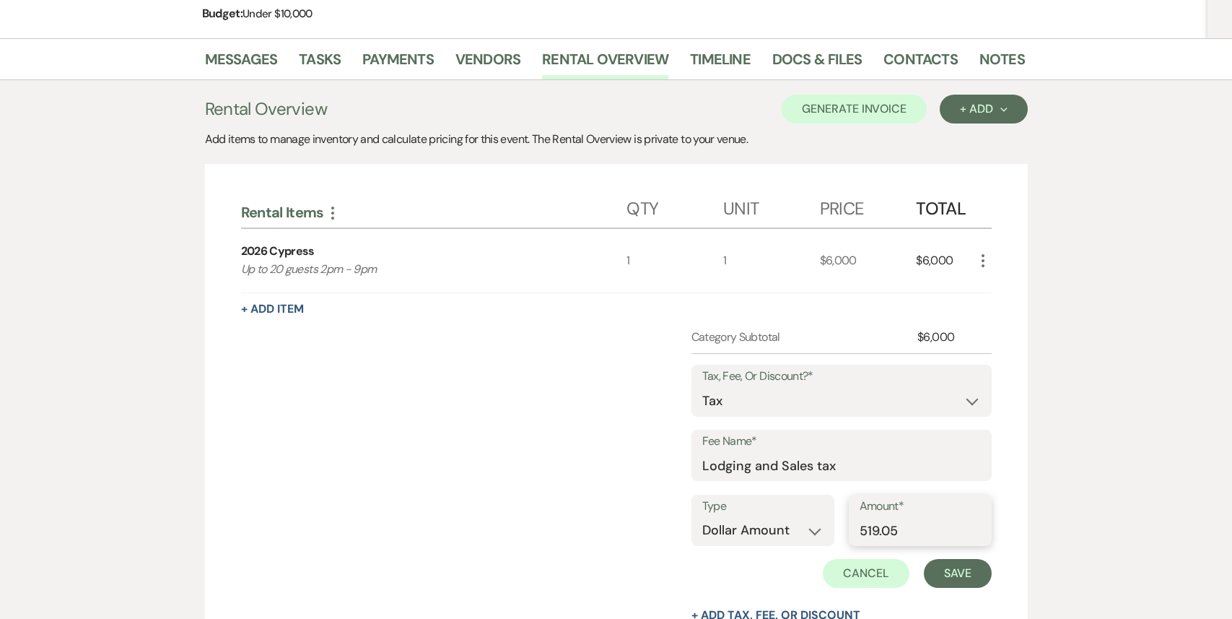
drag, startPoint x: 908, startPoint y: 496, endPoint x: 838, endPoint y: 496, distance: 69.3
click at [838, 496] on div "Type Dollar Amount Percentage Amount* 519.05" at bounding box center [842, 527] width 300 height 65
click at [965, 559] on button "Save" at bounding box center [958, 573] width 68 height 29
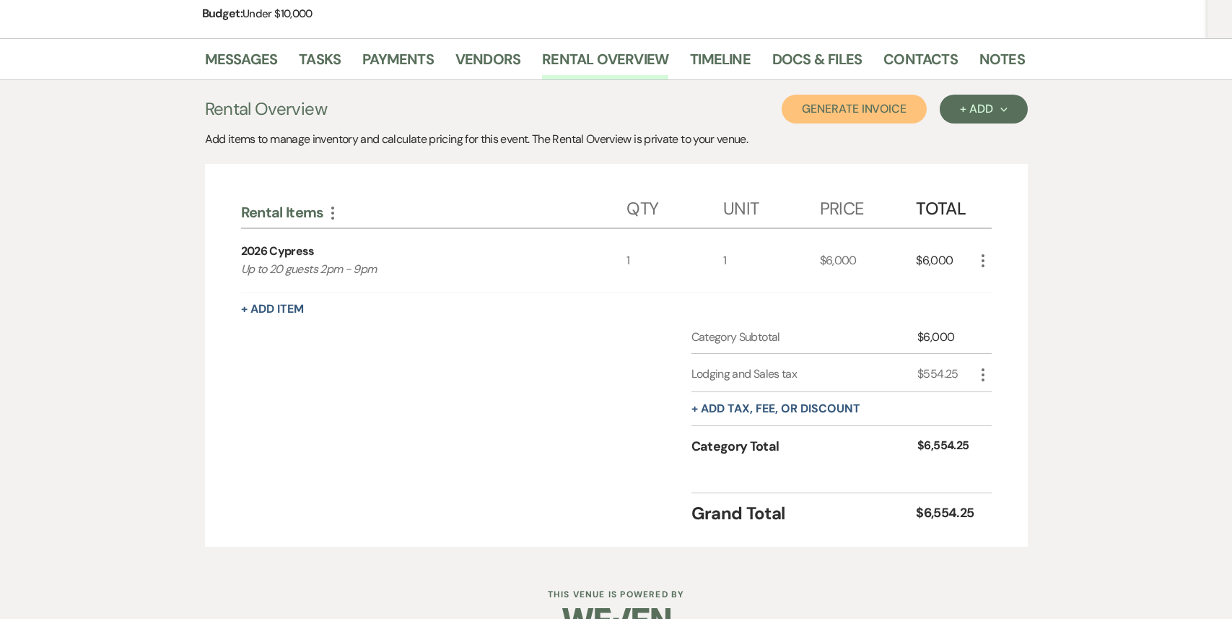
click at [861, 95] on button "Generate Invoice" at bounding box center [854, 109] width 145 height 29
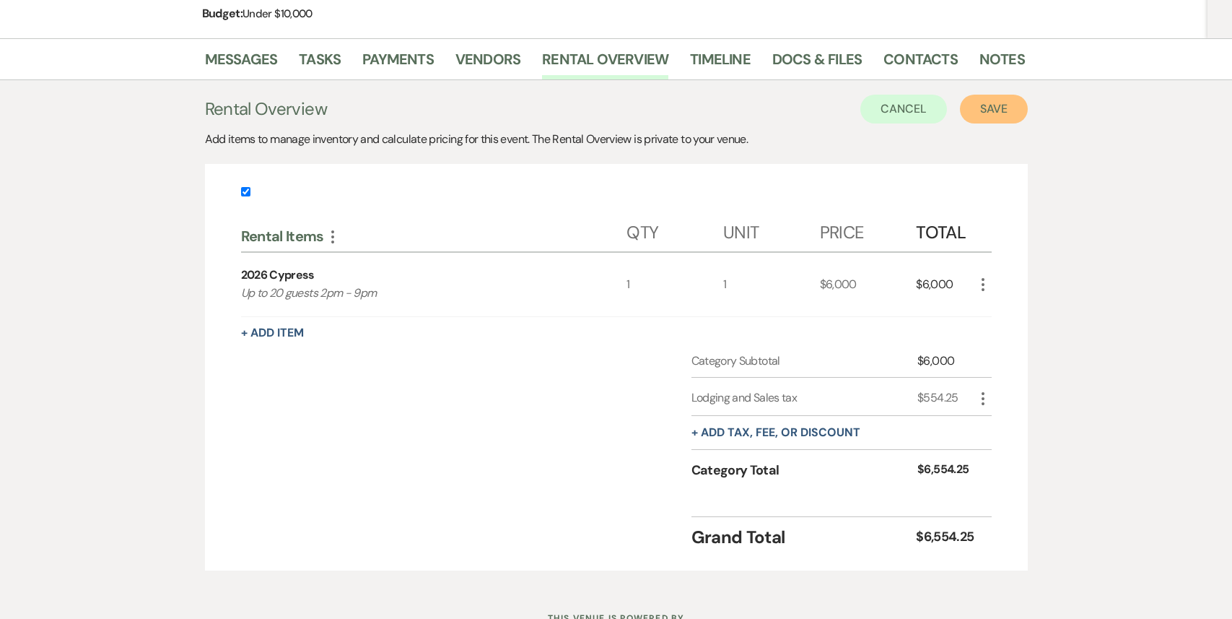
click at [1004, 95] on button "Save" at bounding box center [994, 109] width 68 height 29
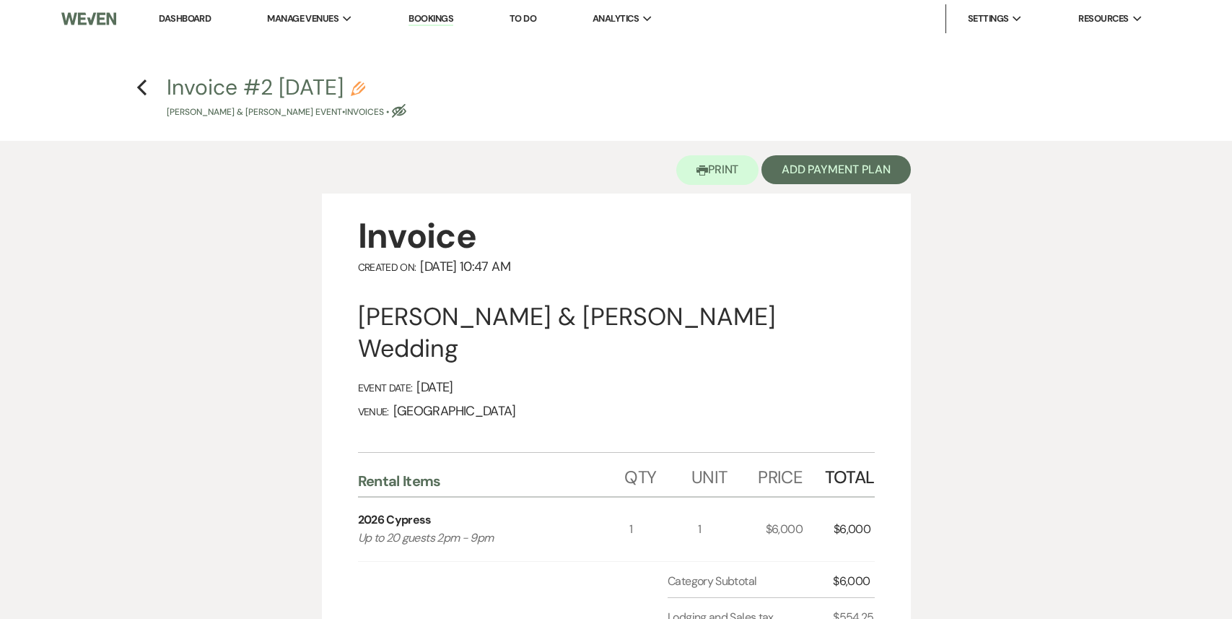
click at [135, 84] on h4 "Previous Invoice #2 [DATE] Pencil [PERSON_NAME] & [PERSON_NAME] Event • Invoice…" at bounding box center [617, 95] width 1040 height 47
click at [138, 87] on use "button" at bounding box center [141, 87] width 9 height 16
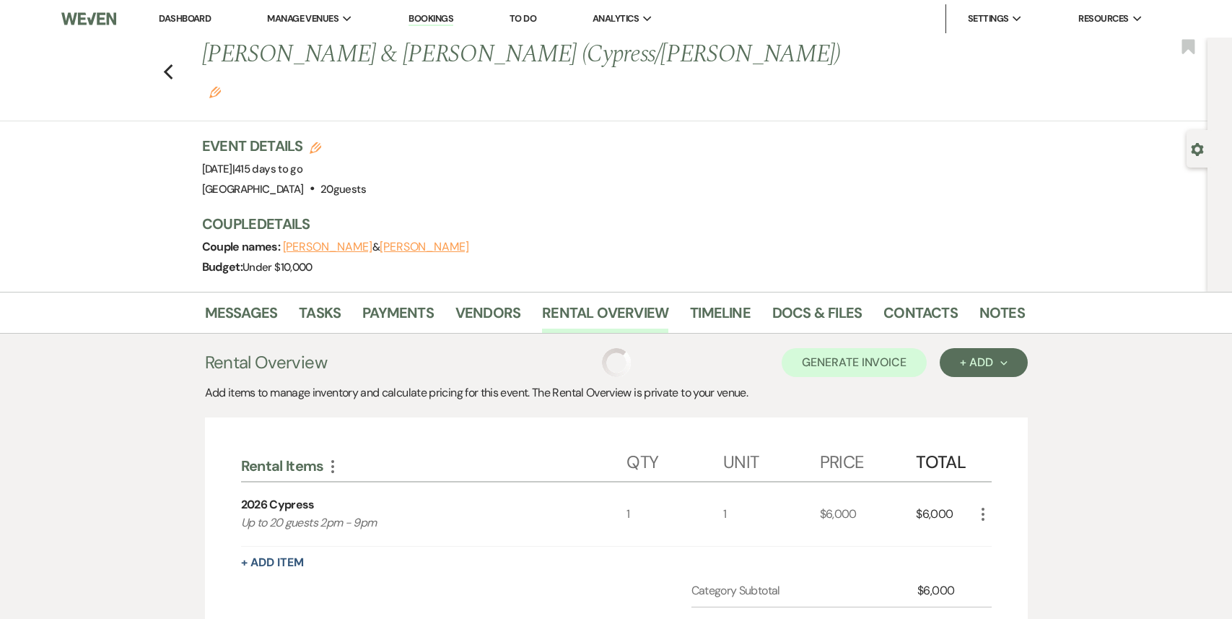
scroll to position [253, 0]
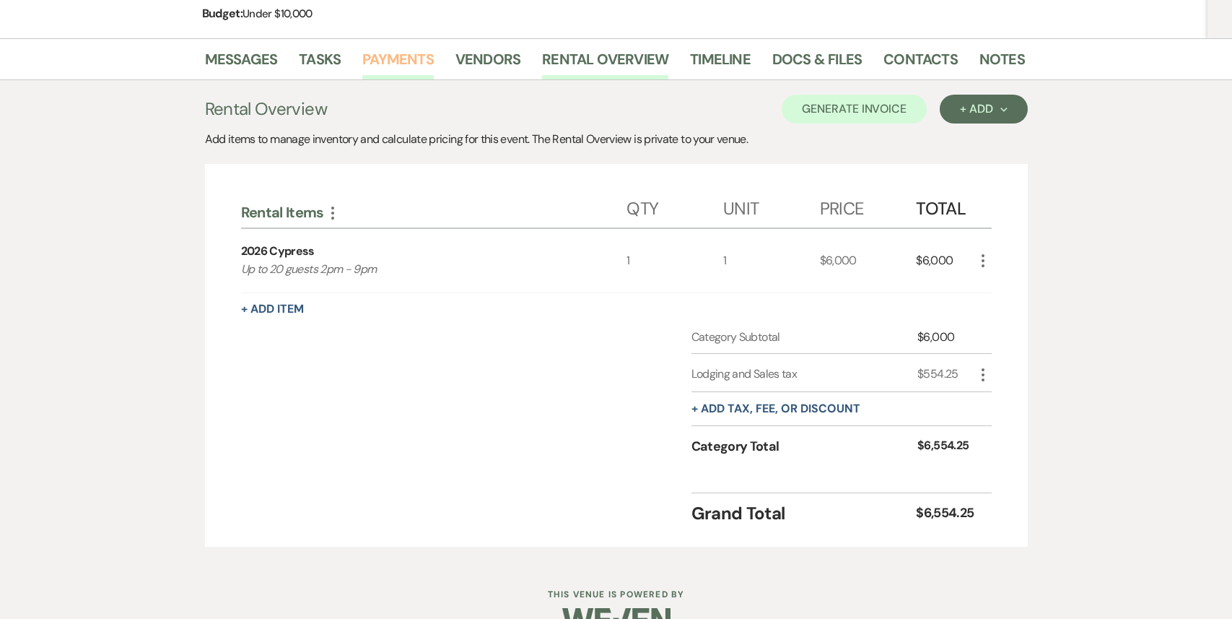
click at [405, 48] on link "Payments" at bounding box center [397, 64] width 71 height 32
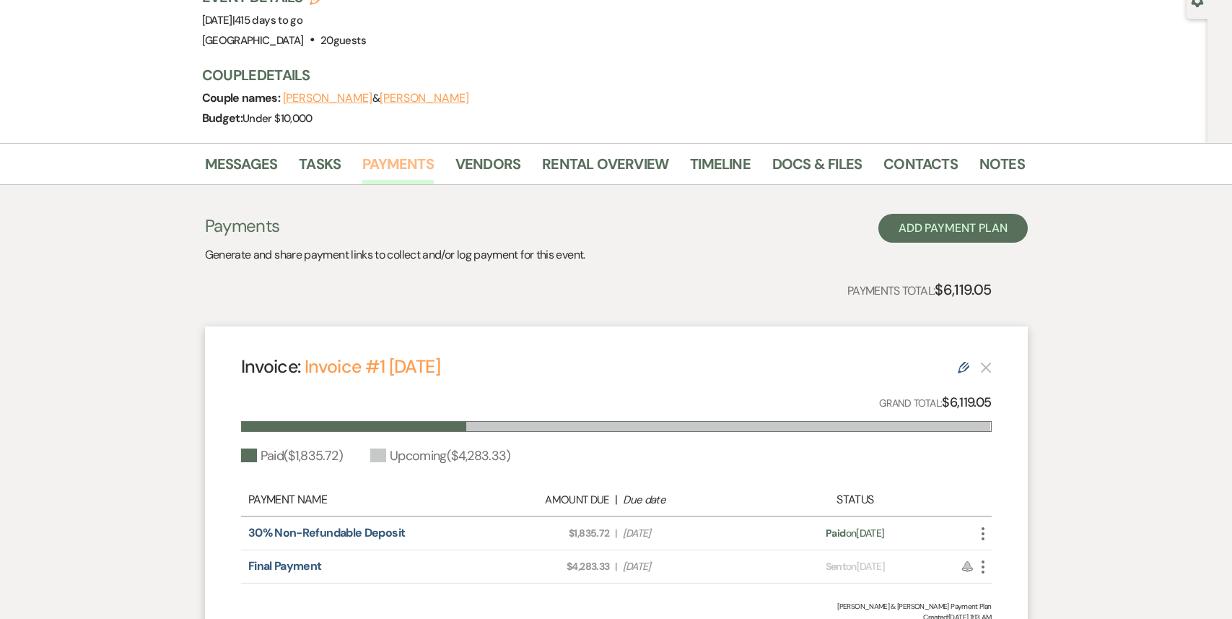
scroll to position [253, 0]
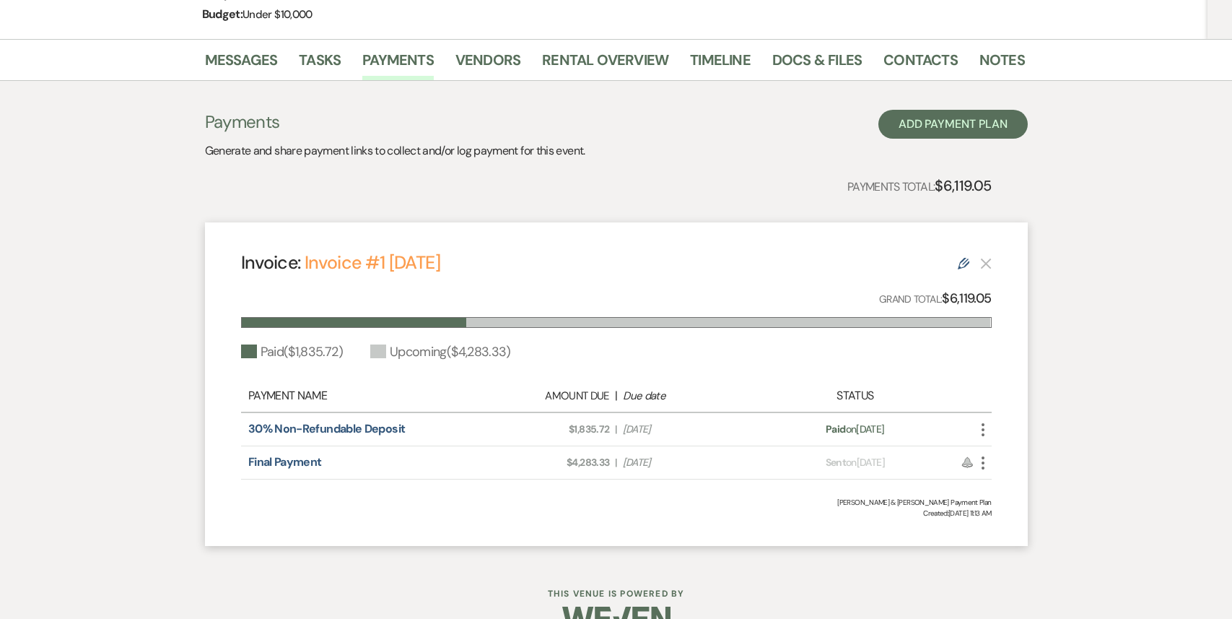
click at [964, 258] on icon "Edit" at bounding box center [964, 264] width 12 height 12
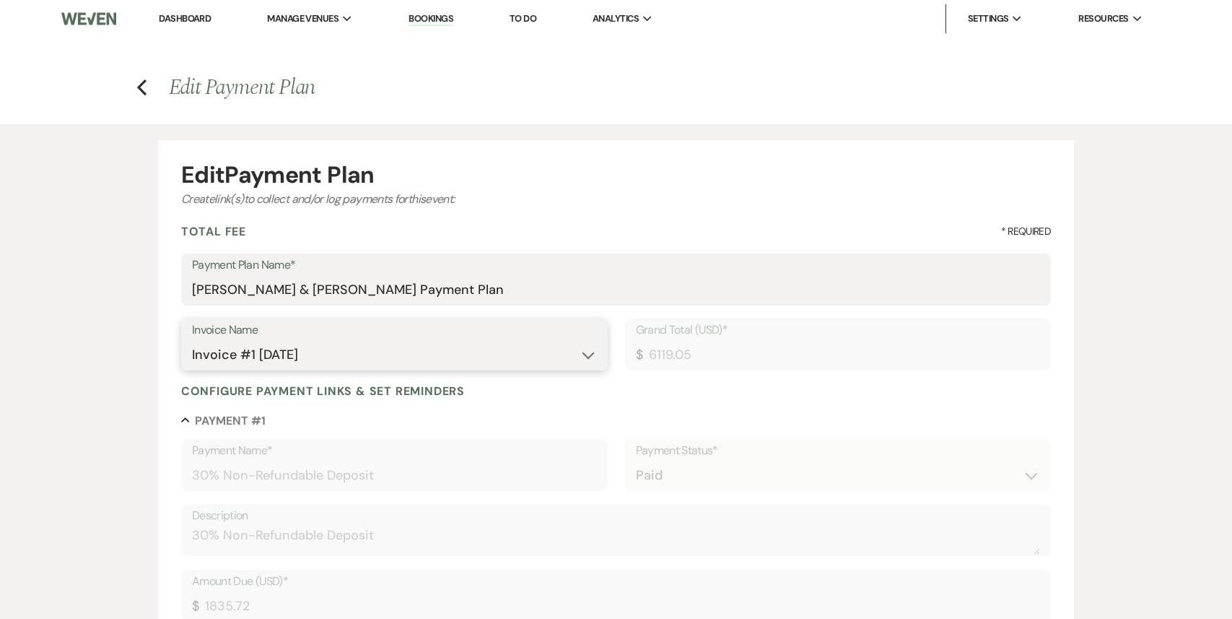
click at [271, 353] on select "N/A Invoice #1 [DATE] Invoice #2 [DATE]" at bounding box center [394, 355] width 405 height 28
click at [192, 341] on select "N/A Invoice #1 [DATE] Invoice #2 [DATE]" at bounding box center [394, 355] width 405 height 28
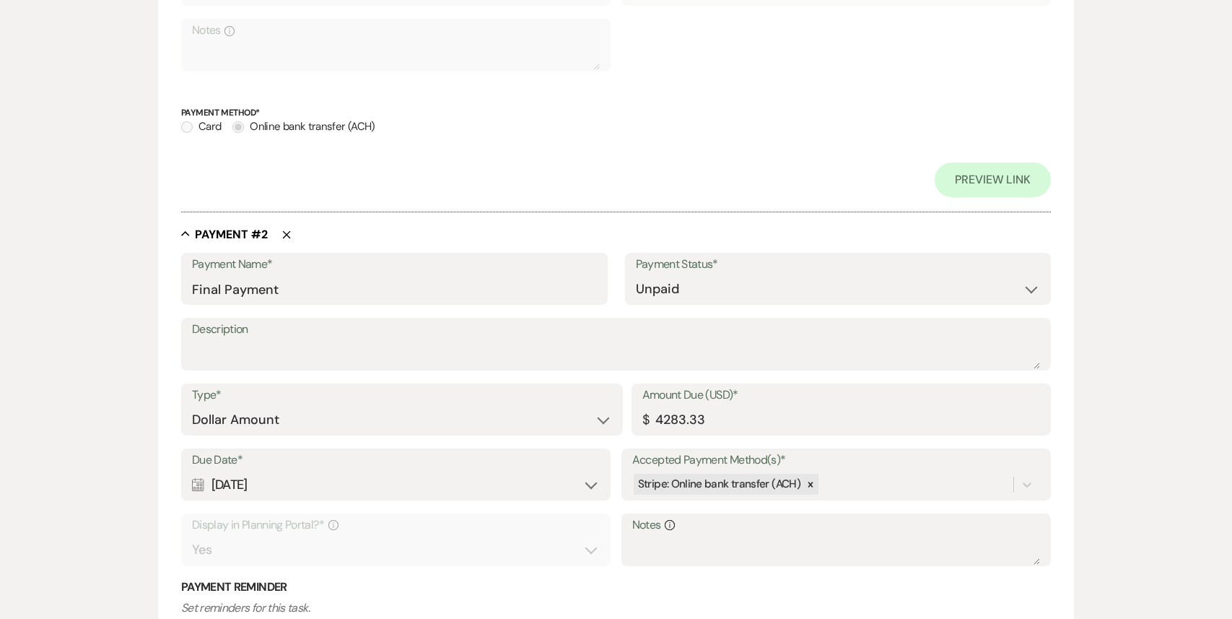
scroll to position [622, 0]
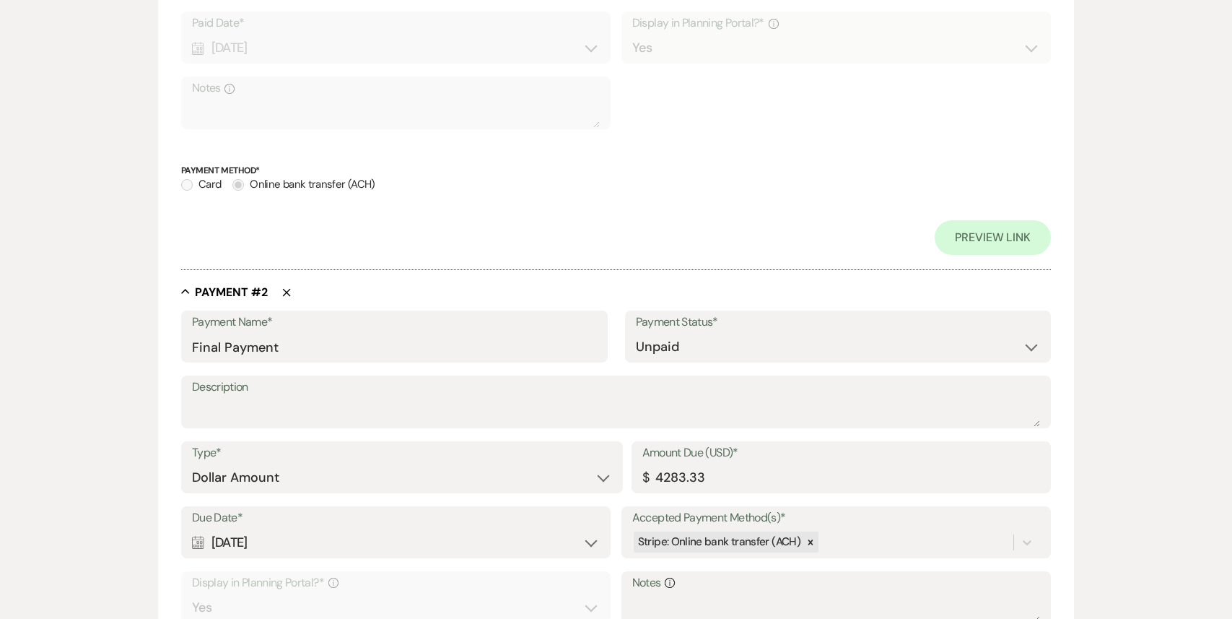
click at [287, 287] on button "Delete" at bounding box center [279, 292] width 23 height 12
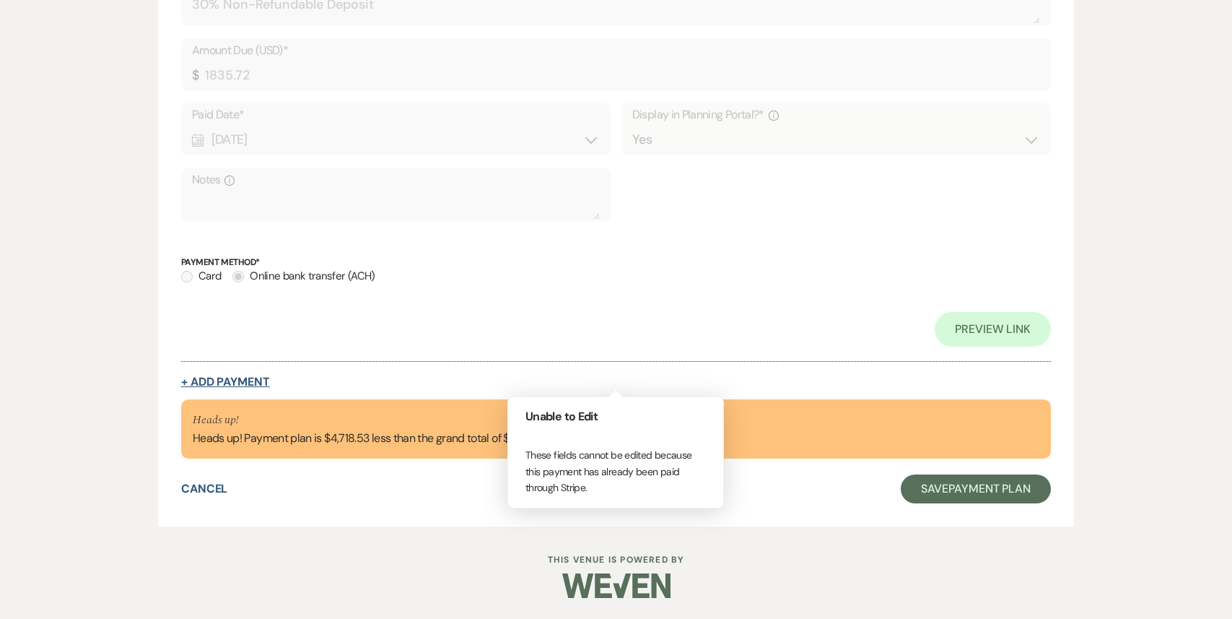
click at [232, 384] on button "+ Add Payment" at bounding box center [225, 382] width 89 height 12
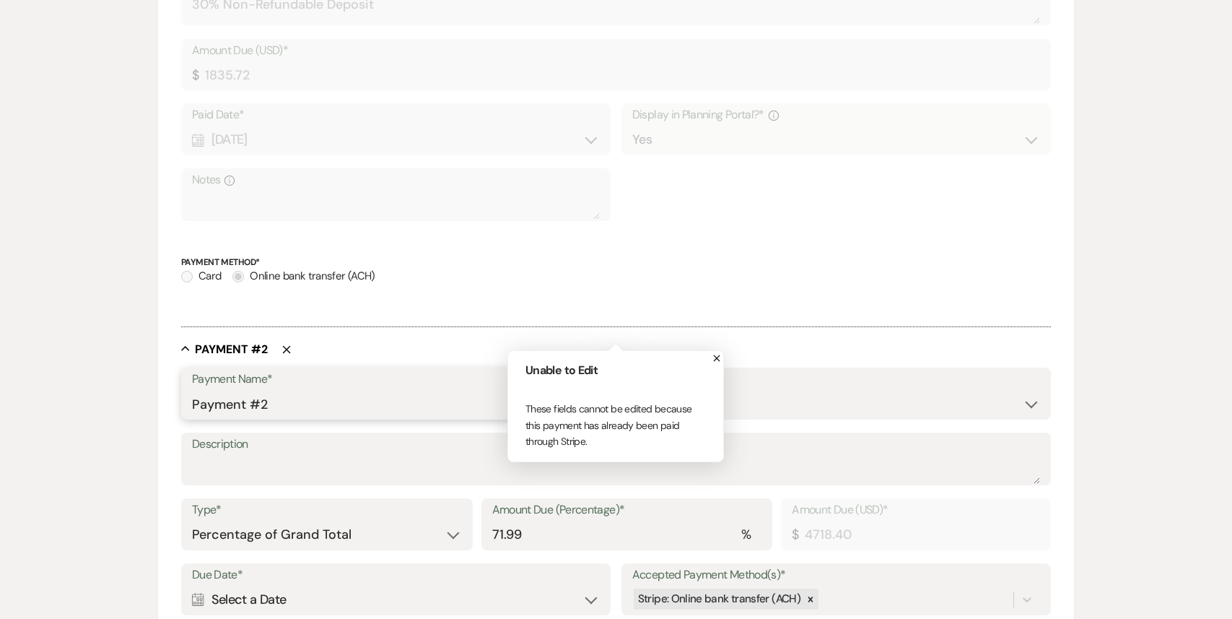
drag, startPoint x: 285, startPoint y: 399, endPoint x: 170, endPoint y: 408, distance: 115.1
click at [170, 408] on form "Edit Payment Plan Create link(s) to collect and/or log payments for this event:…" at bounding box center [616, 311] width 916 height 1404
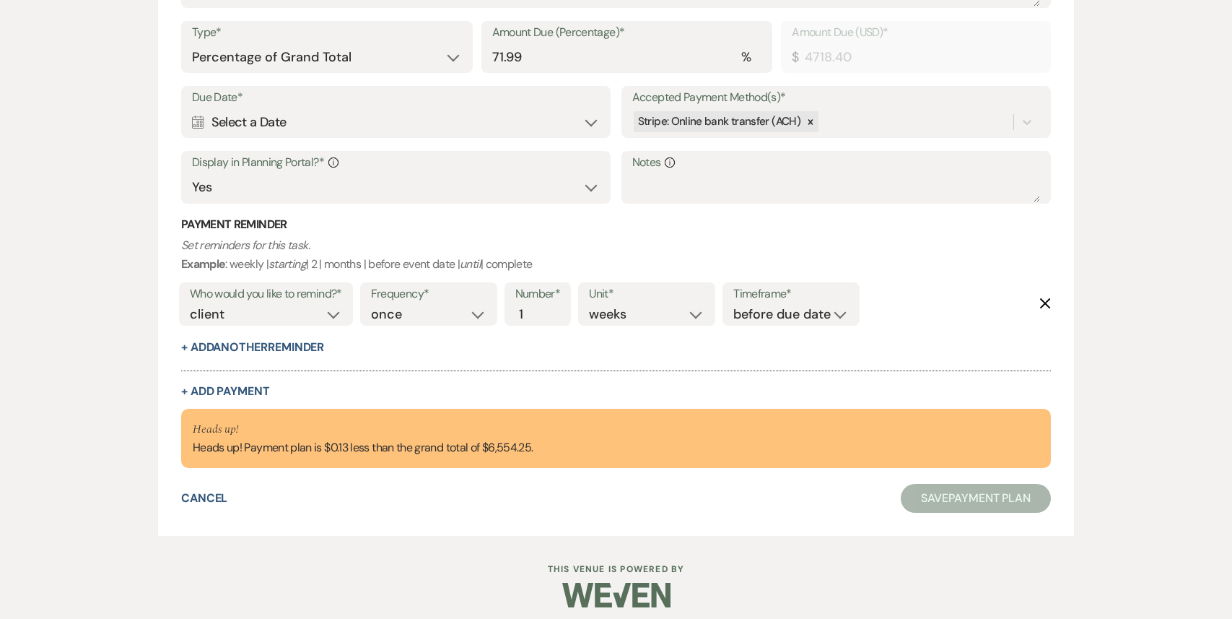
scroll to position [985, 0]
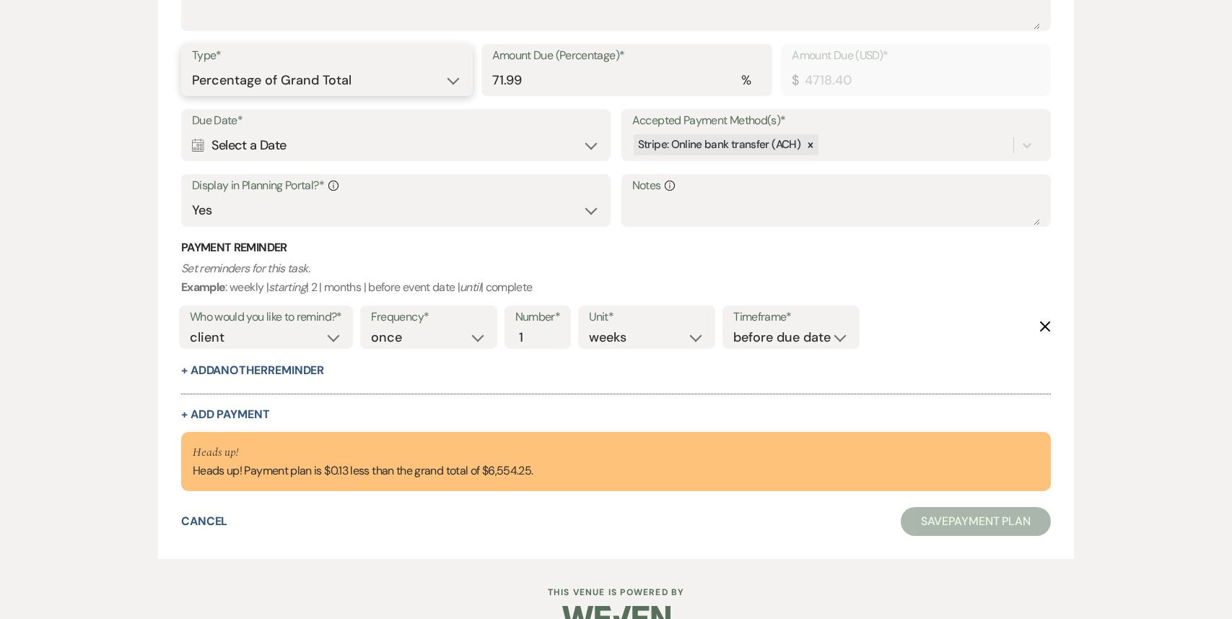
click at [329, 79] on select "Dollar Amount Percentage of Grand Total" at bounding box center [327, 80] width 270 height 28
click at [192, 66] on select "Dollar Amount Percentage of Grand Total" at bounding box center [327, 80] width 270 height 28
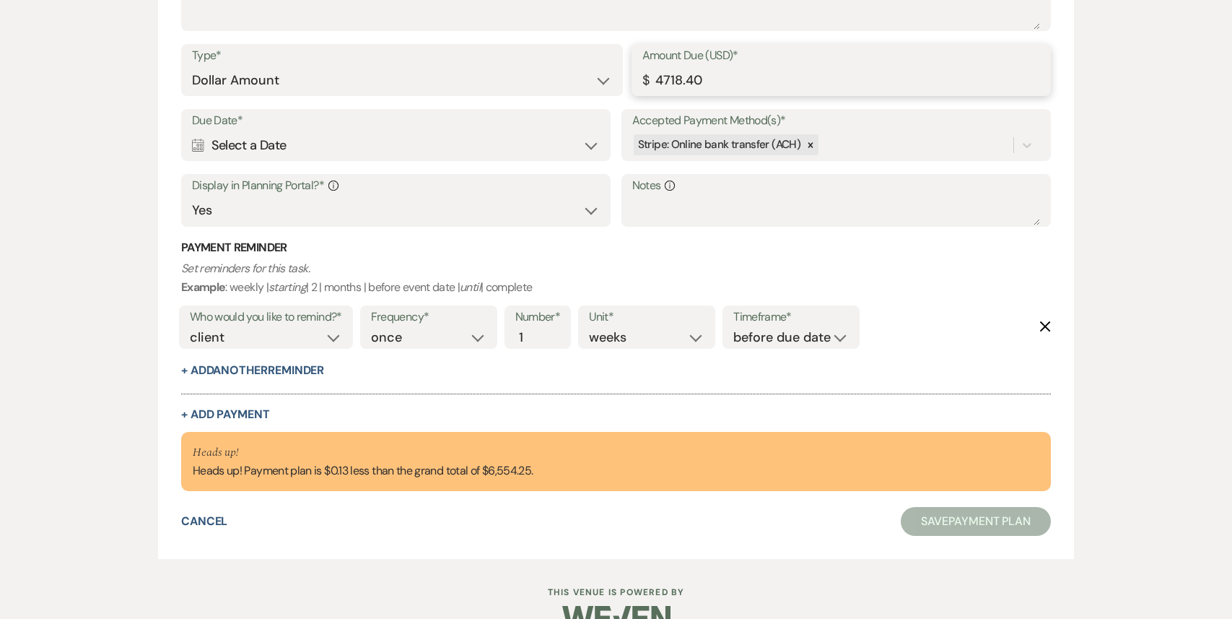
drag, startPoint x: 705, startPoint y: 79, endPoint x: 687, endPoint y: 76, distance: 17.6
click at [687, 76] on input "4718.40" at bounding box center [842, 80] width 399 height 28
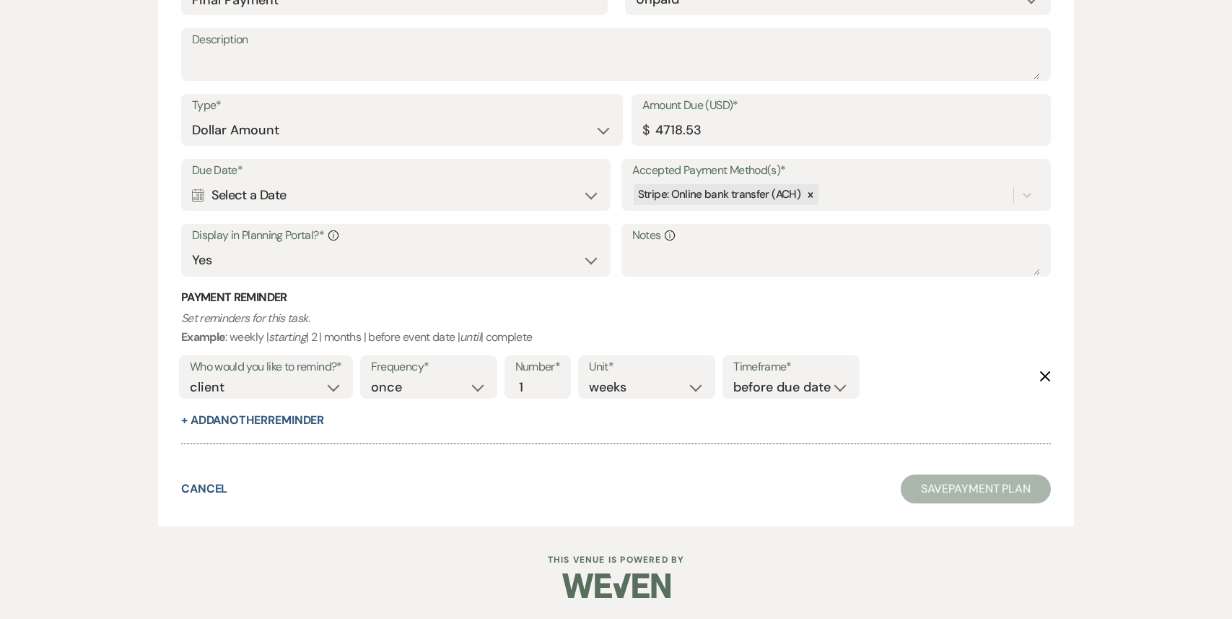
click at [448, 186] on div "Calendar Select a Date Expand" at bounding box center [396, 195] width 408 height 28
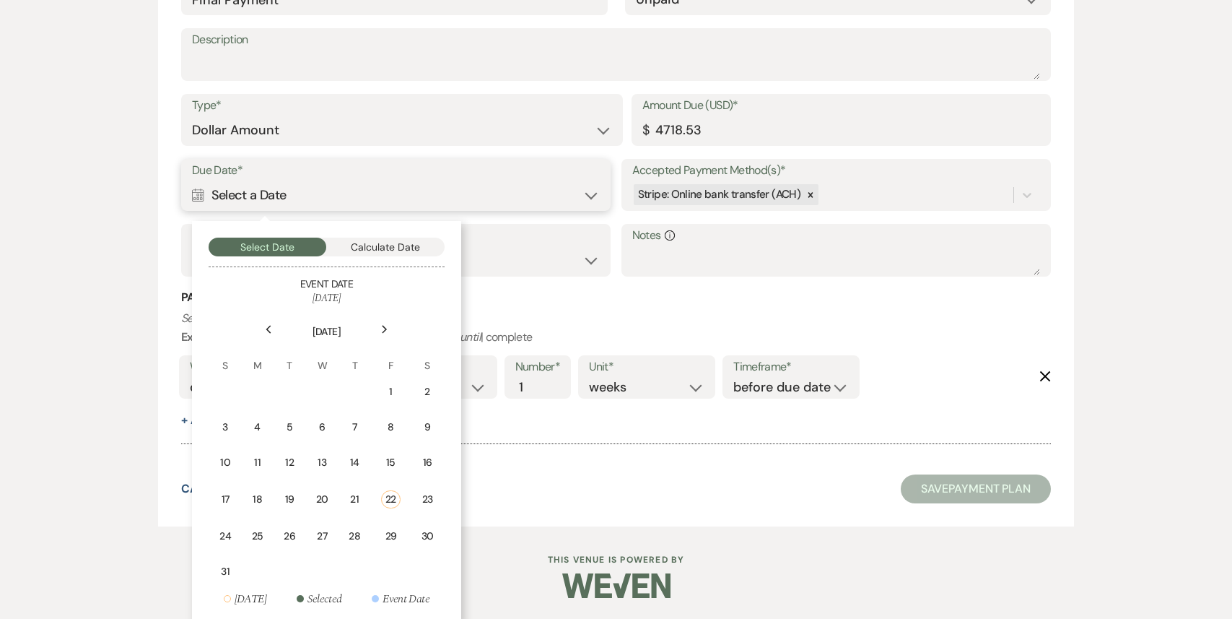
click at [386, 252] on button "Calculate Date" at bounding box center [385, 247] width 118 height 19
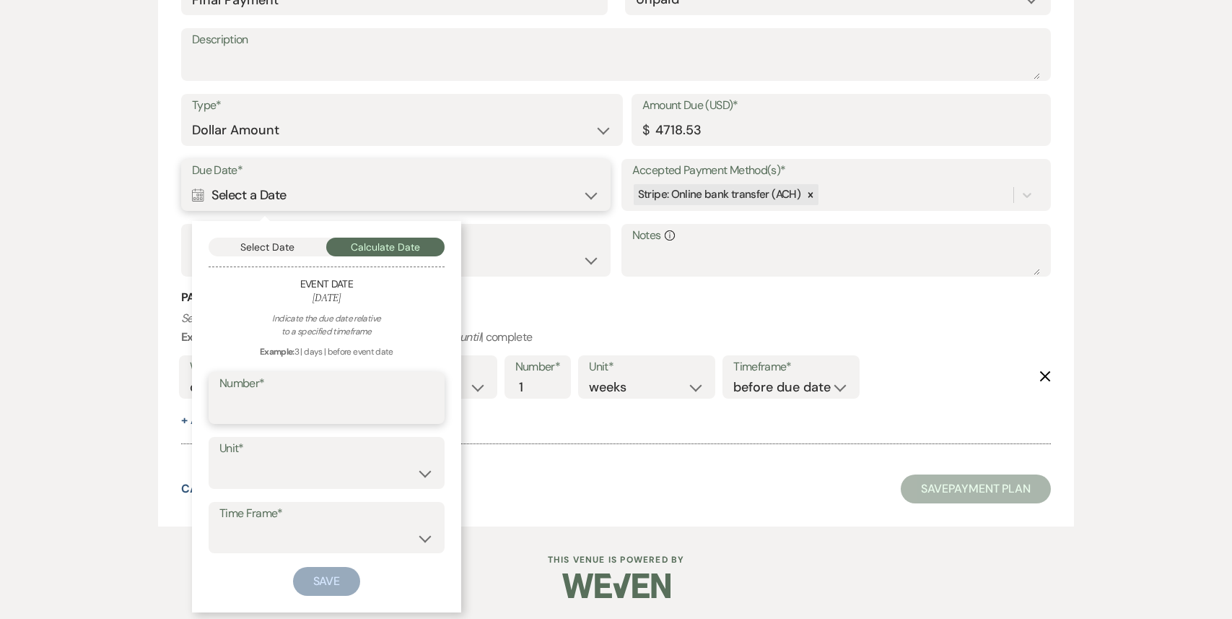
click at [332, 399] on input "Number*" at bounding box center [326, 408] width 214 height 28
click at [317, 472] on select "days weeks months" at bounding box center [326, 473] width 214 height 28
click at [219, 459] on select "days weeks months" at bounding box center [326, 473] width 214 height 28
click at [293, 517] on label "Time Frame*" at bounding box center [326, 513] width 214 height 21
click at [292, 531] on select "before event date after event date after event is booked after [DATE] date" at bounding box center [326, 537] width 214 height 28
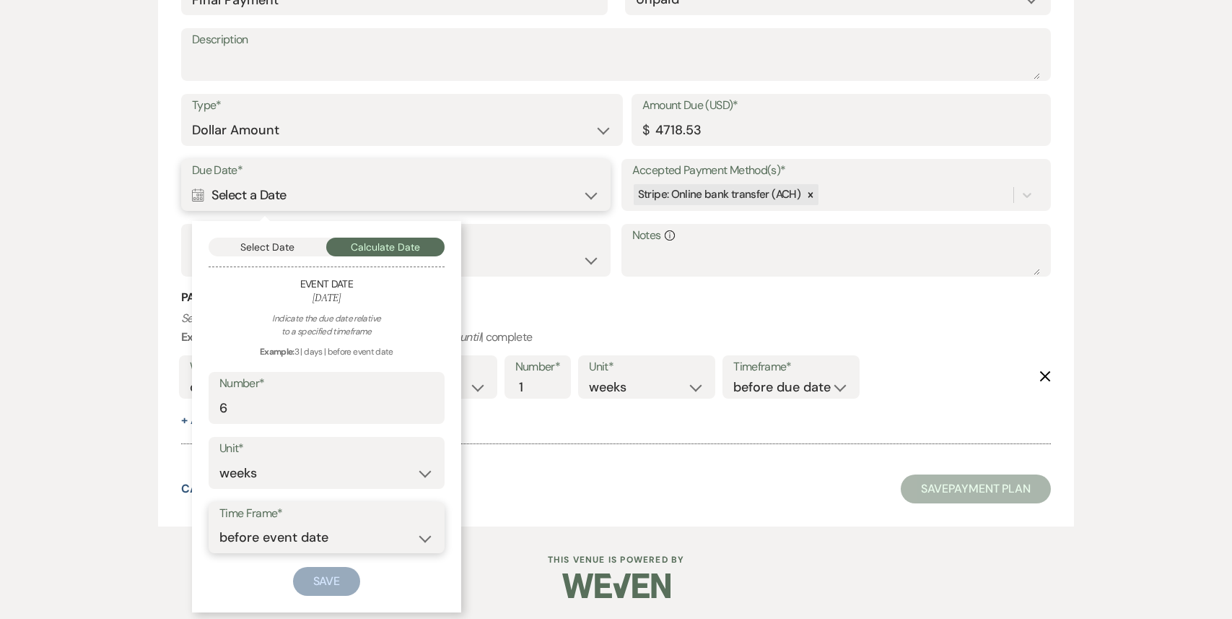
click at [219, 523] on select "before event date after event date after event is booked after [DATE] date" at bounding box center [326, 537] width 214 height 28
click at [331, 586] on button "Save" at bounding box center [327, 581] width 68 height 29
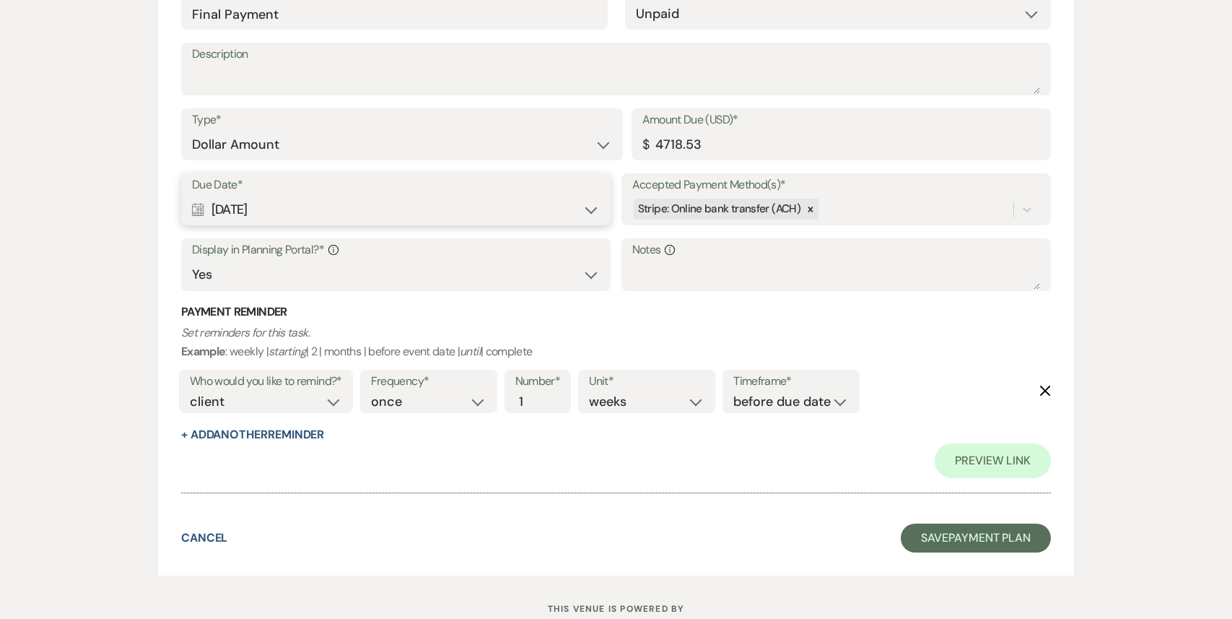
scroll to position [961, 0]
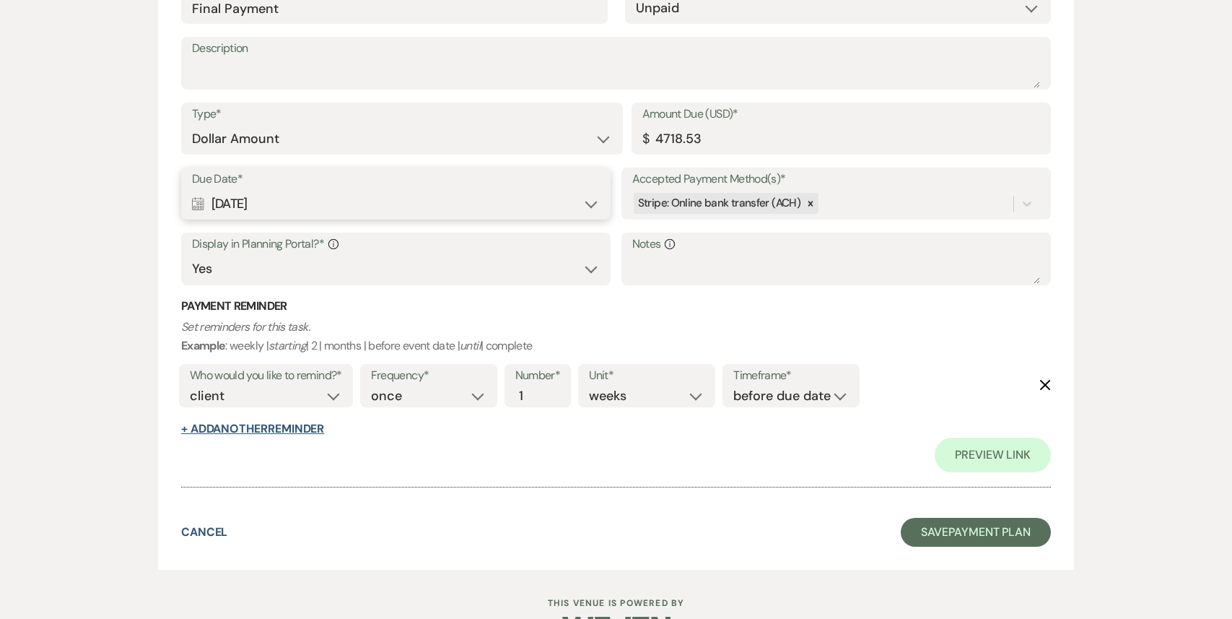
click at [305, 424] on button "+ Add Another Reminder" at bounding box center [252, 429] width 143 height 12
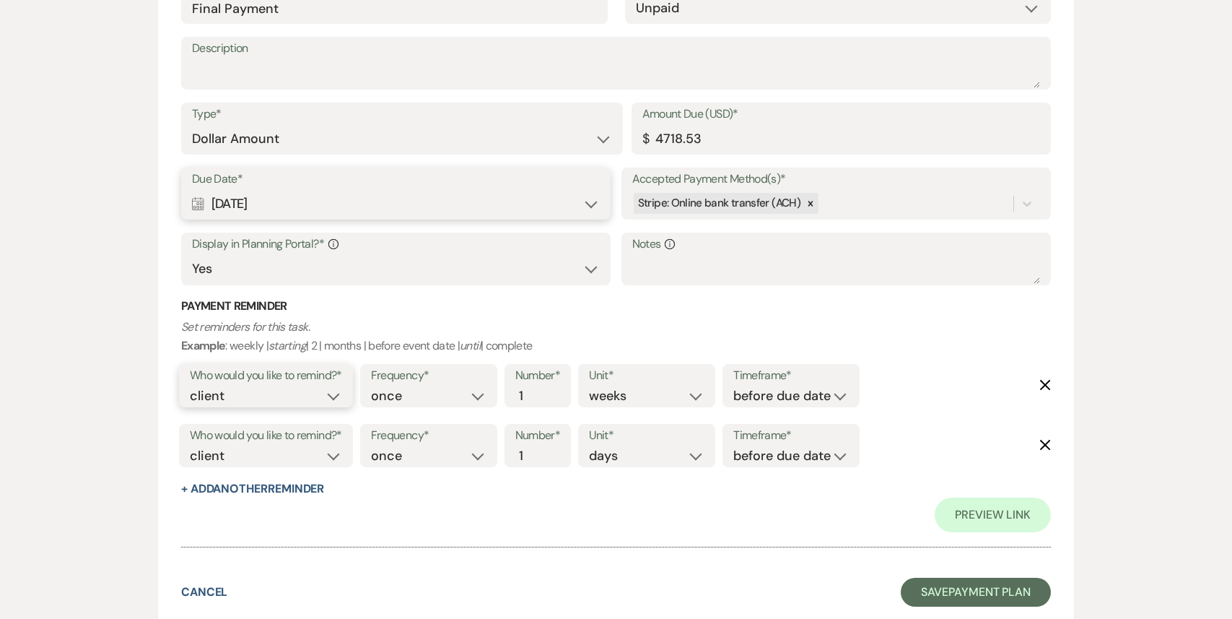
click at [329, 399] on select "client venue both" at bounding box center [266, 395] width 152 height 19
click at [190, 386] on select "client venue both" at bounding box center [266, 395] width 152 height 19
click at [304, 461] on select "client venue both" at bounding box center [266, 455] width 152 height 19
click at [190, 446] on select "client venue both" at bounding box center [266, 455] width 152 height 19
click at [605, 456] on select "days weeks months" at bounding box center [647, 455] width 116 height 19
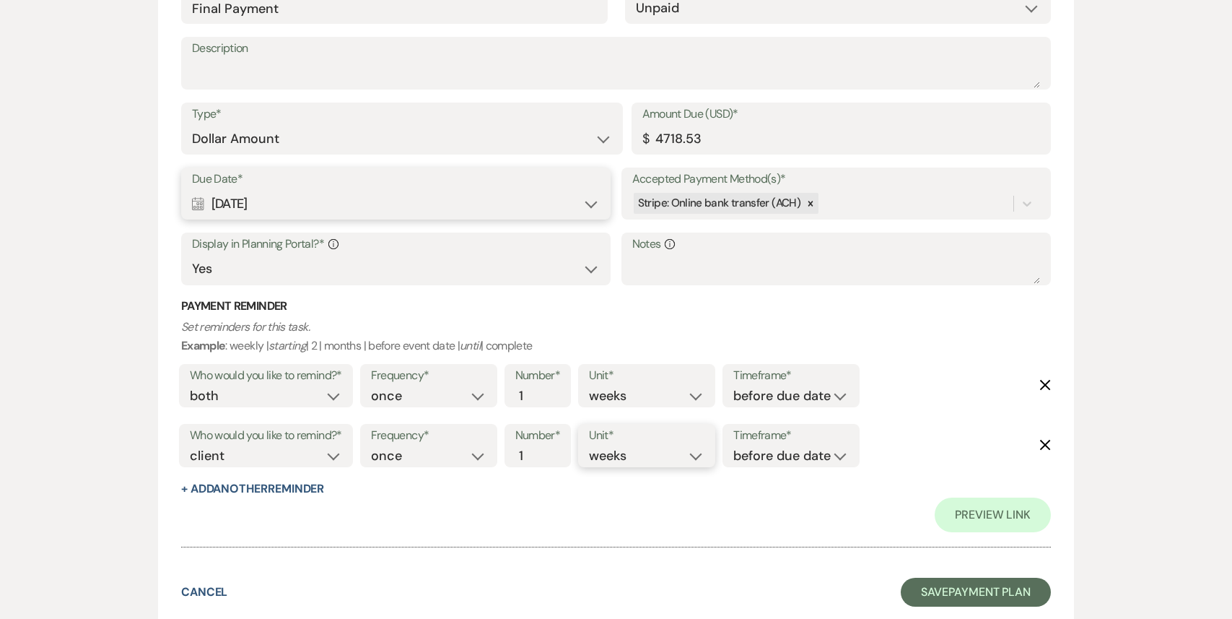
click at [592, 446] on select "days weeks months" at bounding box center [647, 455] width 116 height 19
click at [945, 583] on button "Save Payment Plan" at bounding box center [976, 592] width 150 height 29
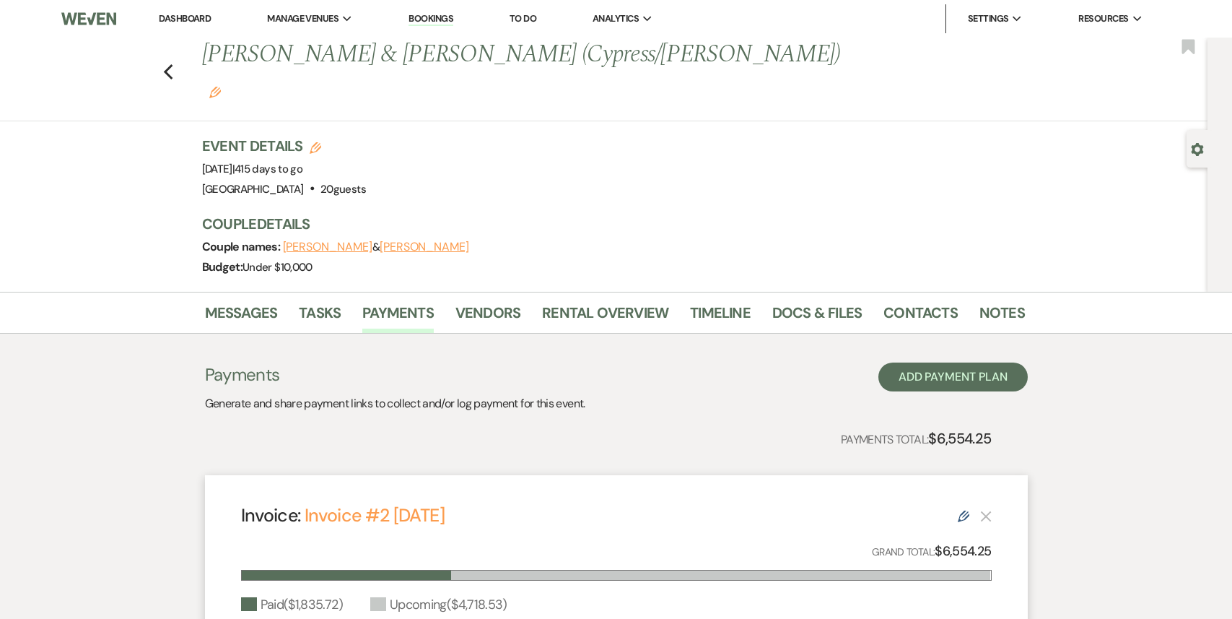
click at [194, 21] on link "Dashboard" at bounding box center [185, 18] width 52 height 12
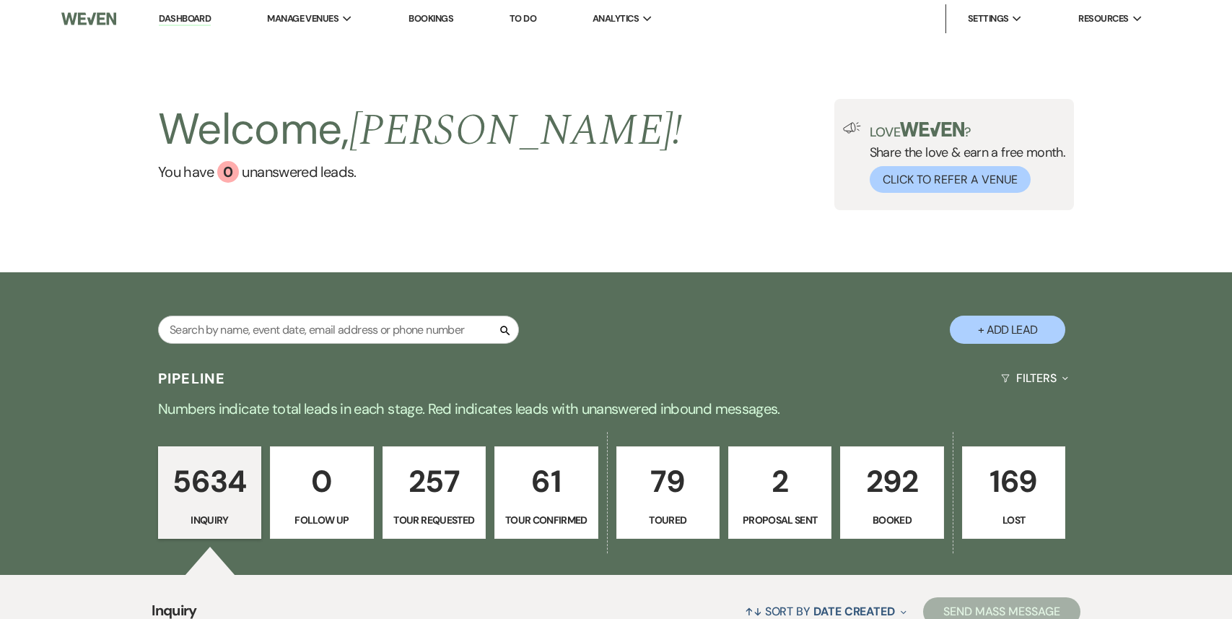
click at [890, 475] on p "292" at bounding box center [892, 481] width 84 height 48
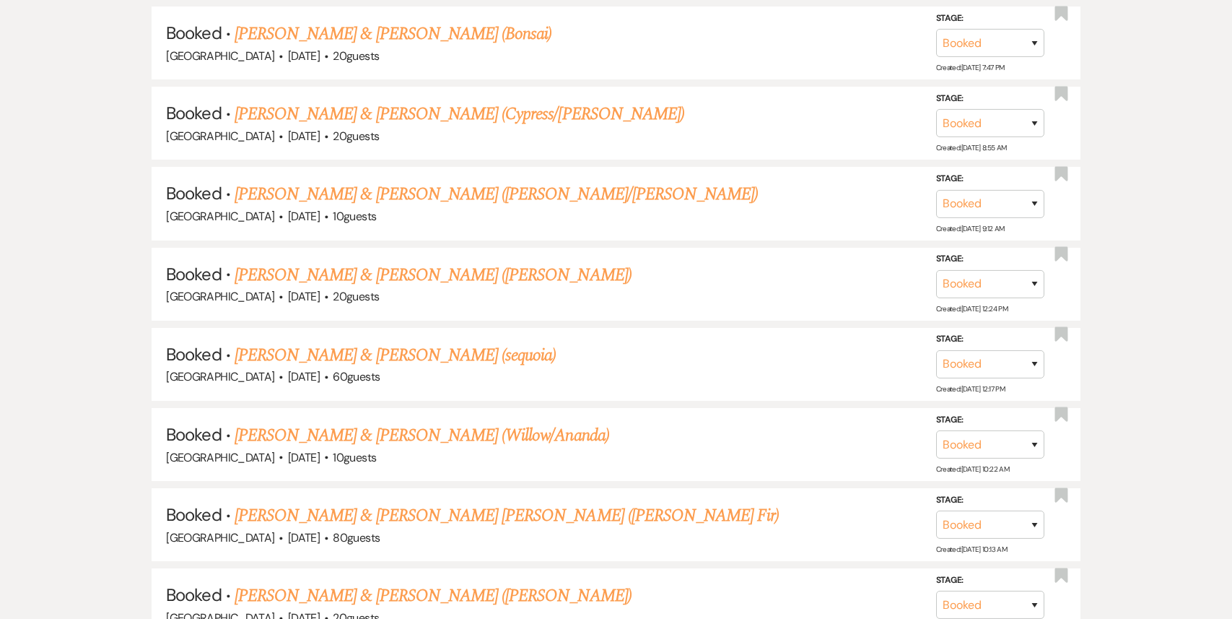
scroll to position [14055, 0]
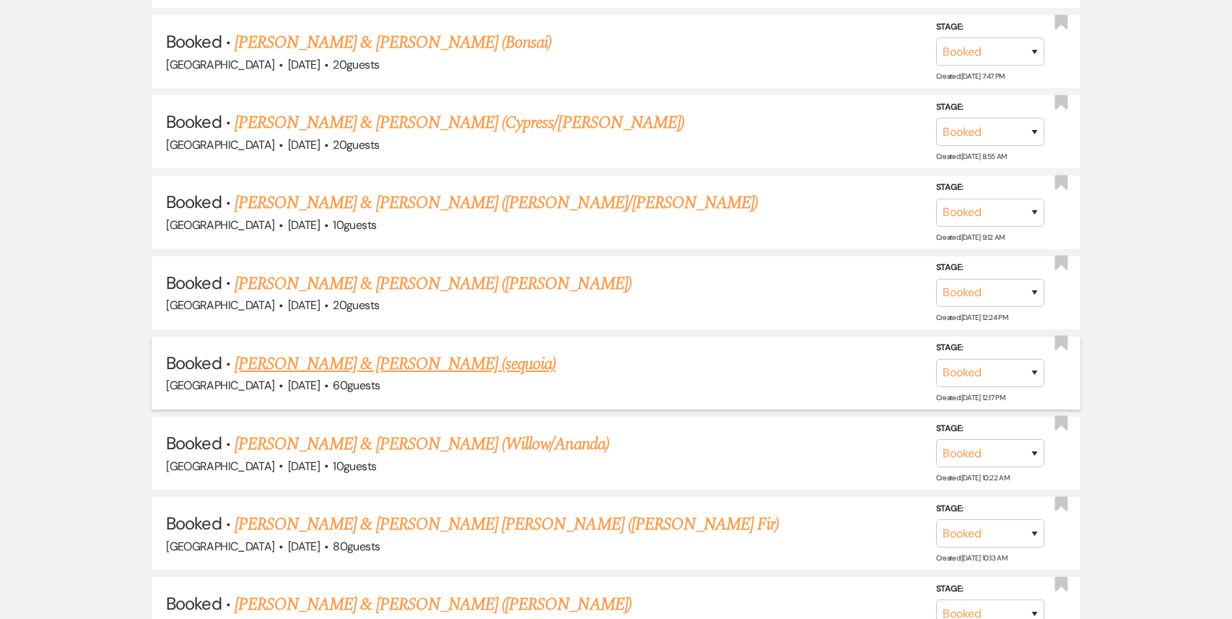
click at [393, 351] on link "[PERSON_NAME] & [PERSON_NAME] (sequoia)" at bounding box center [396, 364] width 322 height 26
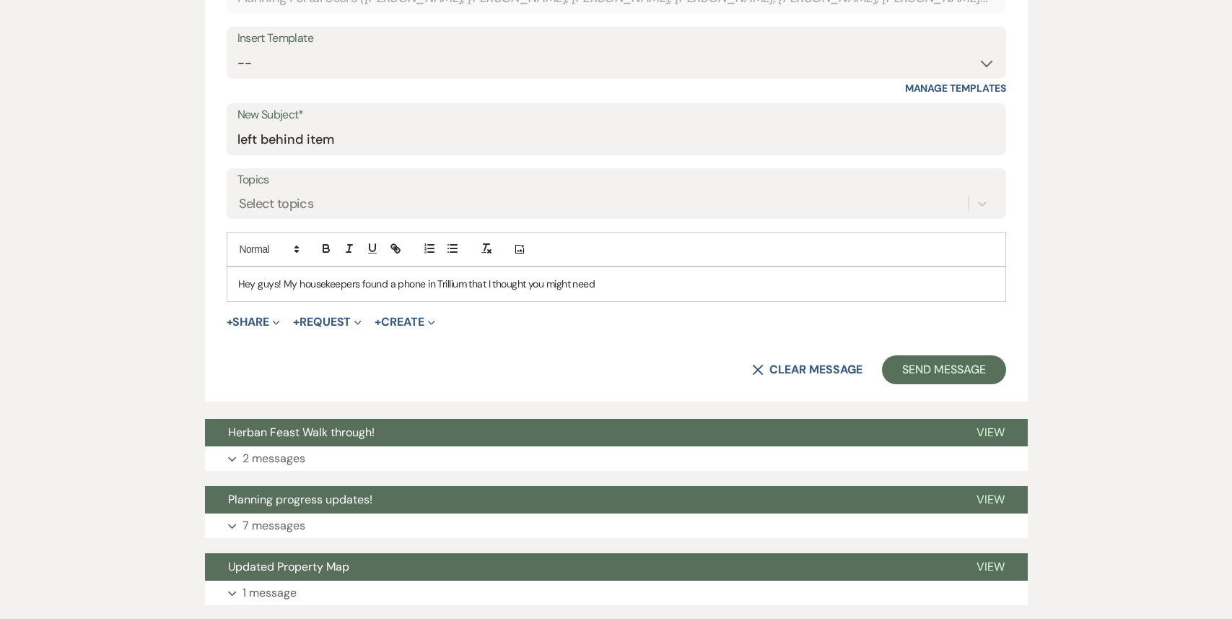
scroll to position [596, 0]
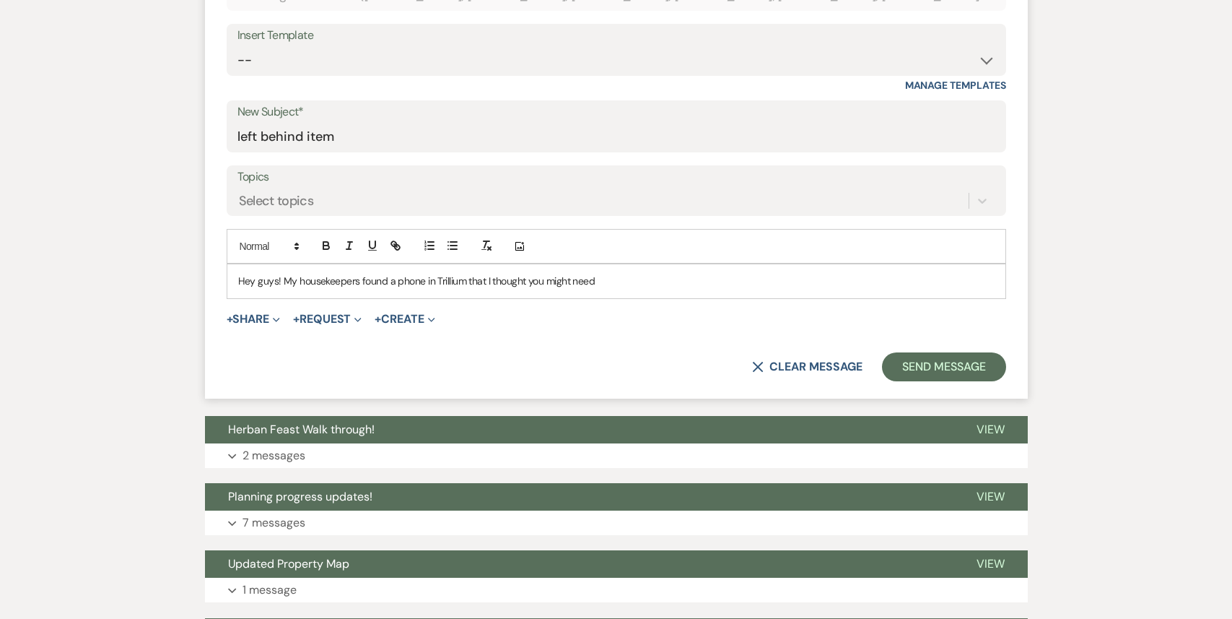
click at [770, 378] on div "X Clear message Send Message" at bounding box center [617, 366] width 780 height 29
click at [767, 365] on button "X Clear message" at bounding box center [807, 367] width 110 height 12
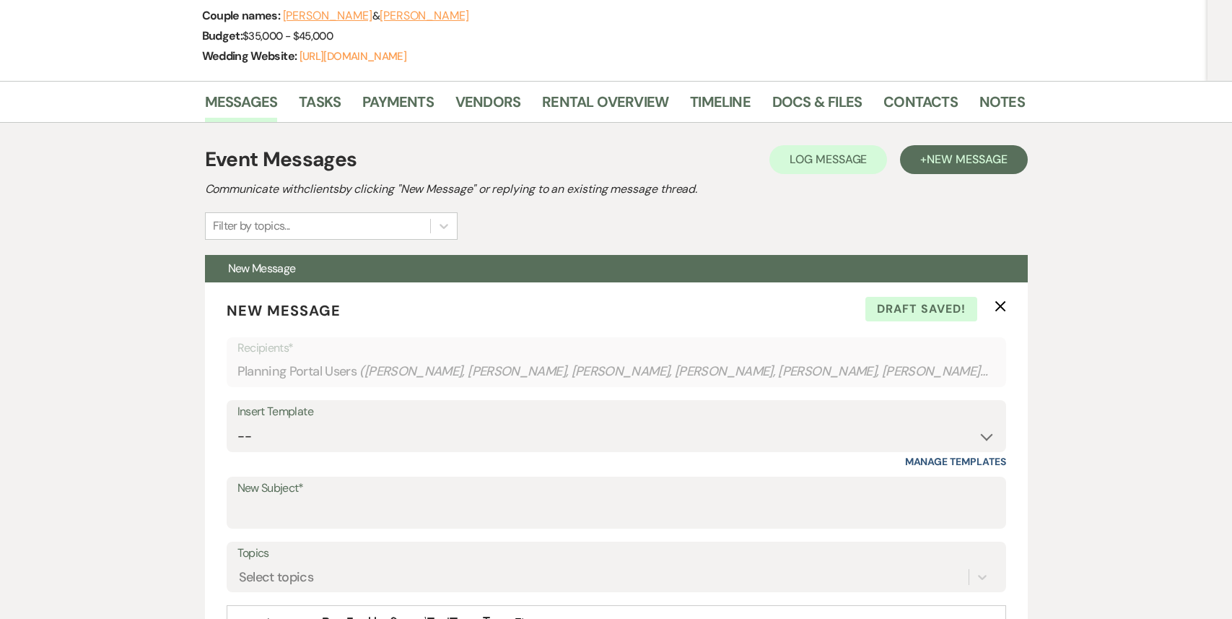
scroll to position [0, 0]
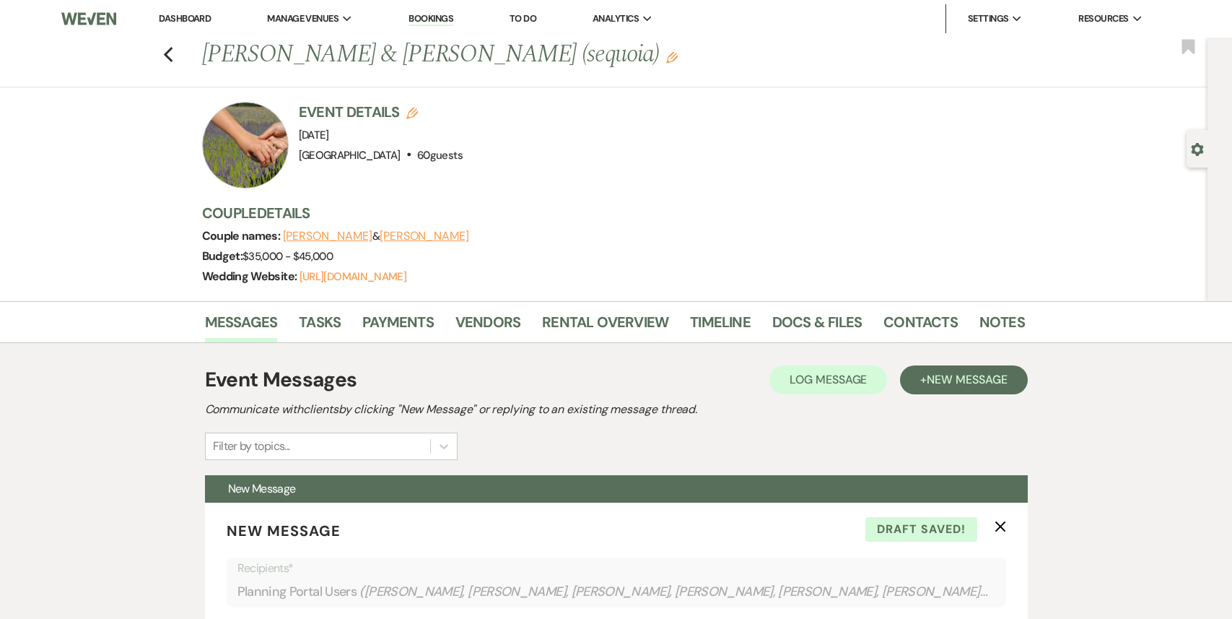
click at [182, 23] on link "Dashboard" at bounding box center [185, 18] width 52 height 12
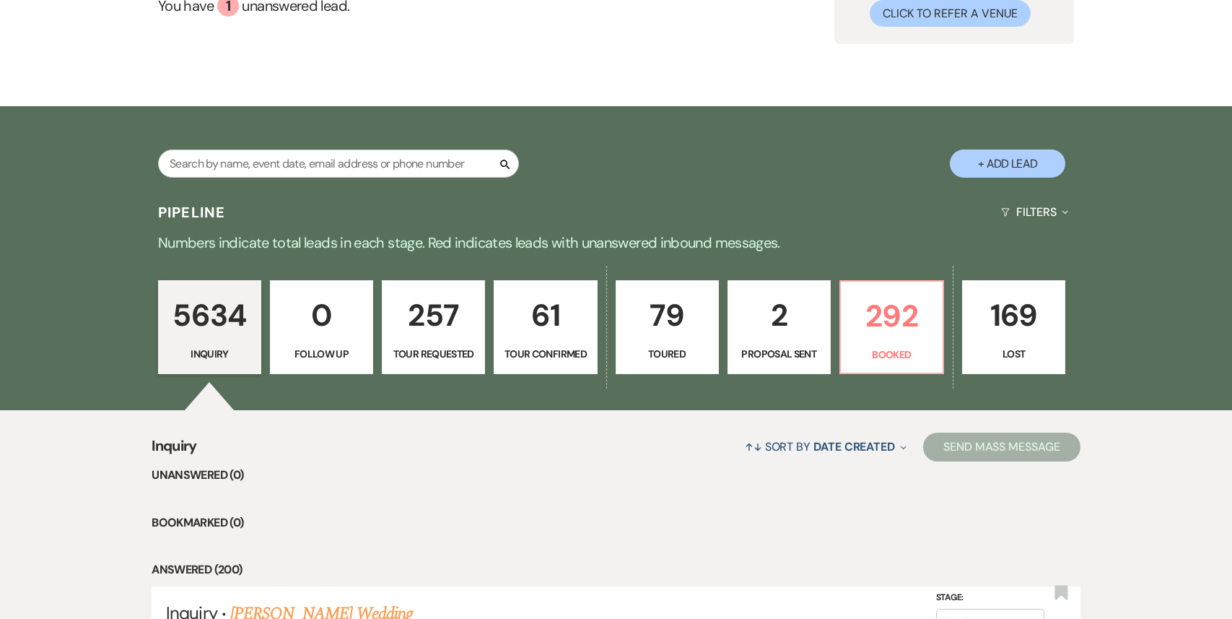
scroll to position [209, 0]
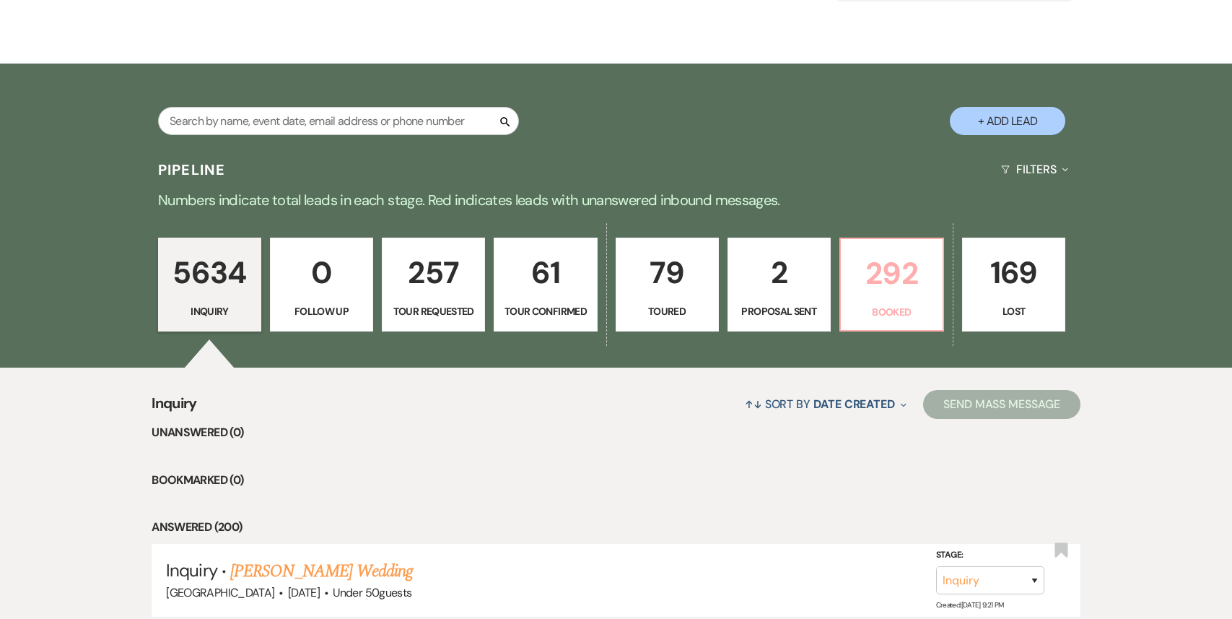
click at [886, 282] on p "292" at bounding box center [892, 273] width 84 height 48
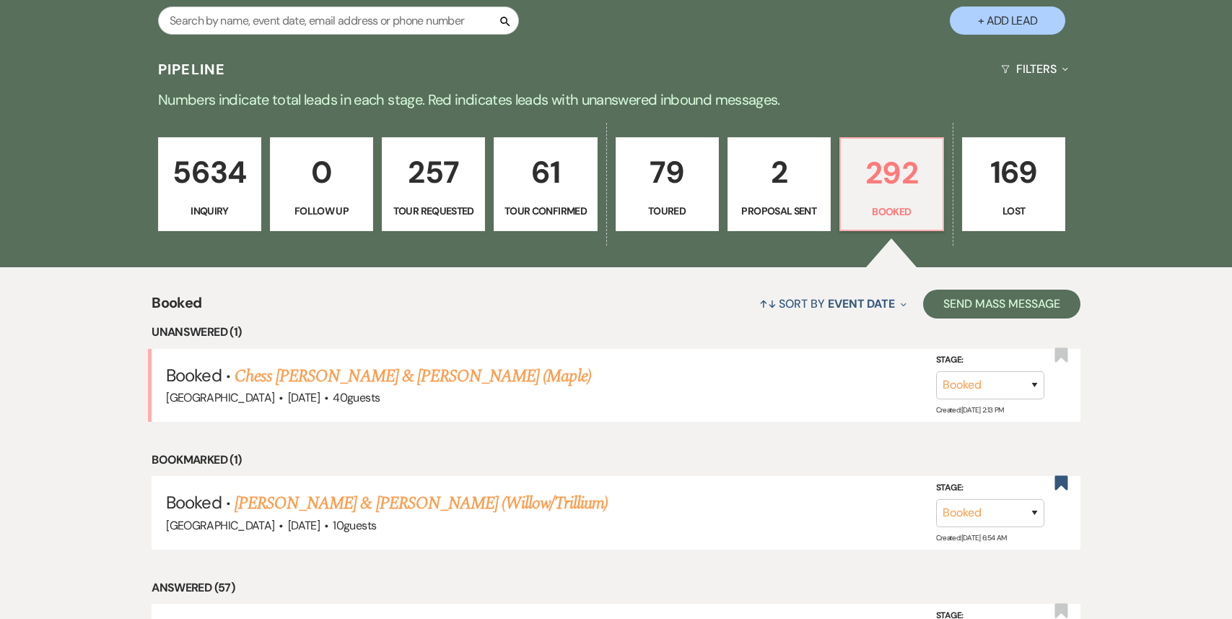
scroll to position [312, 0]
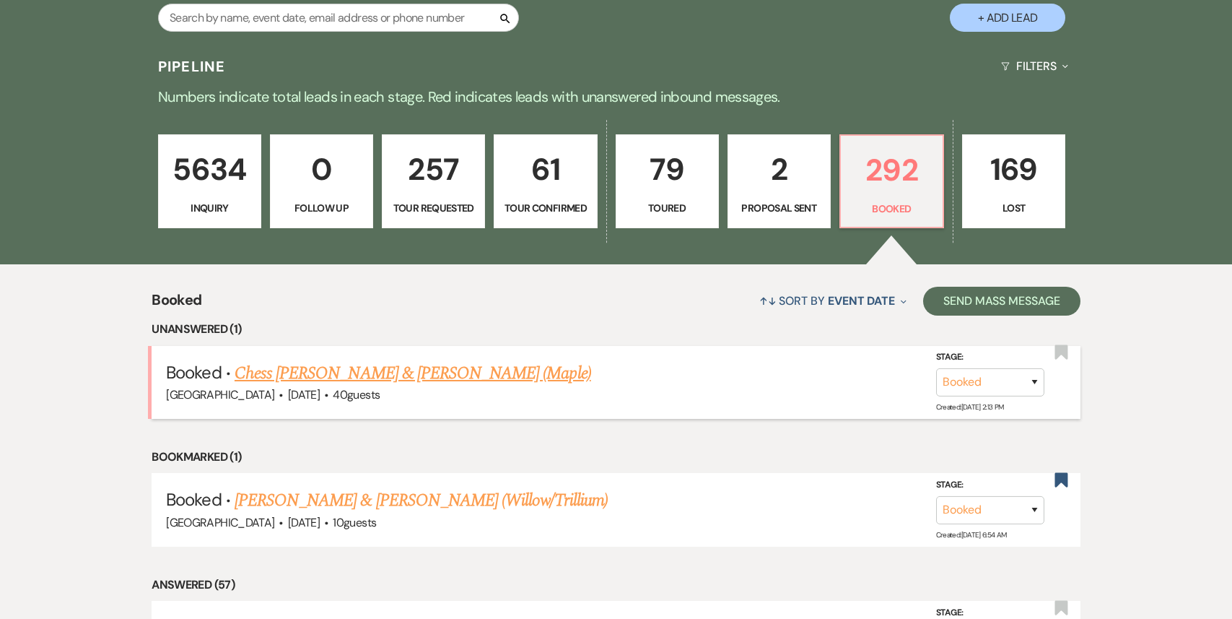
click at [499, 380] on link "Chess [PERSON_NAME] & [PERSON_NAME] (Maple)" at bounding box center [413, 373] width 357 height 26
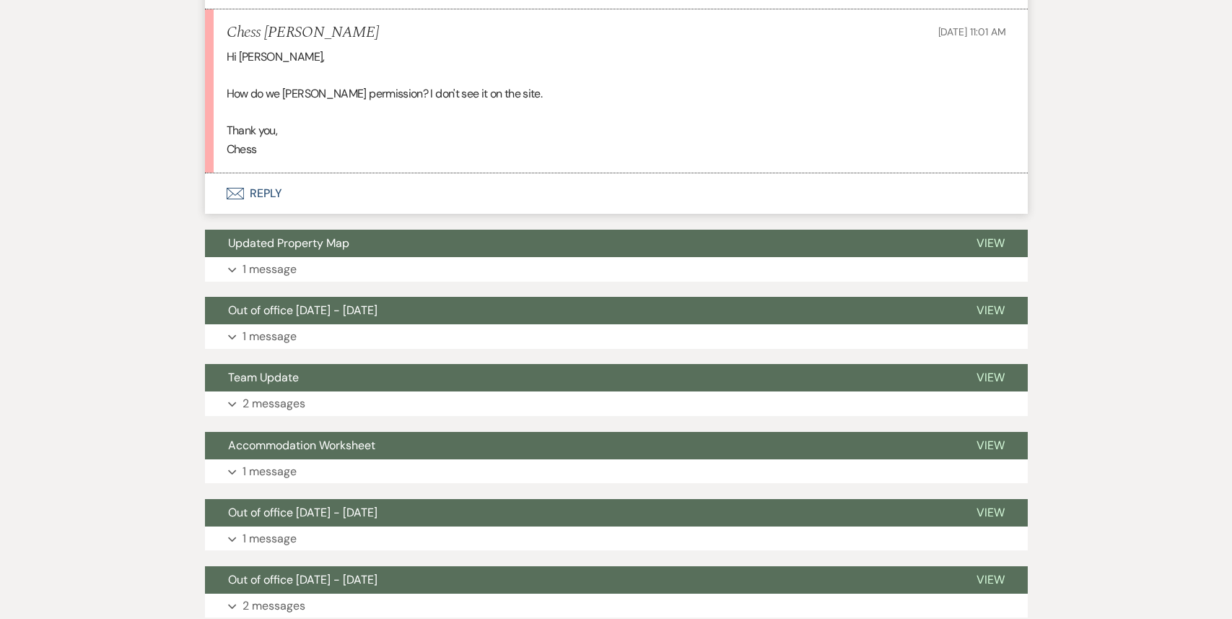
scroll to position [1540, 0]
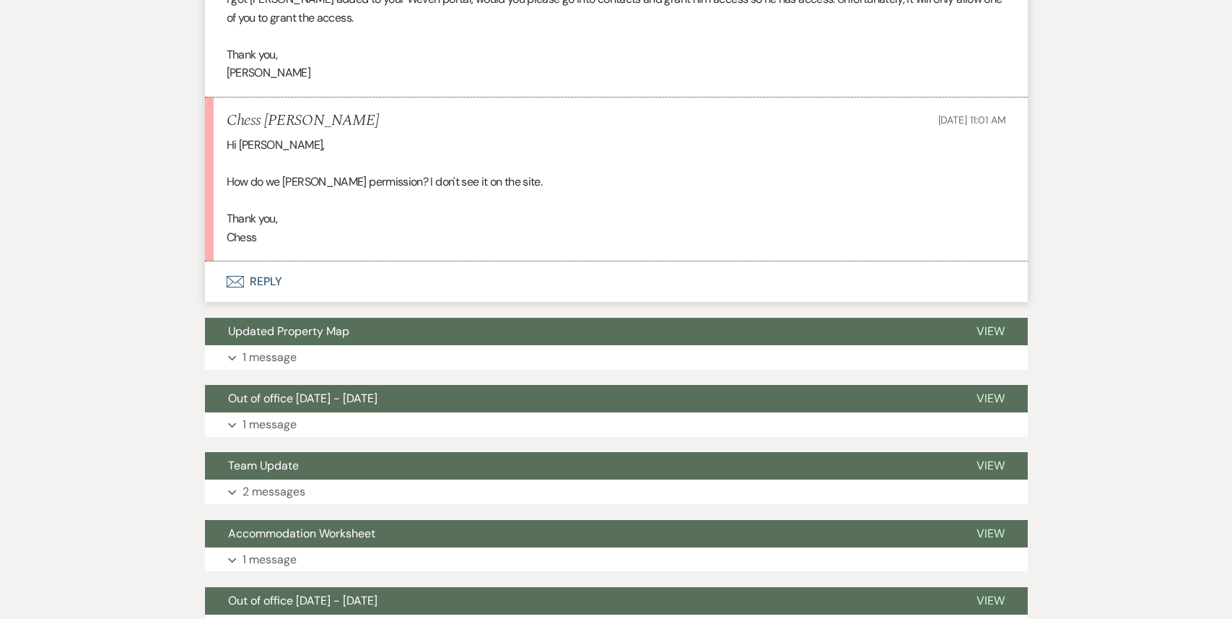
click at [432, 282] on button "Envelope Reply" at bounding box center [616, 281] width 823 height 40
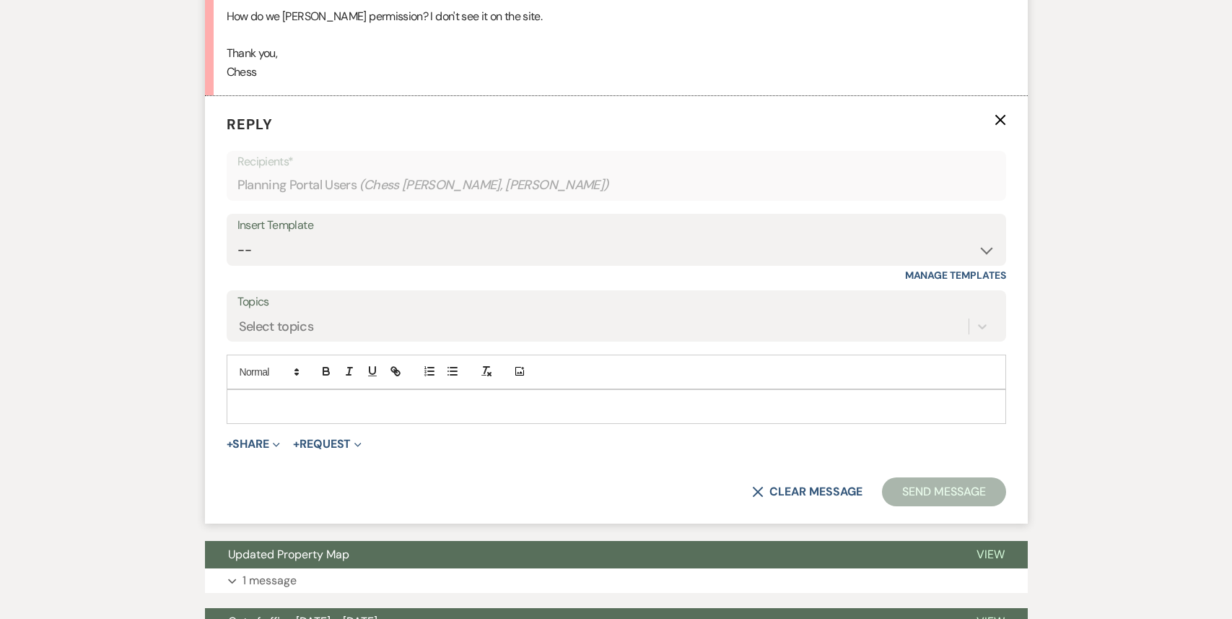
scroll to position [1706, 0]
click at [412, 400] on p at bounding box center [616, 406] width 757 height 16
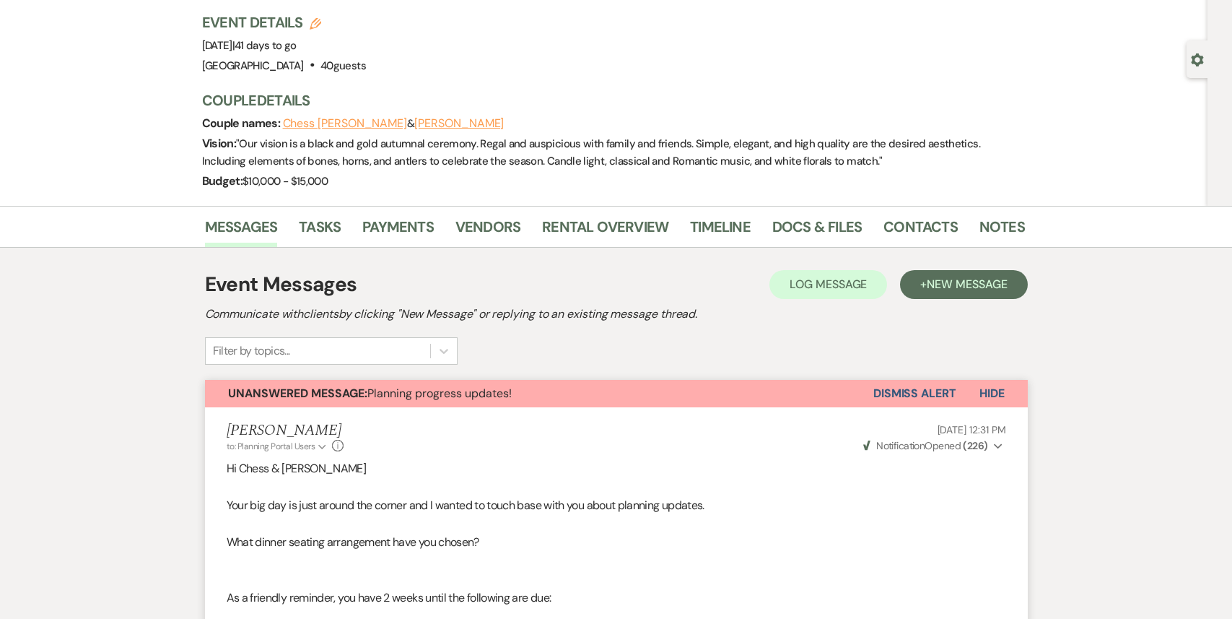
scroll to position [0, 0]
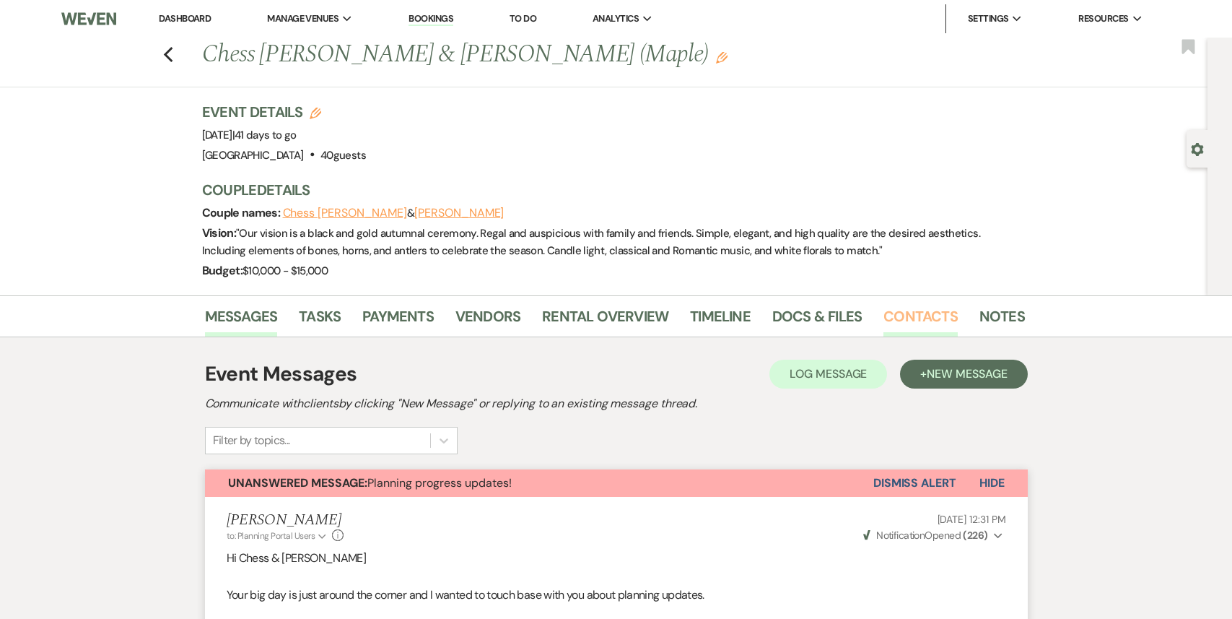
click at [908, 305] on link "Contacts" at bounding box center [921, 321] width 74 height 32
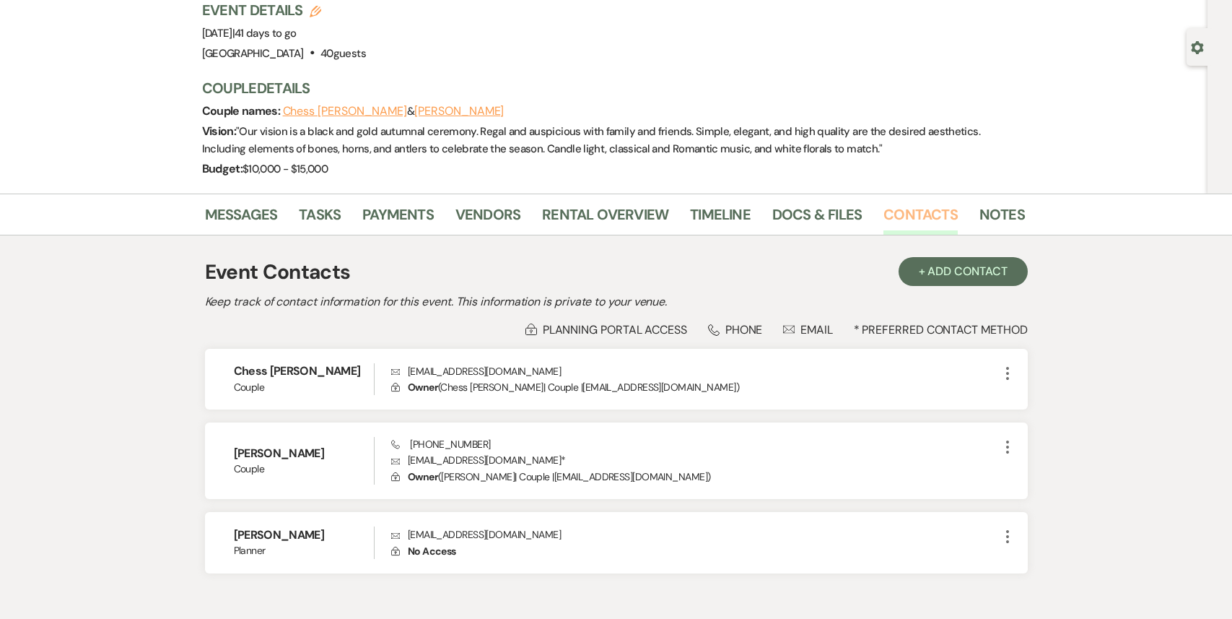
scroll to position [184, 0]
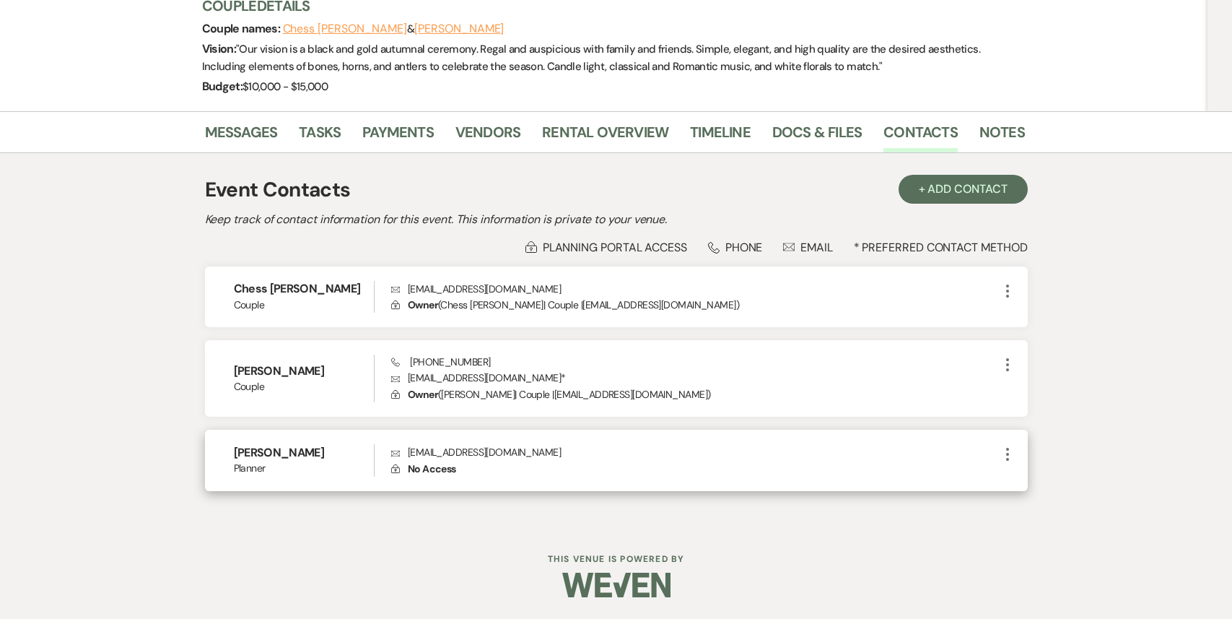
click at [1006, 453] on use "button" at bounding box center [1007, 454] width 3 height 13
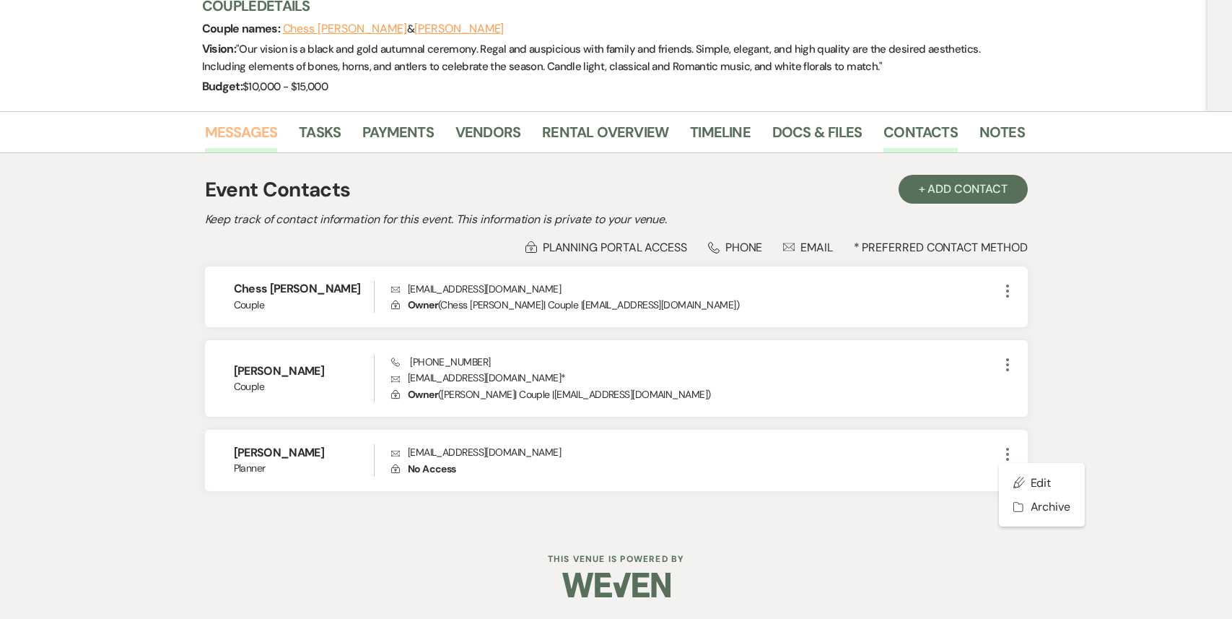
click at [240, 133] on link "Messages" at bounding box center [241, 137] width 73 height 32
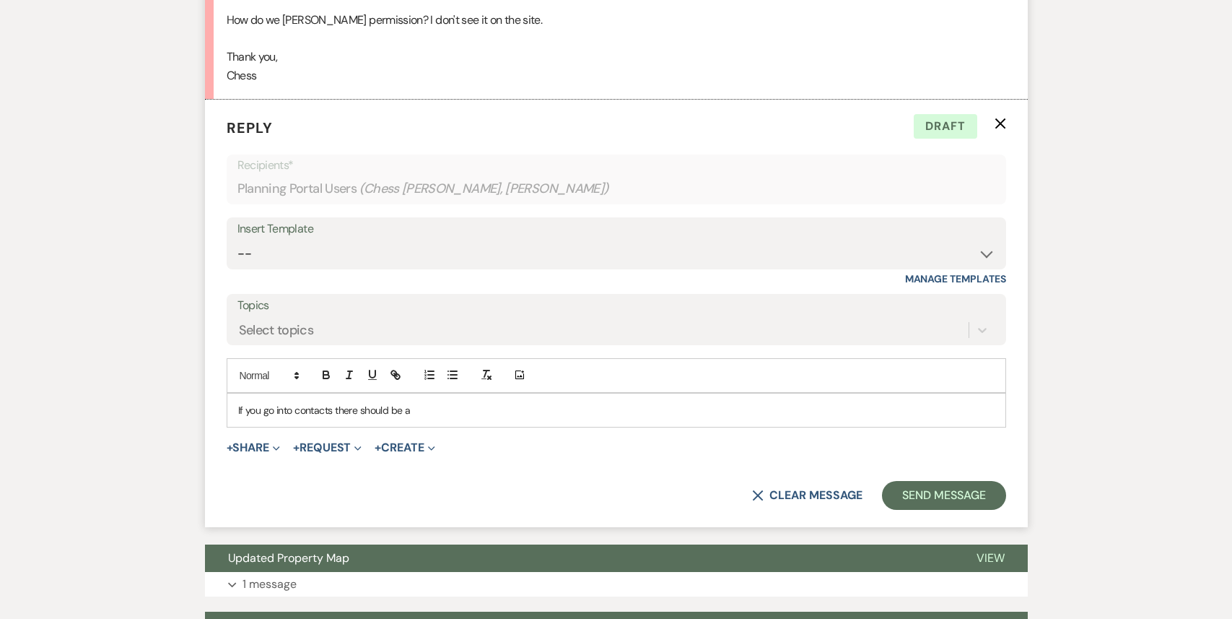
scroll to position [1705, 0]
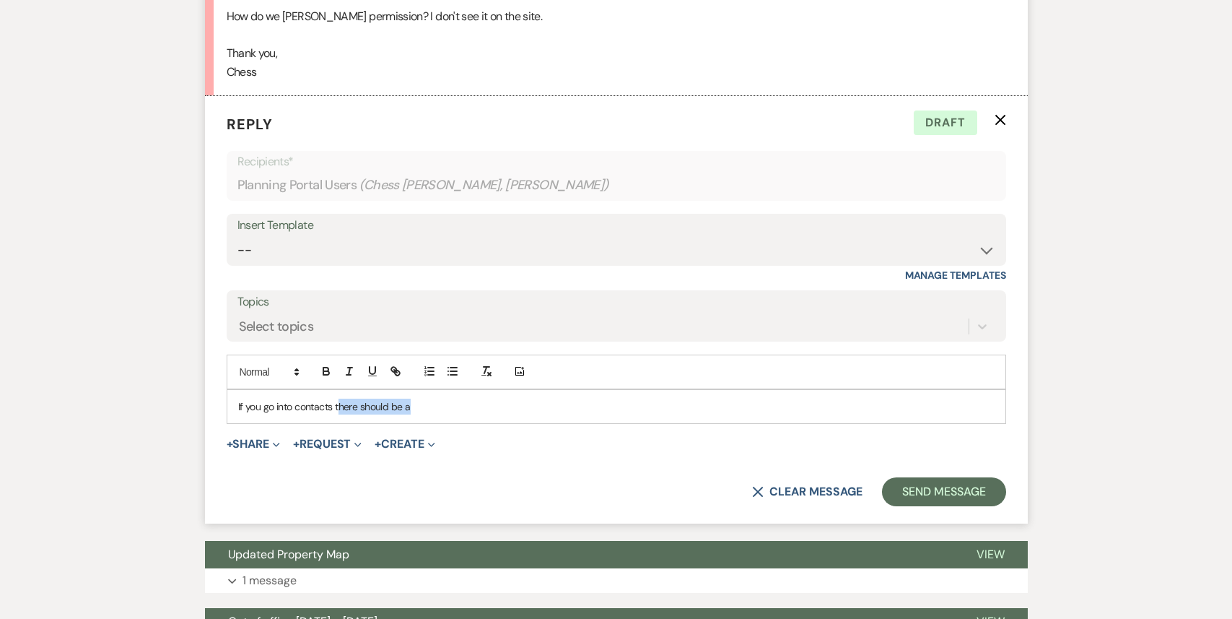
drag, startPoint x: 418, startPoint y: 412, endPoint x: 338, endPoint y: 409, distance: 80.2
click at [338, 409] on p "If you go into contacts there should be a" at bounding box center [616, 407] width 757 height 16
click at [926, 495] on button "Send Message" at bounding box center [943, 491] width 123 height 29
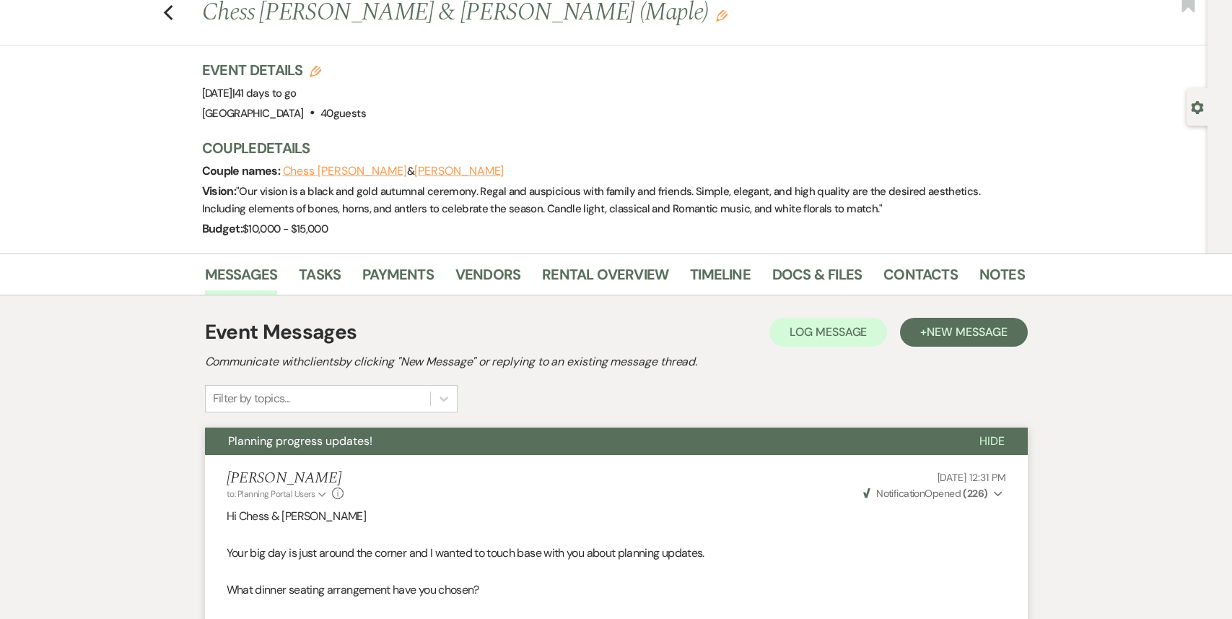
scroll to position [0, 0]
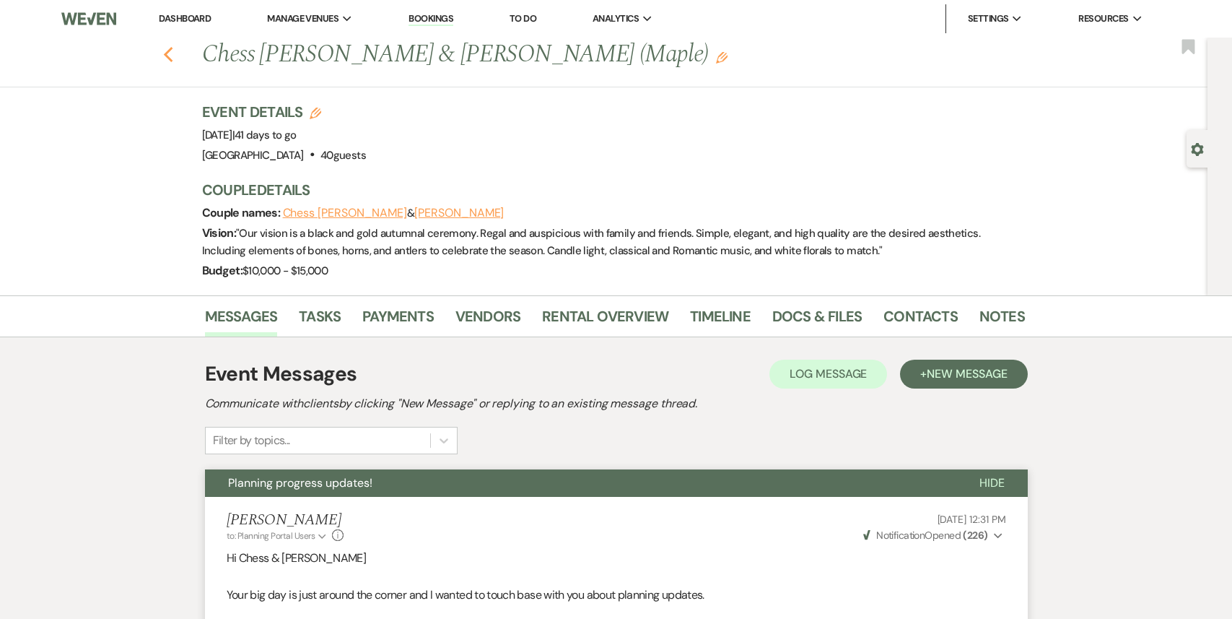
click at [168, 49] on icon "Previous" at bounding box center [168, 54] width 11 height 17
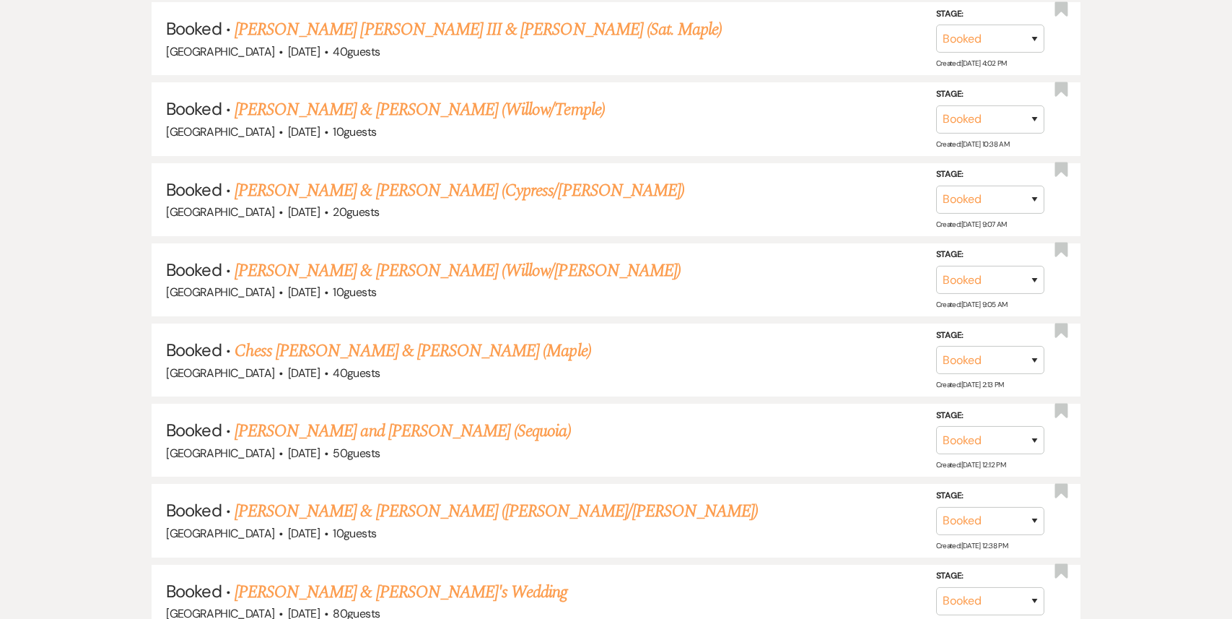
scroll to position [1863, 0]
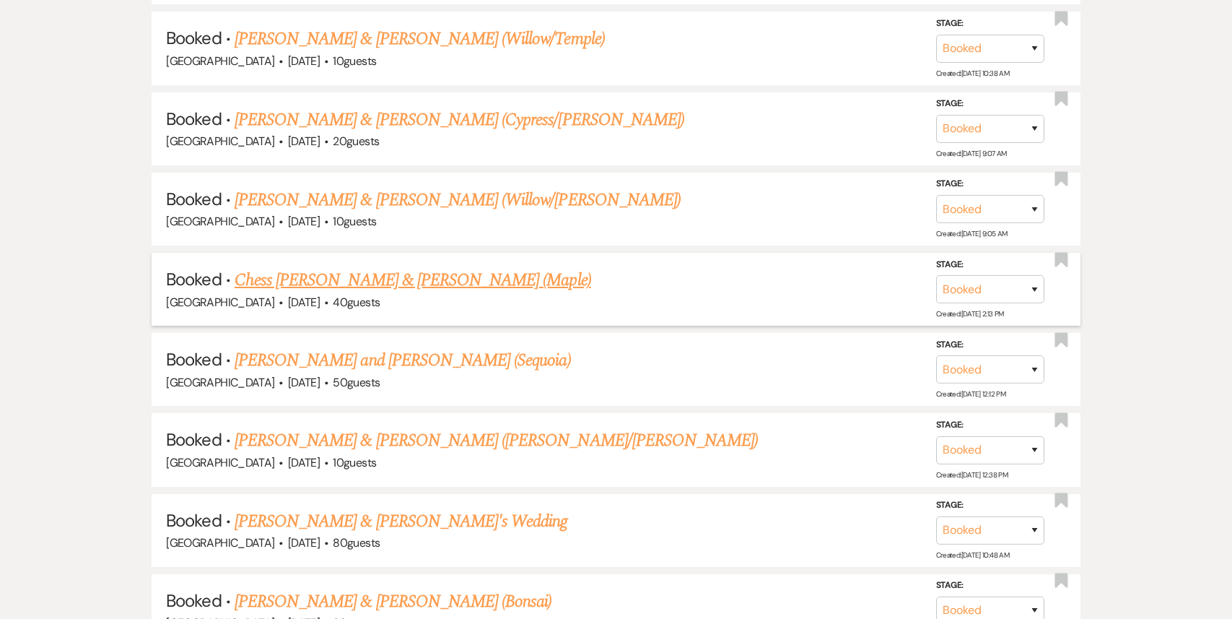
click at [375, 295] on span "40 guests" at bounding box center [356, 302] width 47 height 15
click at [380, 271] on link "Chess [PERSON_NAME] & [PERSON_NAME] (Maple)" at bounding box center [413, 280] width 357 height 26
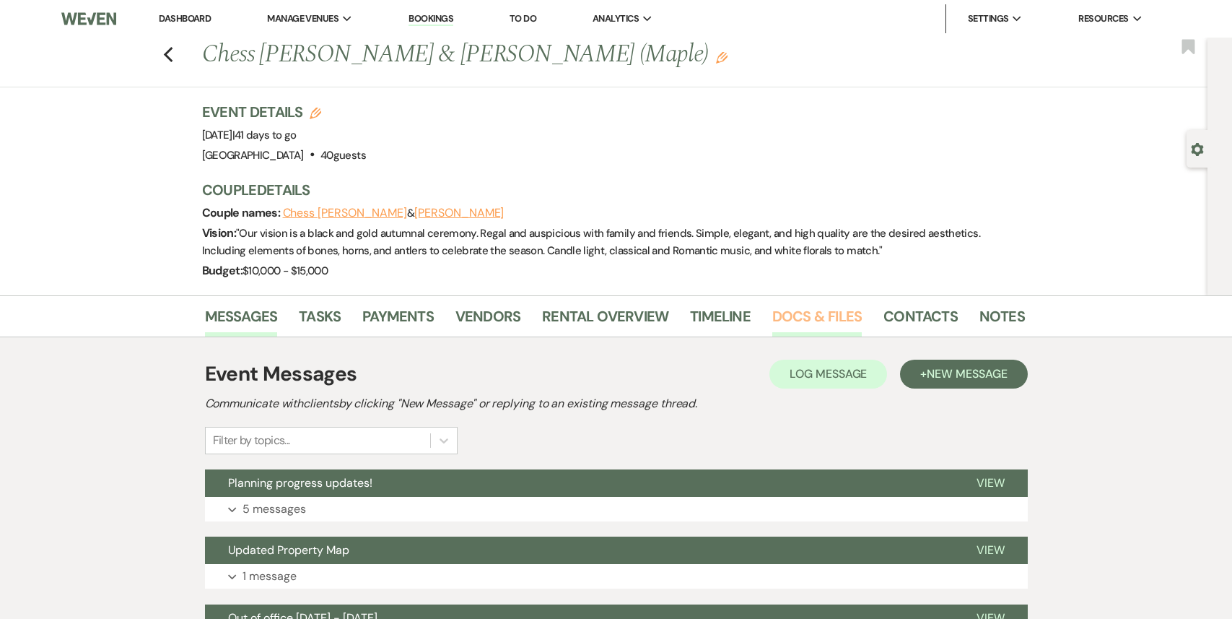
click at [788, 319] on link "Docs & Files" at bounding box center [818, 321] width 90 height 32
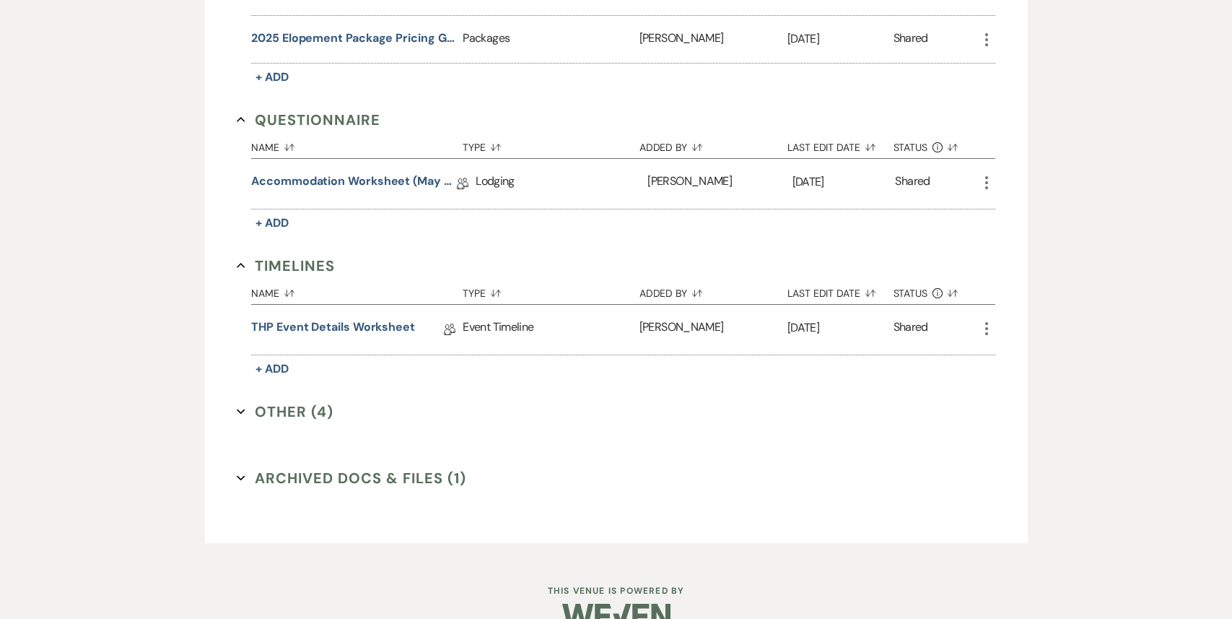
scroll to position [1356, 0]
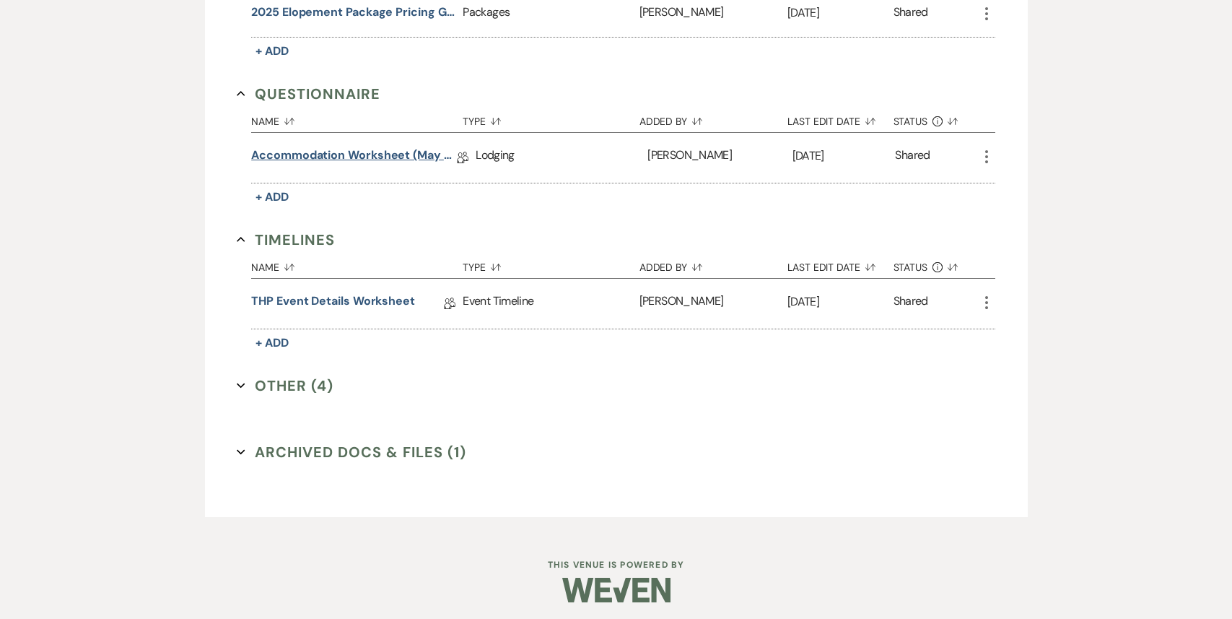
click at [386, 155] on link "Accommodation Worksheet (May - October)" at bounding box center [354, 158] width 206 height 22
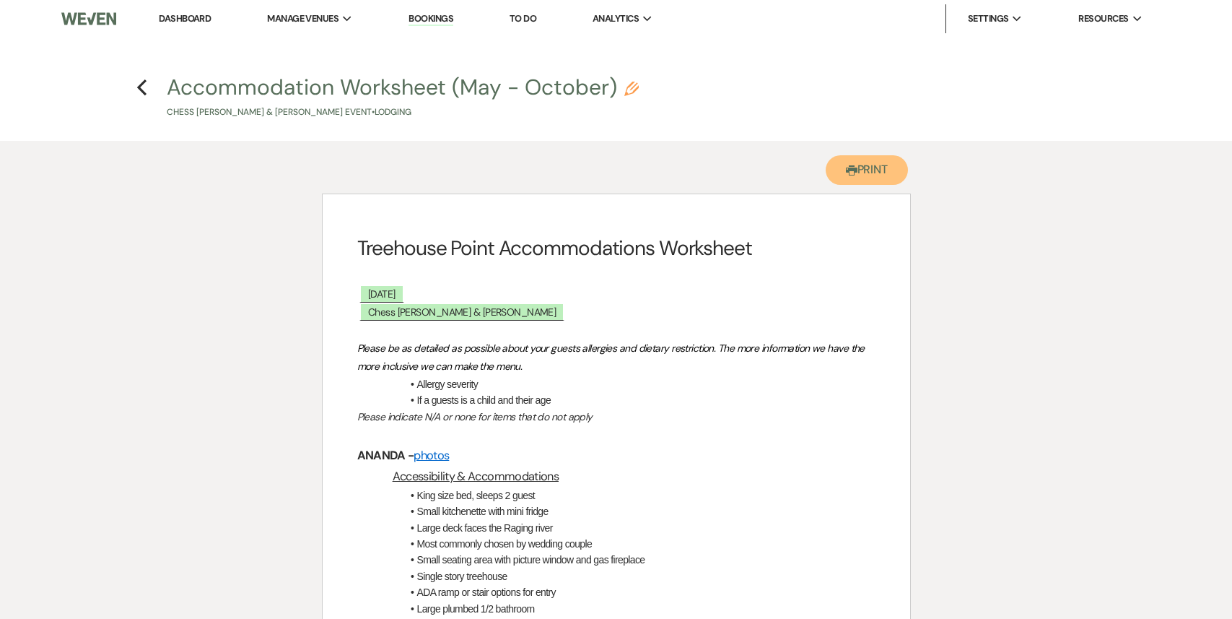
click at [855, 169] on button "Printer Print" at bounding box center [867, 170] width 83 height 30
click at [143, 93] on use "button" at bounding box center [141, 87] width 9 height 16
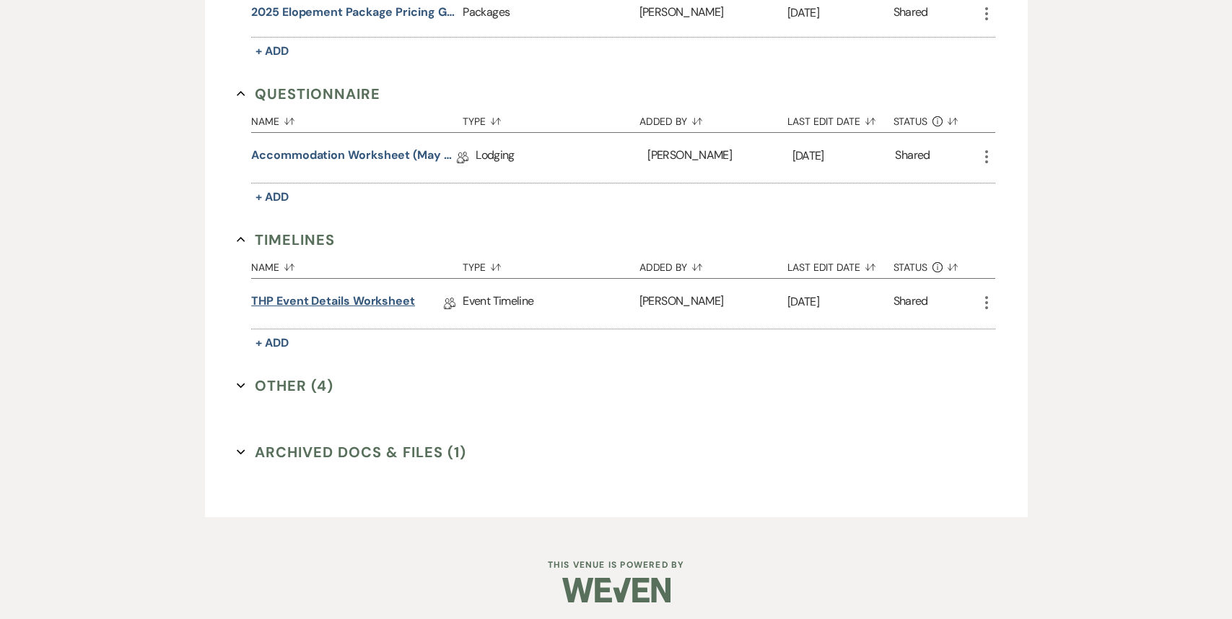
click at [373, 292] on link "THP Event Details Worksheet" at bounding box center [333, 303] width 164 height 22
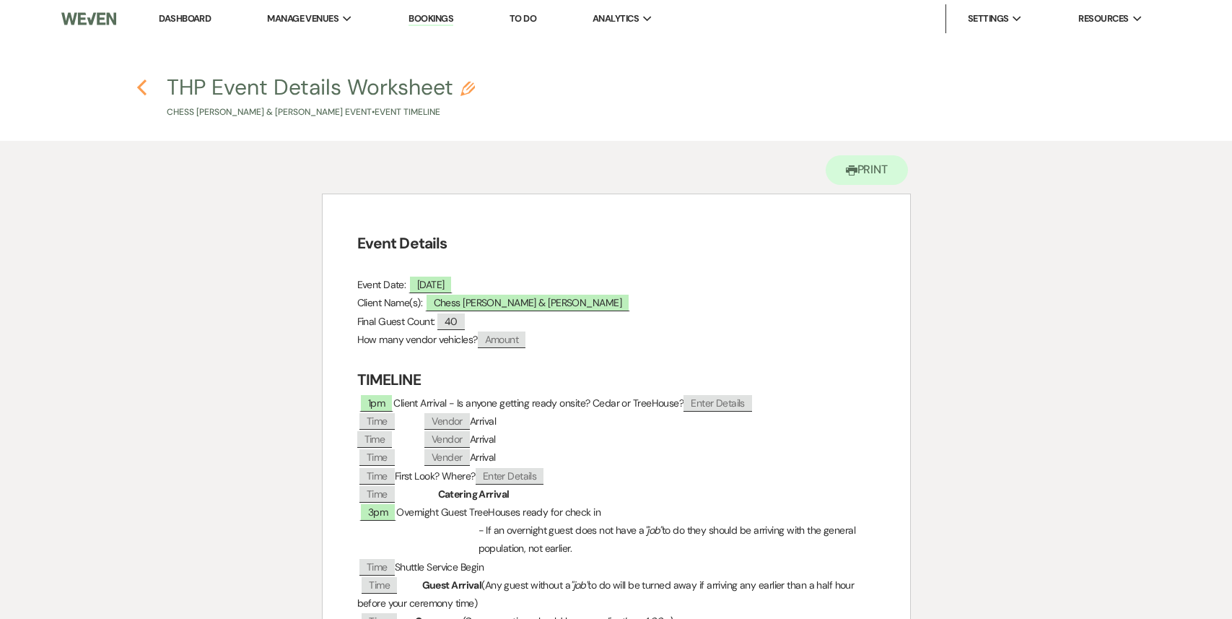
click at [145, 78] on button "Previous" at bounding box center [141, 86] width 11 height 19
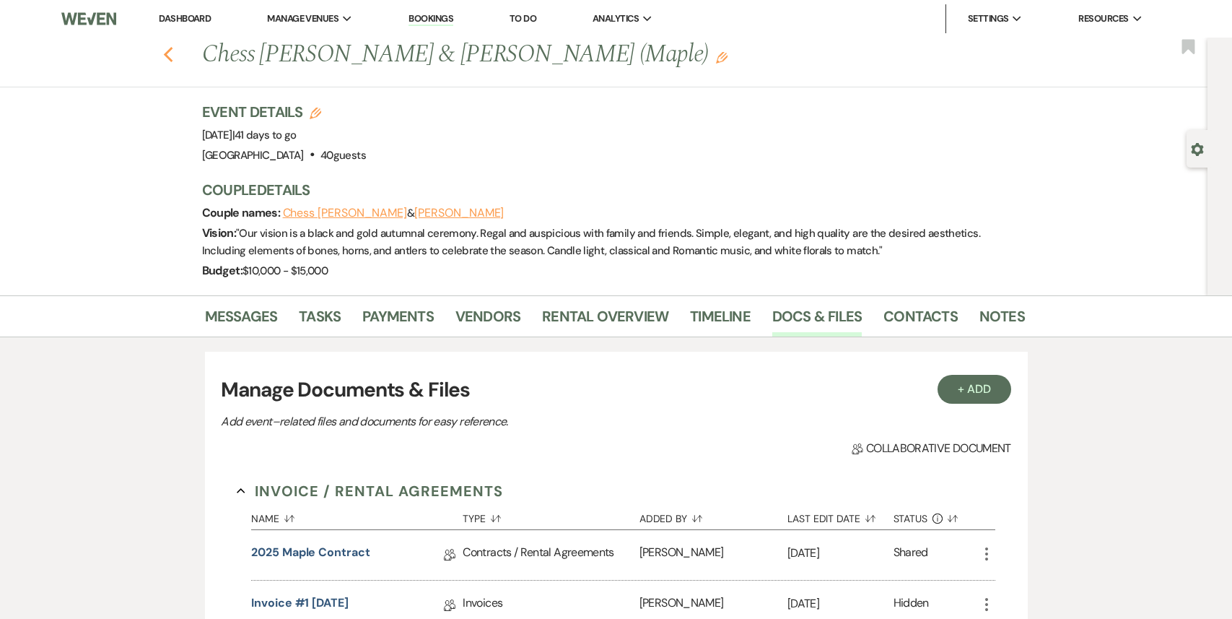
click at [170, 53] on icon "Previous" at bounding box center [168, 54] width 11 height 17
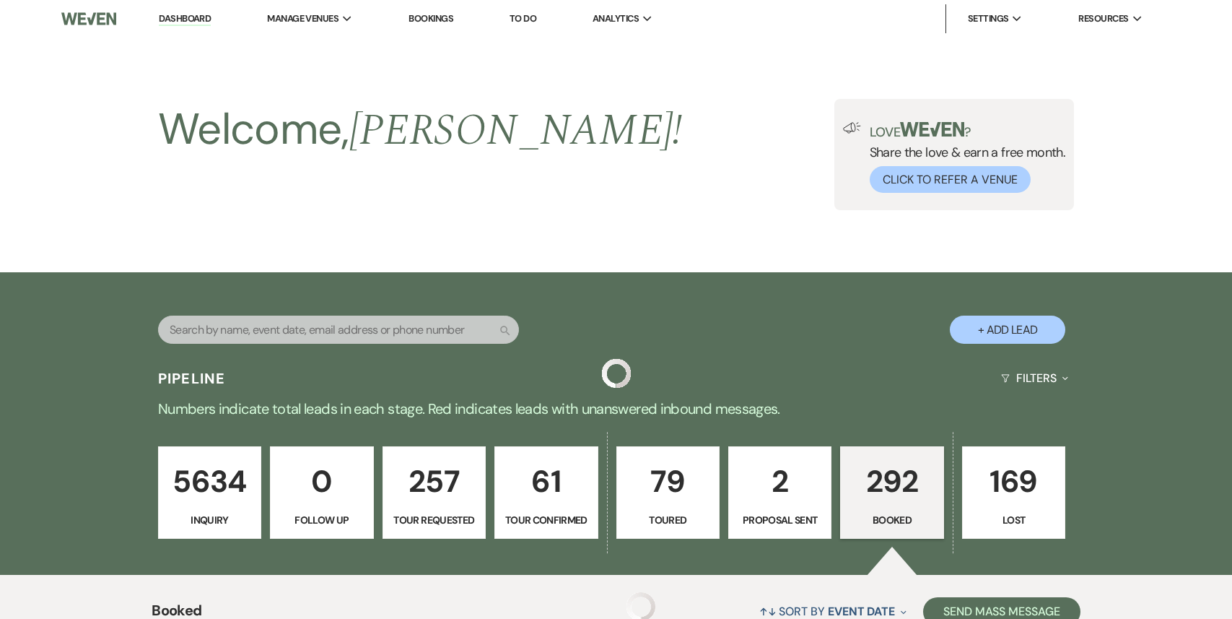
scroll to position [1863, 0]
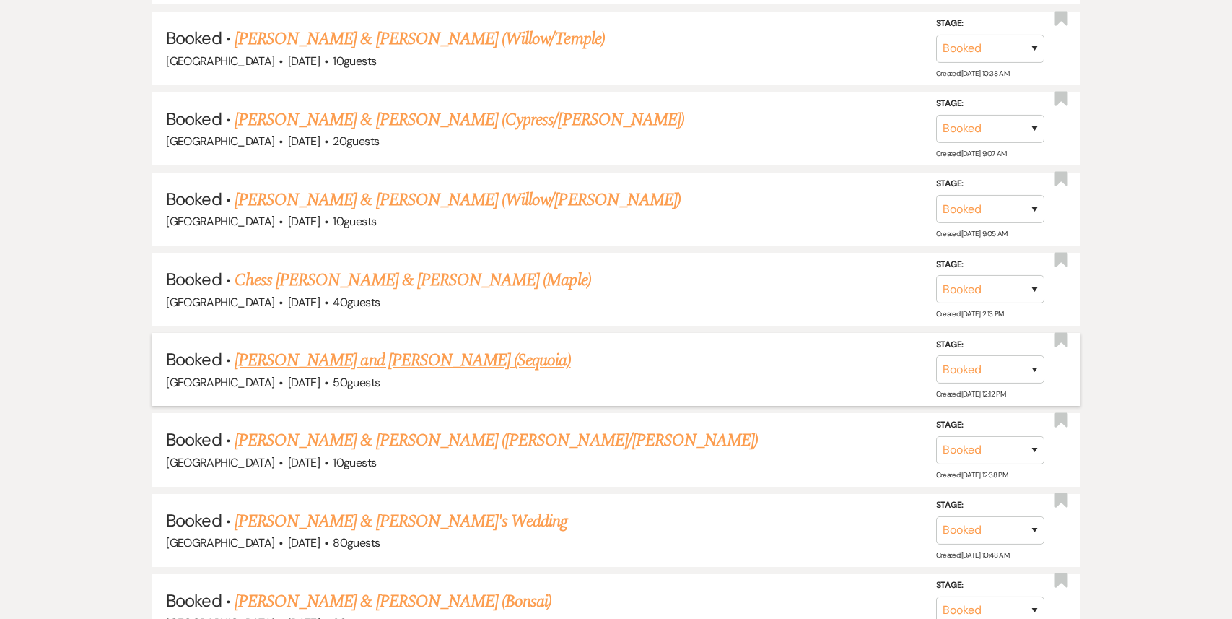
click at [470, 351] on link "[PERSON_NAME] and [PERSON_NAME] (Sequoia)" at bounding box center [403, 360] width 336 height 26
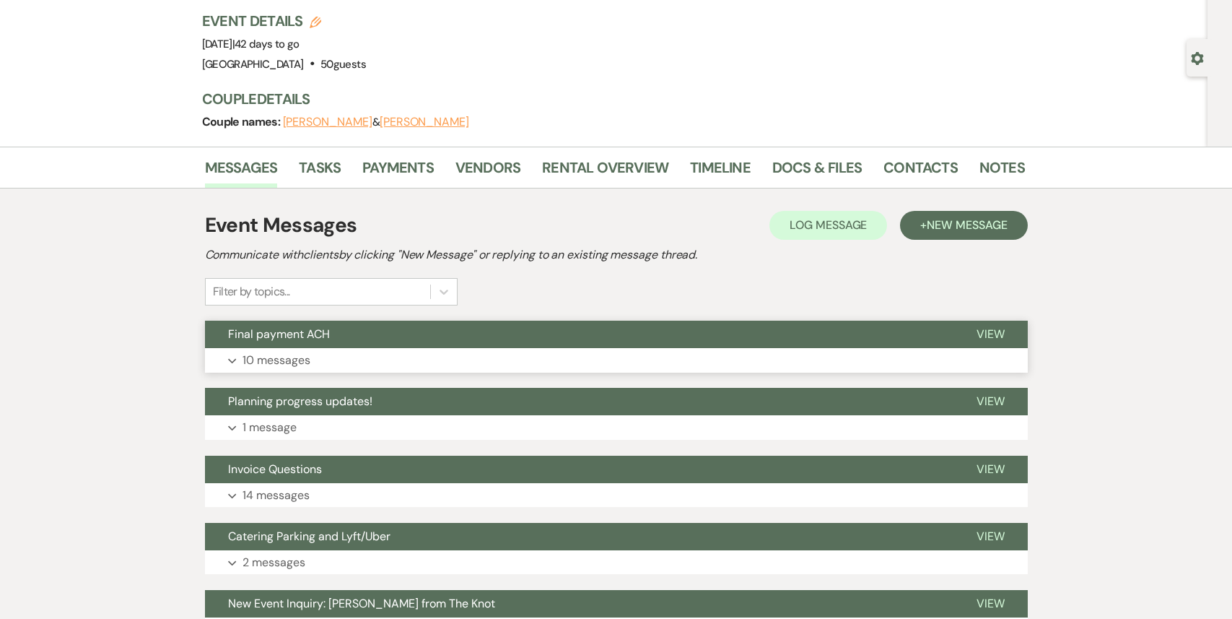
scroll to position [103, 0]
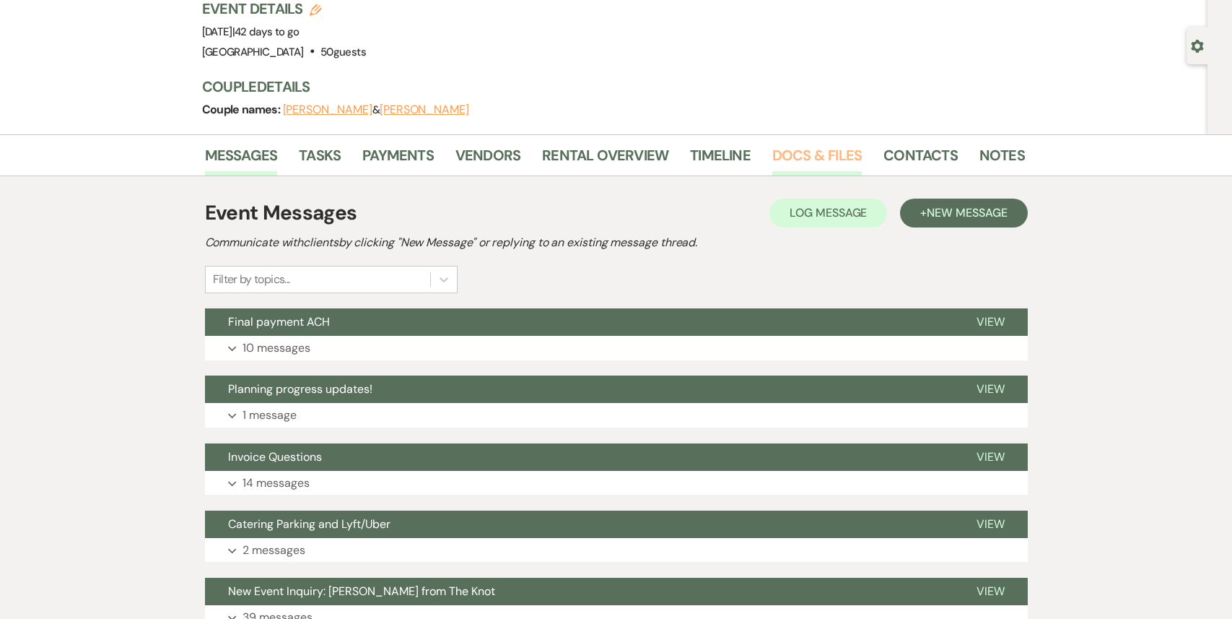
click at [820, 157] on link "Docs & Files" at bounding box center [818, 160] width 90 height 32
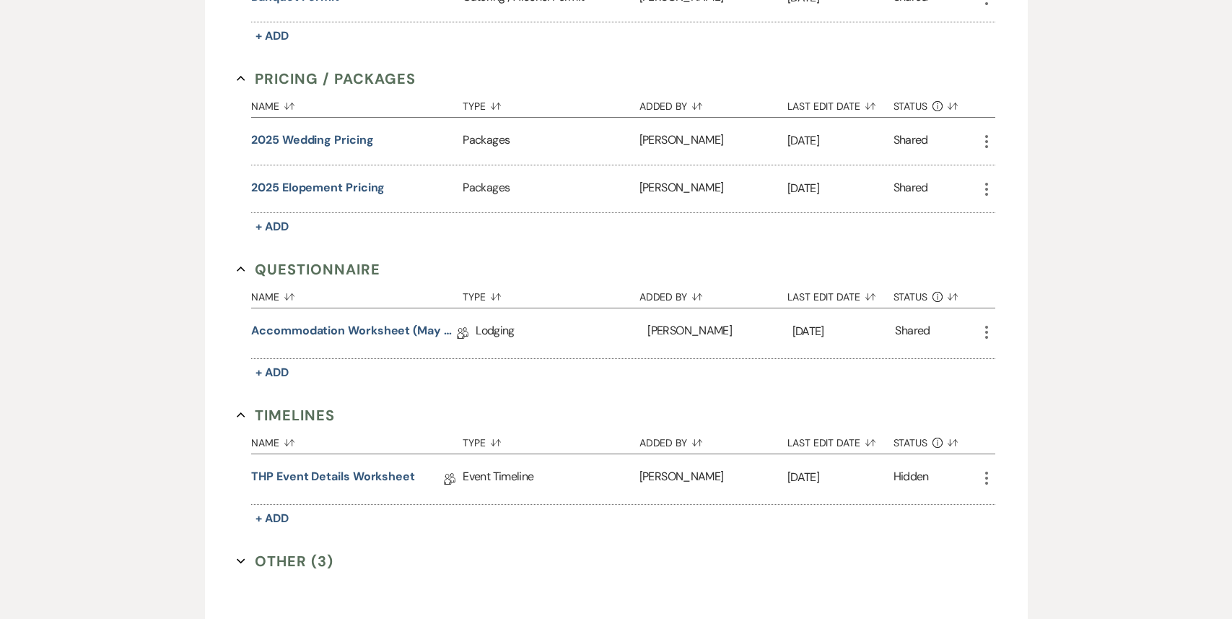
scroll to position [1174, 0]
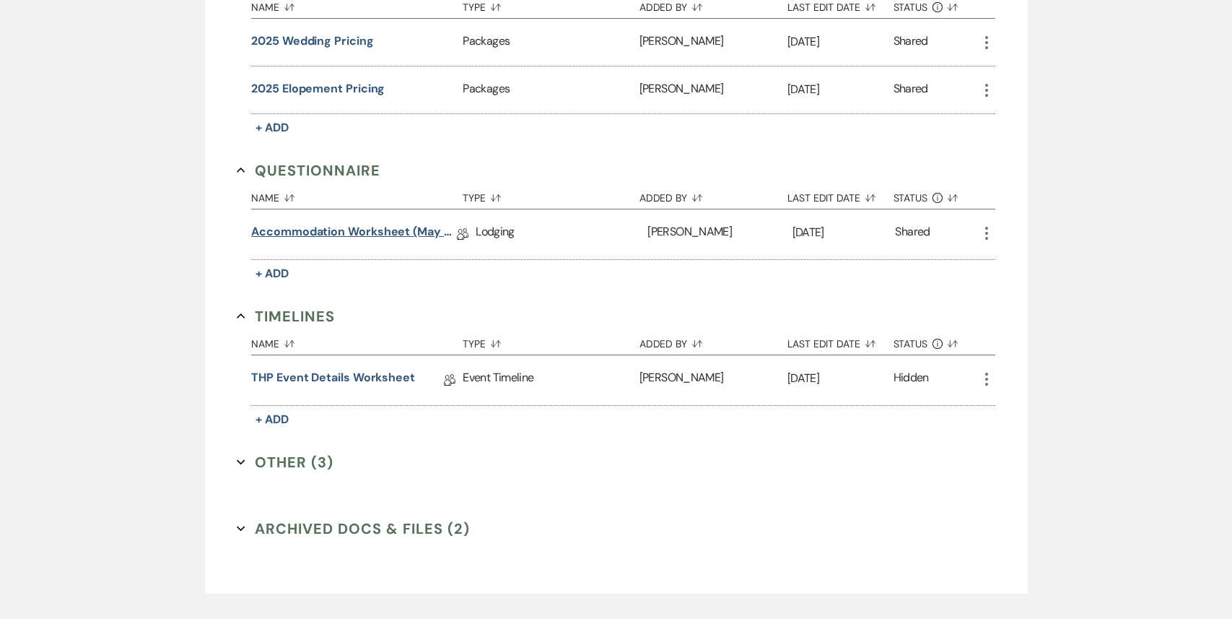
click at [325, 224] on link "Accommodation Worksheet (May - October)" at bounding box center [354, 234] width 206 height 22
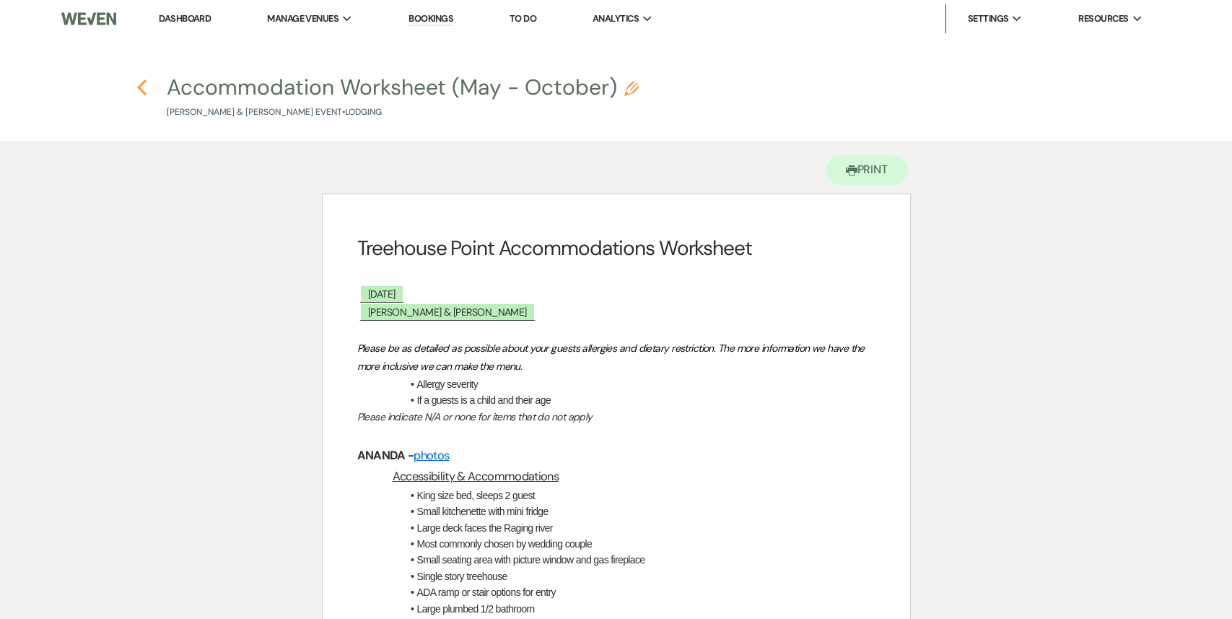
click at [140, 79] on icon "Previous" at bounding box center [141, 87] width 11 height 17
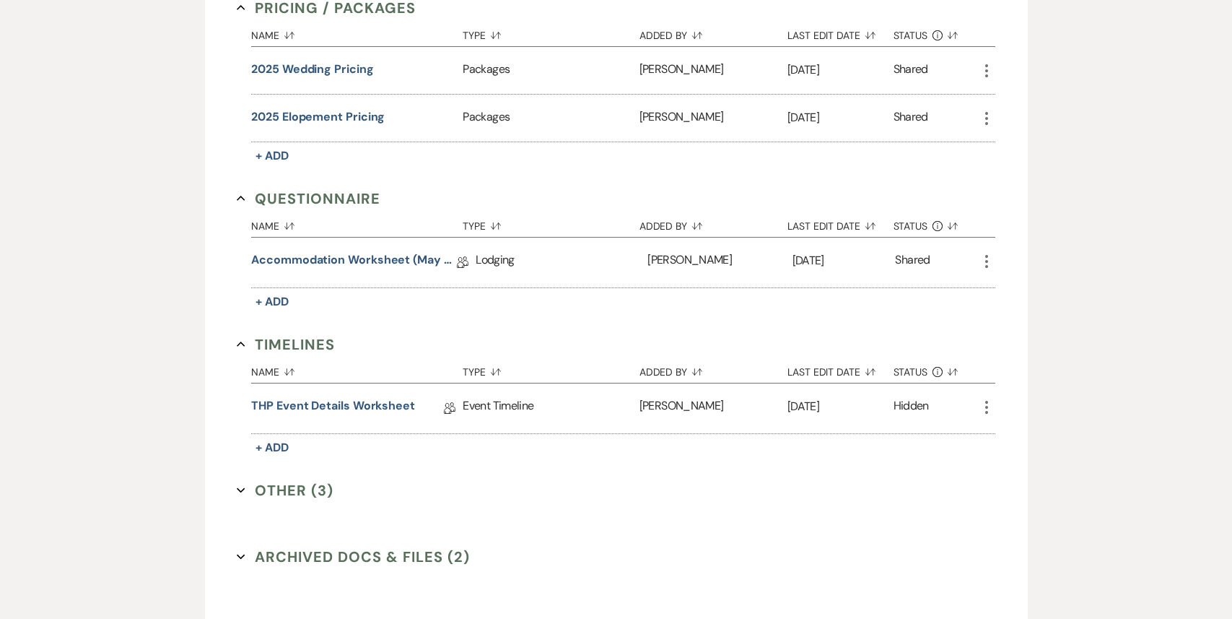
scroll to position [1126, 0]
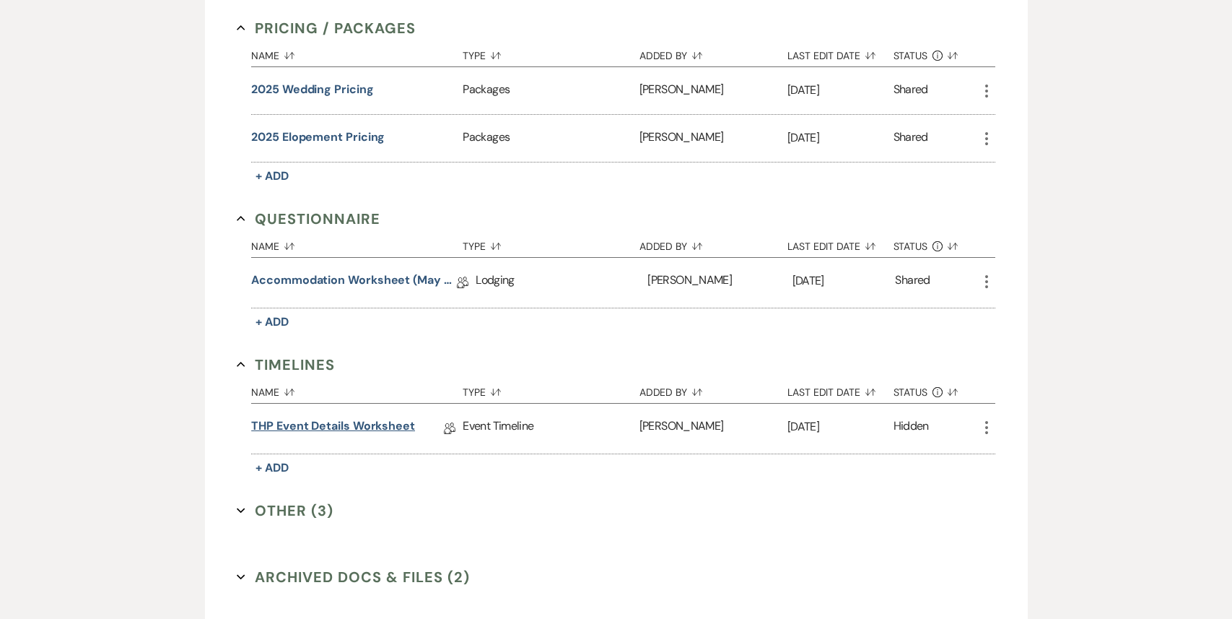
click at [334, 421] on link "THP Event Details Worksheet" at bounding box center [333, 428] width 164 height 22
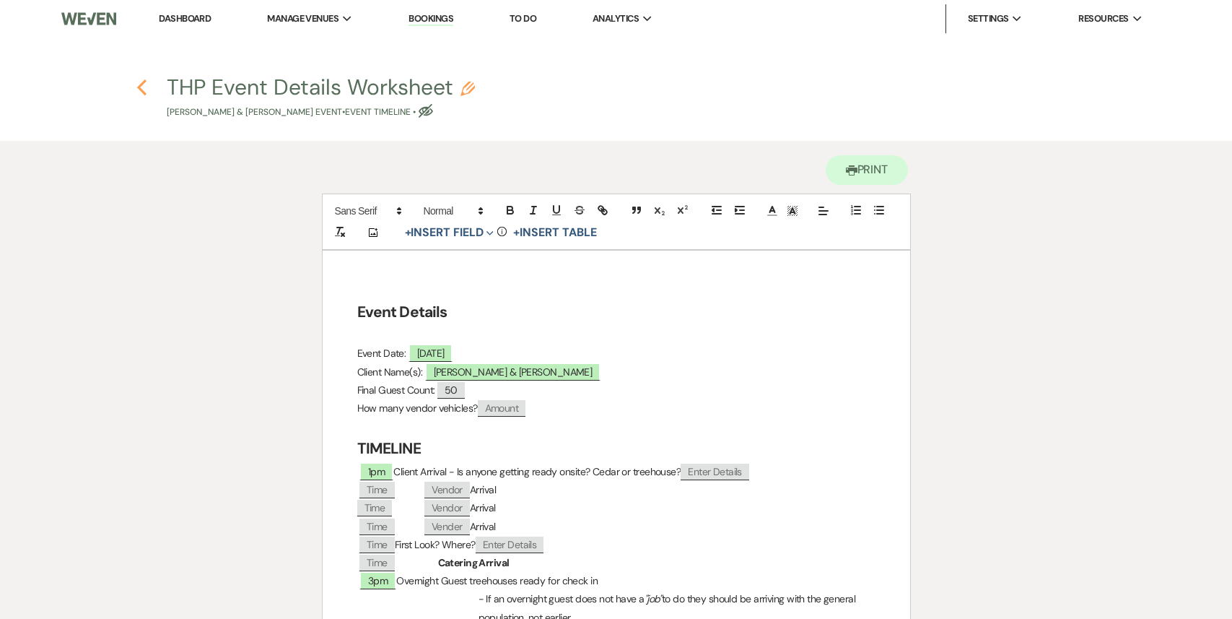
click at [140, 93] on icon "Previous" at bounding box center [141, 87] width 11 height 17
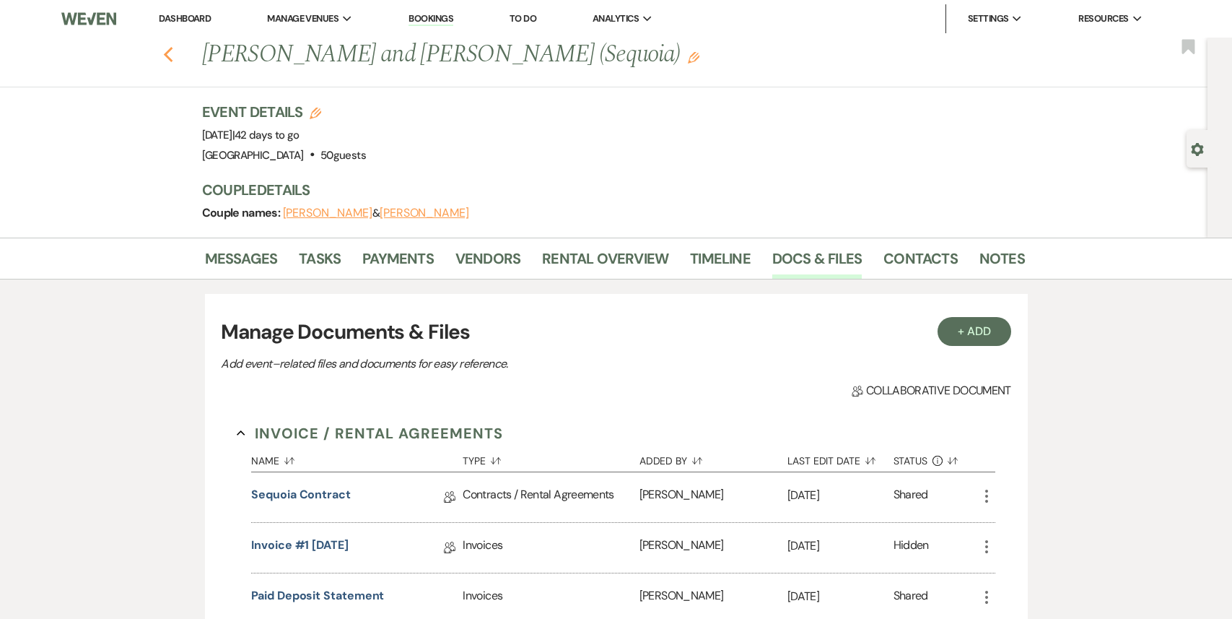
click at [168, 58] on use "button" at bounding box center [167, 55] width 9 height 16
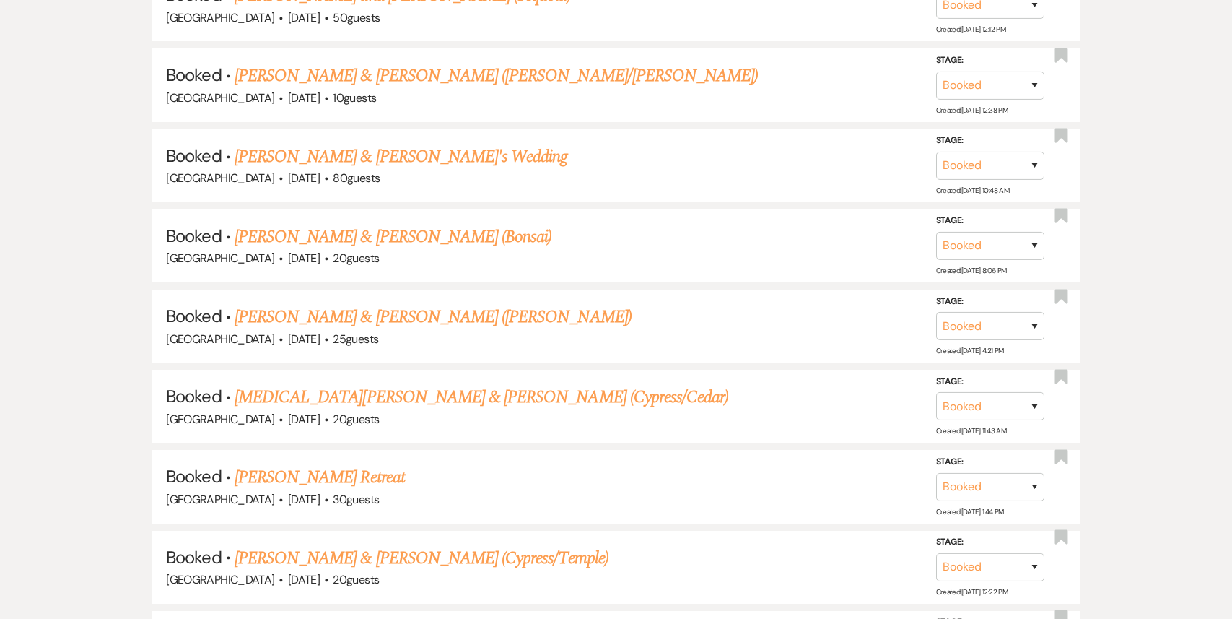
scroll to position [2229, 0]
click at [409, 222] on link "[PERSON_NAME] & [PERSON_NAME] (Bonsai)" at bounding box center [394, 235] width 318 height 26
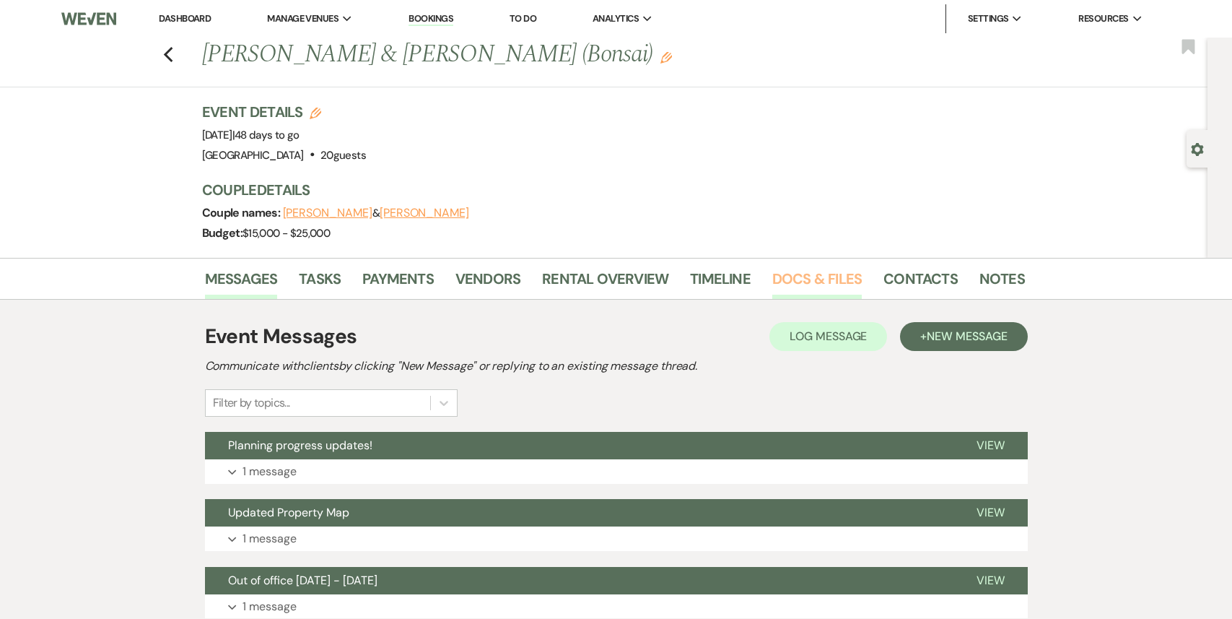
click at [797, 282] on link "Docs & Files" at bounding box center [818, 283] width 90 height 32
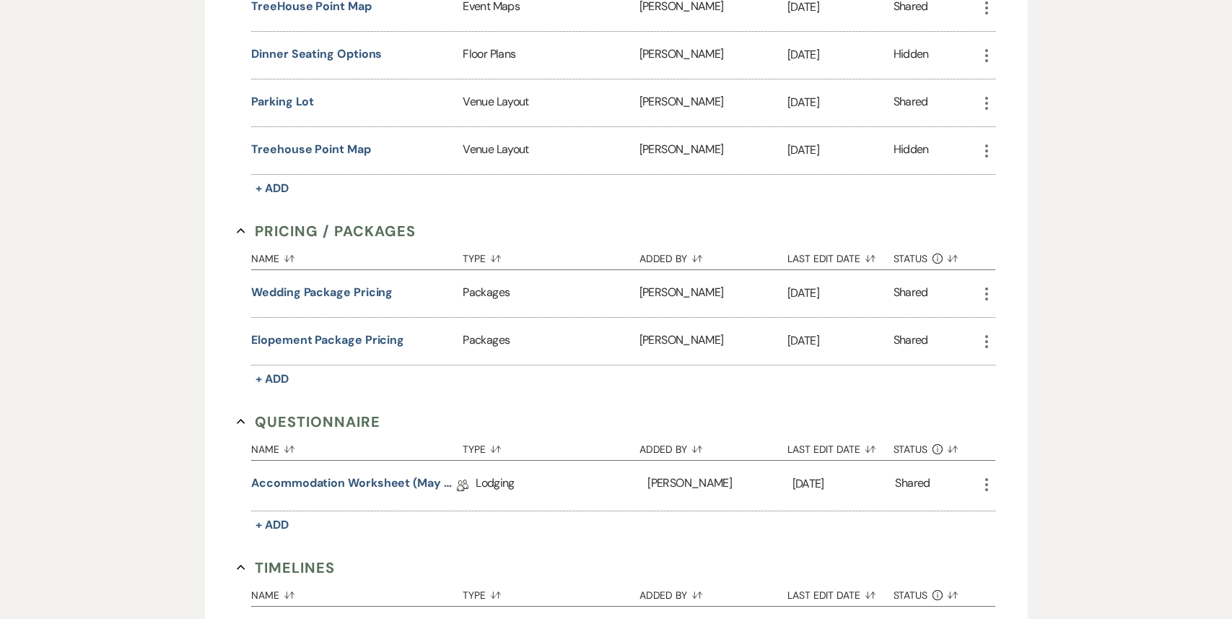
scroll to position [1131, 0]
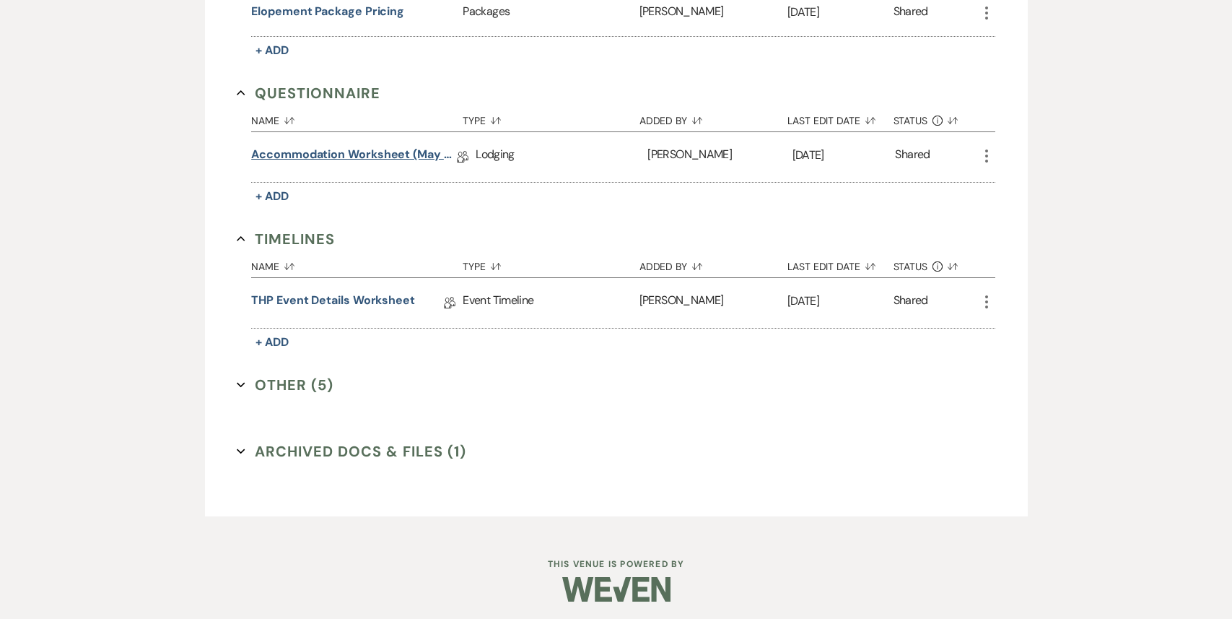
click at [354, 157] on link "Accommodation Worksheet (May - October)" at bounding box center [354, 157] width 206 height 22
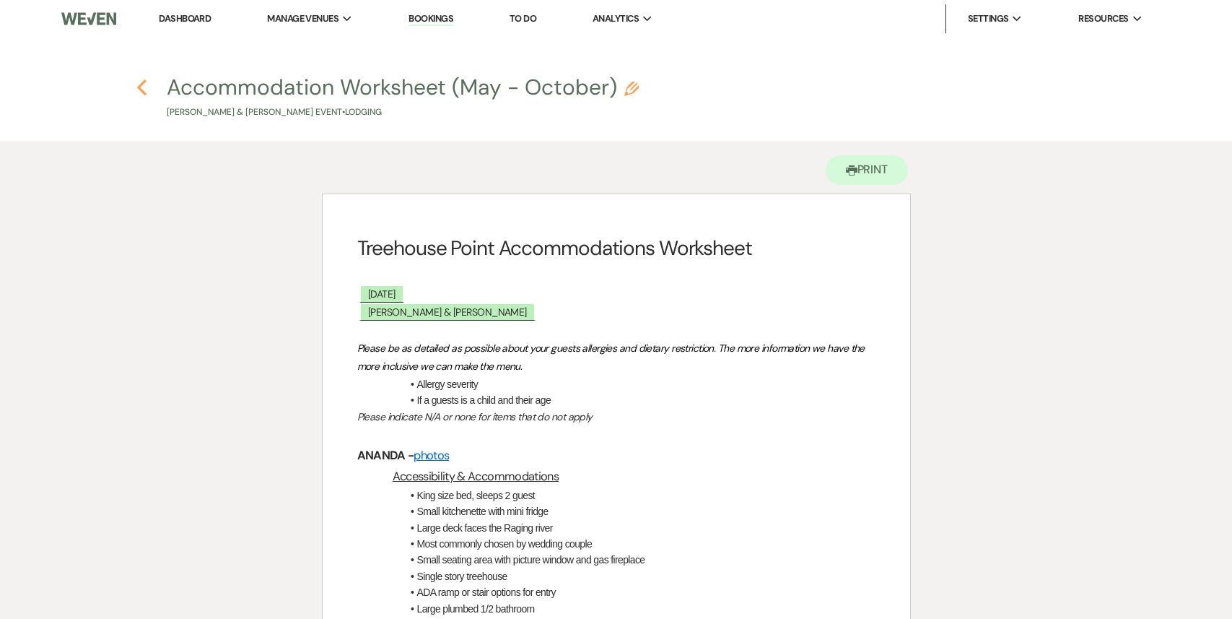
click at [140, 87] on use "button" at bounding box center [141, 87] width 9 height 16
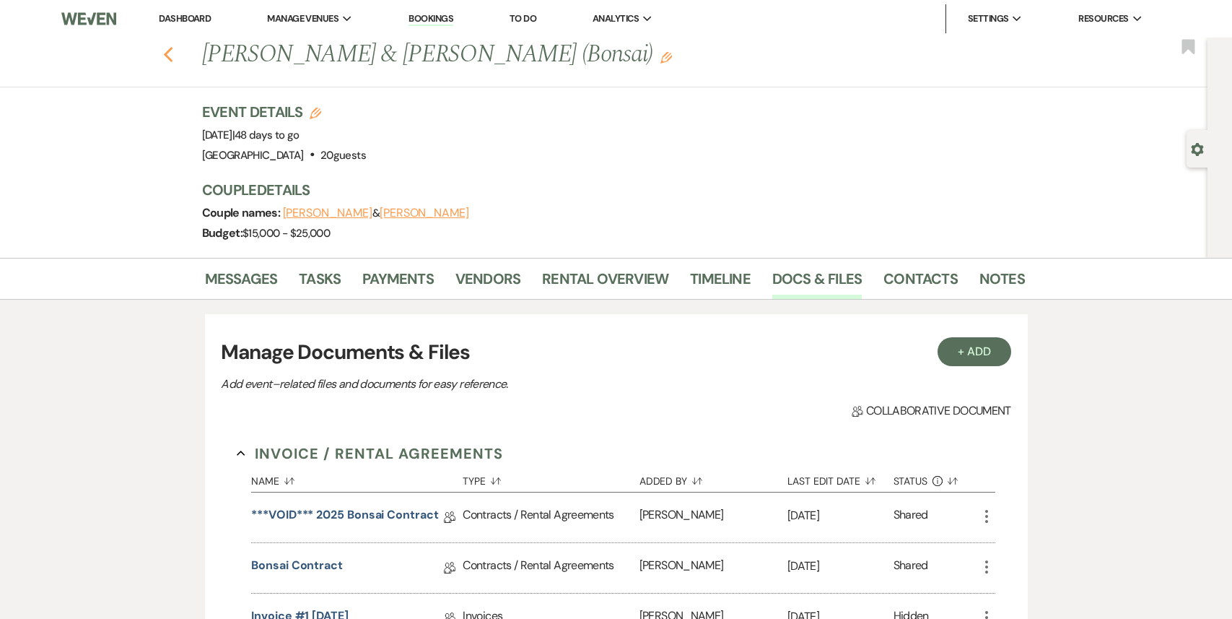
click at [170, 50] on use "button" at bounding box center [167, 55] width 9 height 16
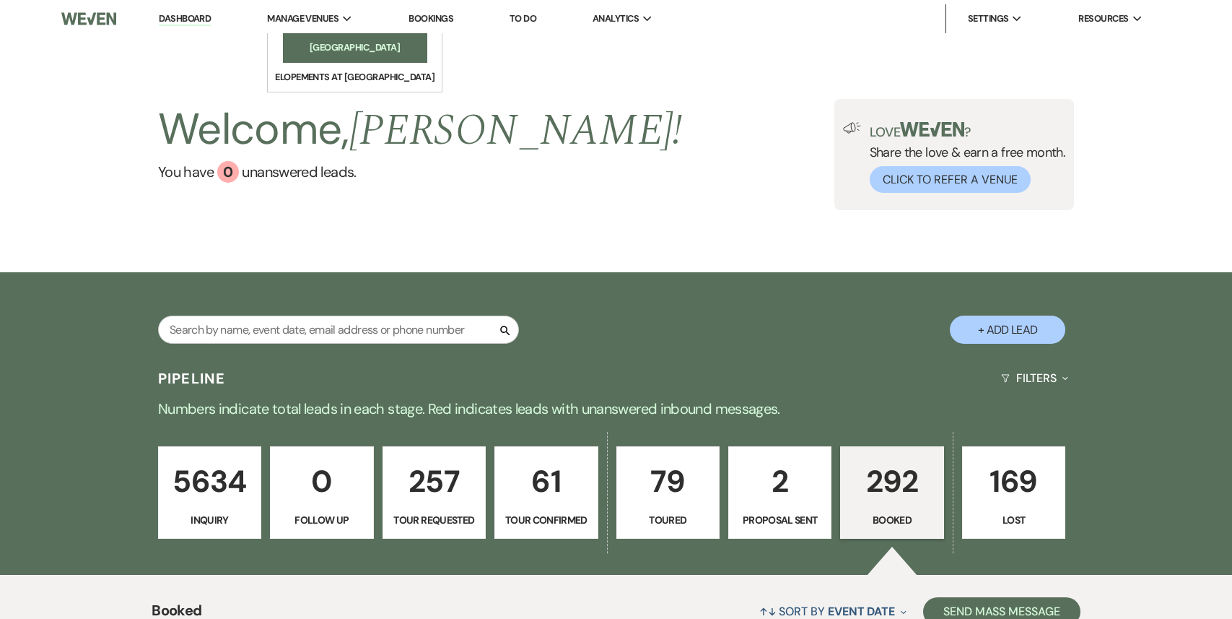
click at [351, 45] on li "[GEOGRAPHIC_DATA]" at bounding box center [355, 47] width 130 height 14
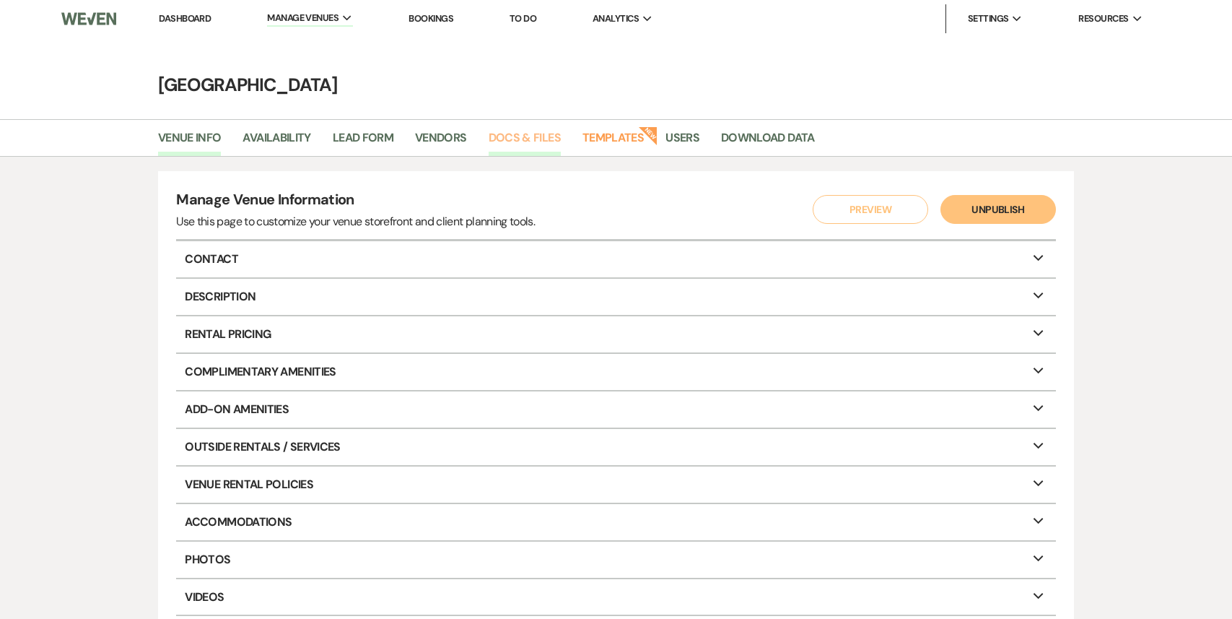
click at [514, 142] on link "Docs & Files" at bounding box center [525, 142] width 72 height 27
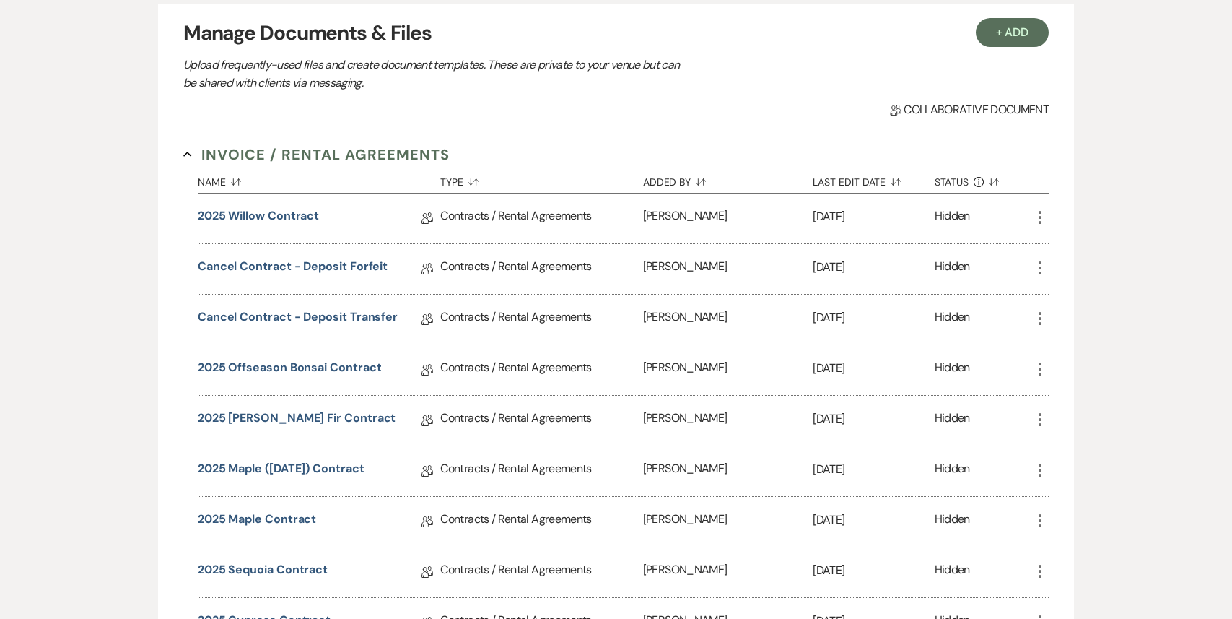
scroll to position [200, 0]
